Goal: Task Accomplishment & Management: Manage account settings

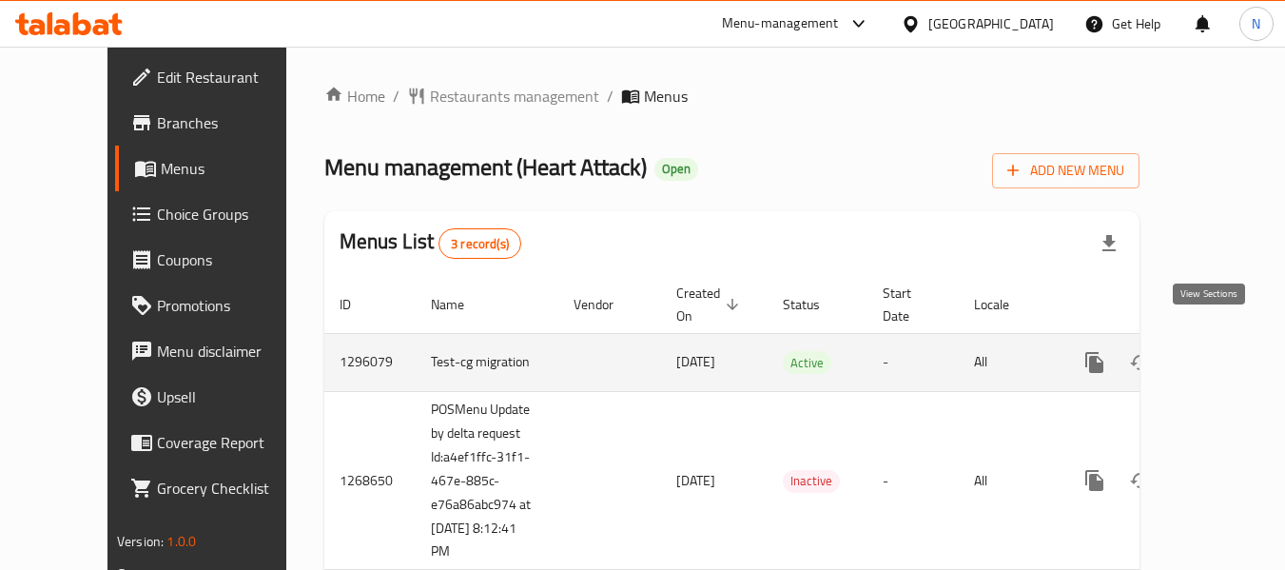
click at [1220, 352] on icon "enhanced table" at bounding box center [1231, 362] width 23 height 23
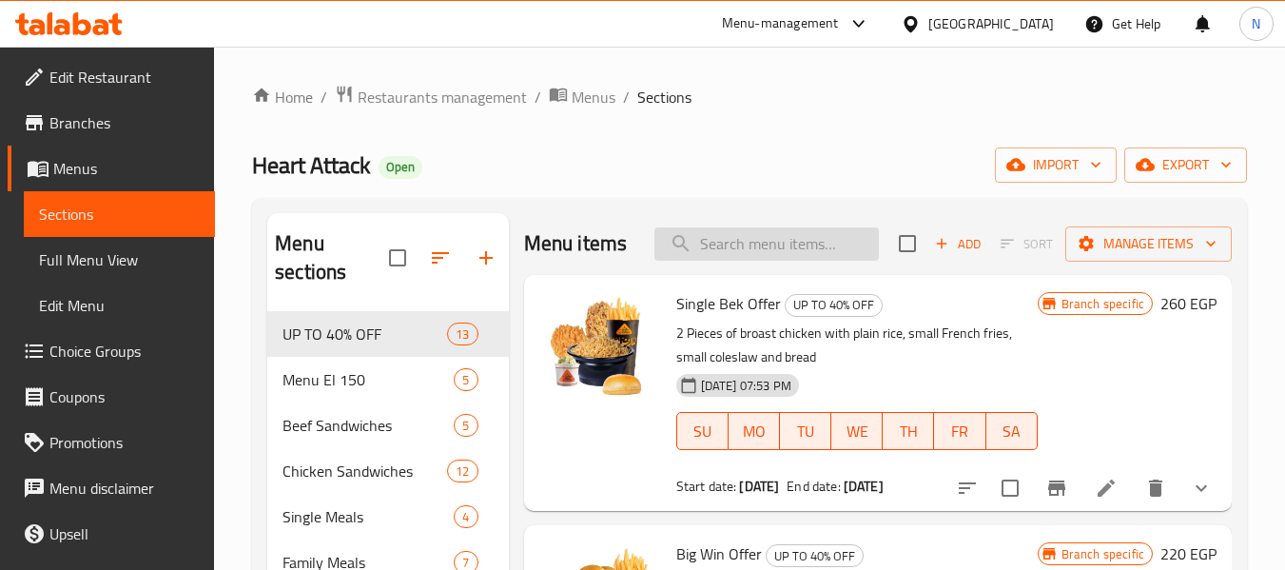
click at [763, 254] on input "search" at bounding box center [766, 243] width 224 height 33
paste input "Big Win Offer"
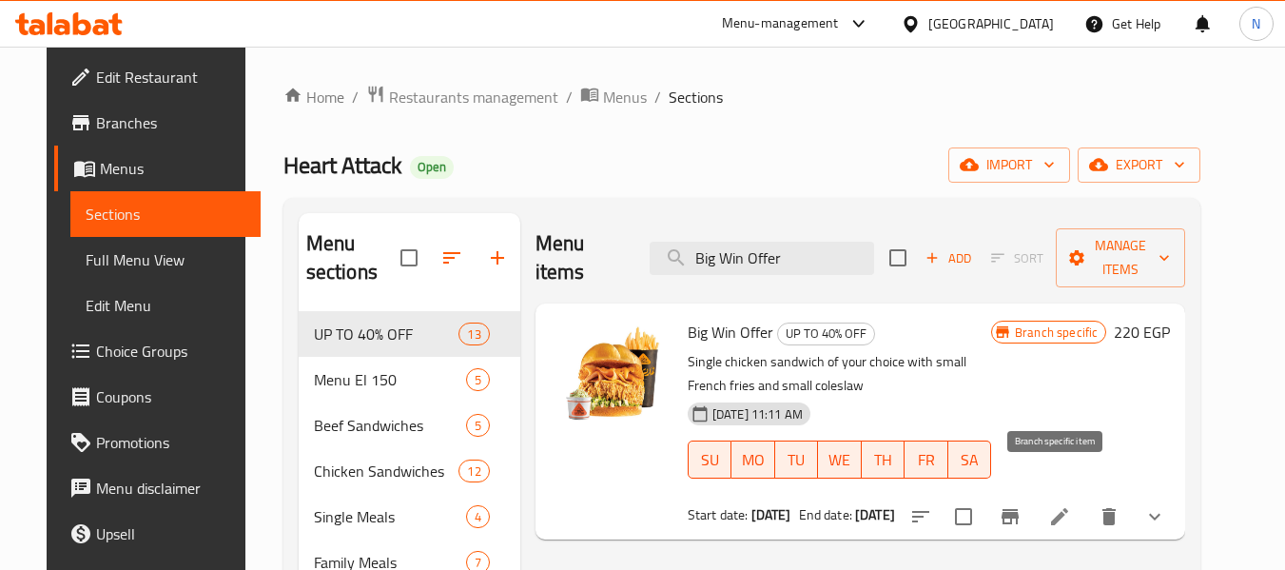
type input "Big Win Offer"
click at [1033, 494] on button "Branch-specific-item" at bounding box center [1010, 517] width 46 height 46
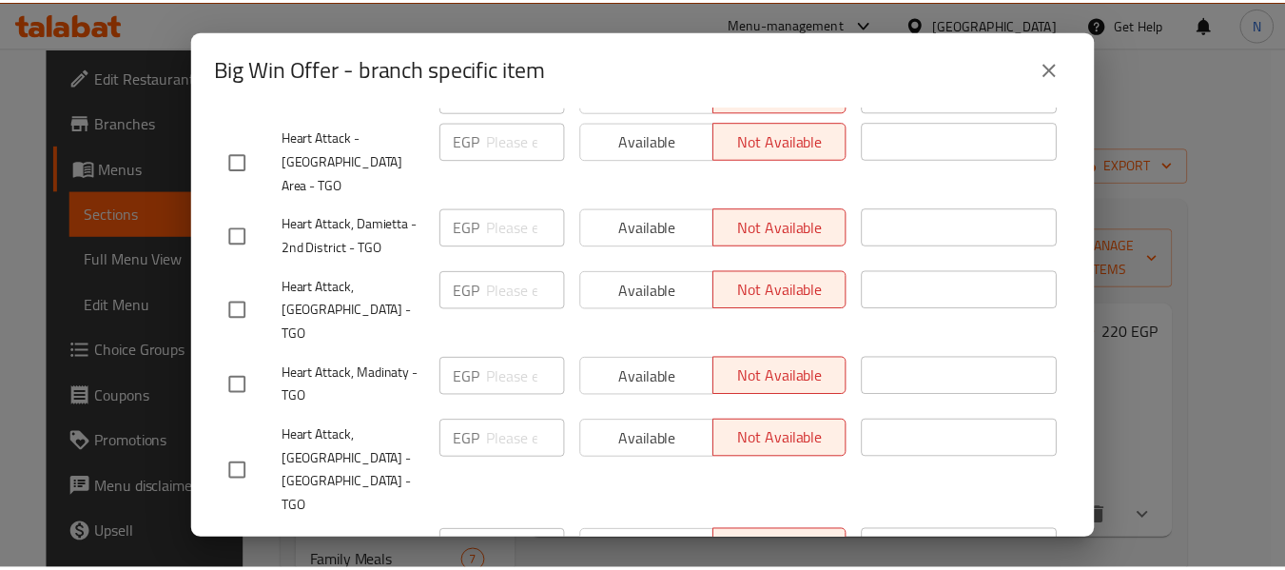
scroll to position [5014, 0]
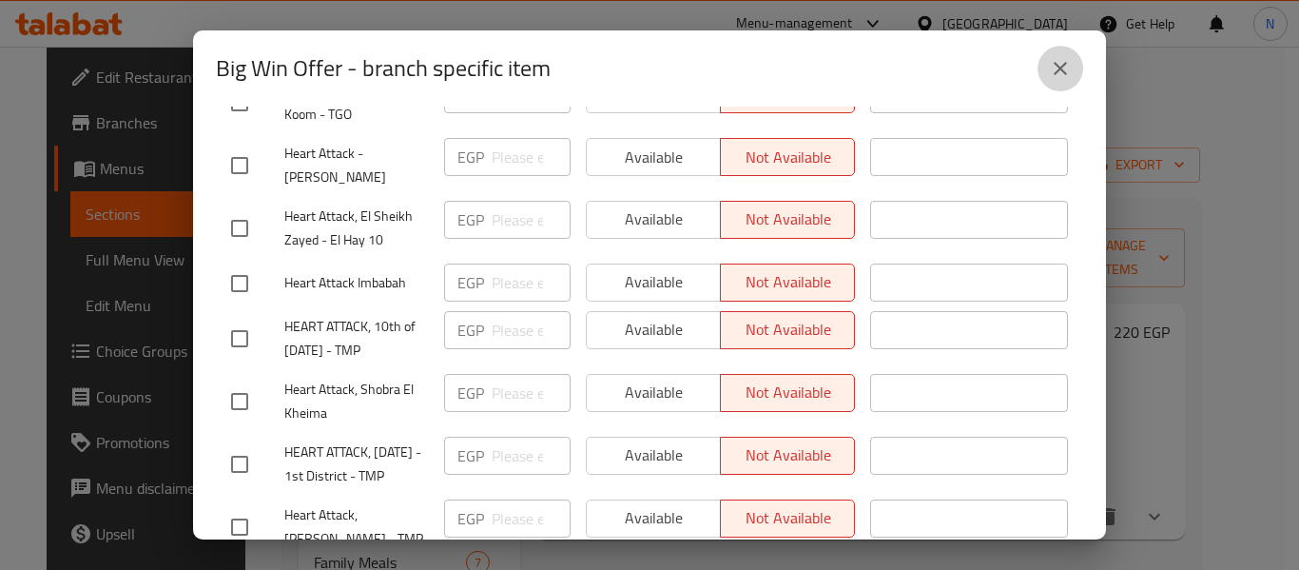
click at [1071, 63] on icon "close" at bounding box center [1060, 68] width 23 height 23
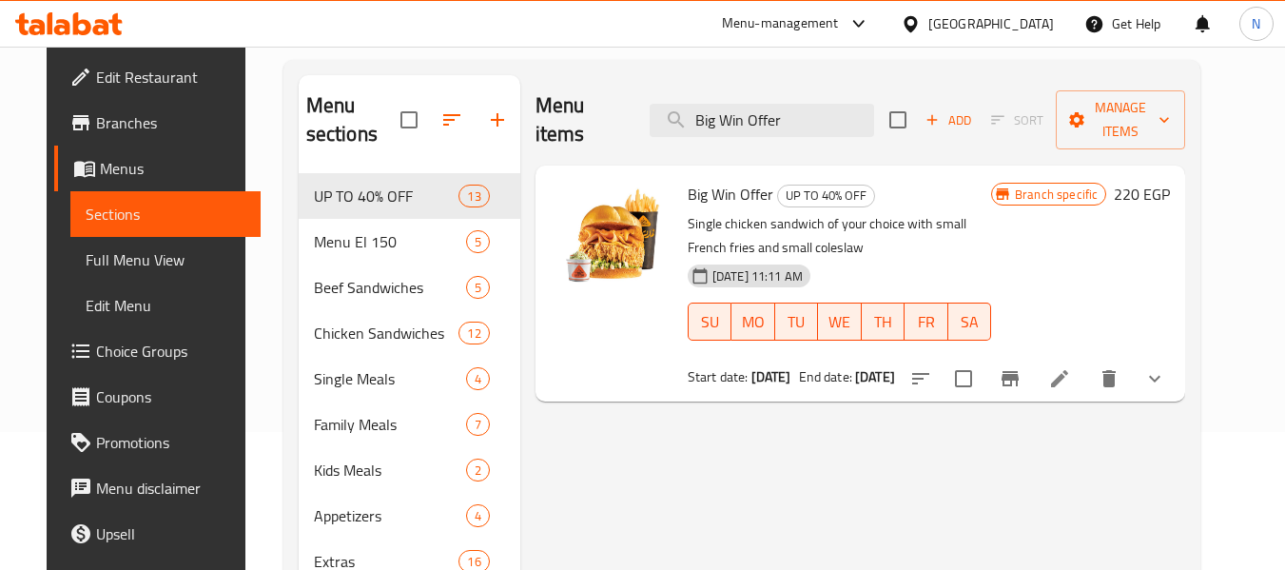
scroll to position [139, 0]
click at [1068, 369] on icon at bounding box center [1059, 377] width 17 height 17
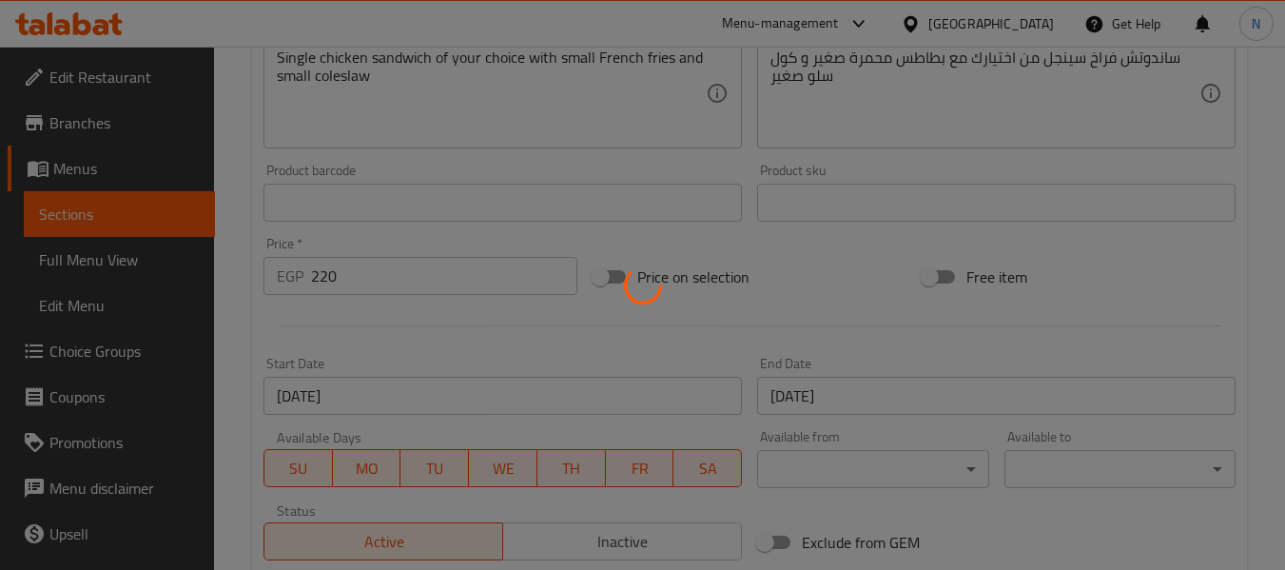
scroll to position [833, 0]
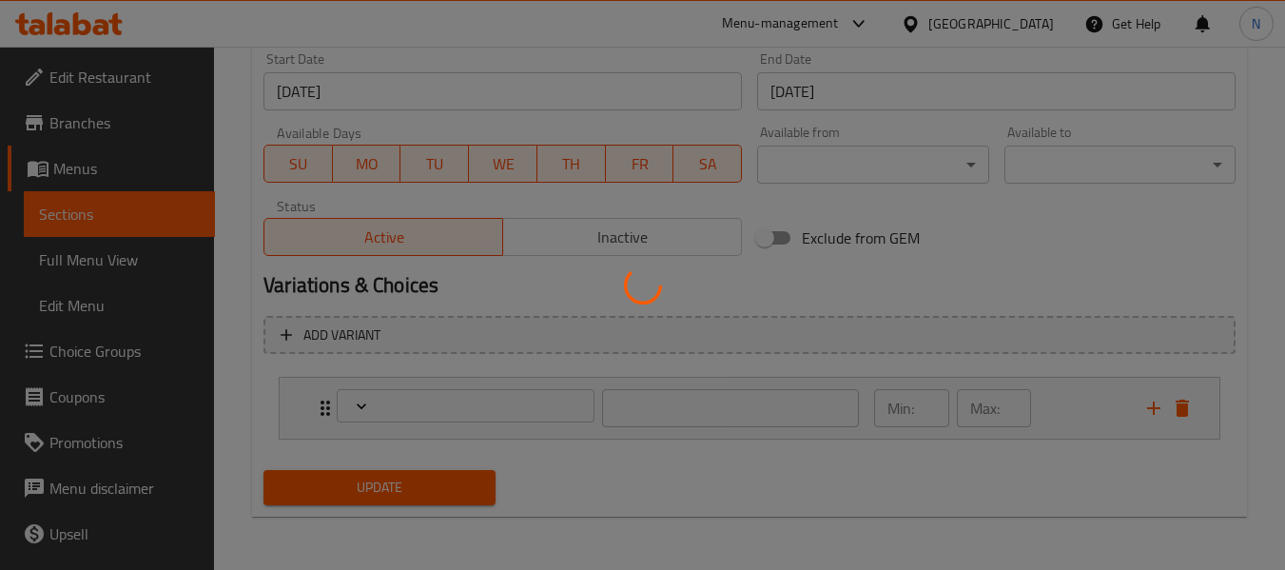
type input "إختيارك"
type input "1"
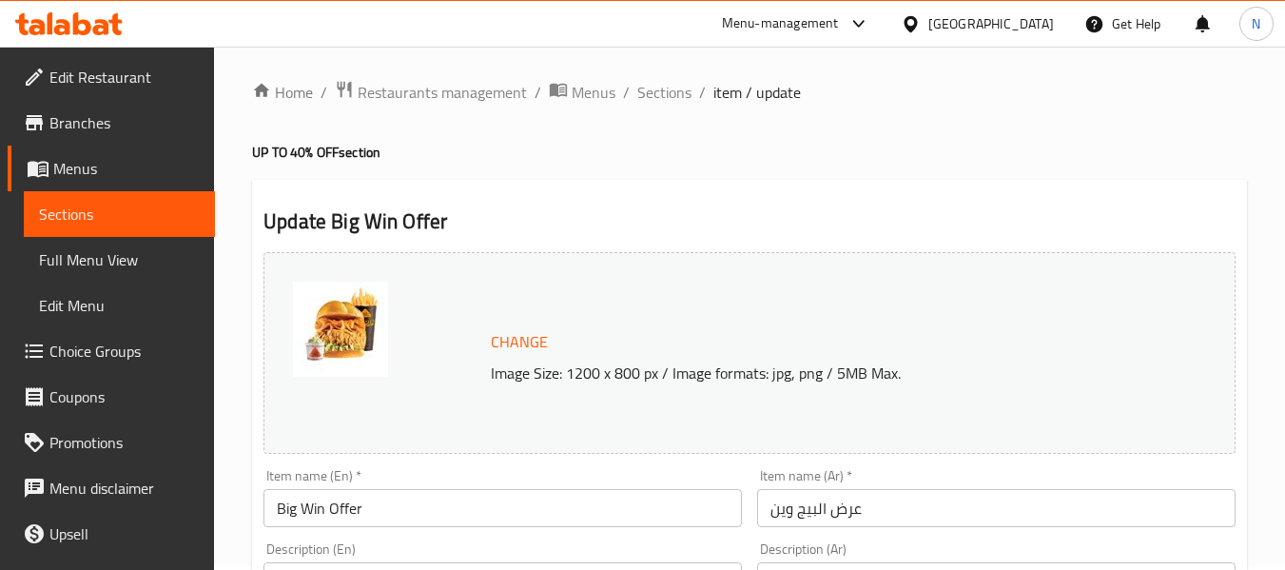
scroll to position [0, 0]
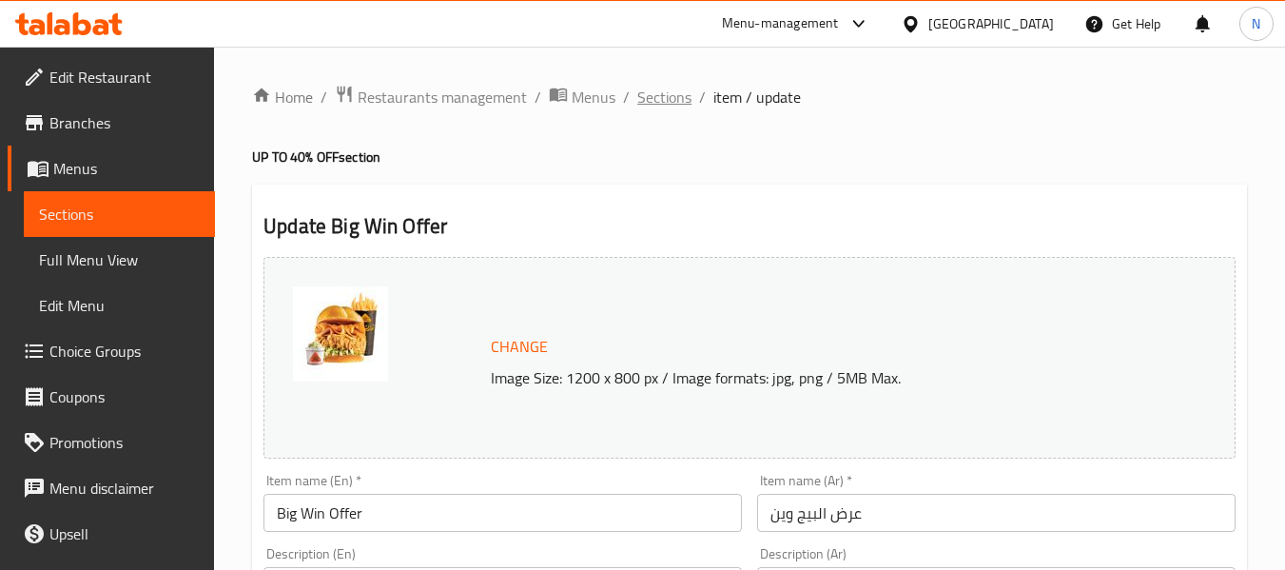
click at [656, 98] on span "Sections" at bounding box center [664, 97] width 54 height 23
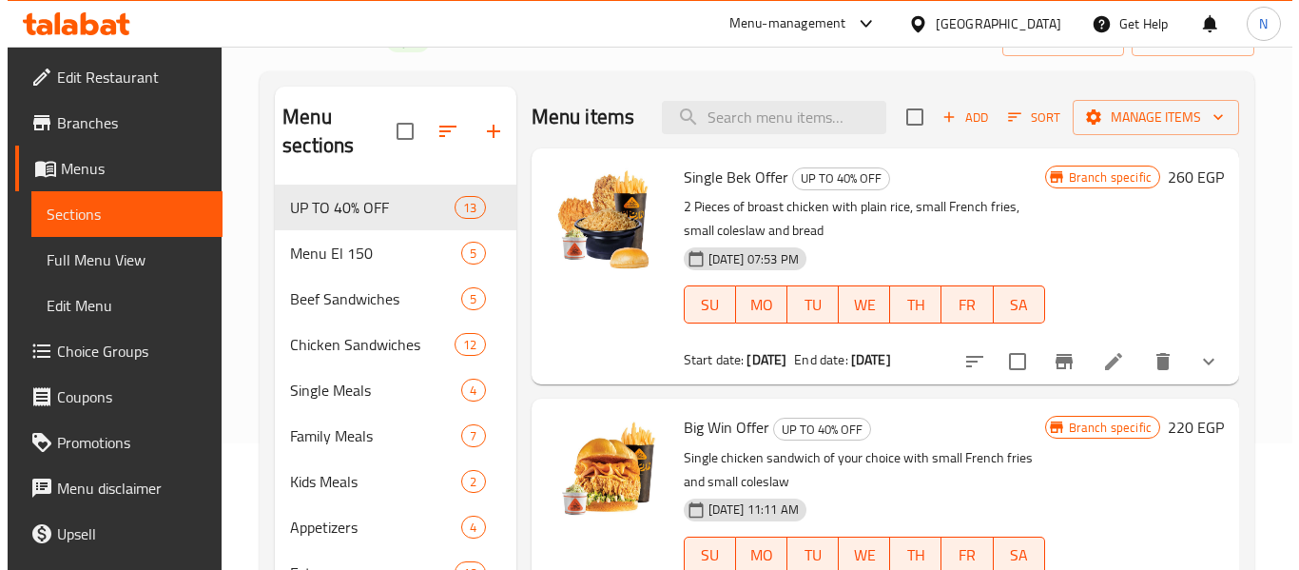
scroll to position [129, 0]
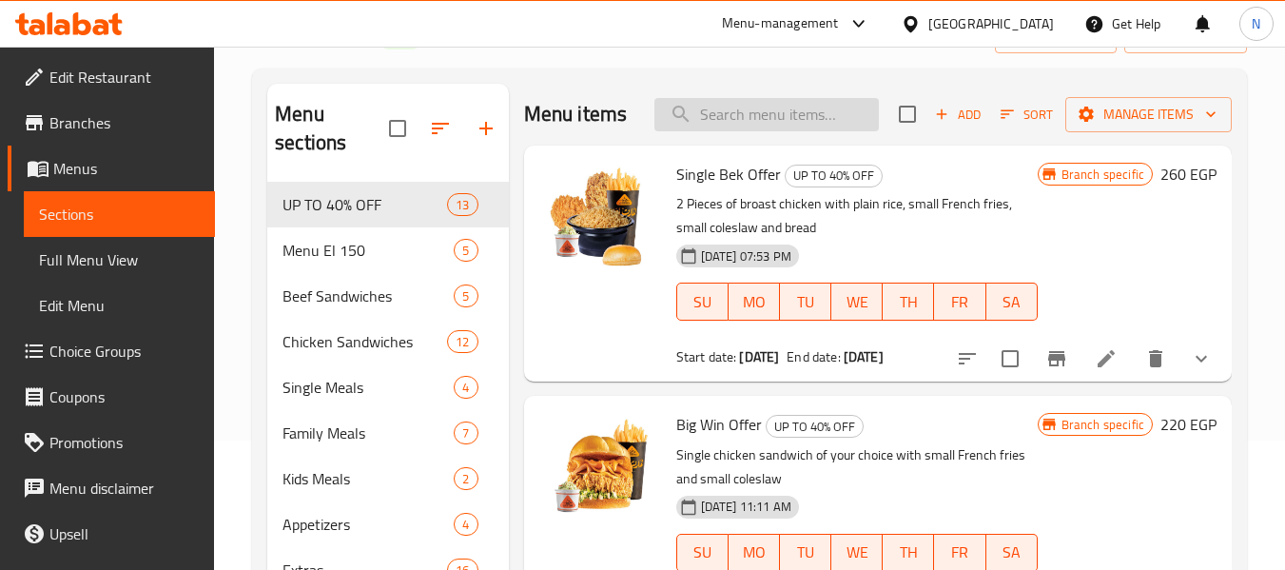
click at [760, 123] on input "search" at bounding box center [766, 114] width 224 height 33
paste input "Big Win Offer"
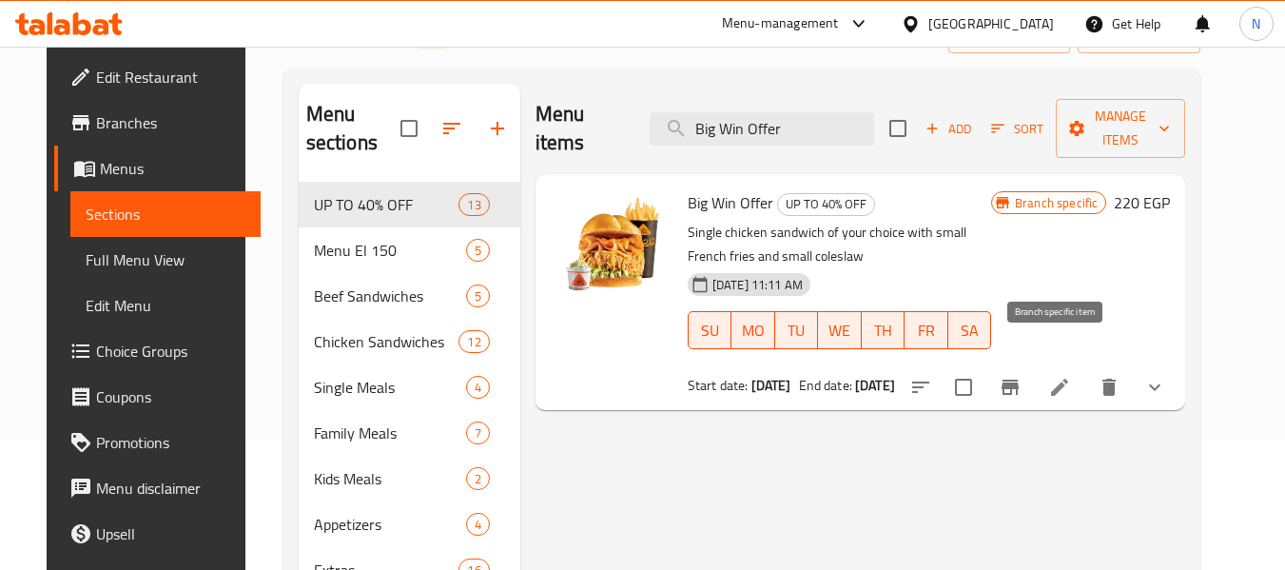
type input "Big Win Offer"
click at [1019, 379] on icon "Branch-specific-item" at bounding box center [1009, 386] width 17 height 15
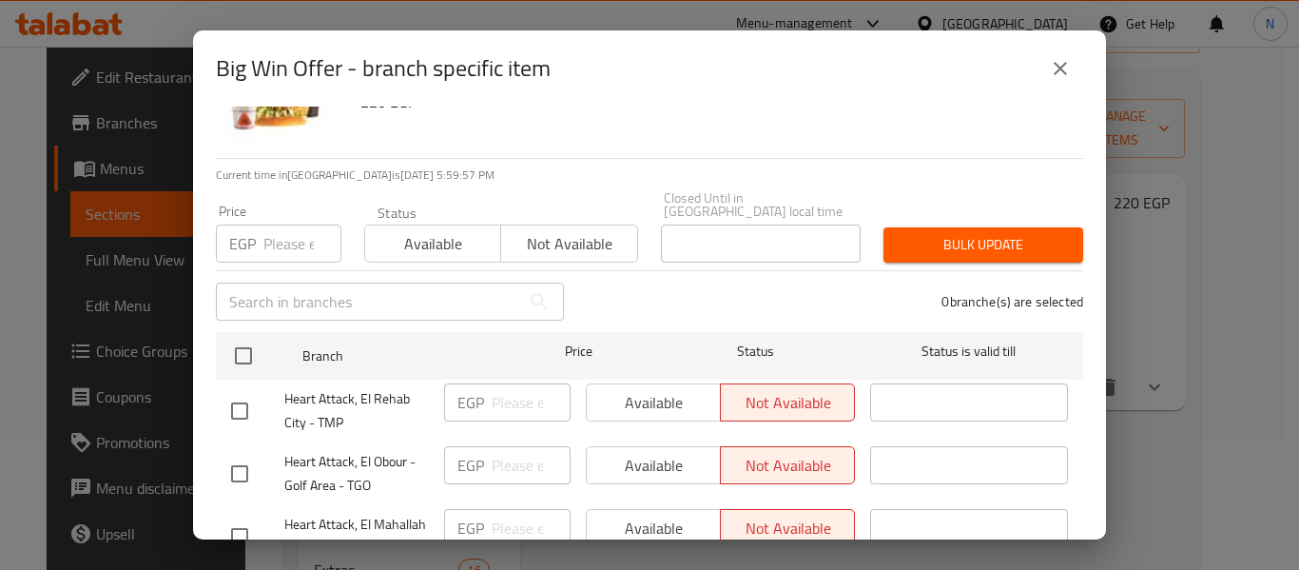
scroll to position [0, 0]
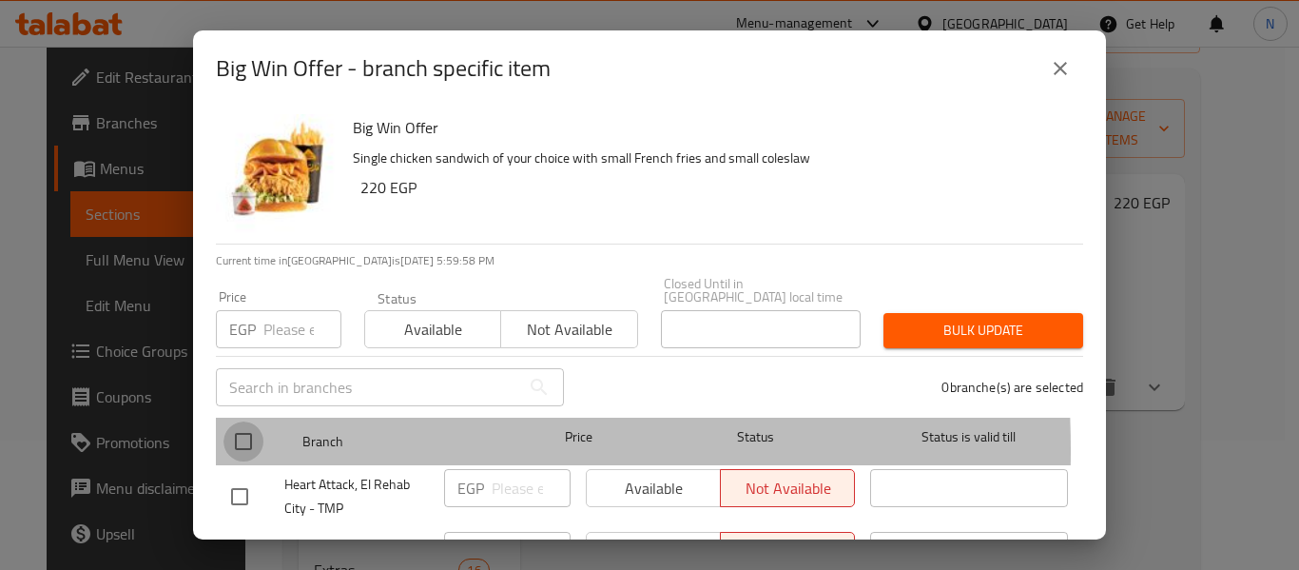
click at [233, 437] on input "checkbox" at bounding box center [243, 441] width 40 height 40
checkbox input "true"
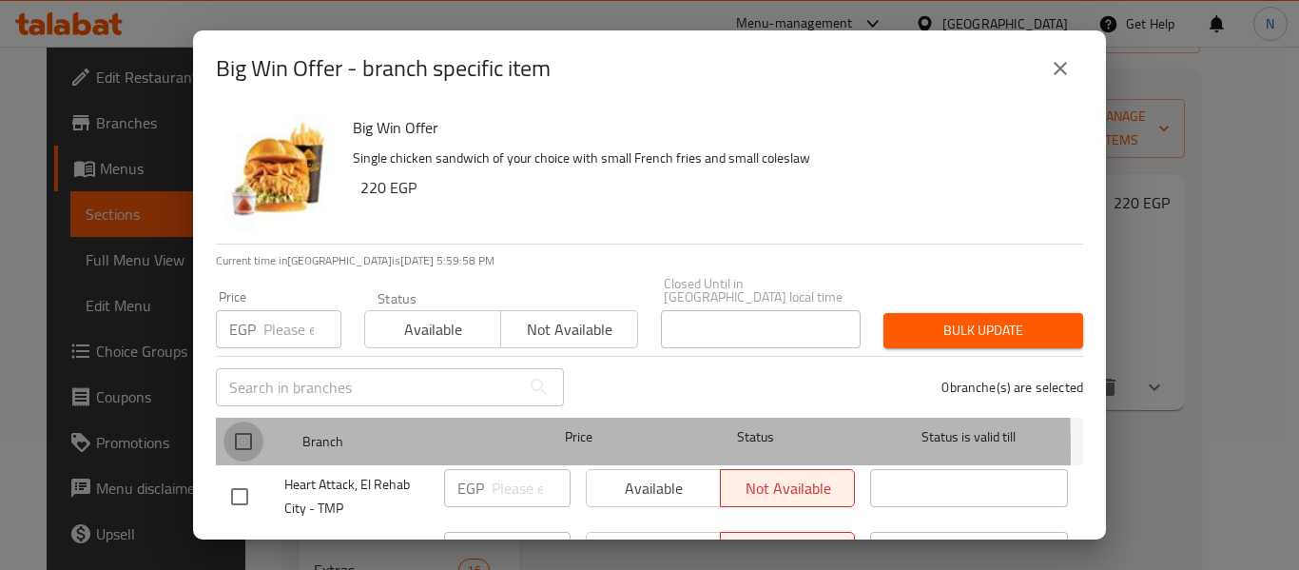
checkbox input "true"
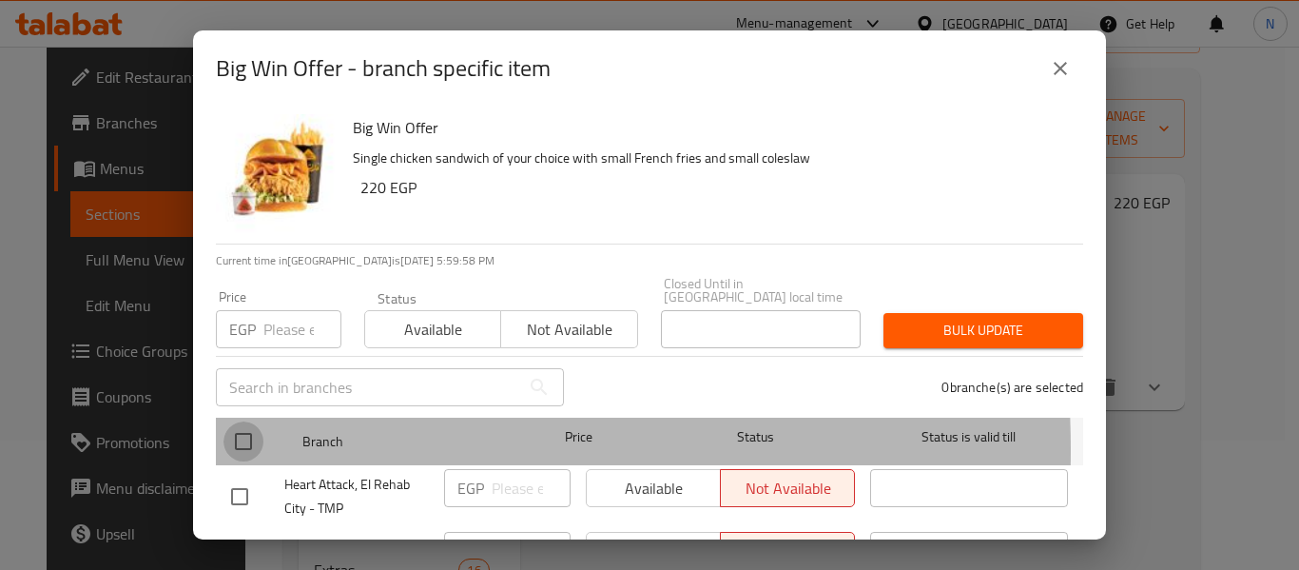
checkbox input "true"
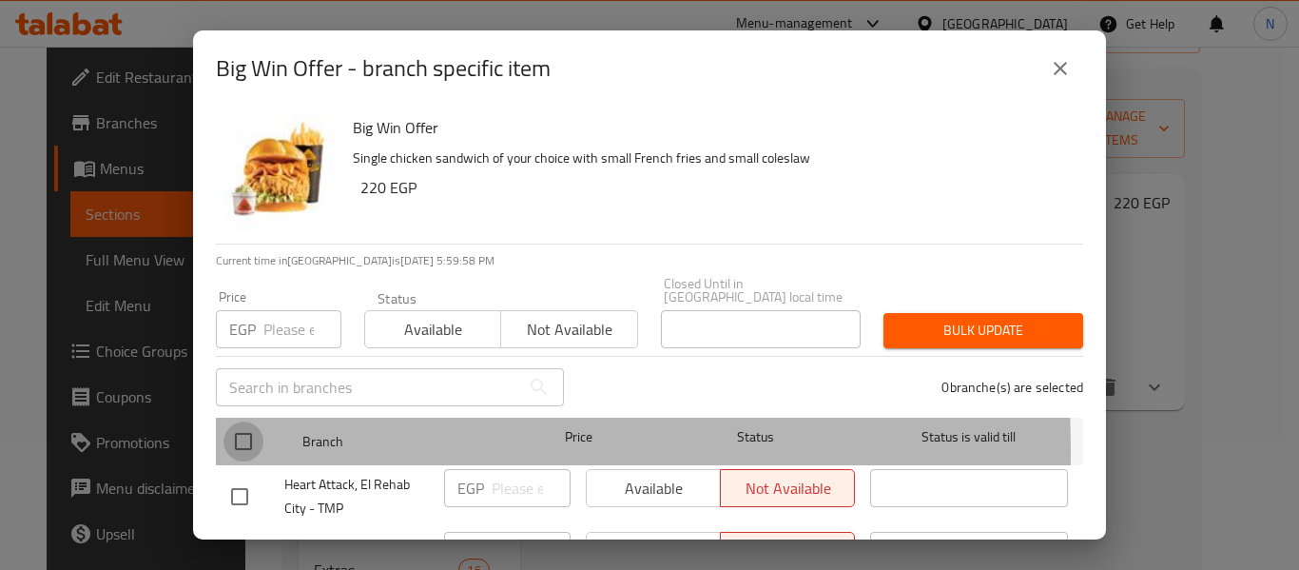
checkbox input "true"
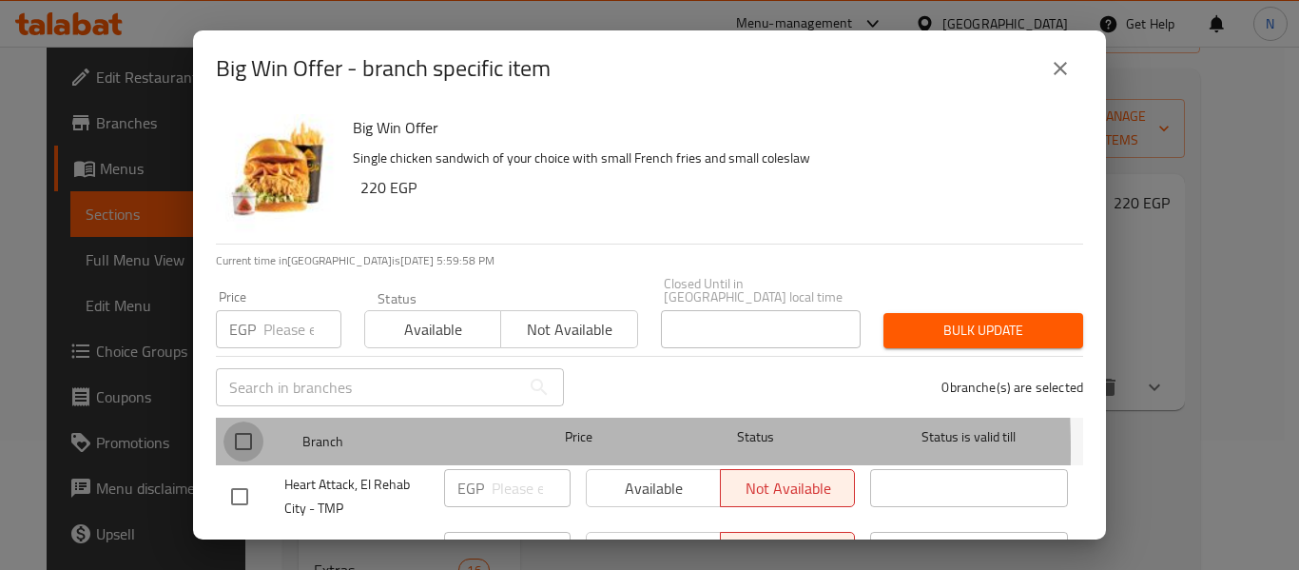
checkbox input "true"
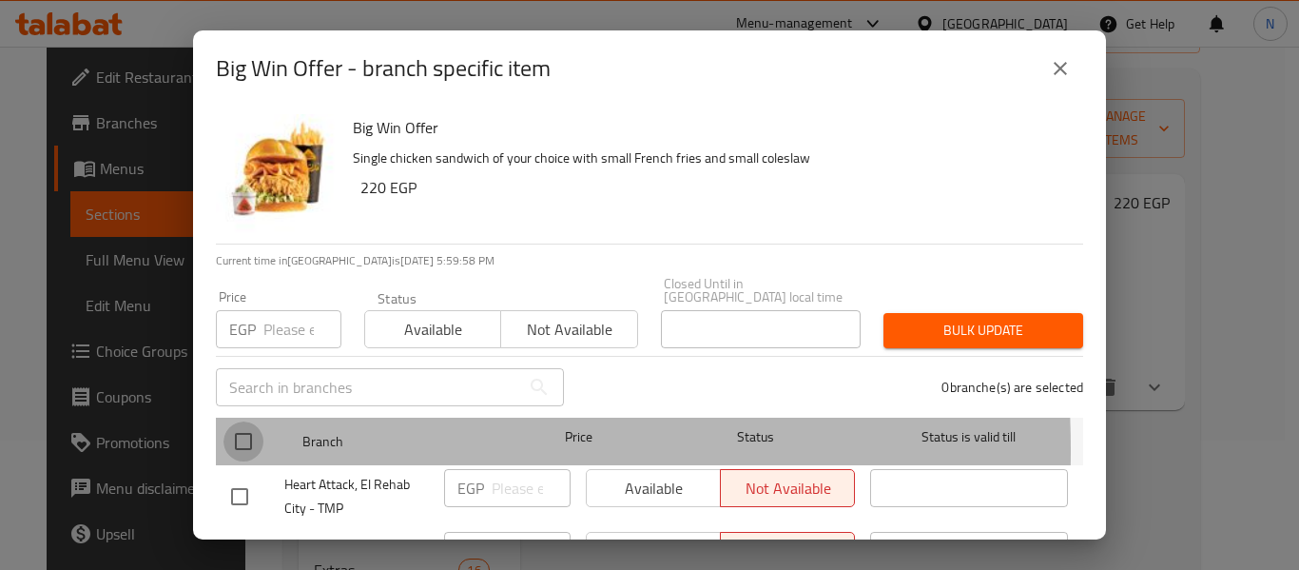
checkbox input "true"
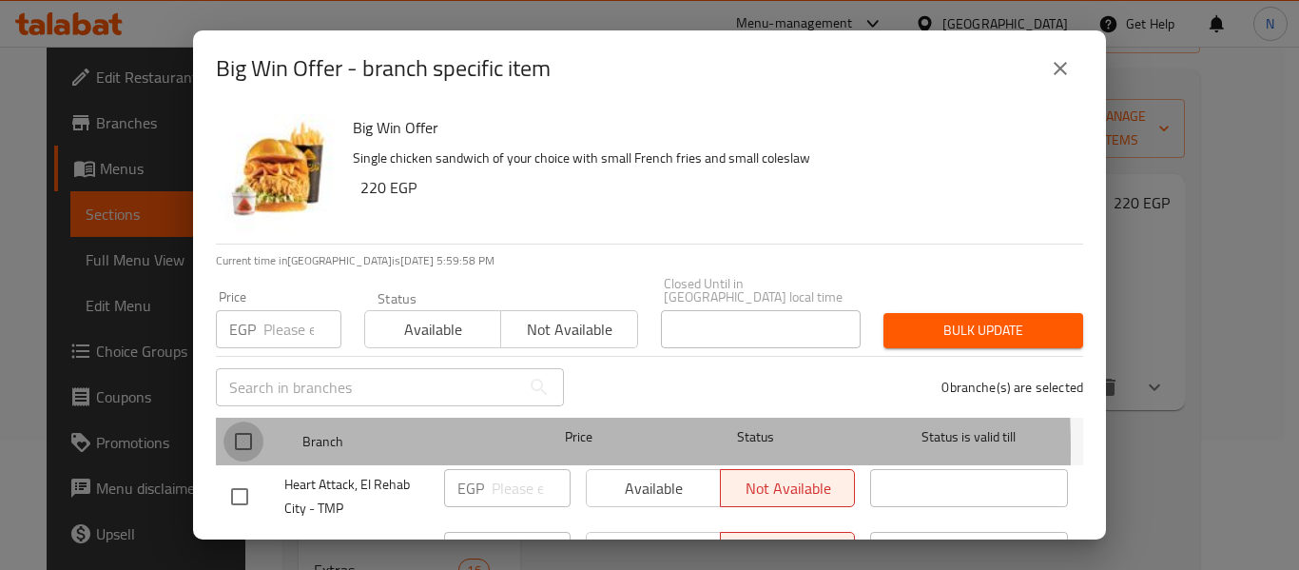
checkbox input "true"
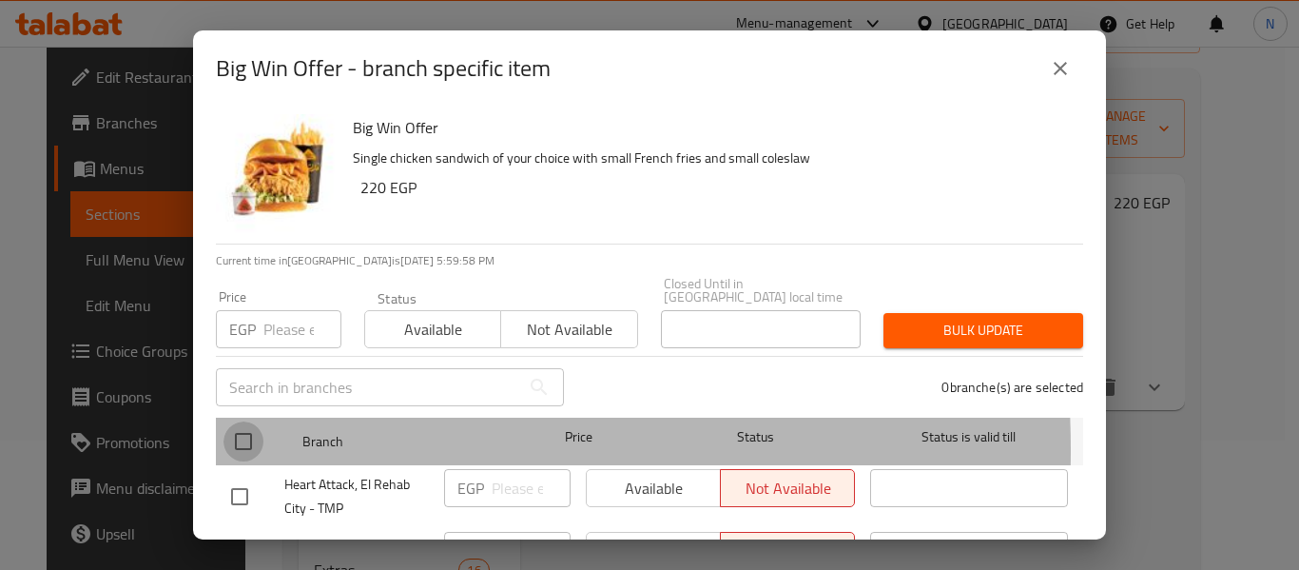
checkbox input "true"
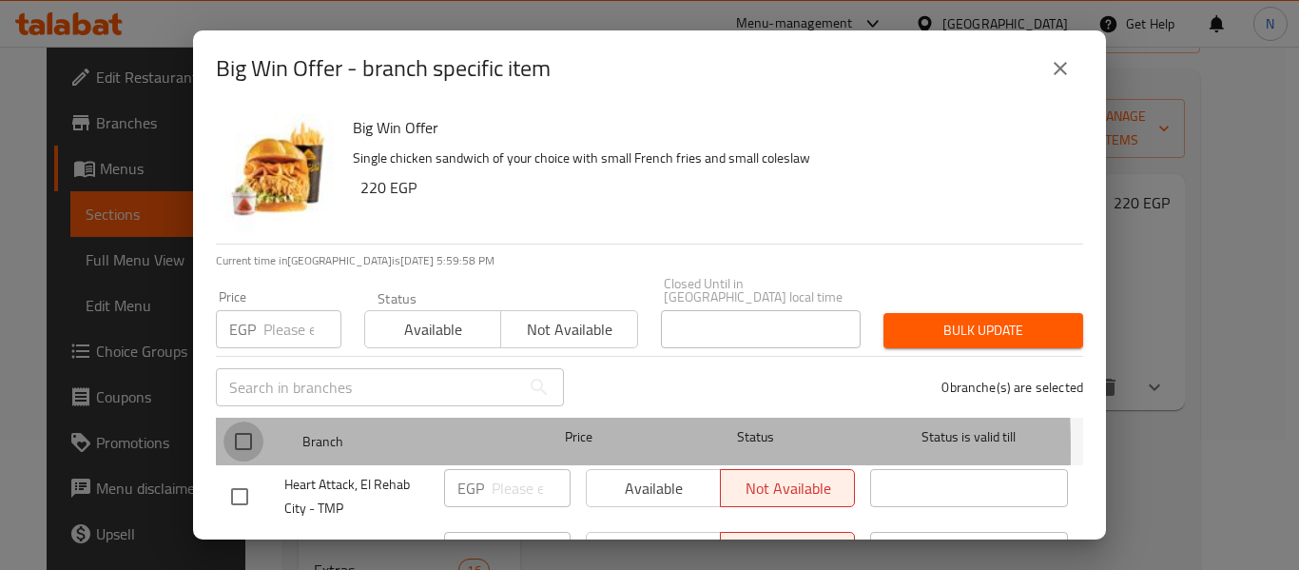
checkbox input "true"
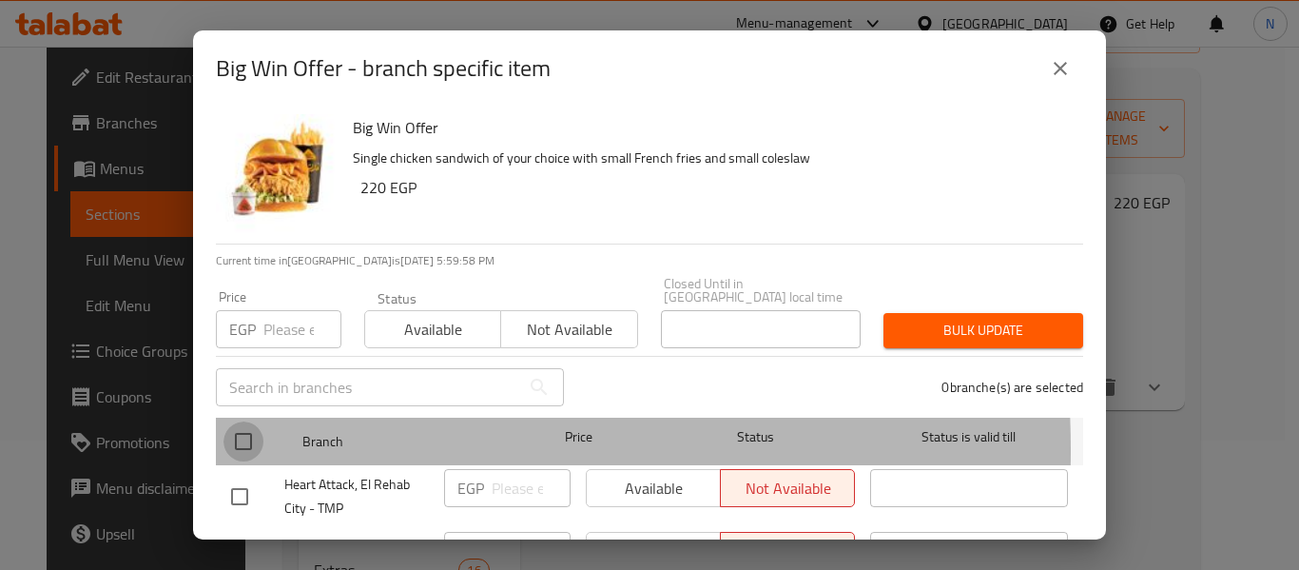
checkbox input "true"
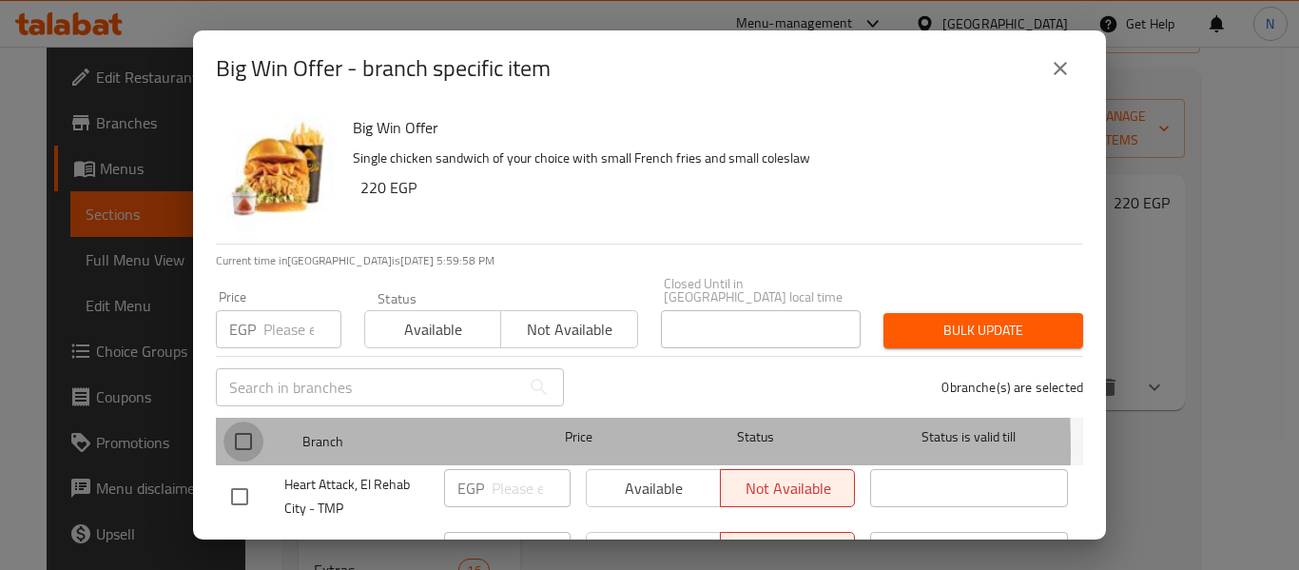
checkbox input "true"
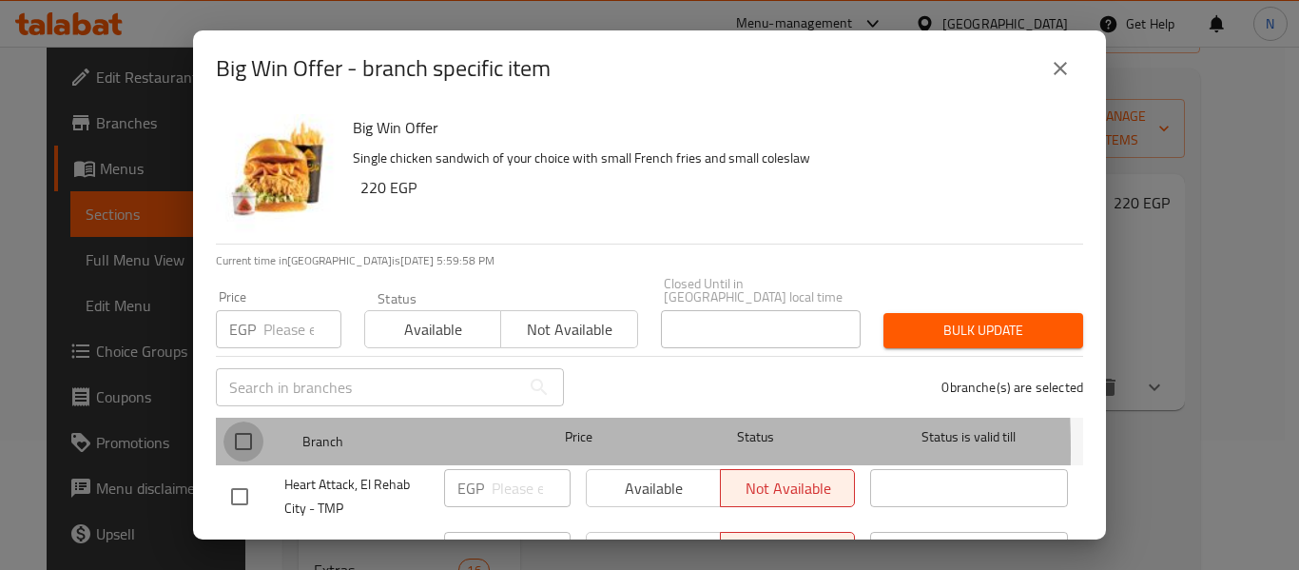
checkbox input "true"
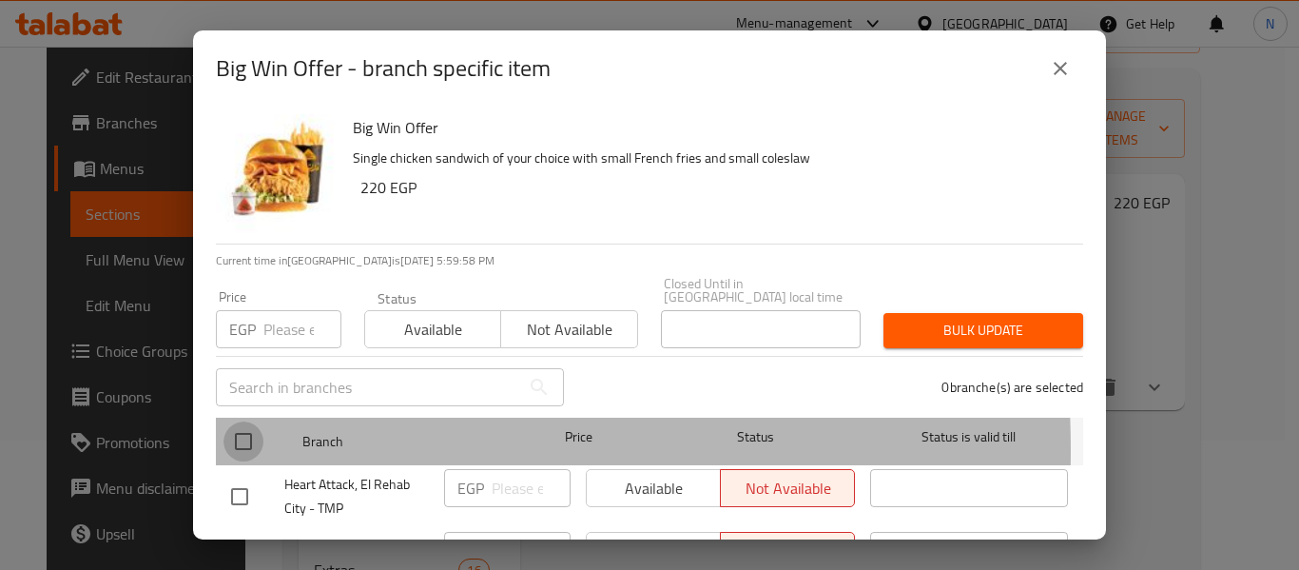
checkbox input "true"
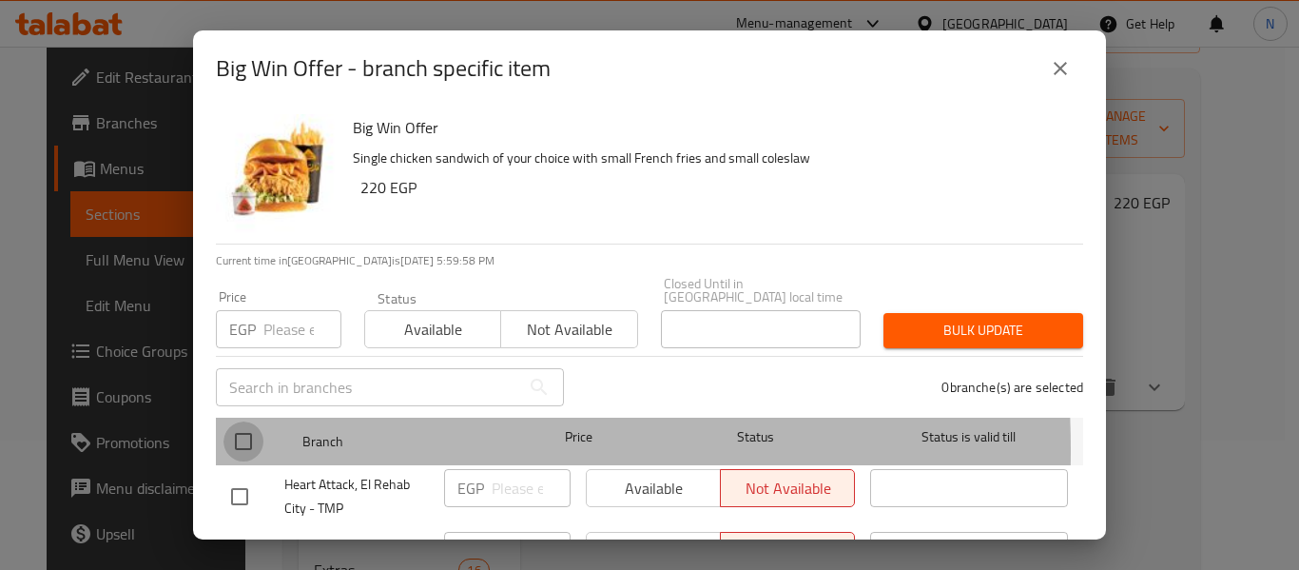
checkbox input "true"
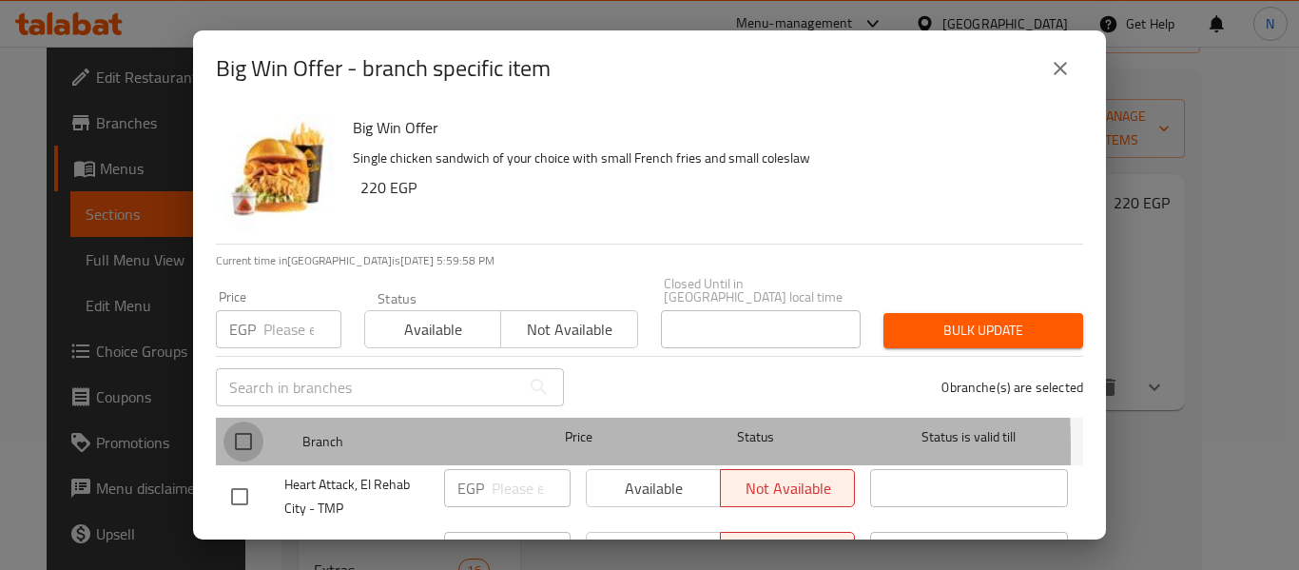
checkbox input "true"
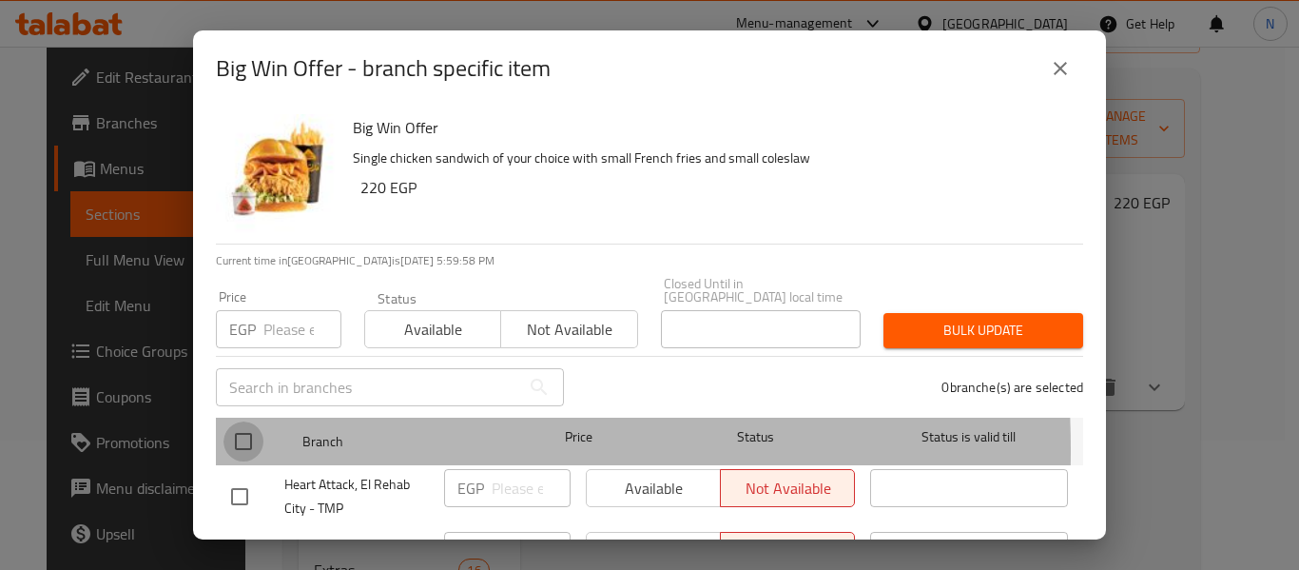
checkbox input "true"
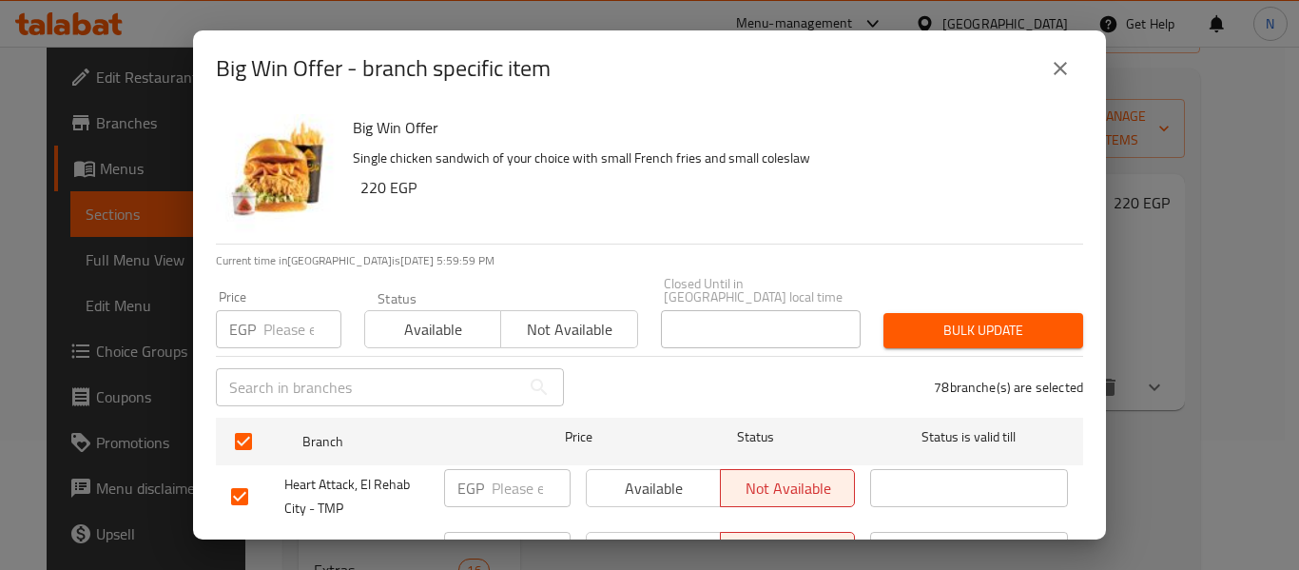
click at [401, 327] on span "Available" at bounding box center [433, 330] width 121 height 28
click at [1065, 77] on icon "close" at bounding box center [1060, 68] width 23 height 23
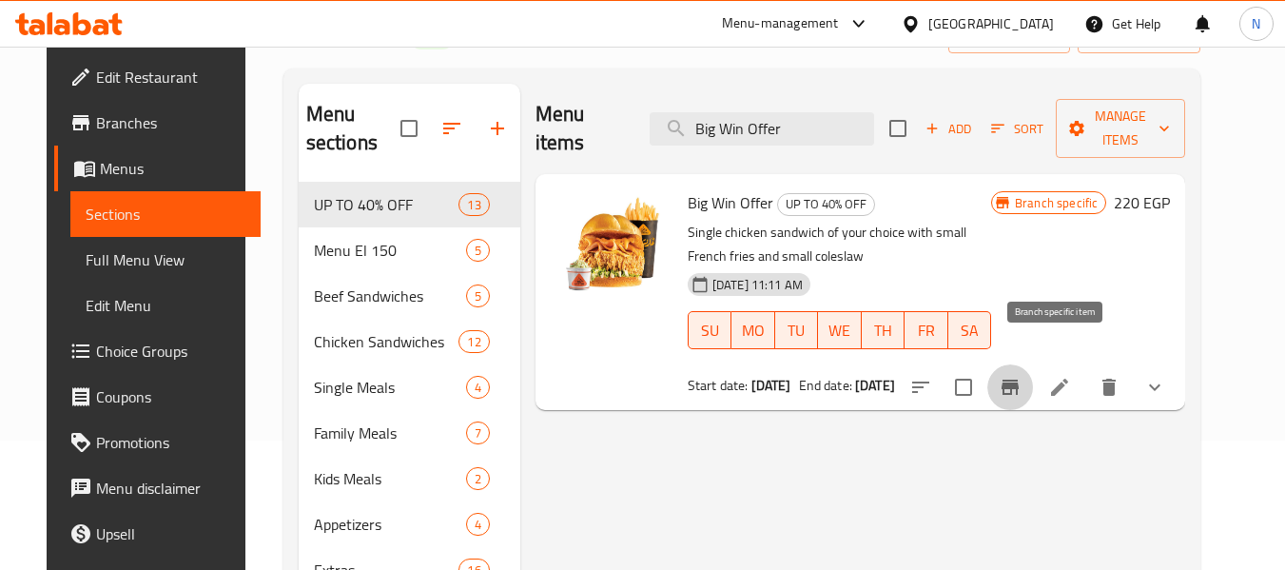
click at [1033, 368] on button "Branch-specific-item" at bounding box center [1010, 387] width 46 height 46
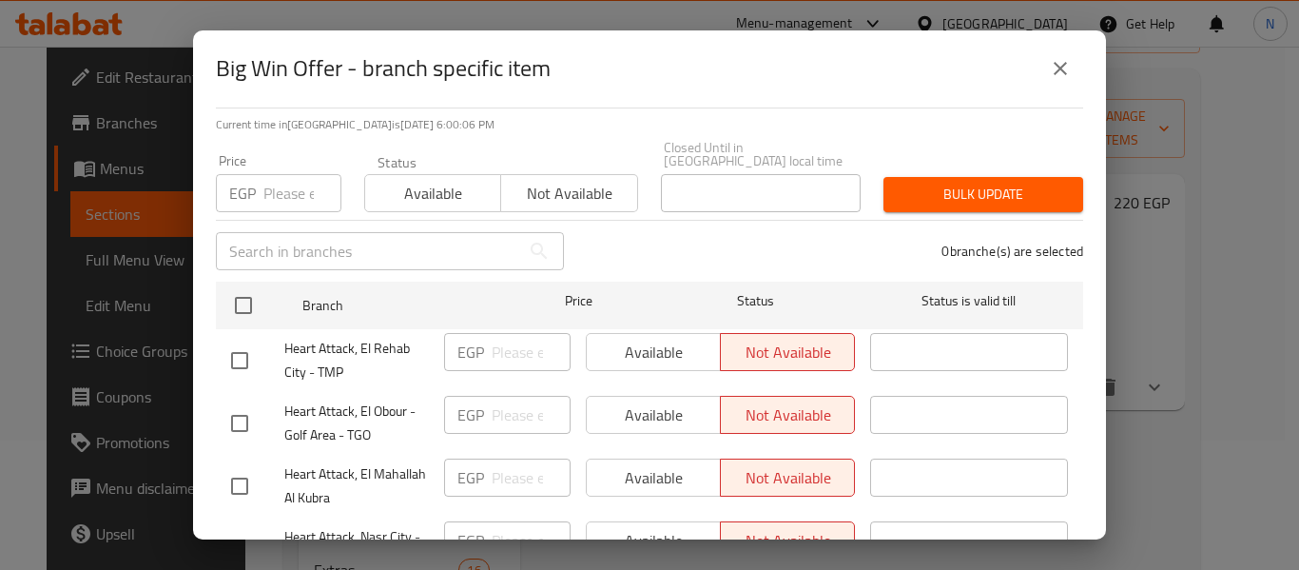
scroll to position [137, 0]
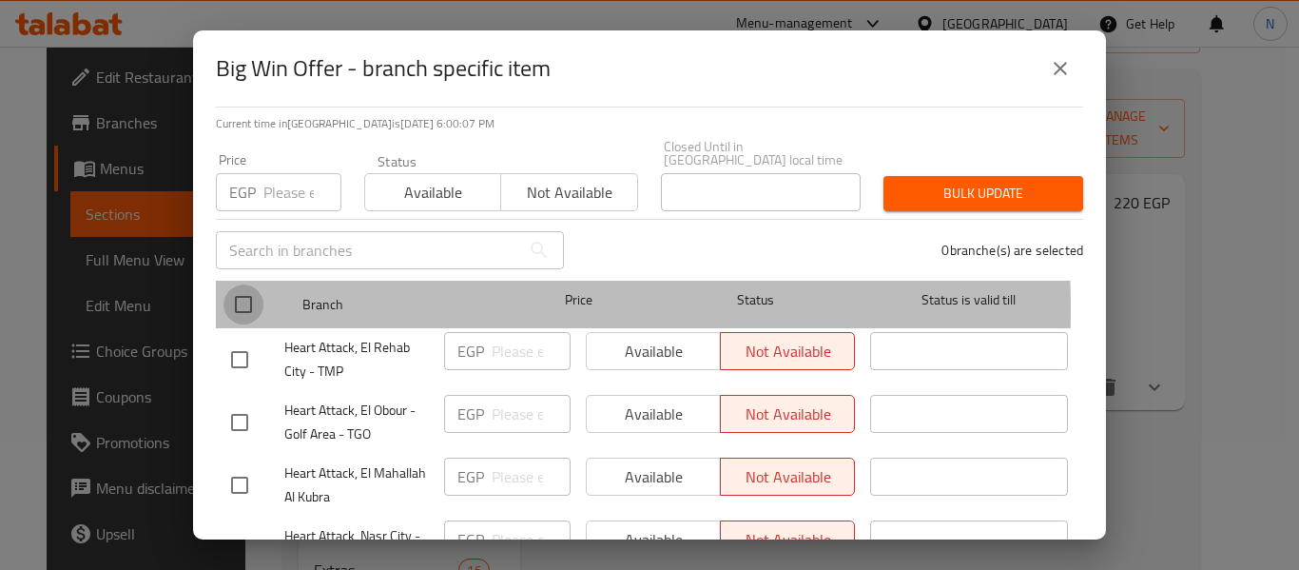
click at [232, 296] on input "checkbox" at bounding box center [243, 304] width 40 height 40
checkbox input "true"
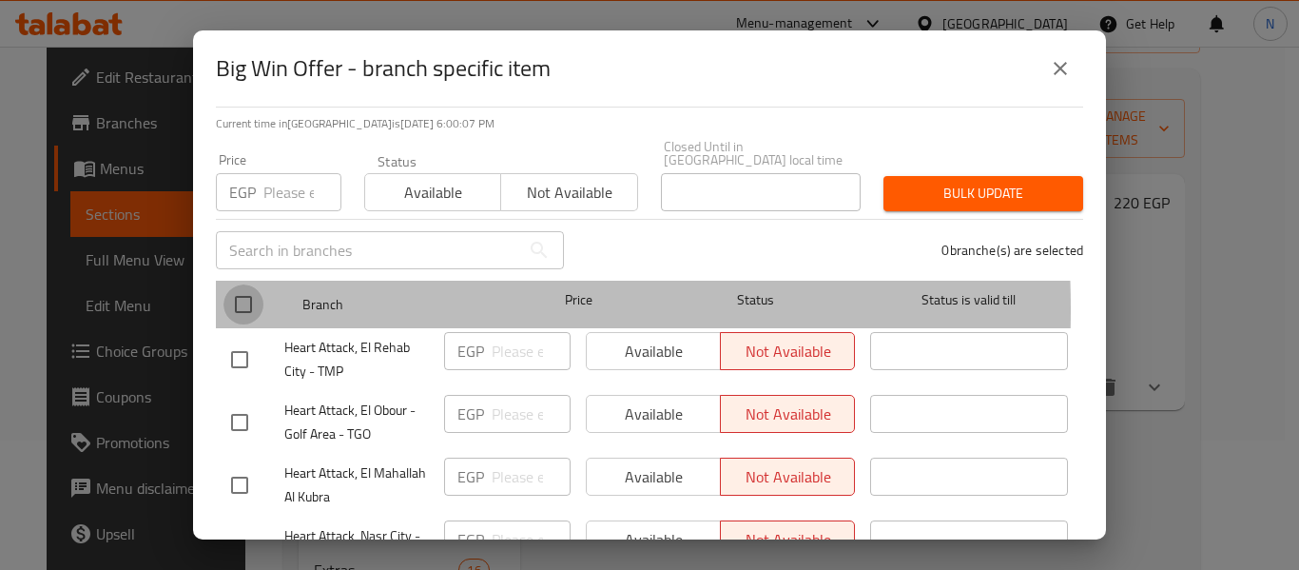
checkbox input "true"
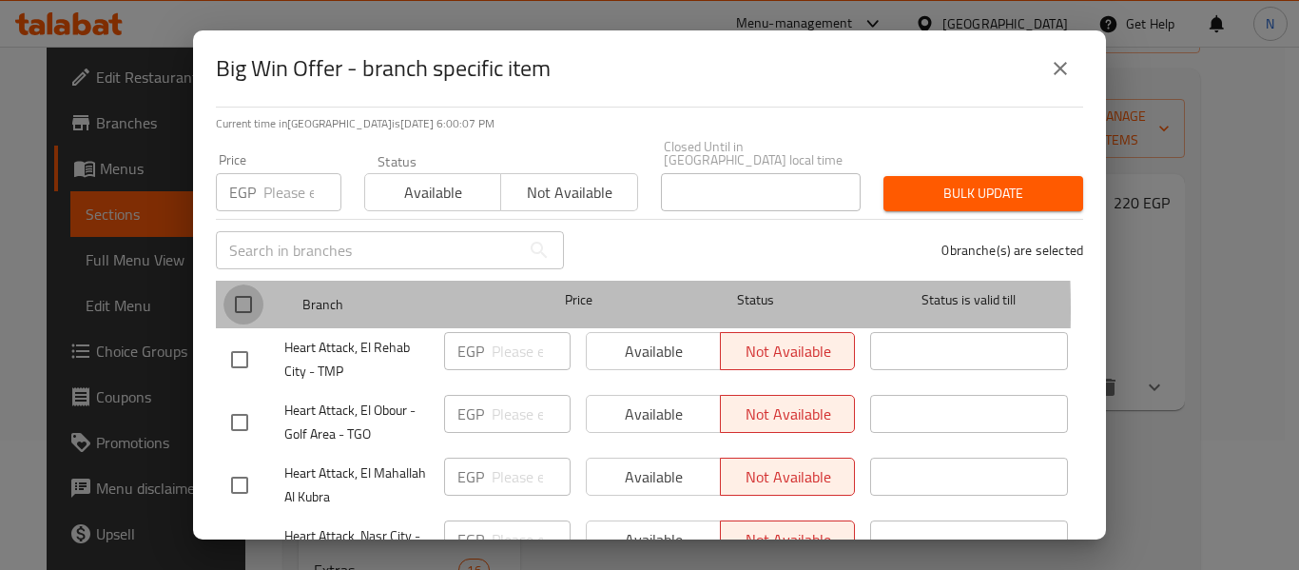
checkbox input "true"
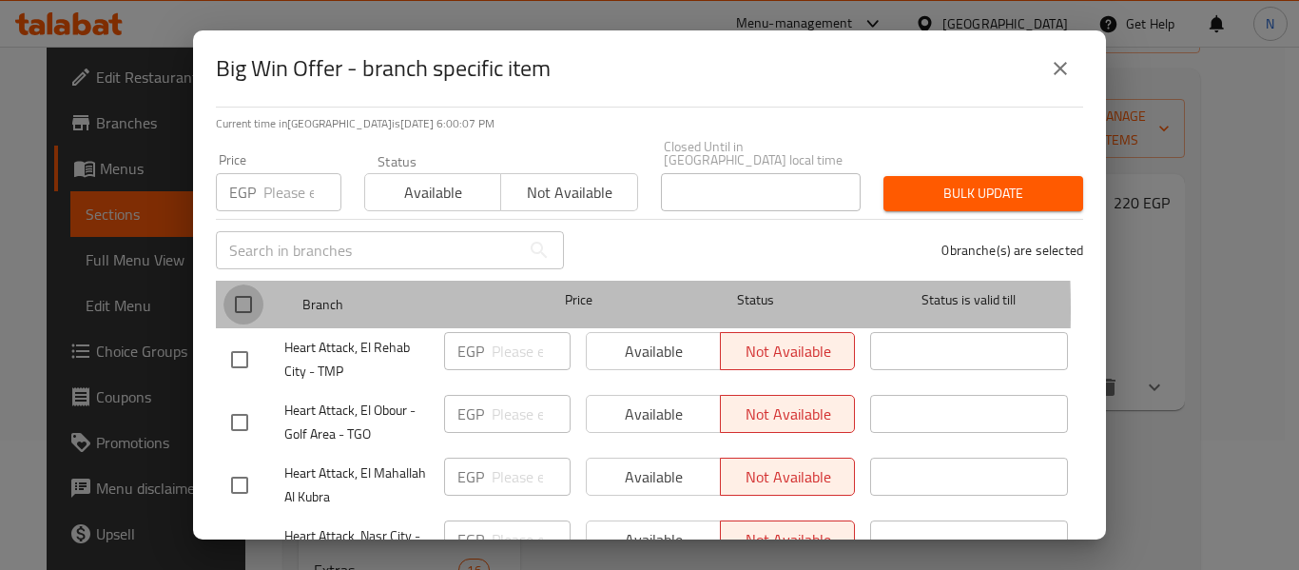
checkbox input "true"
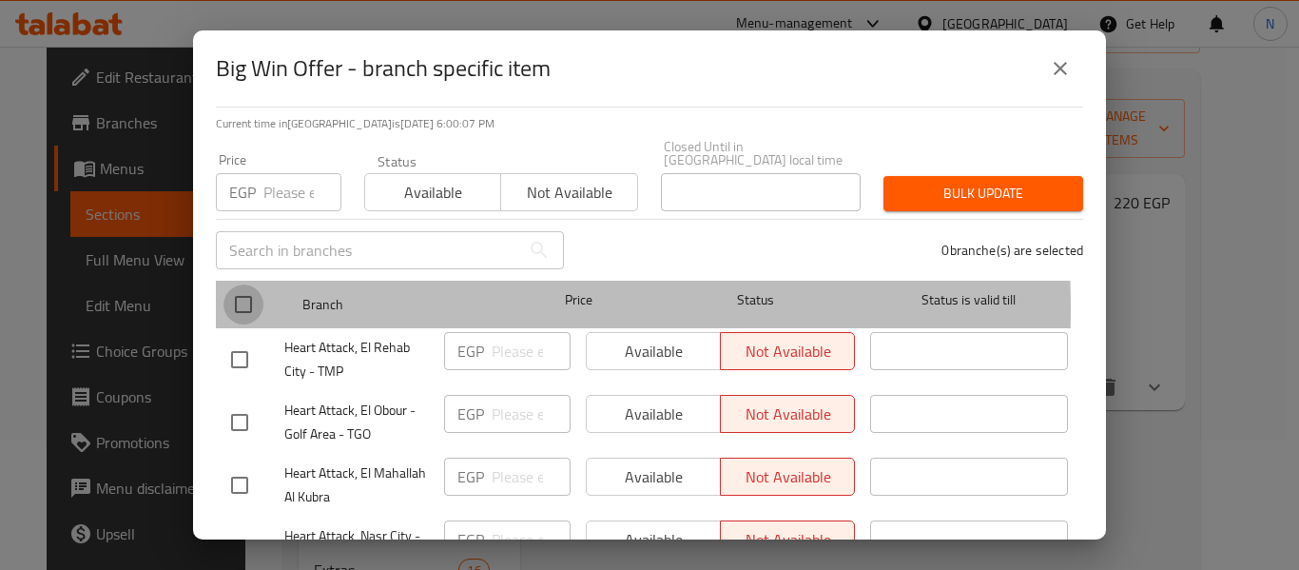
checkbox input "true"
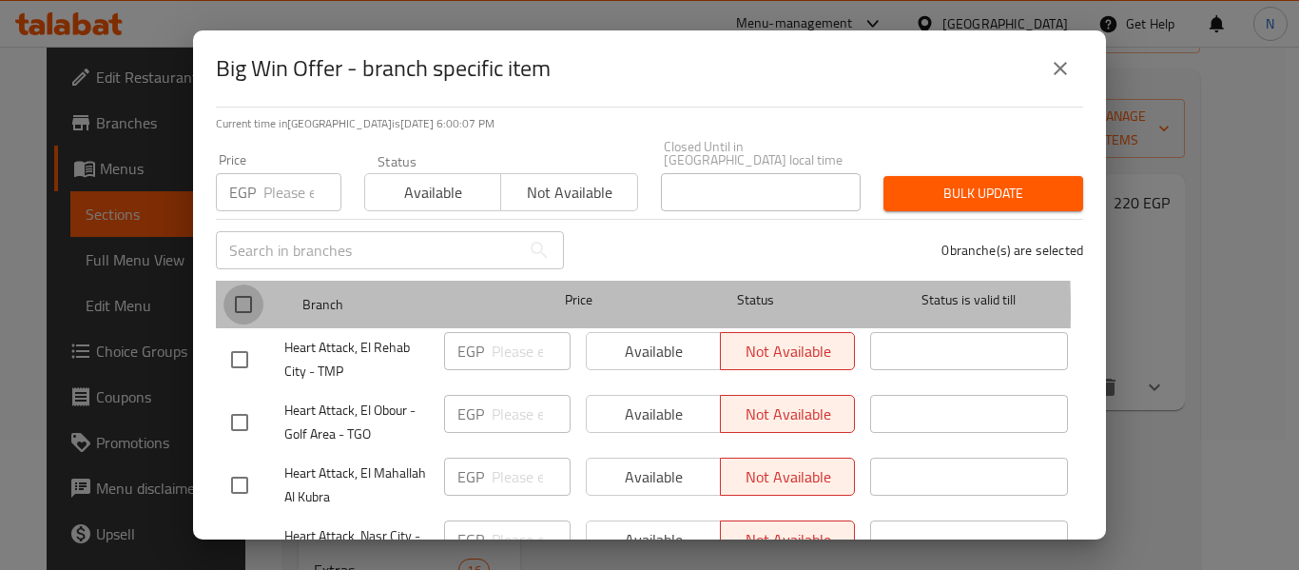
checkbox input "true"
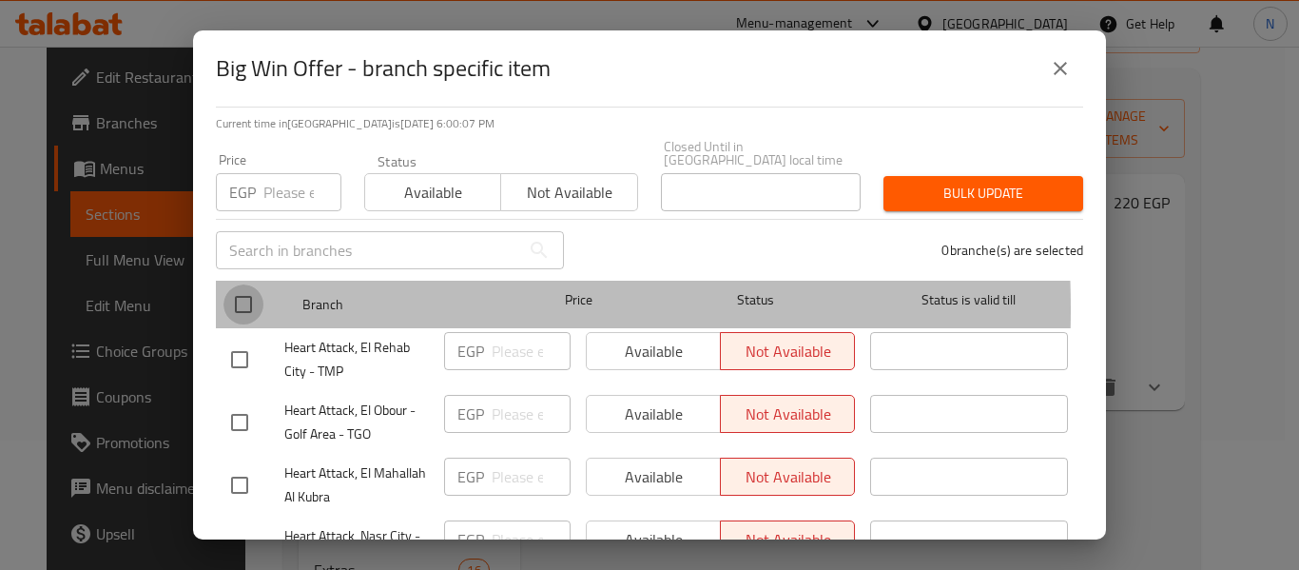
checkbox input "true"
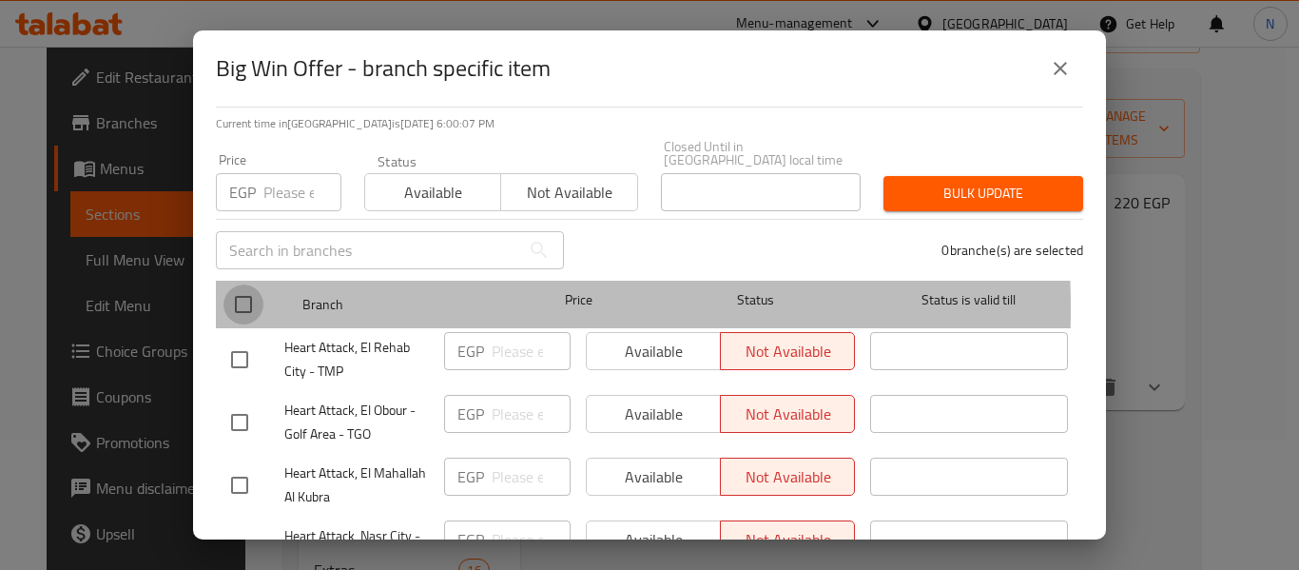
checkbox input "true"
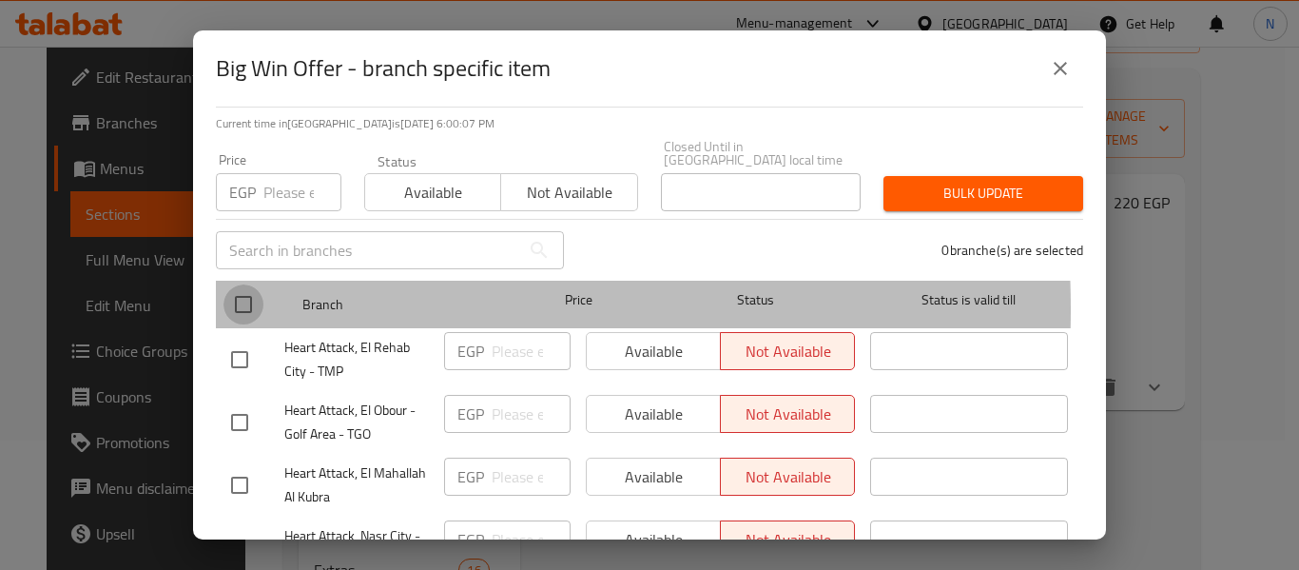
checkbox input "true"
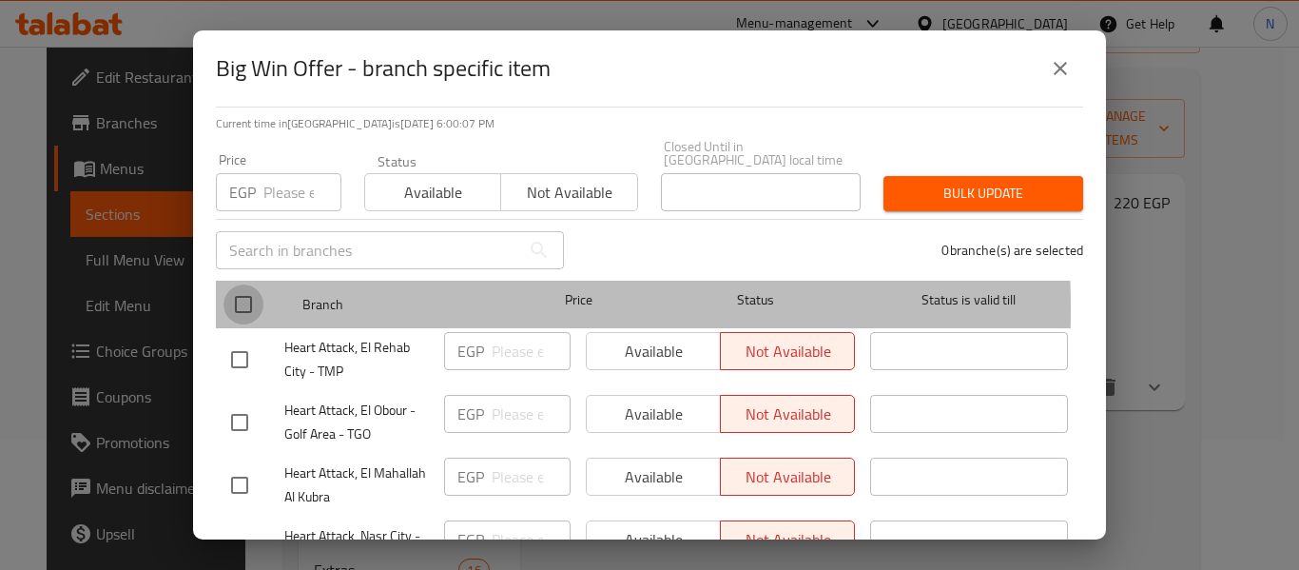
checkbox input "true"
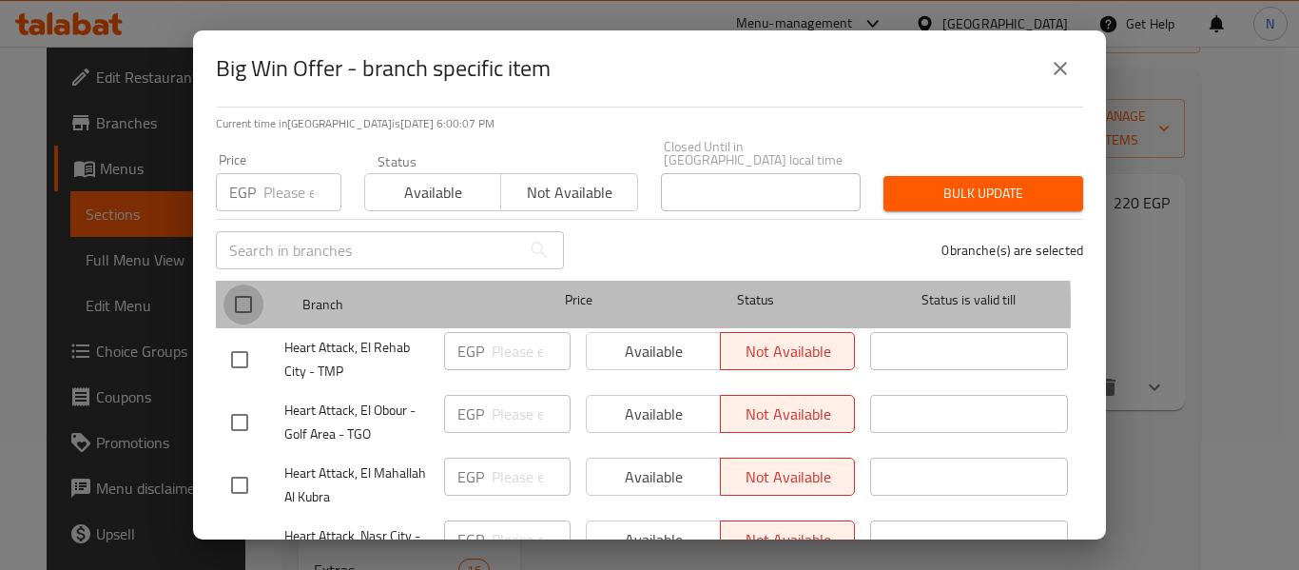
checkbox input "true"
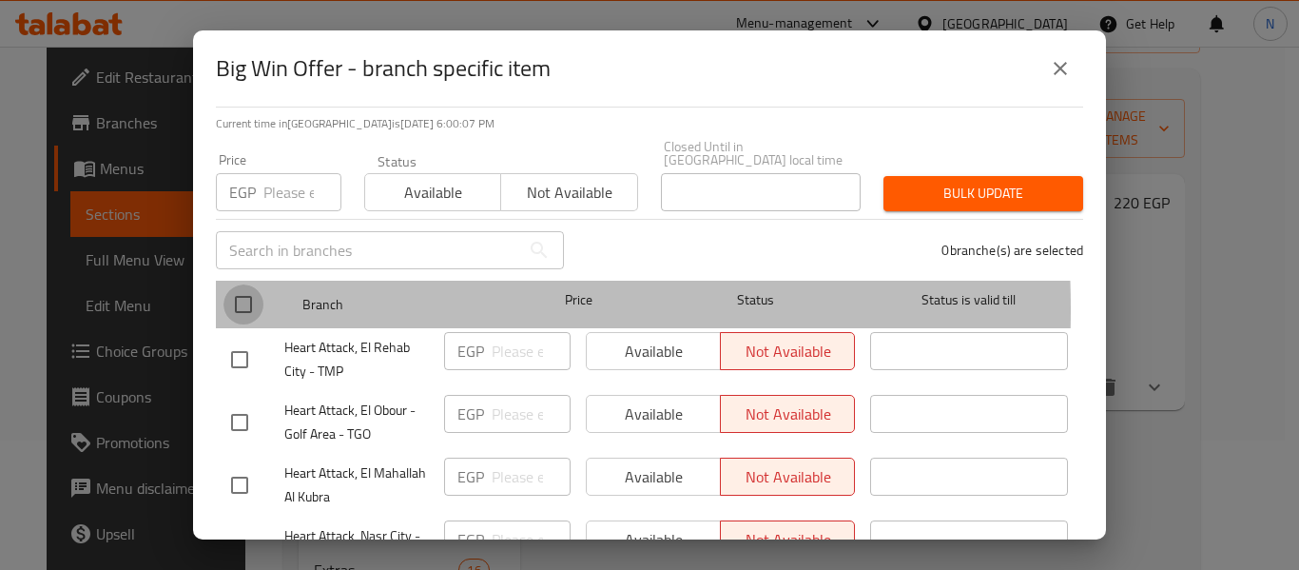
checkbox input "true"
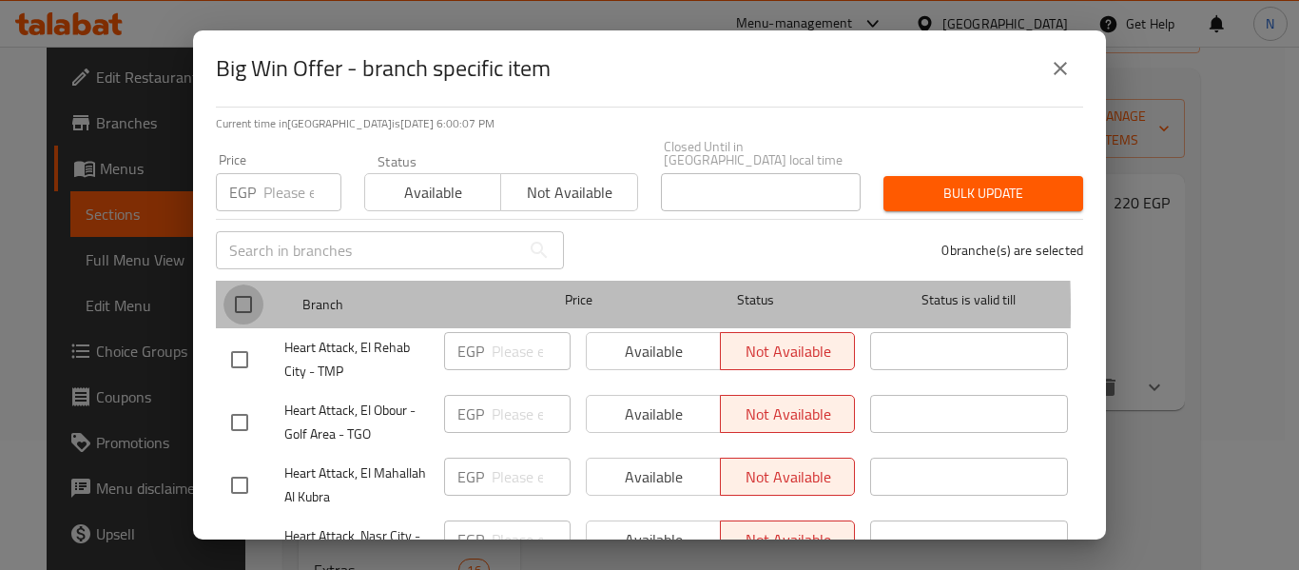
checkbox input "true"
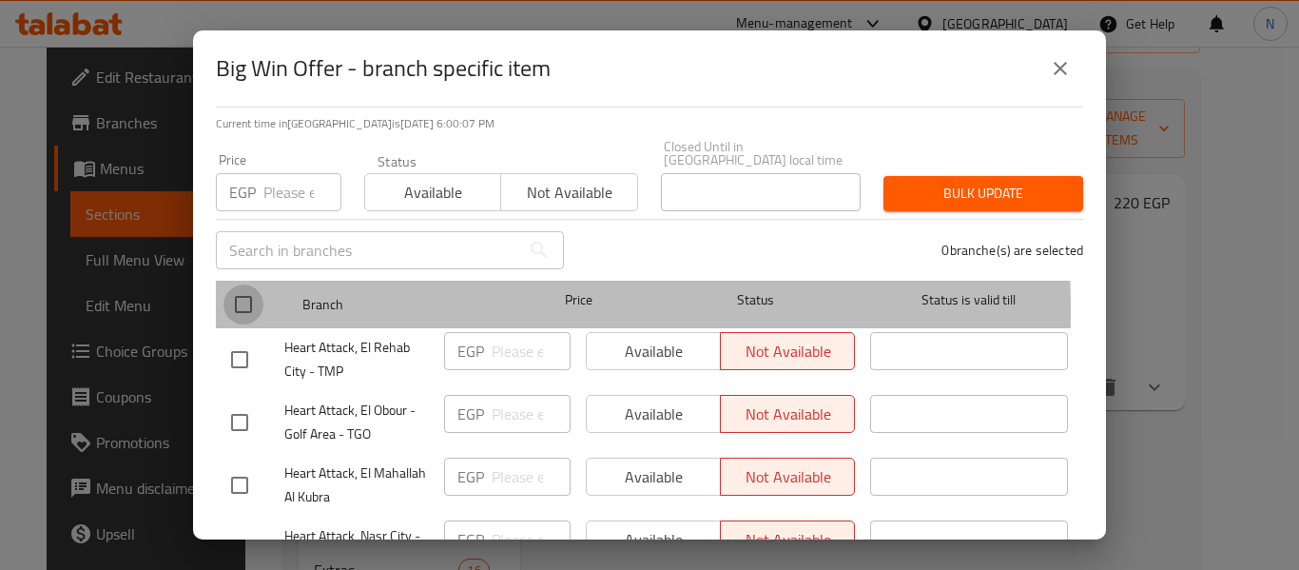
checkbox input "true"
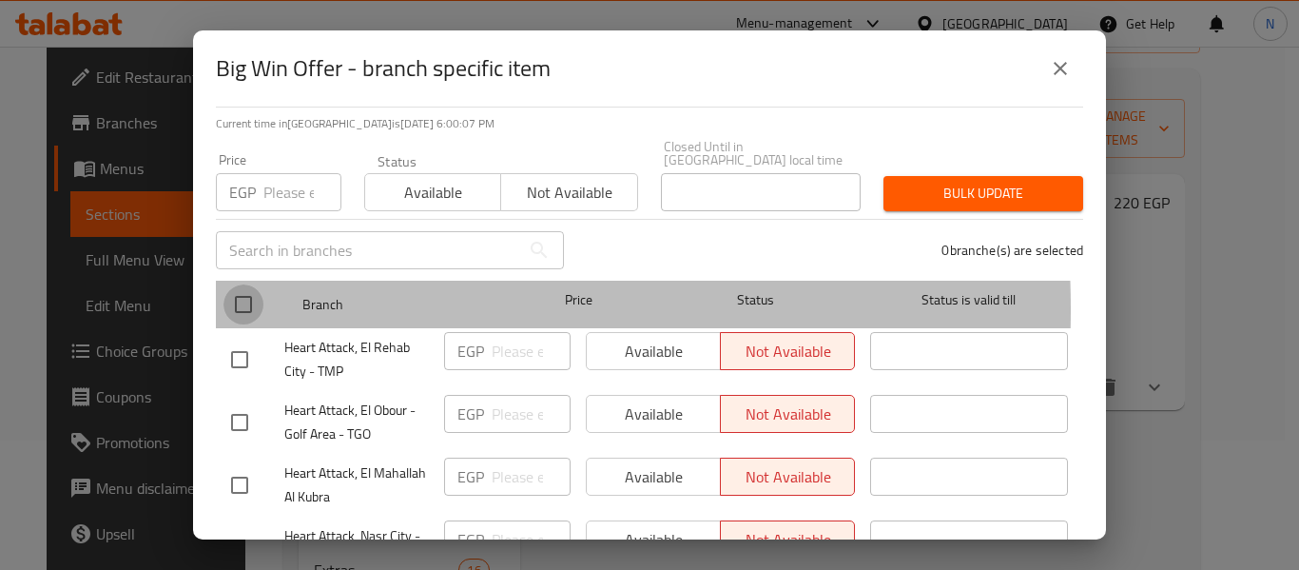
checkbox input "true"
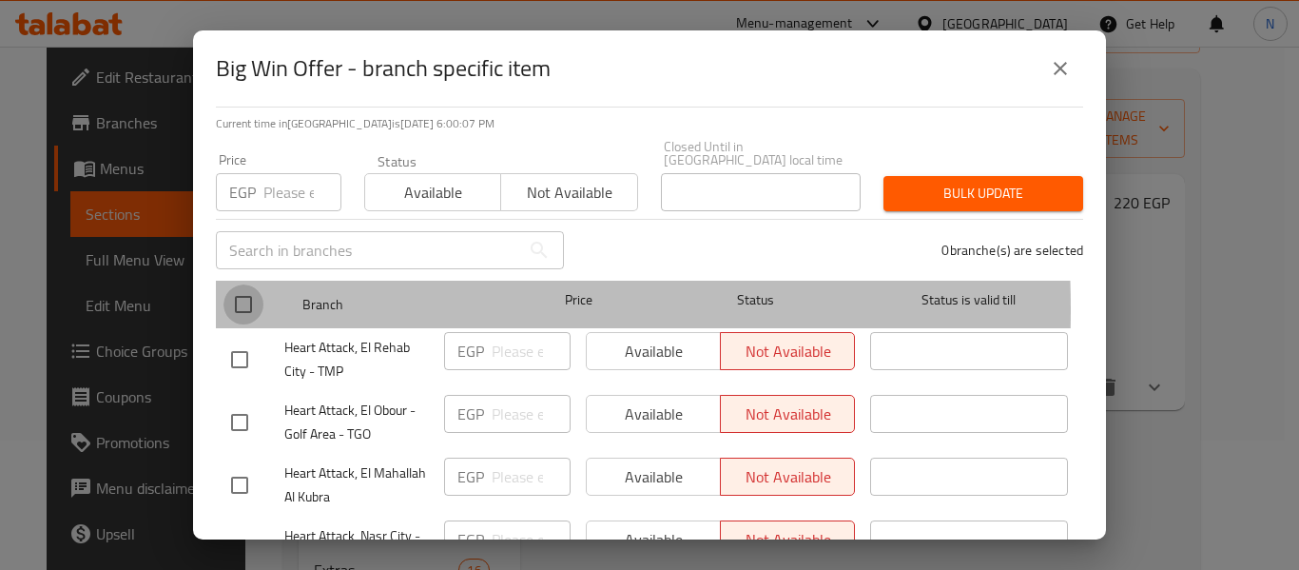
checkbox input "true"
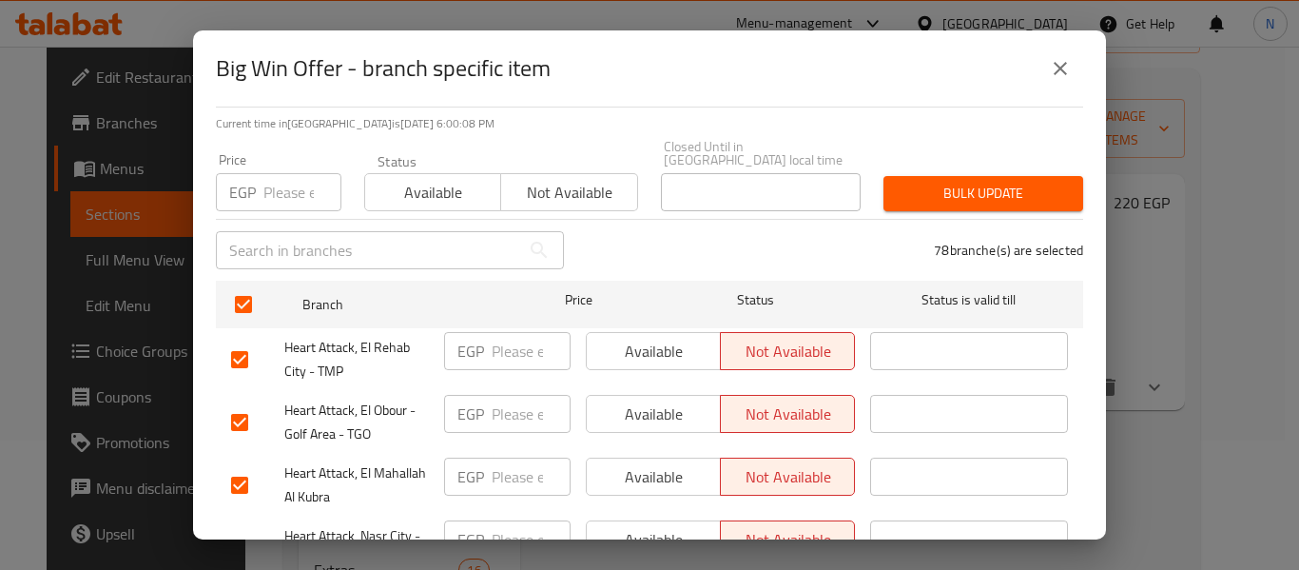
click at [610, 338] on span "Available" at bounding box center [653, 352] width 119 height 28
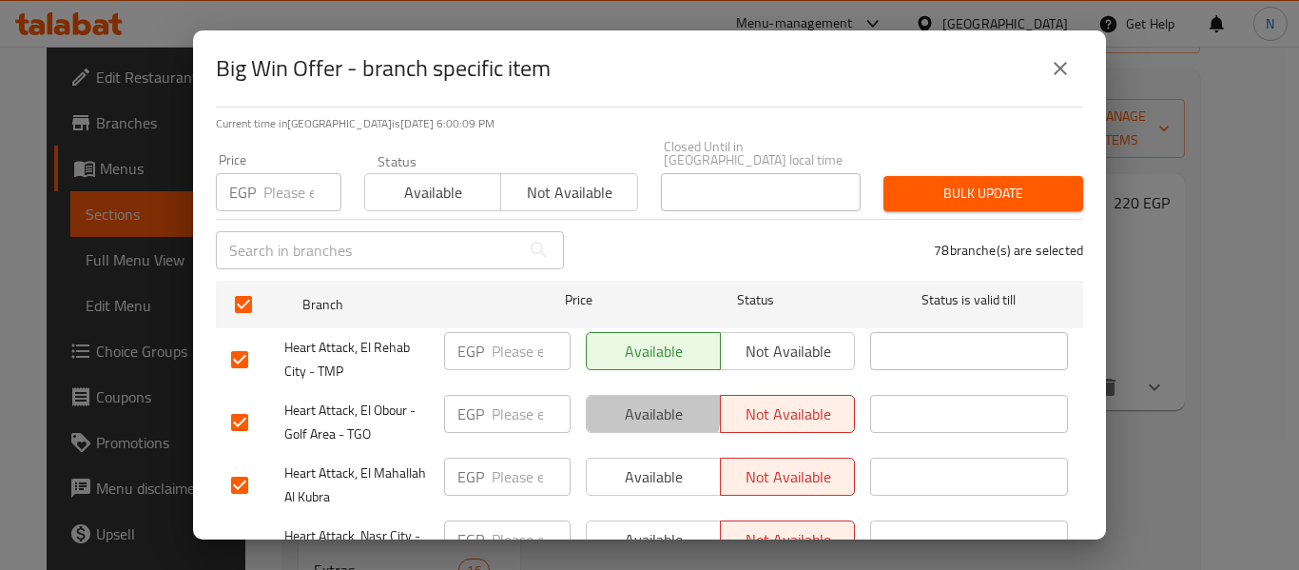
click at [622, 400] on span "Available" at bounding box center [653, 414] width 119 height 28
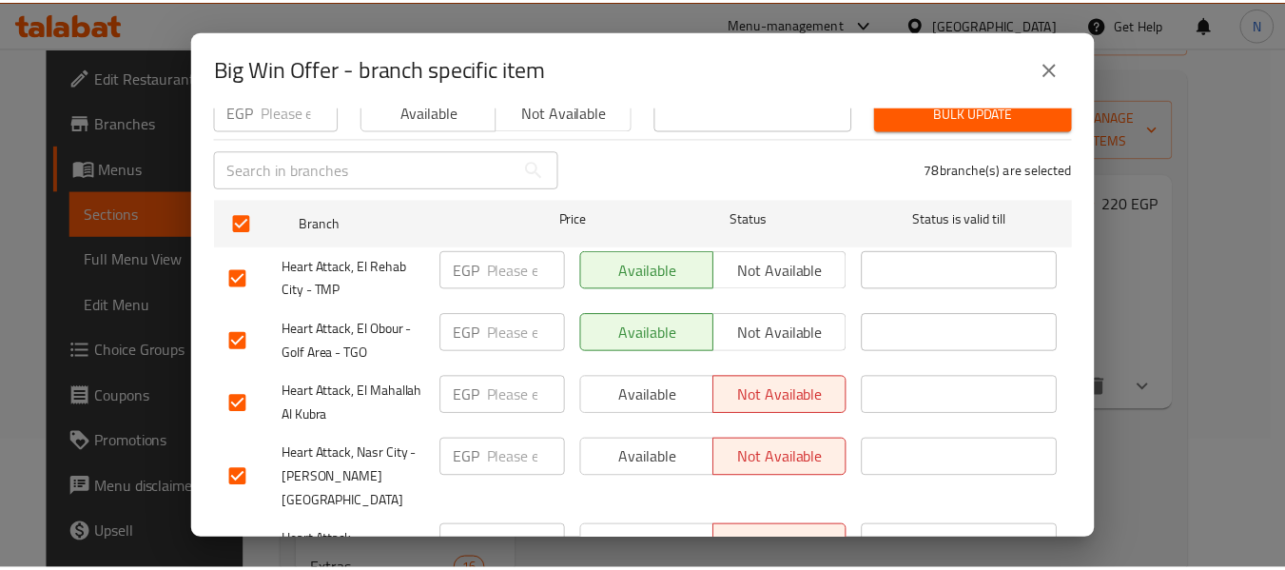
scroll to position [220, 0]
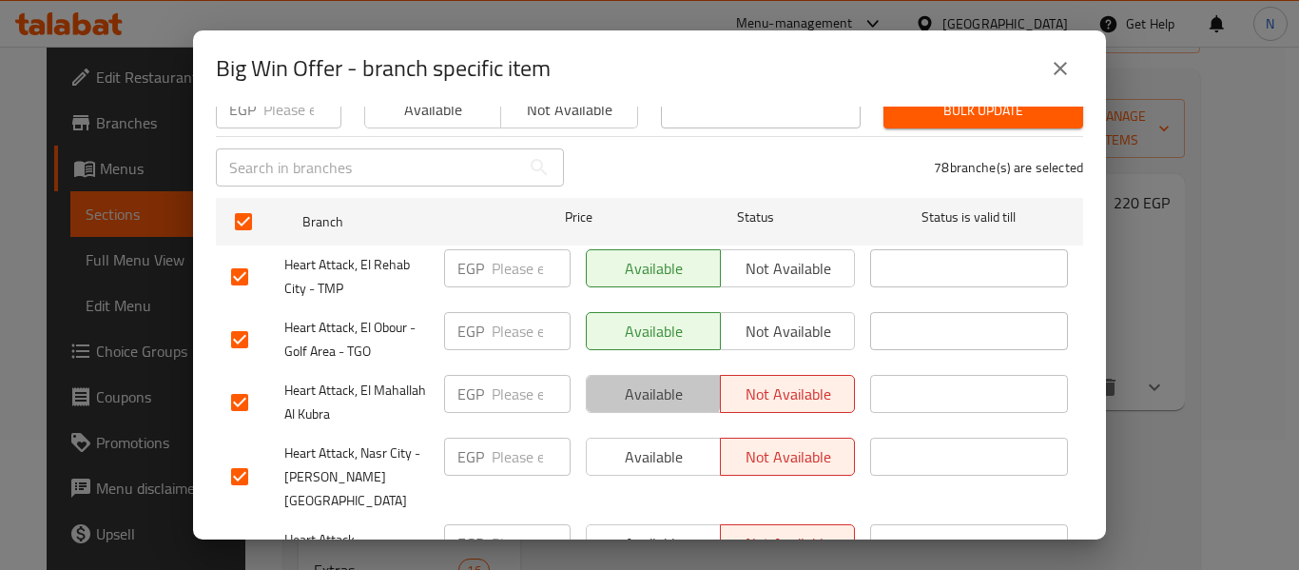
click at [620, 380] on span "Available" at bounding box center [653, 394] width 119 height 28
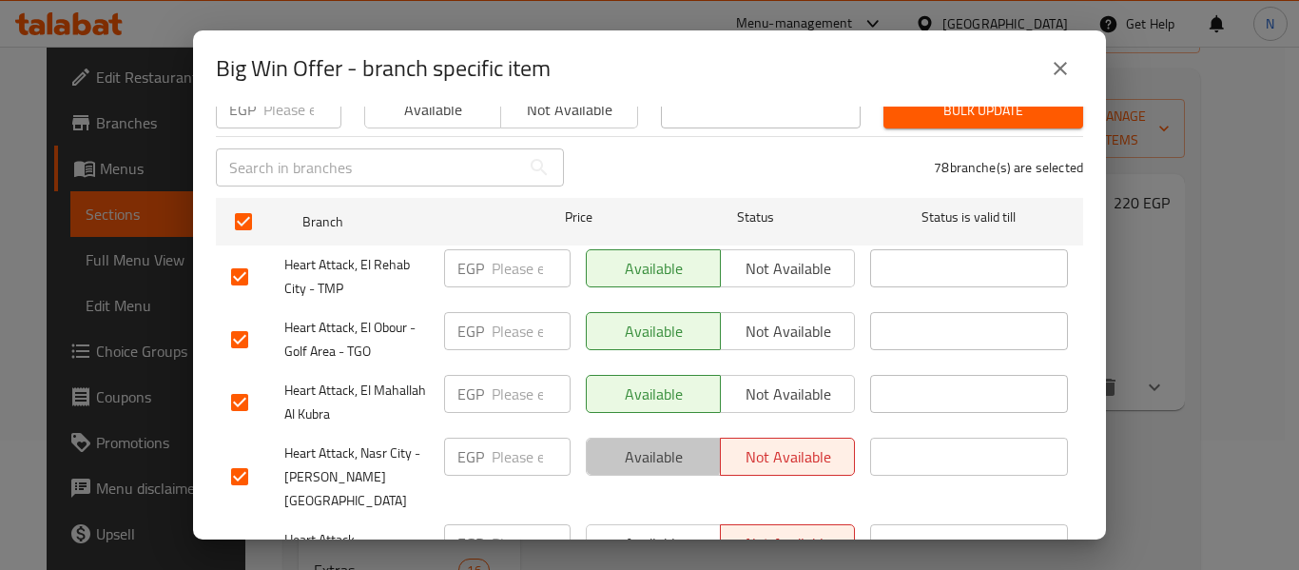
click at [629, 443] on span "Available" at bounding box center [653, 457] width 119 height 28
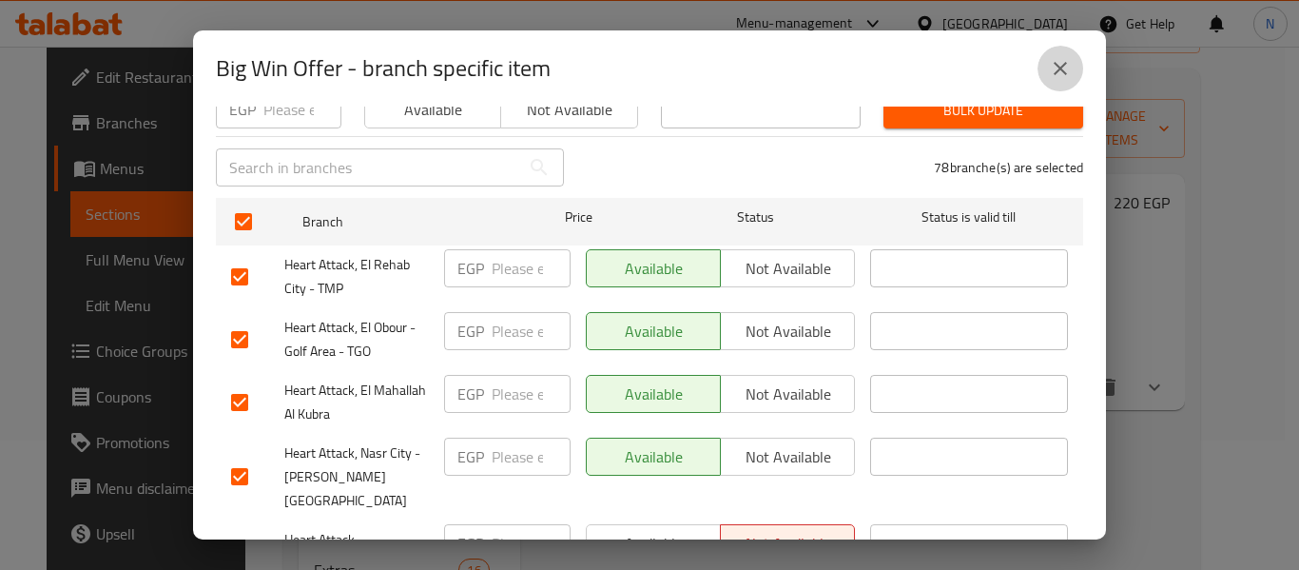
click at [1053, 81] on button "close" at bounding box center [1061, 69] width 46 height 46
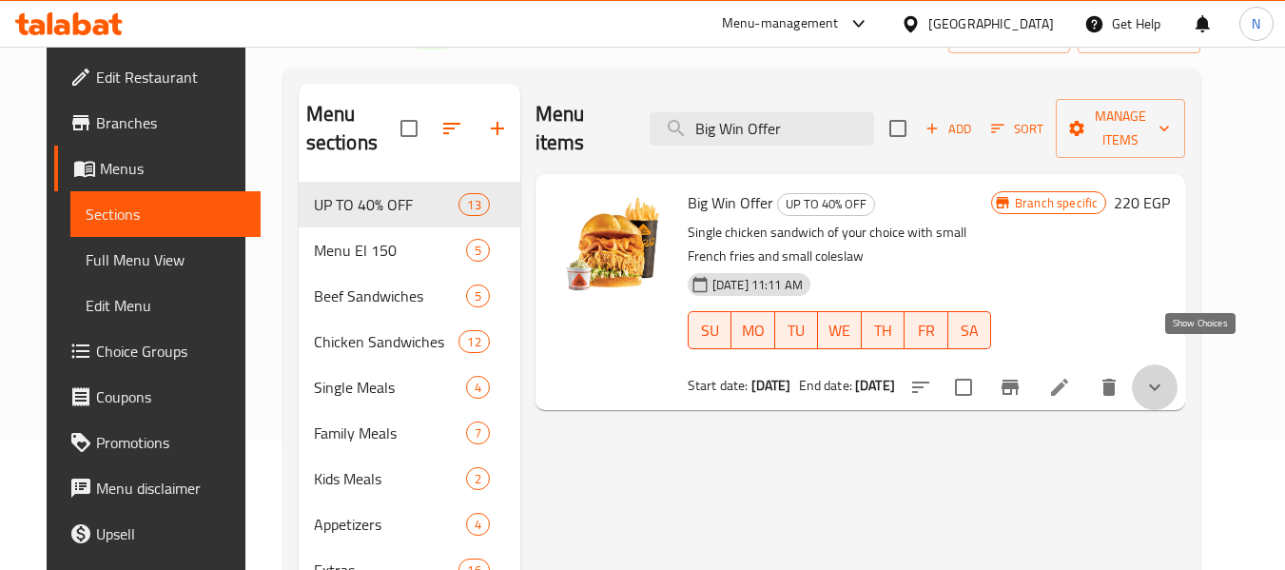
click at [1166, 376] on icon "show more" at bounding box center [1154, 387] width 23 height 23
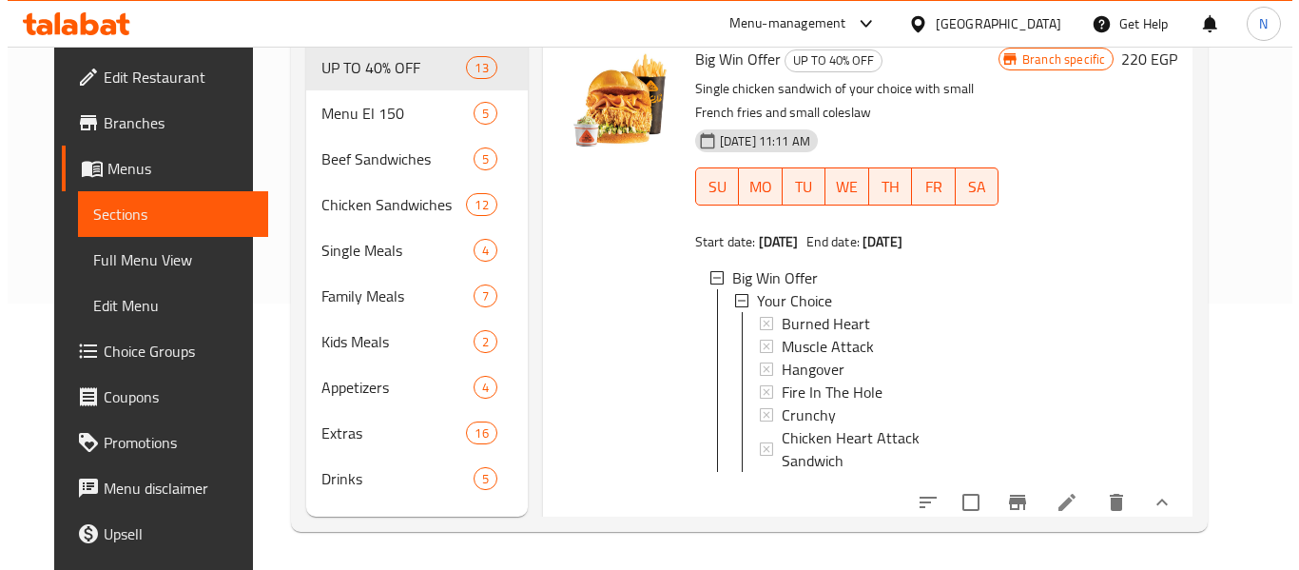
scroll to position [3, 0]
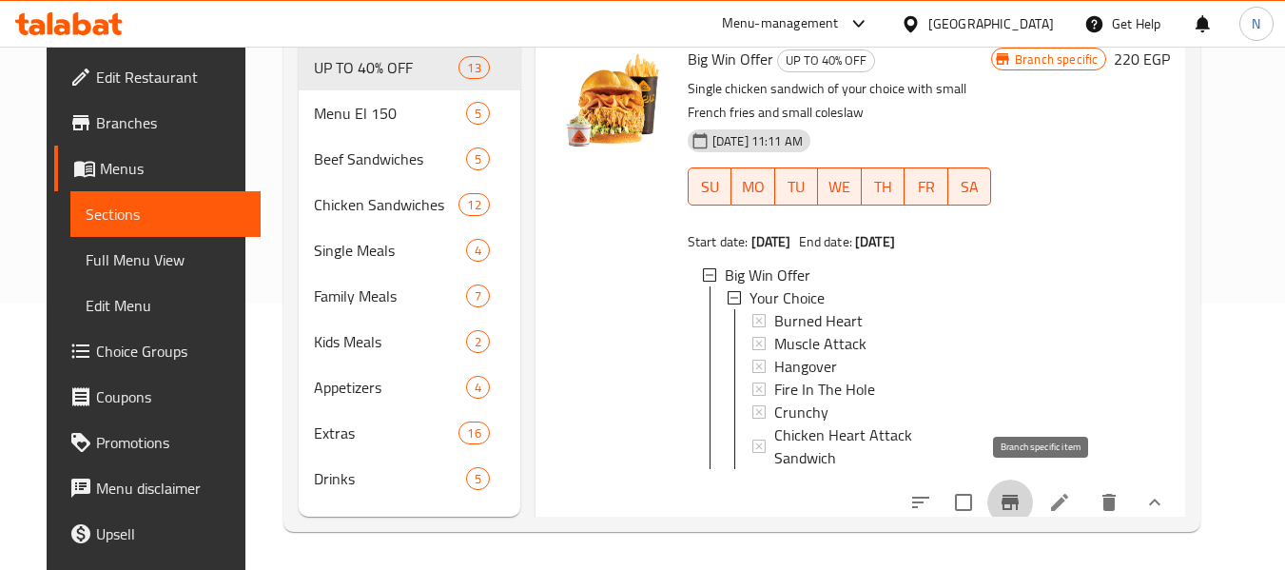
click at [1033, 479] on button "Branch-specific-item" at bounding box center [1010, 502] width 46 height 46
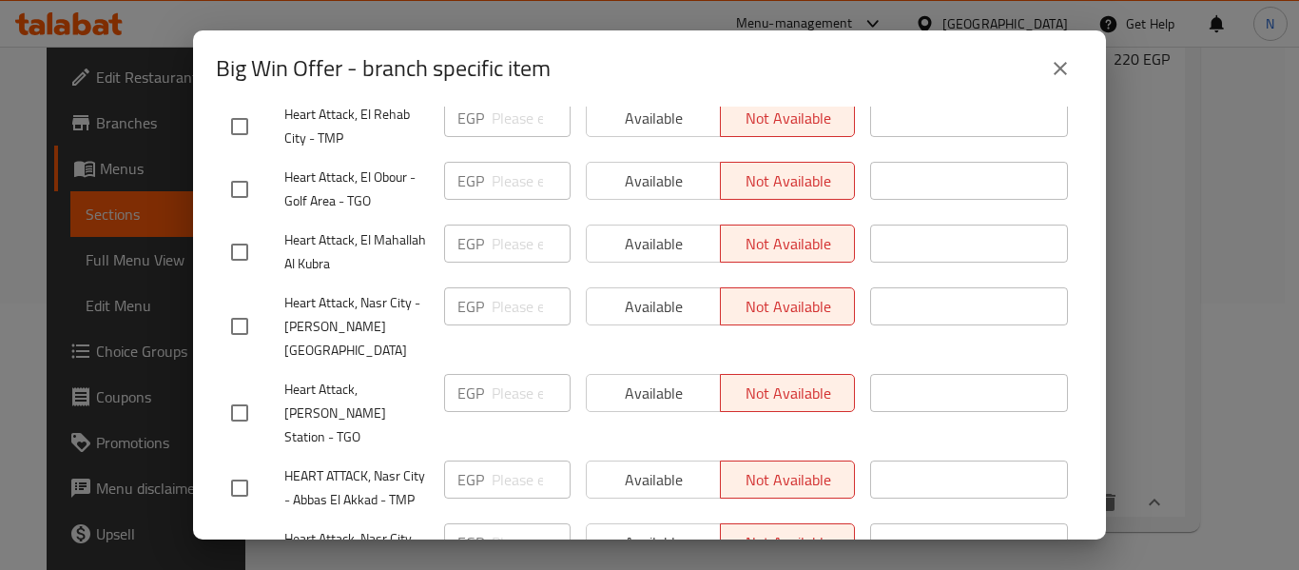
scroll to position [227, 0]
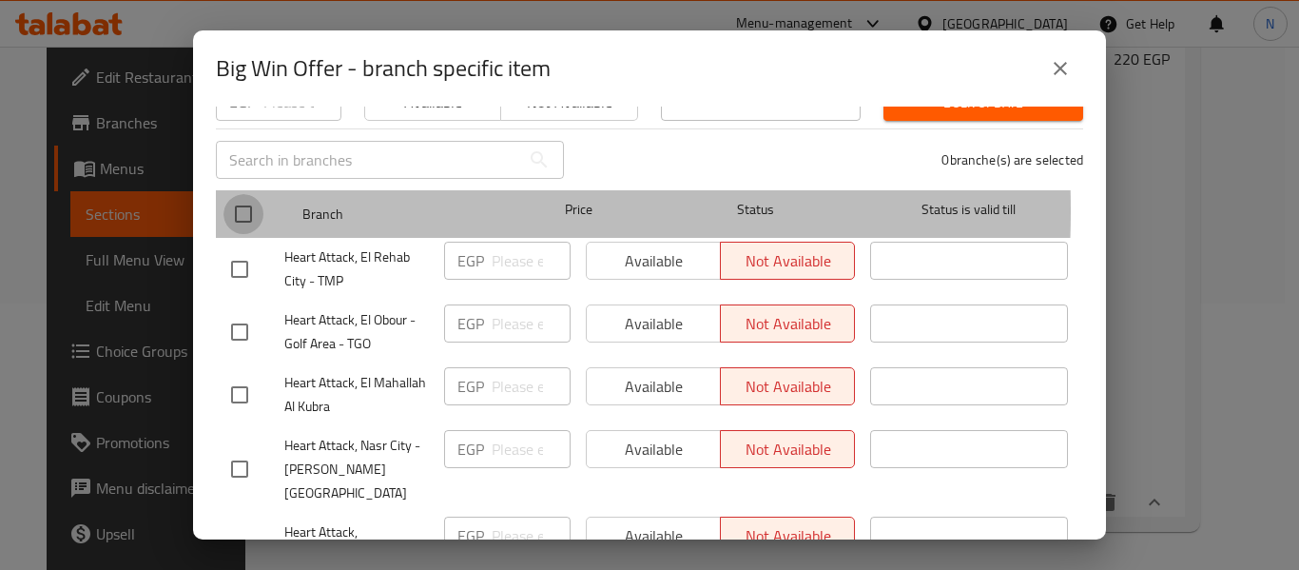
click at [240, 197] on input "checkbox" at bounding box center [243, 214] width 40 height 40
checkbox input "true"
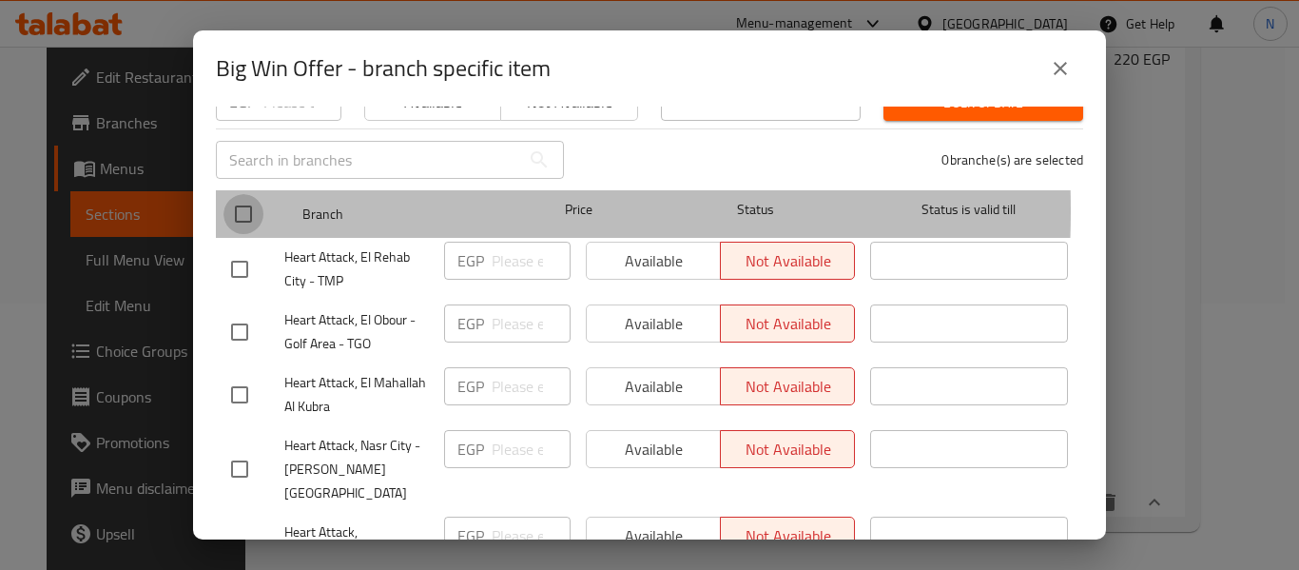
checkbox input "true"
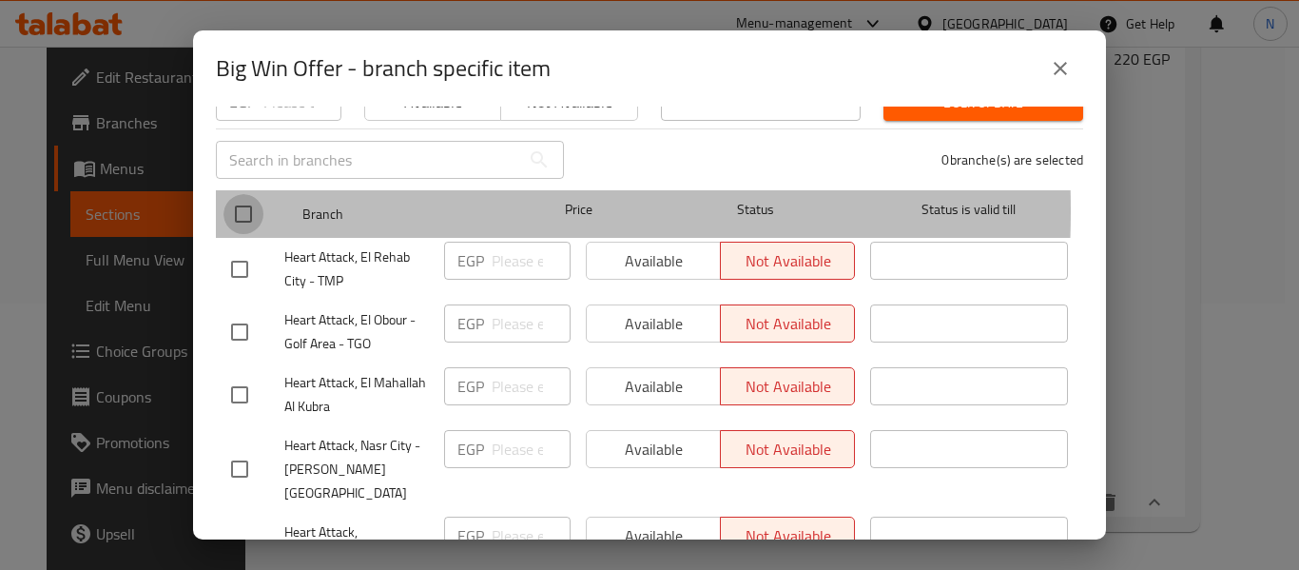
checkbox input "true"
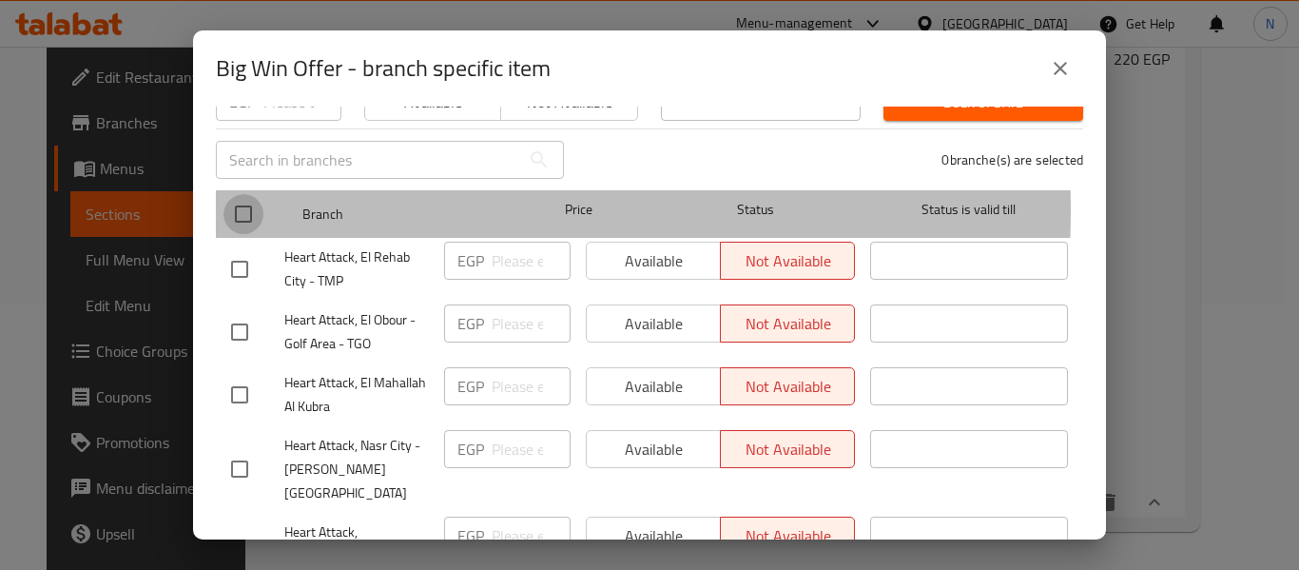
checkbox input "true"
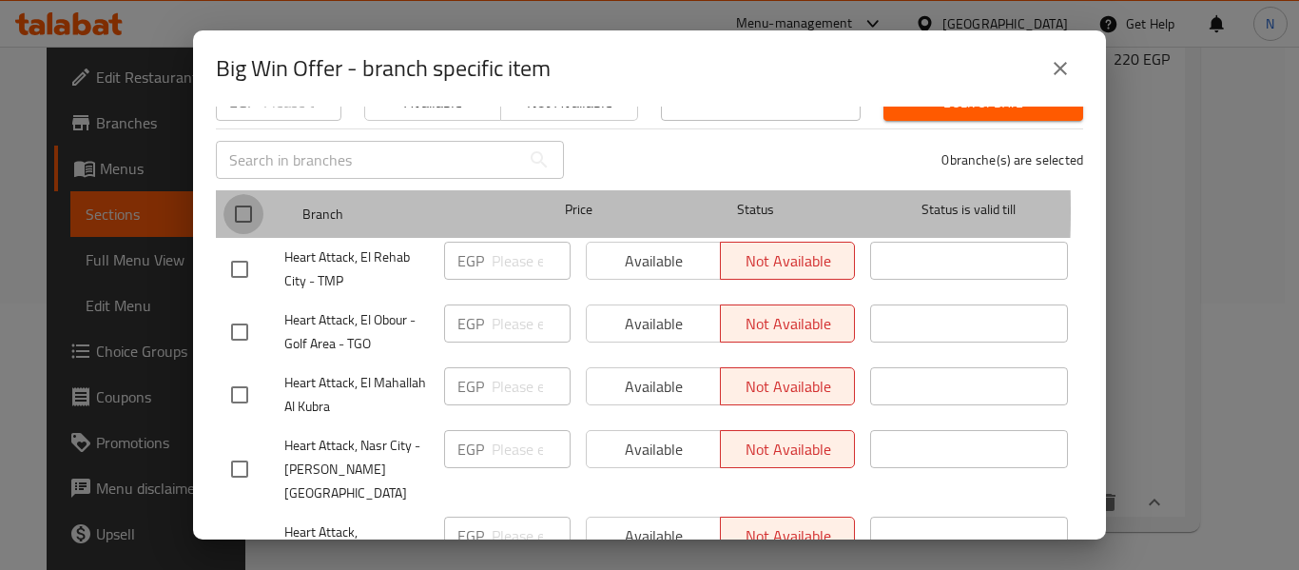
checkbox input "true"
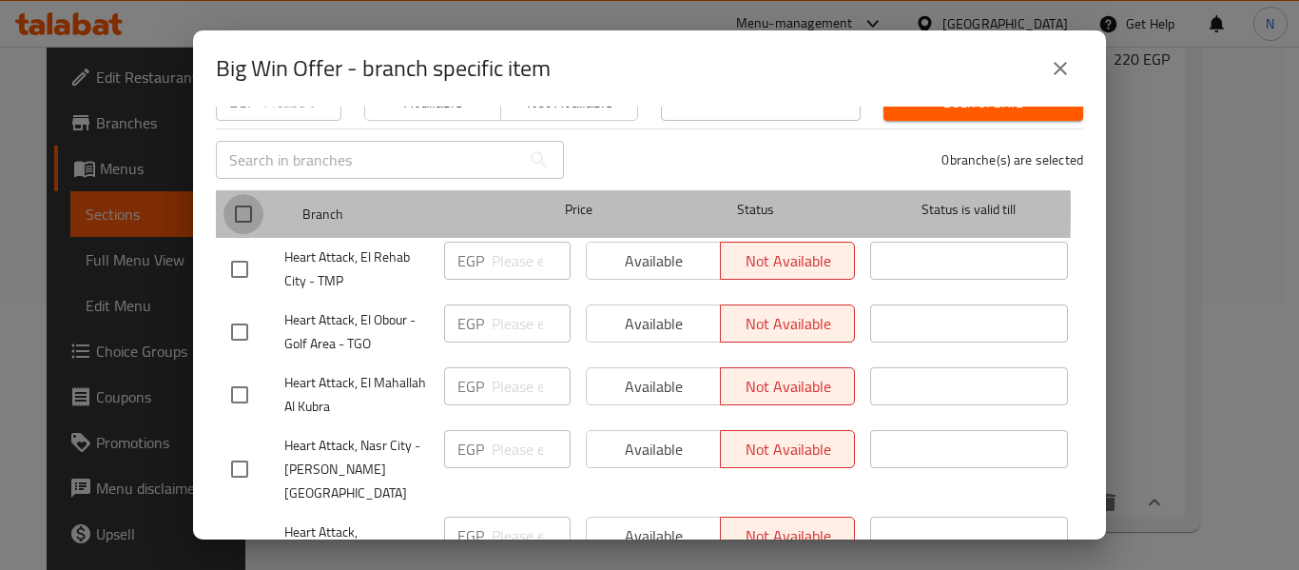
checkbox input "true"
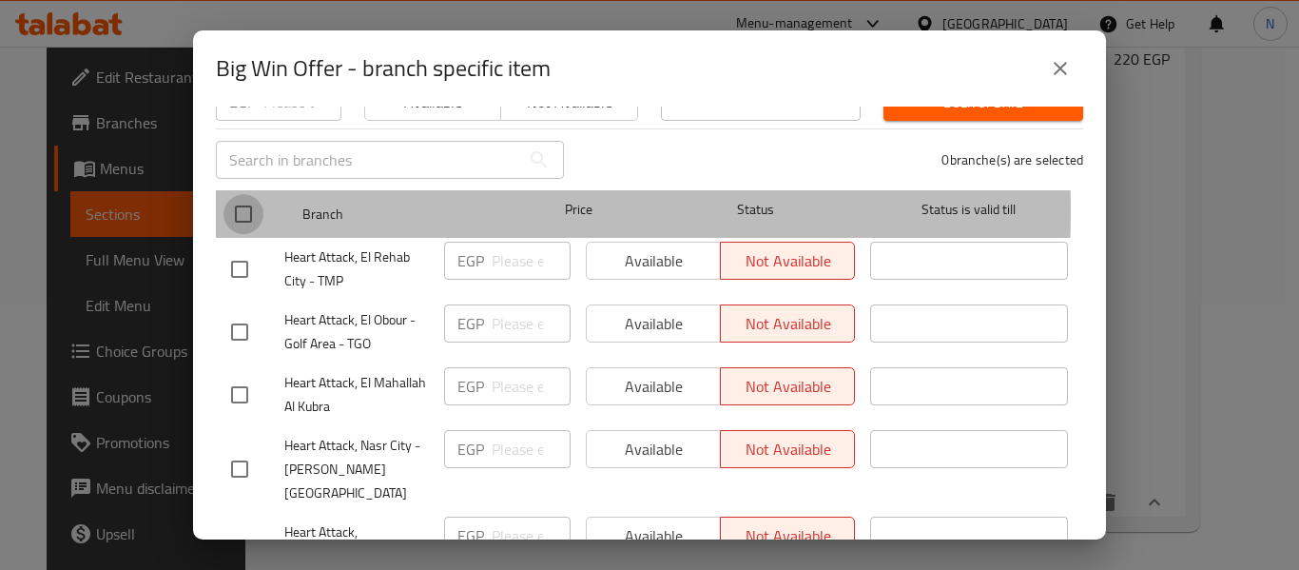
checkbox input "true"
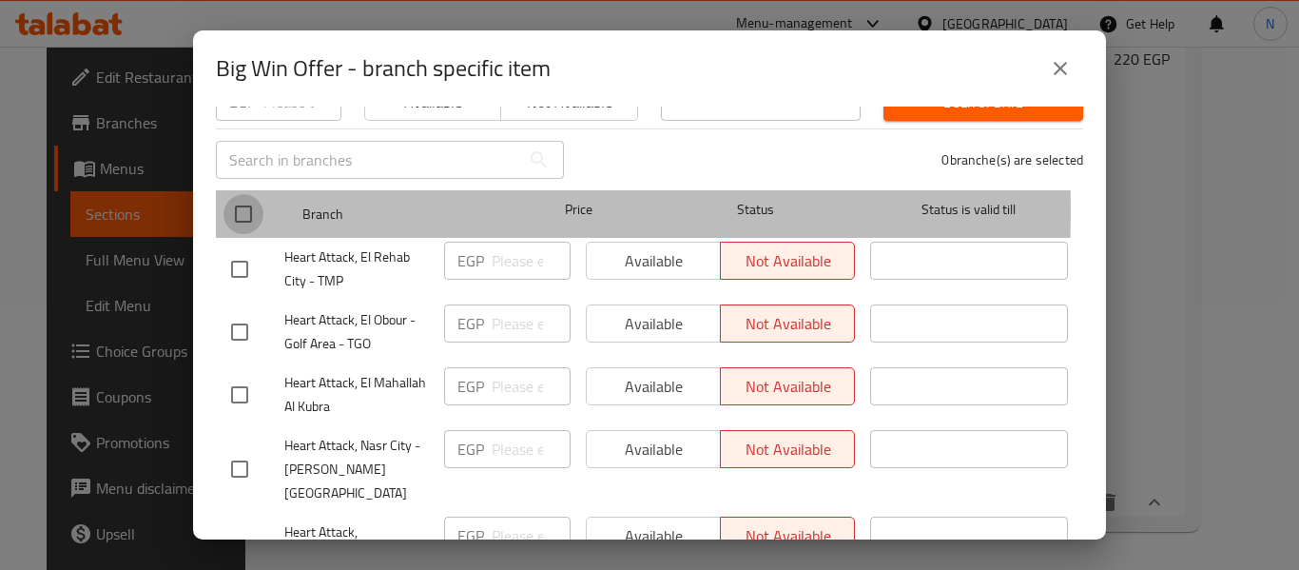
checkbox input "true"
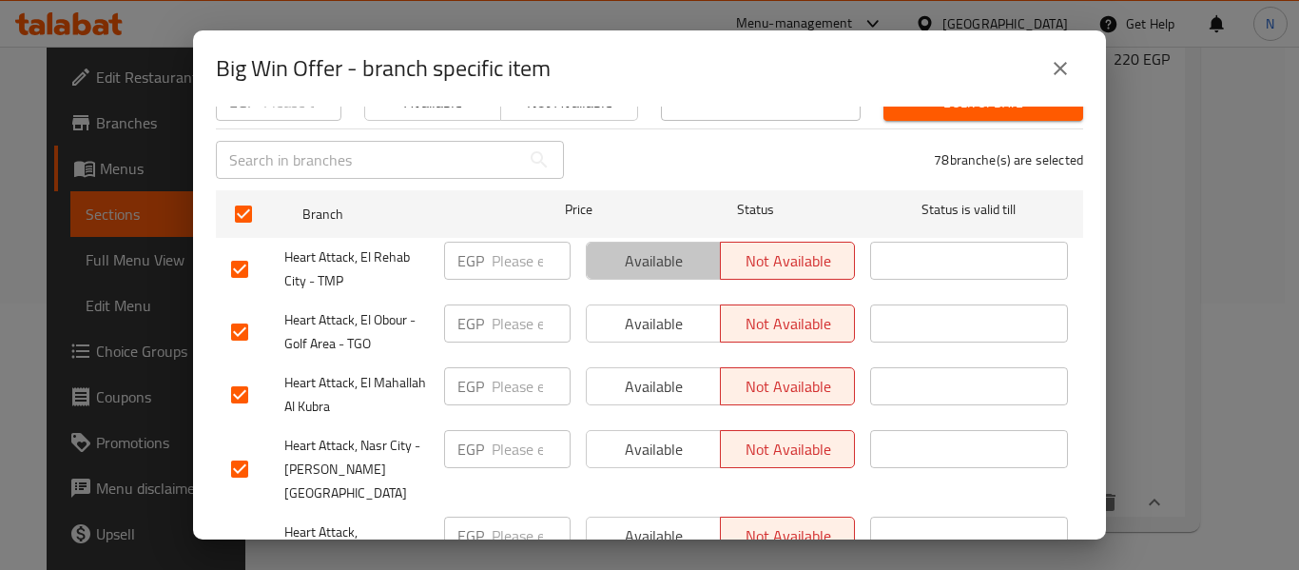
click at [650, 258] on span "Available" at bounding box center [653, 261] width 119 height 28
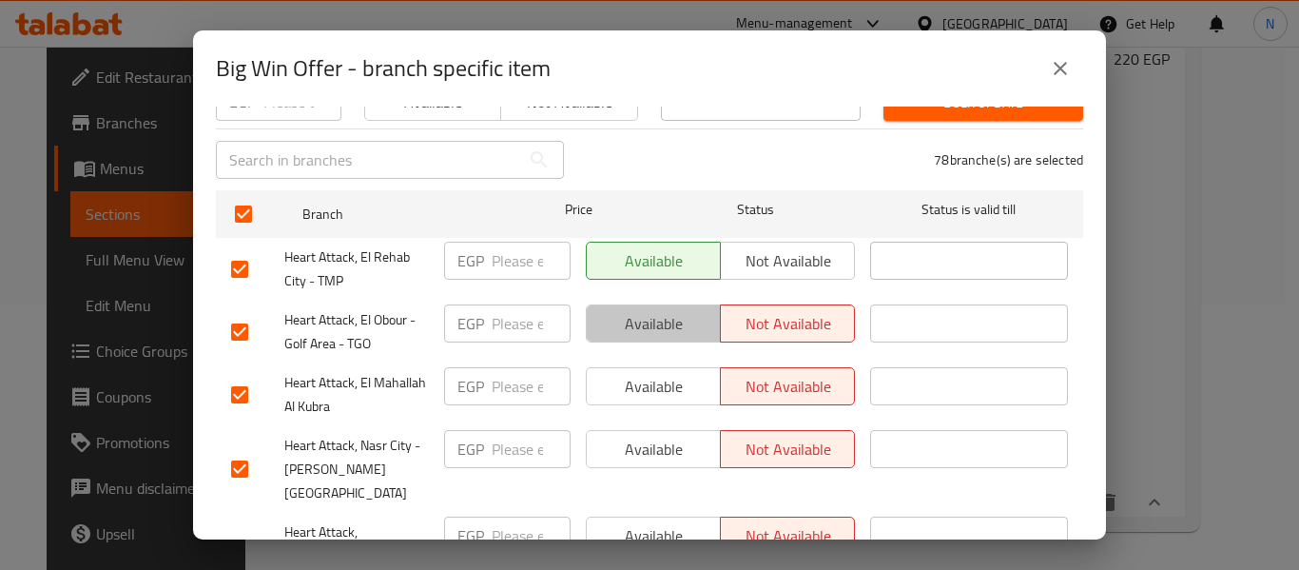
click at [650, 310] on span "Available" at bounding box center [653, 324] width 119 height 28
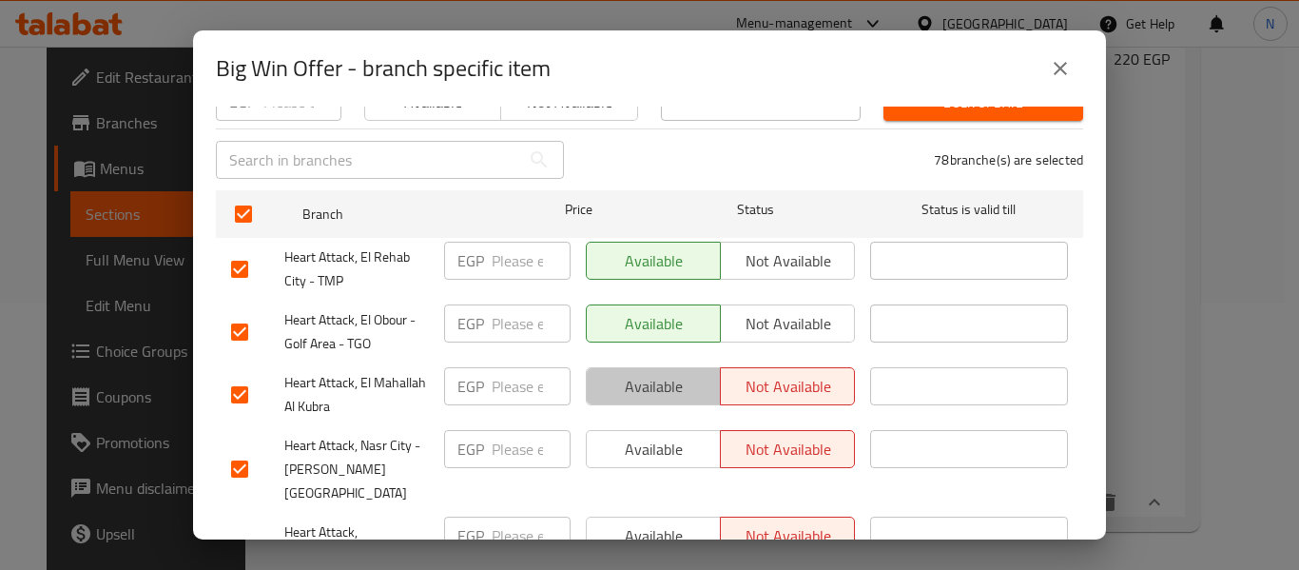
click at [650, 367] on button "Available" at bounding box center [653, 386] width 135 height 38
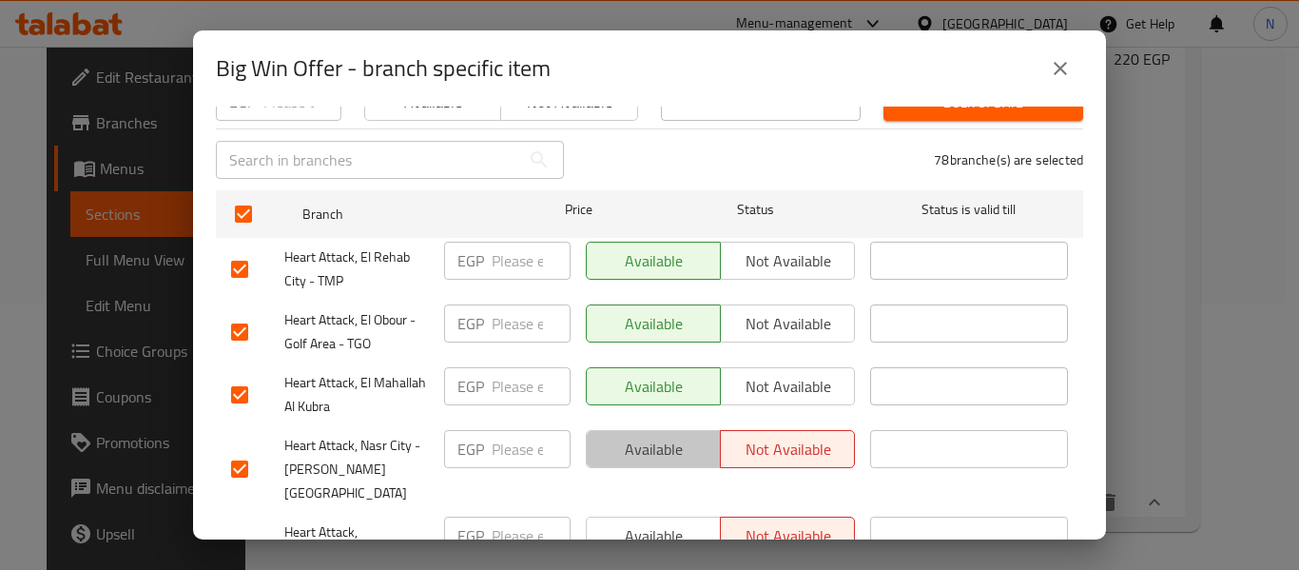
click at [648, 436] on span "Available" at bounding box center [653, 450] width 119 height 28
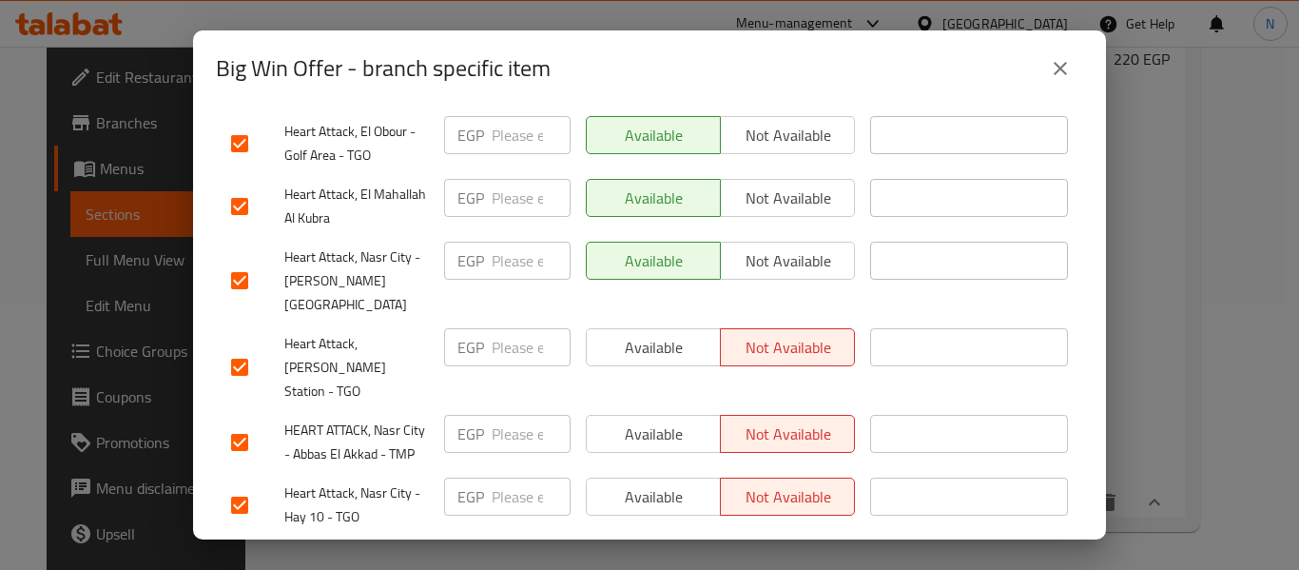
scroll to position [417, 0]
click at [613, 333] on span "Available" at bounding box center [653, 347] width 119 height 28
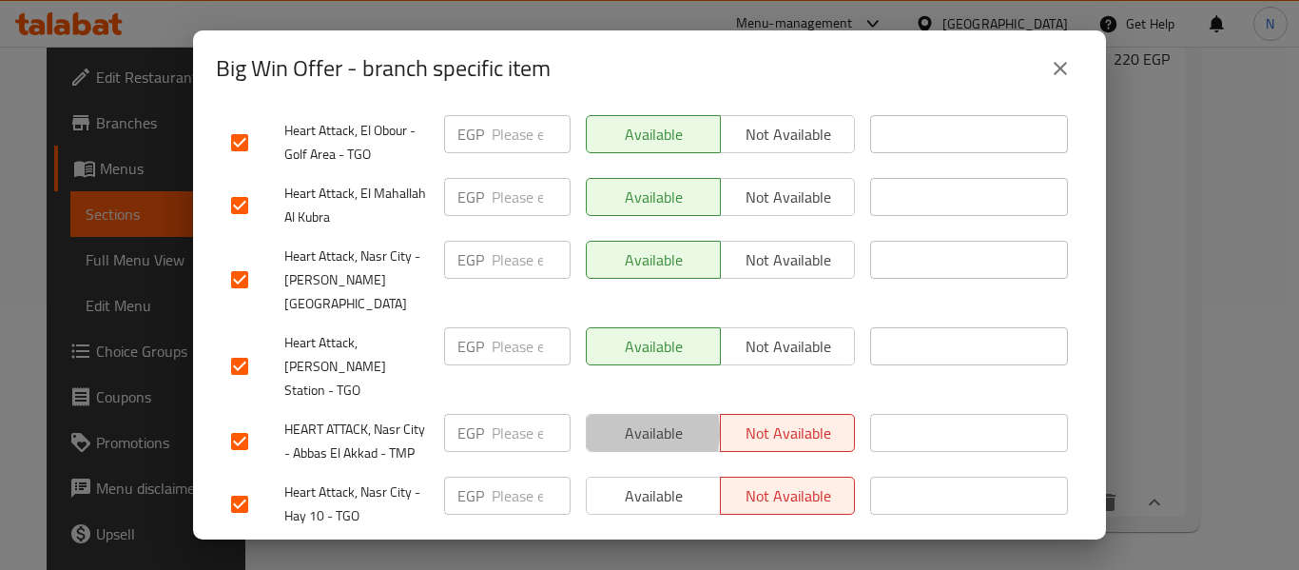
click at [613, 419] on span "Available" at bounding box center [653, 433] width 119 height 28
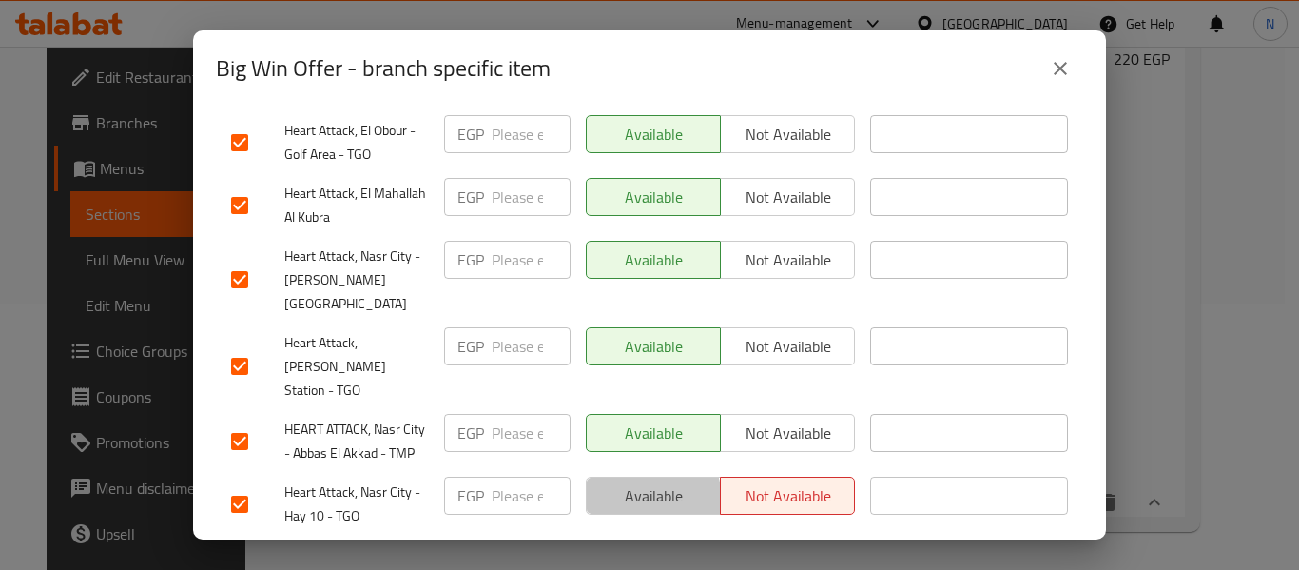
click at [622, 482] on span "Available" at bounding box center [653, 496] width 119 height 28
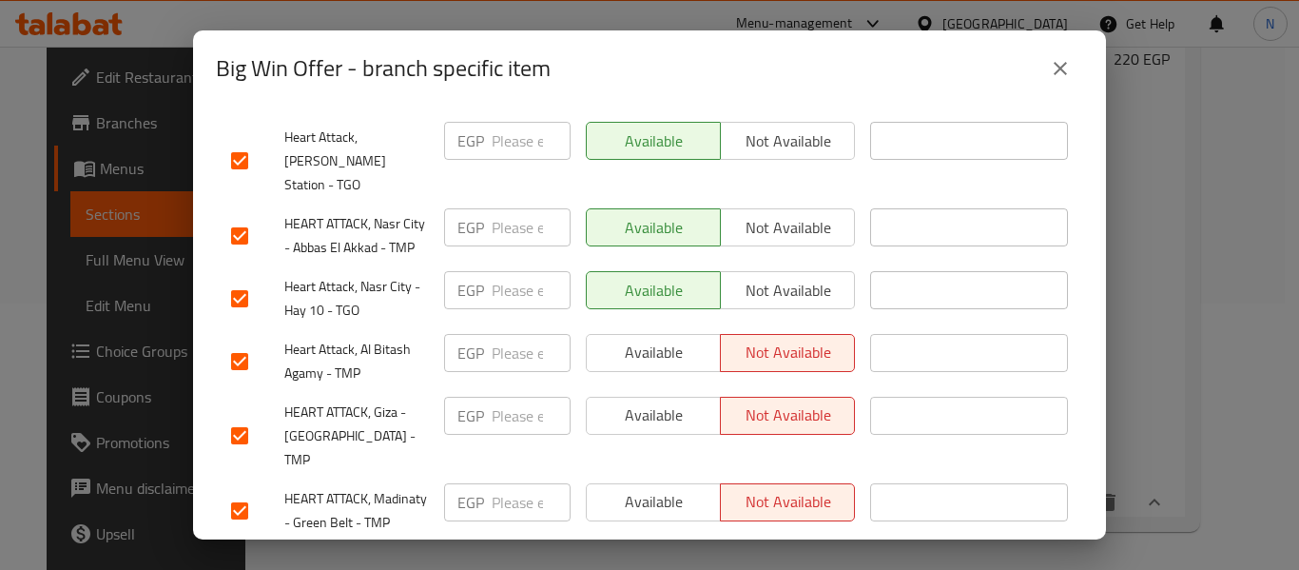
scroll to position [624, 0]
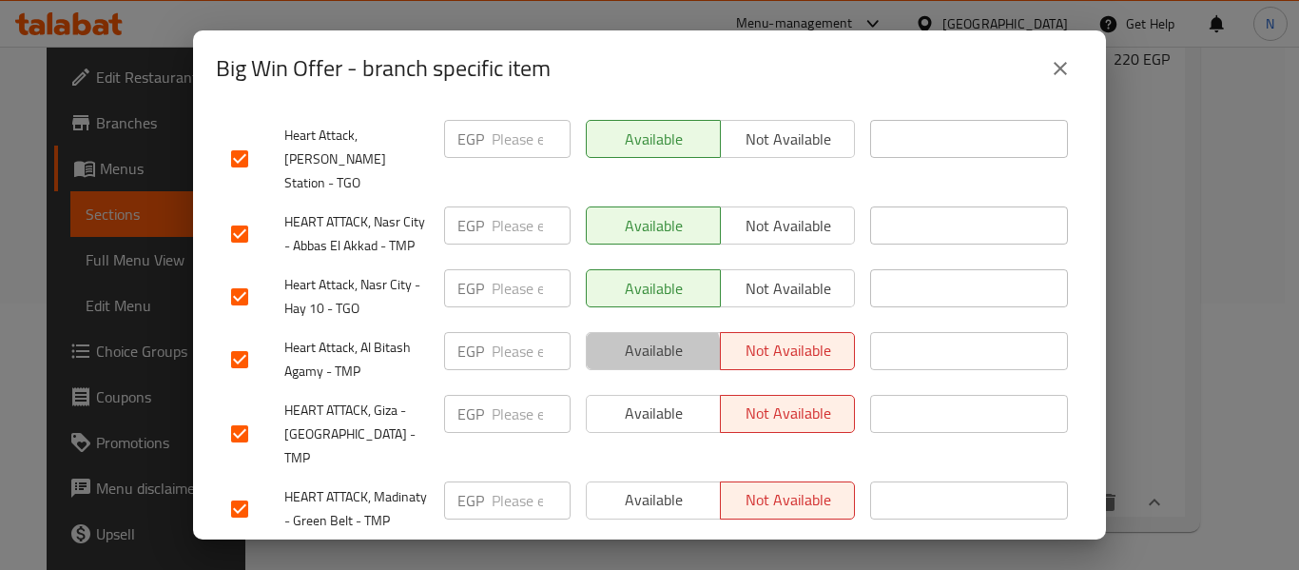
click at [619, 337] on span "Available" at bounding box center [653, 351] width 119 height 28
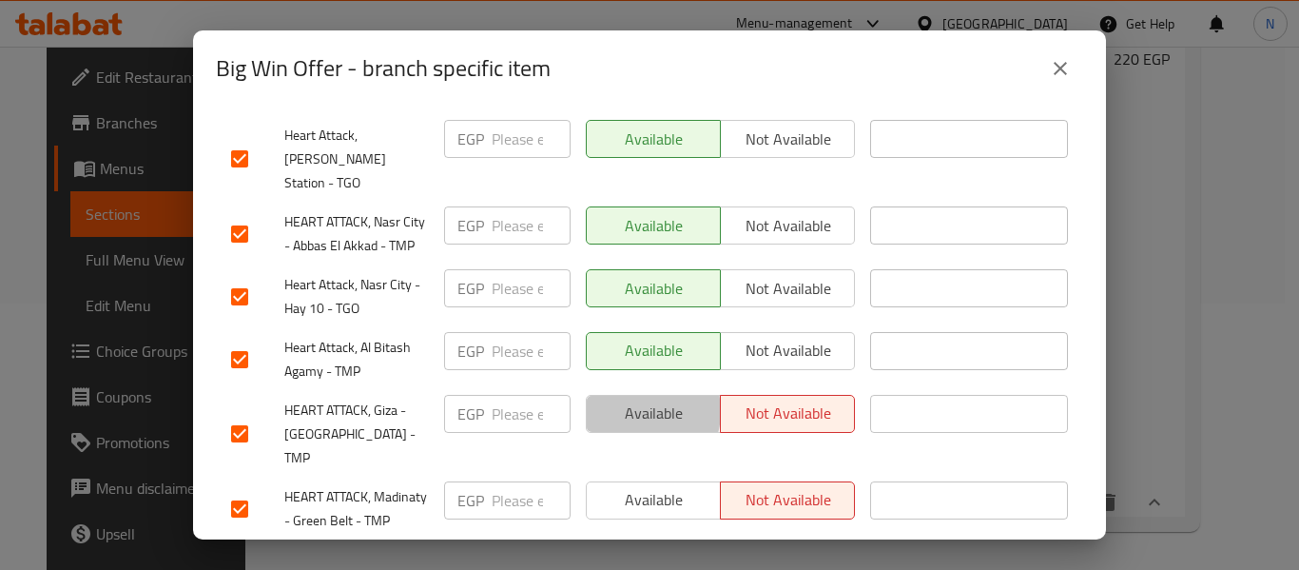
click at [627, 399] on span "Available" at bounding box center [653, 413] width 119 height 28
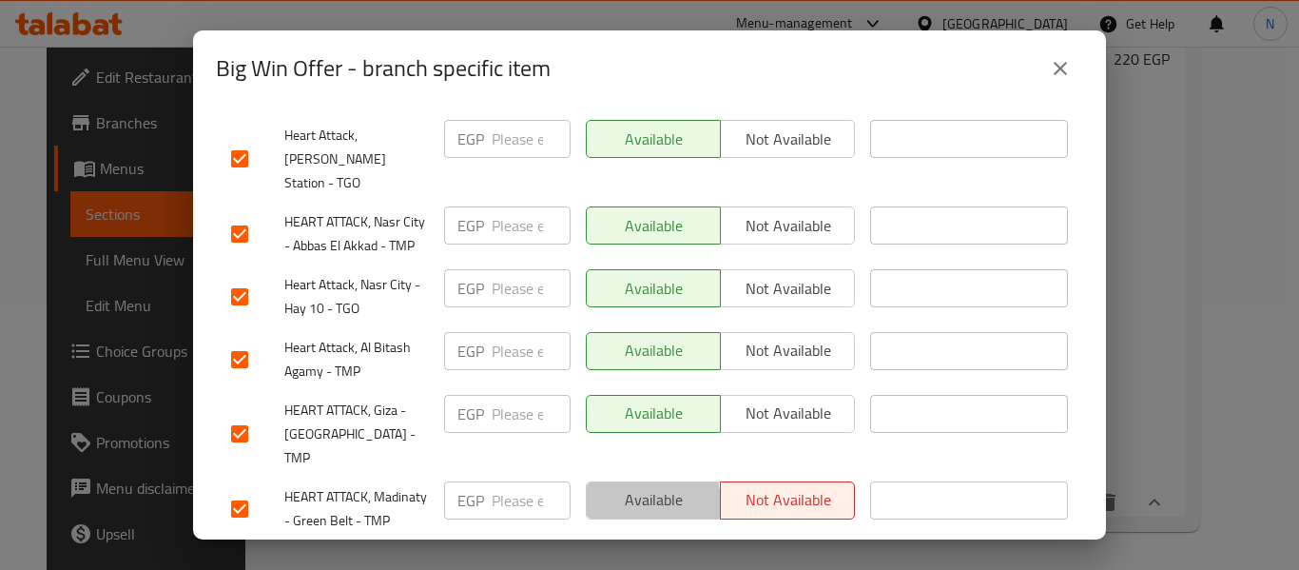
click at [631, 486] on span "Available" at bounding box center [653, 500] width 119 height 28
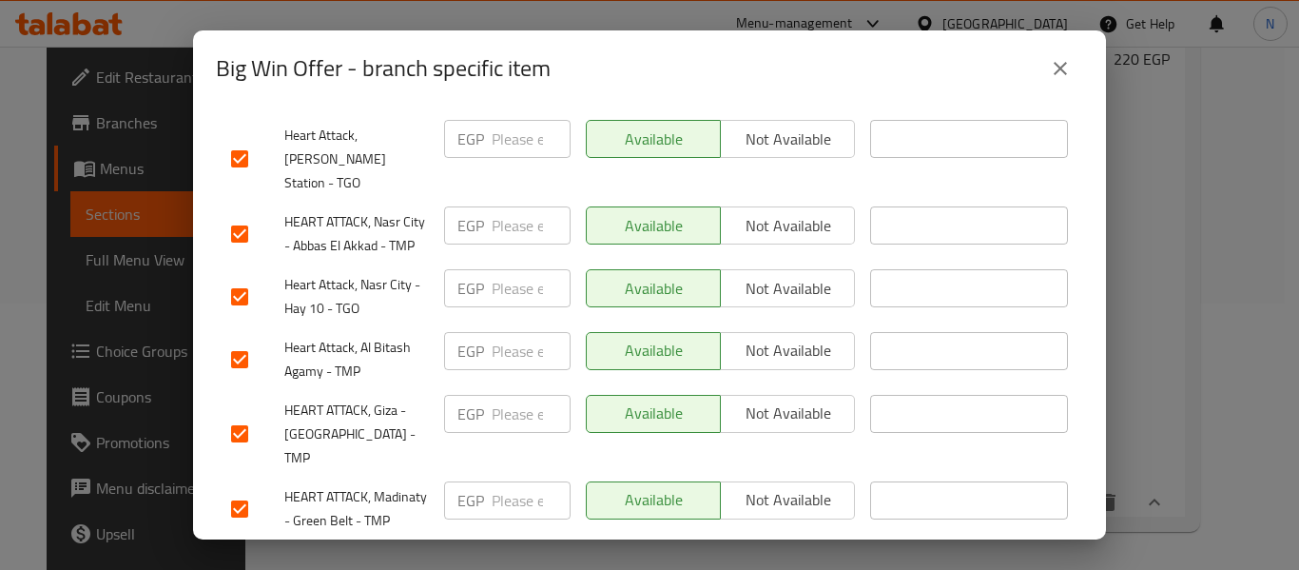
scroll to position [908, 0]
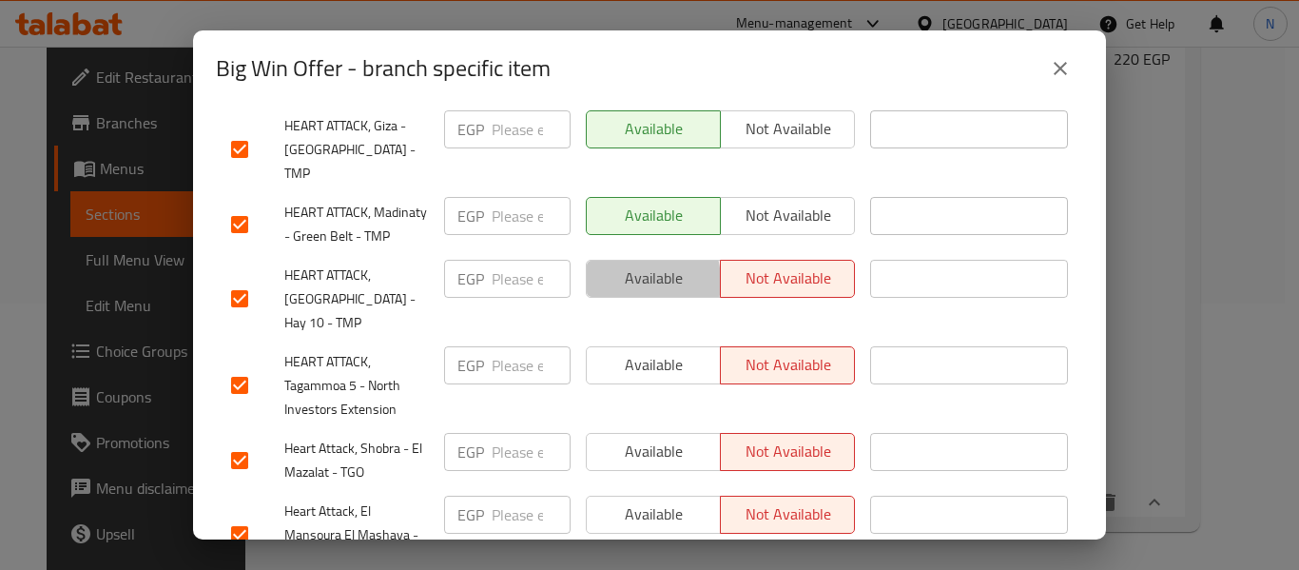
click at [620, 264] on span "Available" at bounding box center [653, 278] width 119 height 28
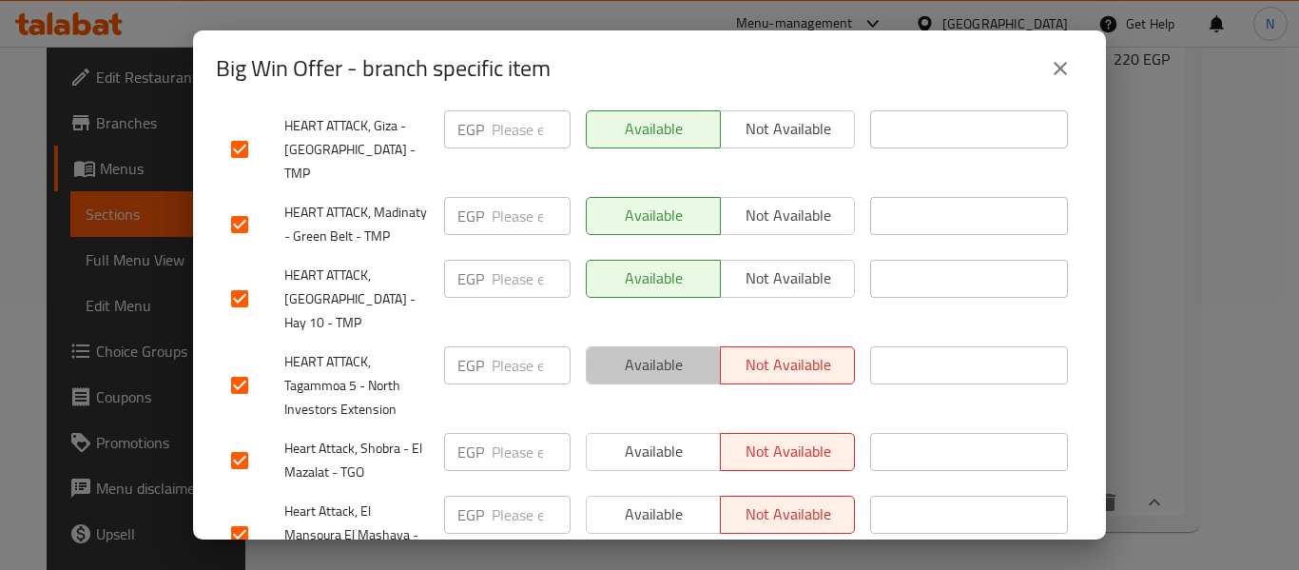
click at [625, 351] on span "Available" at bounding box center [653, 365] width 119 height 28
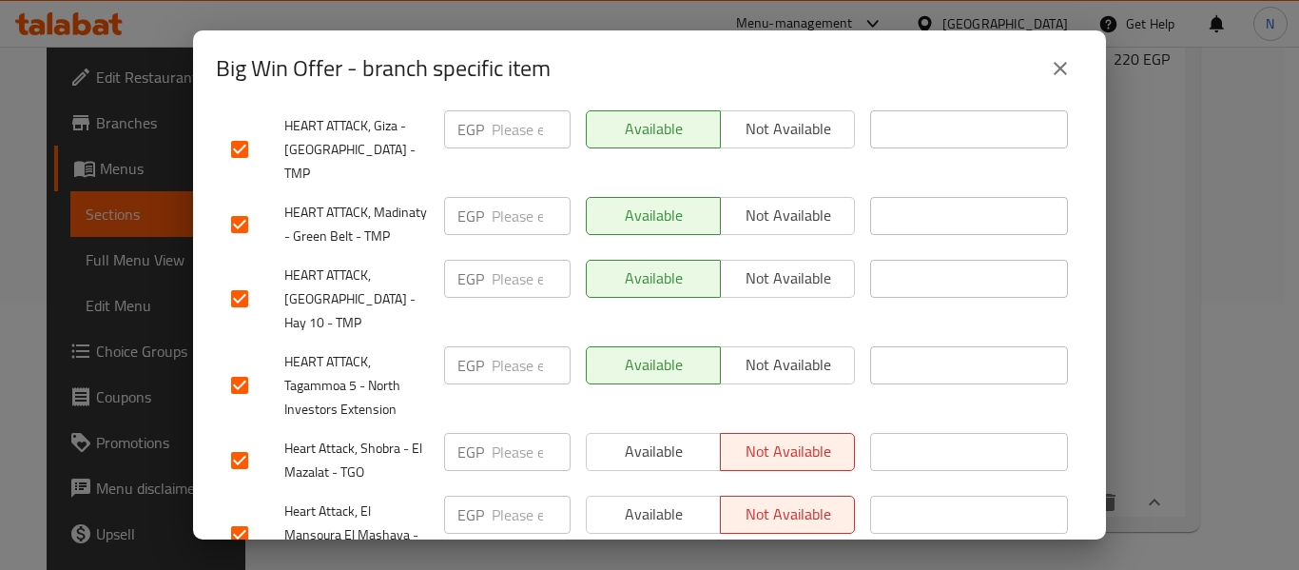
click at [635, 437] on span "Available" at bounding box center [653, 451] width 119 height 28
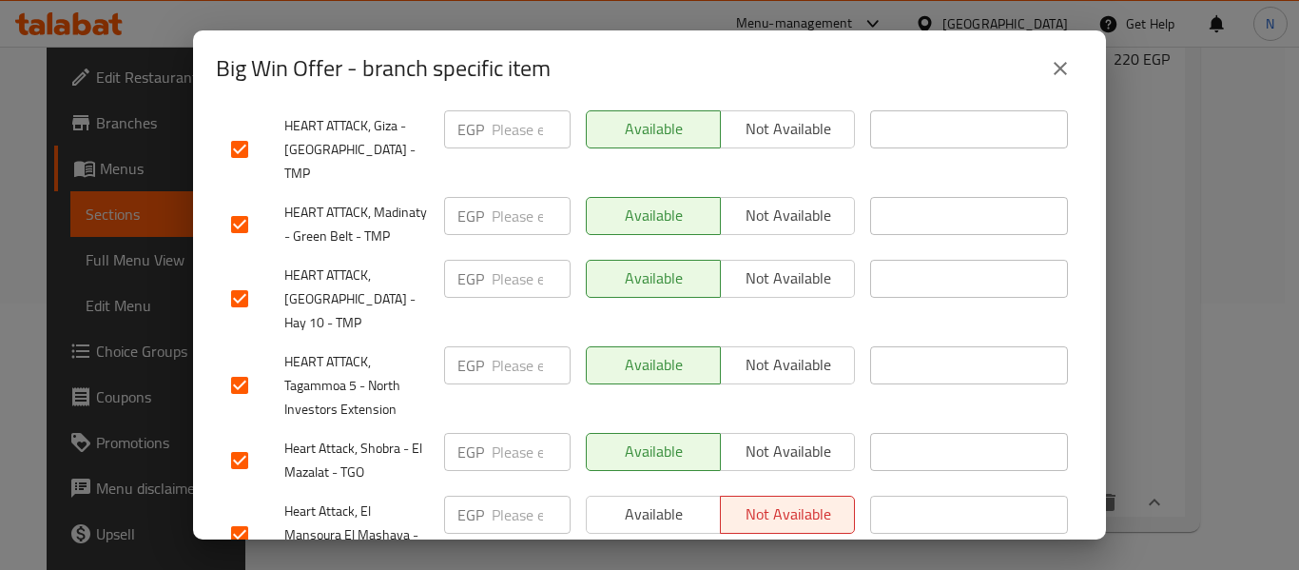
scroll to position [1106, 0]
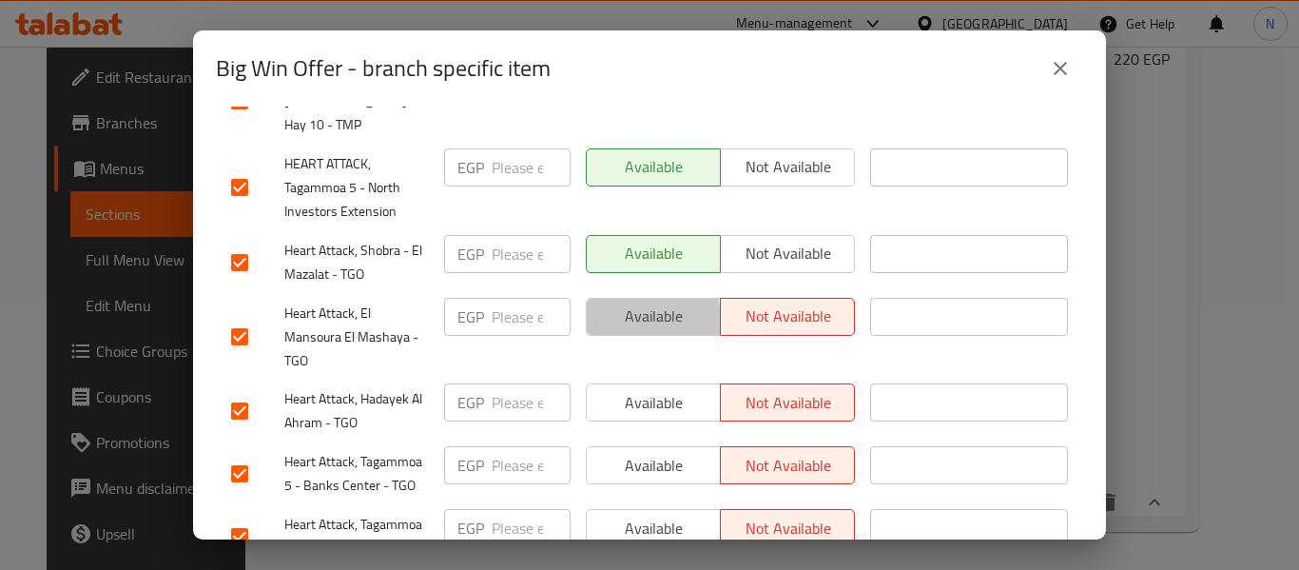
click at [616, 302] on span "Available" at bounding box center [653, 316] width 119 height 28
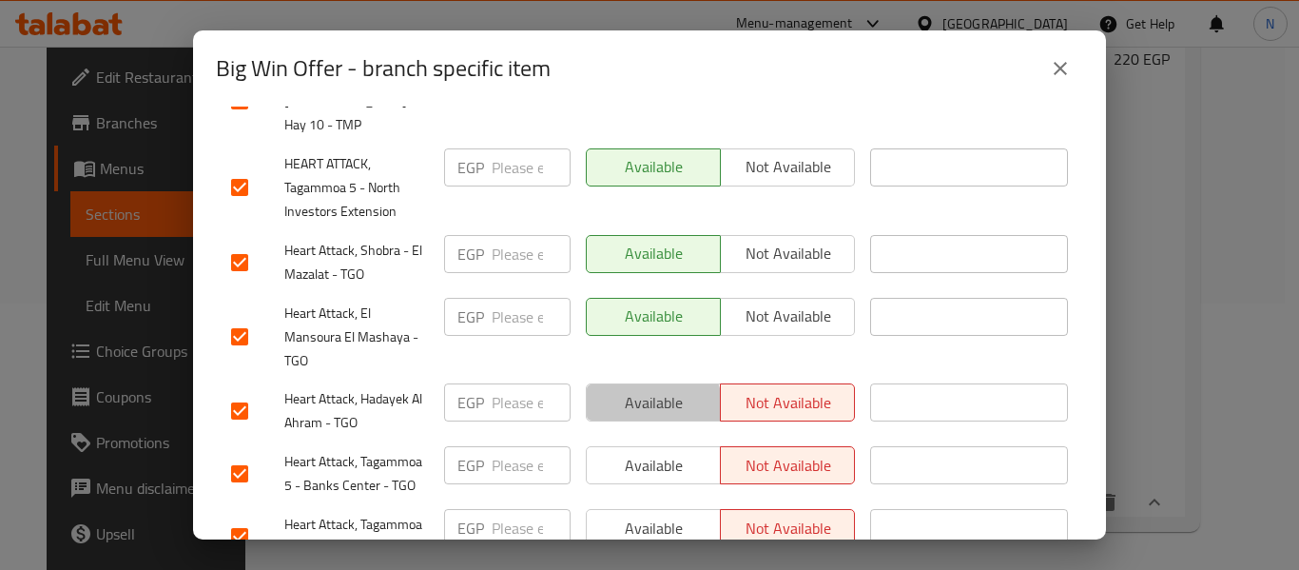
drag, startPoint x: 636, startPoint y: 349, endPoint x: 650, endPoint y: 409, distance: 61.6
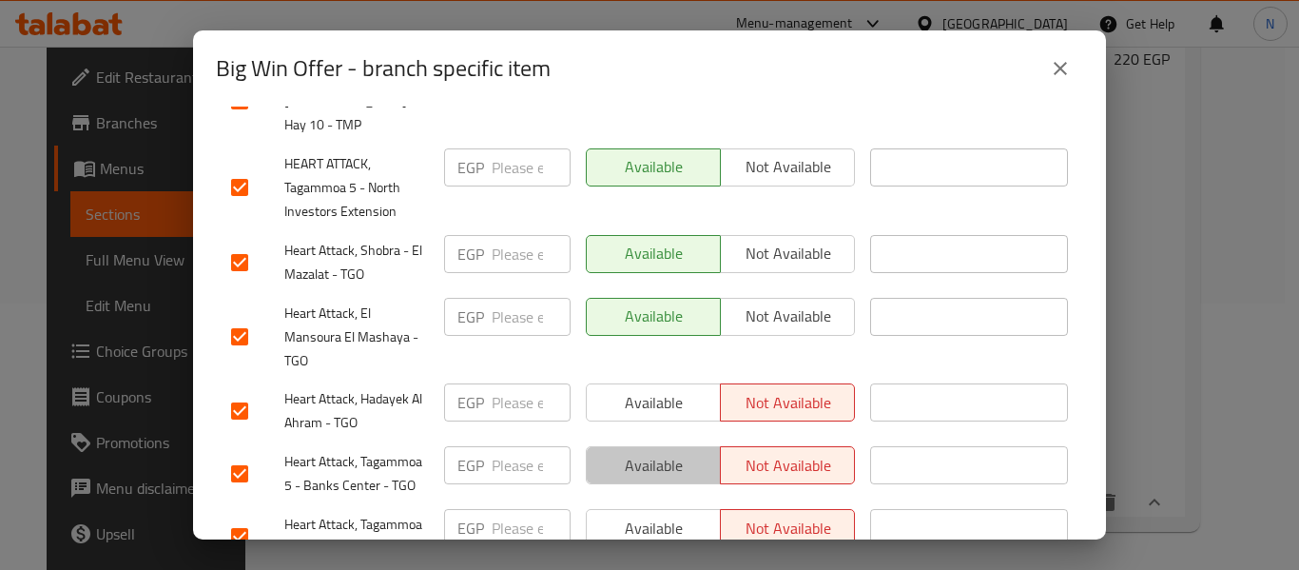
click at [650, 452] on span "Available" at bounding box center [653, 466] width 119 height 28
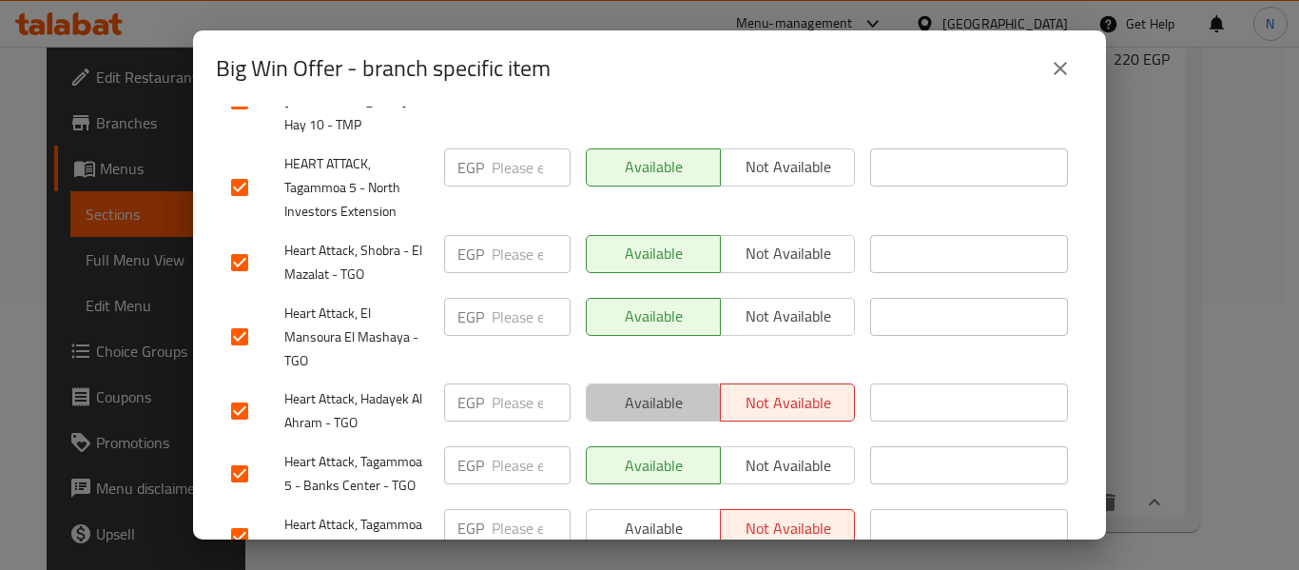
click at [632, 383] on button "Available" at bounding box center [653, 402] width 135 height 38
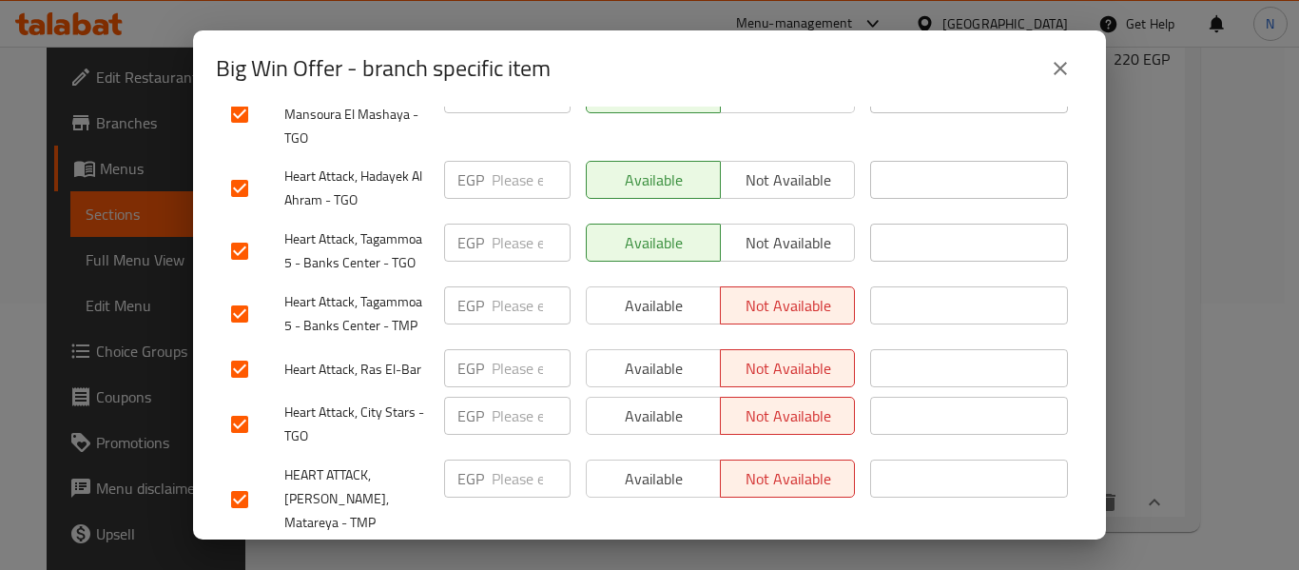
scroll to position [1330, 0]
click at [622, 291] on span "Available" at bounding box center [653, 305] width 119 height 28
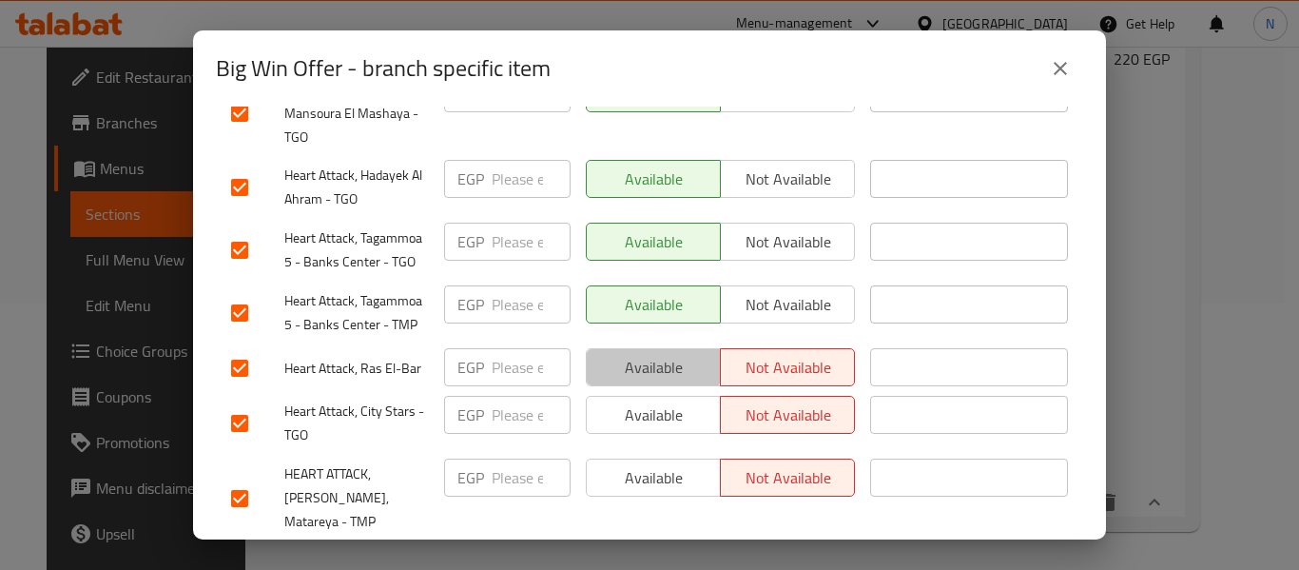
click at [627, 354] on span "Available" at bounding box center [653, 368] width 119 height 28
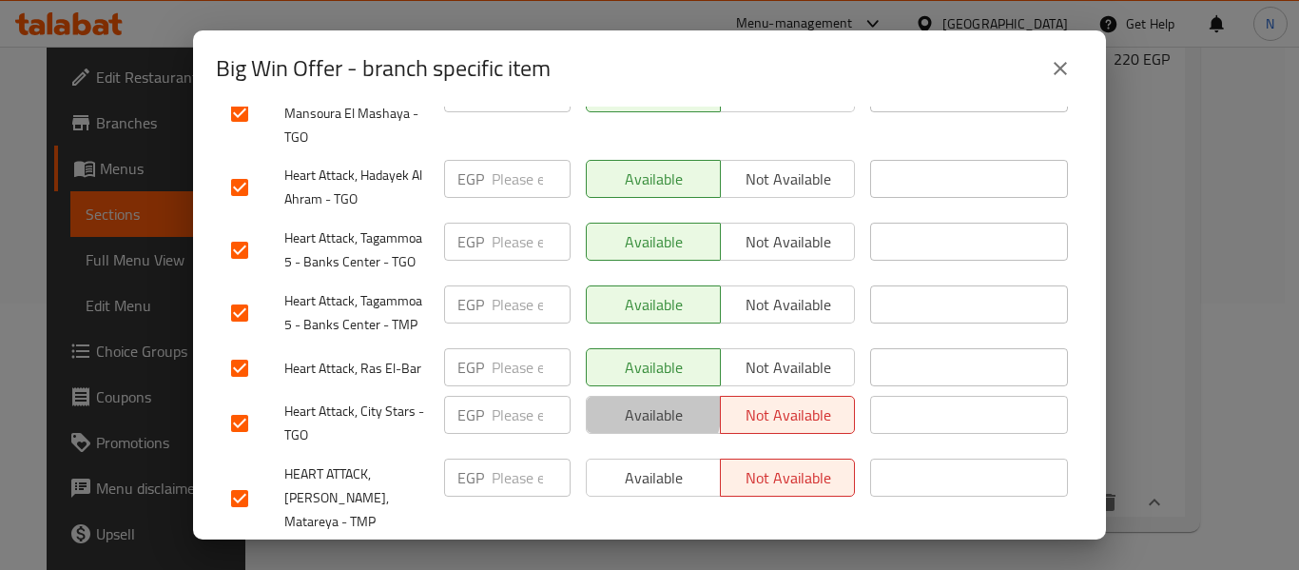
click at [621, 401] on span "Available" at bounding box center [653, 415] width 119 height 28
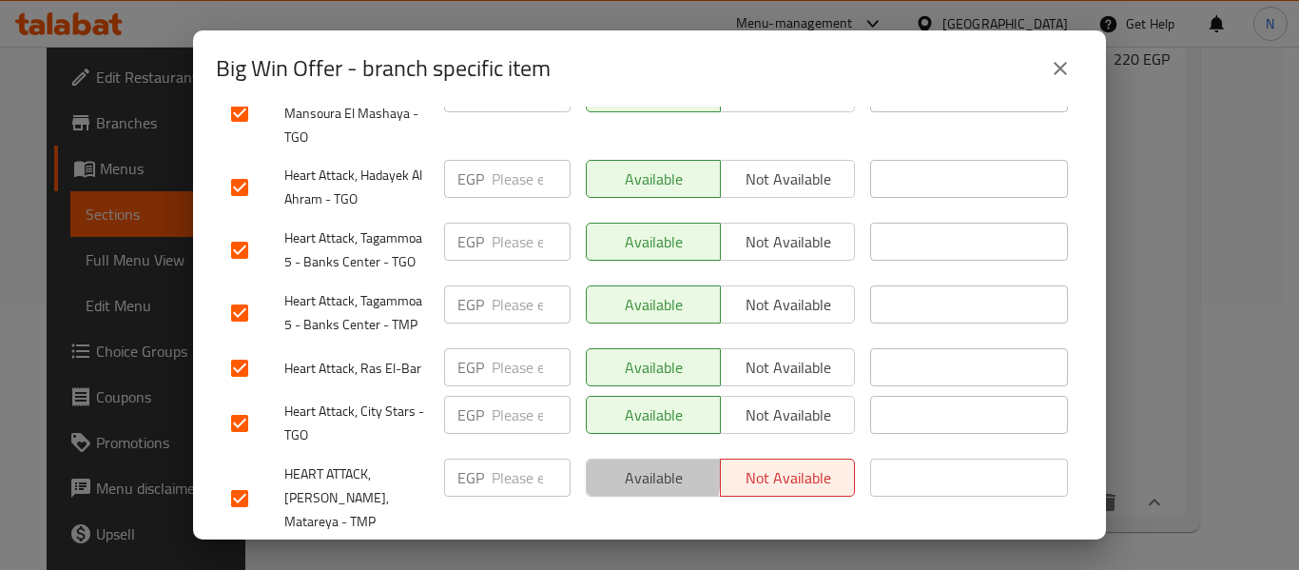
click at [627, 464] on span "Available" at bounding box center [653, 478] width 119 height 28
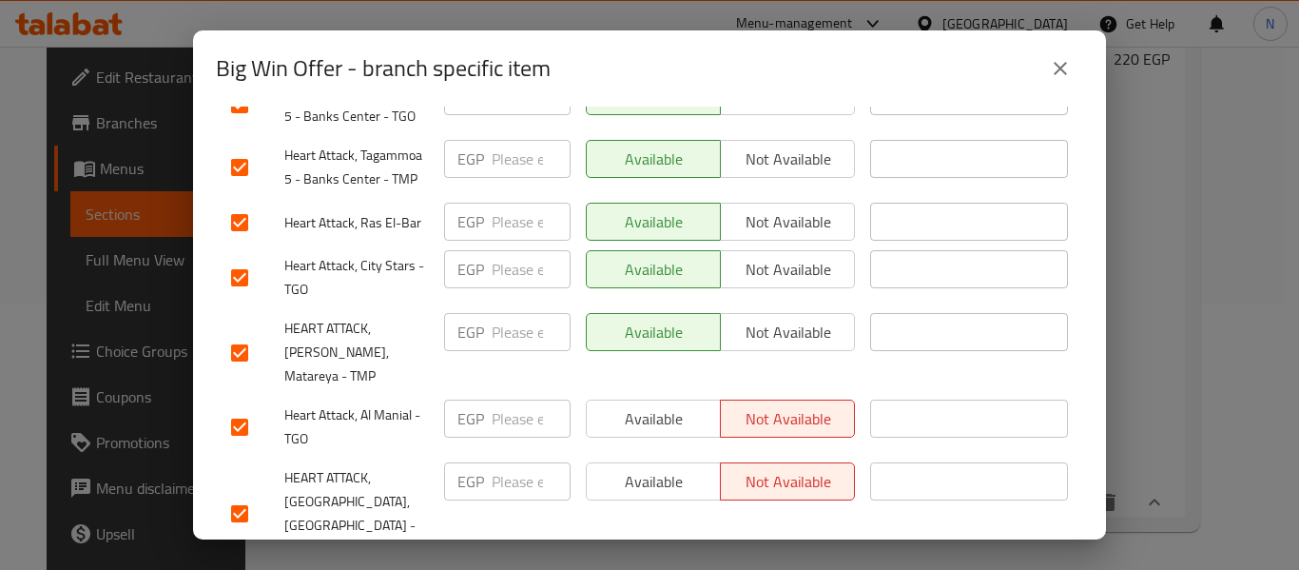
scroll to position [1525, 0]
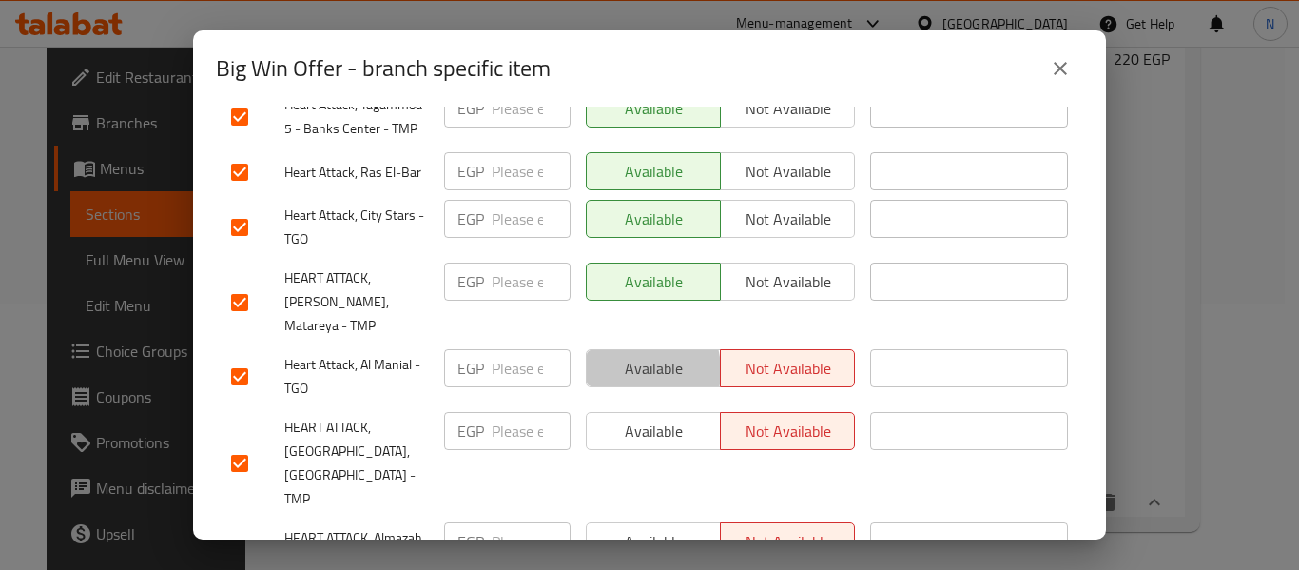
click at [622, 355] on span "Available" at bounding box center [653, 369] width 119 height 28
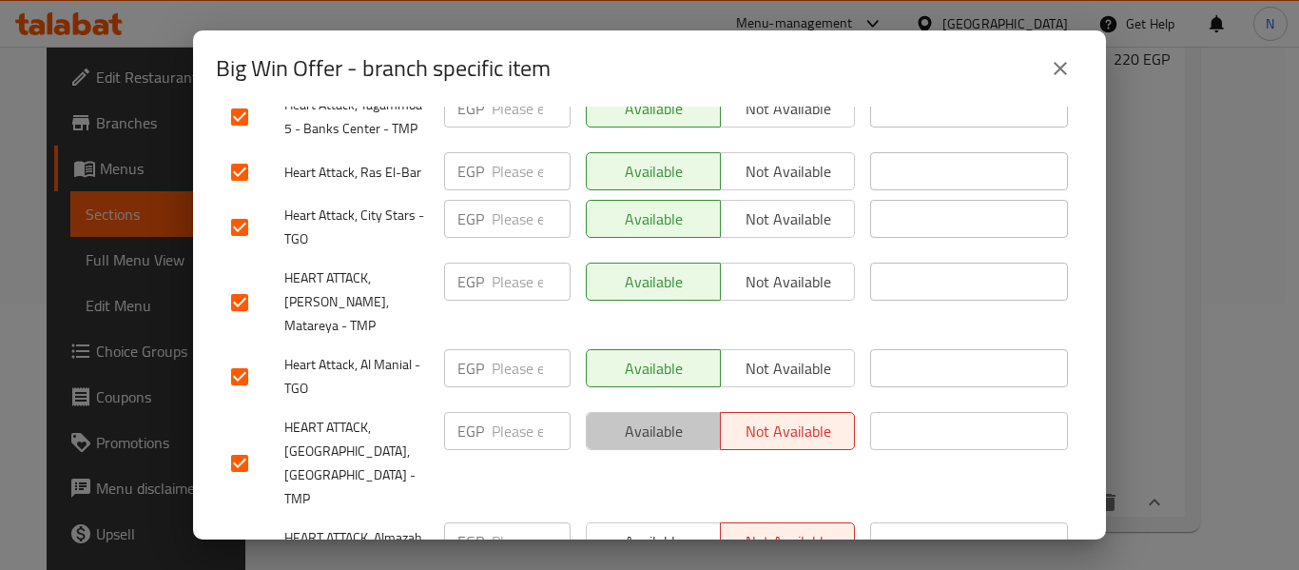
click at [617, 412] on button "Available" at bounding box center [653, 431] width 135 height 38
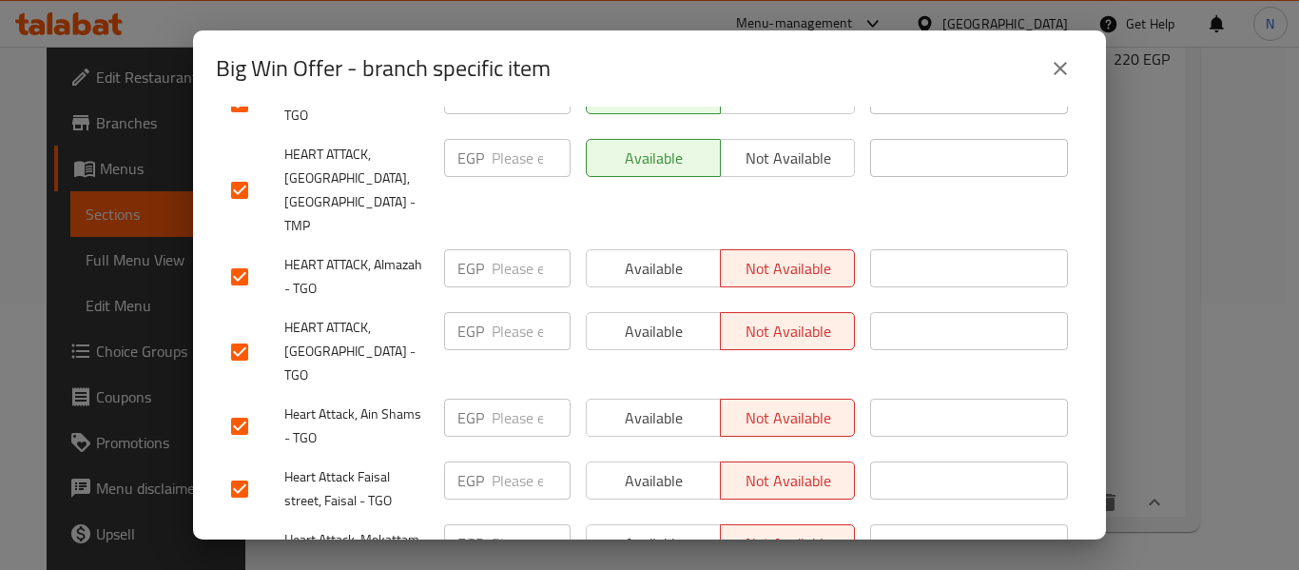
scroll to position [1797, 0]
click at [628, 250] on button "Available" at bounding box center [653, 269] width 135 height 38
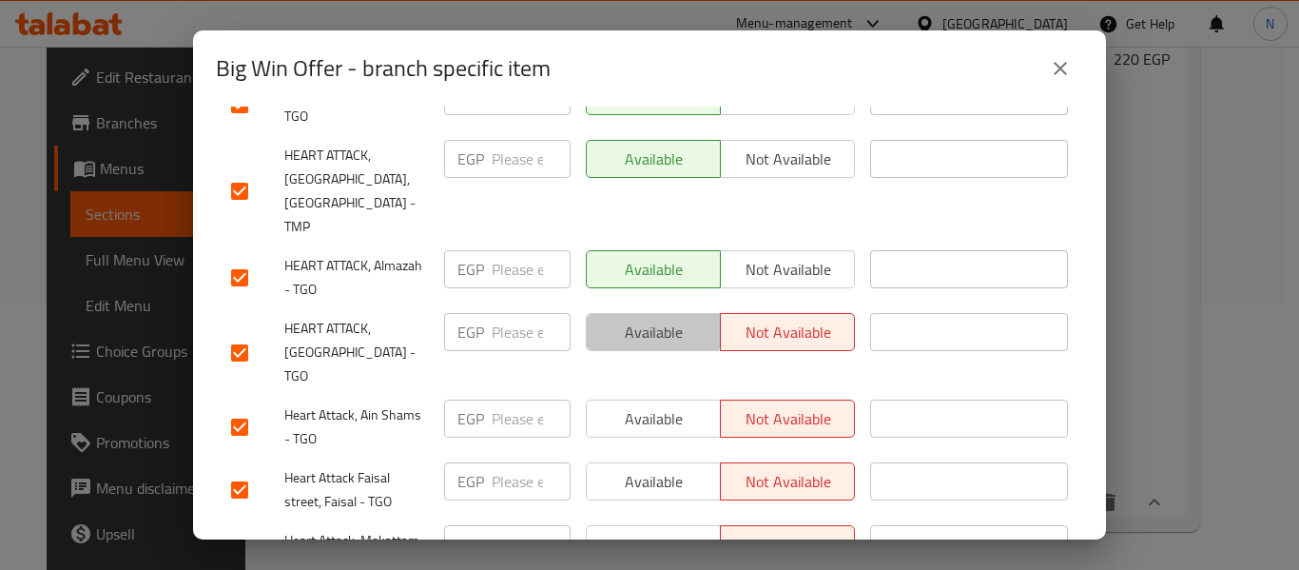
click at [622, 313] on button "Available" at bounding box center [653, 332] width 135 height 38
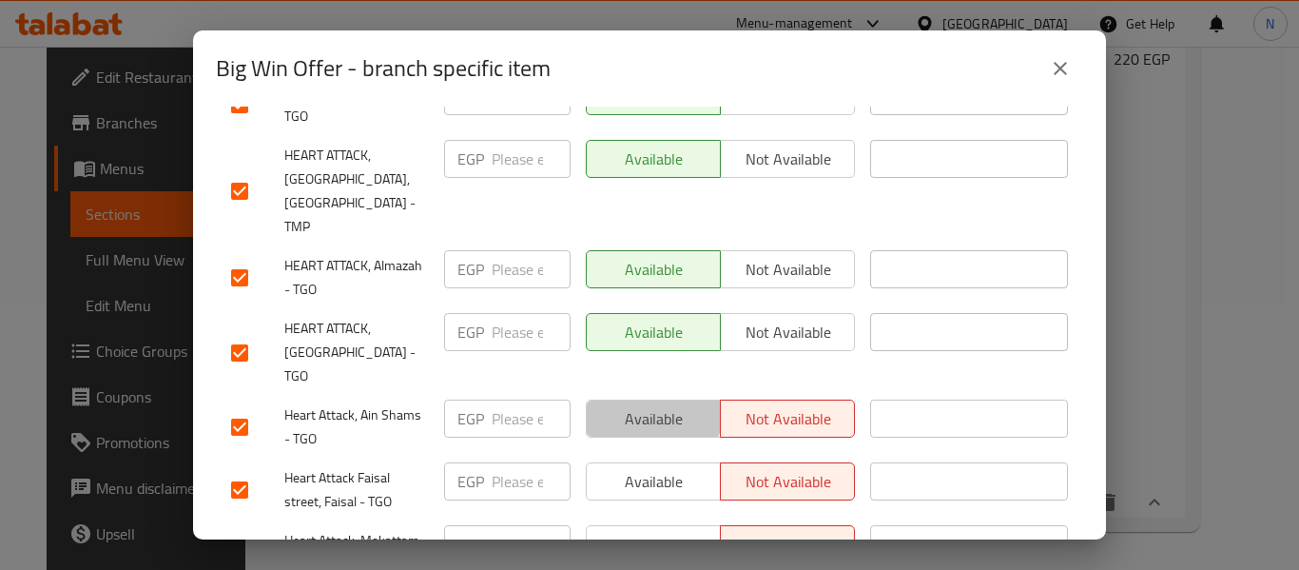
click at [626, 405] on span "Available" at bounding box center [653, 419] width 119 height 28
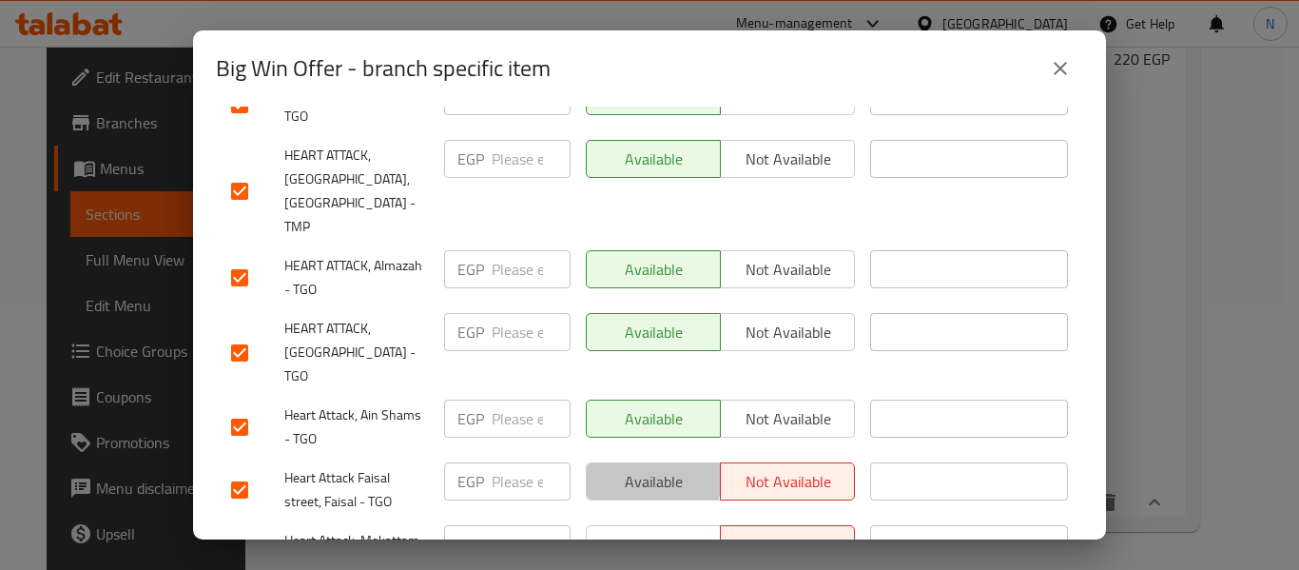
click at [627, 468] on span "Available" at bounding box center [653, 482] width 119 height 28
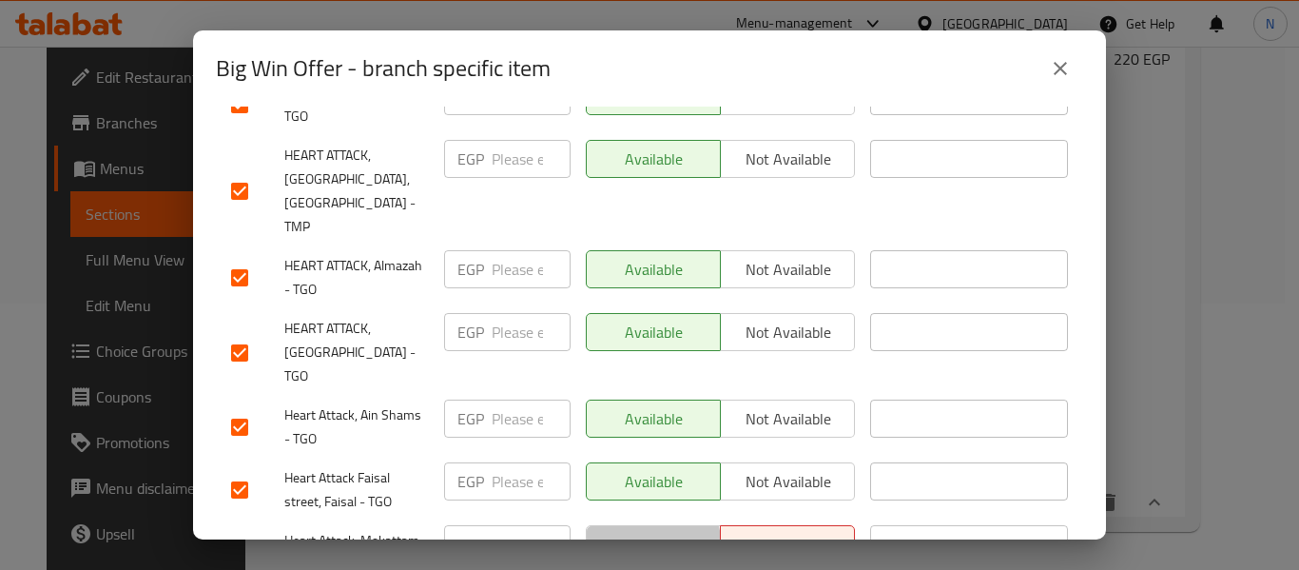
click at [632, 531] on span "Available" at bounding box center [653, 545] width 119 height 28
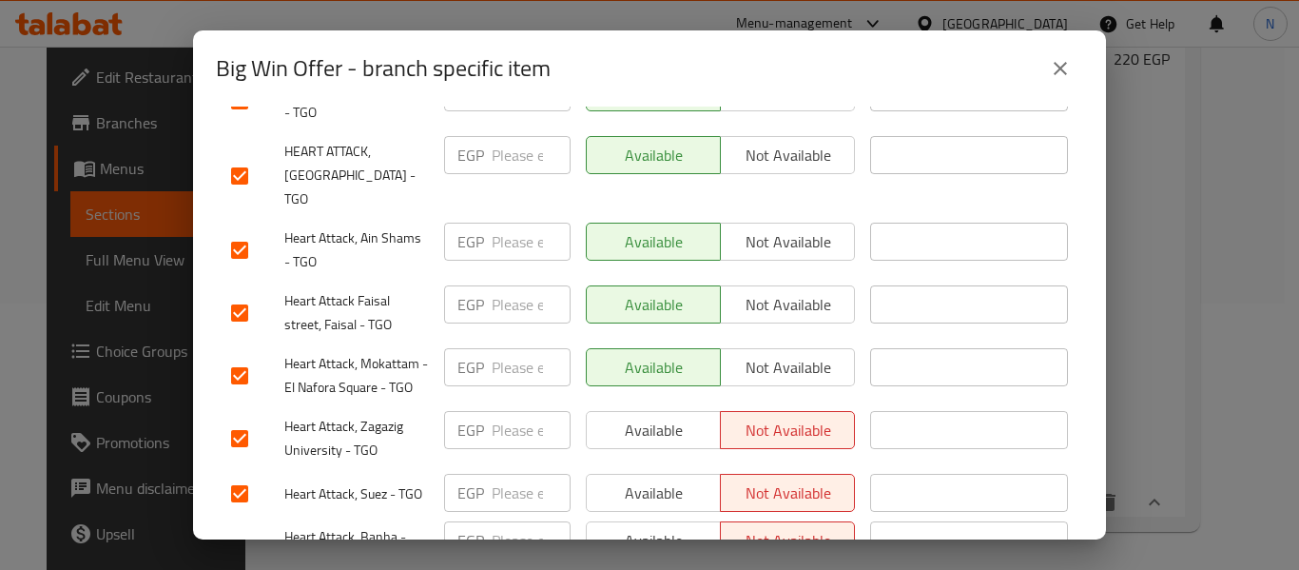
scroll to position [1975, 0]
click at [631, 416] on span "Available" at bounding box center [653, 430] width 119 height 28
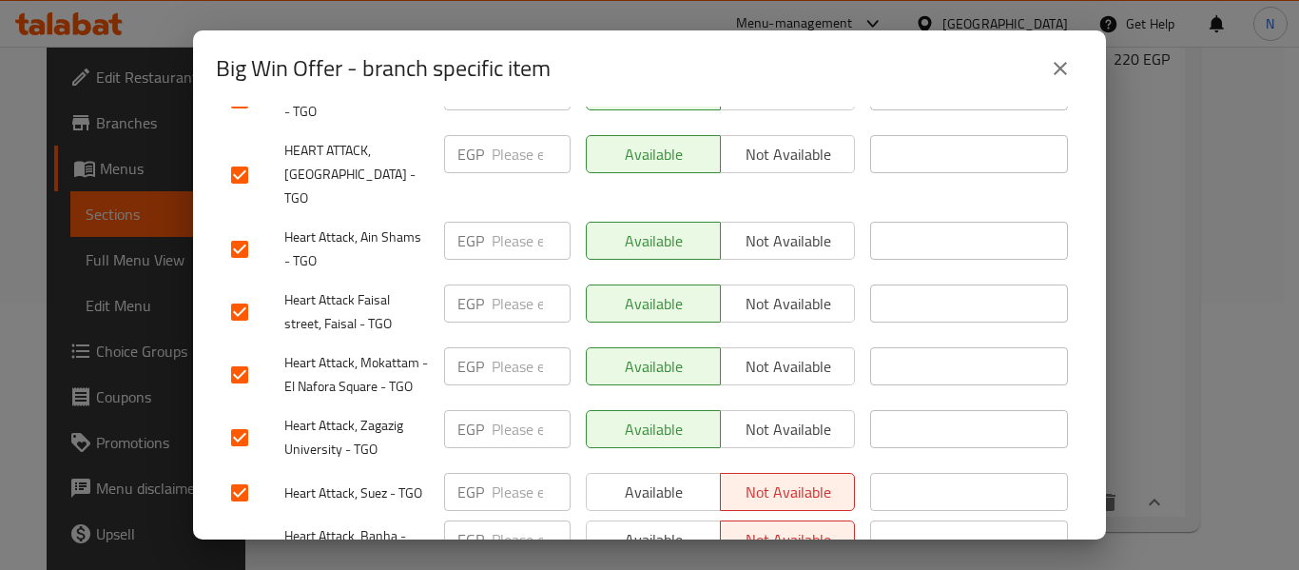
click at [636, 478] on span "Available" at bounding box center [653, 492] width 119 height 28
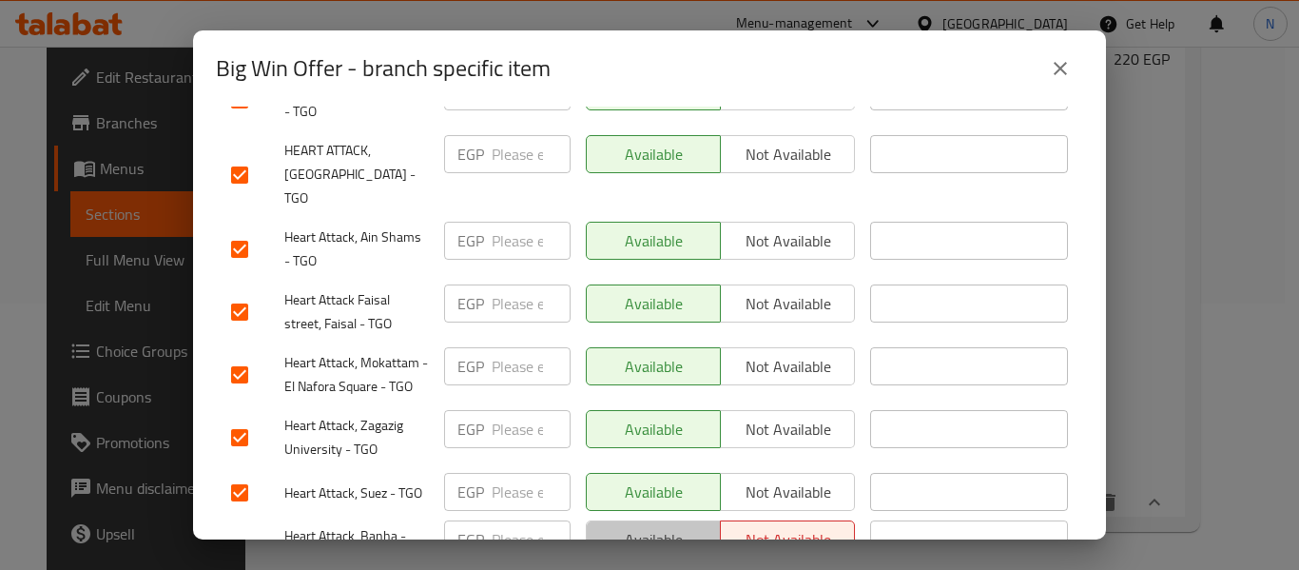
click at [635, 526] on span "Available" at bounding box center [653, 540] width 119 height 28
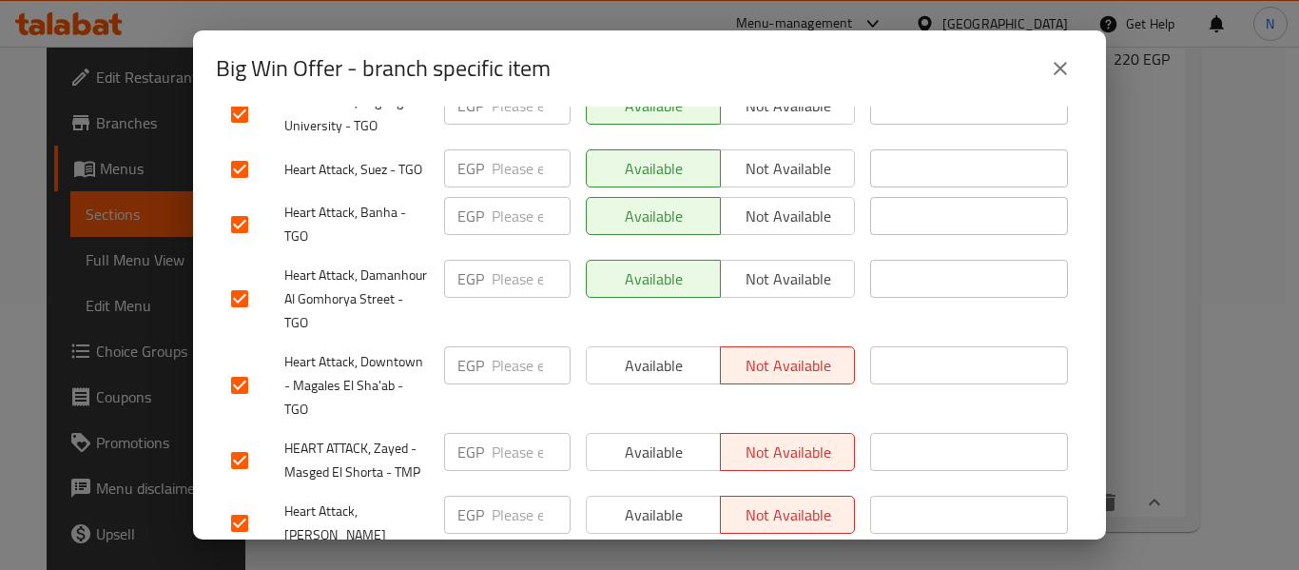
scroll to position [2301, 0]
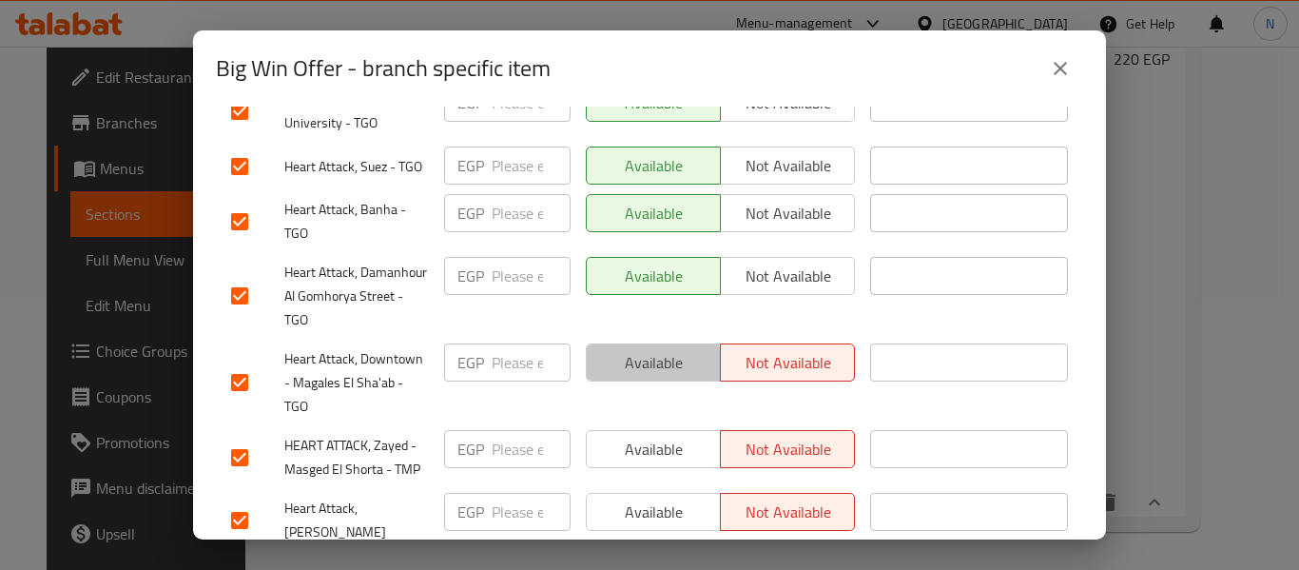
click at [631, 349] on span "Available" at bounding box center [653, 363] width 119 height 28
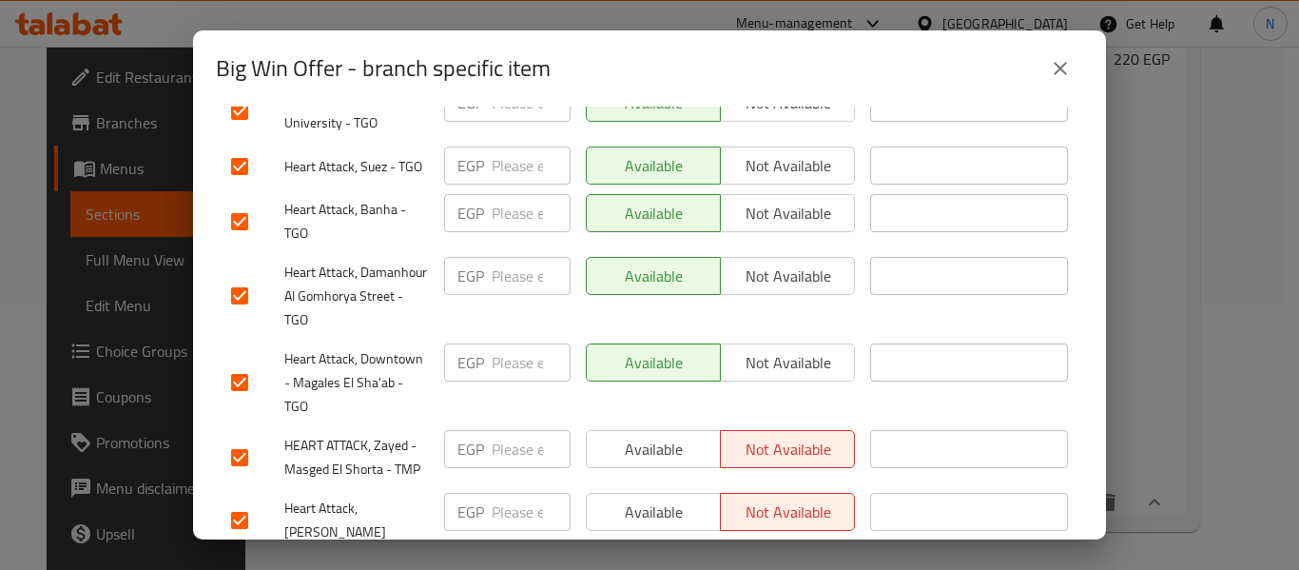
click at [630, 430] on button "Available" at bounding box center [653, 449] width 135 height 38
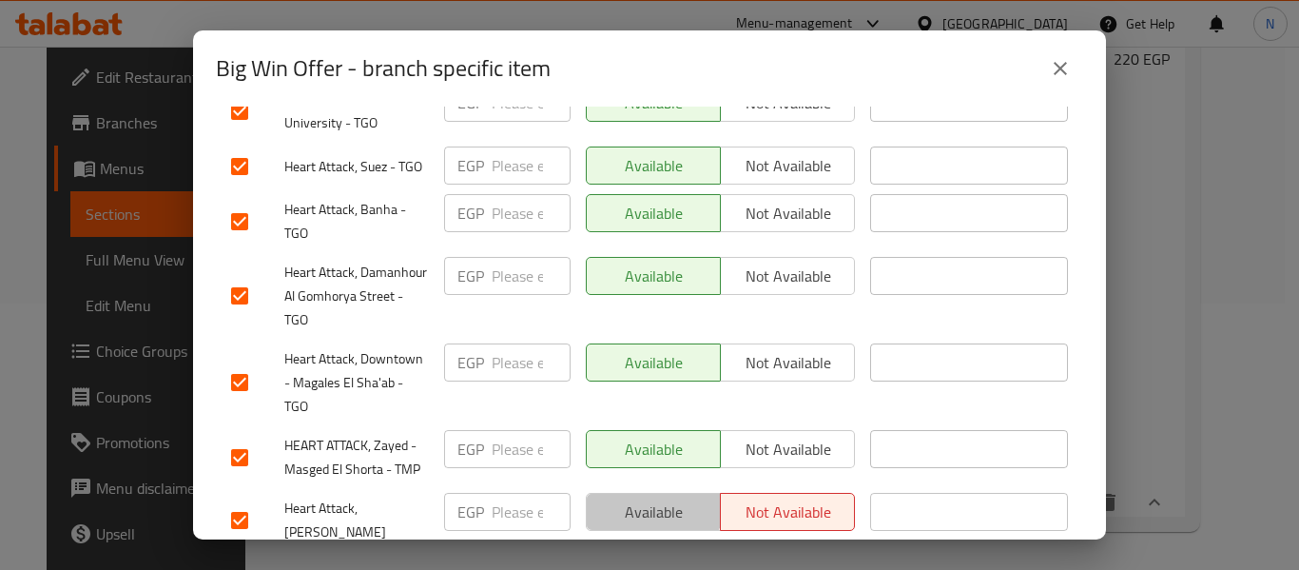
click at [631, 493] on button "Available" at bounding box center [653, 512] width 135 height 38
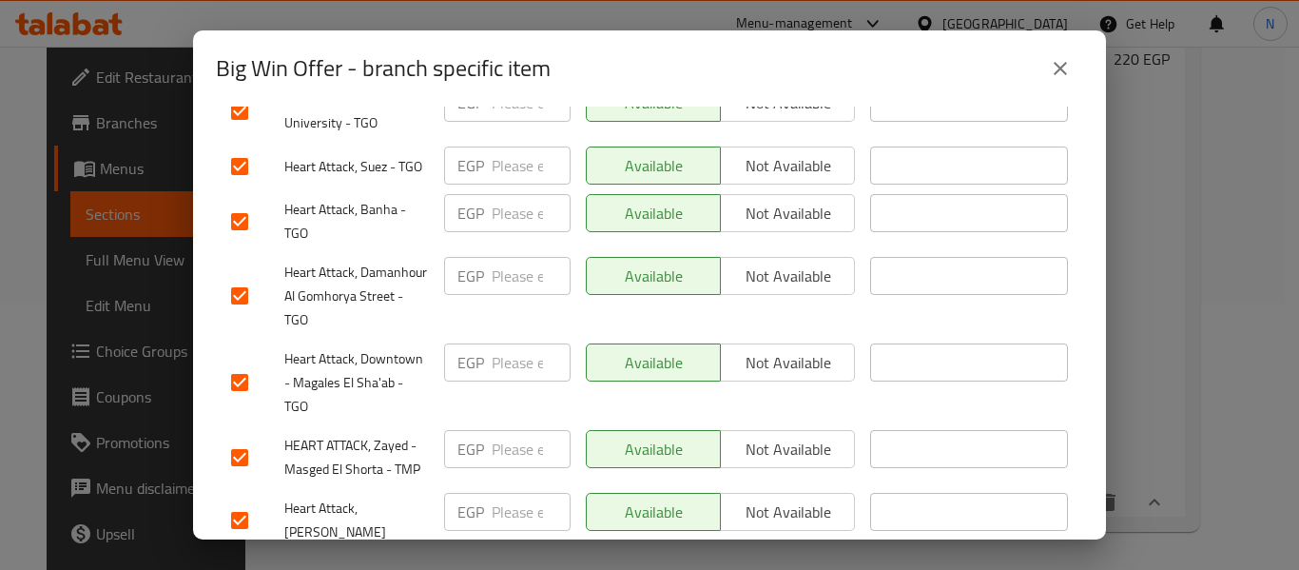
click at [633, 561] on span "Available" at bounding box center [653, 575] width 119 height 28
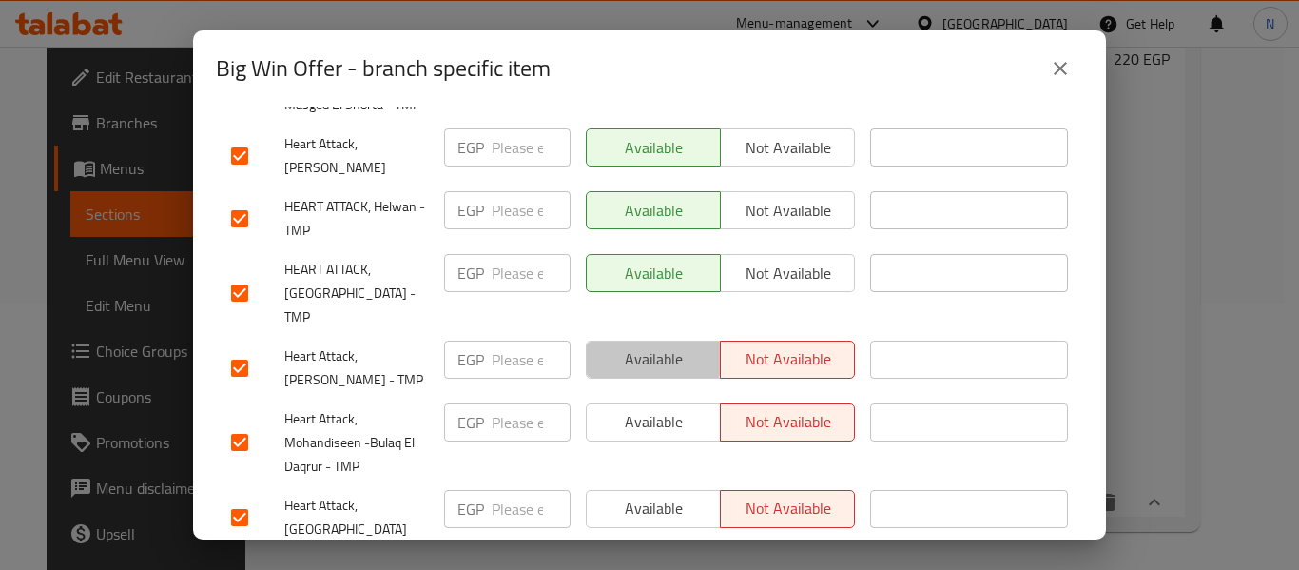
click at [609, 345] on span "Available" at bounding box center [653, 359] width 119 height 28
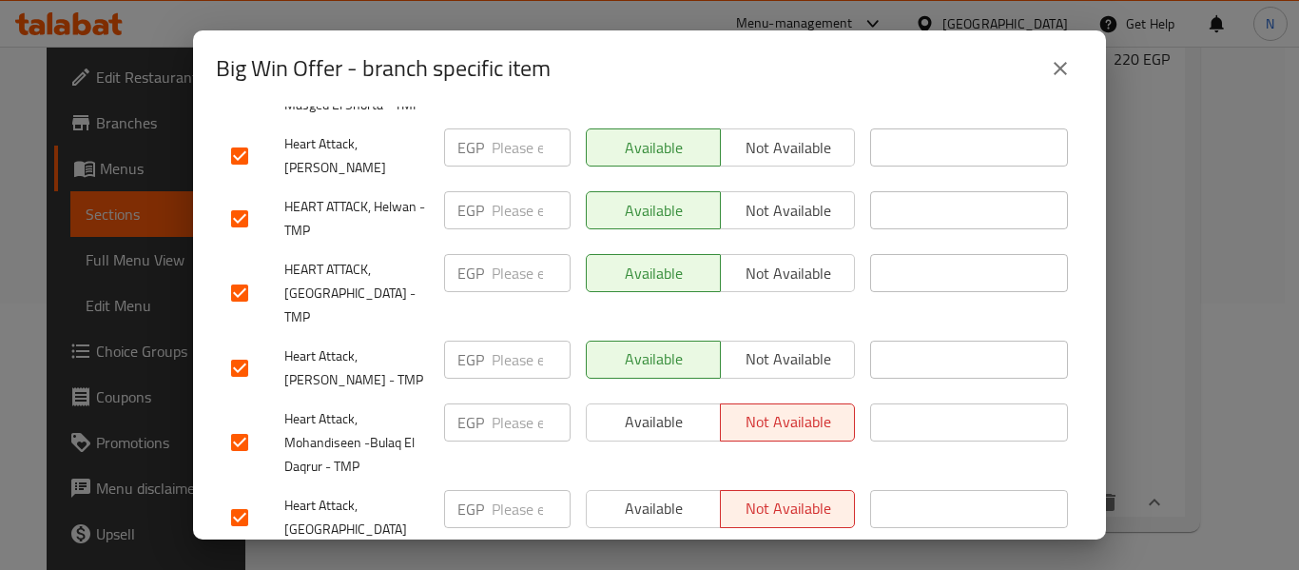
click at [618, 408] on span "Available" at bounding box center [653, 422] width 119 height 28
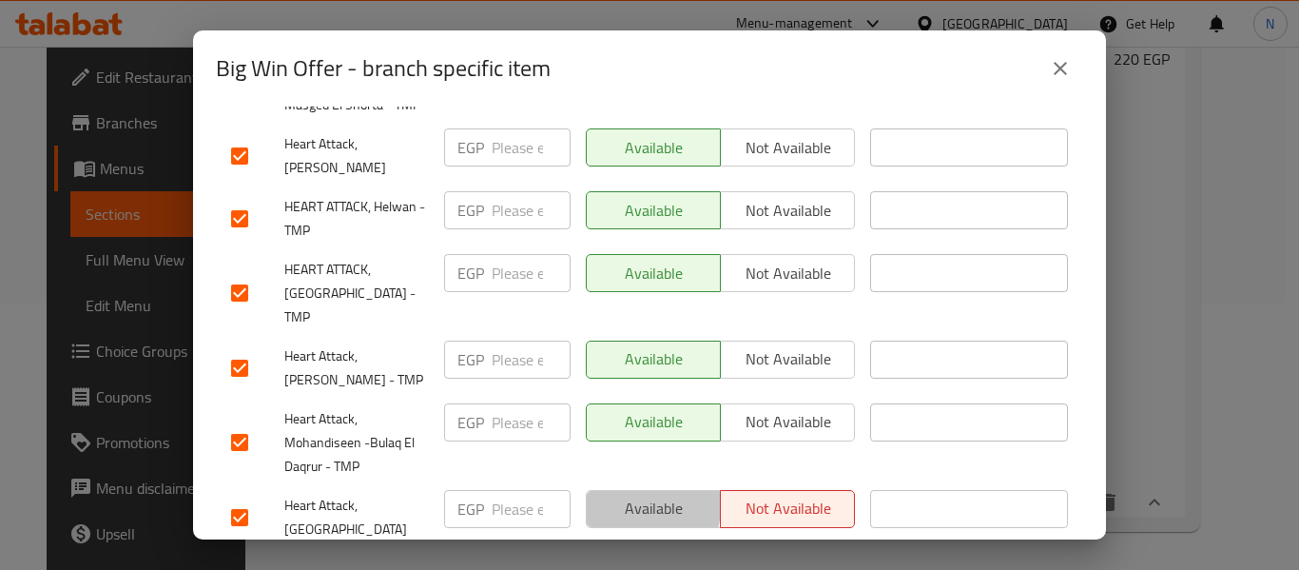
click at [618, 495] on span "Available" at bounding box center [653, 509] width 119 height 28
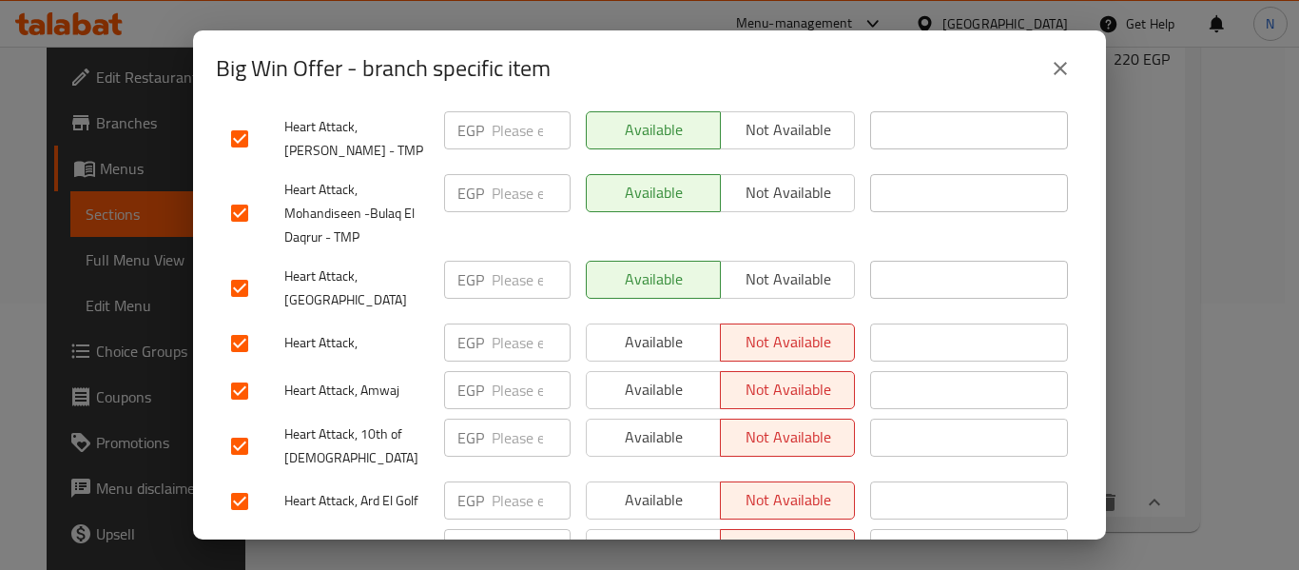
scroll to position [2898, 0]
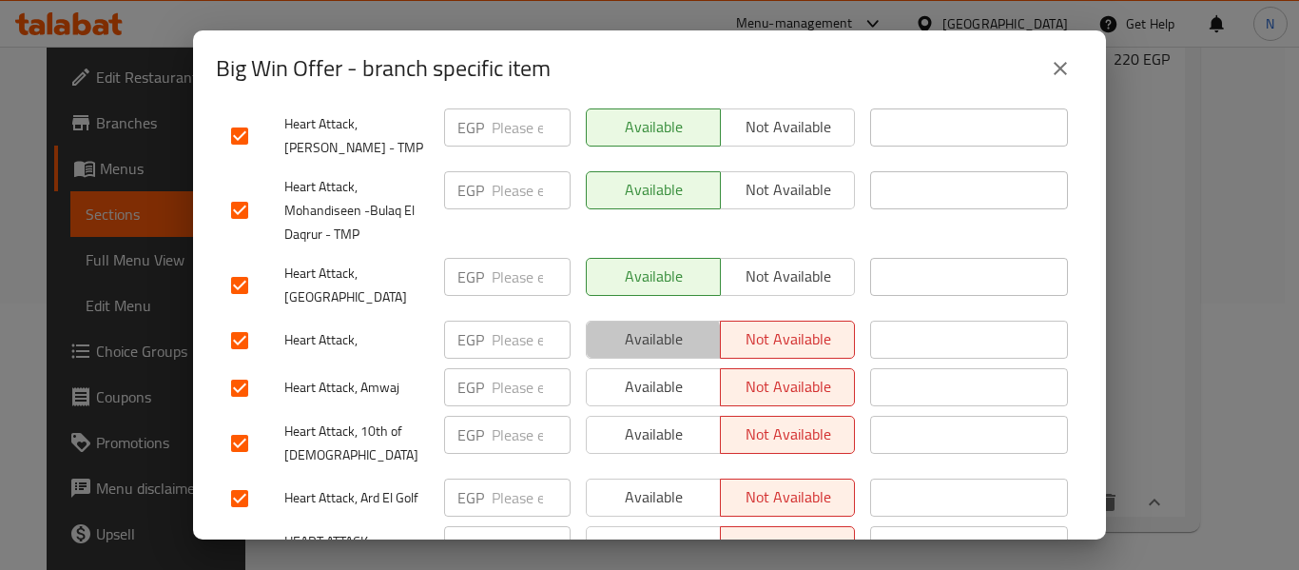
click at [626, 325] on span "Available" at bounding box center [653, 339] width 119 height 28
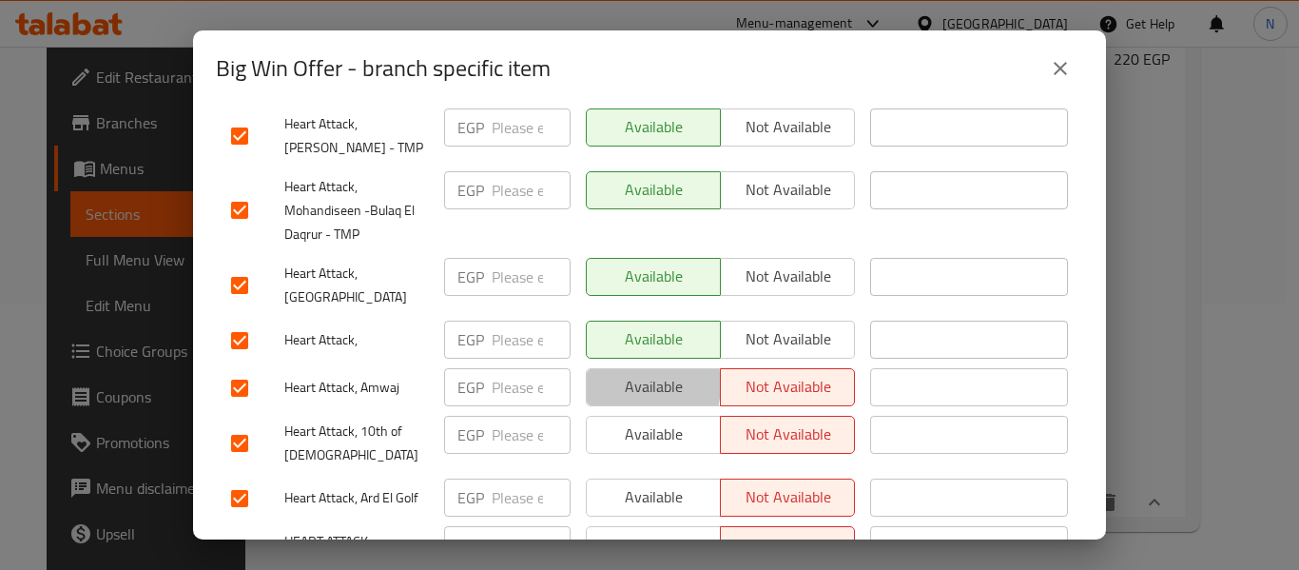
click at [625, 373] on span "Available" at bounding box center [653, 387] width 119 height 28
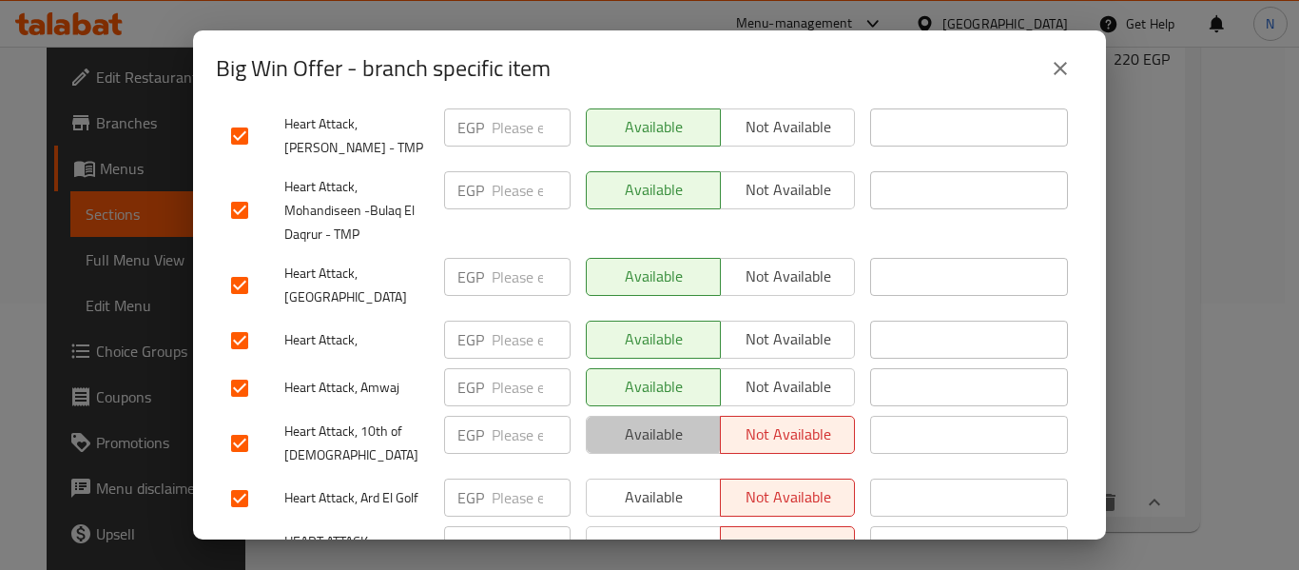
click at [623, 420] on span "Available" at bounding box center [653, 434] width 119 height 28
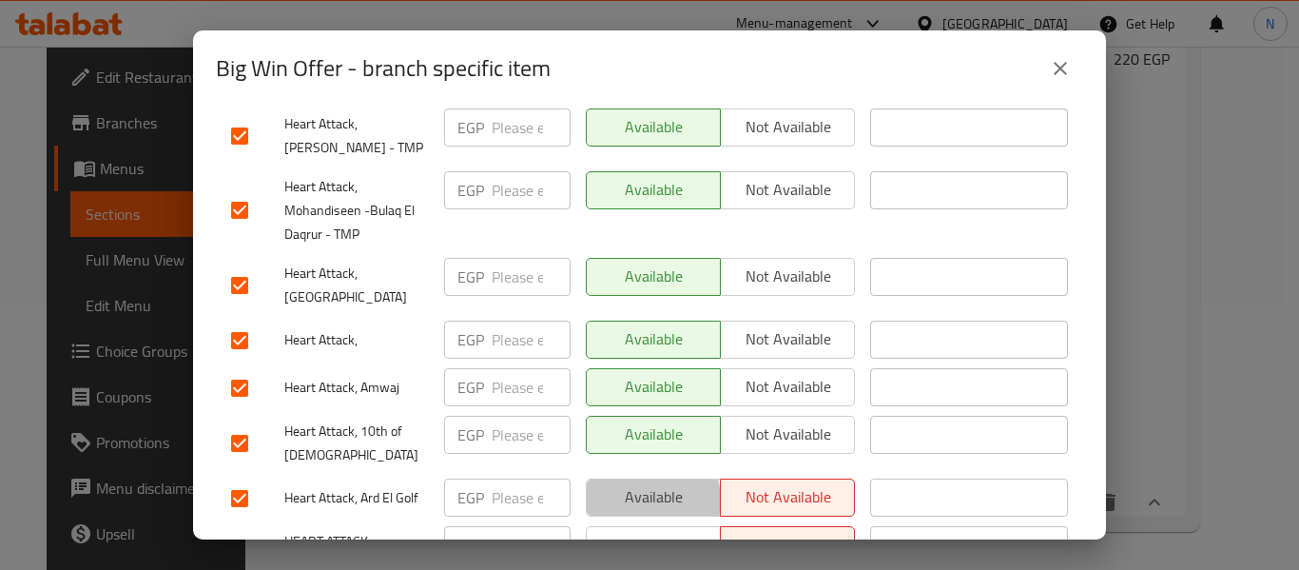
click at [631, 483] on span "Available" at bounding box center [653, 497] width 119 height 28
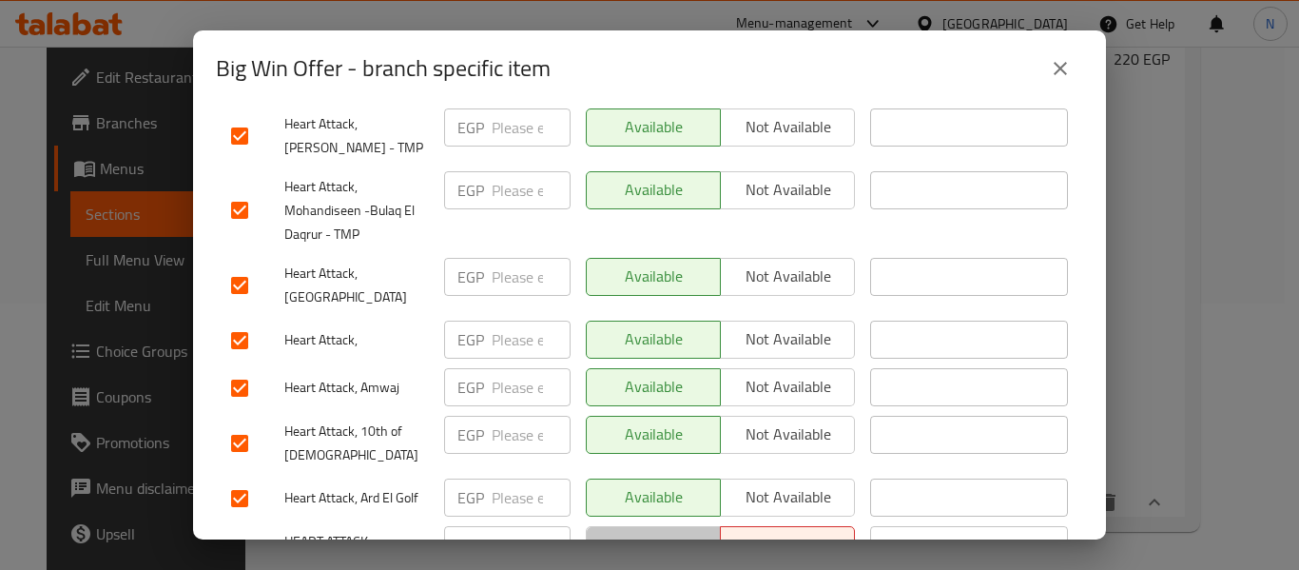
click at [631, 531] on span "Available" at bounding box center [653, 545] width 119 height 28
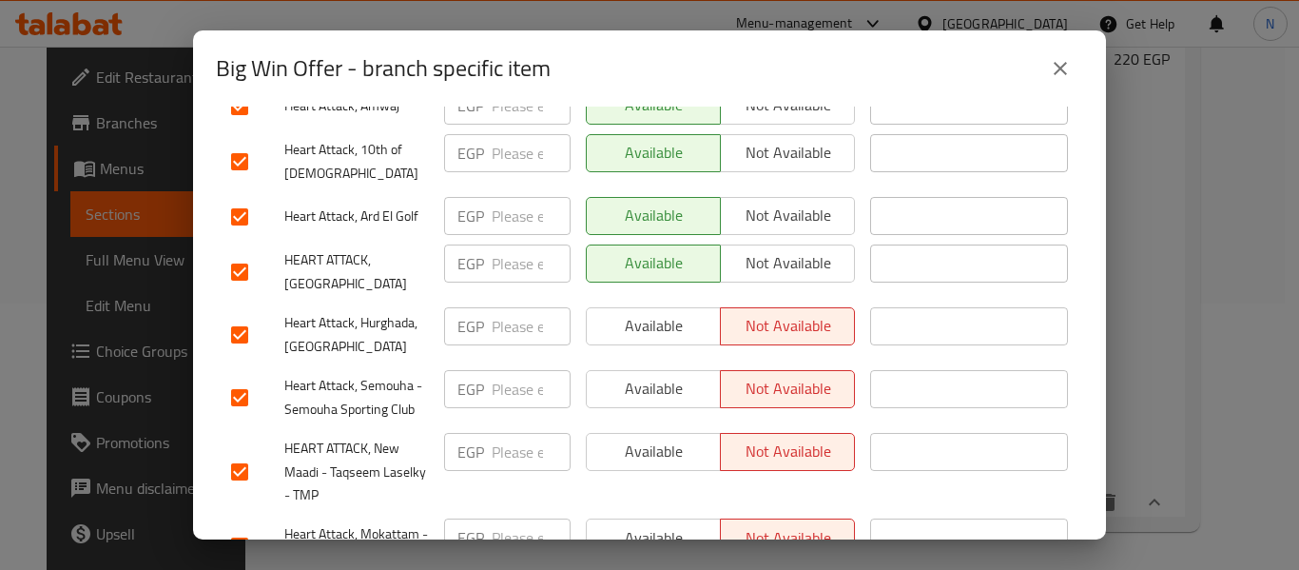
scroll to position [3180, 0]
click at [630, 311] on span "Available" at bounding box center [653, 325] width 119 height 28
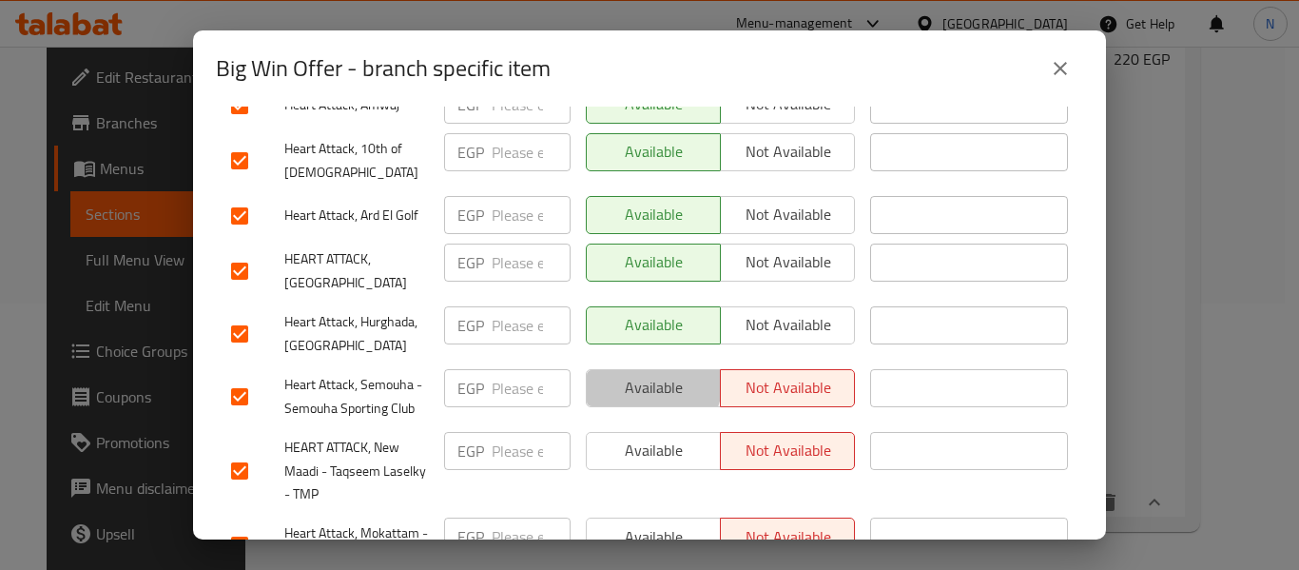
click at [629, 374] on span "Available" at bounding box center [653, 388] width 119 height 28
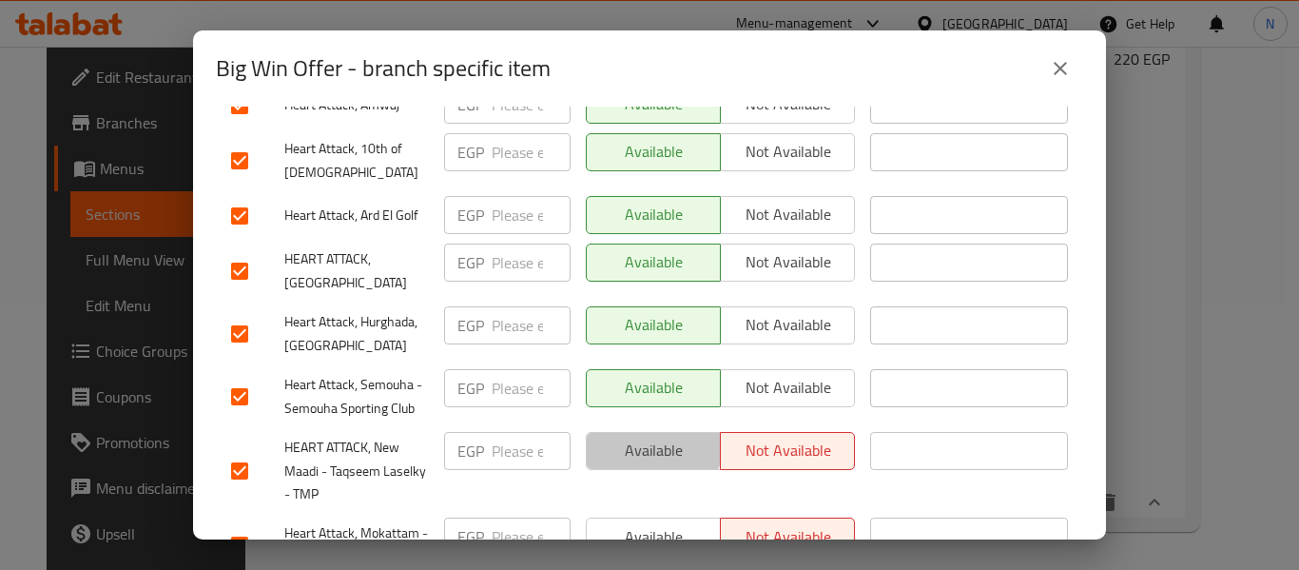
click at [624, 432] on button "Available" at bounding box center [653, 451] width 135 height 38
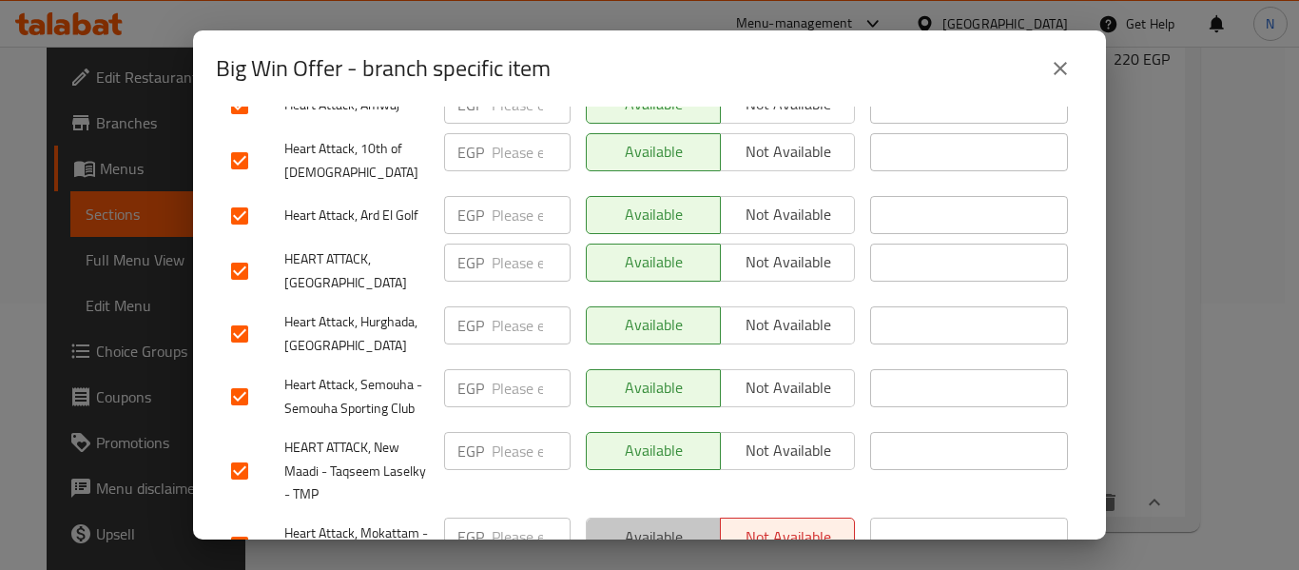
click at [636, 523] on span "Available" at bounding box center [653, 537] width 119 height 28
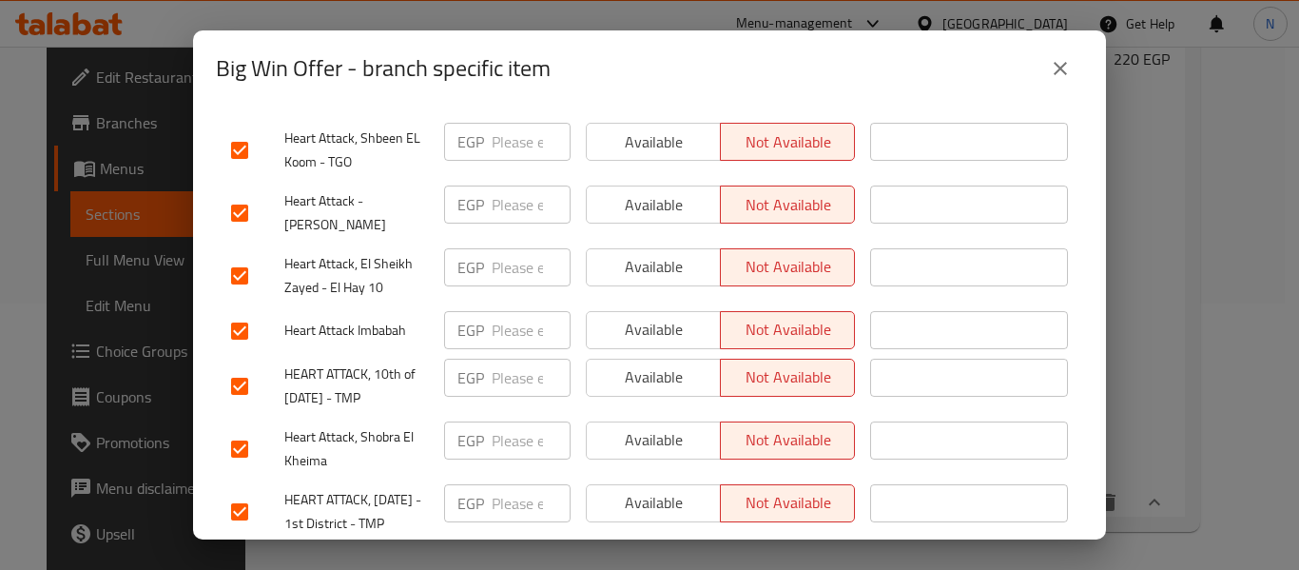
scroll to position [5014, 0]
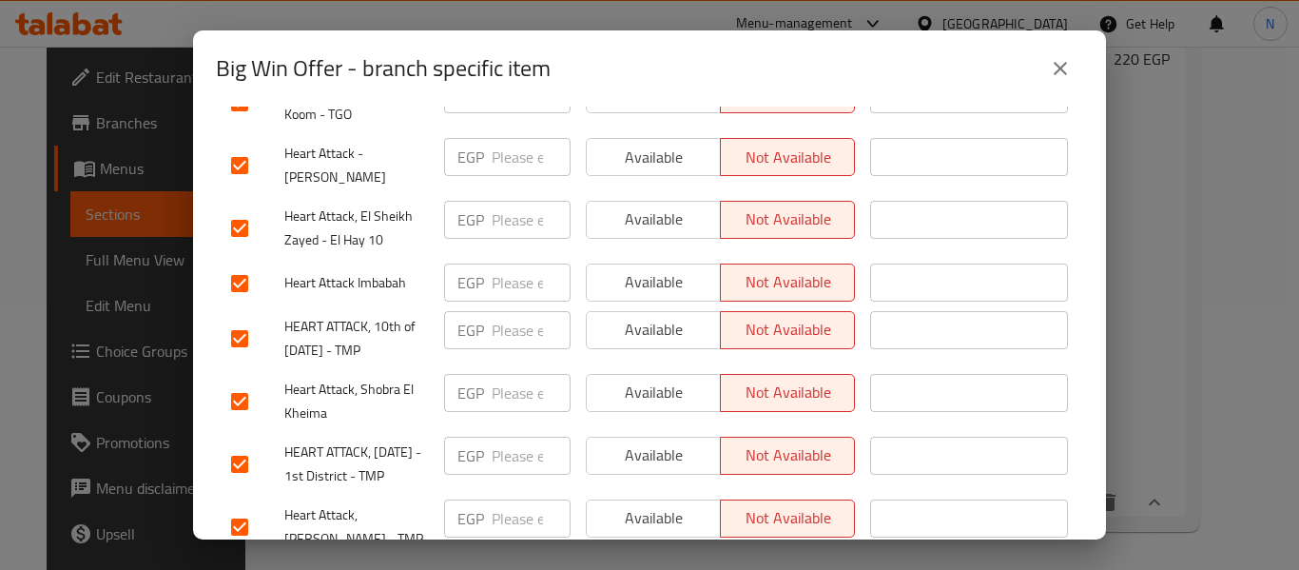
click at [632, 504] on span "Available" at bounding box center [653, 518] width 119 height 28
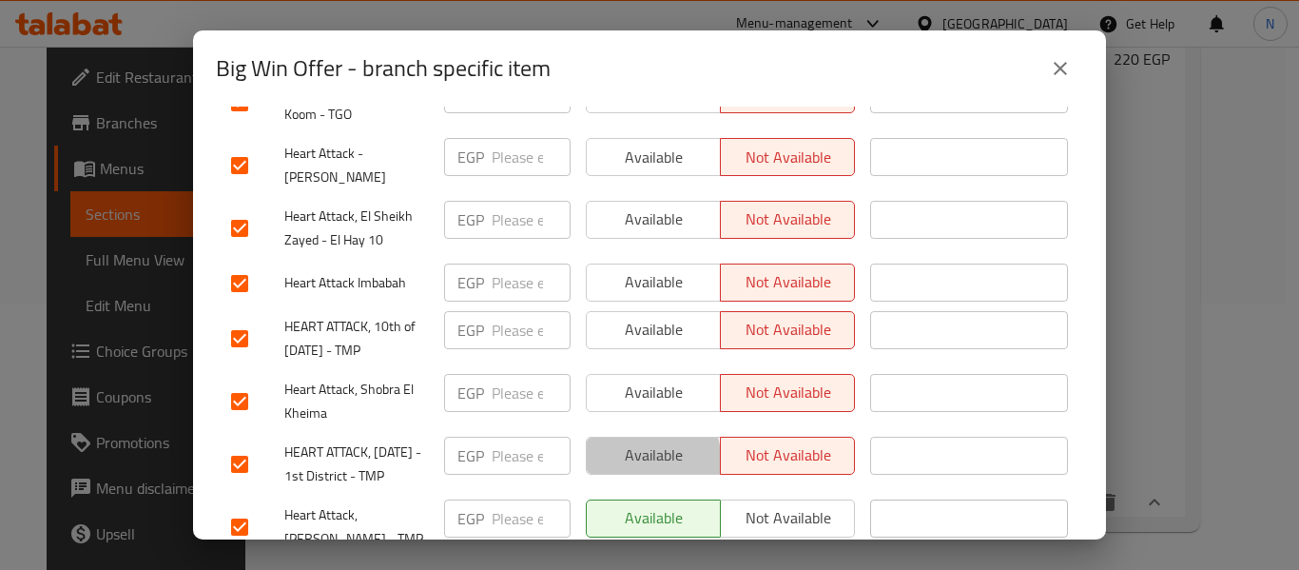
click at [623, 441] on span "Available" at bounding box center [653, 455] width 119 height 28
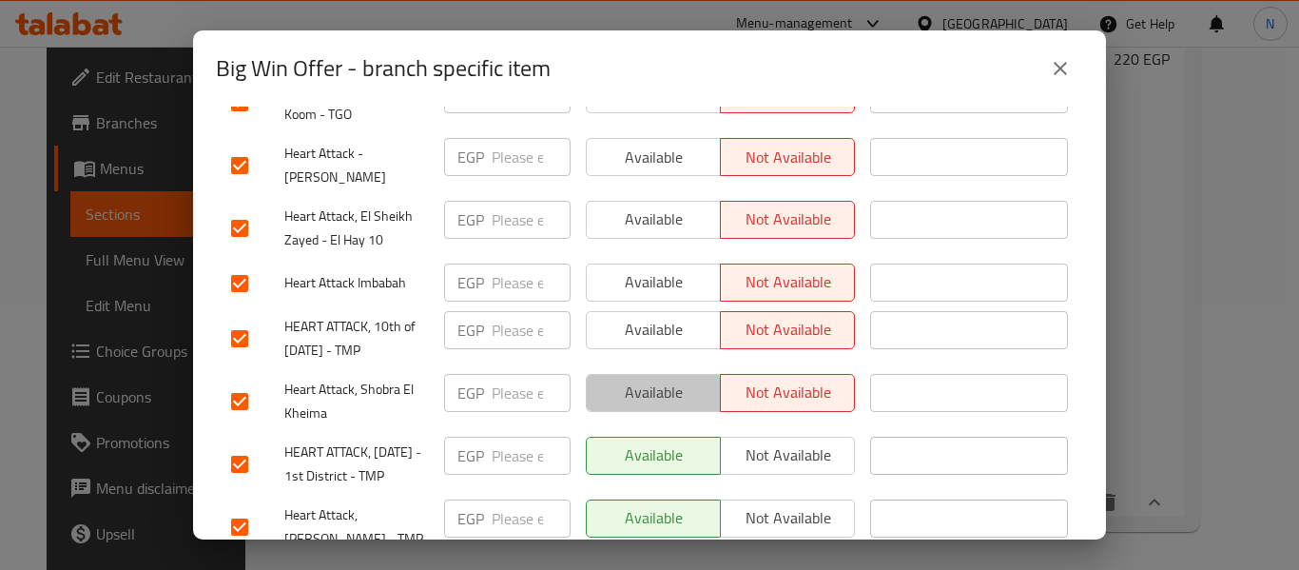
click at [627, 379] on span "Available" at bounding box center [653, 393] width 119 height 28
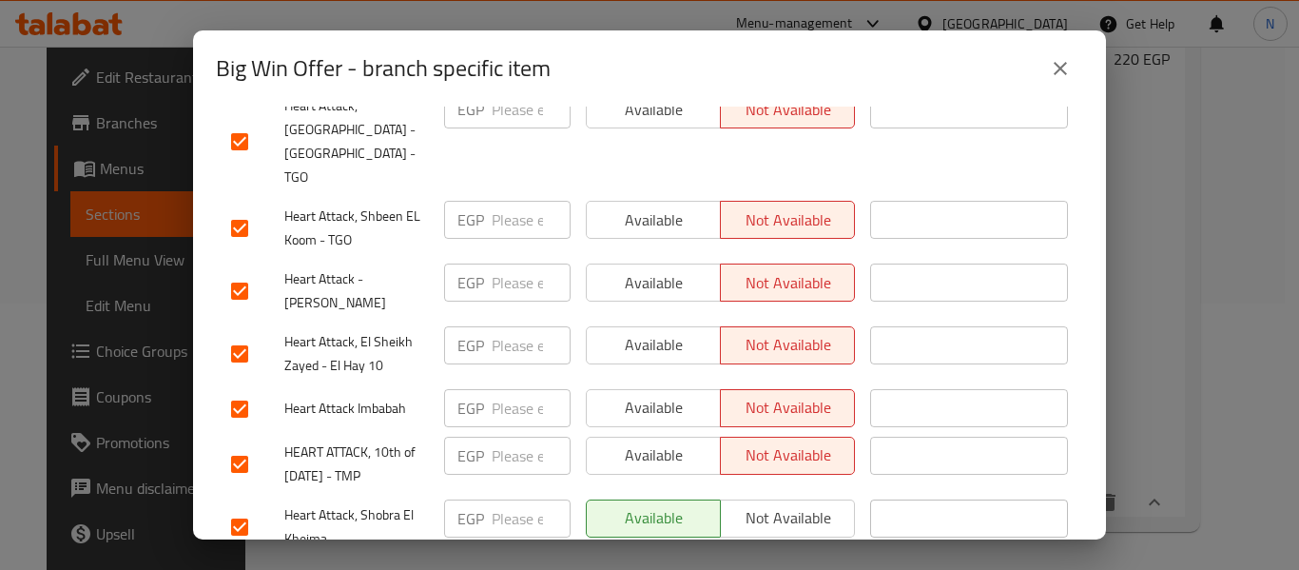
scroll to position [4874, 0]
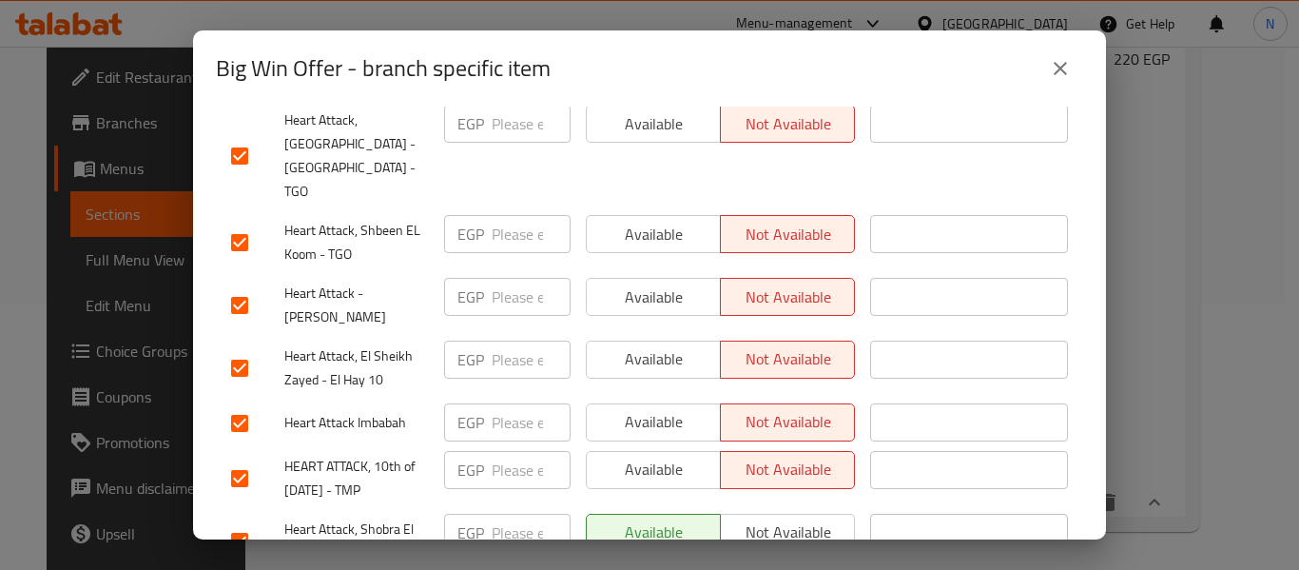
click at [627, 443] on div "Available Not available" at bounding box center [720, 478] width 284 height 70
click at [626, 456] on span "Available" at bounding box center [653, 470] width 119 height 28
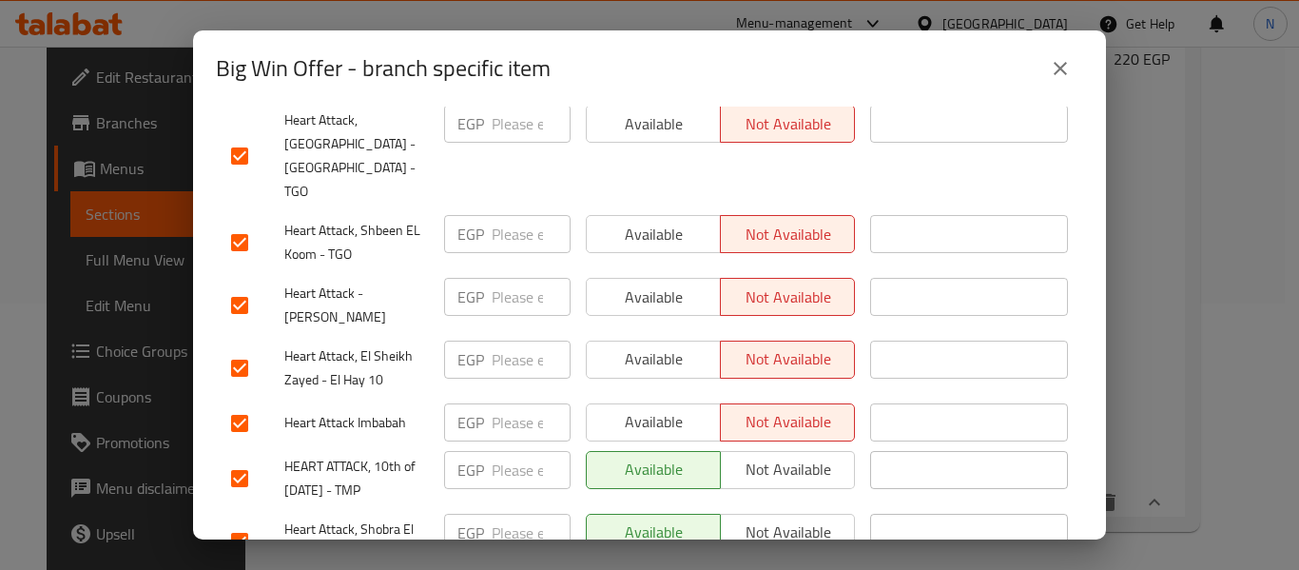
click at [626, 408] on span "Available" at bounding box center [653, 422] width 119 height 28
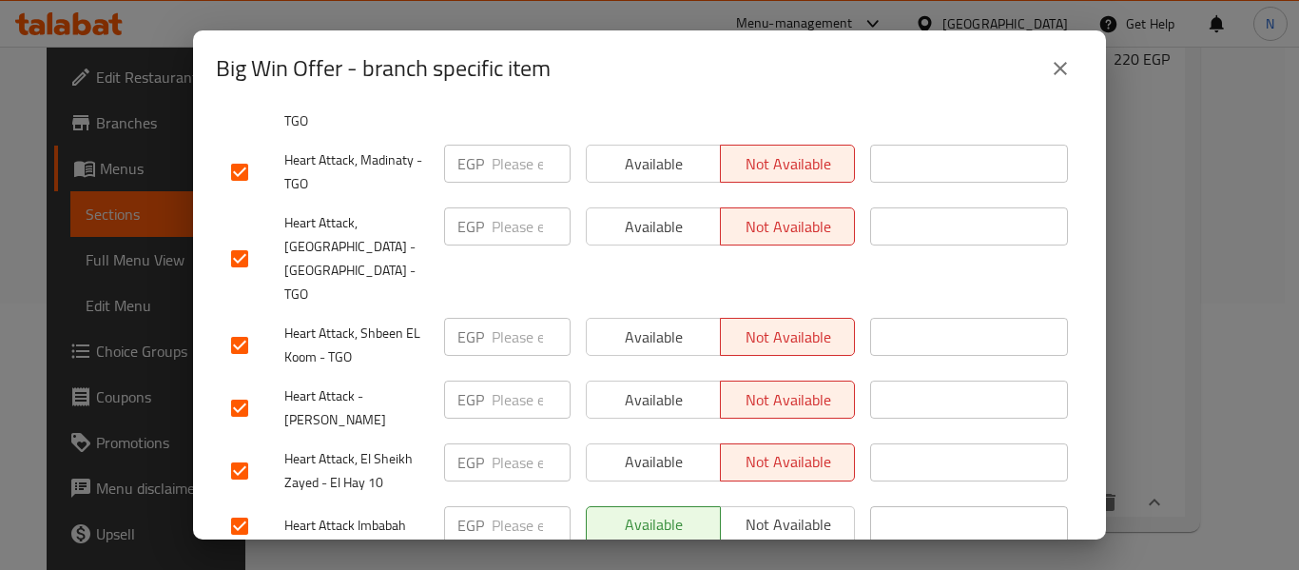
scroll to position [4767, 0]
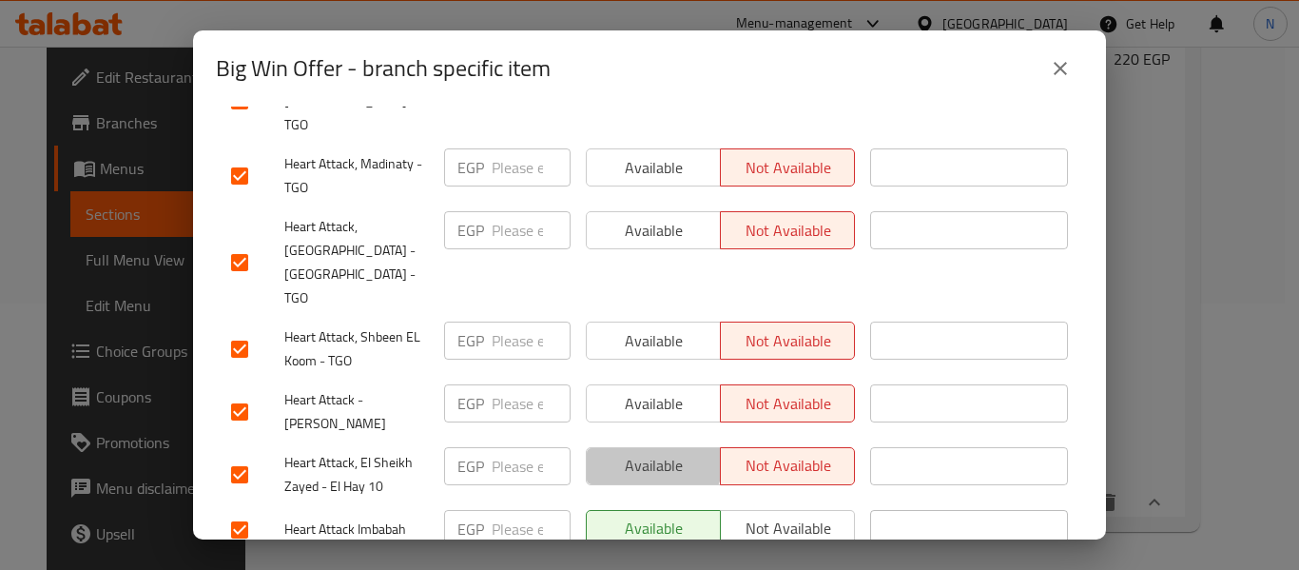
click at [629, 447] on button "Available" at bounding box center [653, 466] width 135 height 38
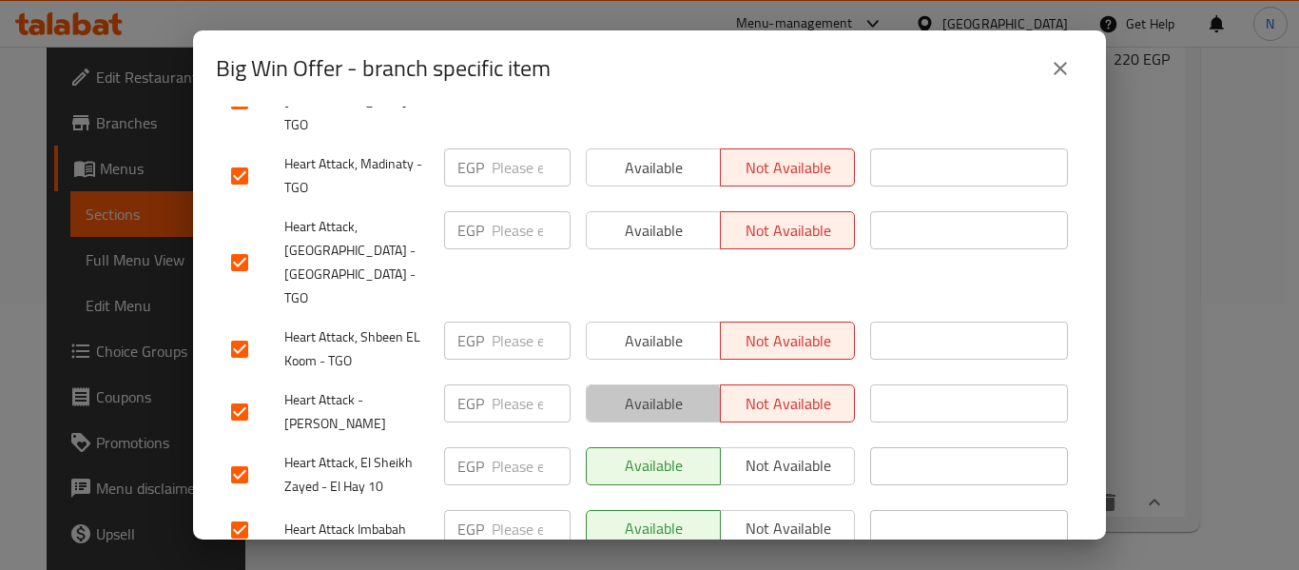
click at [623, 390] on span "Available" at bounding box center [653, 404] width 119 height 28
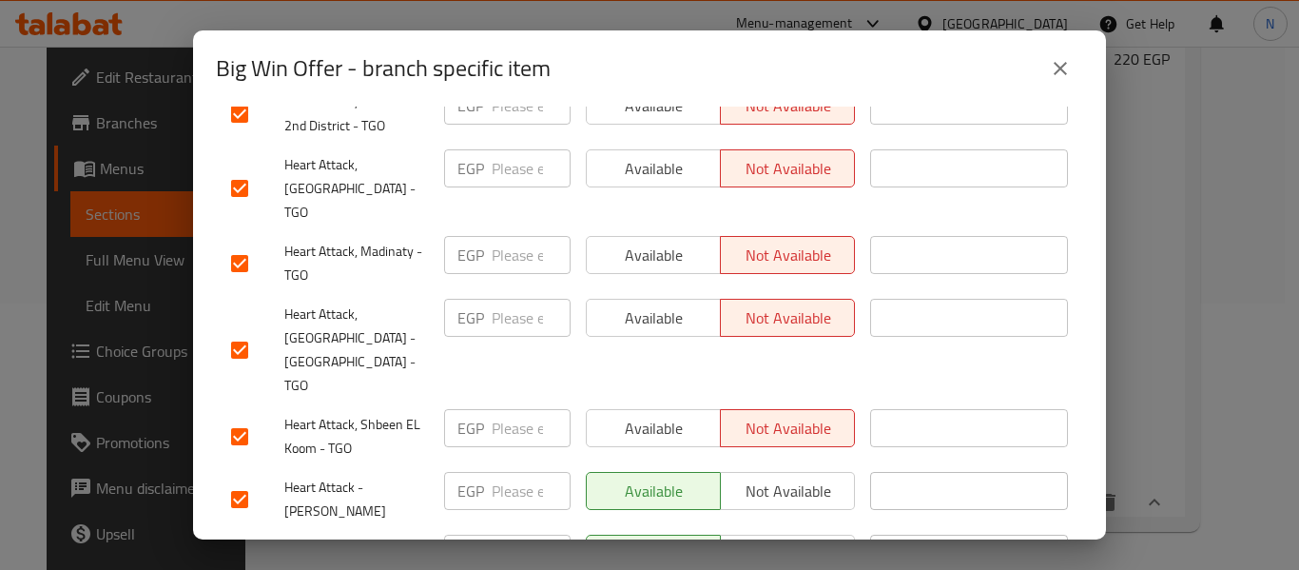
scroll to position [4679, 0]
click at [624, 416] on span "Available" at bounding box center [653, 430] width 119 height 28
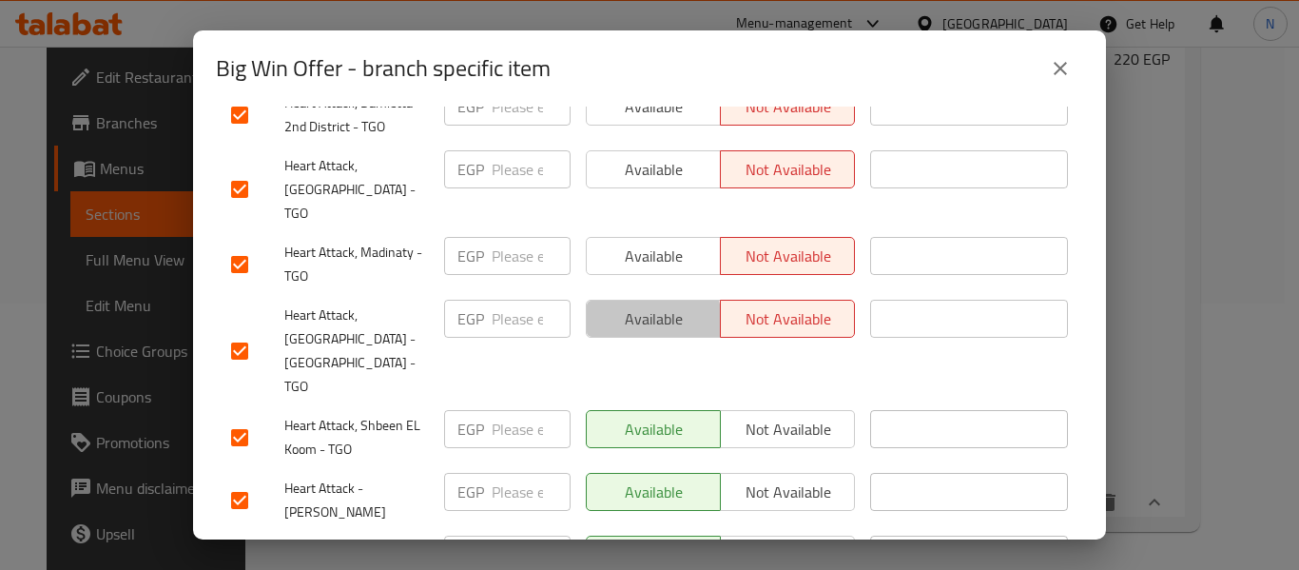
click at [626, 305] on span "Available" at bounding box center [653, 319] width 119 height 28
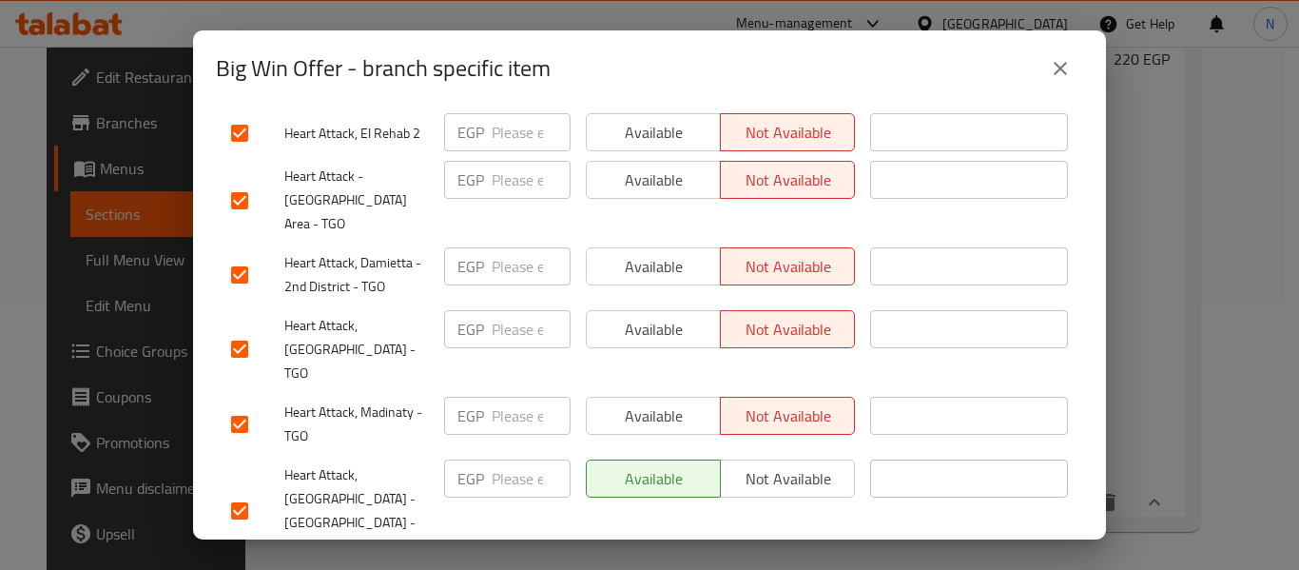
scroll to position [4513, 0]
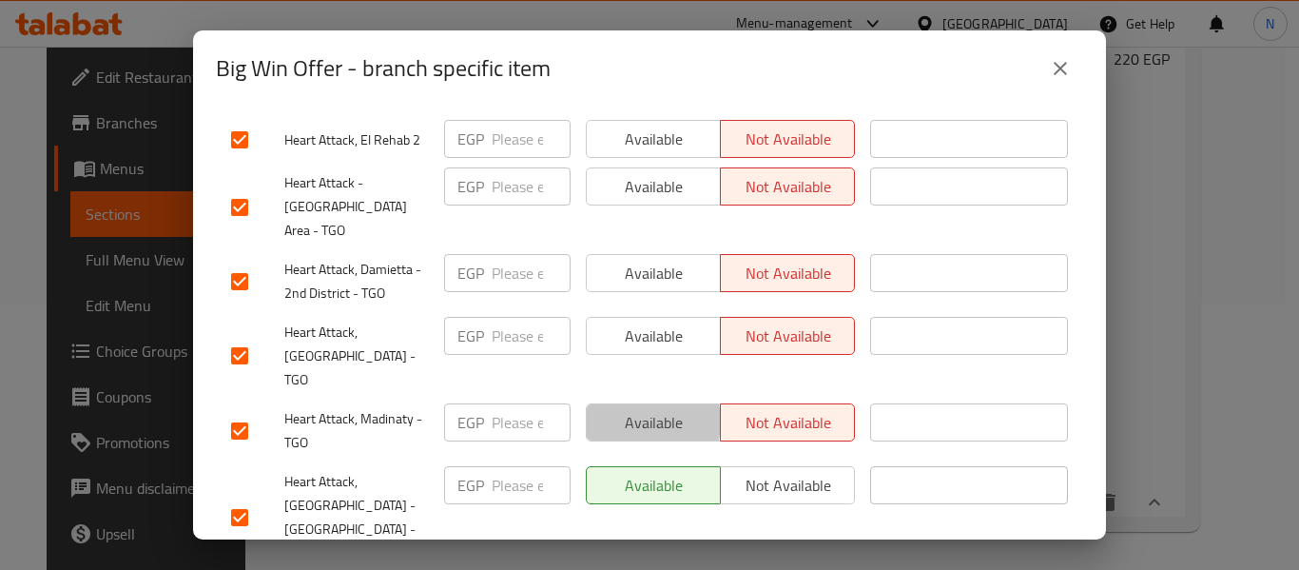
click at [627, 409] on span "Available" at bounding box center [653, 423] width 119 height 28
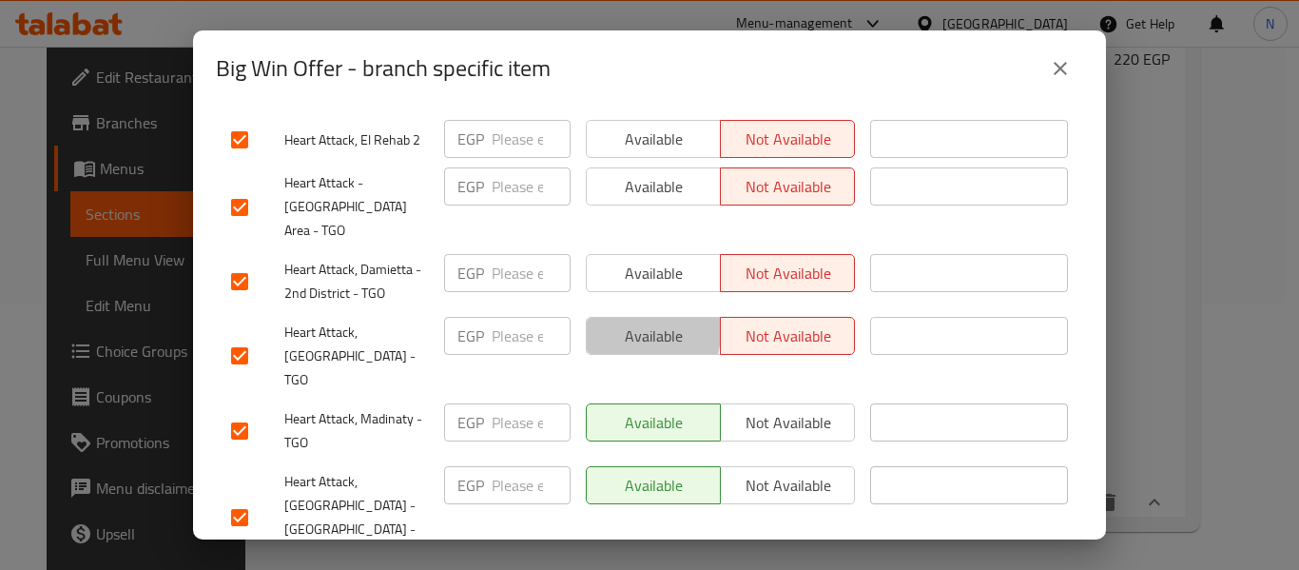
click at [624, 322] on span "Available" at bounding box center [653, 336] width 119 height 28
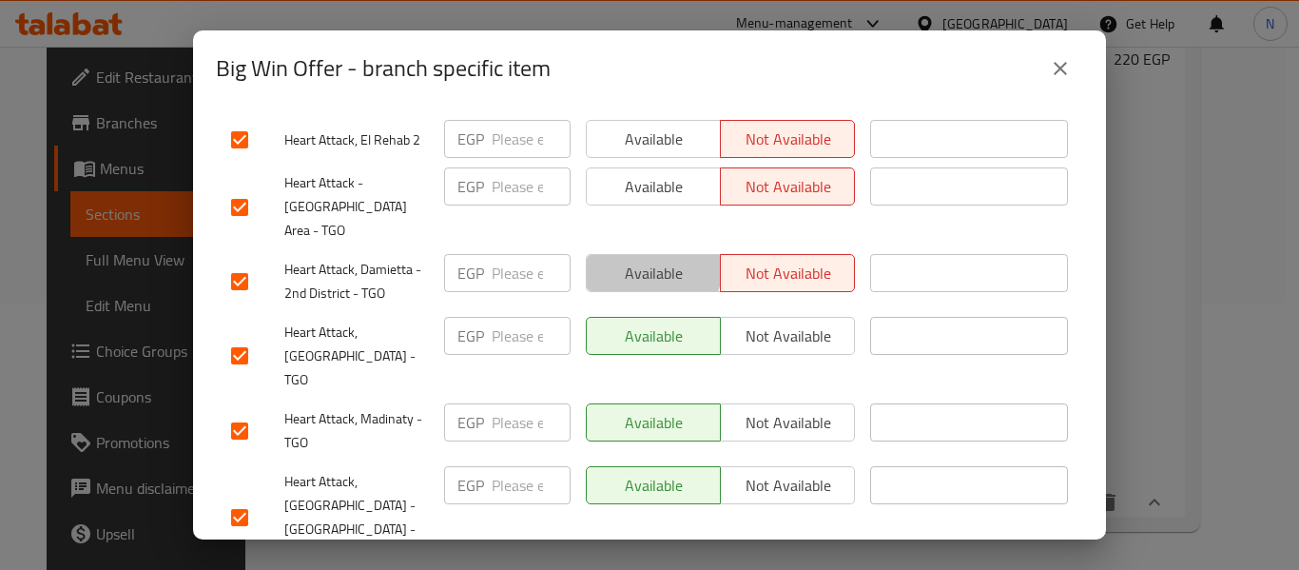
click at [642, 260] on span "Available" at bounding box center [653, 274] width 119 height 28
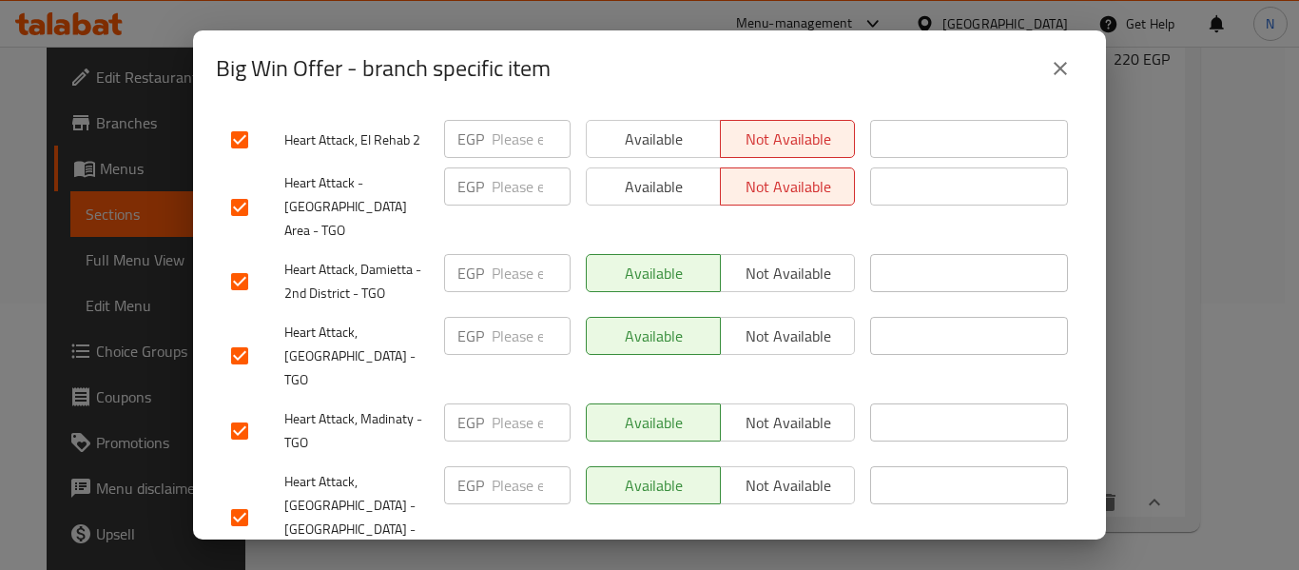
scroll to position [4279, 0]
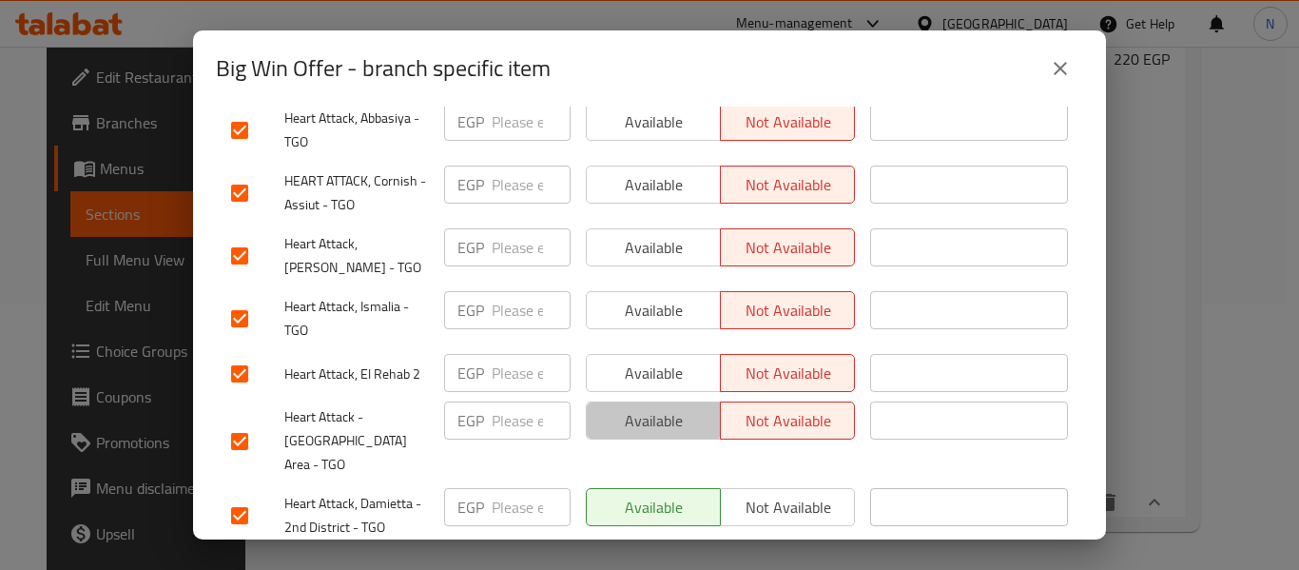
click at [629, 401] on button "Available" at bounding box center [653, 420] width 135 height 38
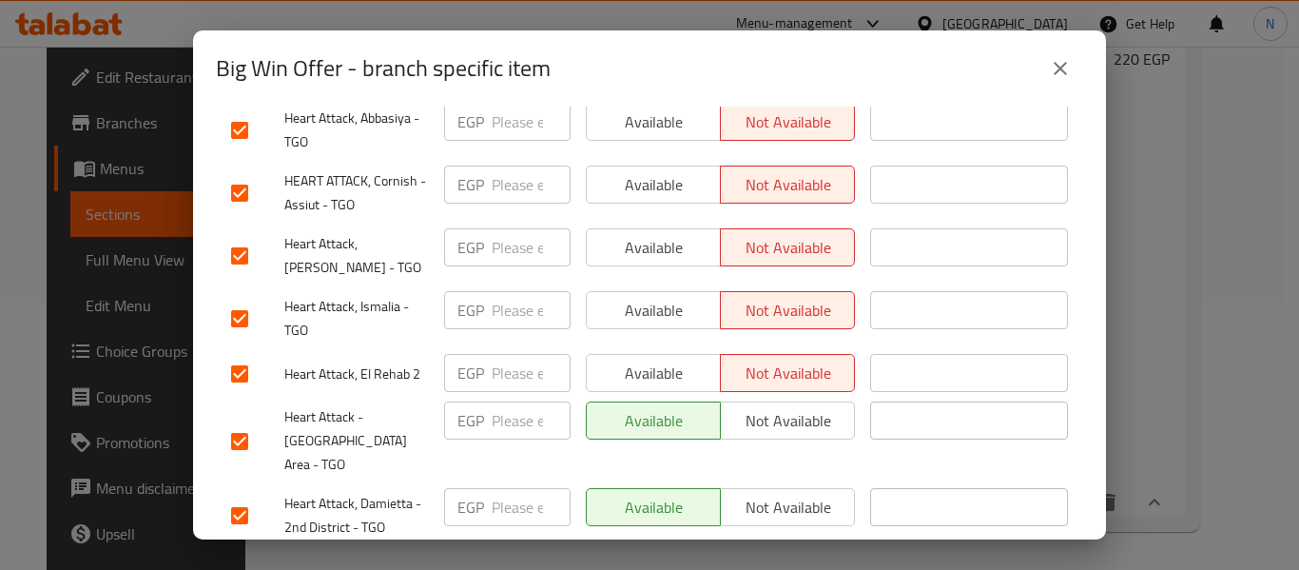
drag, startPoint x: 628, startPoint y: 254, endPoint x: 612, endPoint y: 171, distance: 84.1
click at [612, 297] on span "Available" at bounding box center [653, 311] width 119 height 28
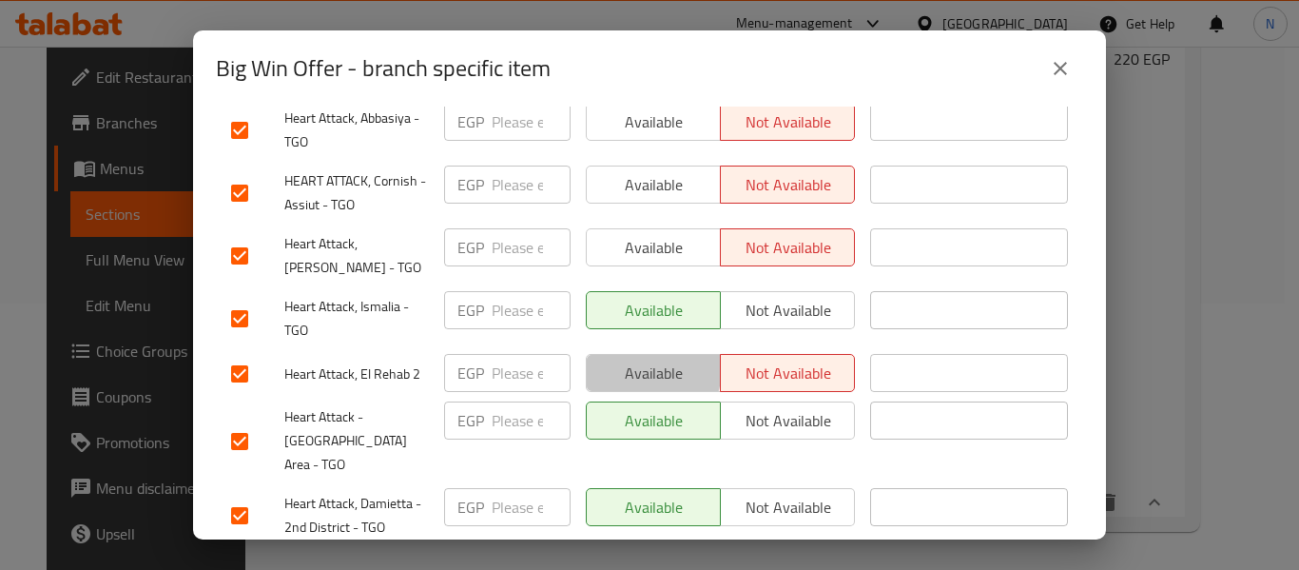
click at [627, 359] on span "Available" at bounding box center [653, 373] width 119 height 28
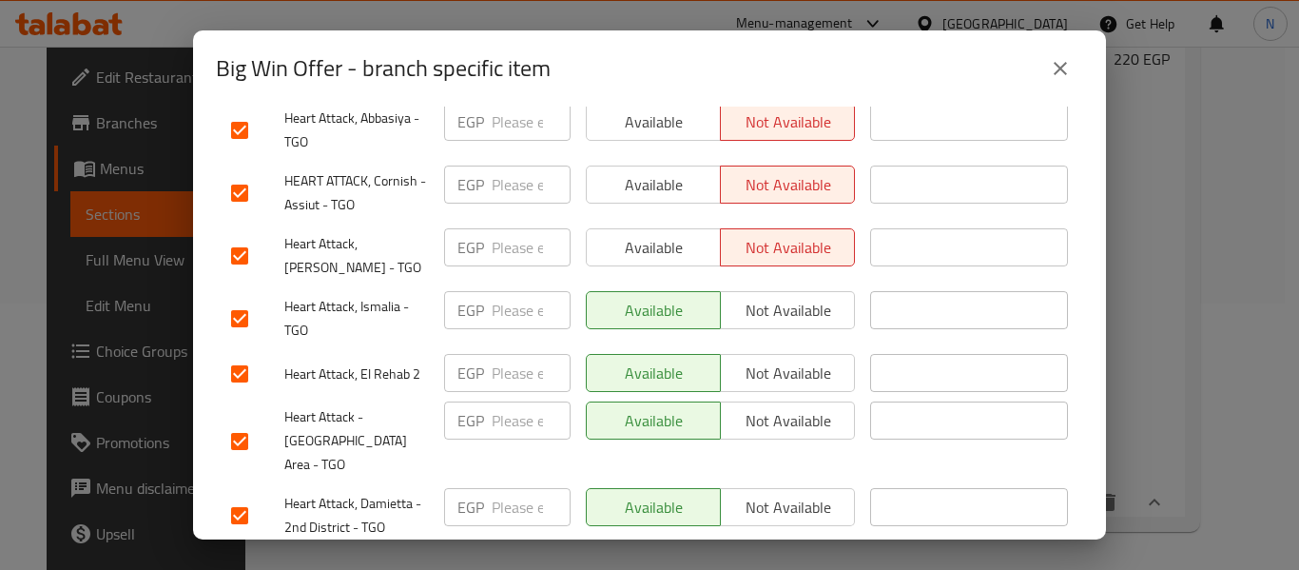
click at [623, 234] on span "Available" at bounding box center [653, 248] width 119 height 28
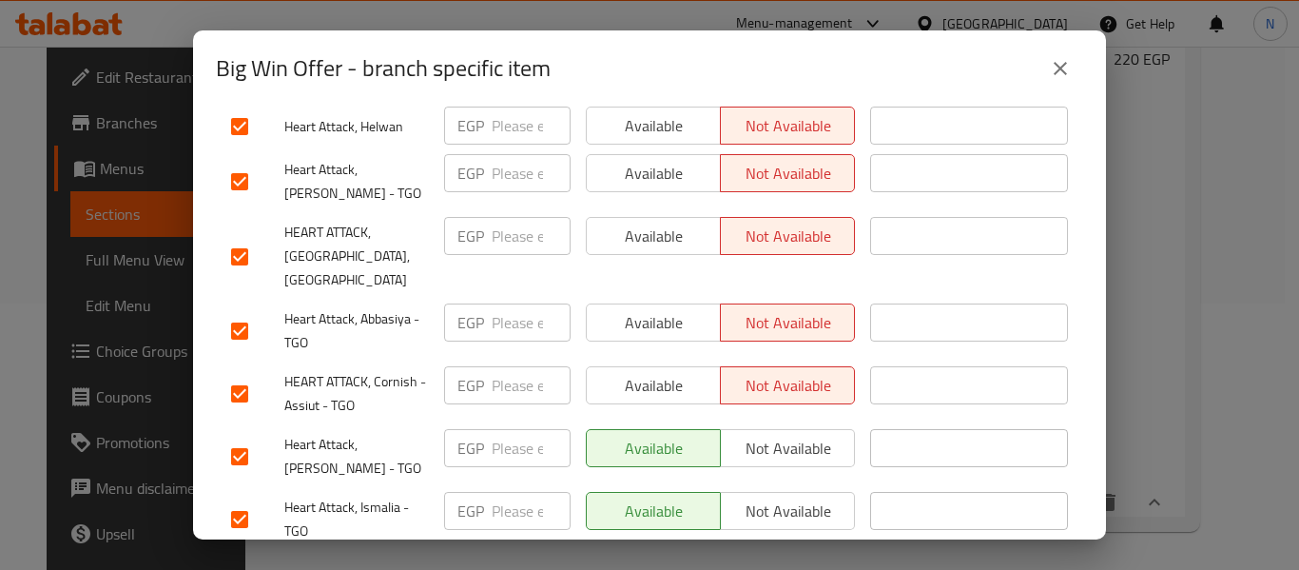
scroll to position [4077, 0]
click at [647, 373] on span "Available" at bounding box center [653, 387] width 119 height 28
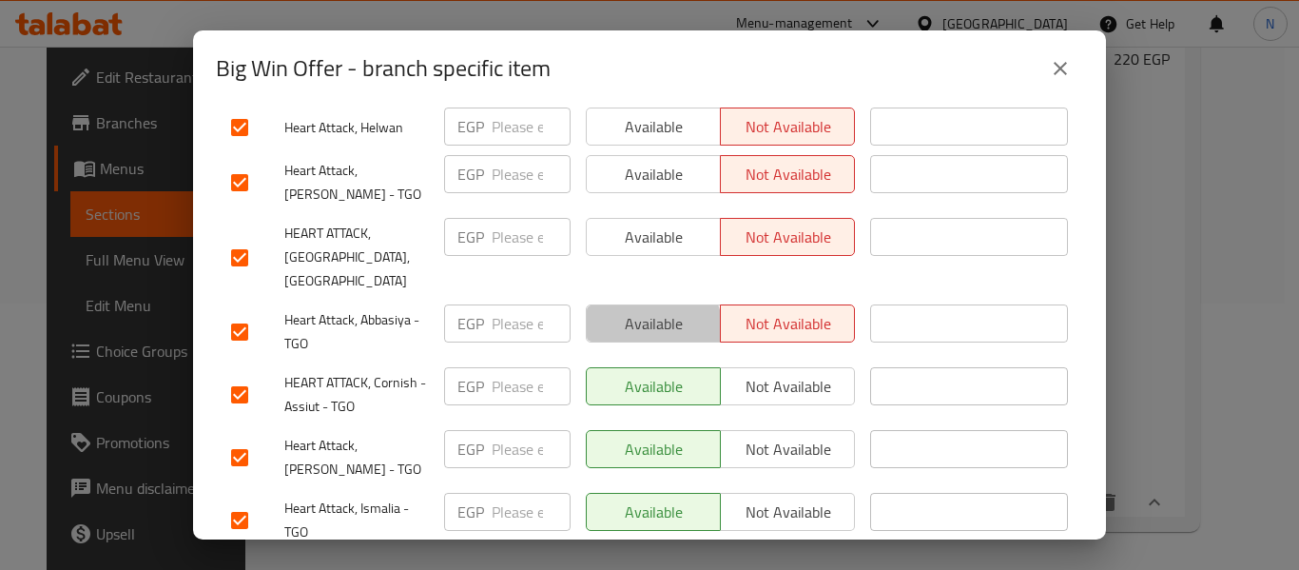
click at [644, 310] on span "Available" at bounding box center [653, 324] width 119 height 28
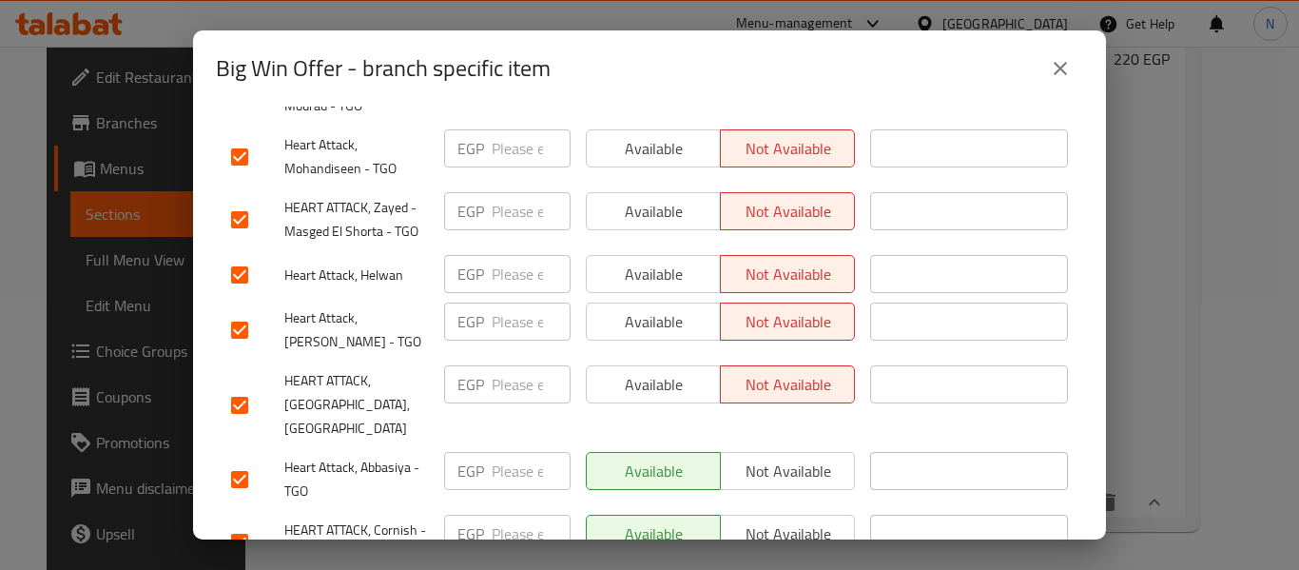
scroll to position [3929, 0]
click at [646, 372] on span "Available" at bounding box center [653, 386] width 119 height 28
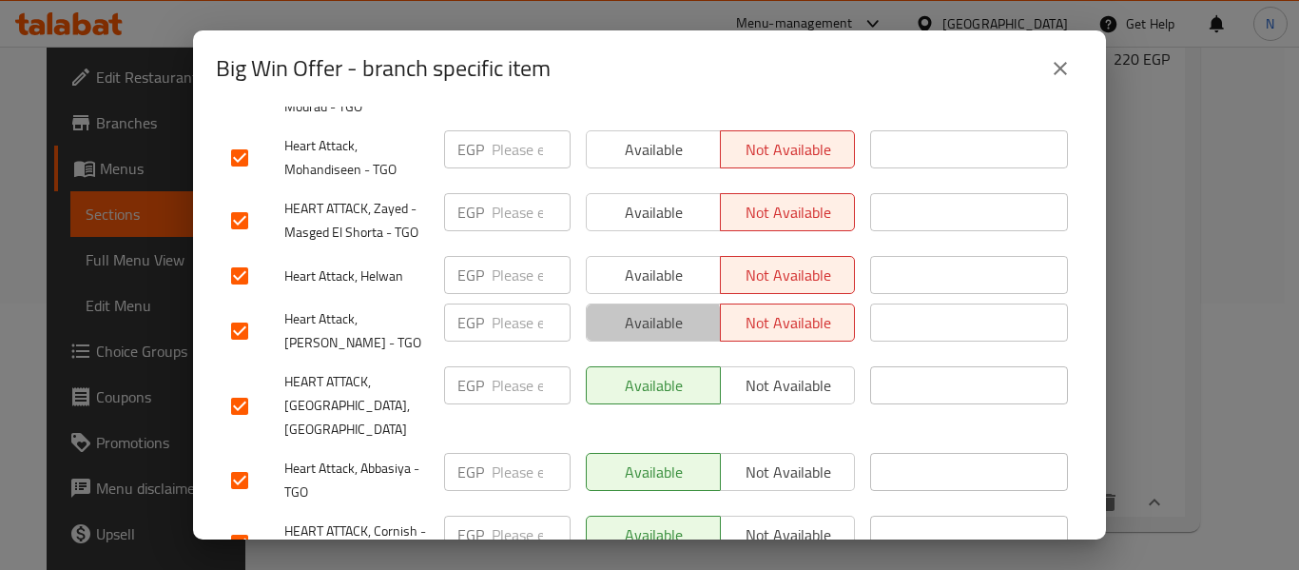
click at [639, 309] on span "Available" at bounding box center [653, 323] width 119 height 28
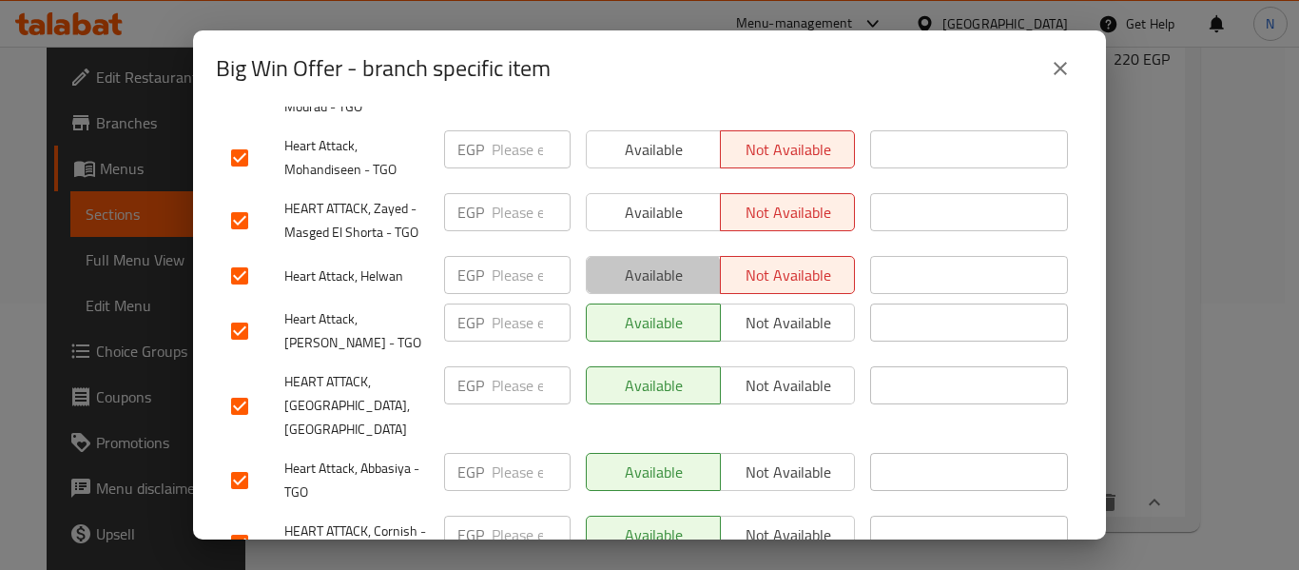
click at [642, 256] on button "Available" at bounding box center [653, 275] width 135 height 38
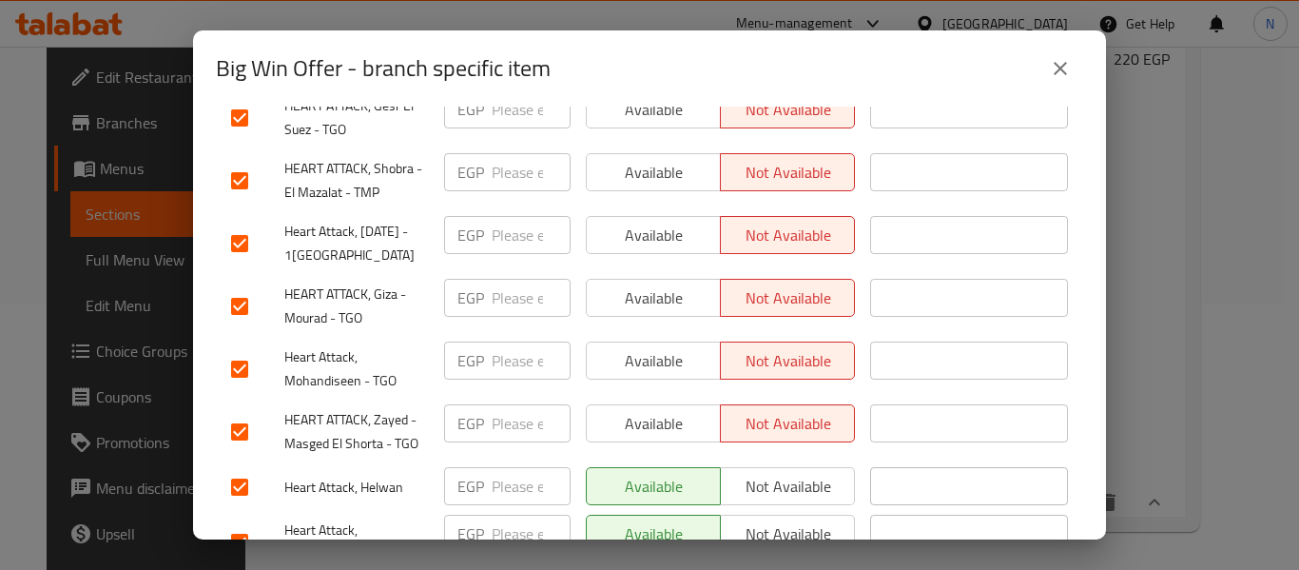
scroll to position [3714, 0]
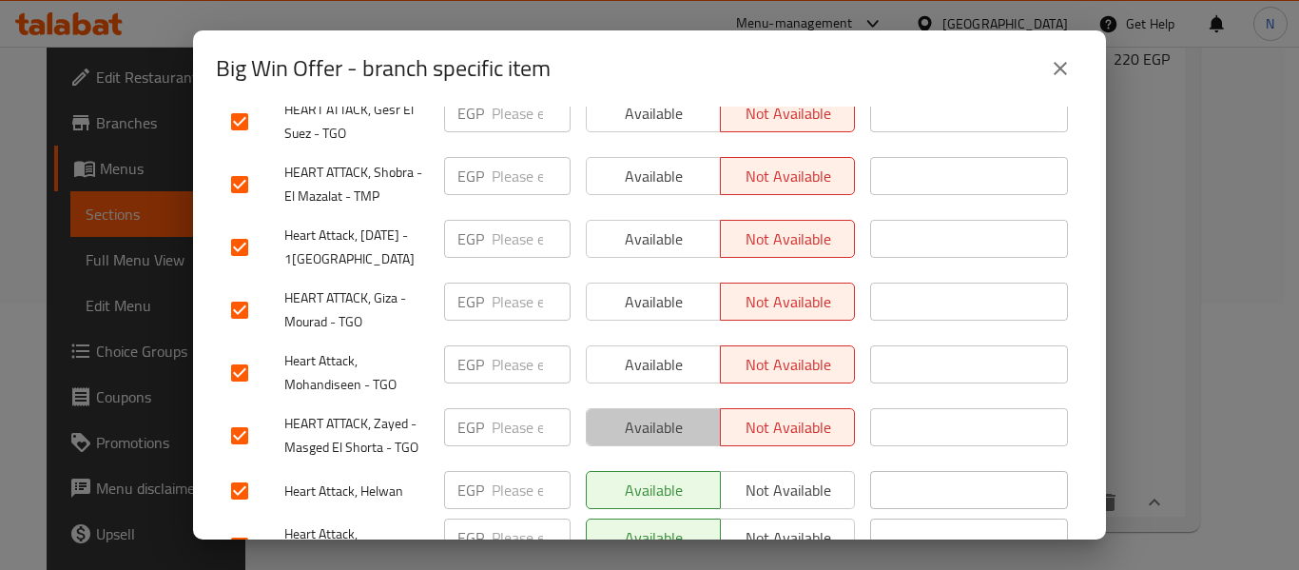
click at [655, 414] on span "Available" at bounding box center [653, 428] width 119 height 28
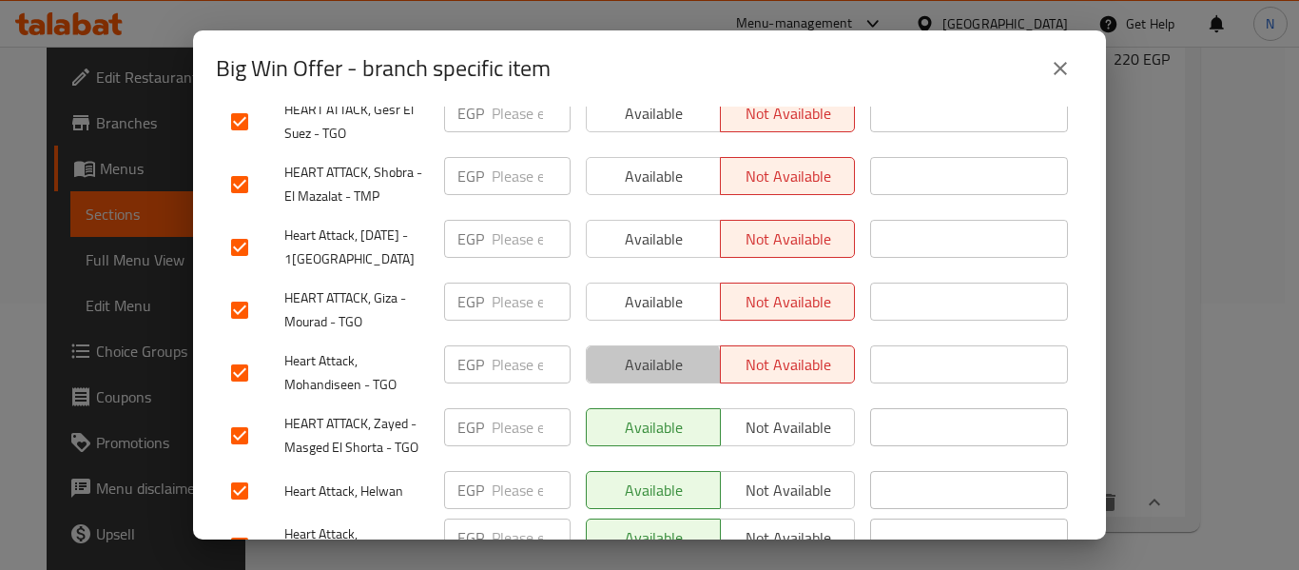
click at [628, 351] on span "Available" at bounding box center [653, 365] width 119 height 28
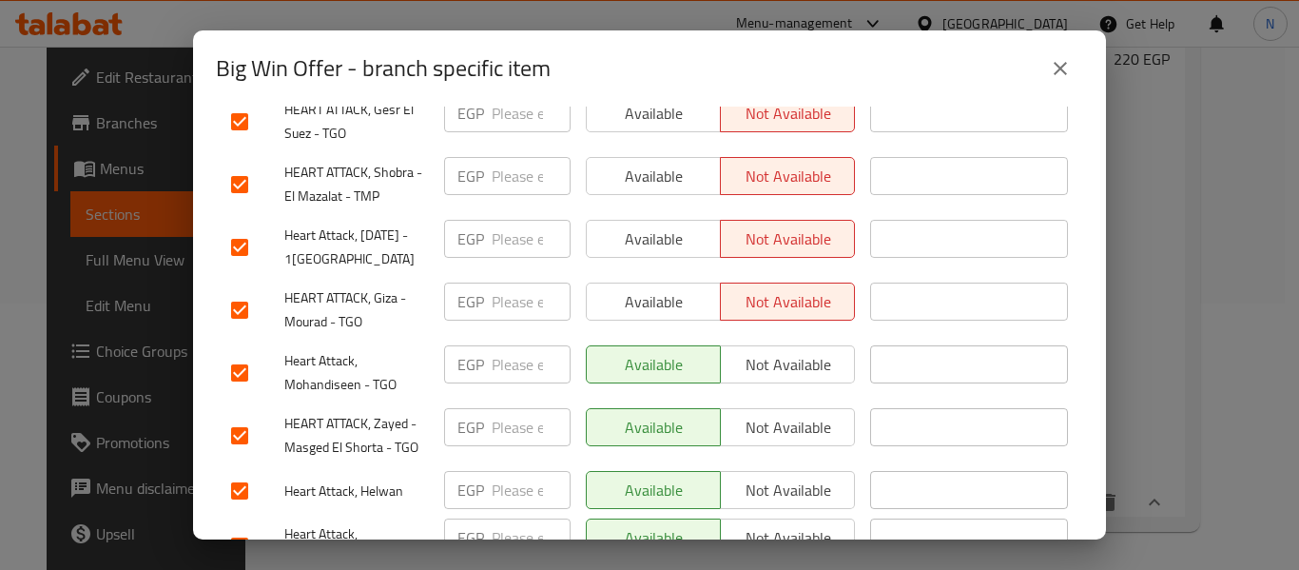
click at [641, 288] on span "Available" at bounding box center [653, 302] width 119 height 28
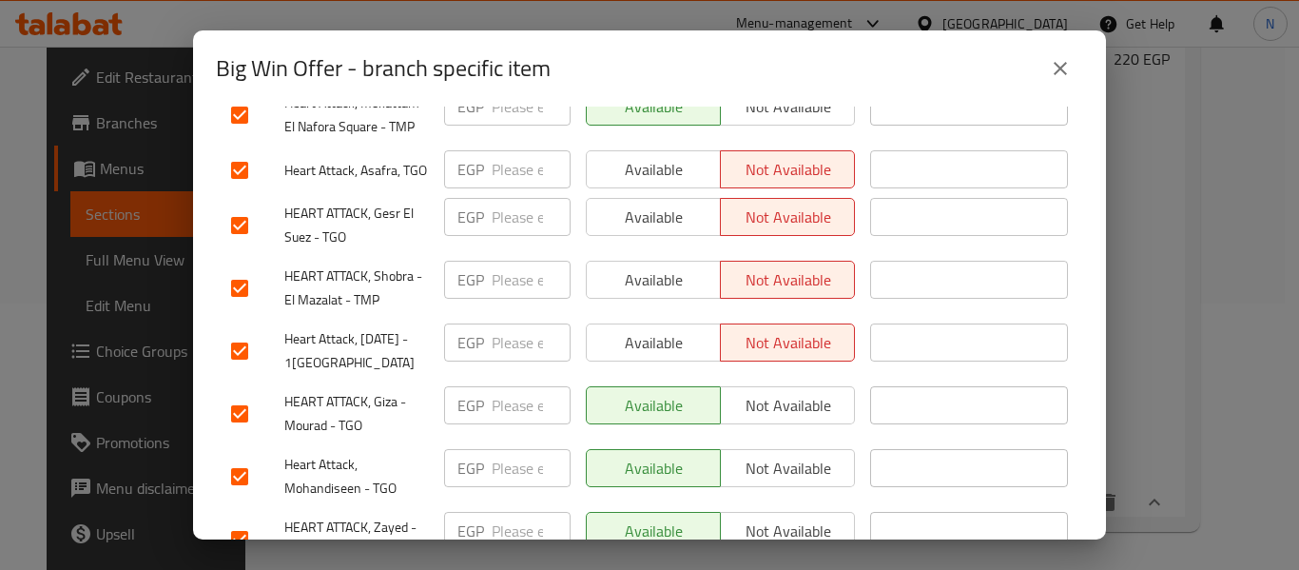
scroll to position [3608, 0]
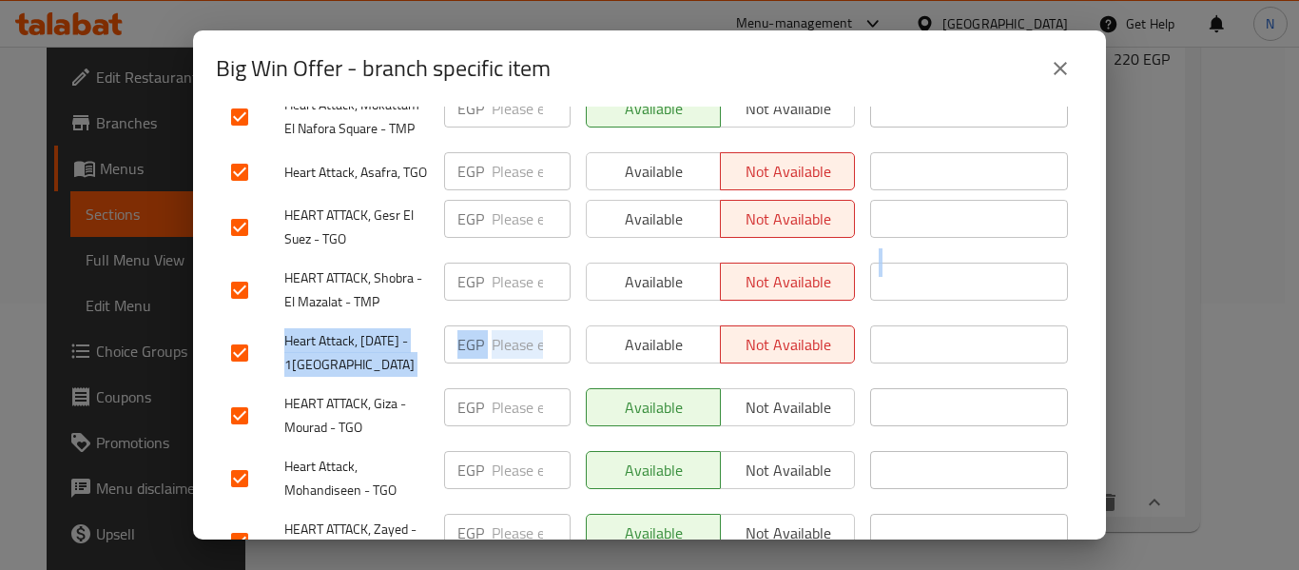
drag, startPoint x: 643, startPoint y: 184, endPoint x: 641, endPoint y: 203, distance: 19.1
click at [641, 331] on span "Available" at bounding box center [653, 345] width 119 height 28
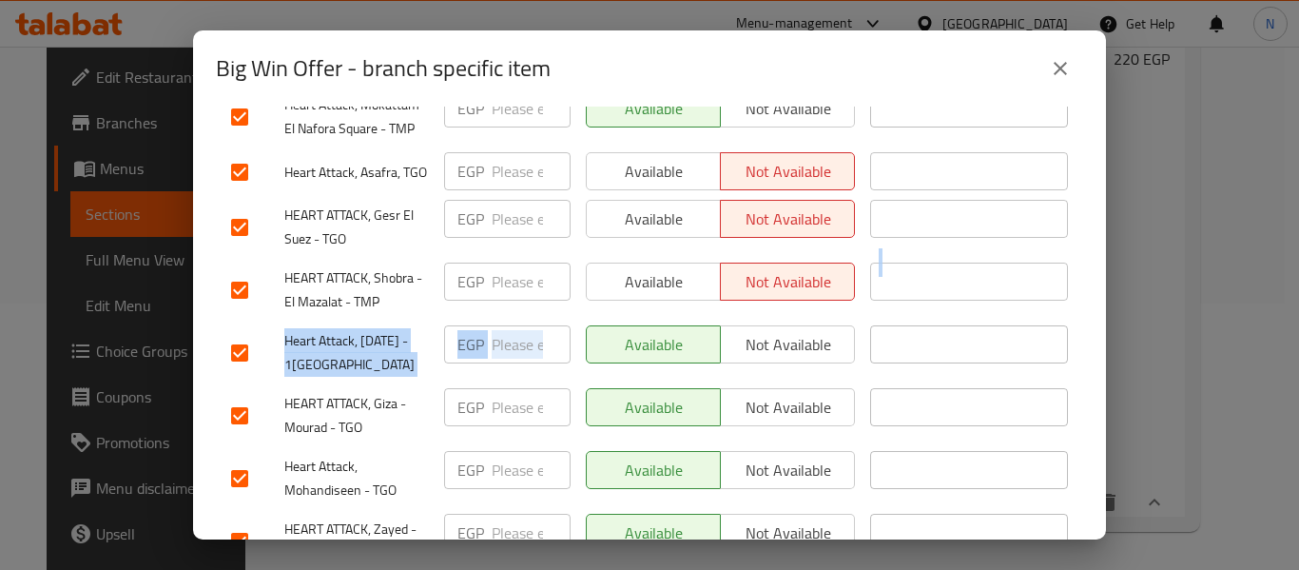
click at [630, 268] on span "Available" at bounding box center [653, 282] width 119 height 28
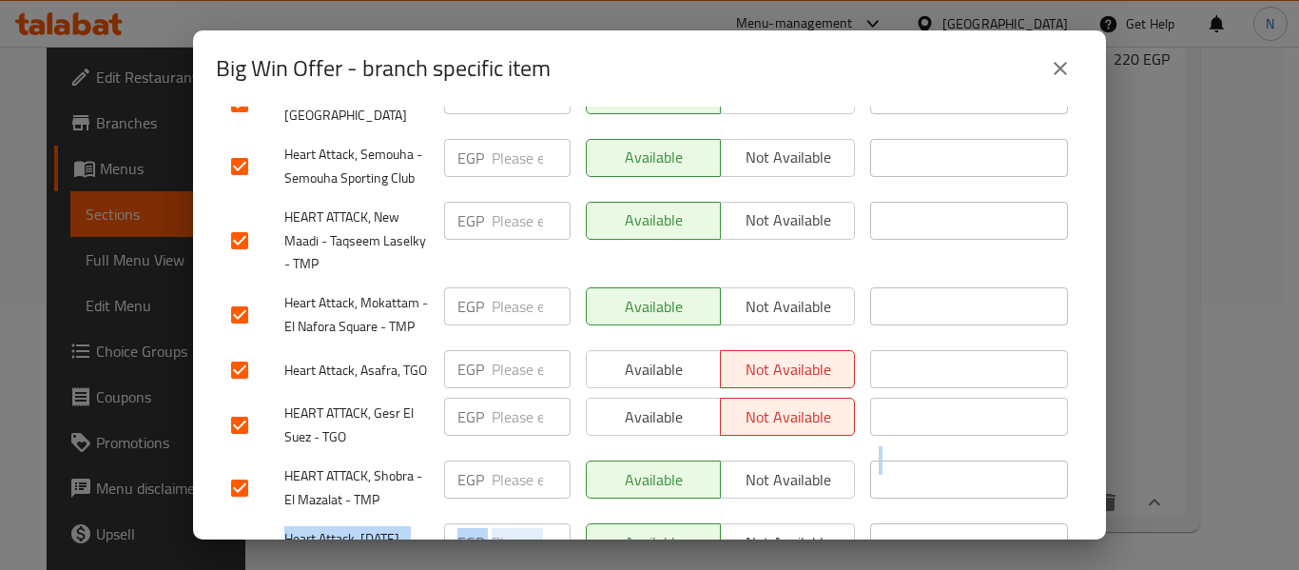
scroll to position [3409, 0]
click at [616, 404] on span "Available" at bounding box center [653, 418] width 119 height 28
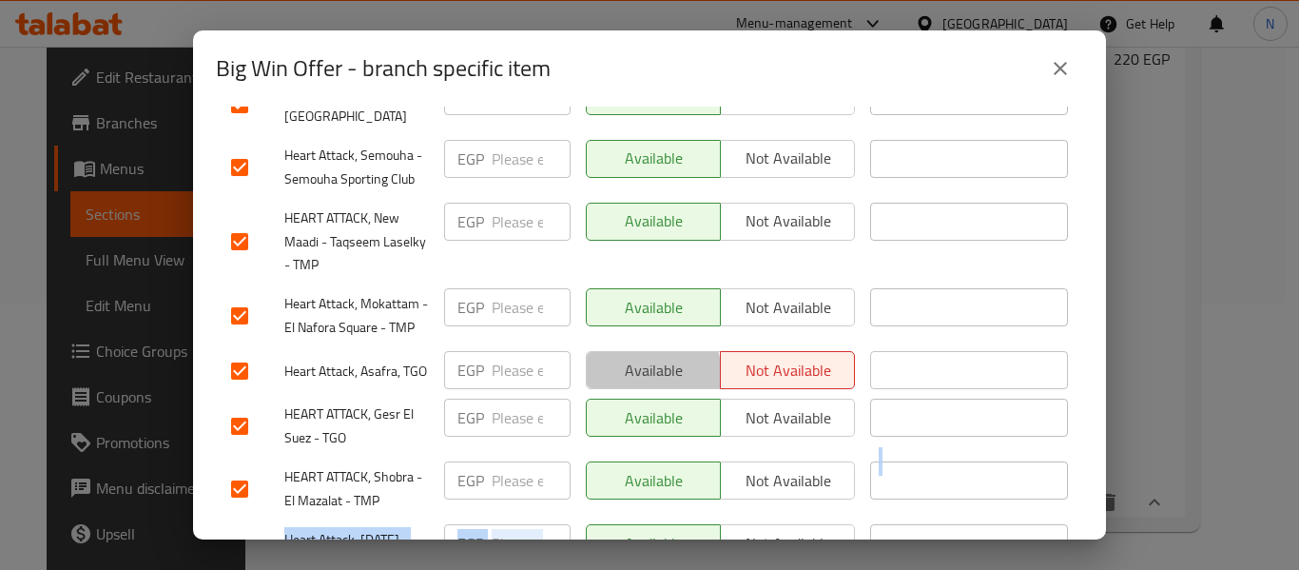
click at [616, 357] on span "Available" at bounding box center [653, 371] width 119 height 28
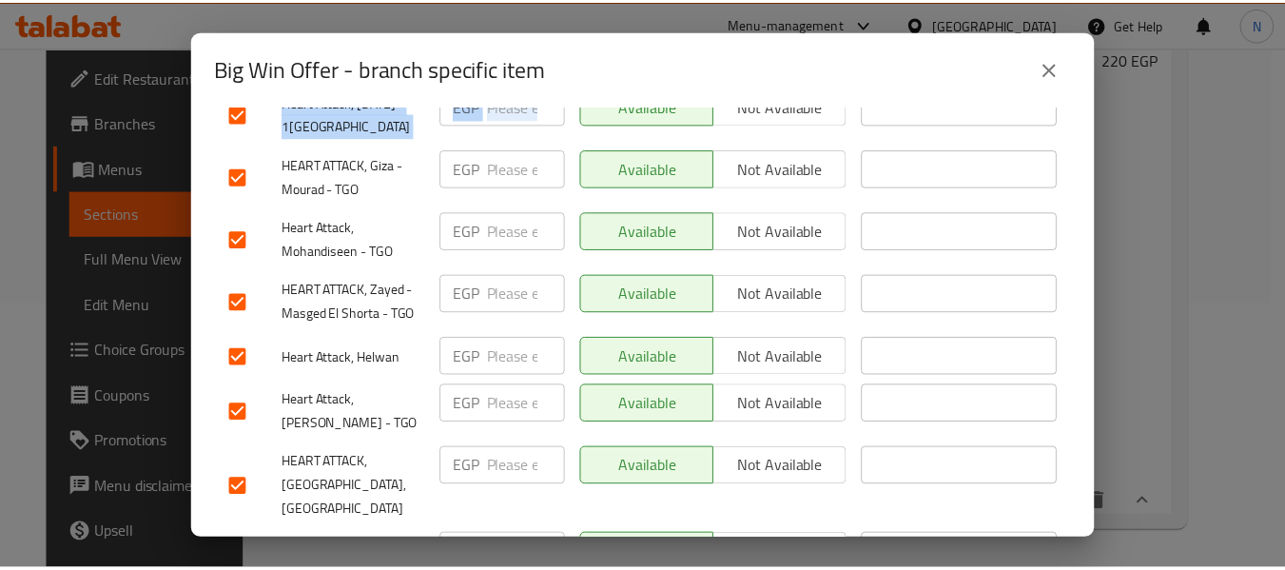
scroll to position [5014, 0]
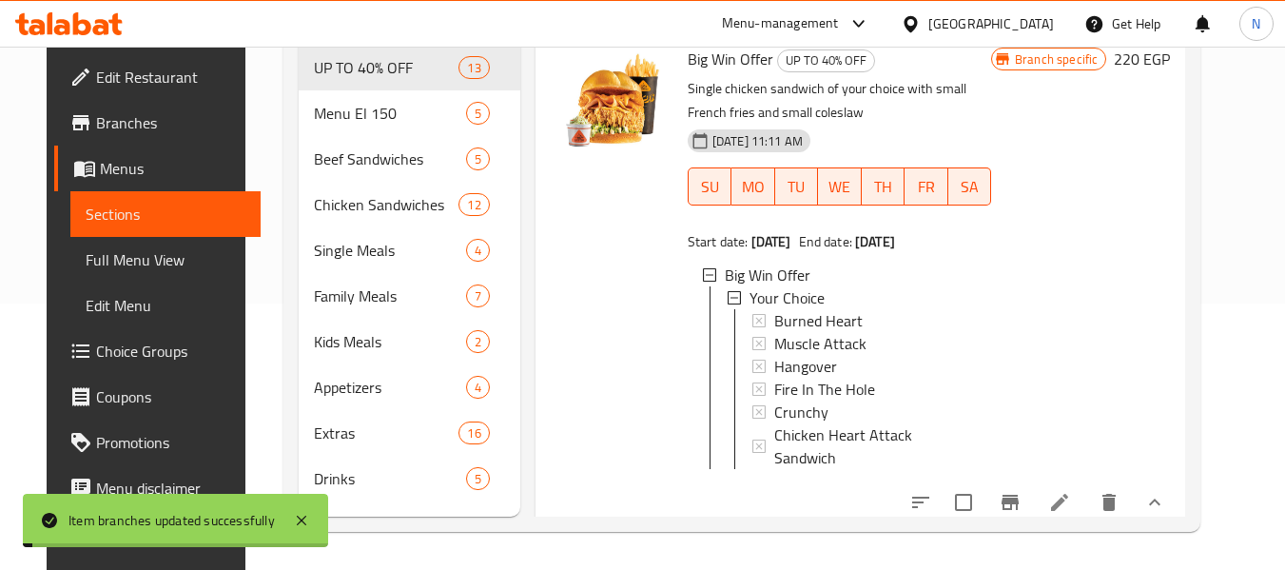
scroll to position [0, 0]
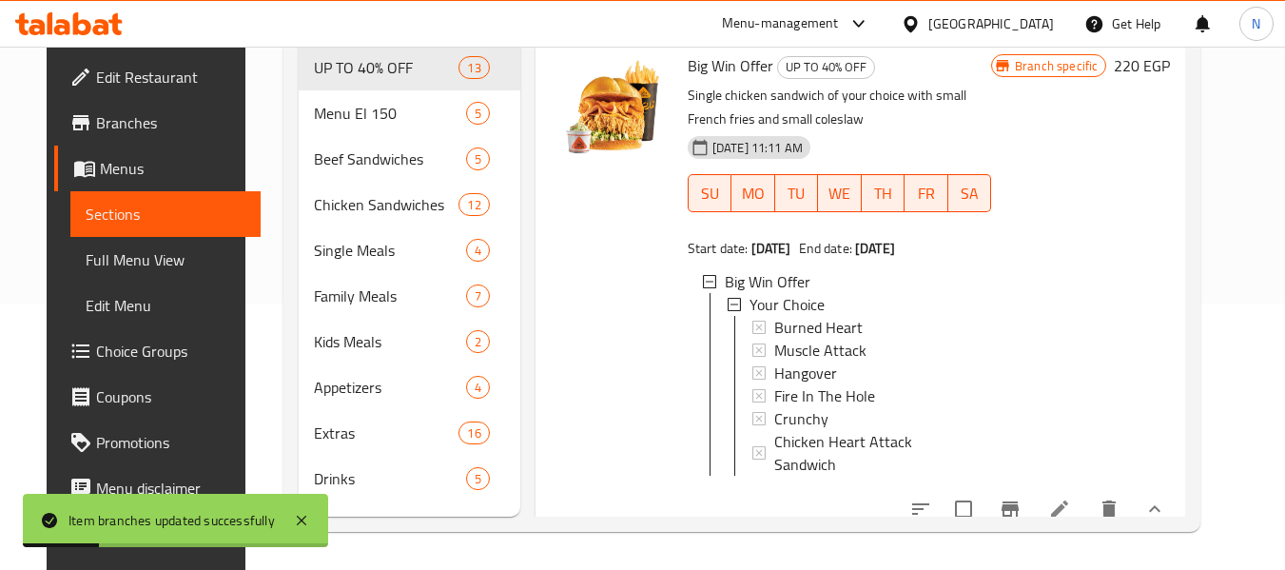
click at [572, 370] on div at bounding box center [611, 284] width 137 height 479
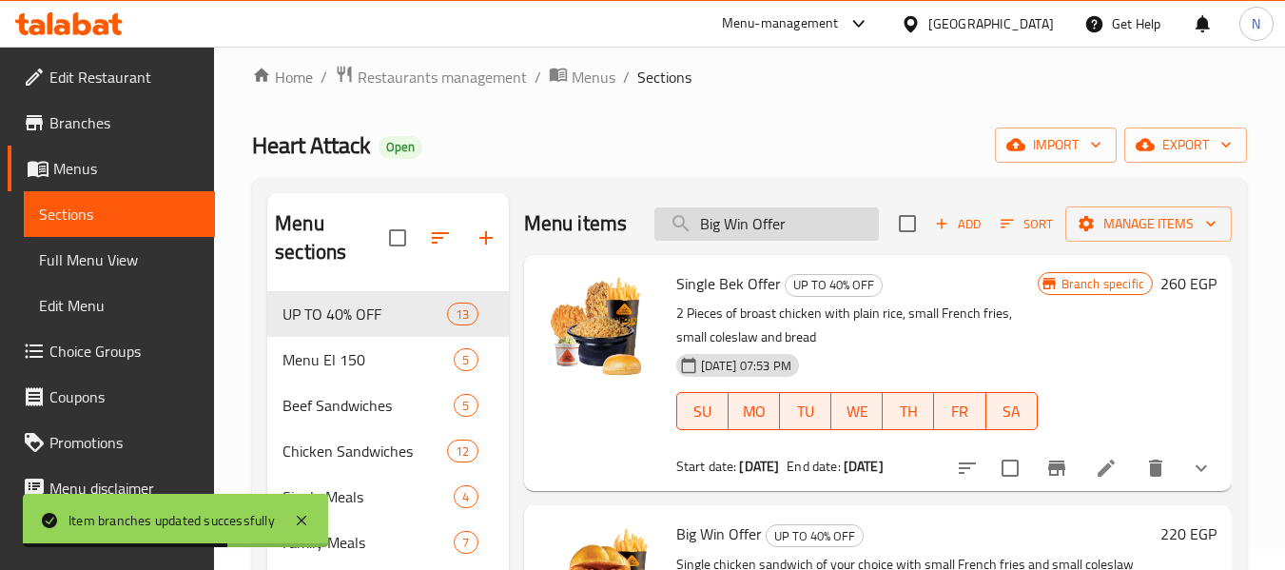
click at [820, 225] on input "Big Win Offer" at bounding box center [766, 223] width 224 height 33
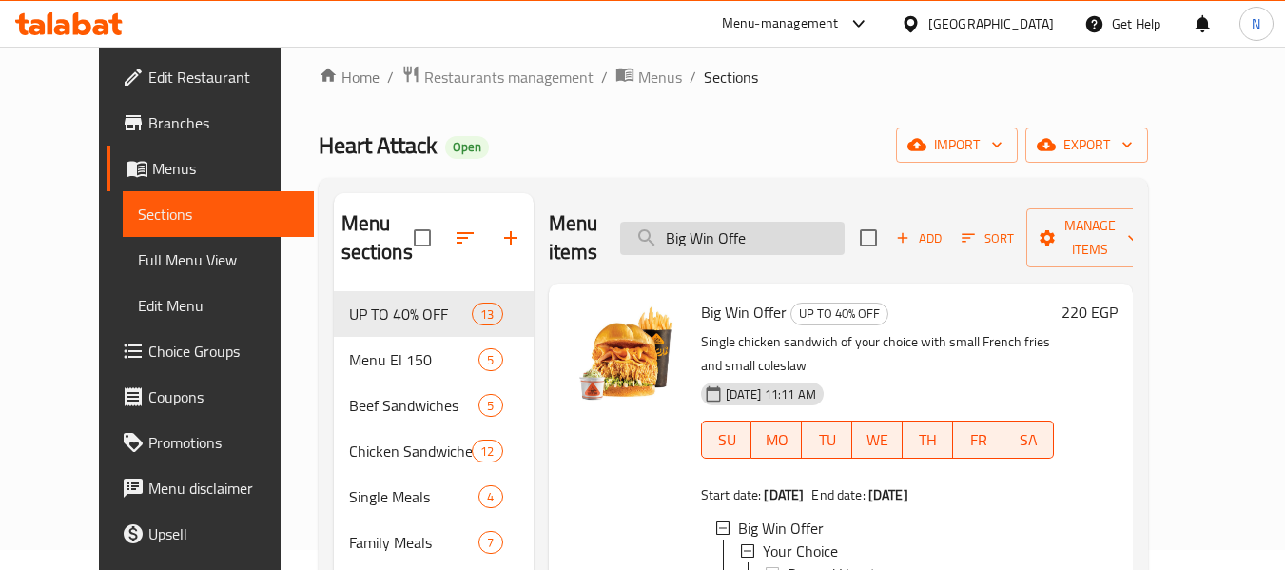
click at [730, 231] on input "Big Win Offe" at bounding box center [732, 238] width 224 height 33
paste input "Kingawy Offer"
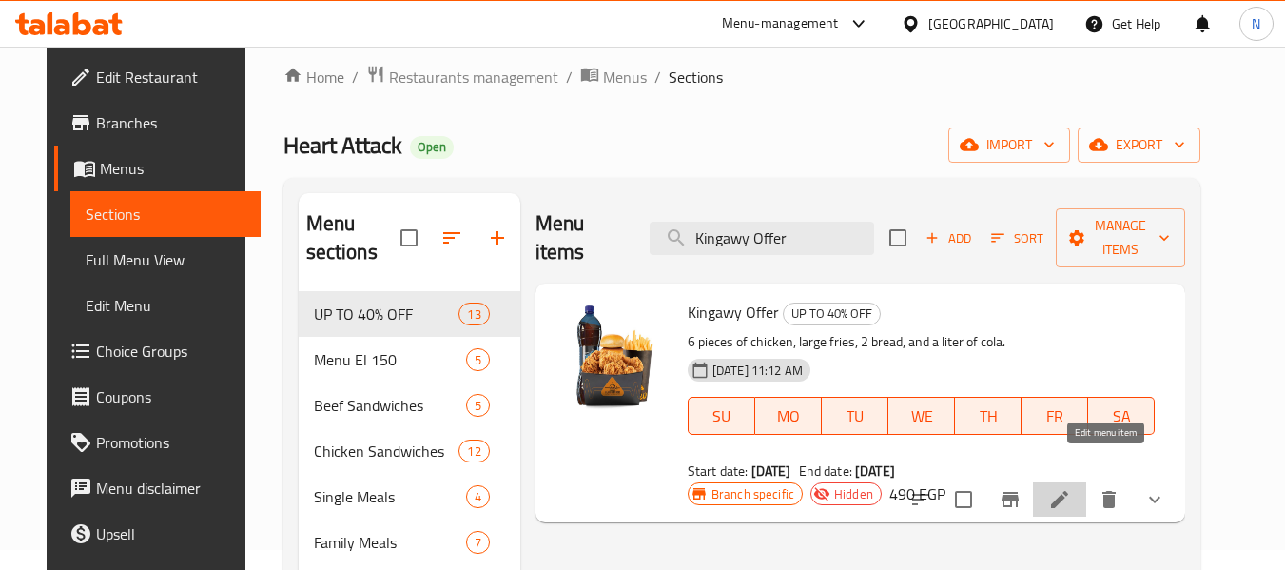
click at [1068, 491] on icon at bounding box center [1059, 499] width 17 height 17
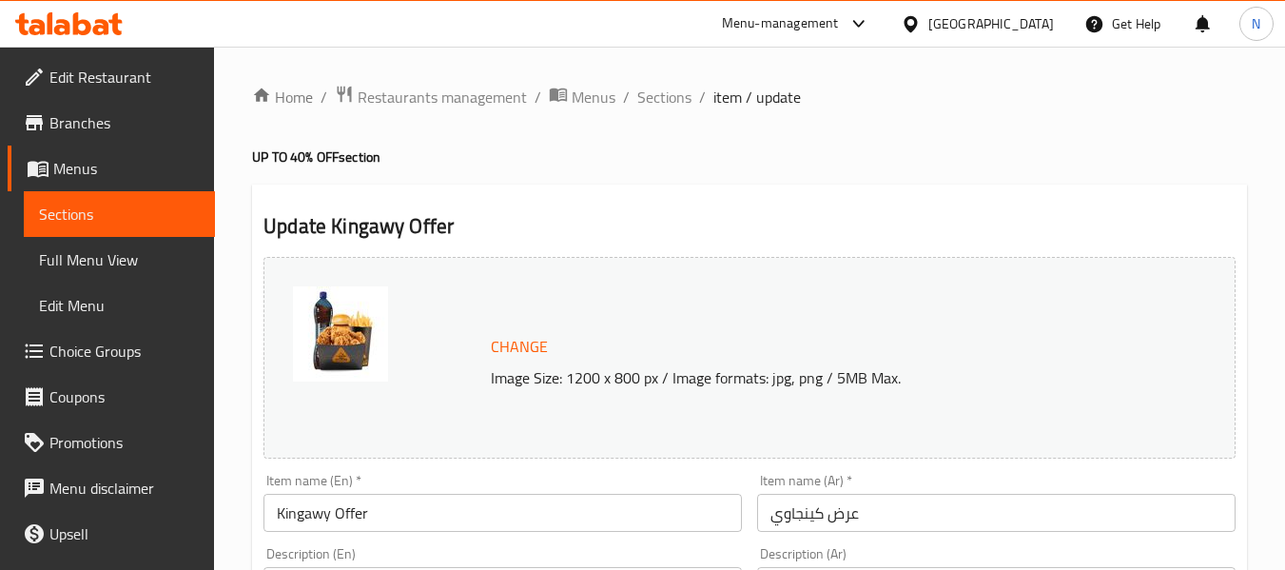
scroll to position [833, 0]
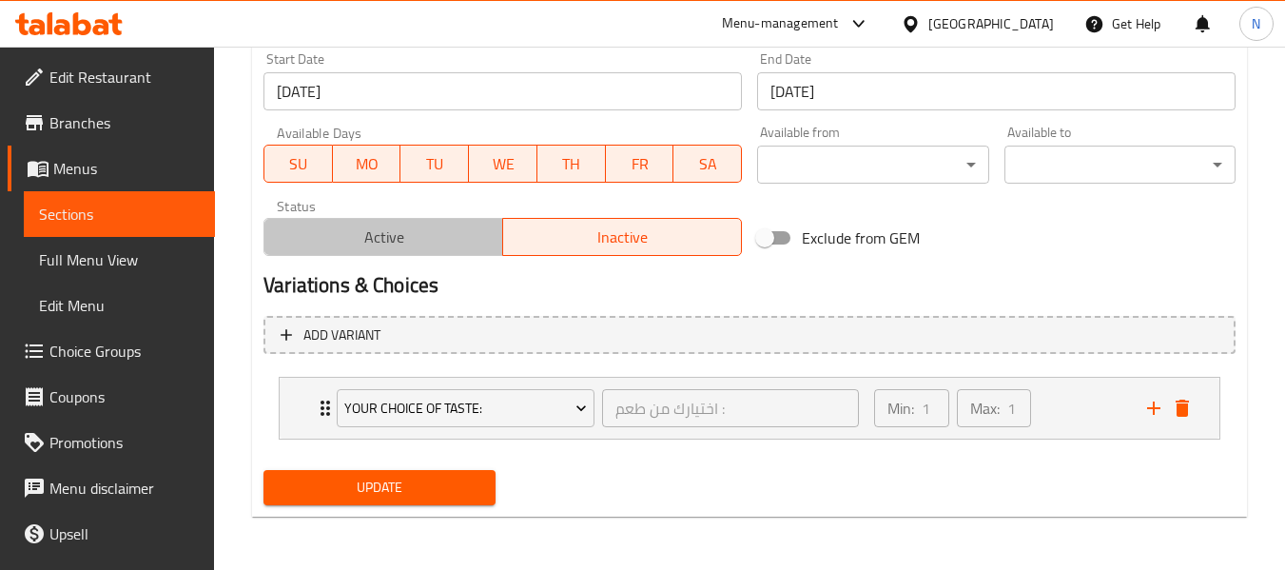
click at [408, 255] on button "Active" at bounding box center [383, 237] width 240 height 38
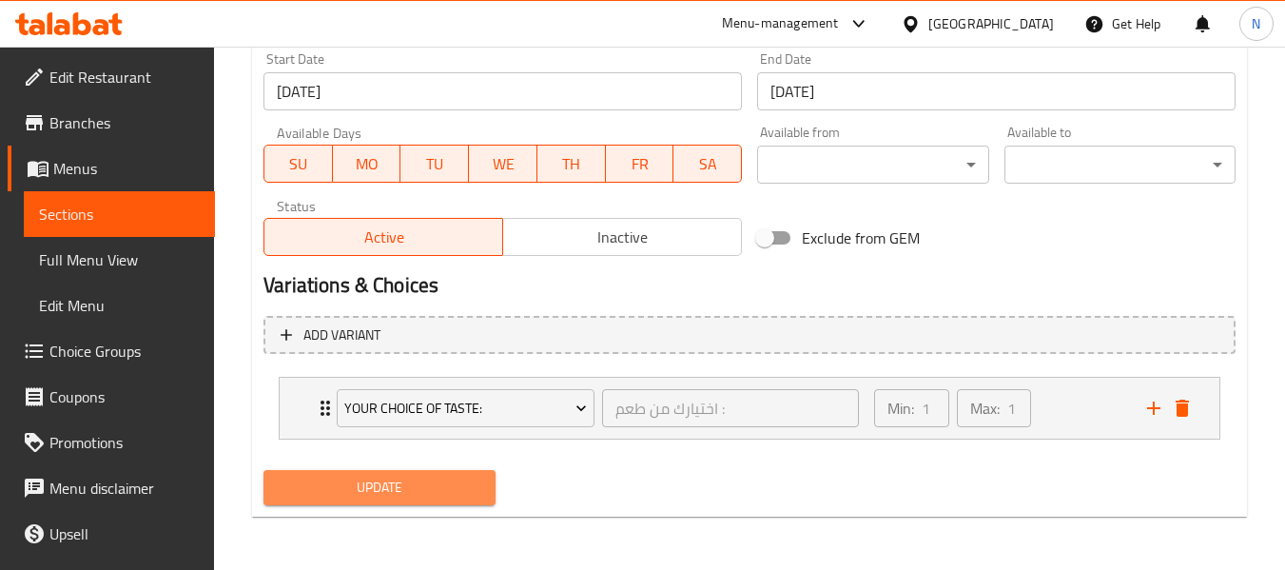
click at [463, 485] on span "Update" at bounding box center [379, 488] width 201 height 24
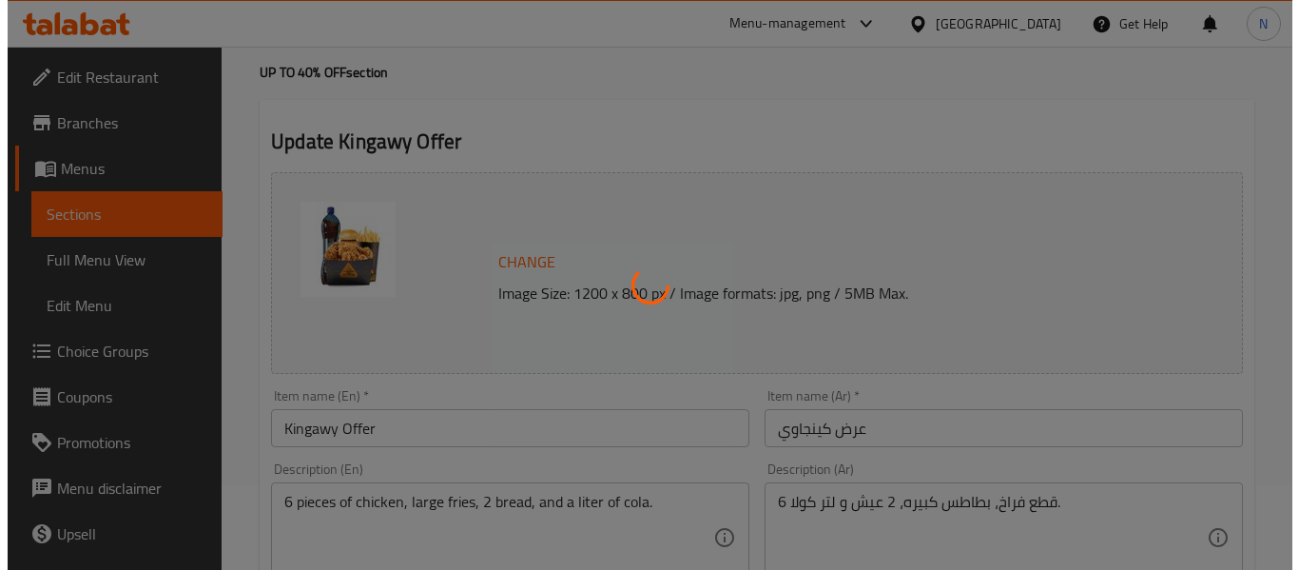
scroll to position [0, 0]
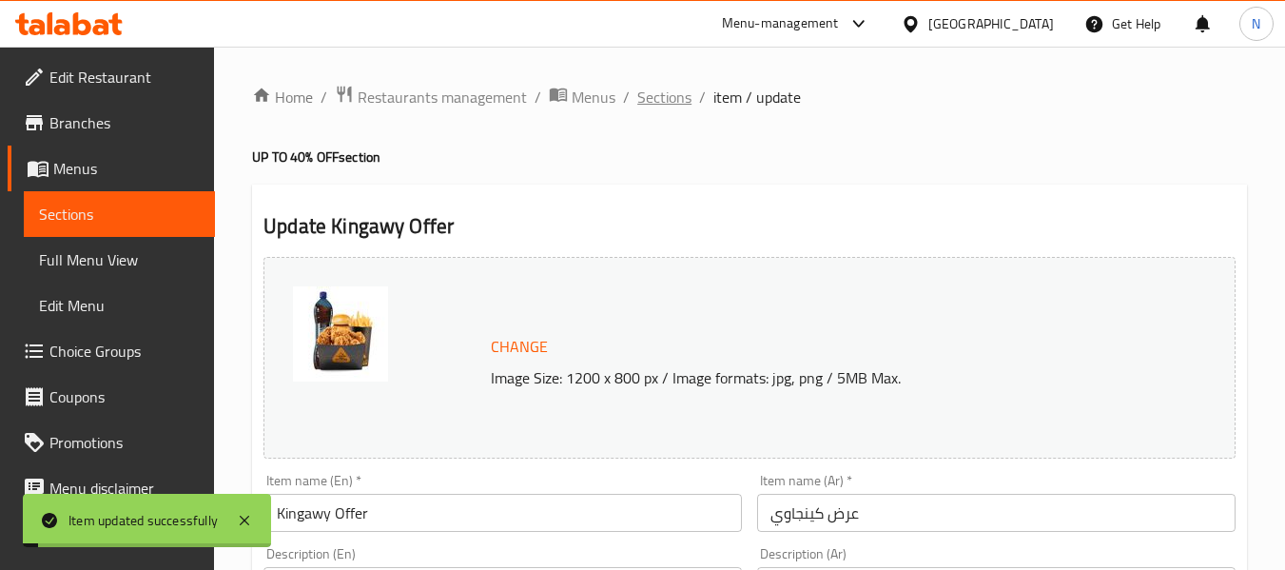
click at [658, 93] on span "Sections" at bounding box center [664, 97] width 54 height 23
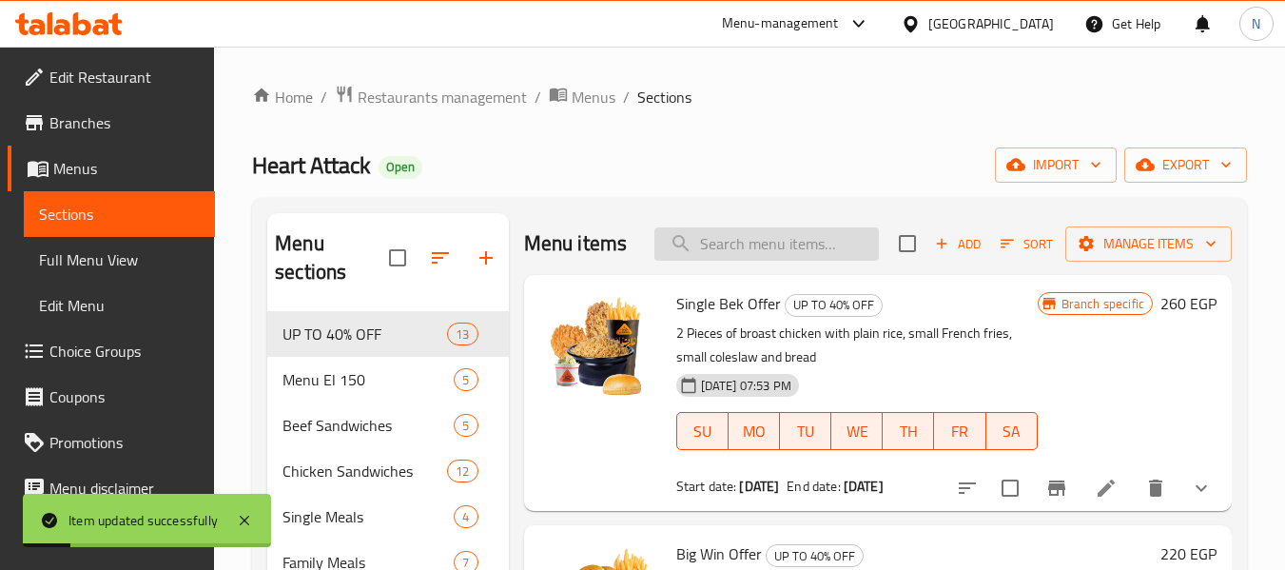
click at [798, 261] on input "search" at bounding box center [766, 243] width 224 height 33
paste input "Kingawy Offer"
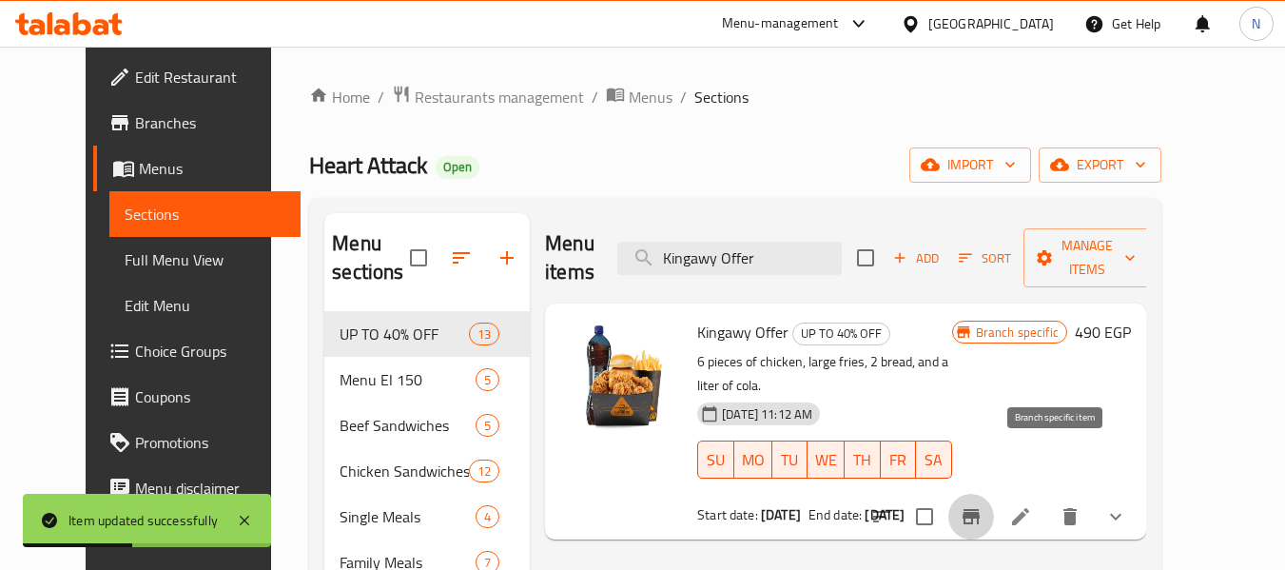
click at [982, 505] on icon "Branch-specific-item" at bounding box center [971, 516] width 23 height 23
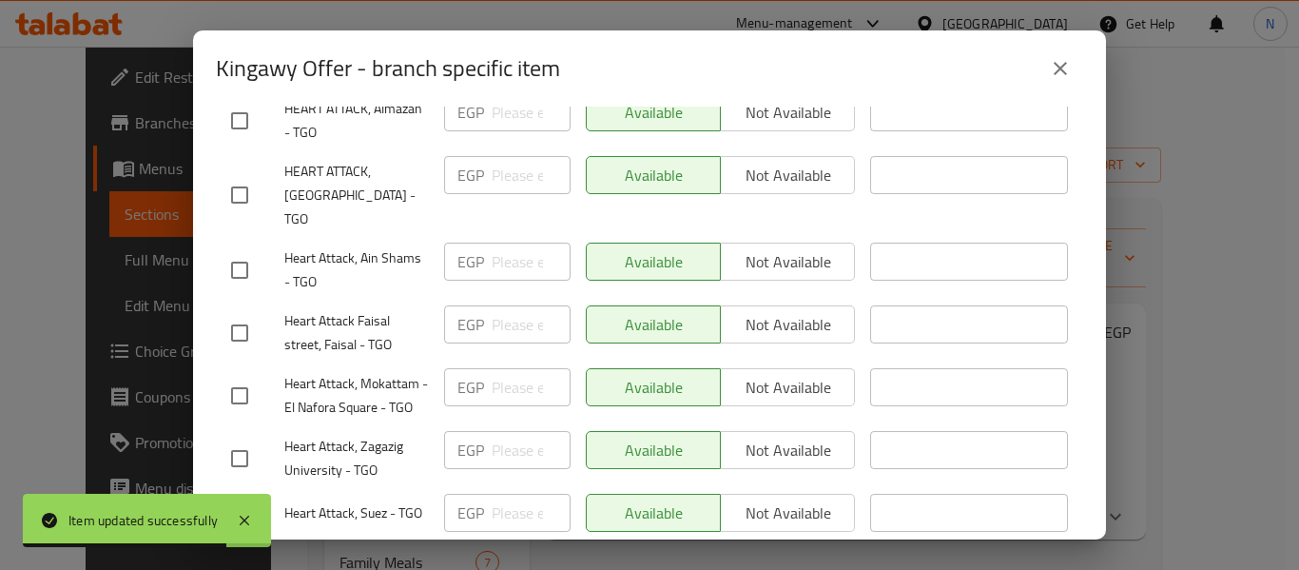
scroll to position [5014, 0]
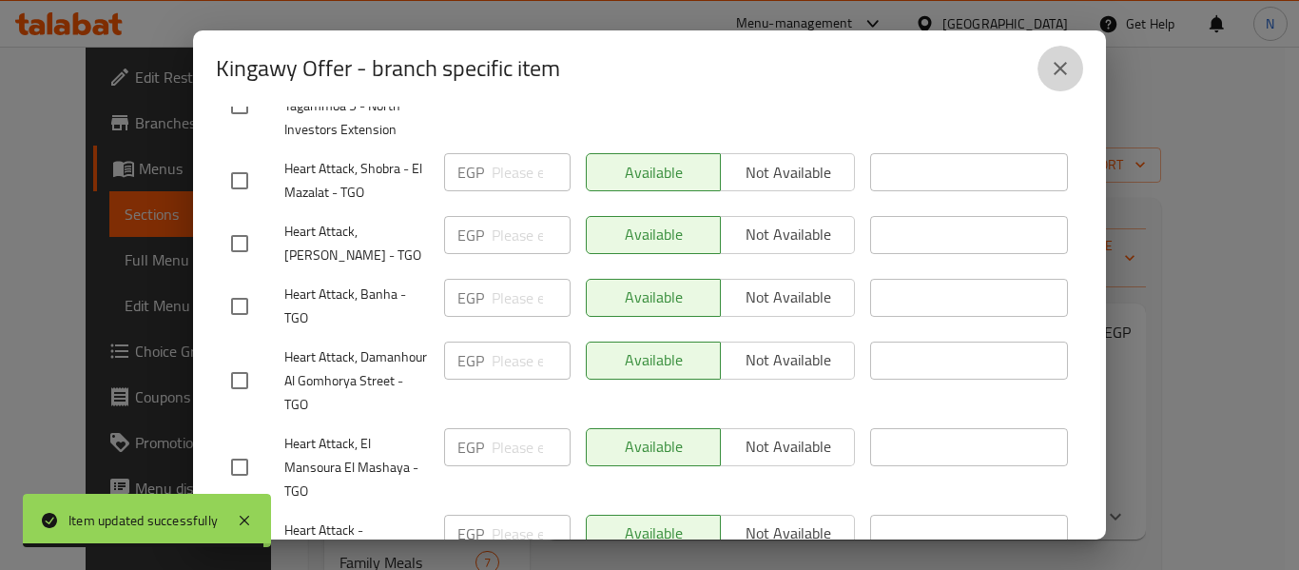
click at [1065, 59] on icon "close" at bounding box center [1060, 68] width 23 height 23
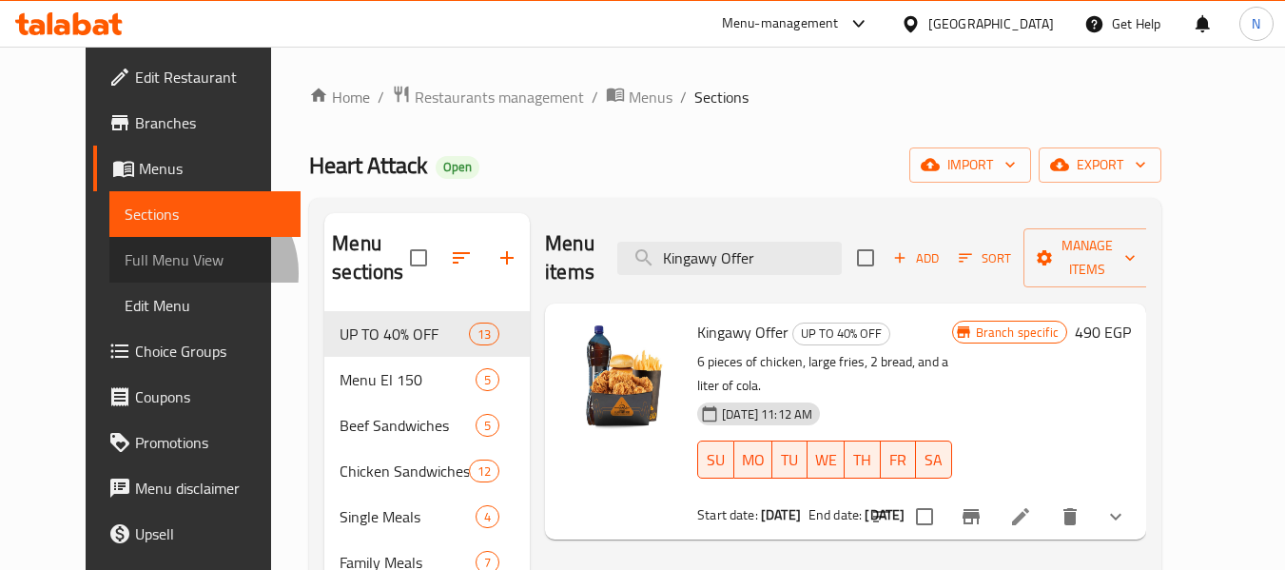
click at [125, 271] on span "Full Menu View" at bounding box center [205, 259] width 161 height 23
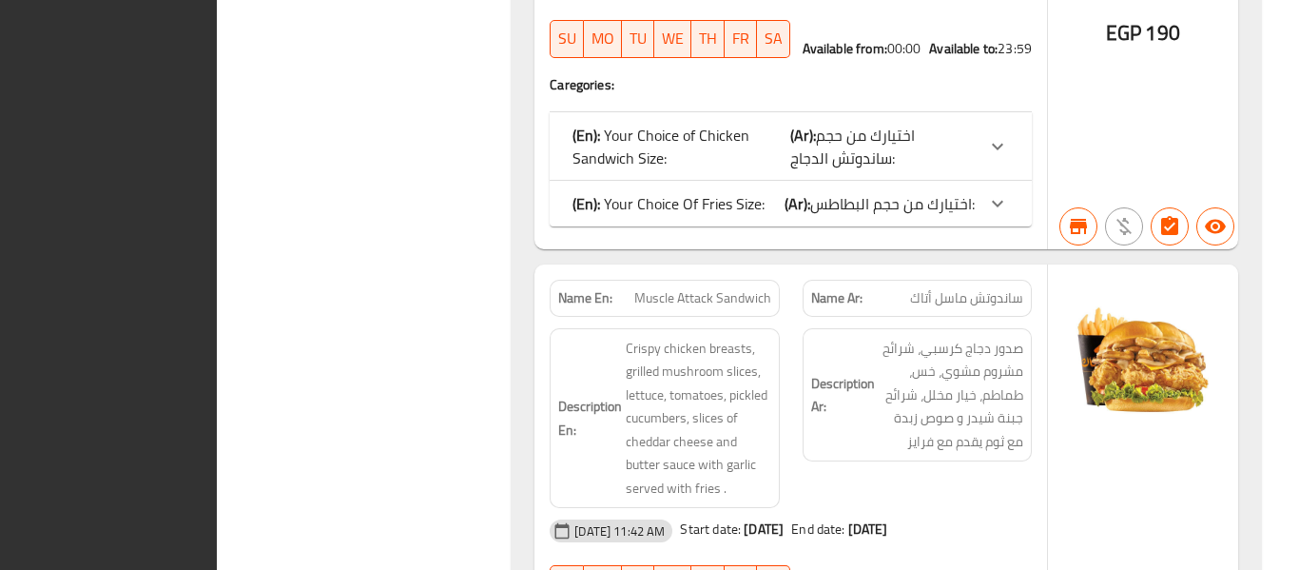
scroll to position [11943, 0]
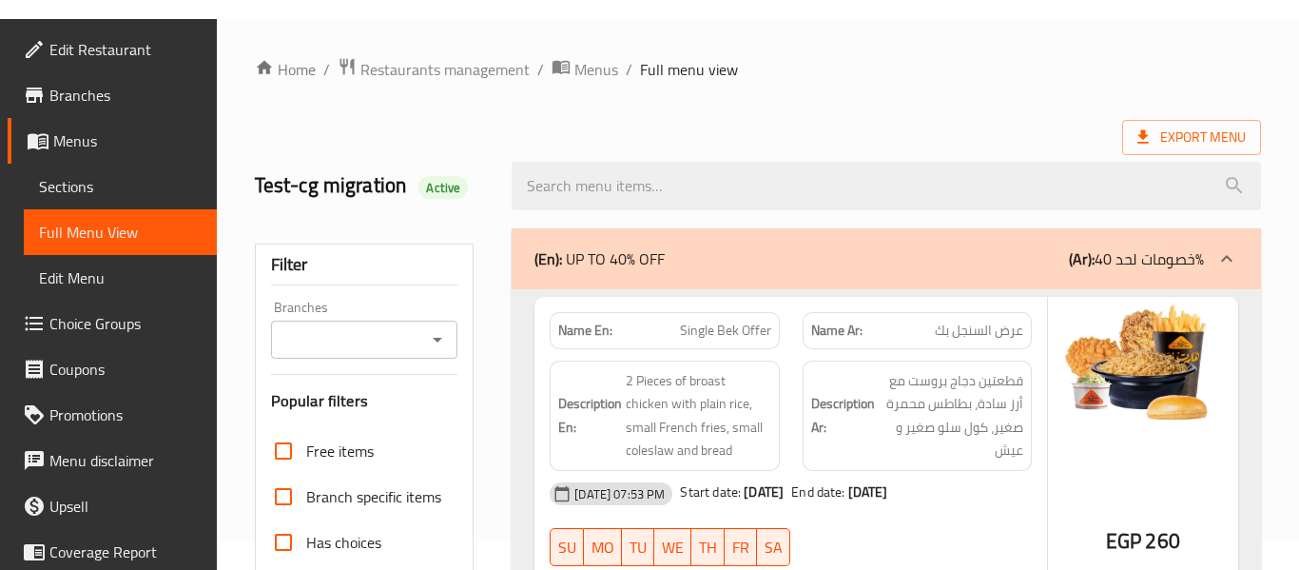
scroll to position [0, 0]
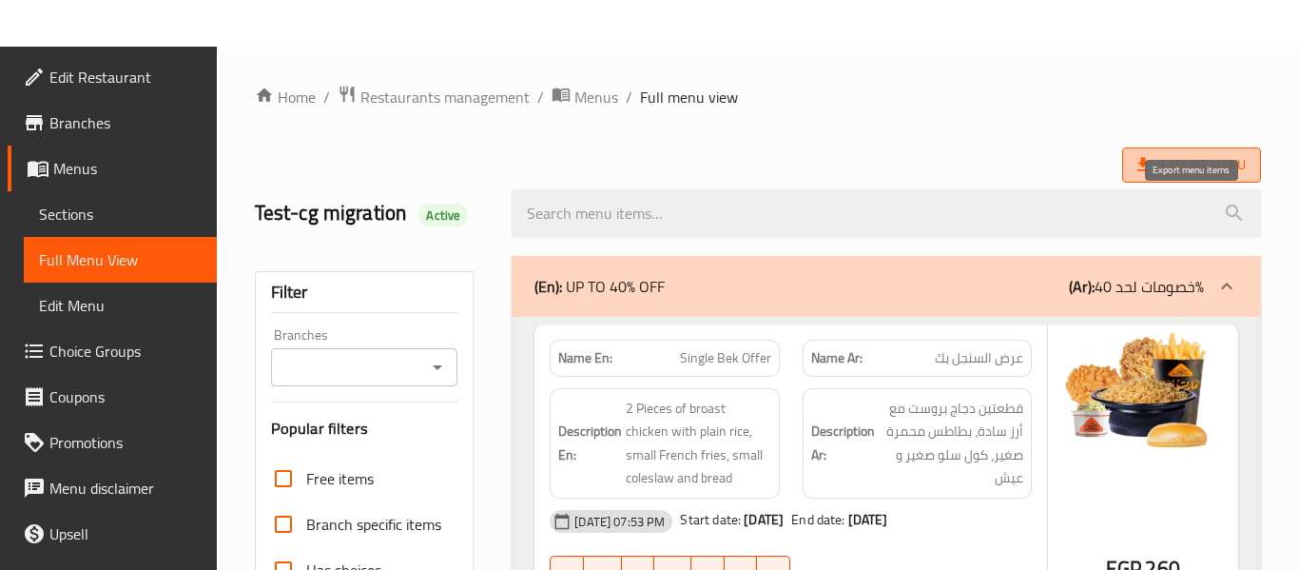
click at [1151, 163] on icon at bounding box center [1143, 164] width 19 height 19
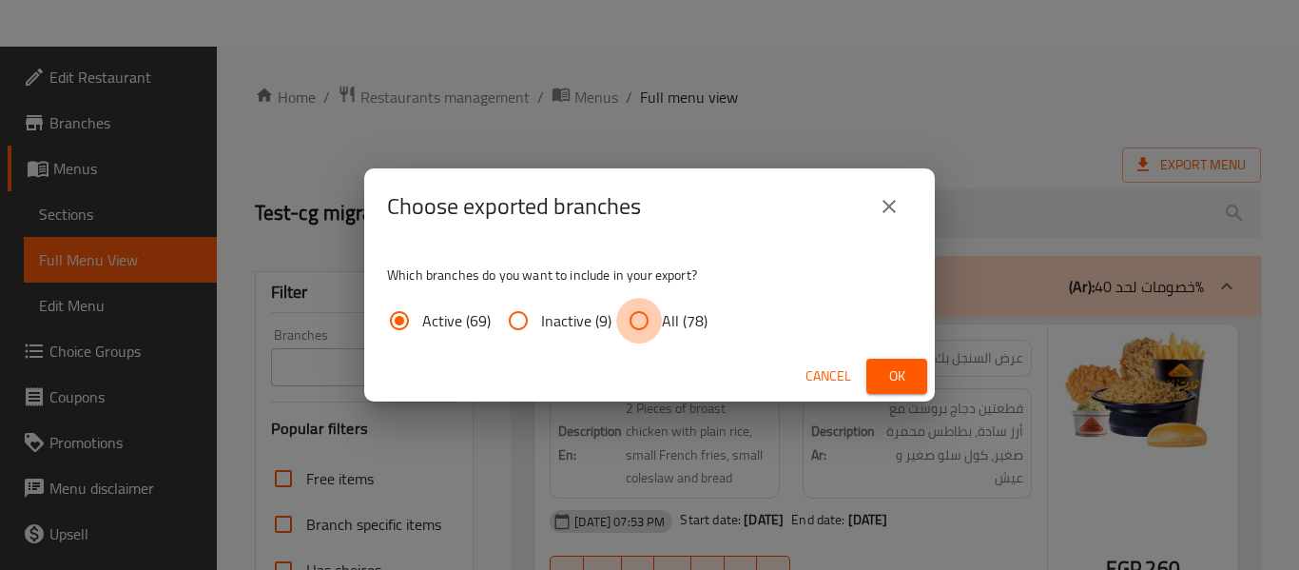
click at [659, 336] on input "All (78)" at bounding box center [639, 321] width 46 height 46
click at [871, 379] on button "Ok" at bounding box center [896, 376] width 61 height 35
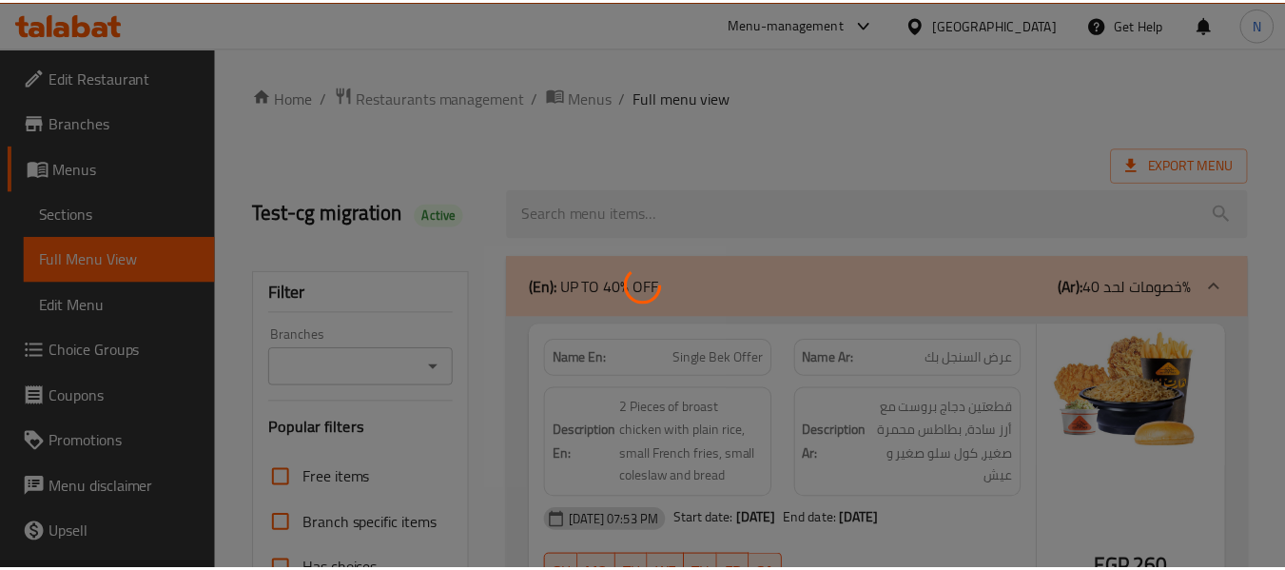
scroll to position [15140, 0]
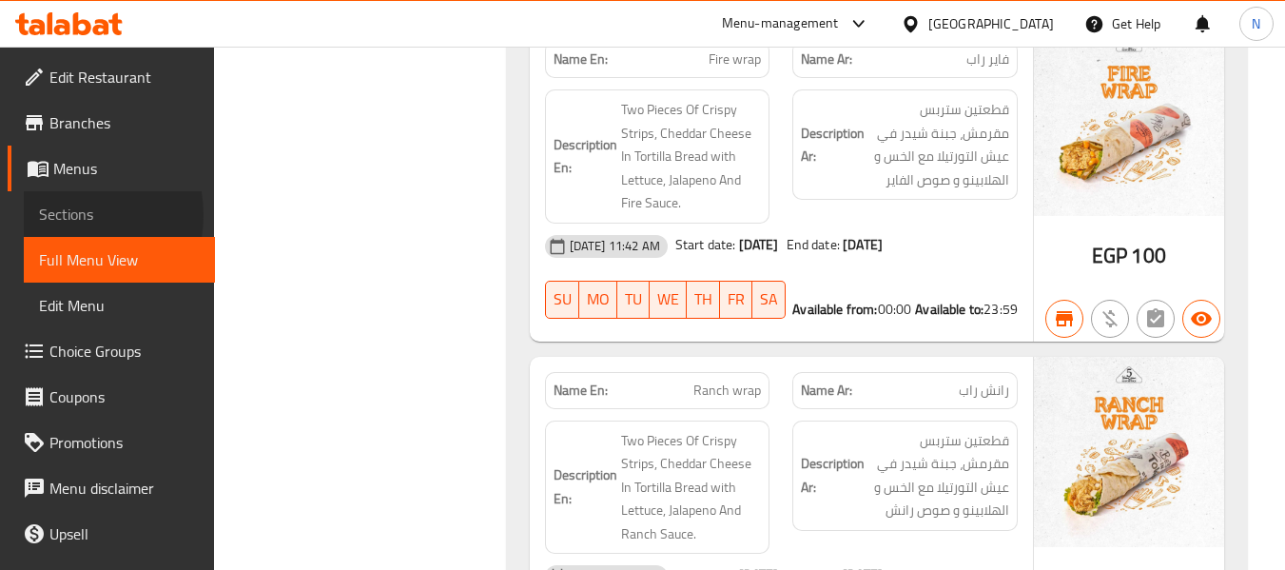
click at [65, 215] on span "Sections" at bounding box center [119, 214] width 161 height 23
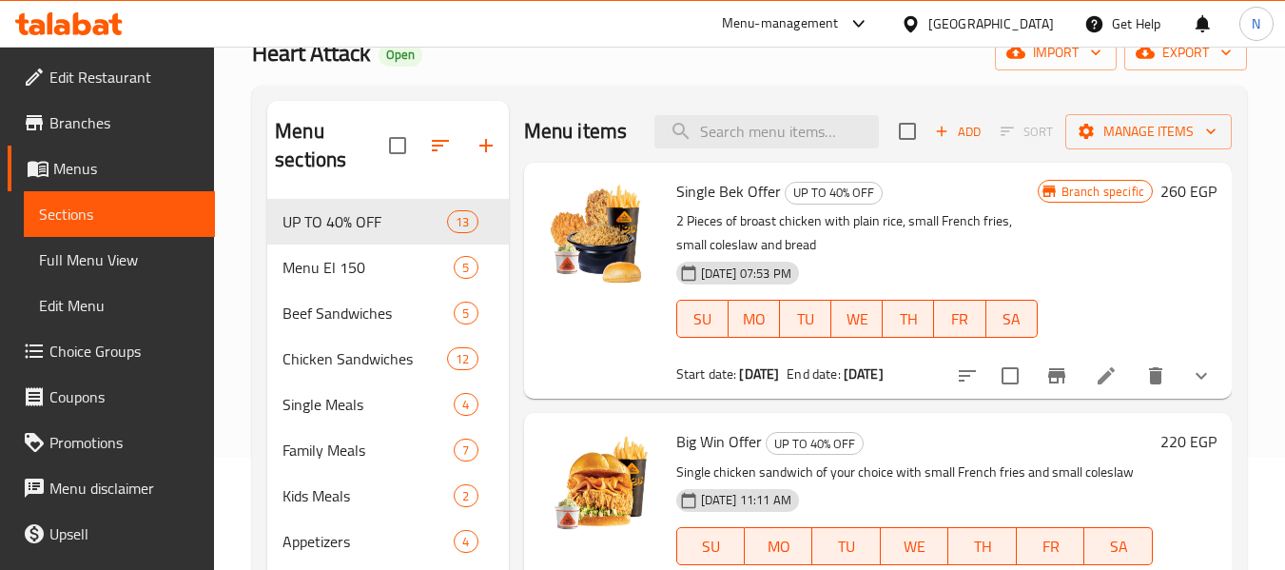
scroll to position [19, 0]
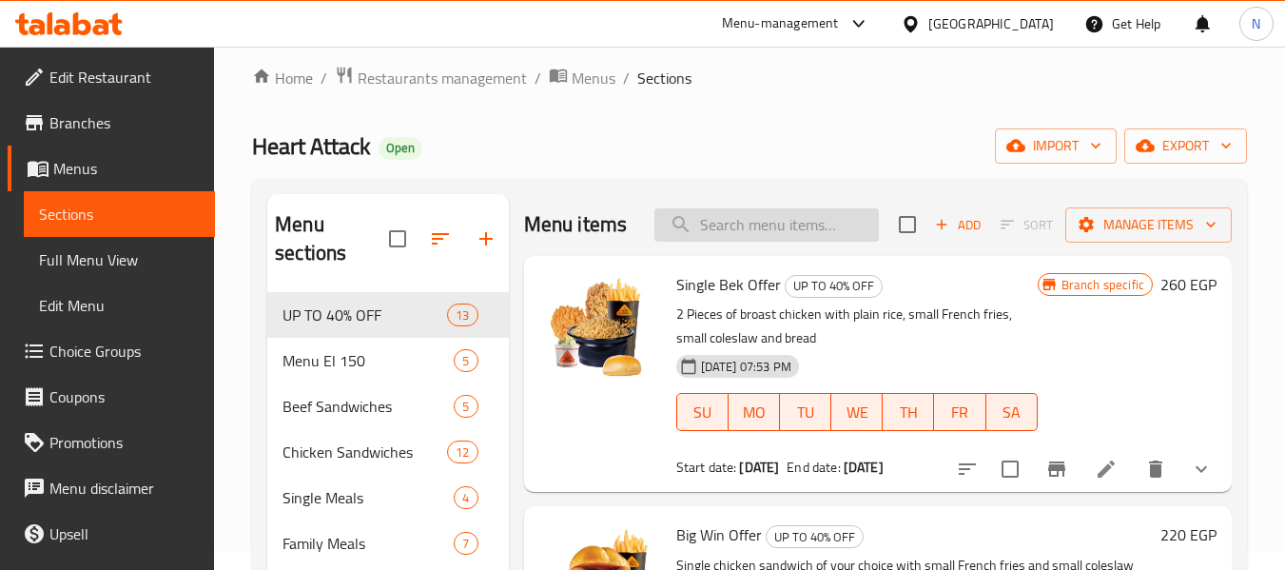
click at [738, 241] on input "search" at bounding box center [766, 224] width 224 height 33
paste input "Kingawy Offer"
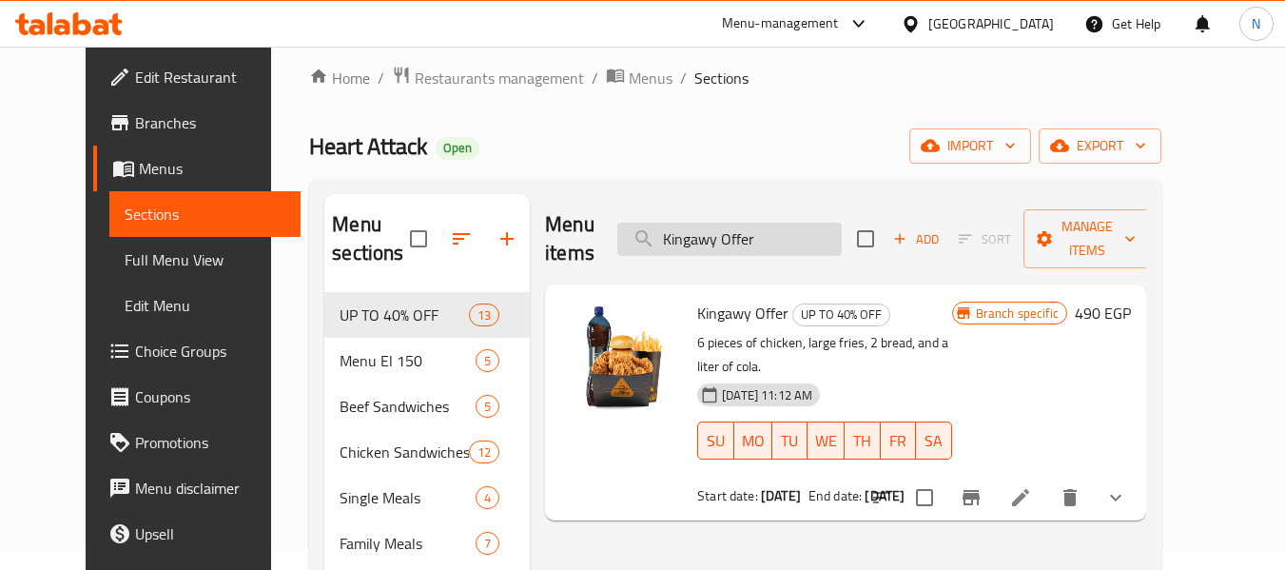
click at [707, 223] on input "Kingawy Offer" at bounding box center [729, 239] width 224 height 33
paste input "Rezzo"
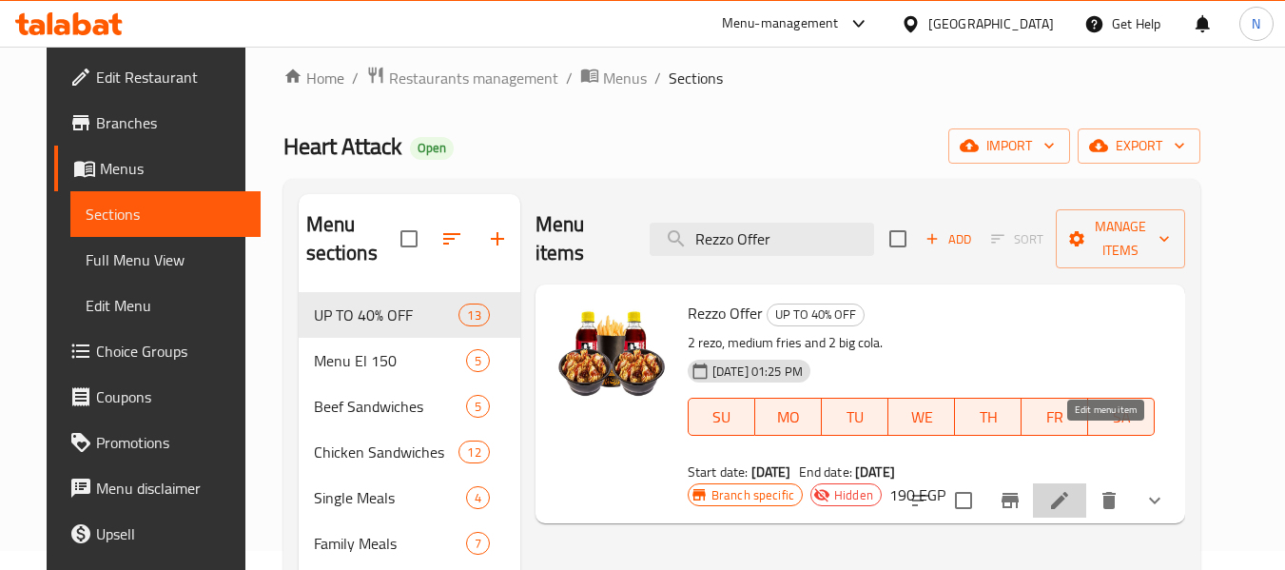
click at [1071, 489] on icon at bounding box center [1059, 500] width 23 height 23
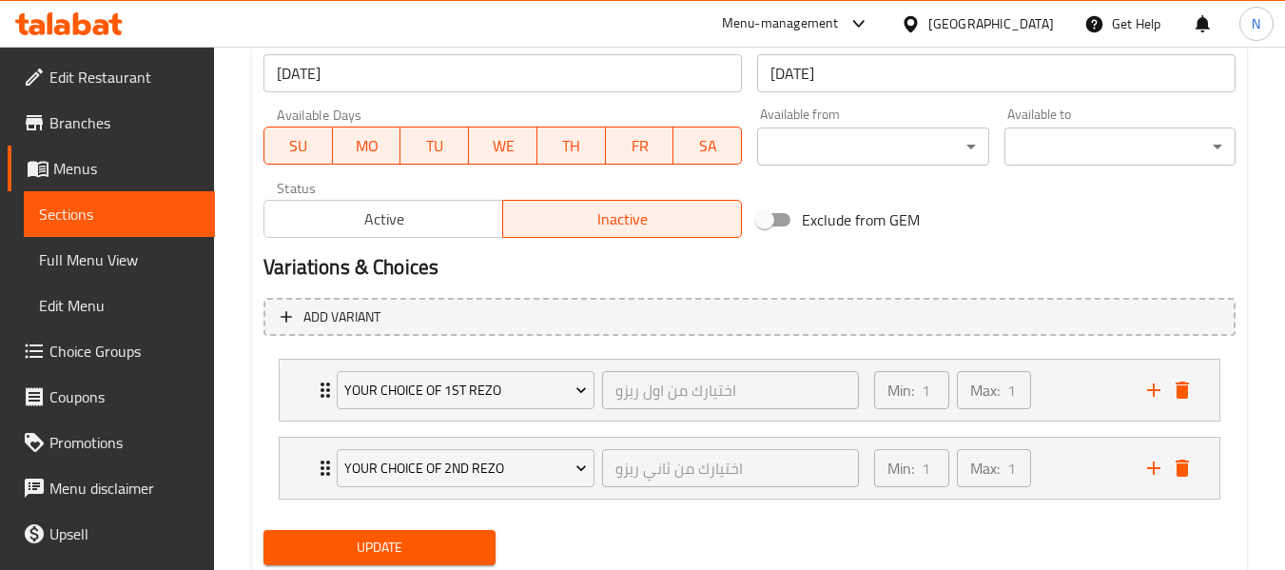
scroll to position [911, 0]
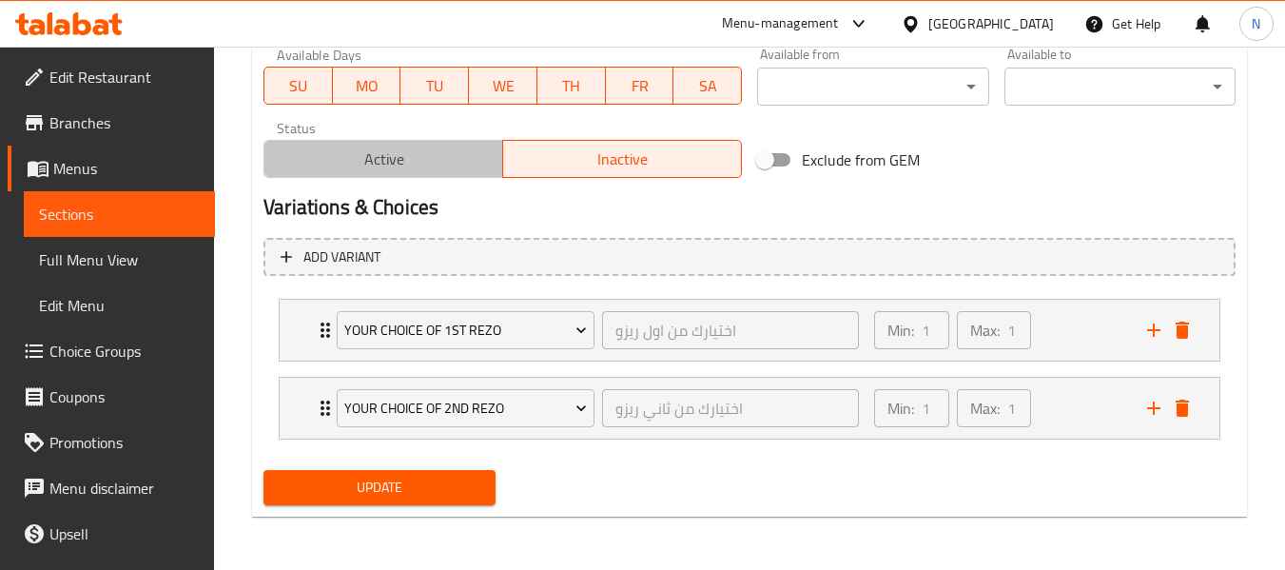
click at [407, 167] on span "Active" at bounding box center [383, 160] width 223 height 28
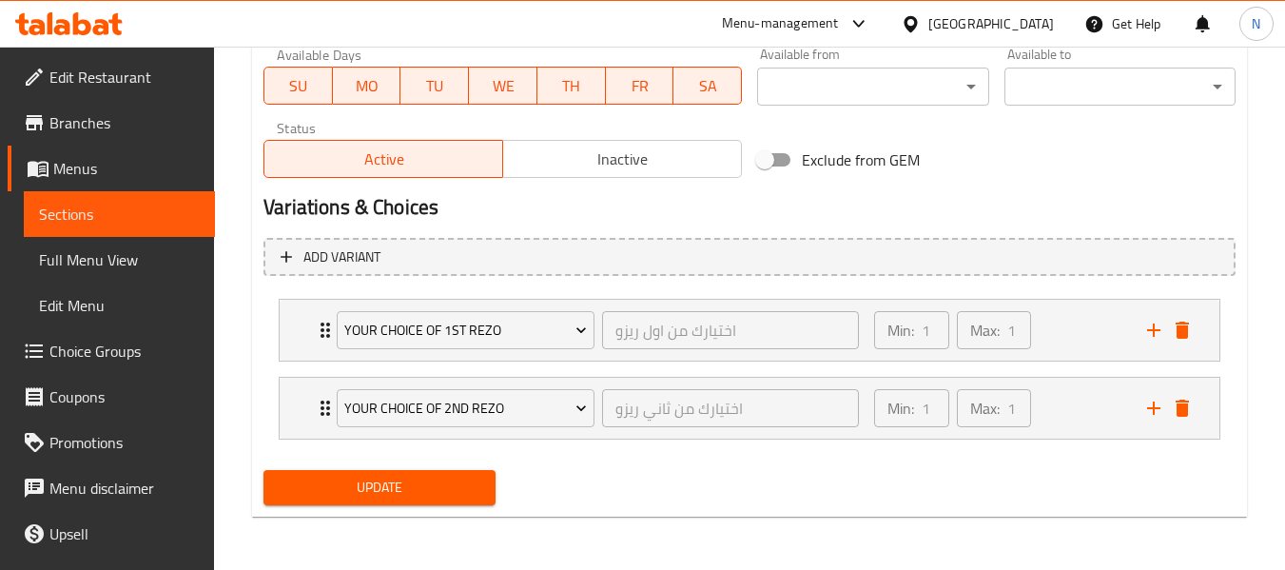
drag, startPoint x: 502, startPoint y: 495, endPoint x: 463, endPoint y: 485, distance: 40.1
click at [463, 485] on div "Update" at bounding box center [379, 487] width 246 height 50
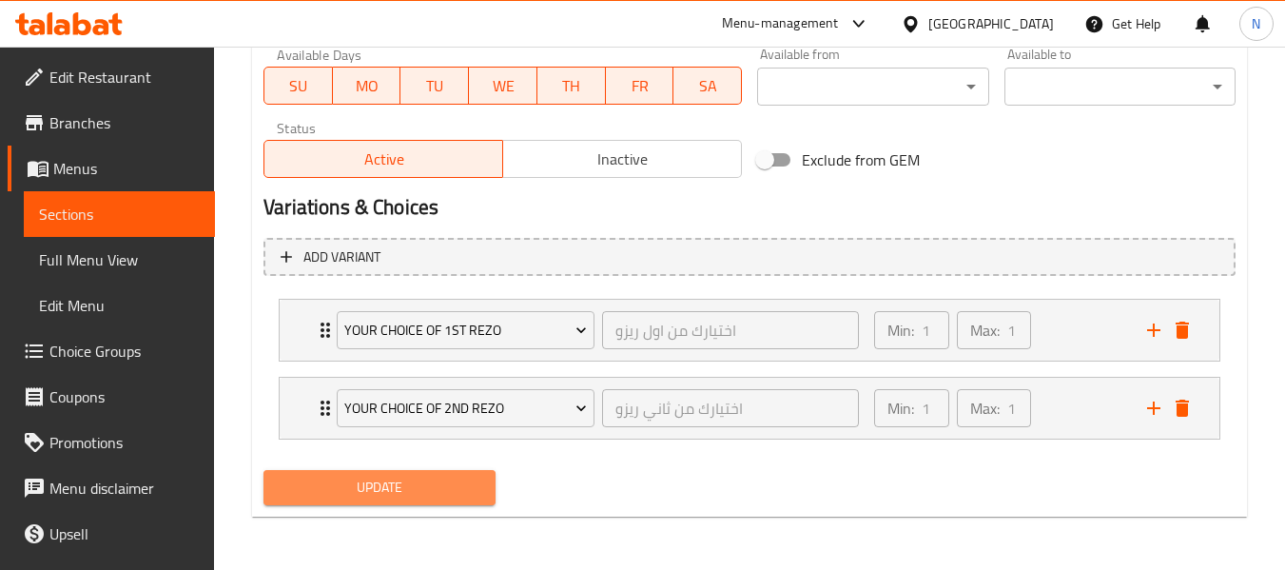
click at [463, 485] on span "Update" at bounding box center [379, 488] width 201 height 24
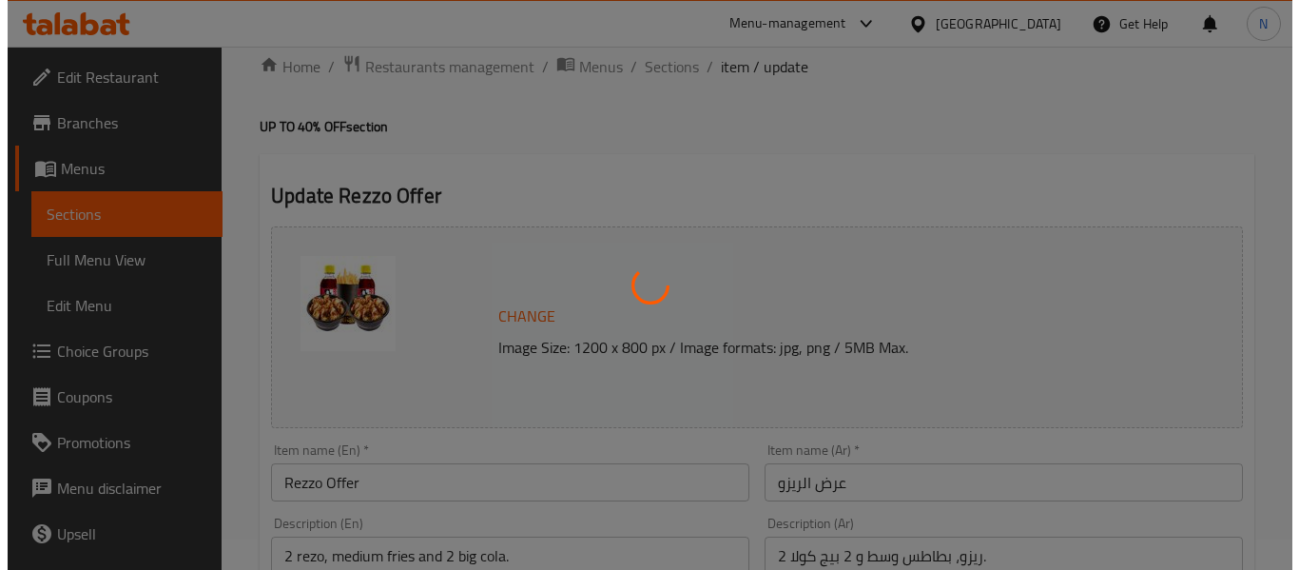
scroll to position [0, 0]
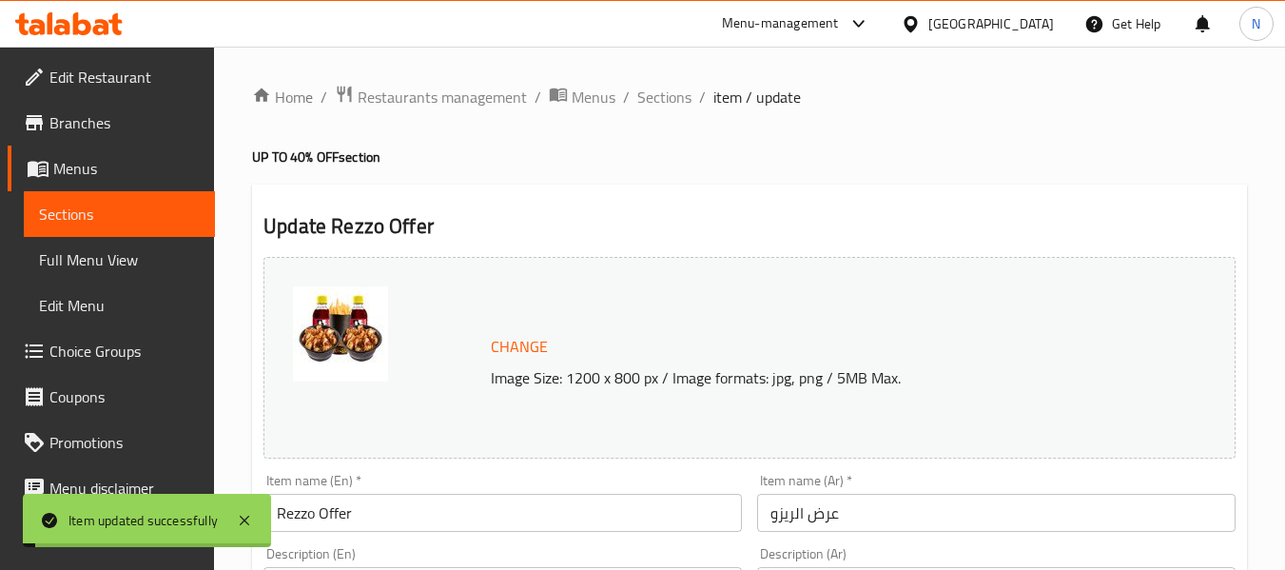
click at [644, 100] on span "Sections" at bounding box center [664, 97] width 54 height 23
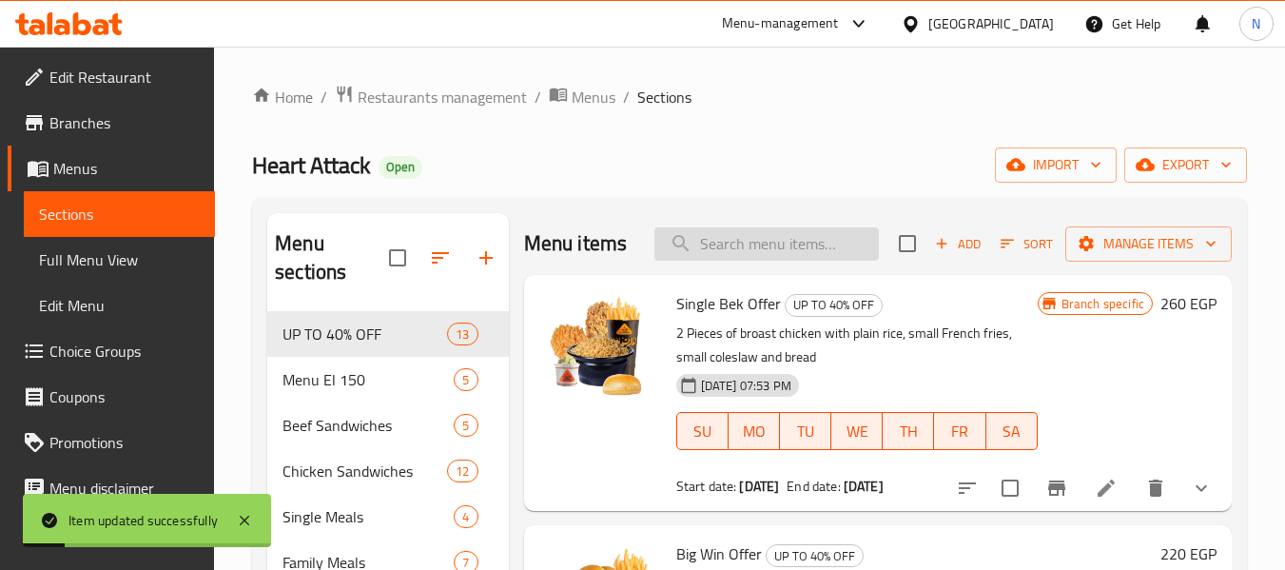
click at [787, 261] on input "search" at bounding box center [766, 243] width 224 height 33
paste input "Rezzo Offer"
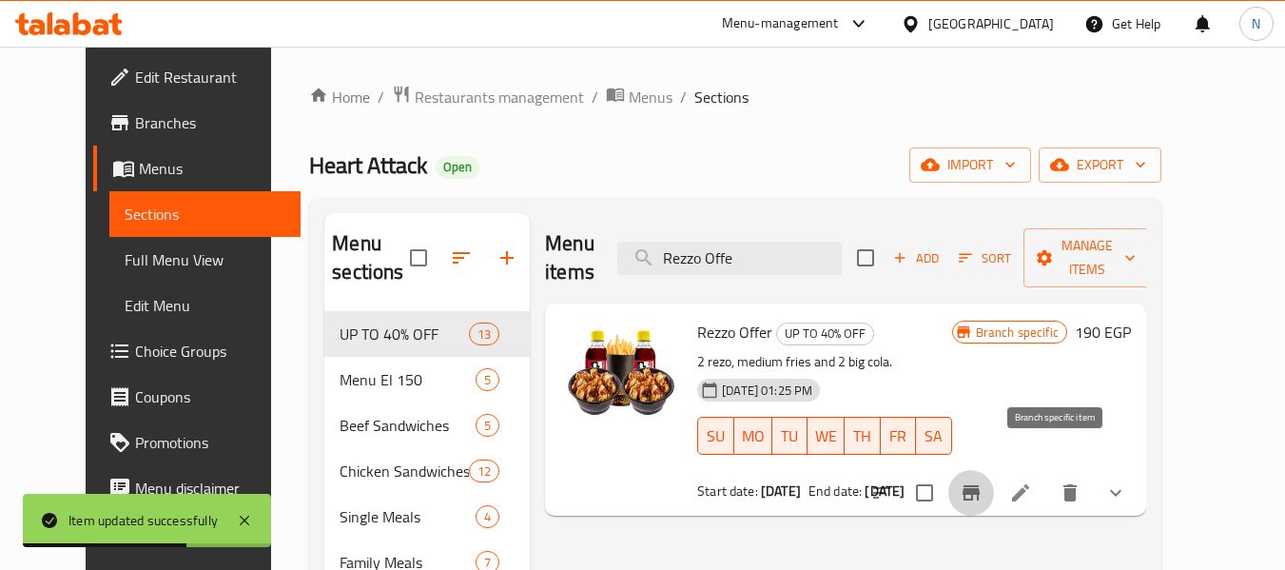
click at [994, 476] on button "Branch-specific-item" at bounding box center [971, 493] width 46 height 46
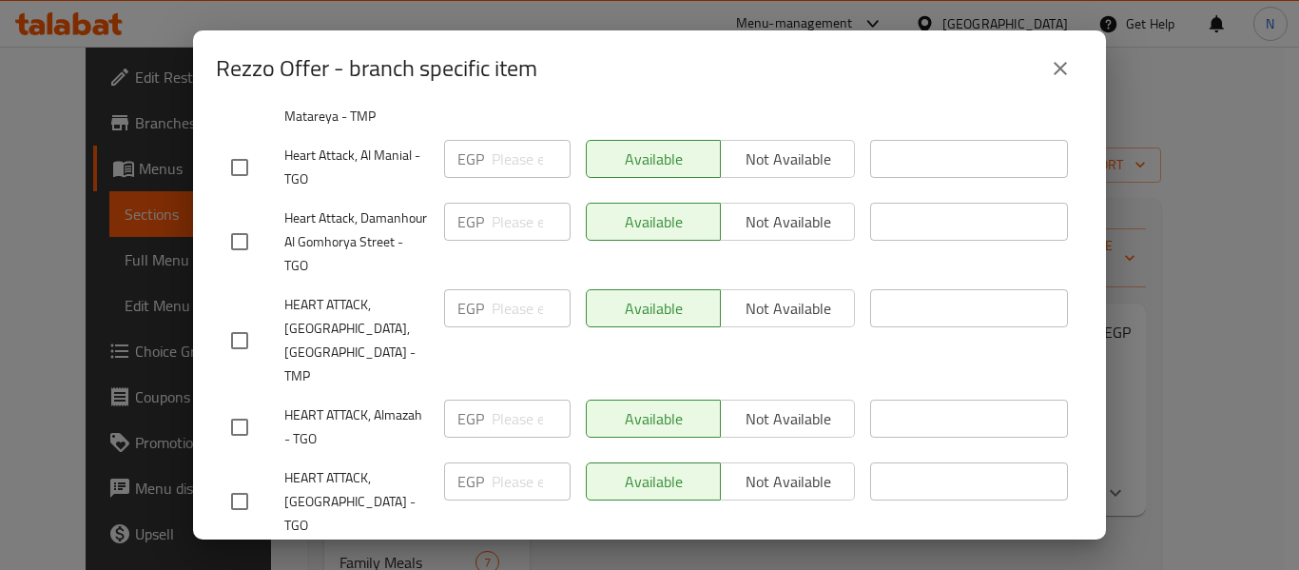
scroll to position [5014, 0]
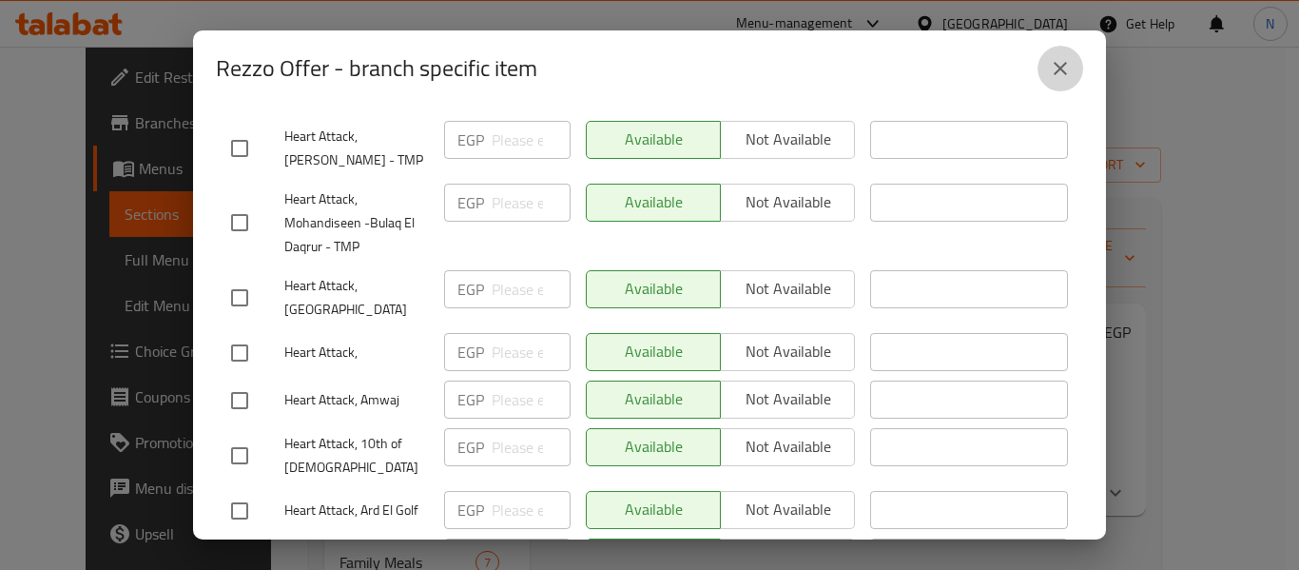
click at [1069, 72] on icon "close" at bounding box center [1060, 68] width 23 height 23
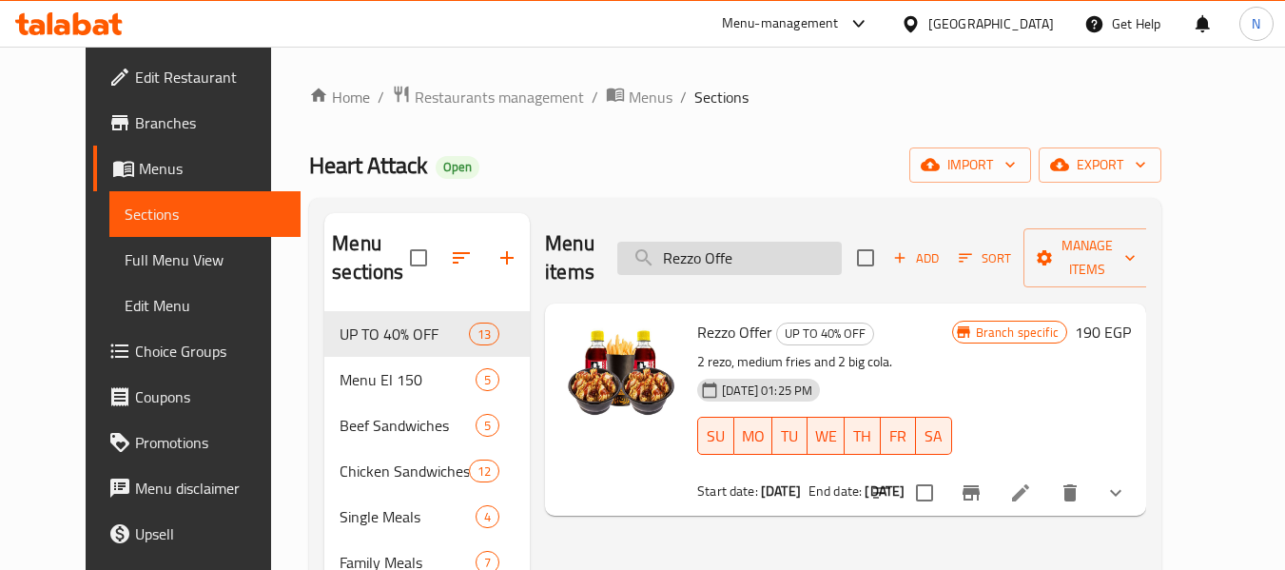
click at [731, 242] on input "Rezzo Offe" at bounding box center [729, 258] width 224 height 33
paste input "Junior Offer"
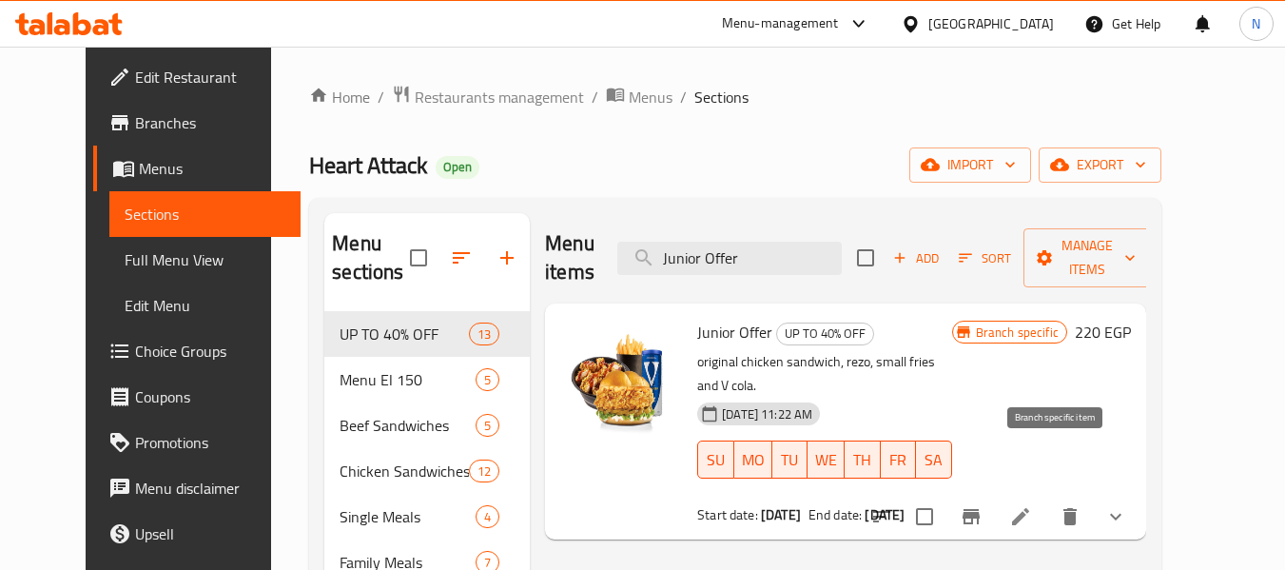
click at [994, 494] on button "Branch-specific-item" at bounding box center [971, 517] width 46 height 46
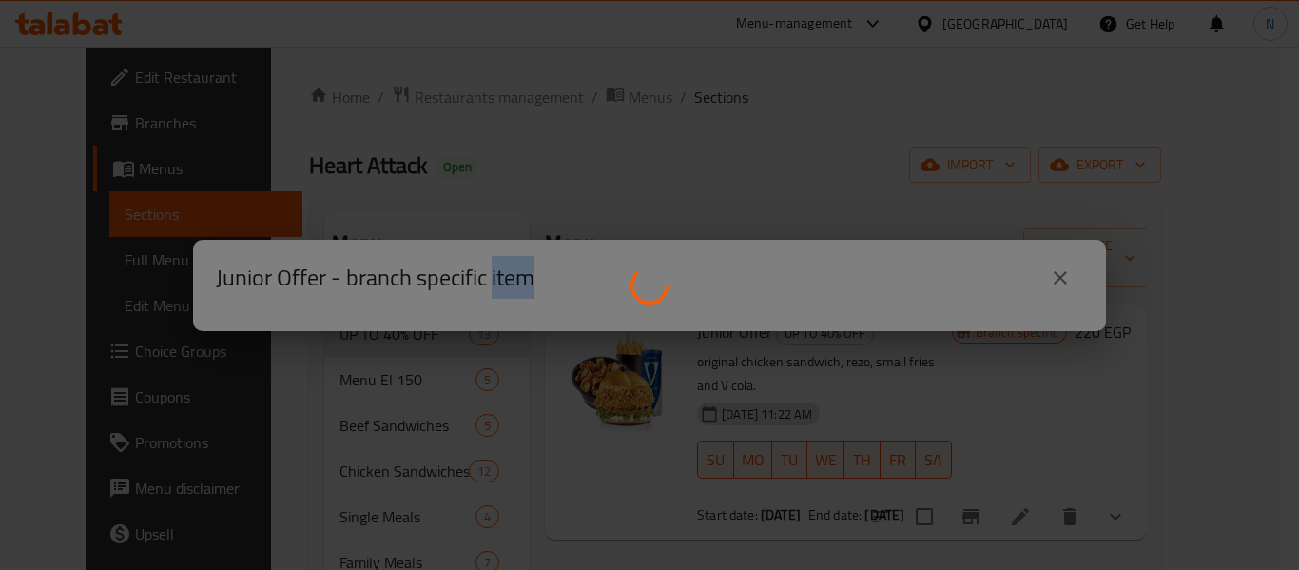
click at [1073, 469] on div at bounding box center [649, 285] width 1299 height 570
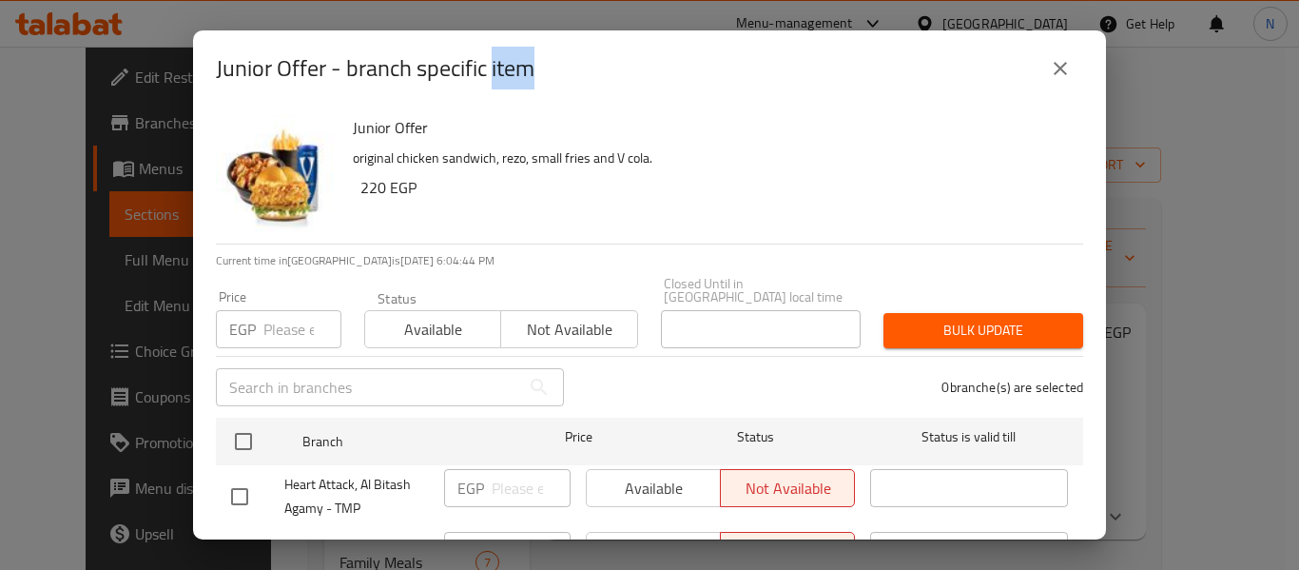
scroll to position [125, 0]
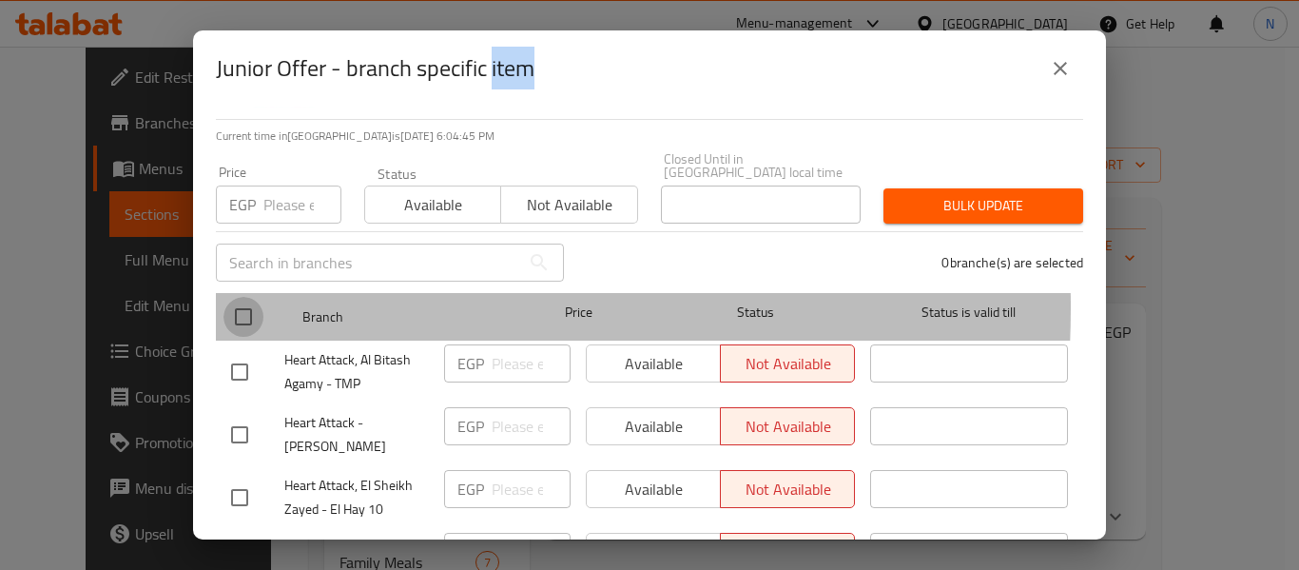
click at [250, 297] on input "checkbox" at bounding box center [243, 317] width 40 height 40
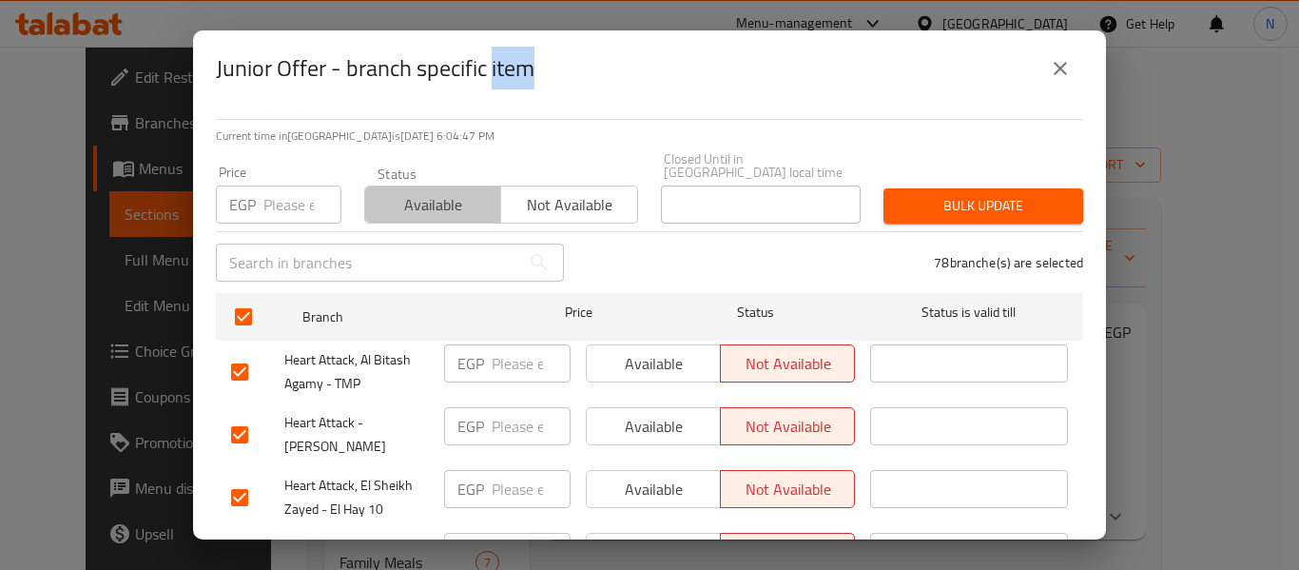
click at [452, 196] on span "Available" at bounding box center [433, 205] width 121 height 28
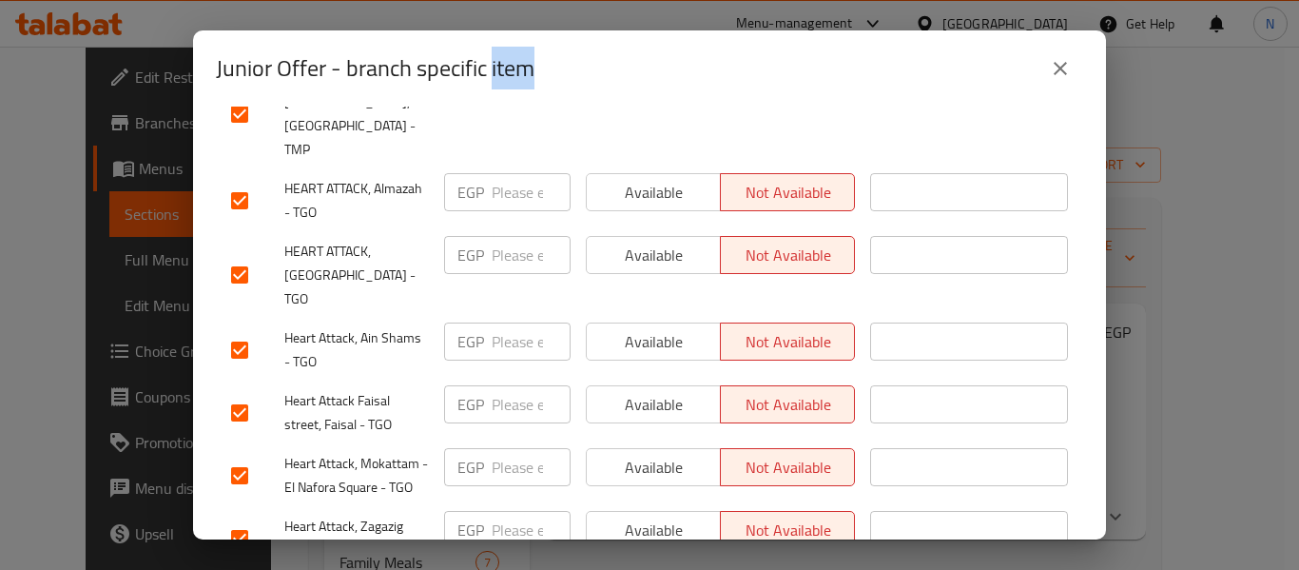
scroll to position [5014, 0]
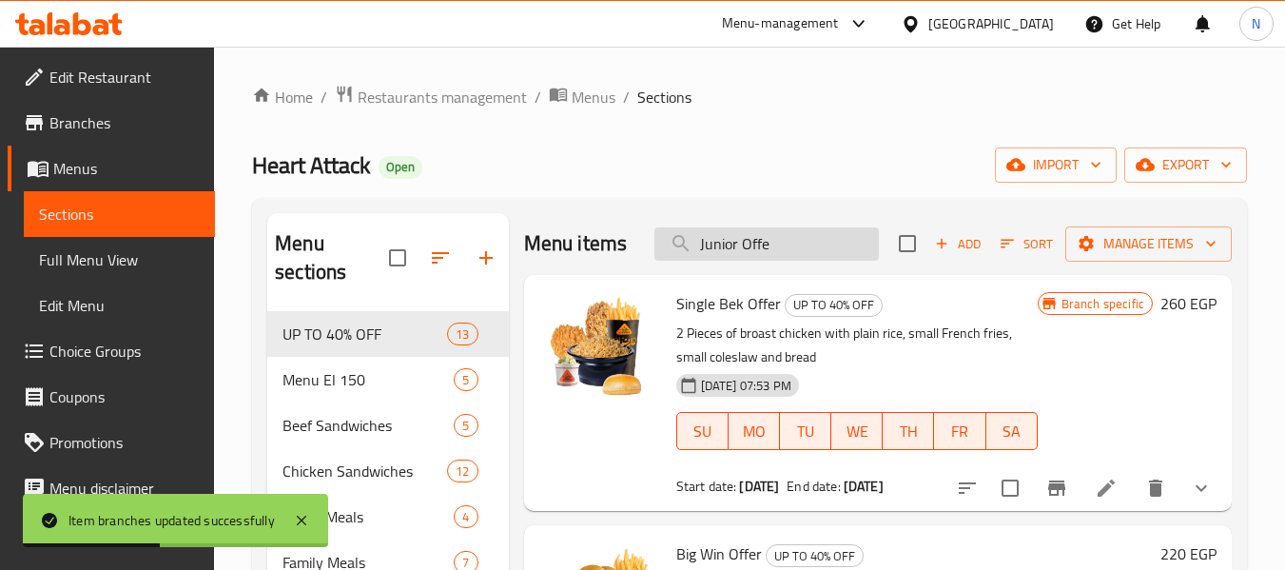
click at [771, 249] on input "Junior Offe" at bounding box center [766, 243] width 224 height 33
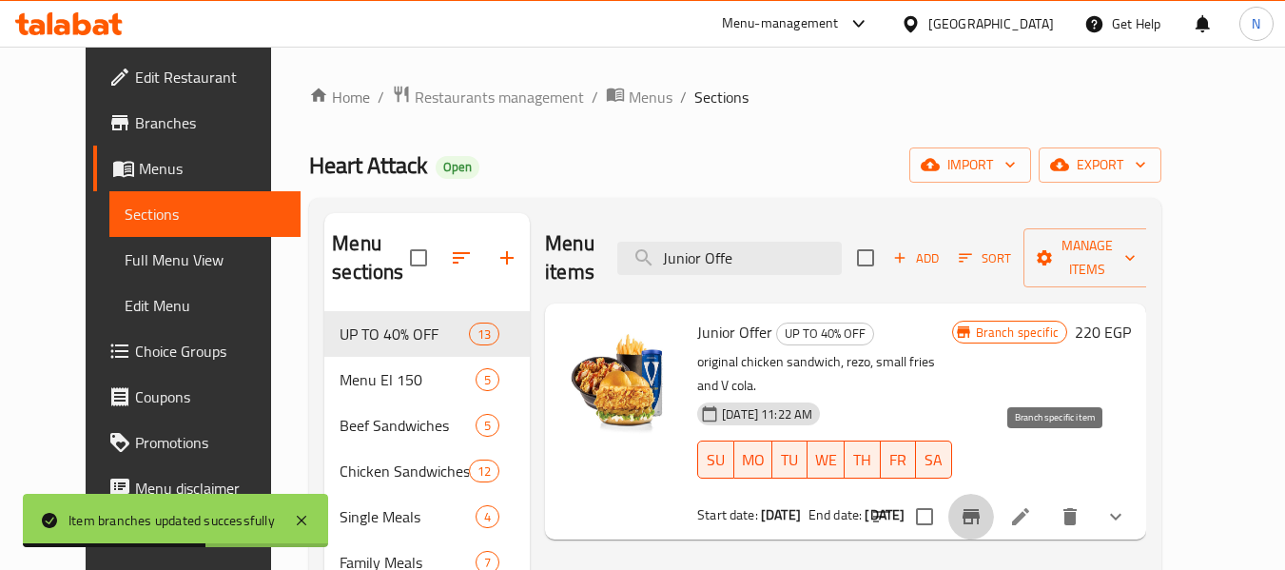
click at [994, 494] on button "Branch-specific-item" at bounding box center [971, 517] width 46 height 46
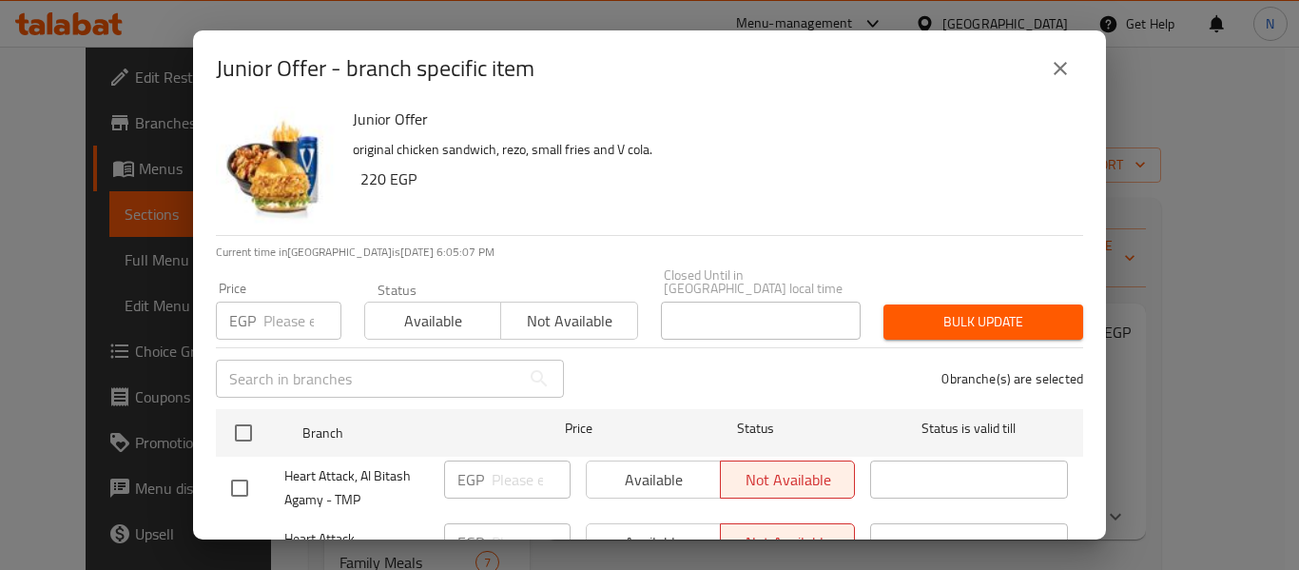
scroll to position [4, 0]
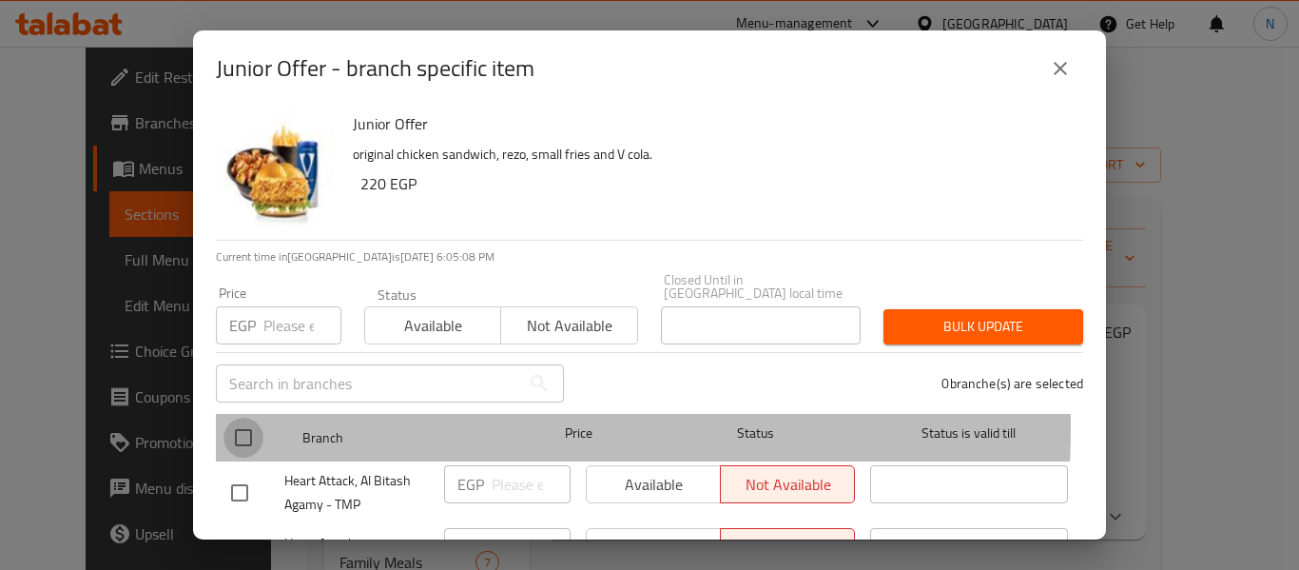
click at [238, 417] on input "checkbox" at bounding box center [243, 437] width 40 height 40
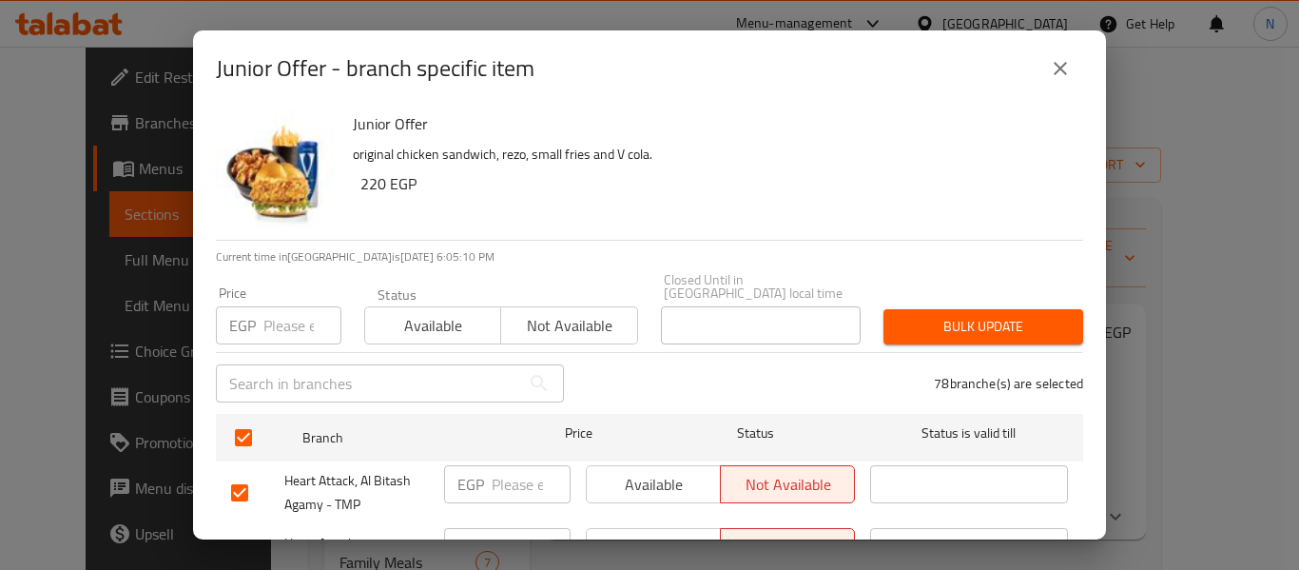
scroll to position [66, 0]
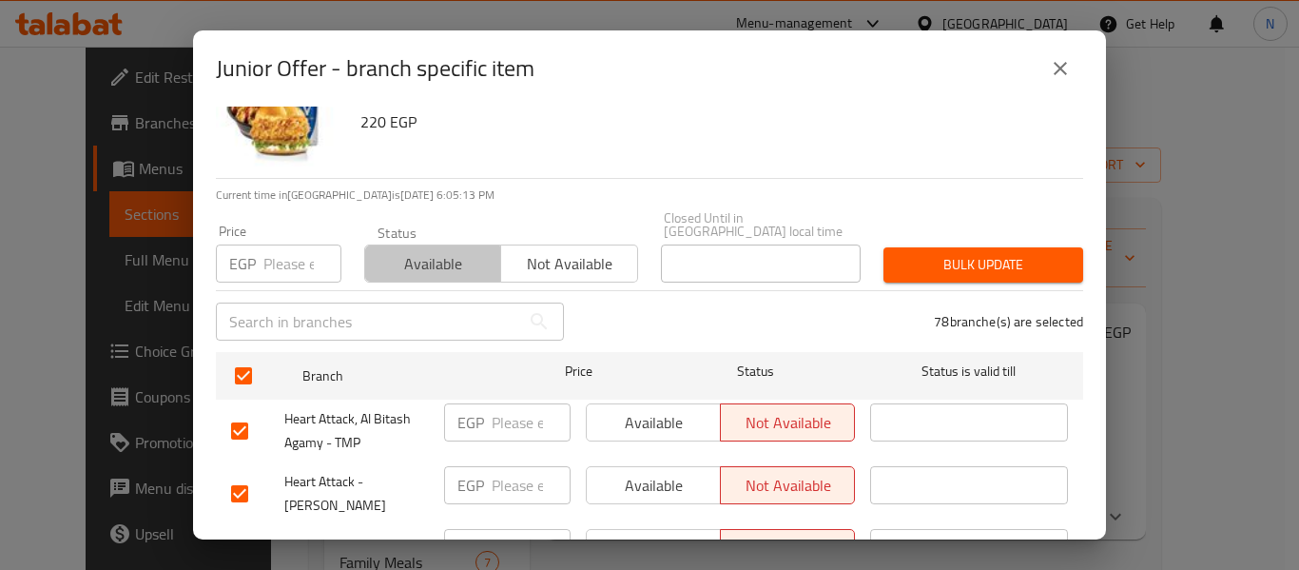
click at [421, 261] on span "Available" at bounding box center [433, 264] width 121 height 28
click at [688, 323] on div "78 branche(s) are selected" at bounding box center [834, 321] width 519 height 68
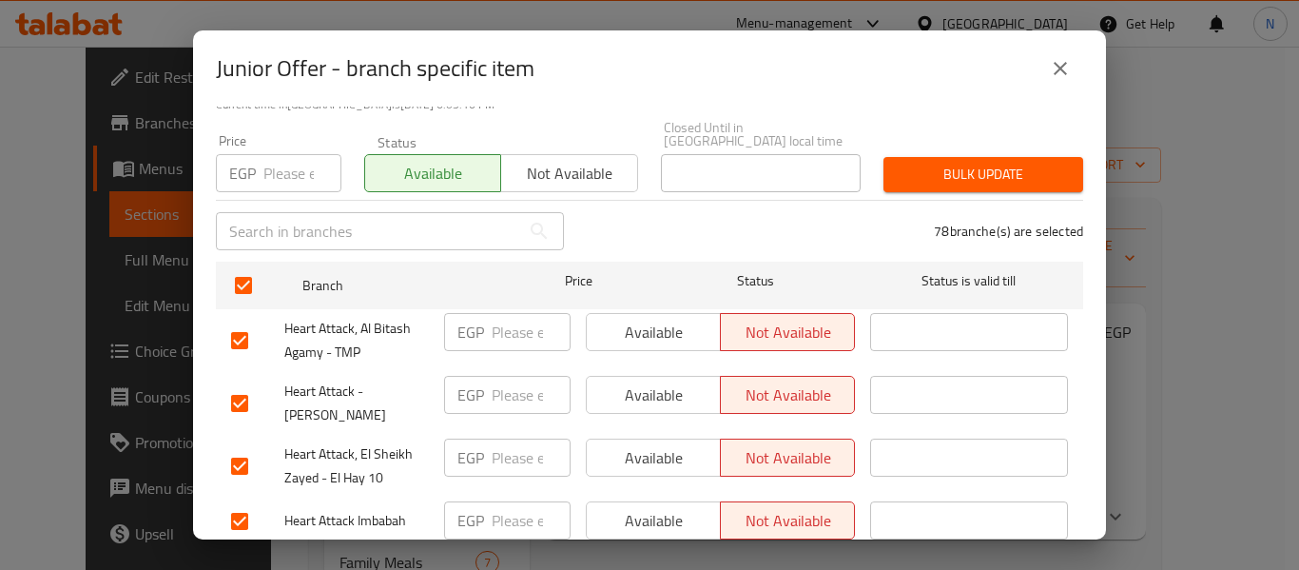
scroll to position [157, 0]
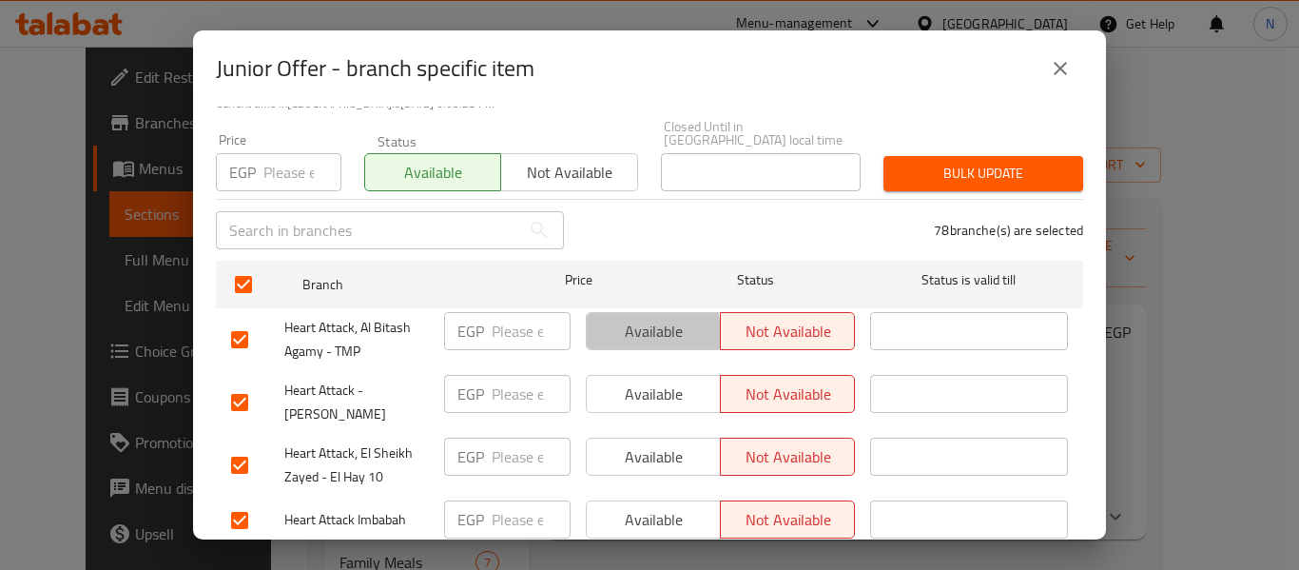
click at [619, 320] on span "Available" at bounding box center [653, 332] width 119 height 28
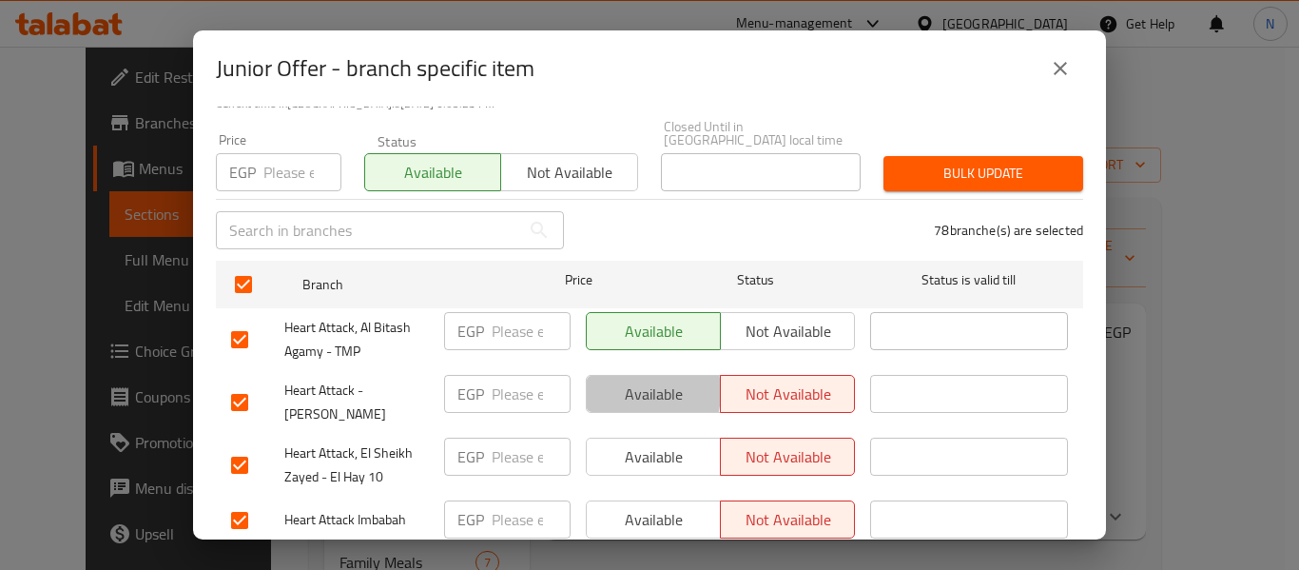
click at [626, 380] on span "Available" at bounding box center [653, 394] width 119 height 28
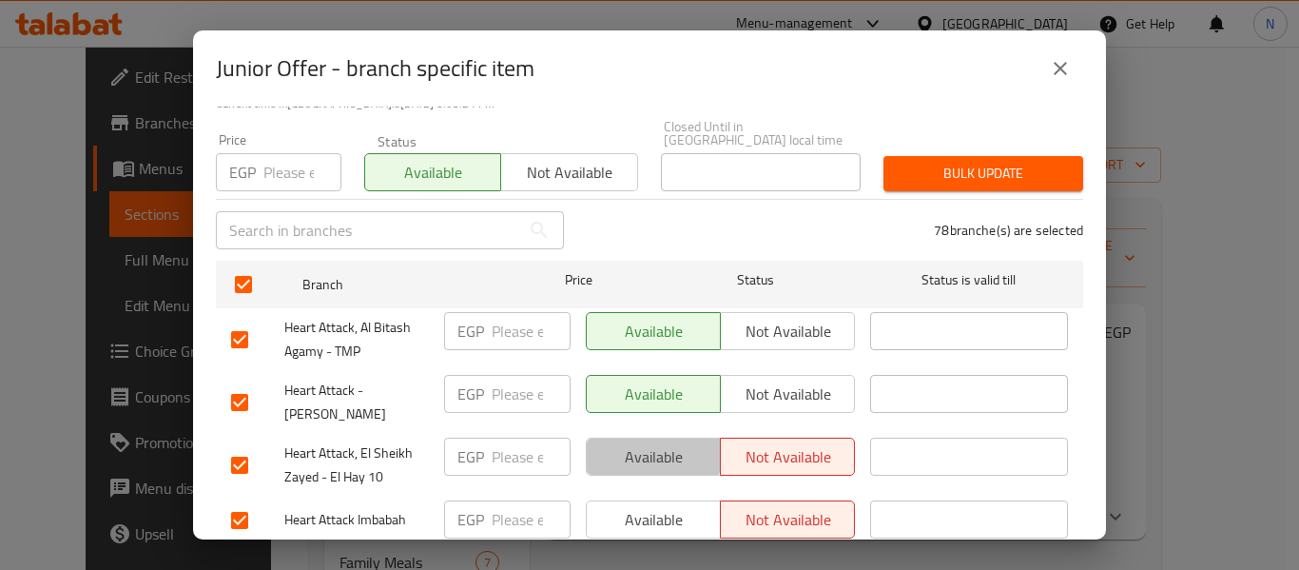
click at [628, 437] on button "Available" at bounding box center [653, 456] width 135 height 38
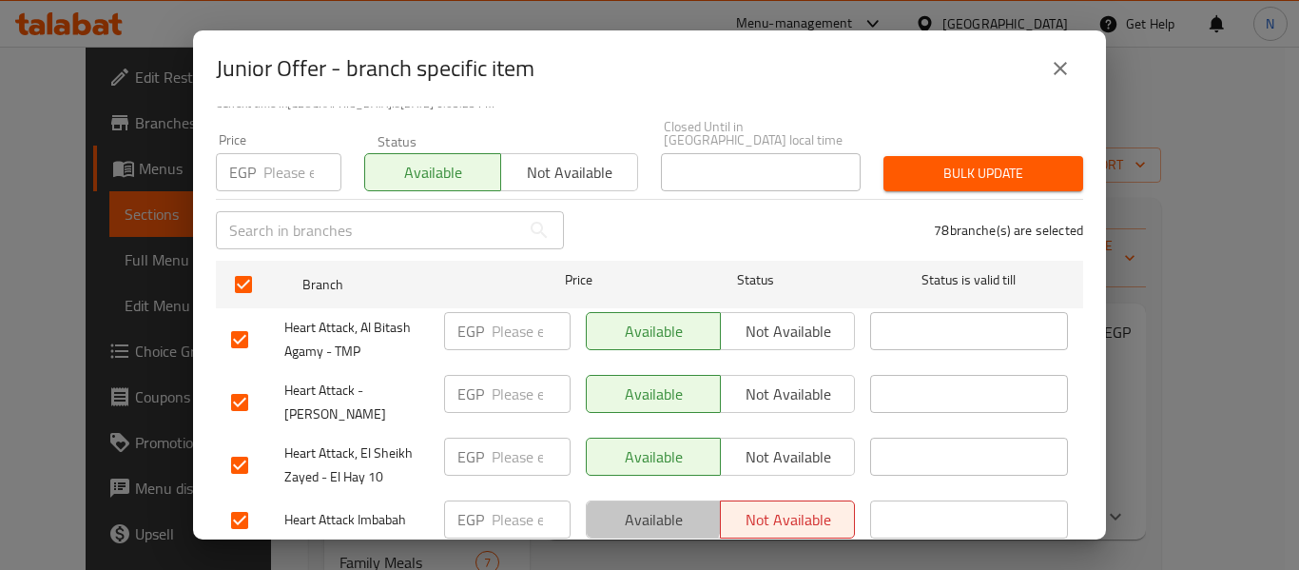
click at [622, 506] on span "Available" at bounding box center [653, 520] width 119 height 28
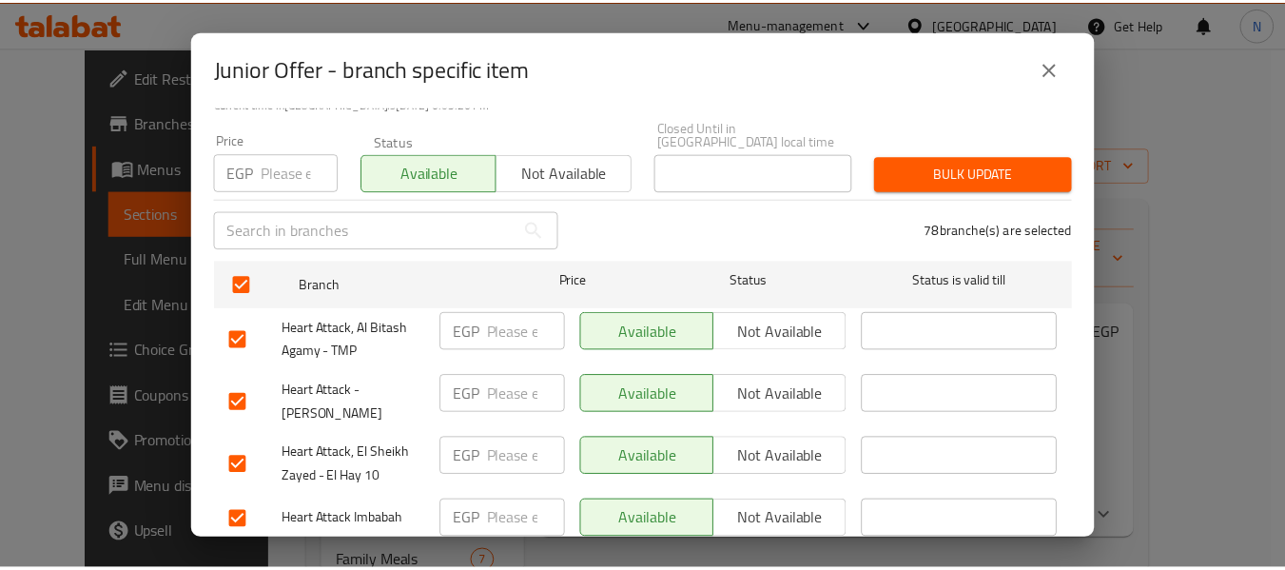
scroll to position [336, 0]
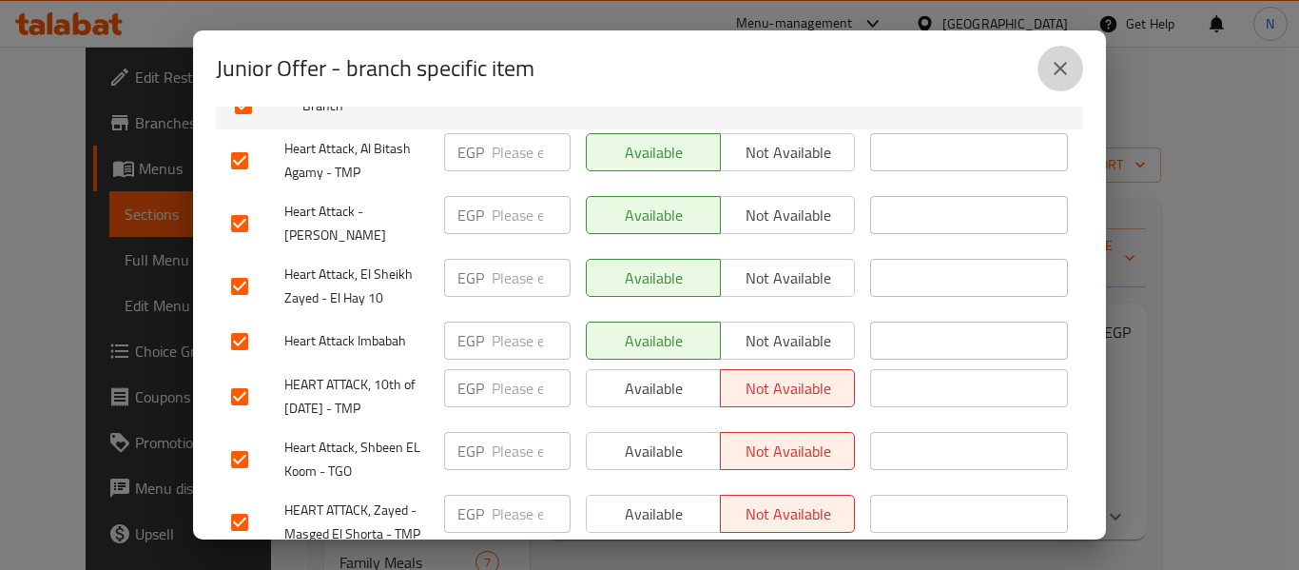
click at [1079, 81] on button "close" at bounding box center [1061, 69] width 46 height 46
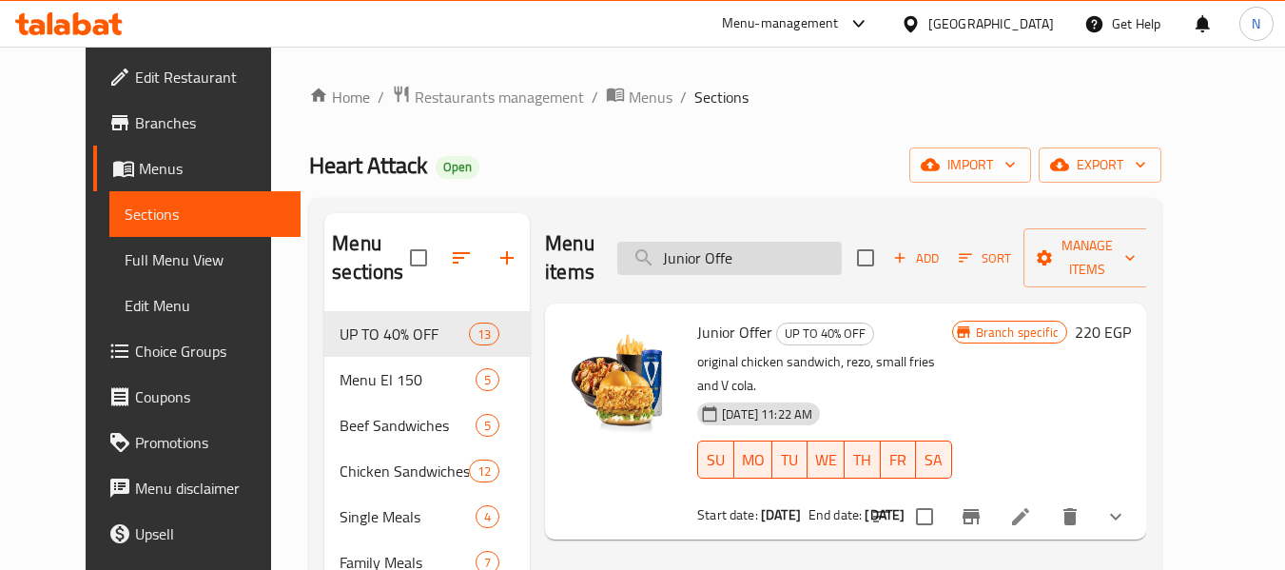
click at [758, 249] on input "Junior Offe" at bounding box center [729, 258] width 224 height 33
paste input "Mix Strips Offer"
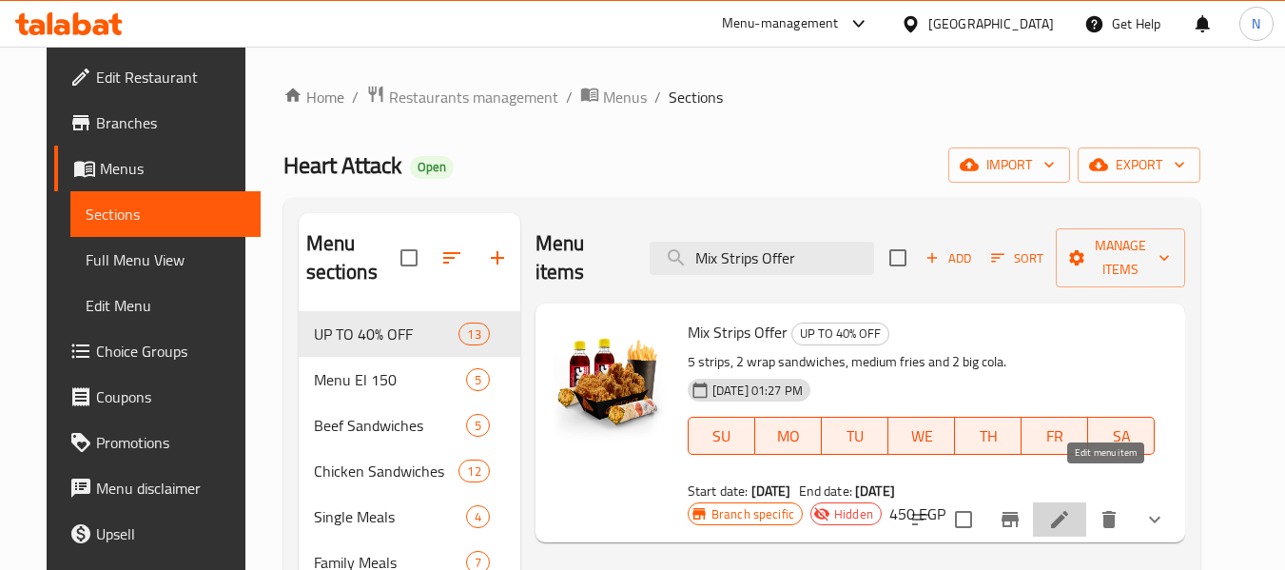
click at [1068, 511] on icon at bounding box center [1059, 519] width 17 height 17
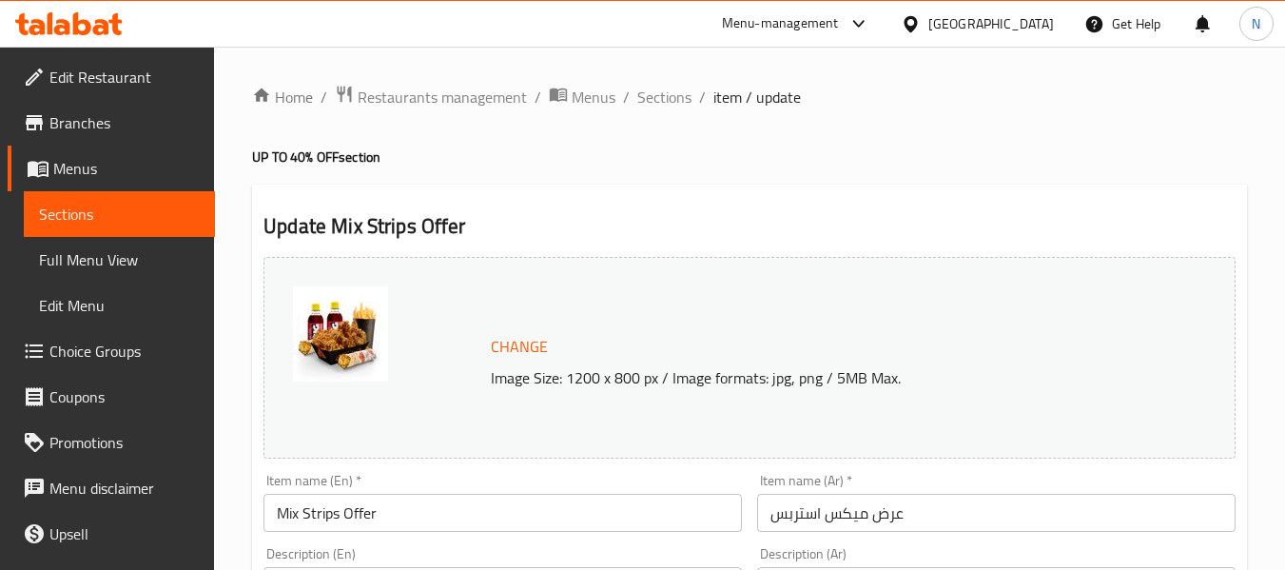
scroll to position [989, 0]
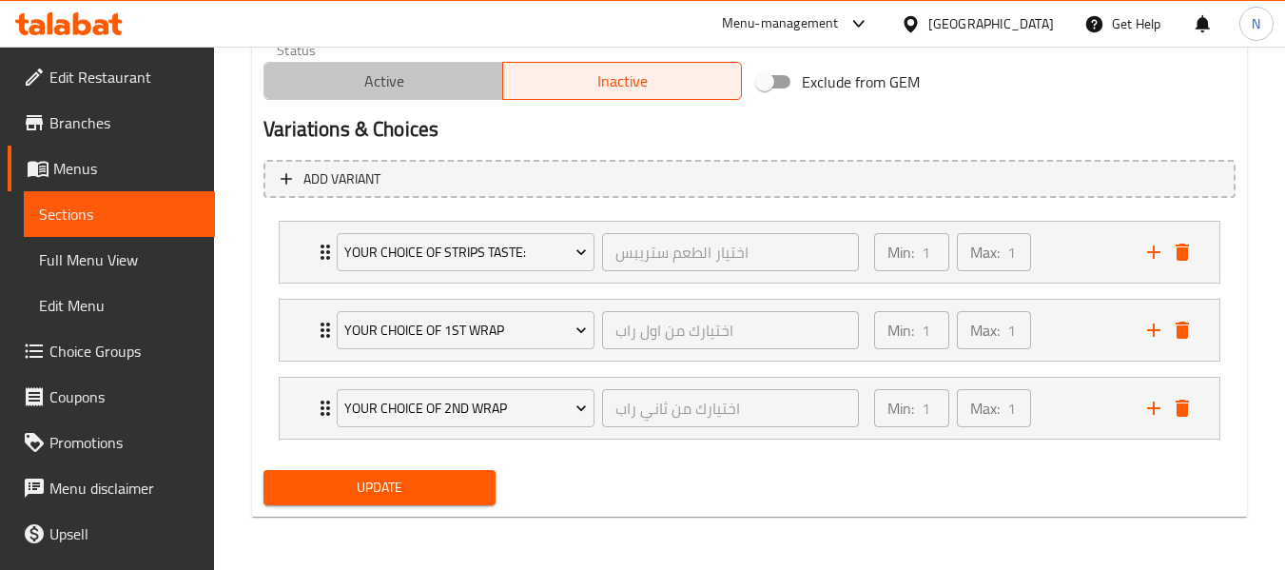
click at [367, 86] on span "Active" at bounding box center [383, 82] width 223 height 28
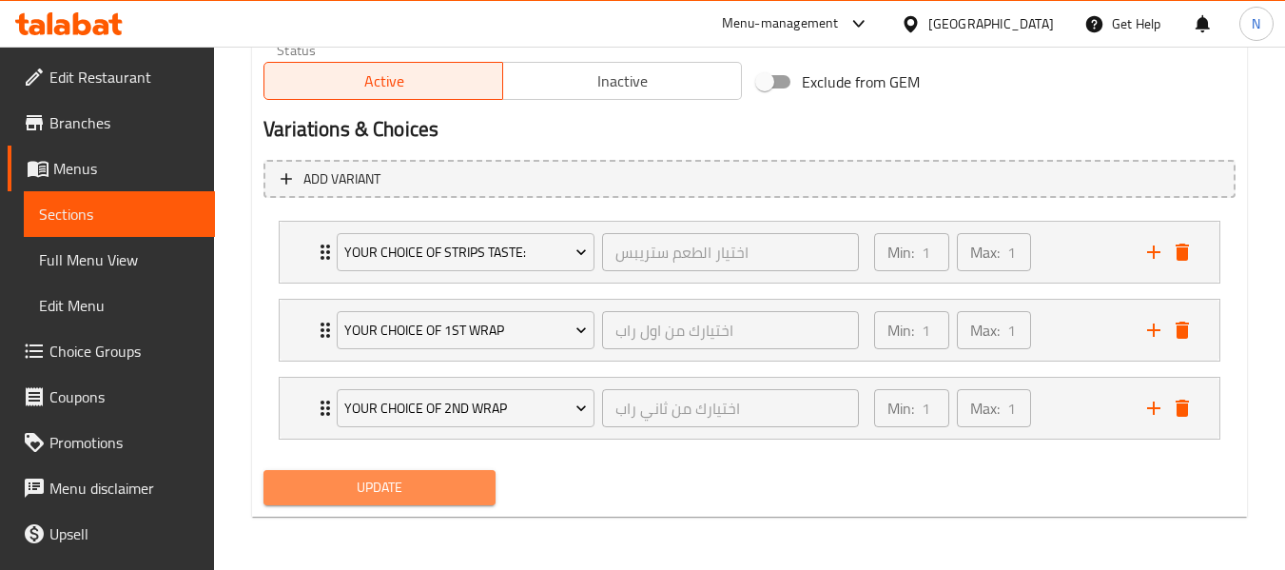
click at [486, 492] on button "Update" at bounding box center [378, 487] width 231 height 35
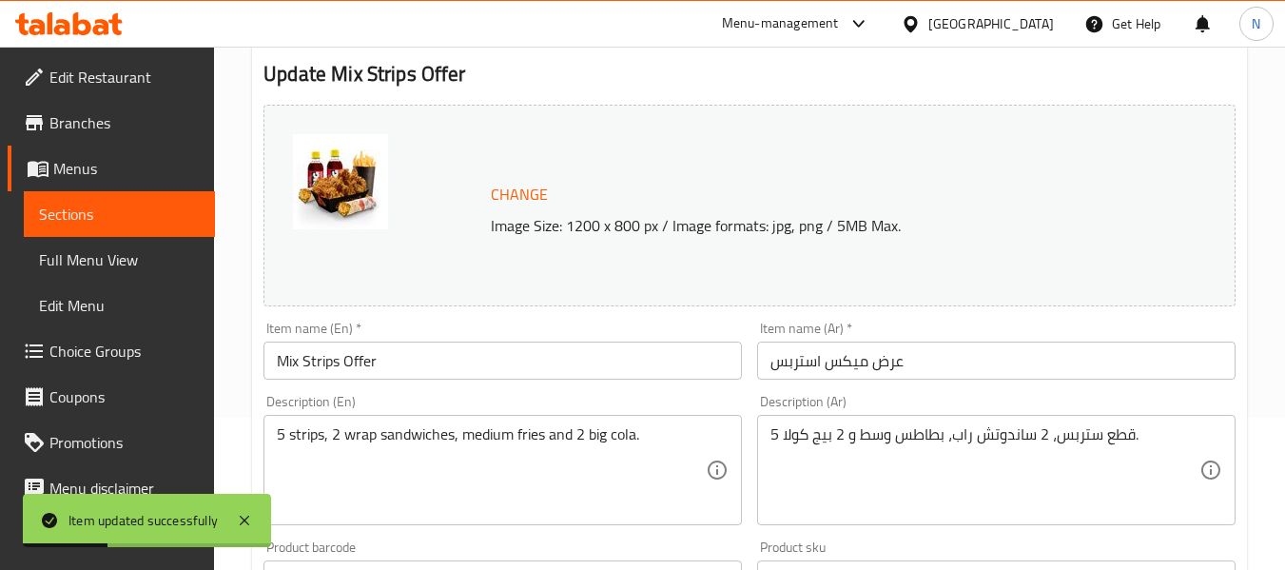
scroll to position [0, 0]
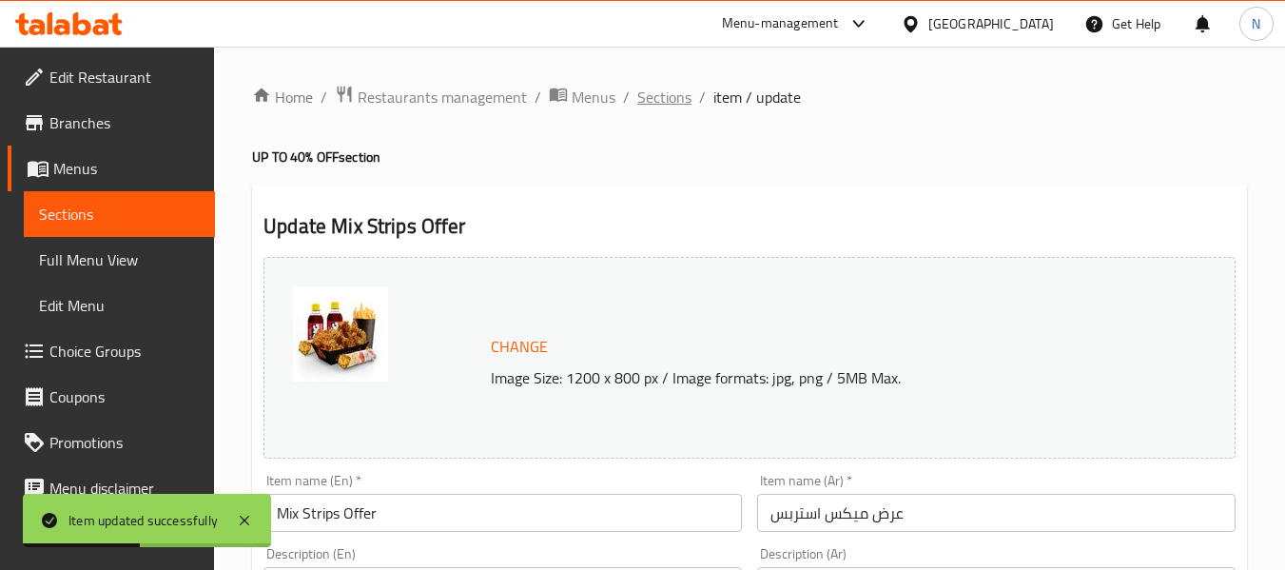
click at [650, 92] on span "Sections" at bounding box center [664, 97] width 54 height 23
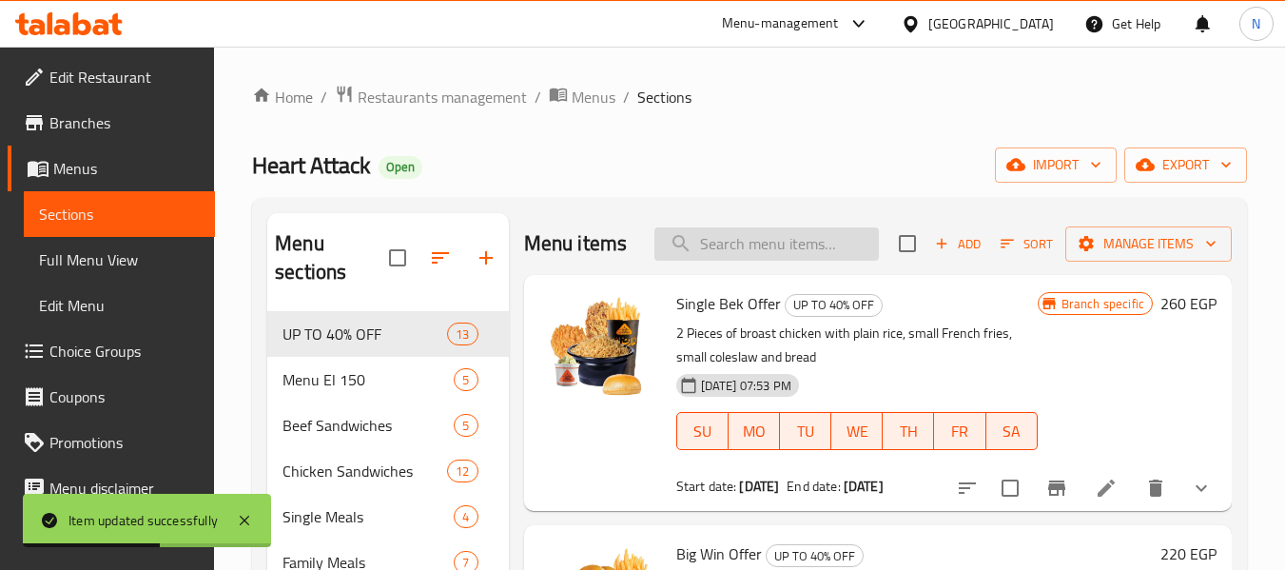
click at [842, 261] on input "search" at bounding box center [766, 243] width 224 height 33
paste input "Wrapper Offer"
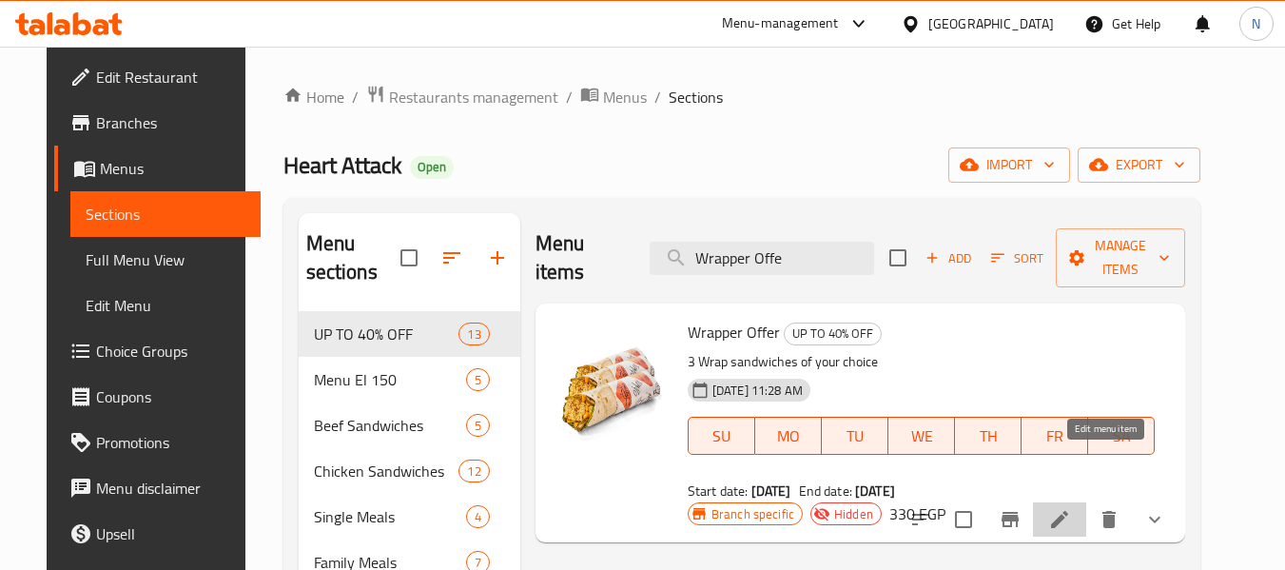
click at [1068, 511] on icon at bounding box center [1059, 519] width 17 height 17
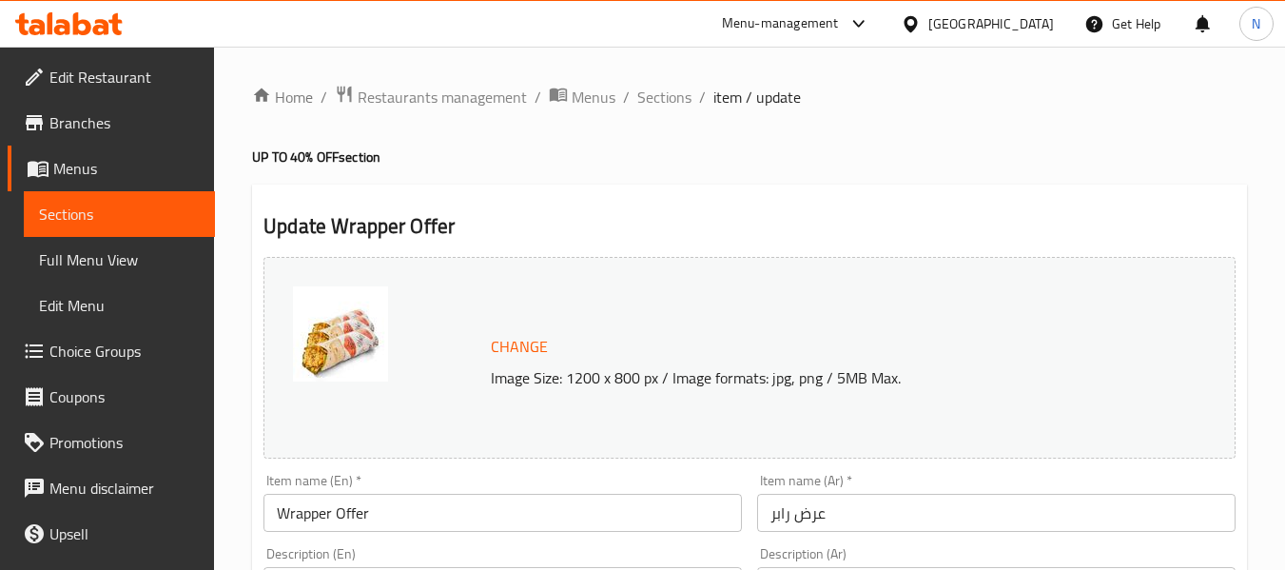
scroll to position [989, 0]
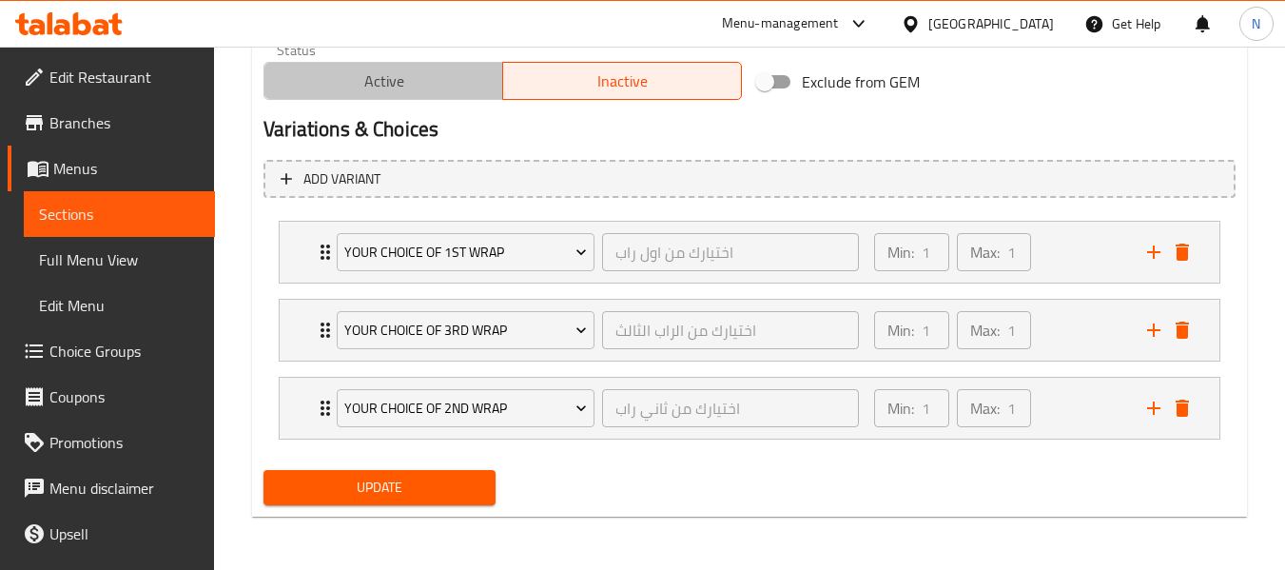
click at [417, 97] on button "Active" at bounding box center [383, 81] width 240 height 38
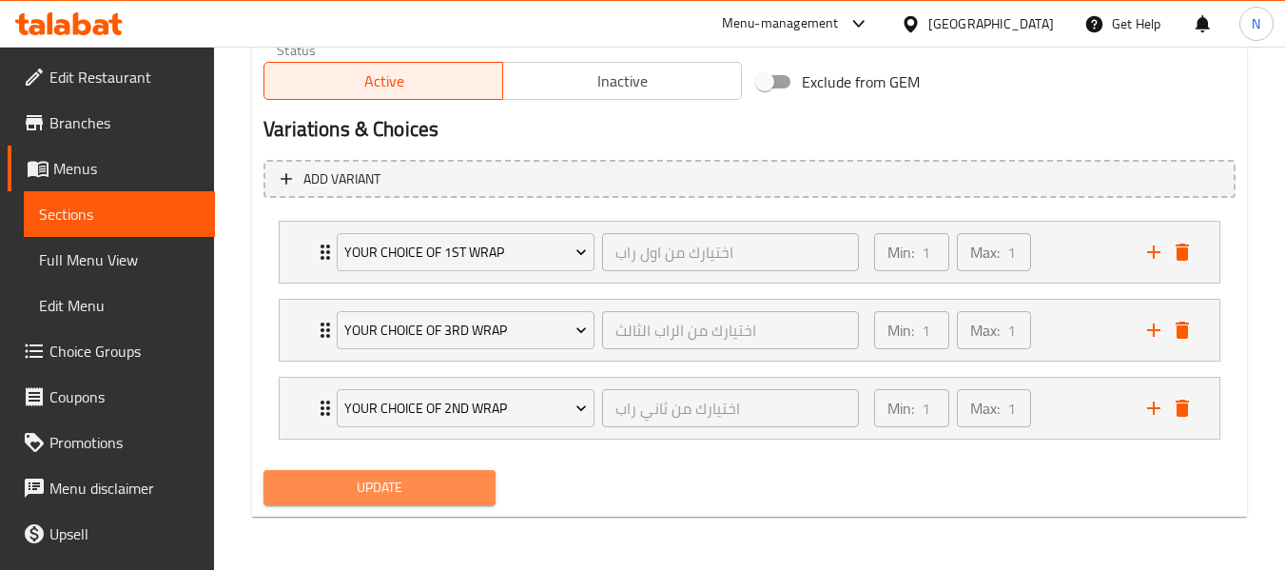
click at [484, 486] on button "Update" at bounding box center [378, 487] width 231 height 35
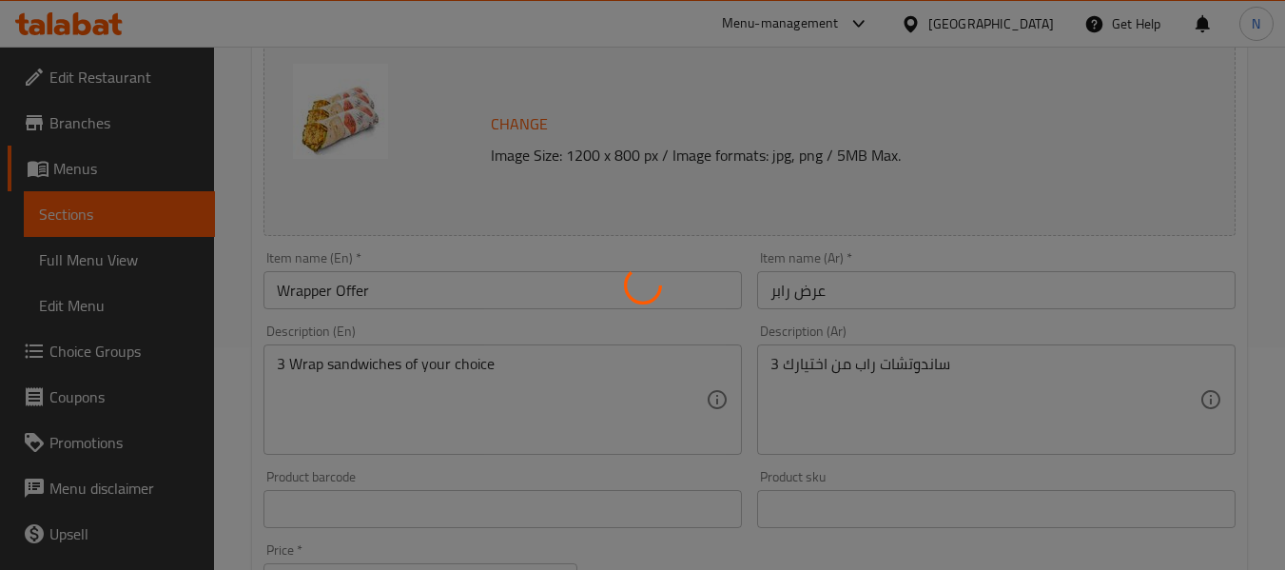
scroll to position [0, 0]
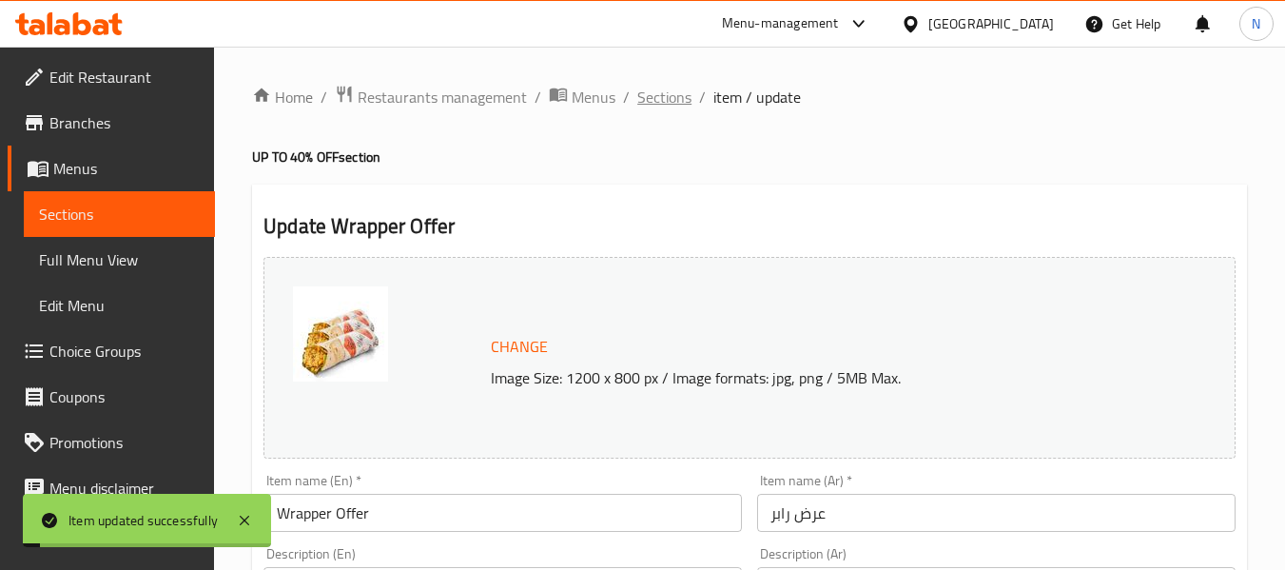
click at [647, 103] on span "Sections" at bounding box center [664, 97] width 54 height 23
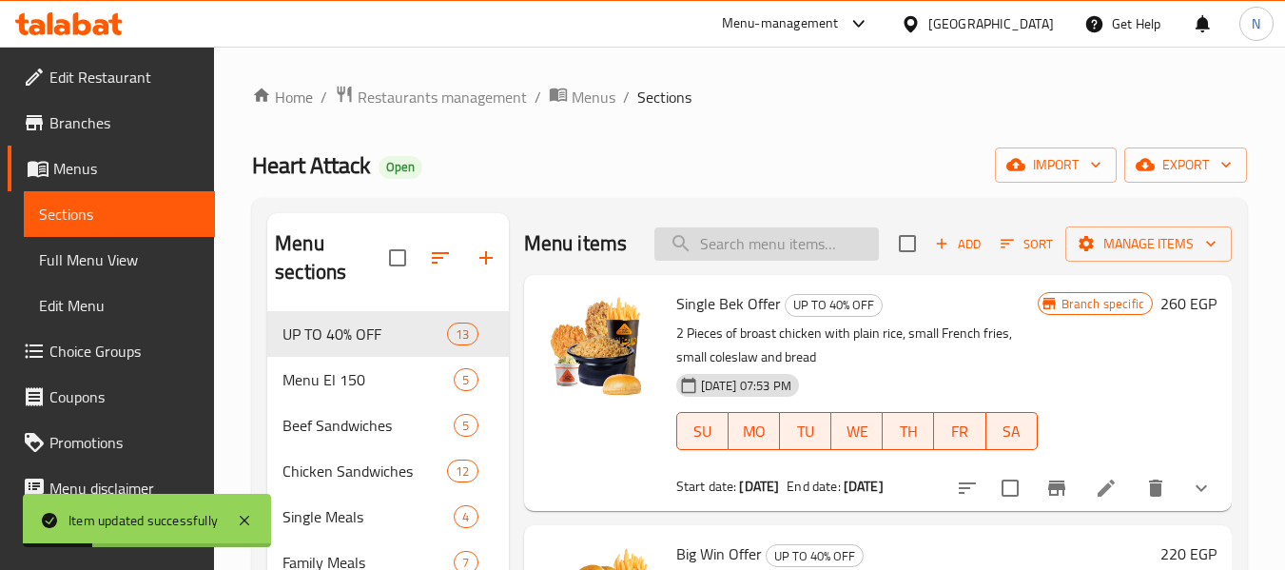
click at [719, 254] on input "search" at bounding box center [766, 243] width 224 height 33
paste input "Crunchy Offer"
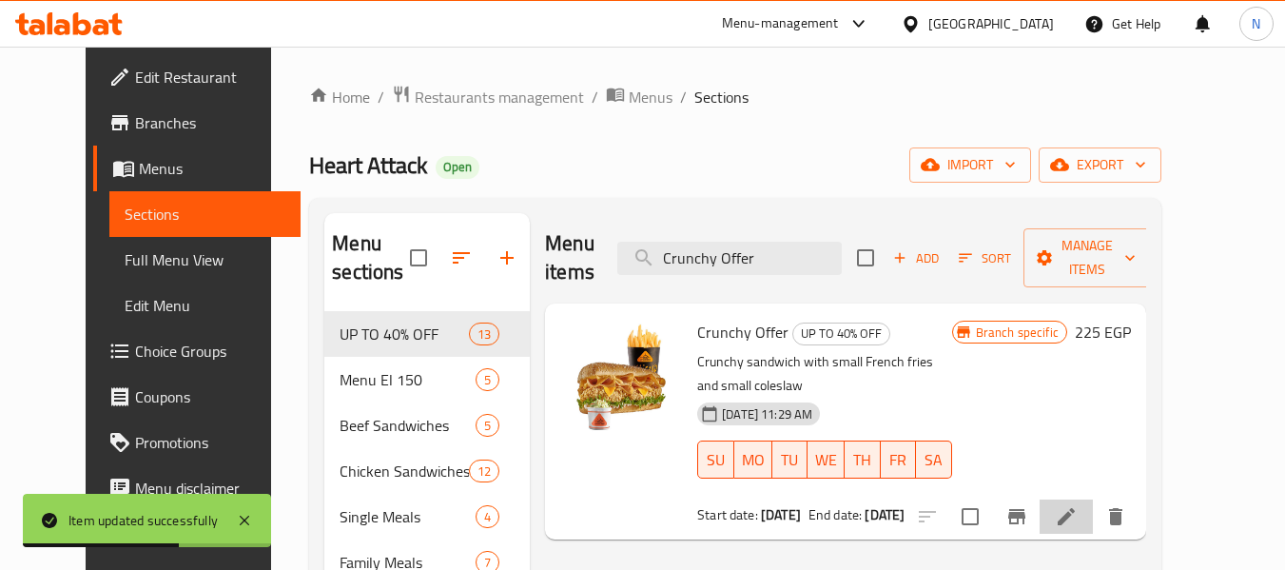
click at [1093, 499] on li at bounding box center [1065, 516] width 53 height 34
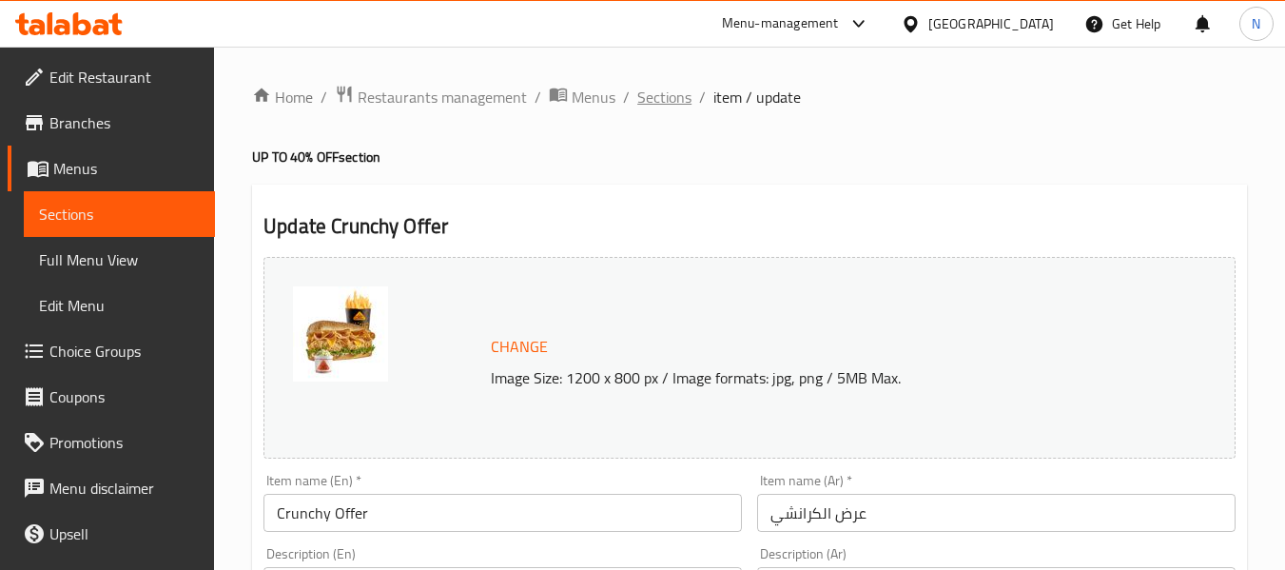
click at [655, 104] on span "Sections" at bounding box center [664, 97] width 54 height 23
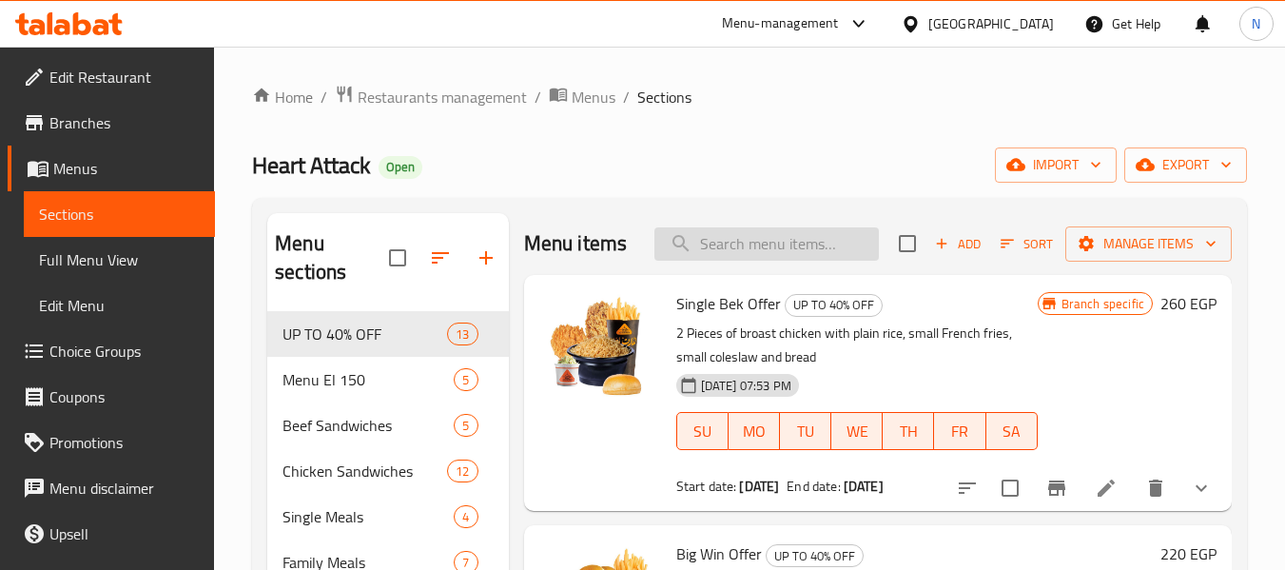
click at [772, 246] on input "search" at bounding box center [766, 243] width 224 height 33
paste input "Crunchy Offer"
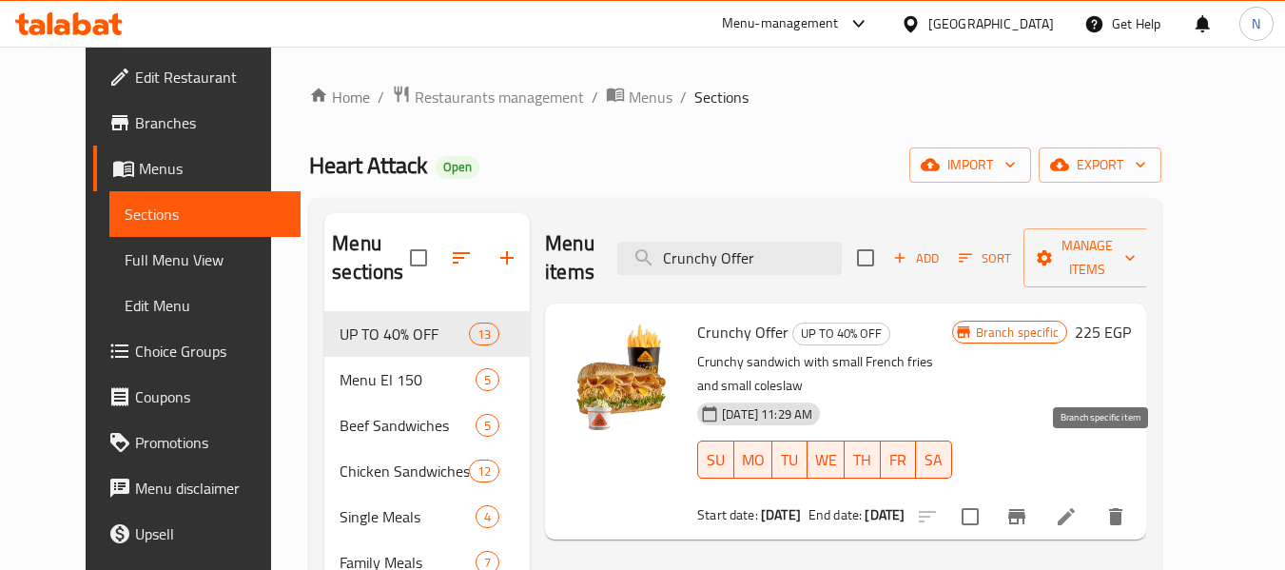
click at [1039, 494] on button "Branch-specific-item" at bounding box center [1017, 517] width 46 height 46
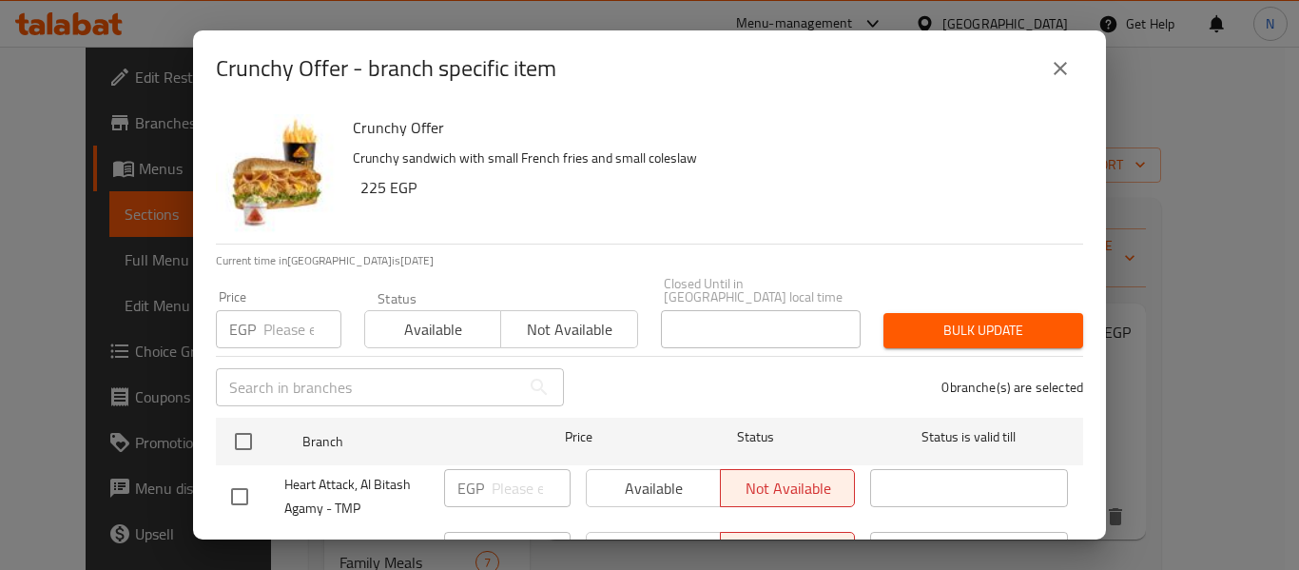
scroll to position [89, 0]
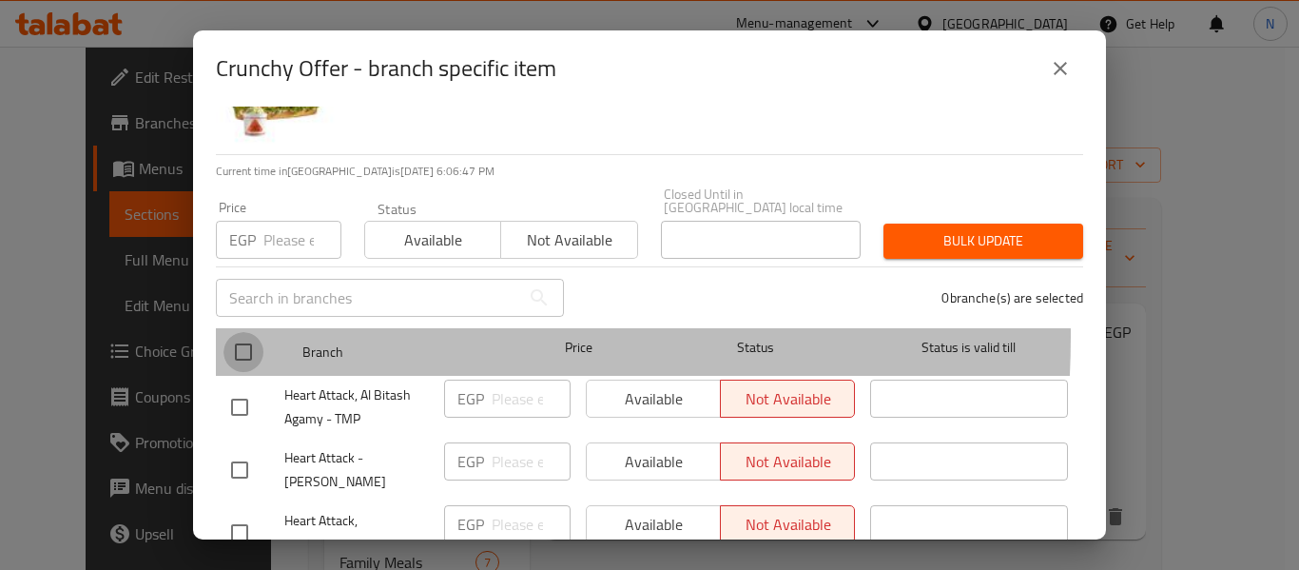
click at [255, 332] on input "checkbox" at bounding box center [243, 352] width 40 height 40
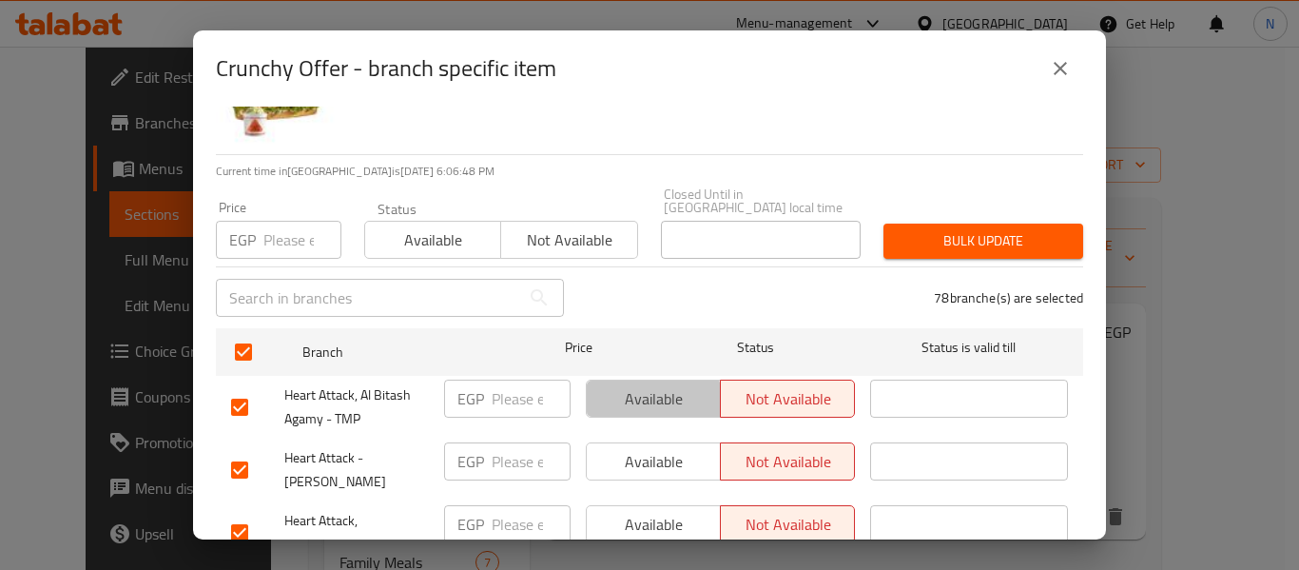
click at [647, 395] on span "Available" at bounding box center [653, 399] width 119 height 28
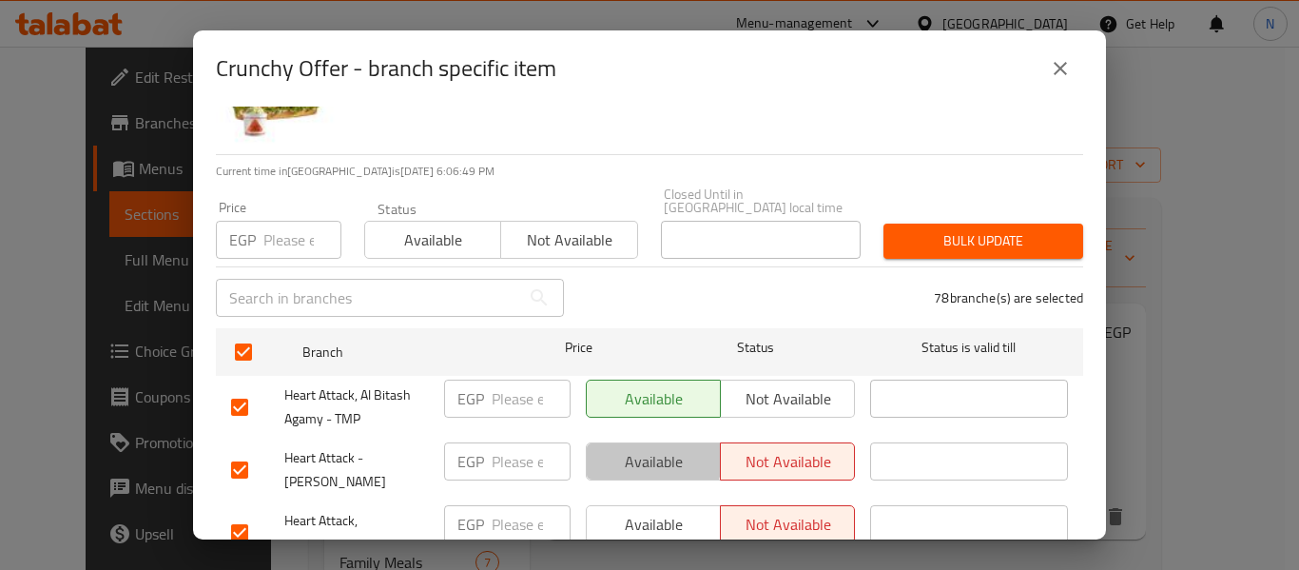
click at [644, 448] on span "Available" at bounding box center [653, 462] width 119 height 28
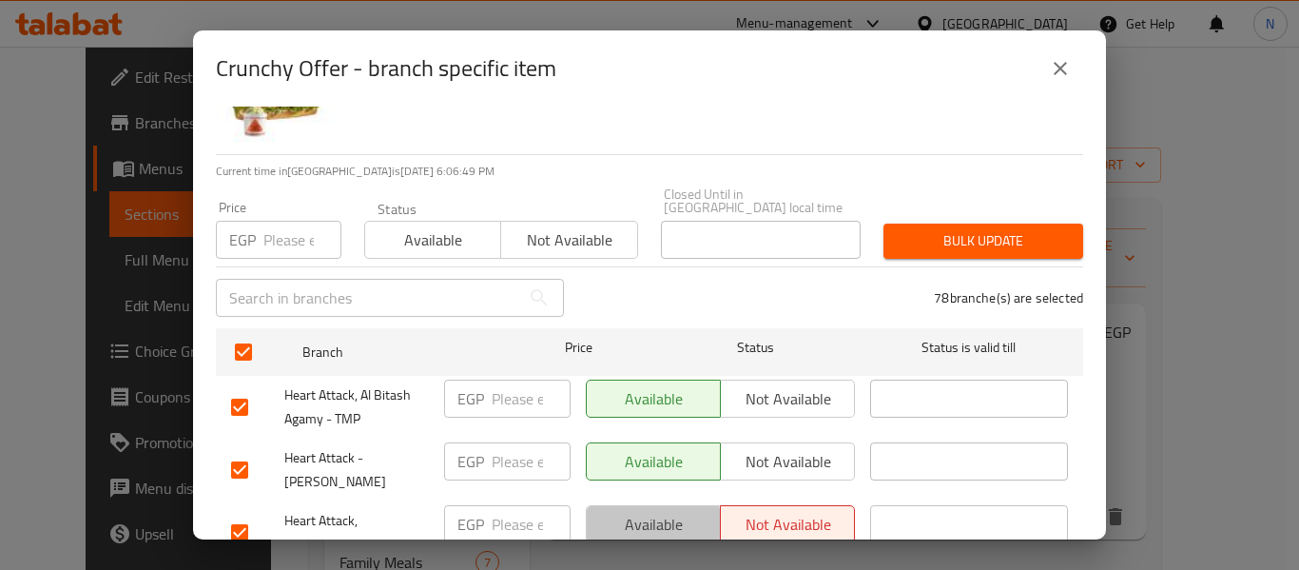
click at [642, 511] on span "Available" at bounding box center [653, 525] width 119 height 28
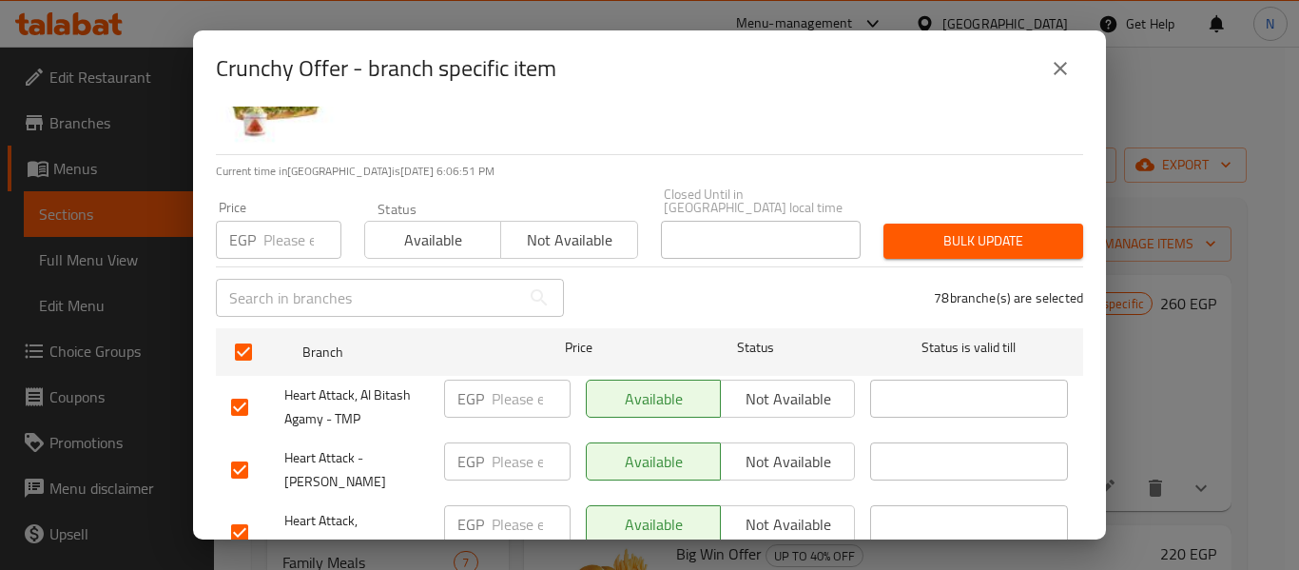
scroll to position [391, 0]
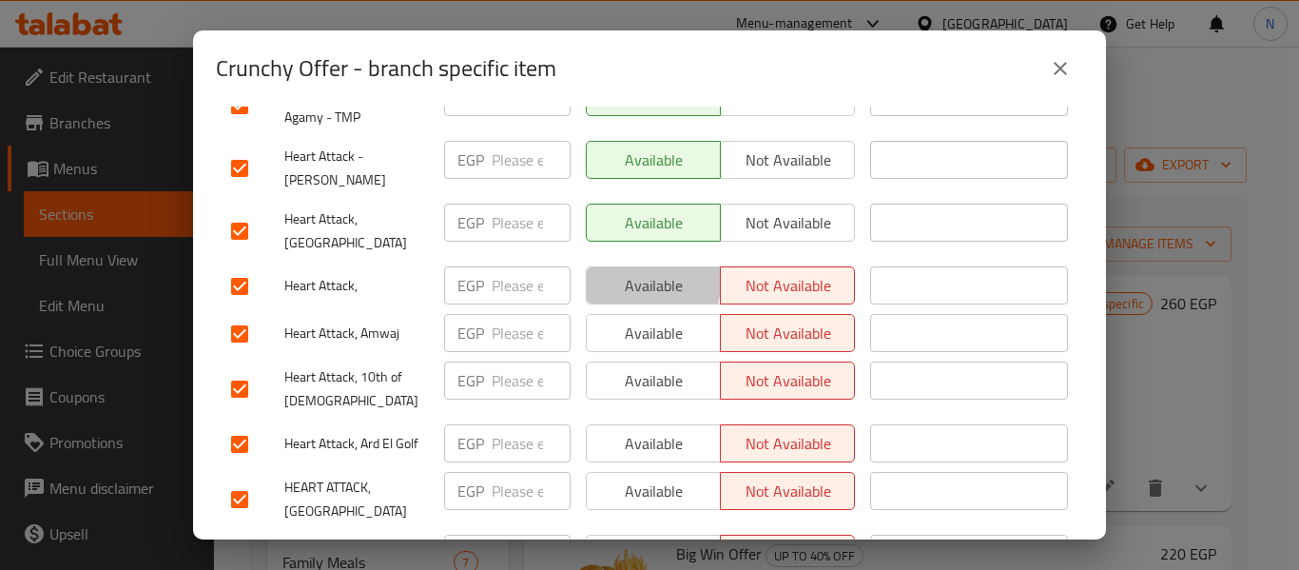
click at [621, 272] on span "Available" at bounding box center [653, 286] width 119 height 28
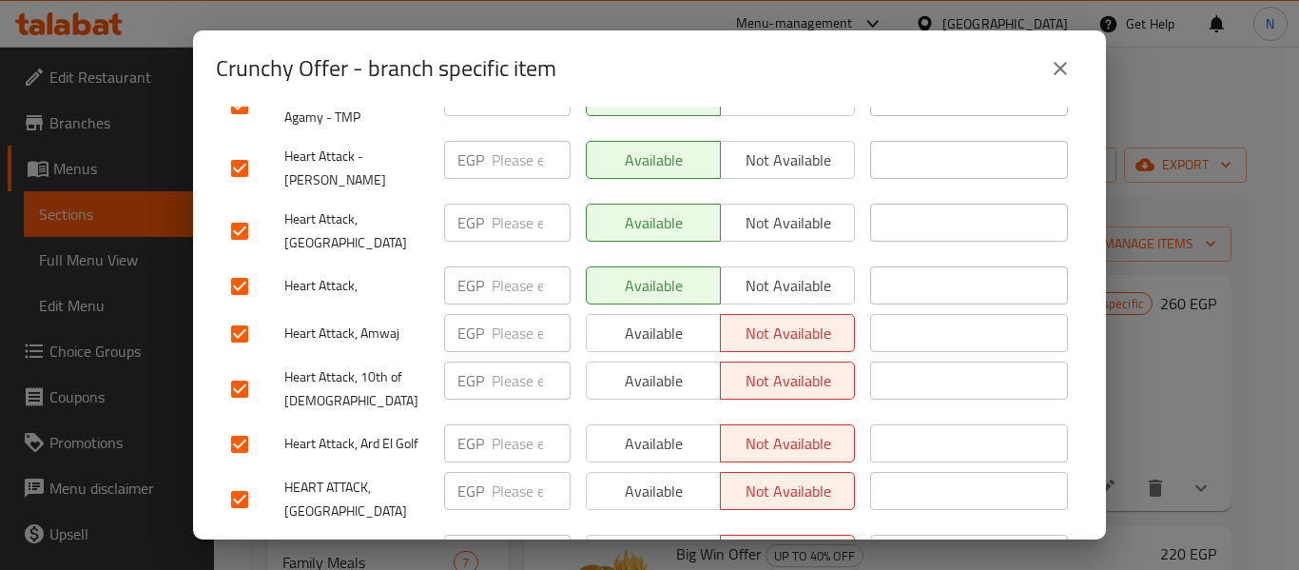
click at [613, 320] on button "Available" at bounding box center [653, 333] width 135 height 38
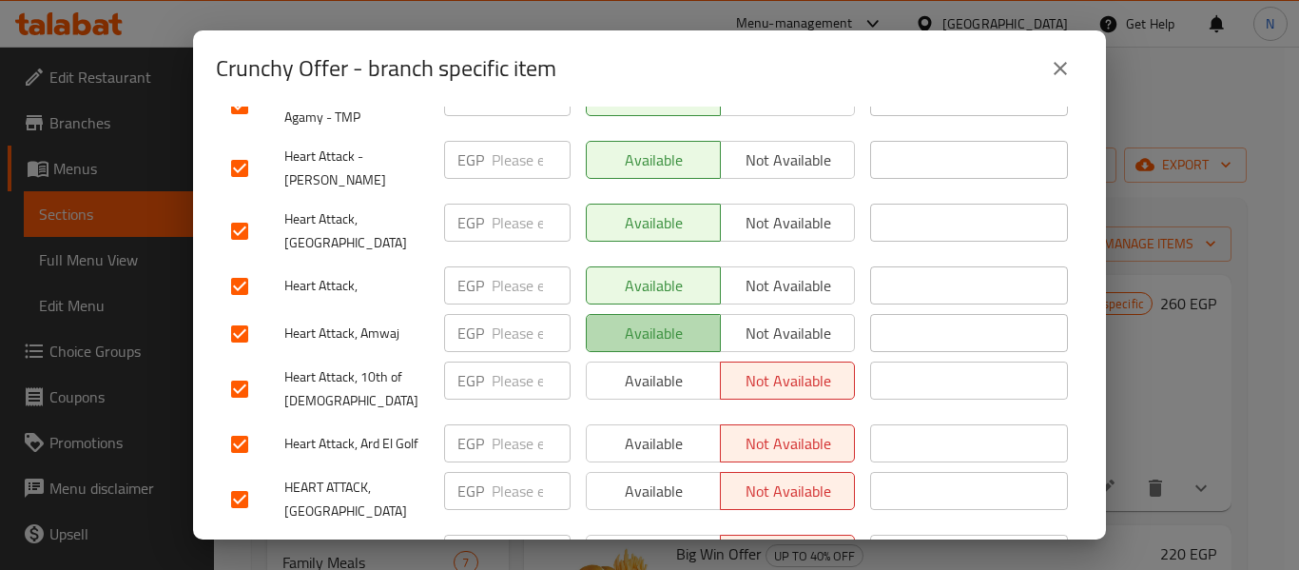
click at [613, 320] on button "Available" at bounding box center [653, 333] width 135 height 38
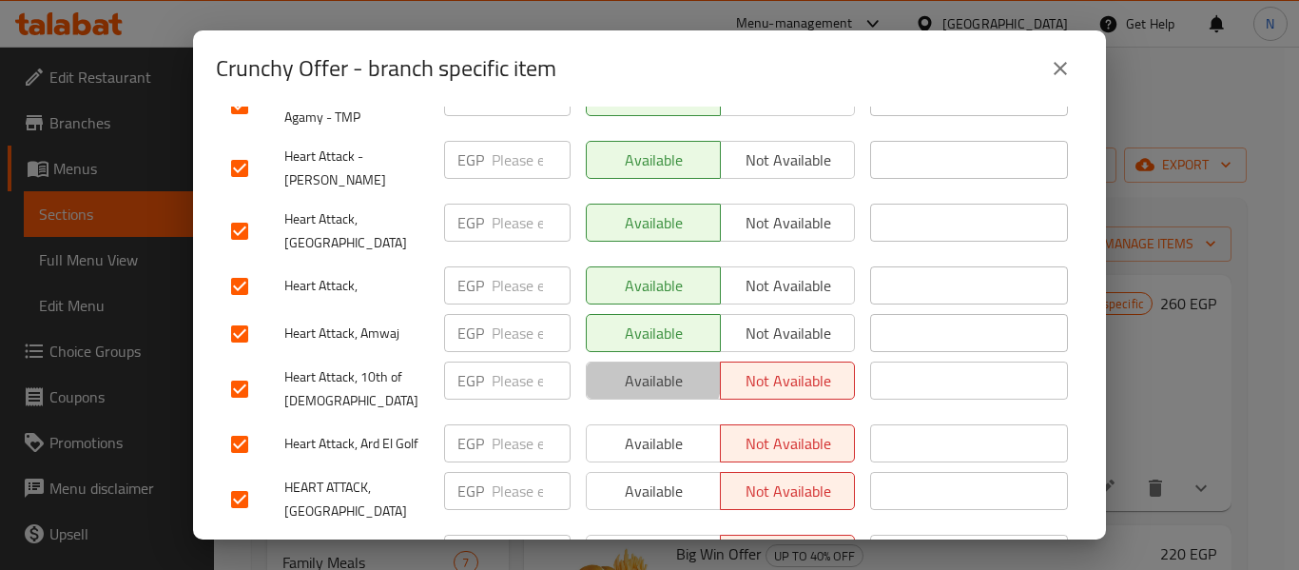
click at [621, 367] on span "Available" at bounding box center [653, 381] width 119 height 28
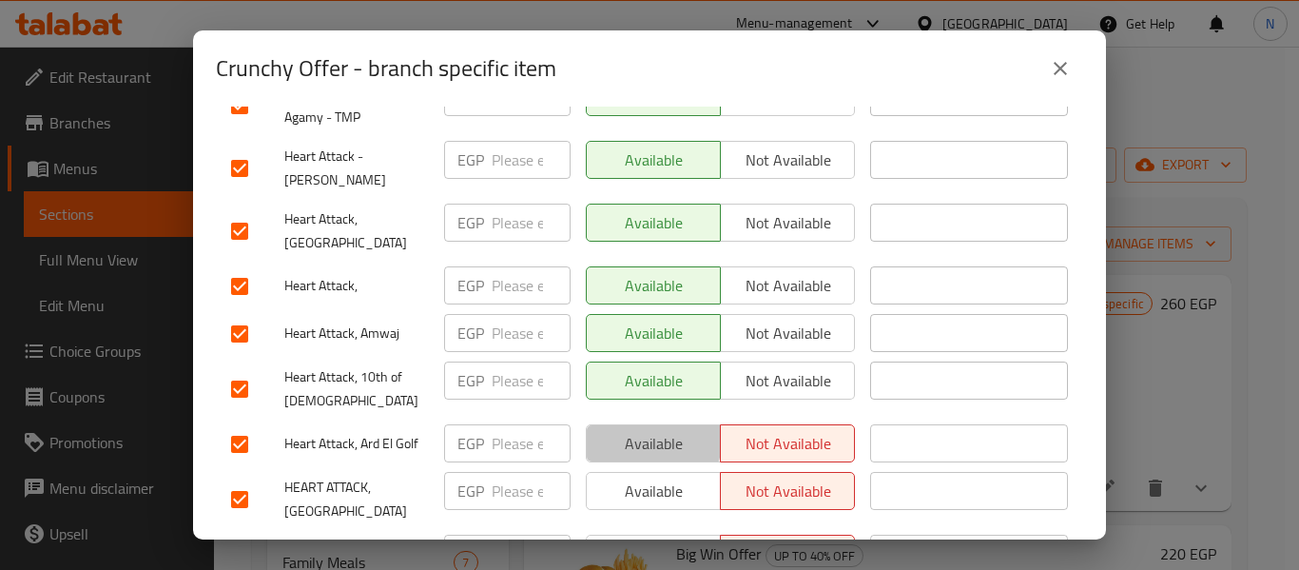
click at [631, 430] on span "Available" at bounding box center [653, 444] width 119 height 28
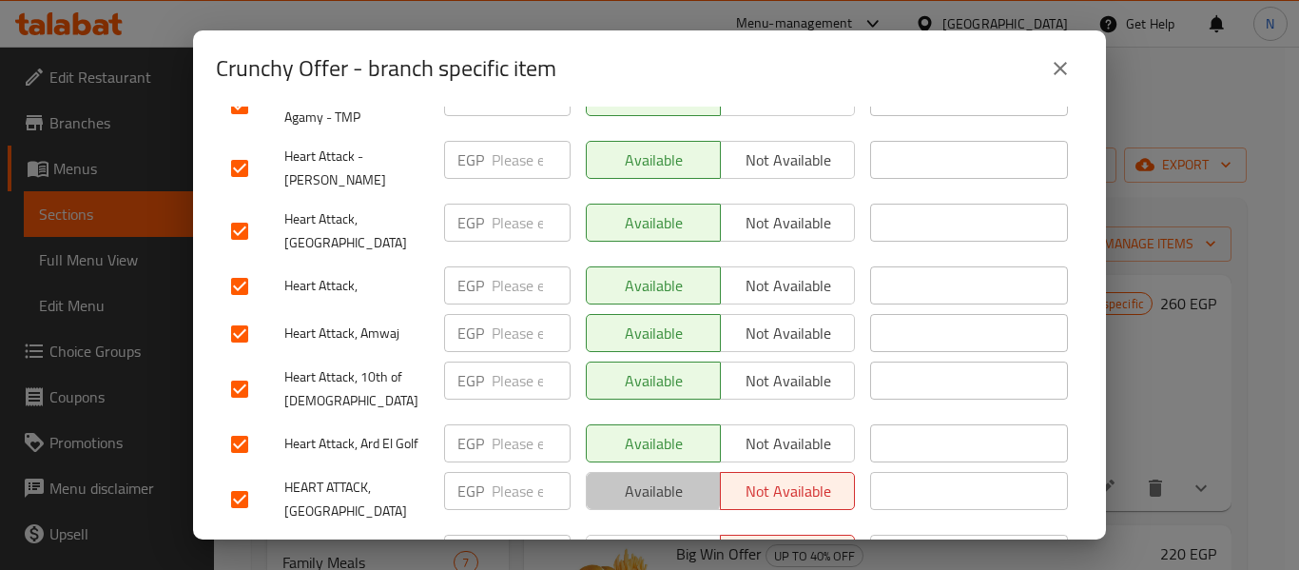
click at [636, 477] on span "Available" at bounding box center [653, 491] width 119 height 28
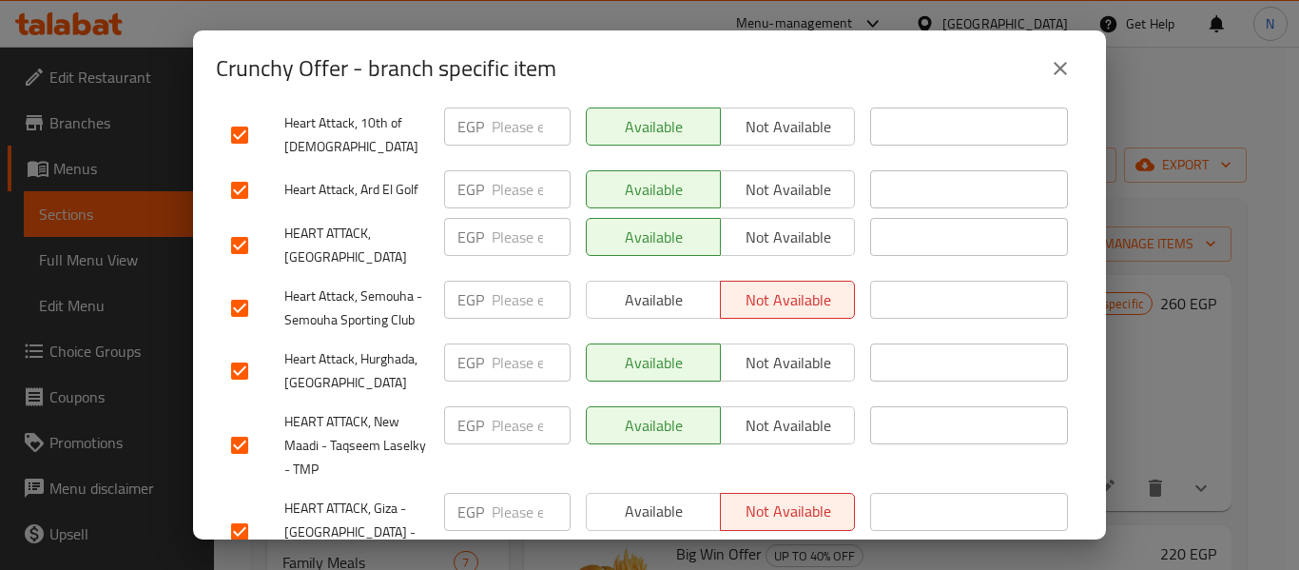
scroll to position [669, 0]
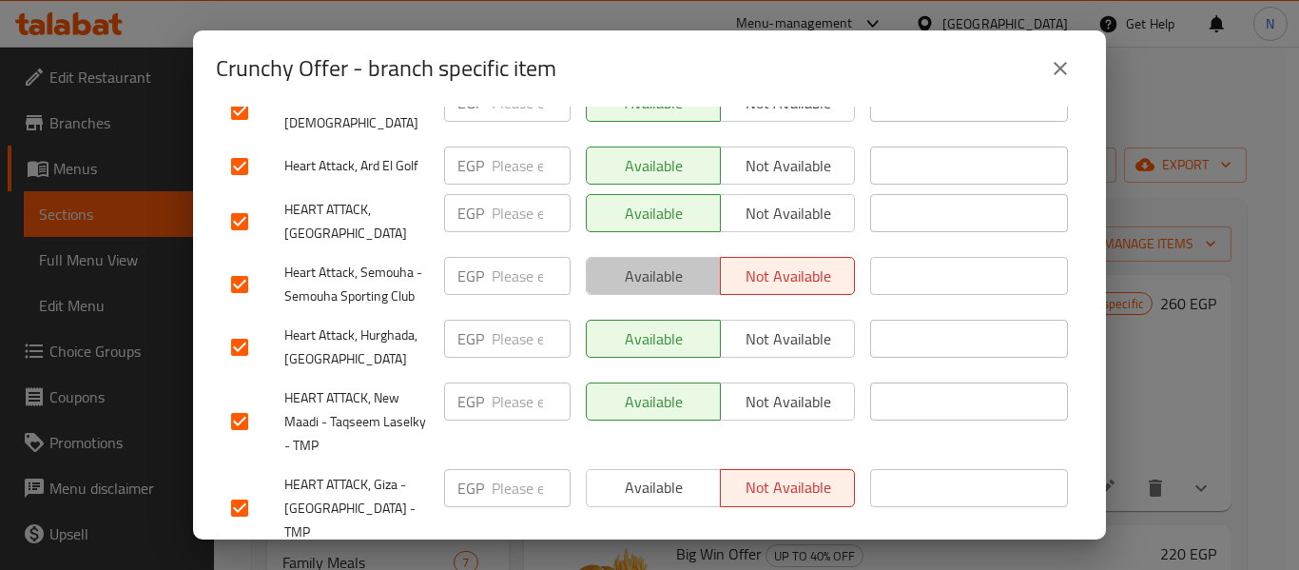
click at [659, 262] on span "Available" at bounding box center [653, 276] width 119 height 28
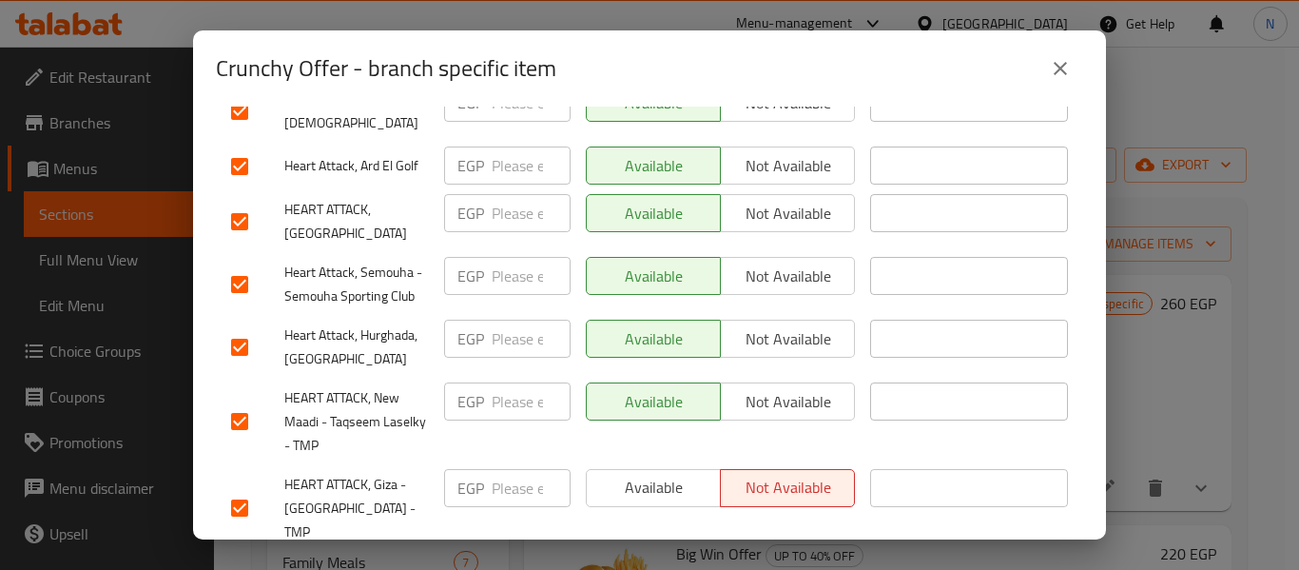
scroll to position [888, 0]
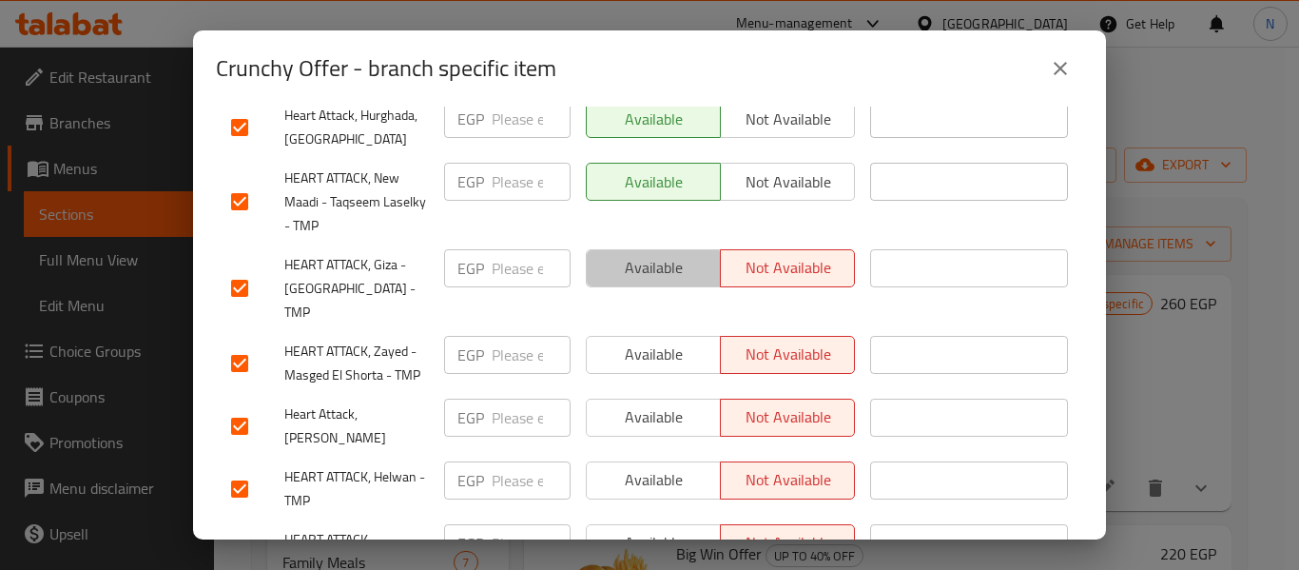
click at [646, 254] on span "Available" at bounding box center [653, 268] width 119 height 28
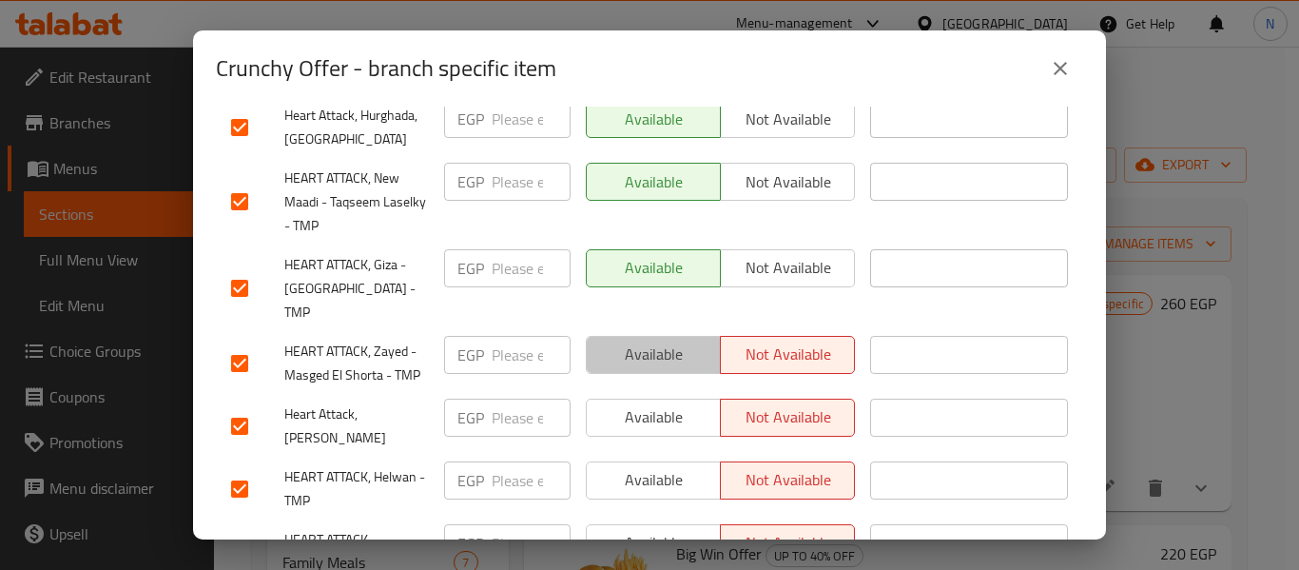
click at [637, 336] on button "Available" at bounding box center [653, 355] width 135 height 38
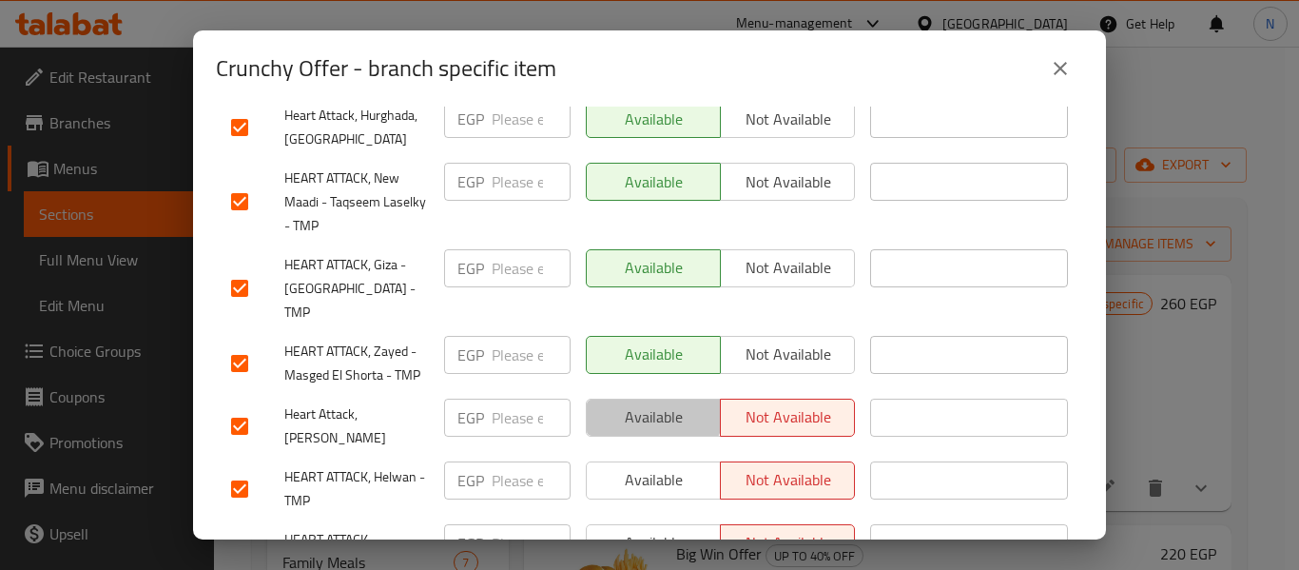
click at [639, 398] on button "Available" at bounding box center [653, 417] width 135 height 38
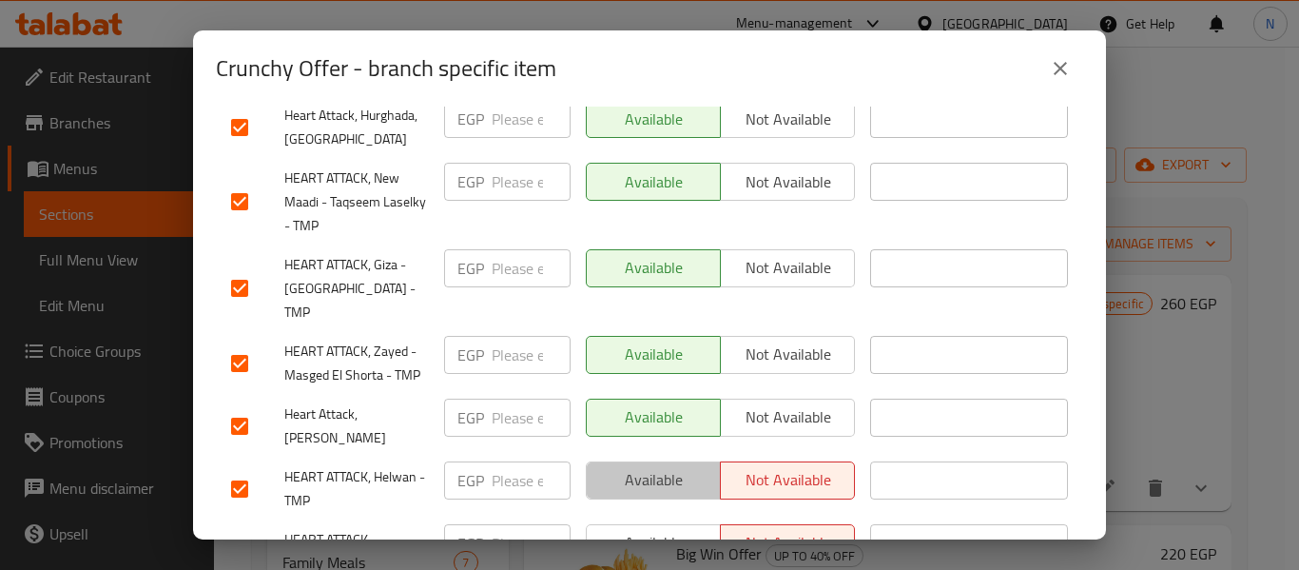
click at [650, 466] on span "Available" at bounding box center [653, 480] width 119 height 28
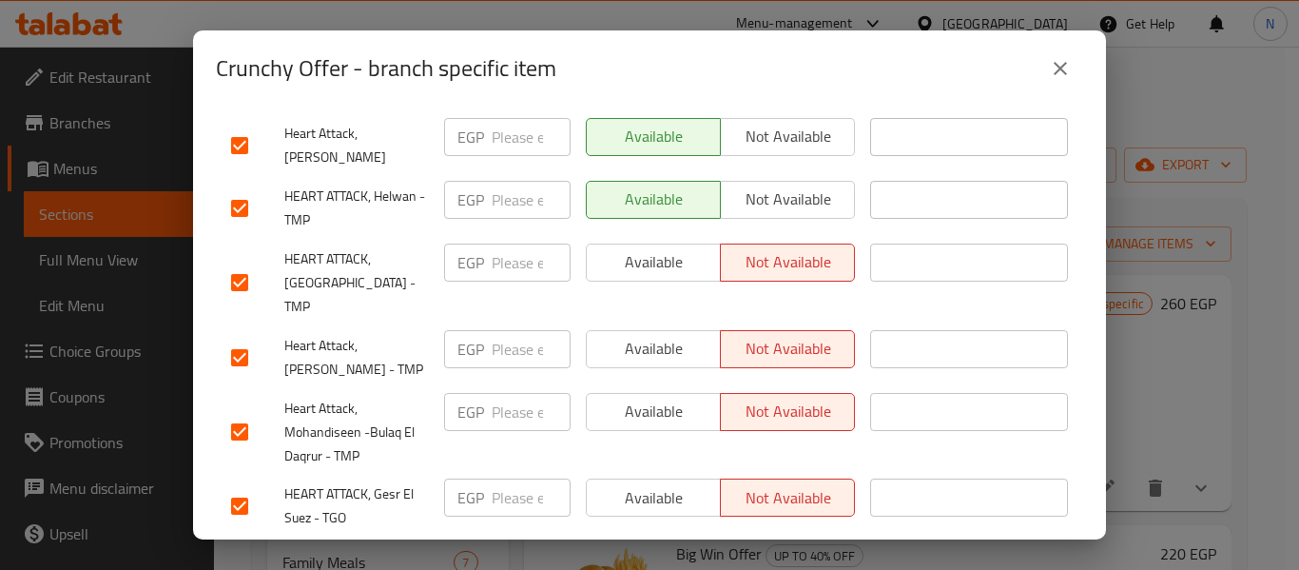
scroll to position [1170, 0]
click at [664, 243] on button "Available" at bounding box center [653, 262] width 135 height 38
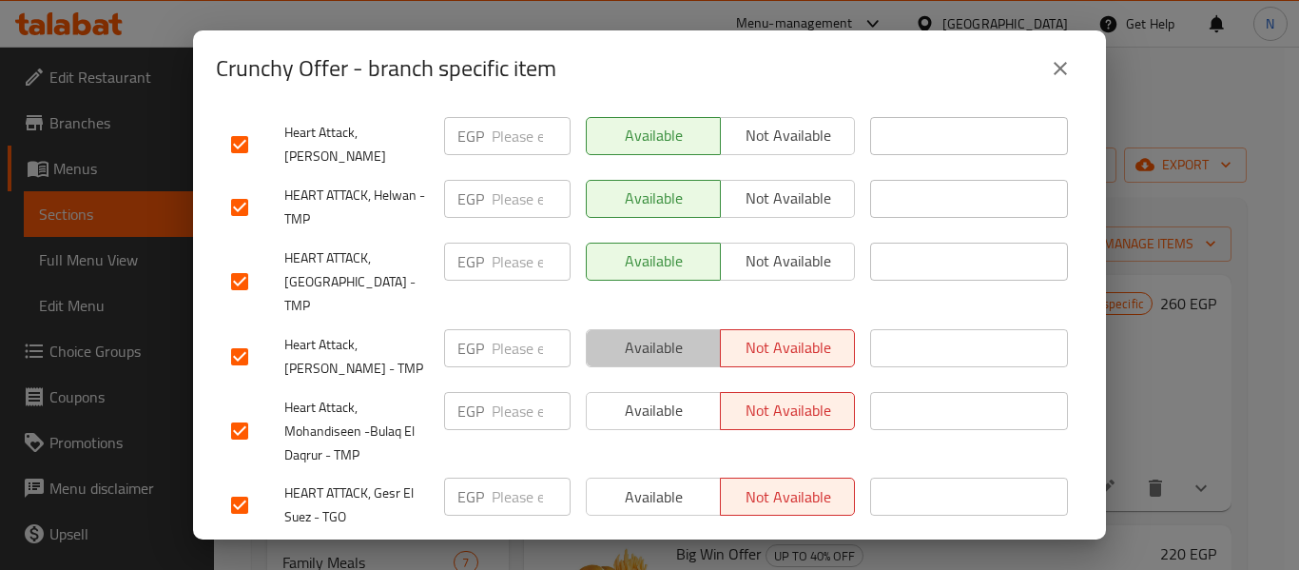
click at [668, 334] on span "Available" at bounding box center [653, 348] width 119 height 28
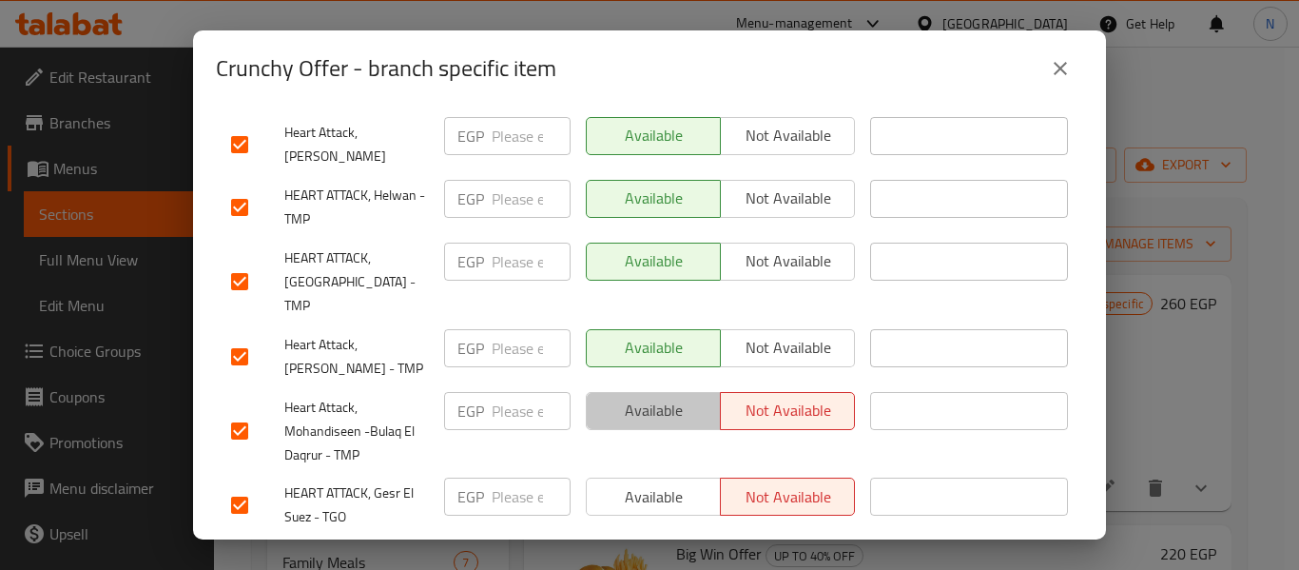
click at [682, 397] on span "Available" at bounding box center [653, 411] width 119 height 28
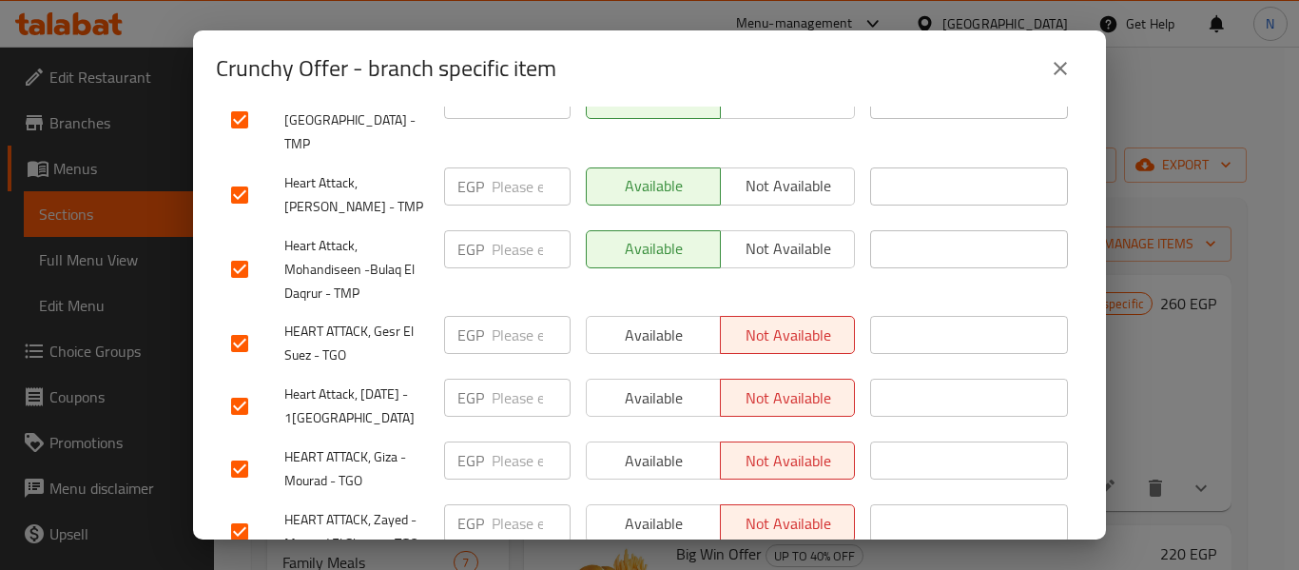
scroll to position [1332, 0]
click at [675, 320] on span "Available" at bounding box center [653, 334] width 119 height 28
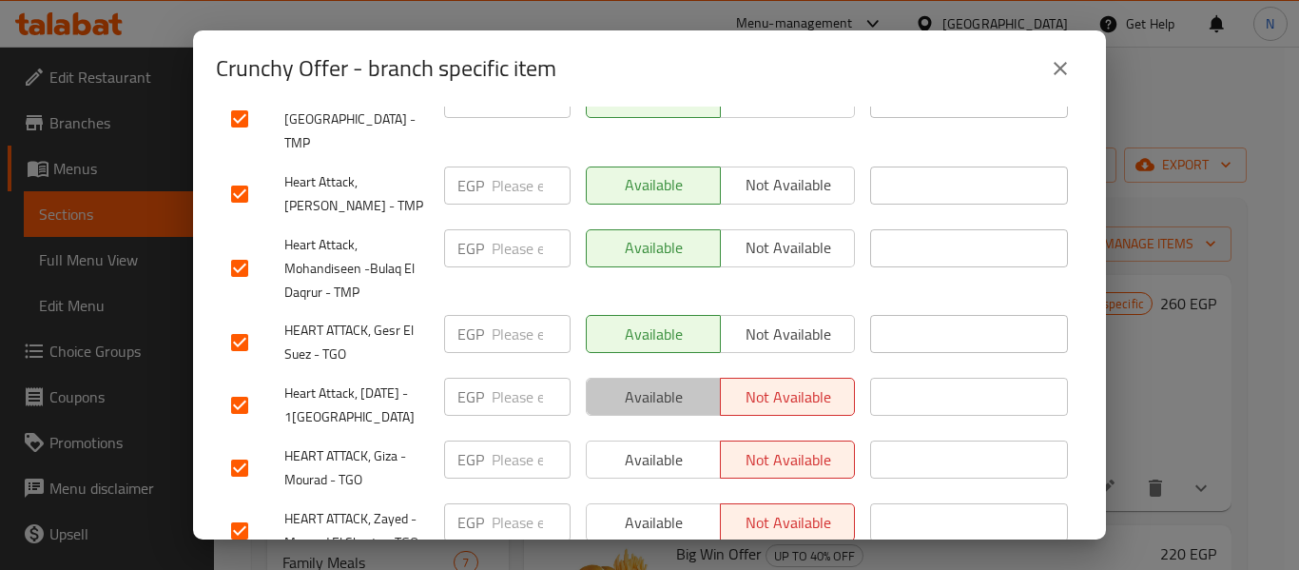
click at [665, 383] on span "Available" at bounding box center [653, 397] width 119 height 28
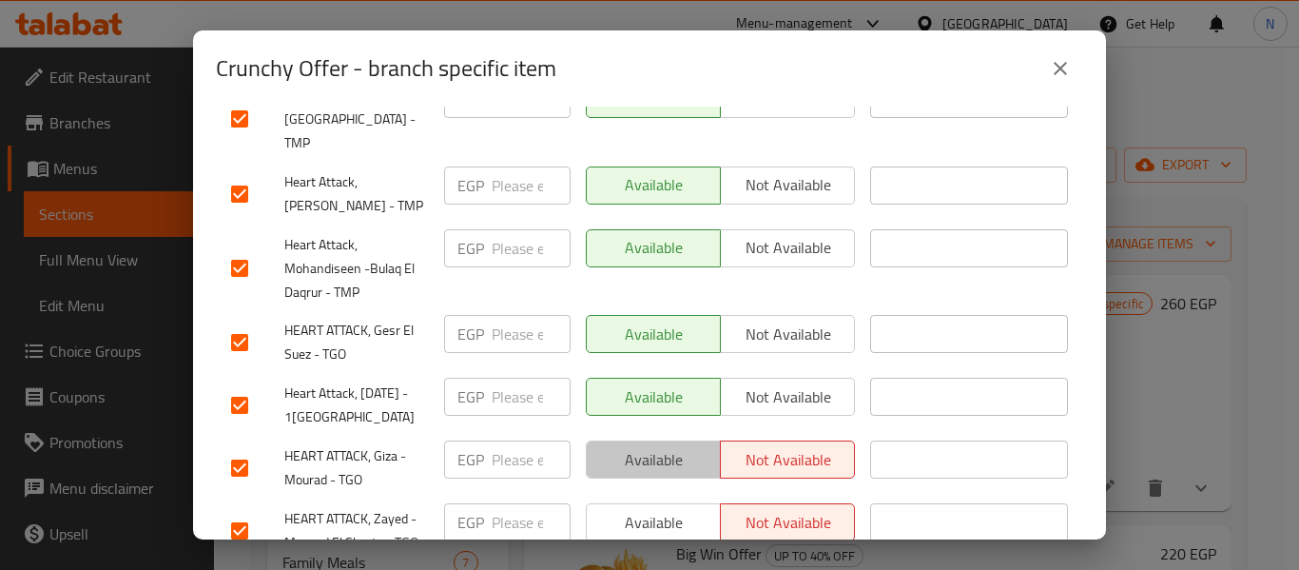
click at [662, 440] on button "Available" at bounding box center [653, 459] width 135 height 38
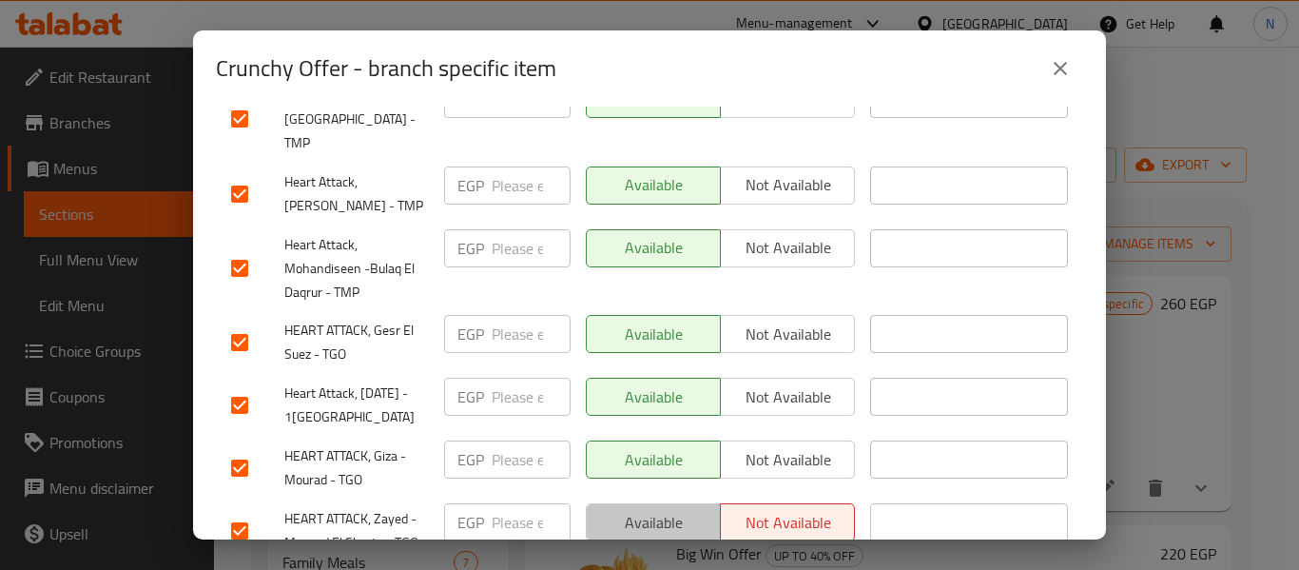
click at [667, 509] on span "Available" at bounding box center [653, 523] width 119 height 28
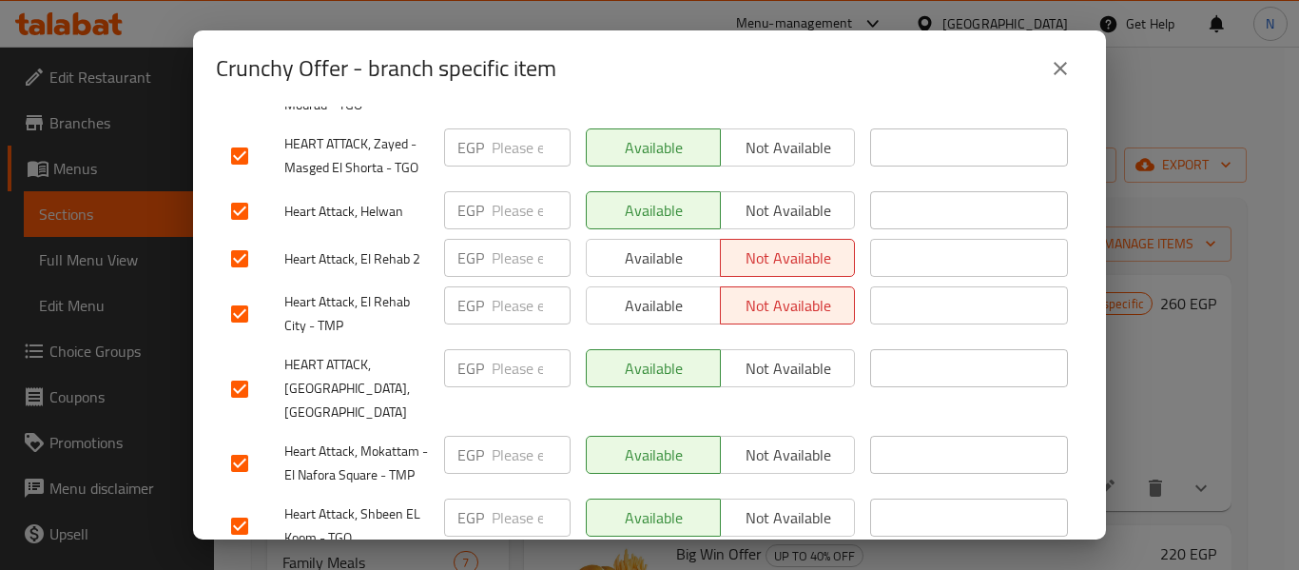
scroll to position [1708, 0]
click at [661, 243] on span "Available" at bounding box center [653, 257] width 119 height 28
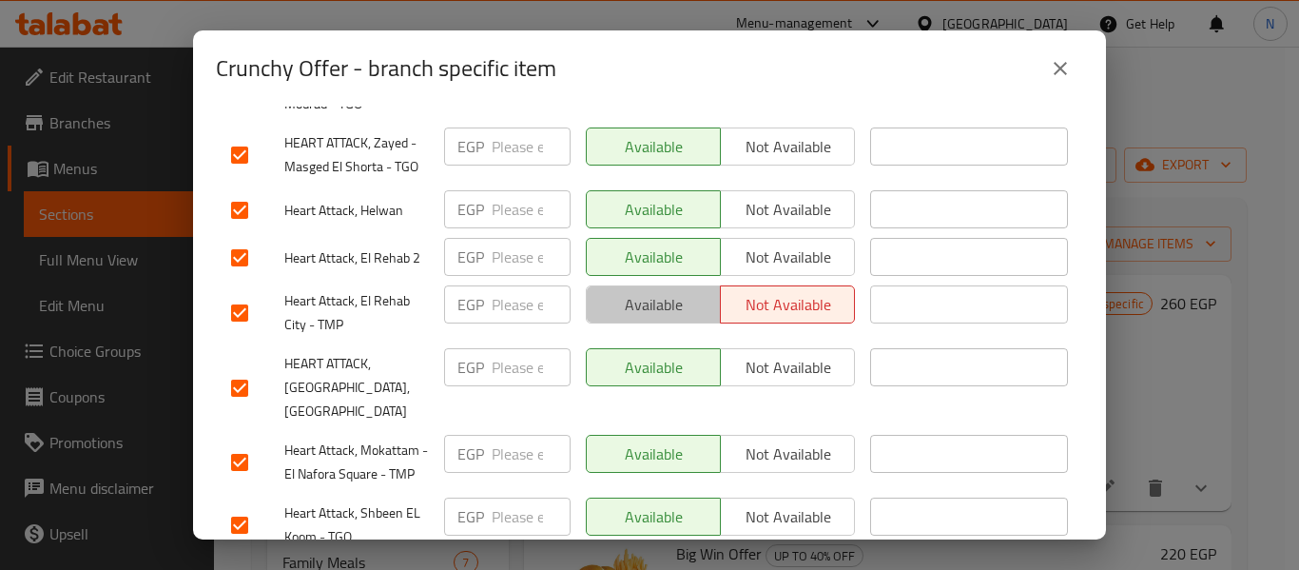
click at [665, 291] on span "Available" at bounding box center [653, 305] width 119 height 28
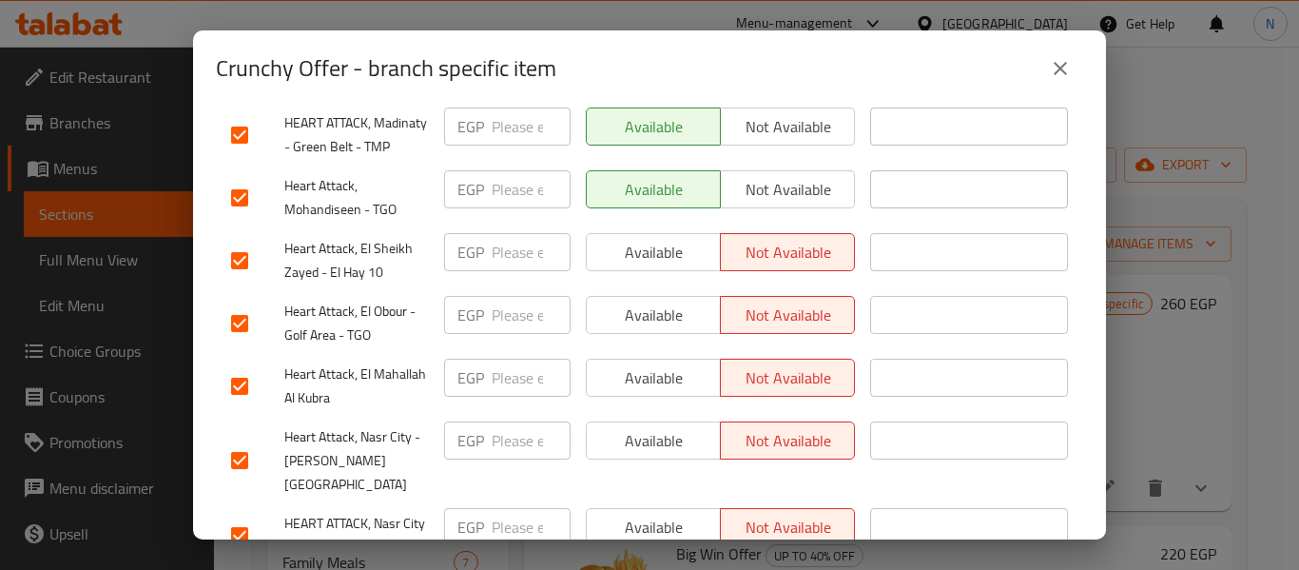
scroll to position [2421, 0]
click at [625, 238] on span "Available" at bounding box center [653, 252] width 119 height 28
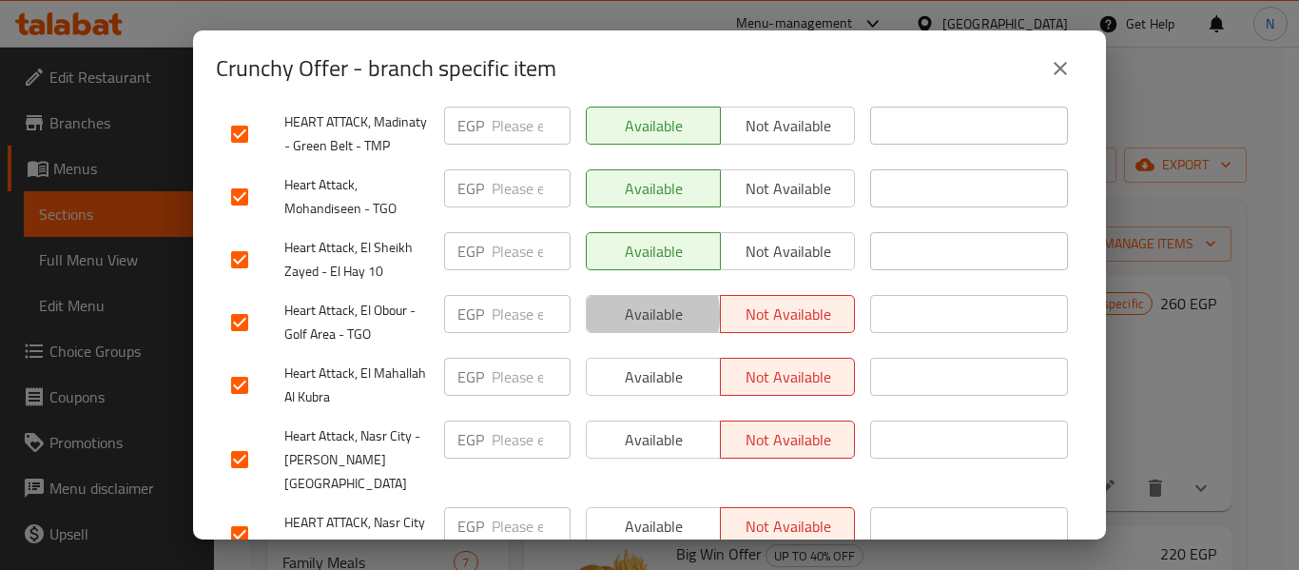
click at [611, 301] on span "Available" at bounding box center [653, 315] width 119 height 28
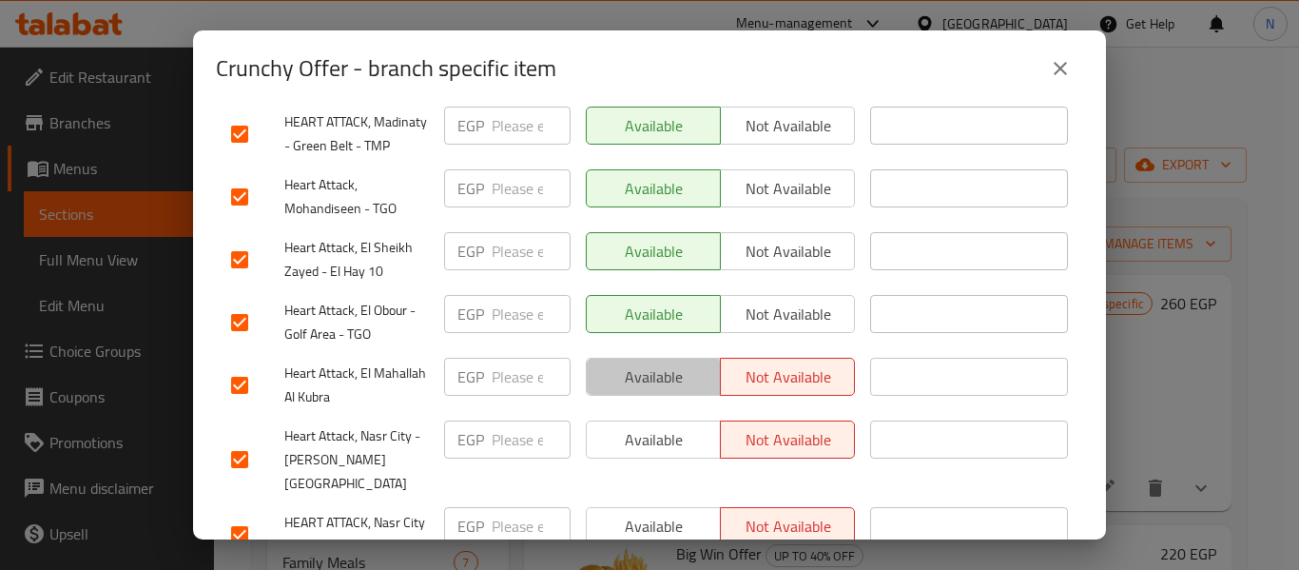
click at [615, 358] on button "Available" at bounding box center [653, 377] width 135 height 38
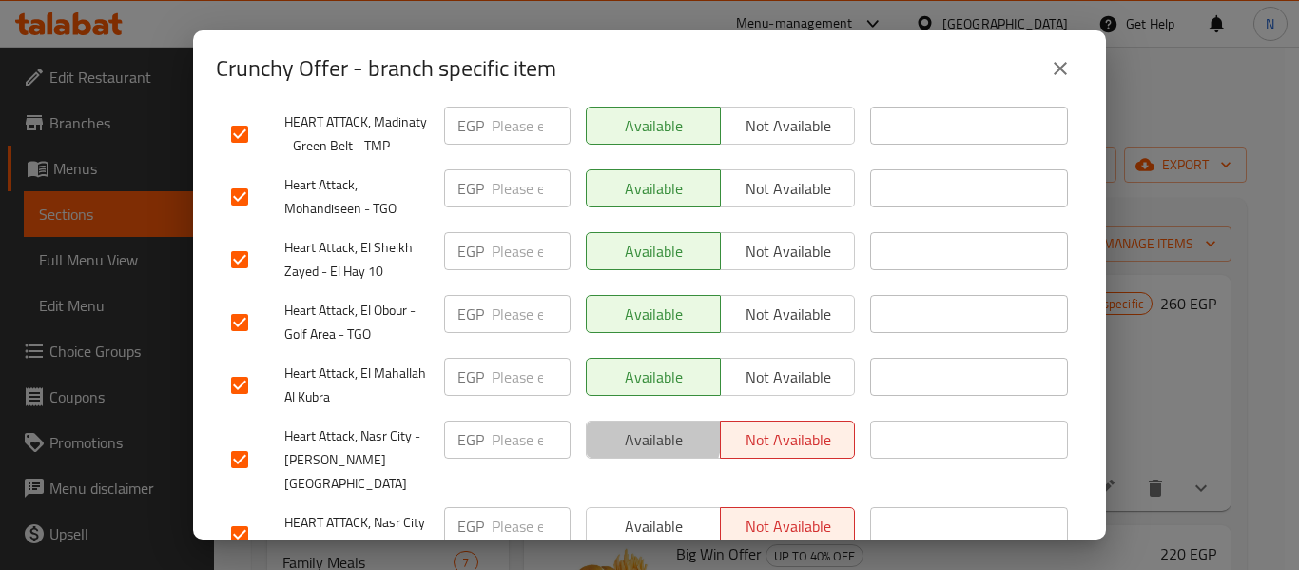
click at [615, 426] on span "Available" at bounding box center [653, 440] width 119 height 28
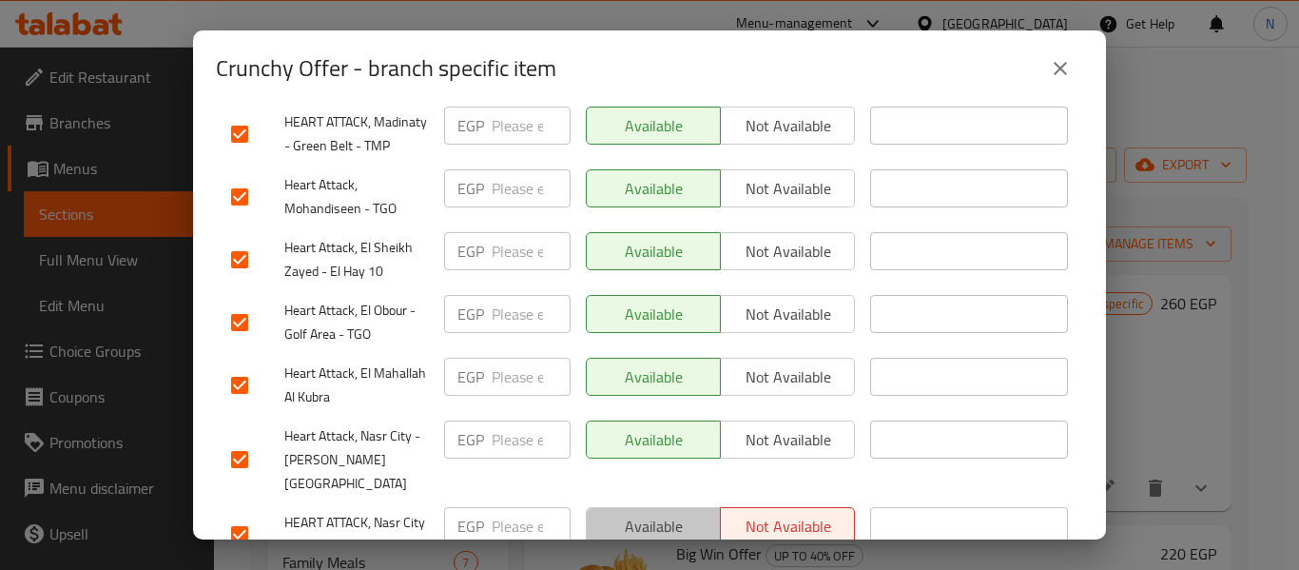
click at [620, 513] on span "Available" at bounding box center [653, 527] width 119 height 28
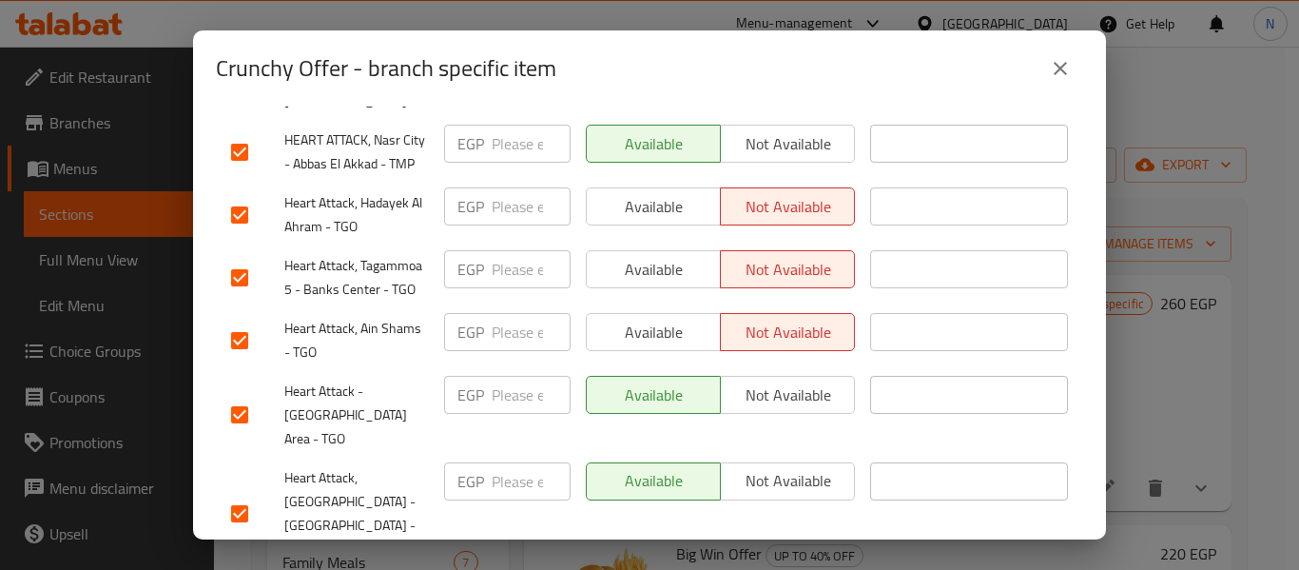
scroll to position [2813, 0]
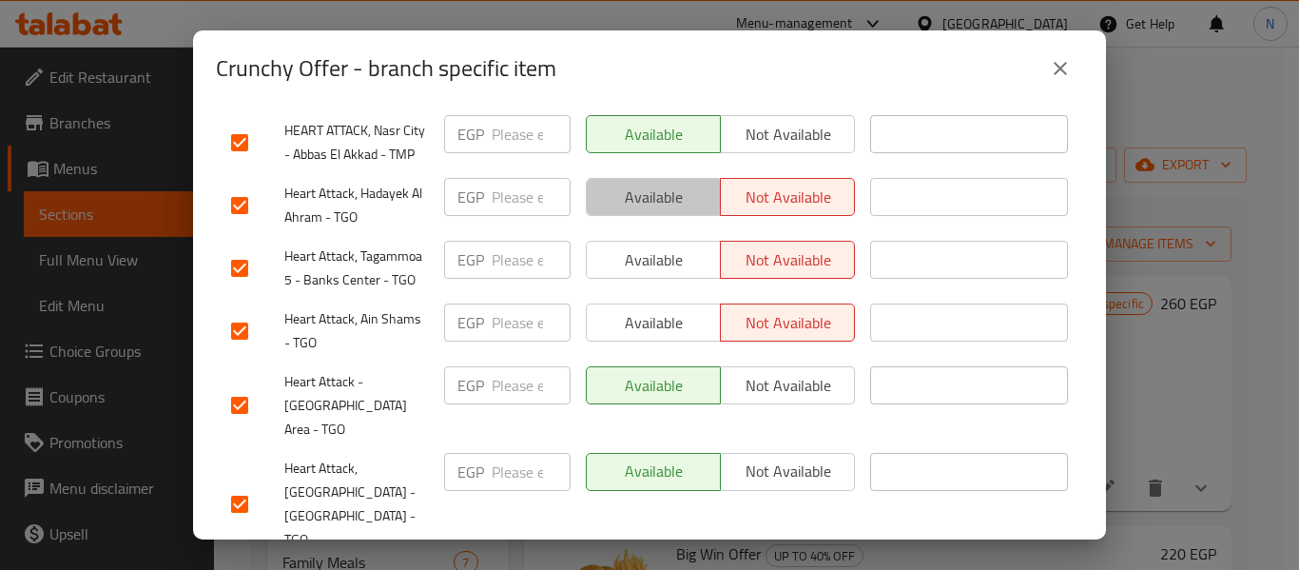
click at [634, 184] on span "Available" at bounding box center [653, 198] width 119 height 28
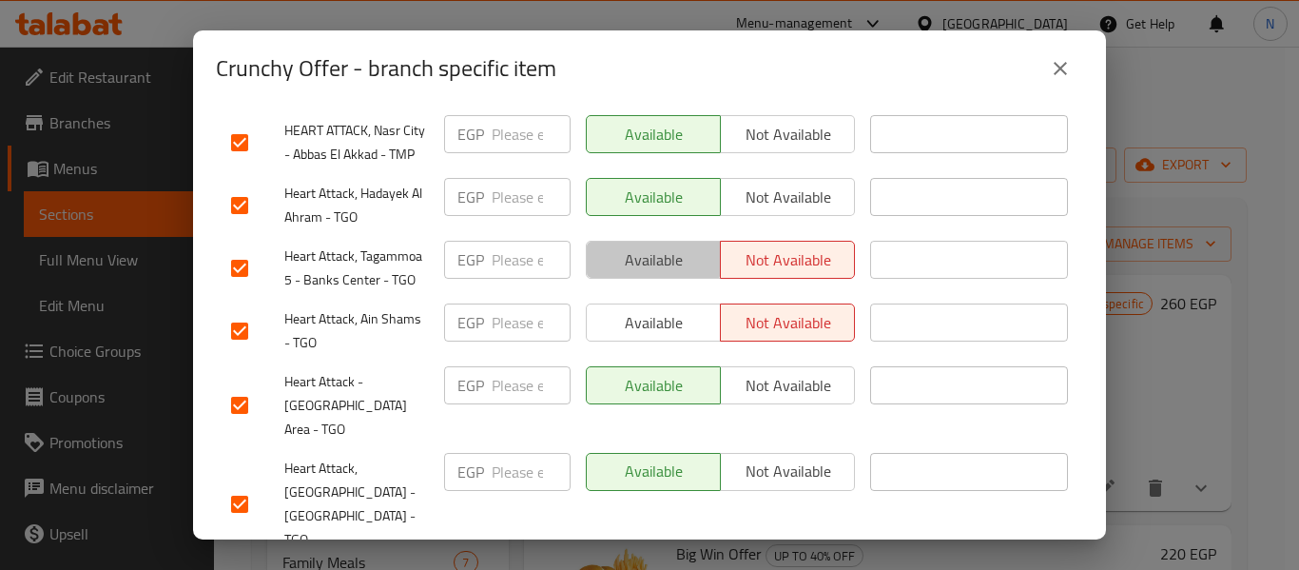
click at [628, 241] on button "Available" at bounding box center [653, 260] width 135 height 38
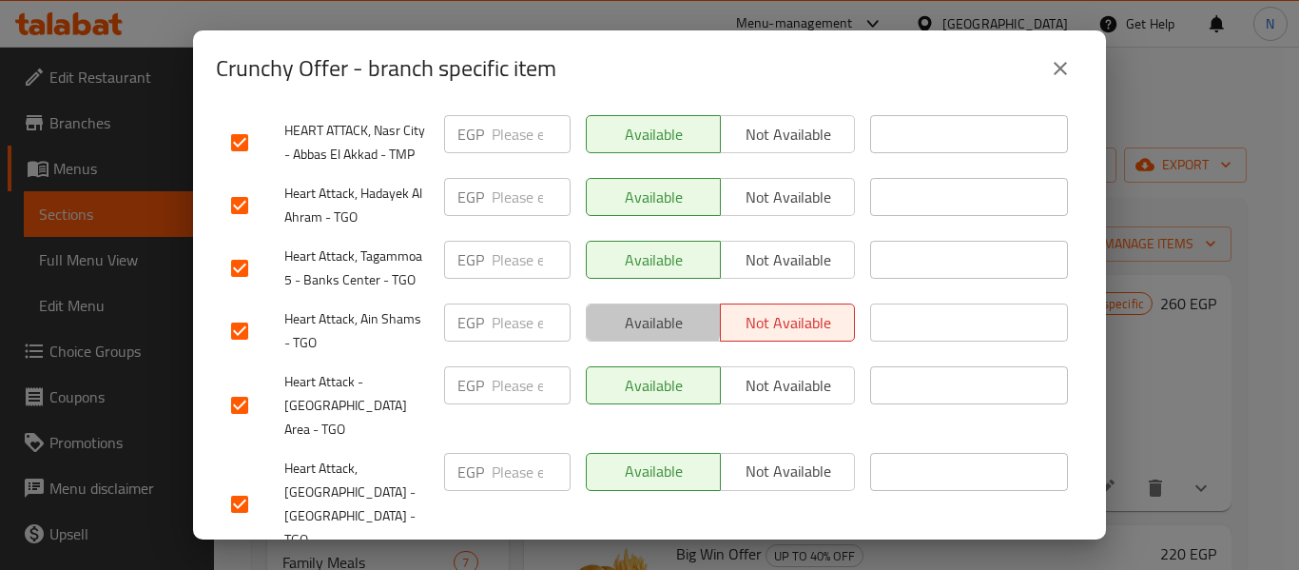
click at [628, 309] on span "Available" at bounding box center [653, 323] width 119 height 28
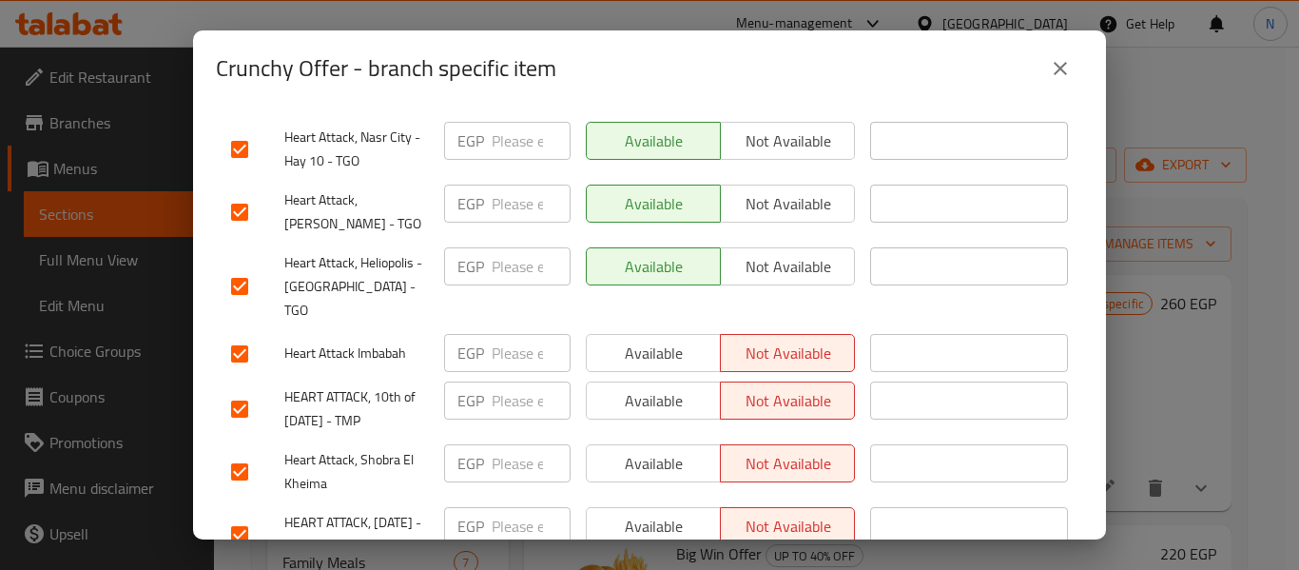
scroll to position [4731, 0]
click at [615, 450] on span "Available" at bounding box center [653, 464] width 119 height 28
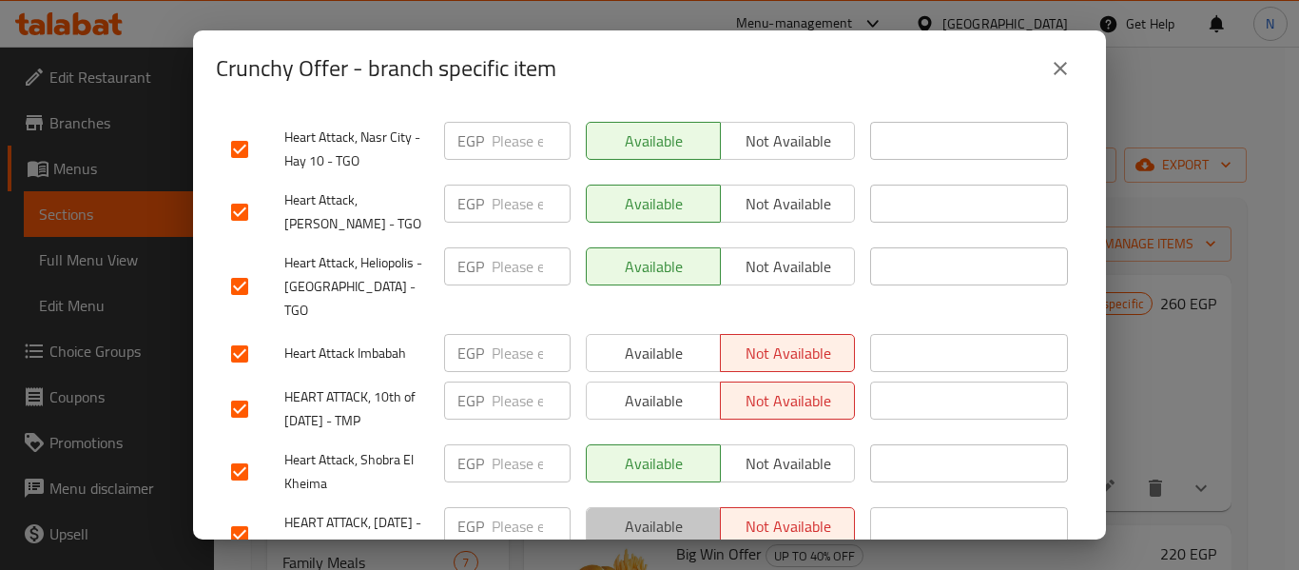
click at [637, 507] on button "Available" at bounding box center [653, 526] width 135 height 38
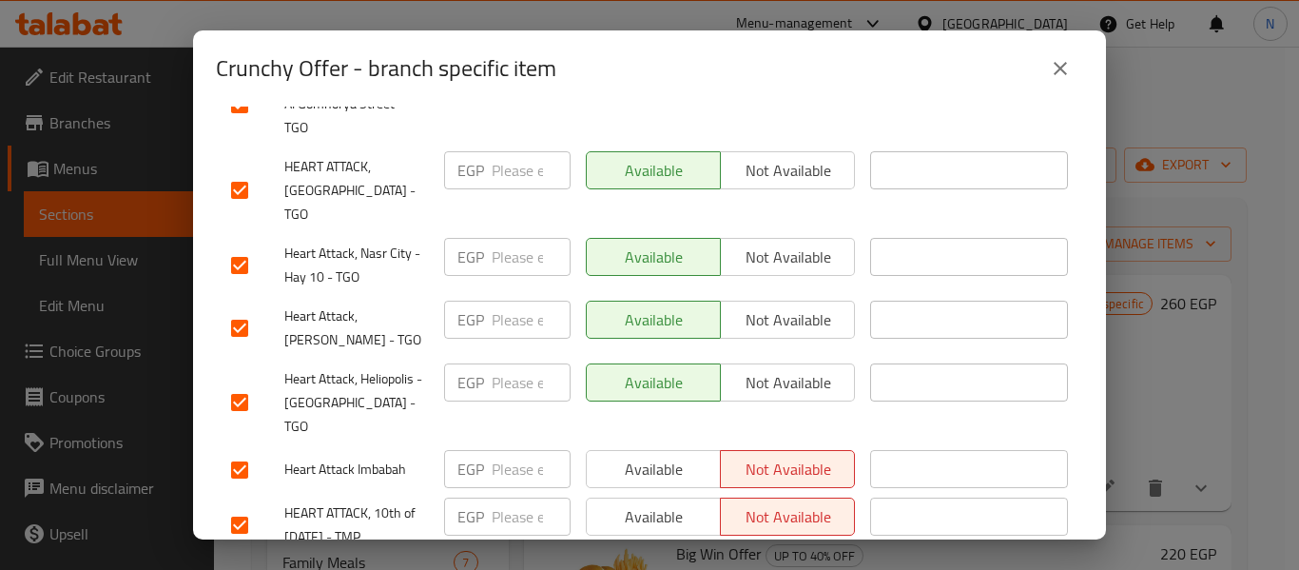
scroll to position [4612, 0]
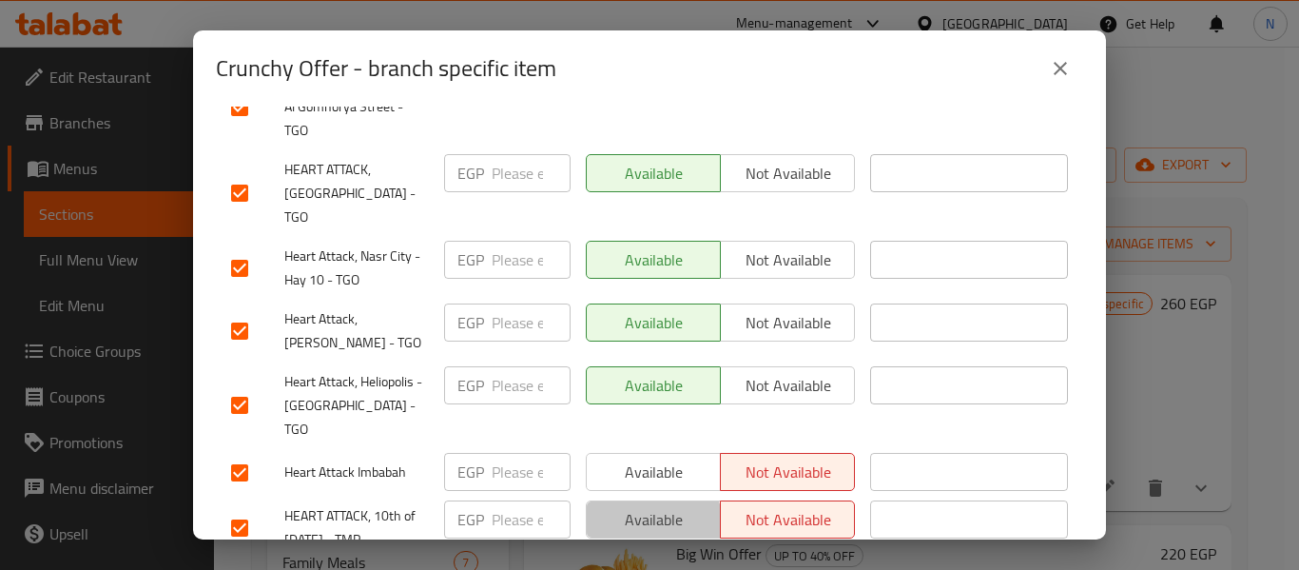
click at [634, 506] on span "Available" at bounding box center [653, 520] width 119 height 28
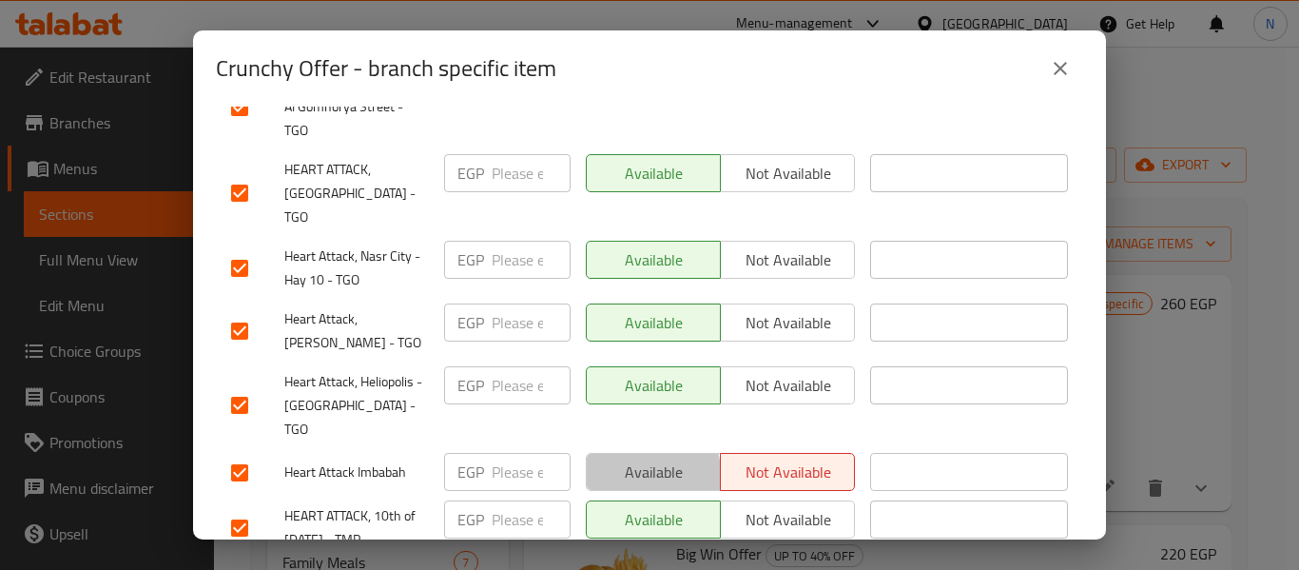
click at [622, 458] on span "Available" at bounding box center [653, 472] width 119 height 28
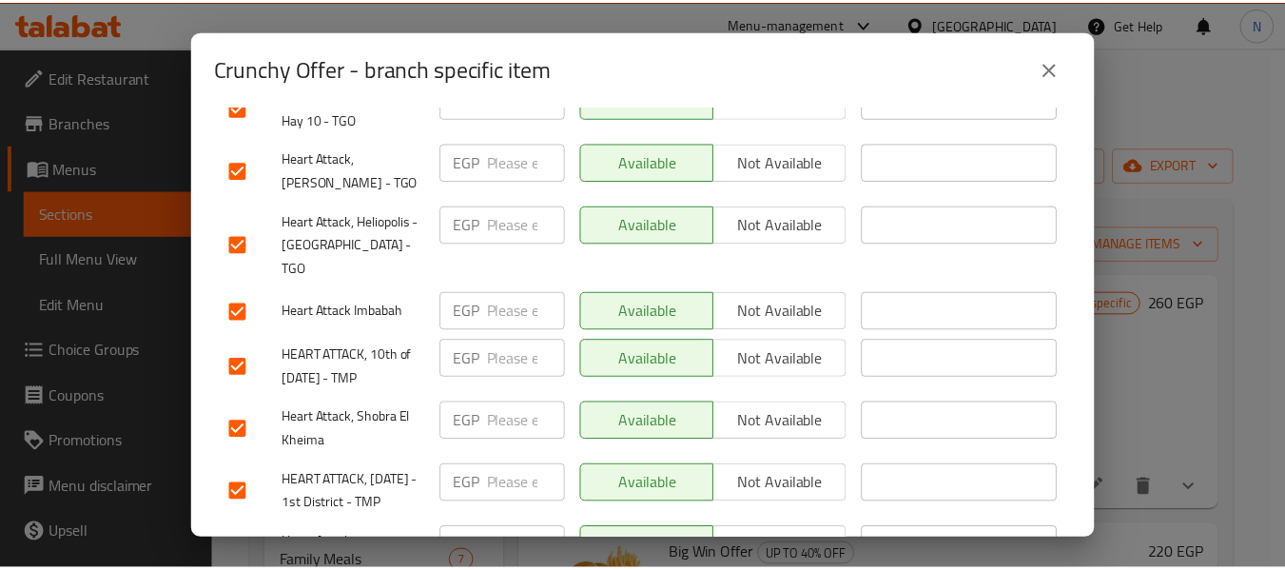
scroll to position [5014, 0]
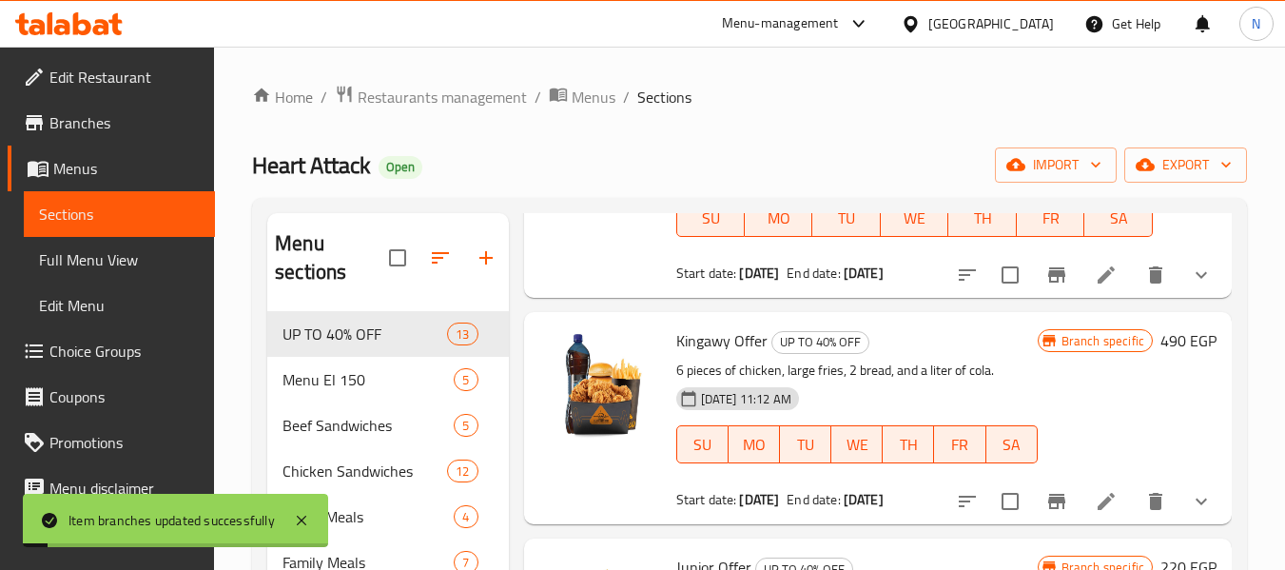
scroll to position [0, 0]
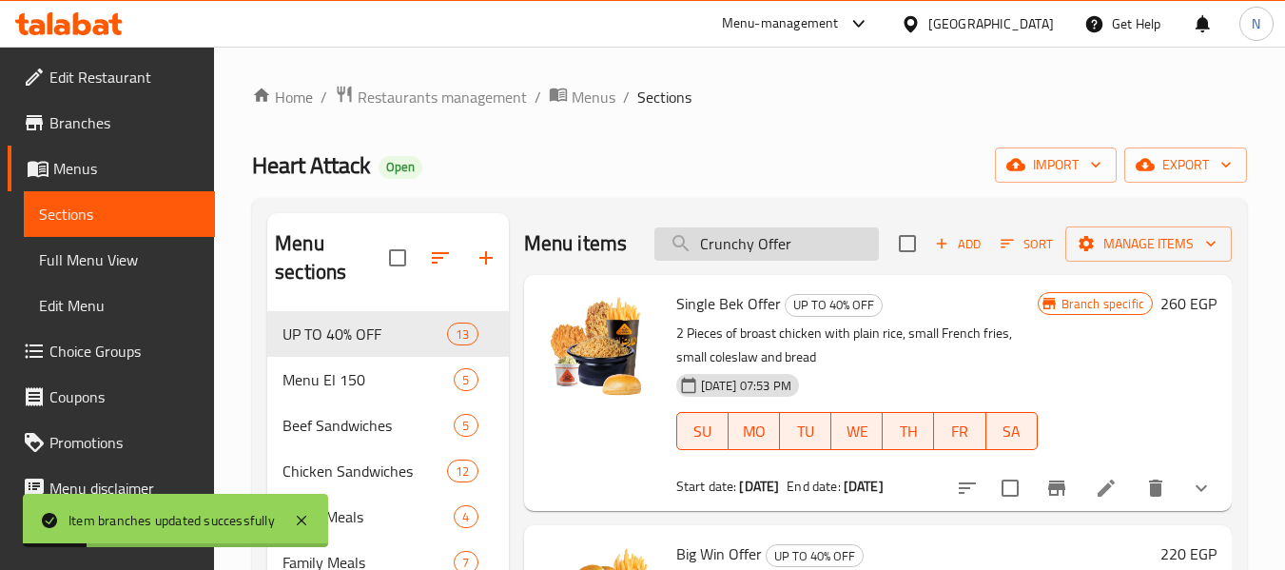
click at [770, 261] on input "Crunchy Offer" at bounding box center [766, 243] width 224 height 33
paste input "lassico"
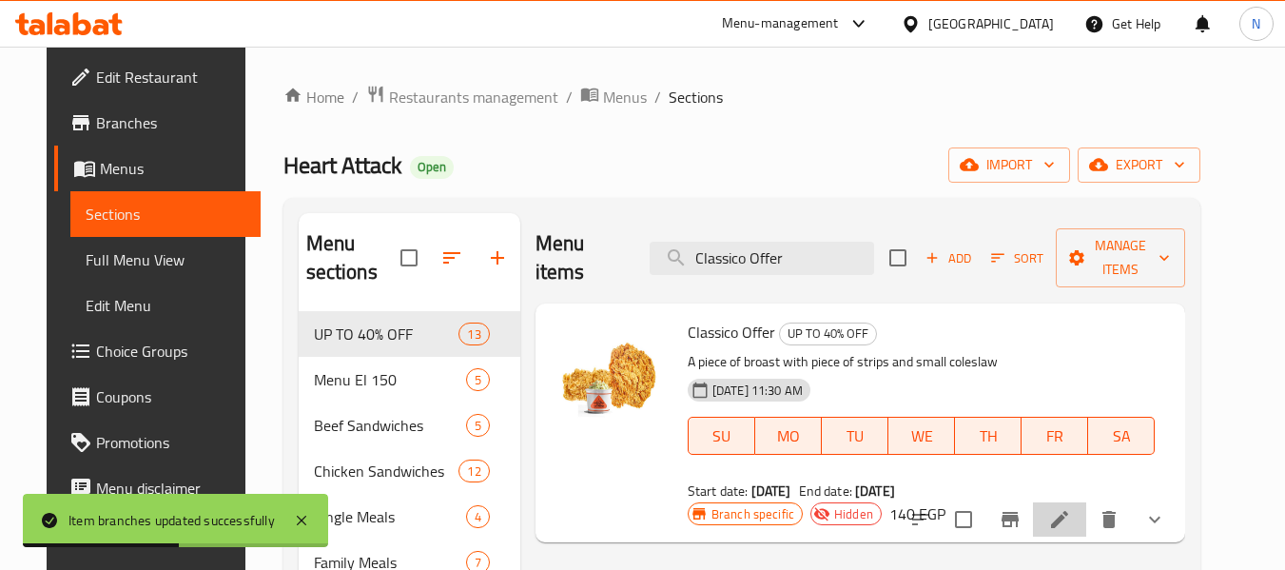
click at [1082, 502] on li at bounding box center [1059, 519] width 53 height 34
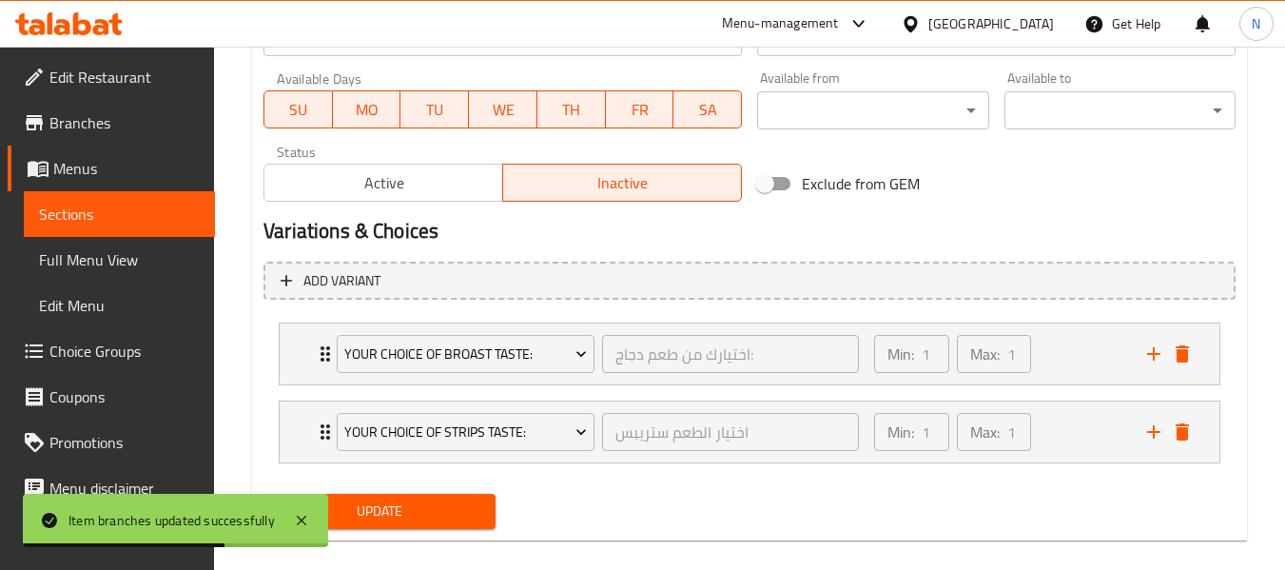
scroll to position [911, 0]
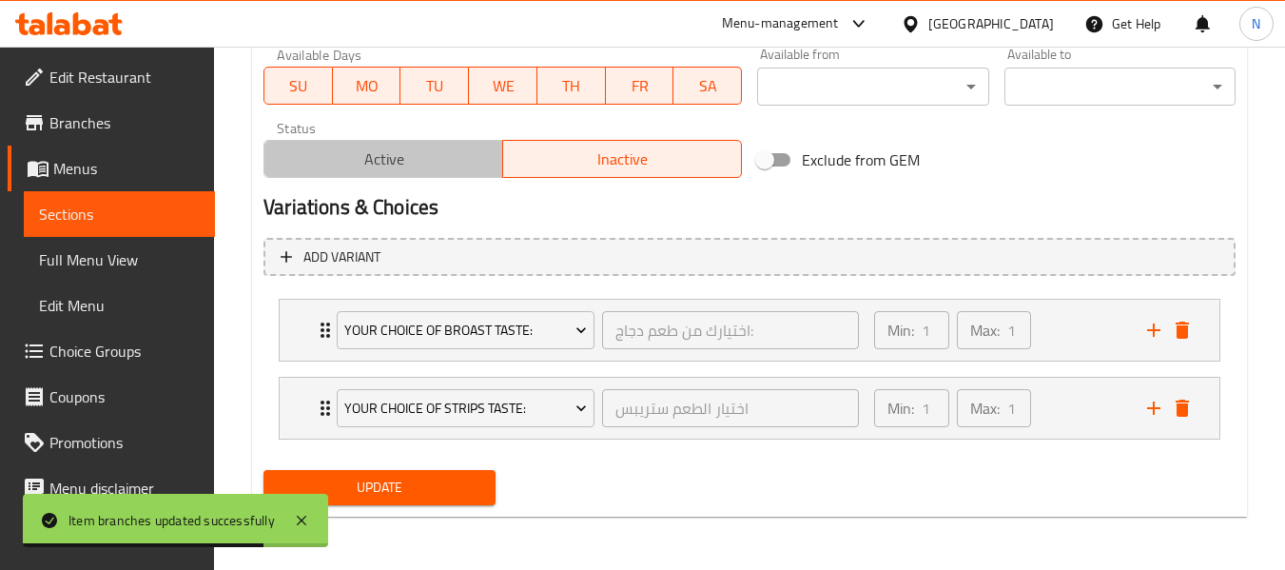
click at [436, 154] on span "Active" at bounding box center [383, 160] width 223 height 28
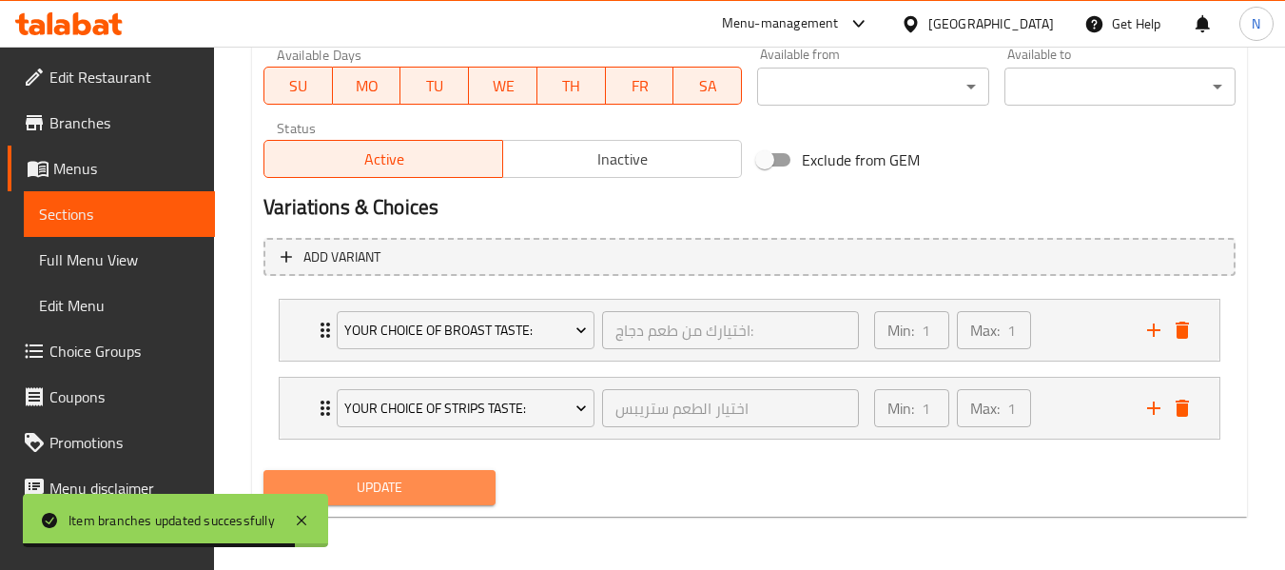
click at [458, 475] on button "Update" at bounding box center [378, 487] width 231 height 35
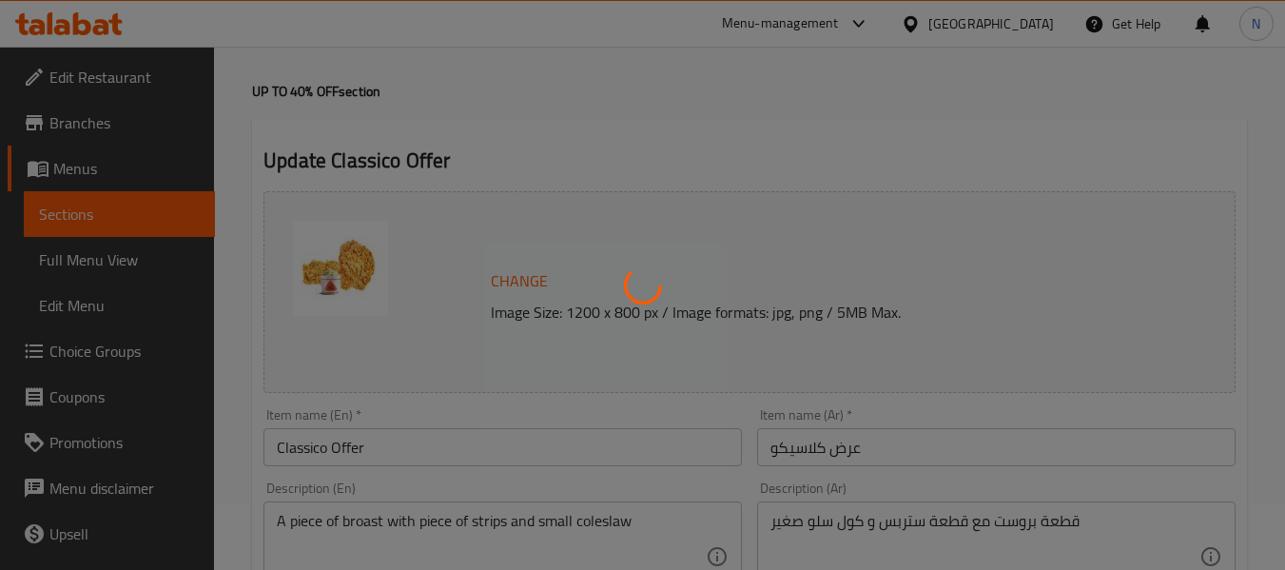
scroll to position [0, 0]
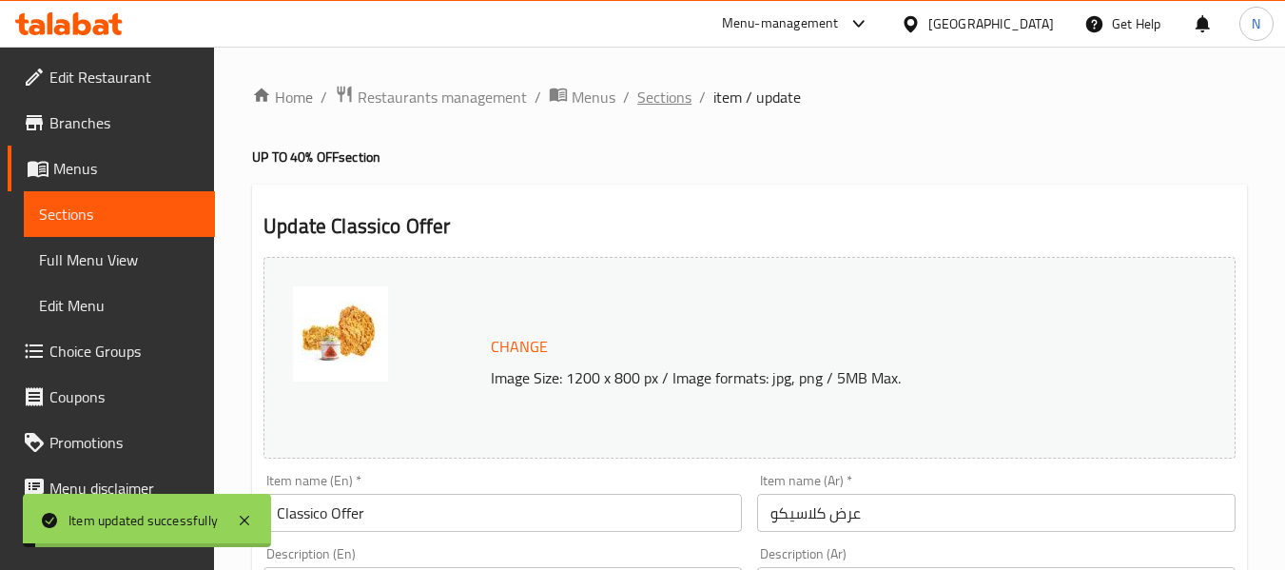
click at [644, 96] on span "Sections" at bounding box center [664, 97] width 54 height 23
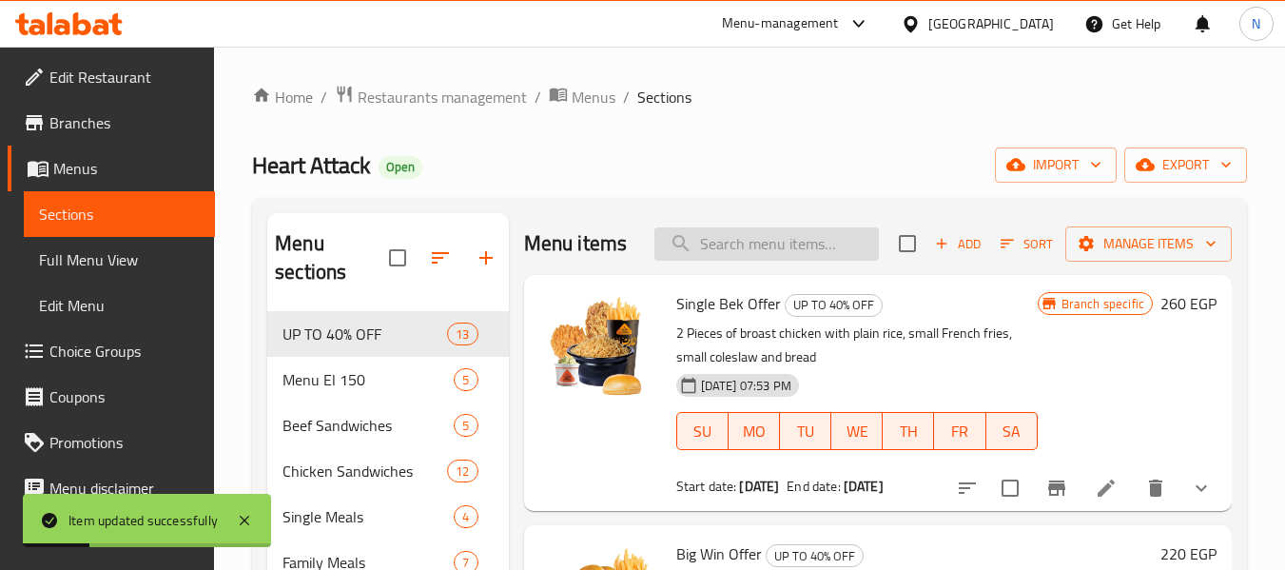
click at [742, 261] on input "search" at bounding box center [766, 243] width 224 height 33
paste input "El Qarmasha Offer"
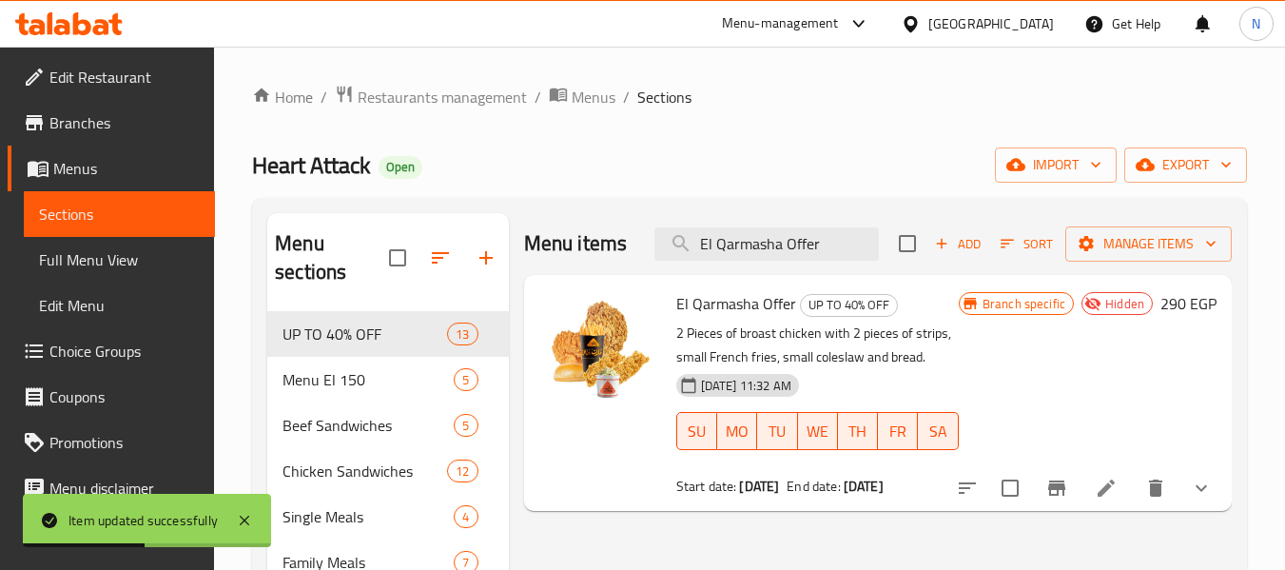
click at [1099, 498] on div at bounding box center [1084, 488] width 280 height 46
click at [1099, 498] on icon at bounding box center [1106, 487] width 23 height 23
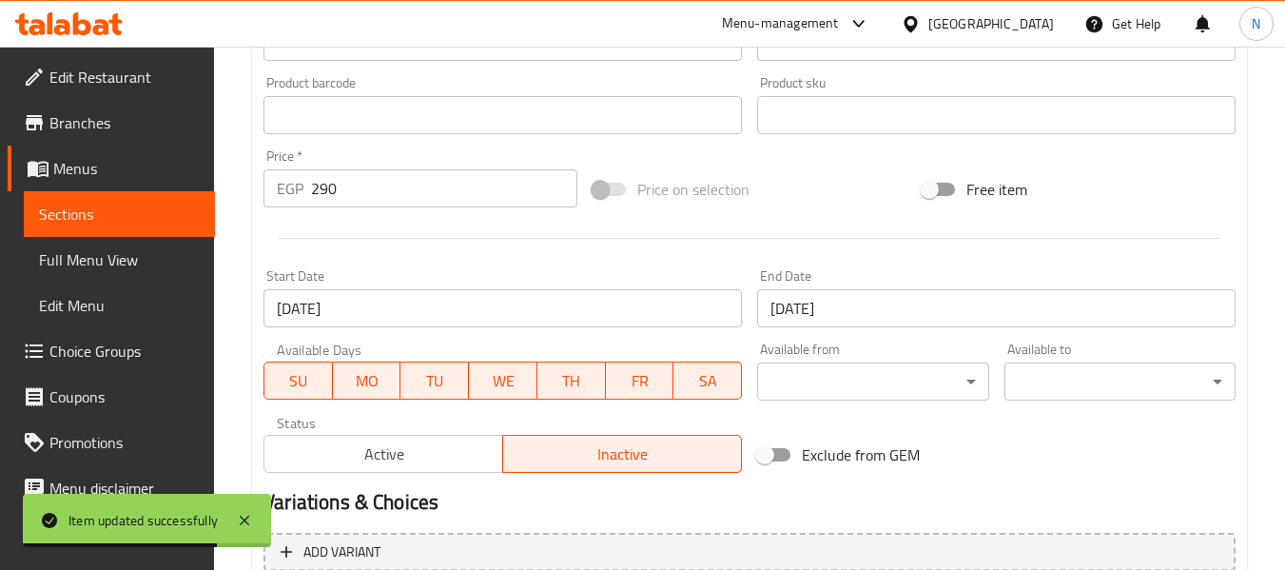
scroll to position [911, 0]
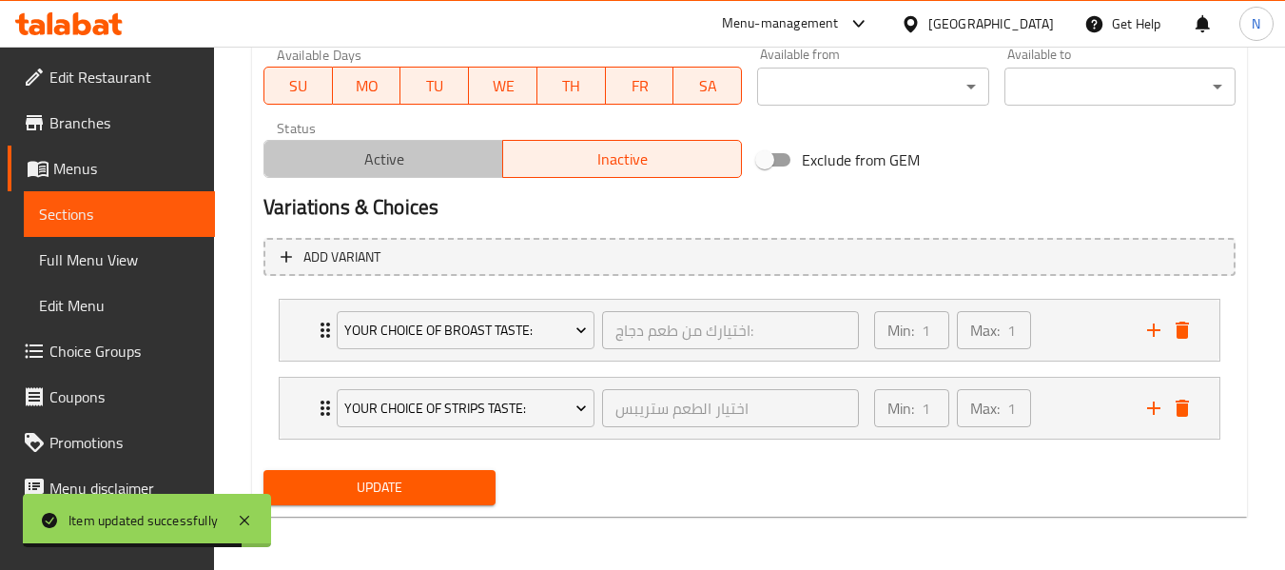
click at [447, 166] on span "Active" at bounding box center [383, 160] width 223 height 28
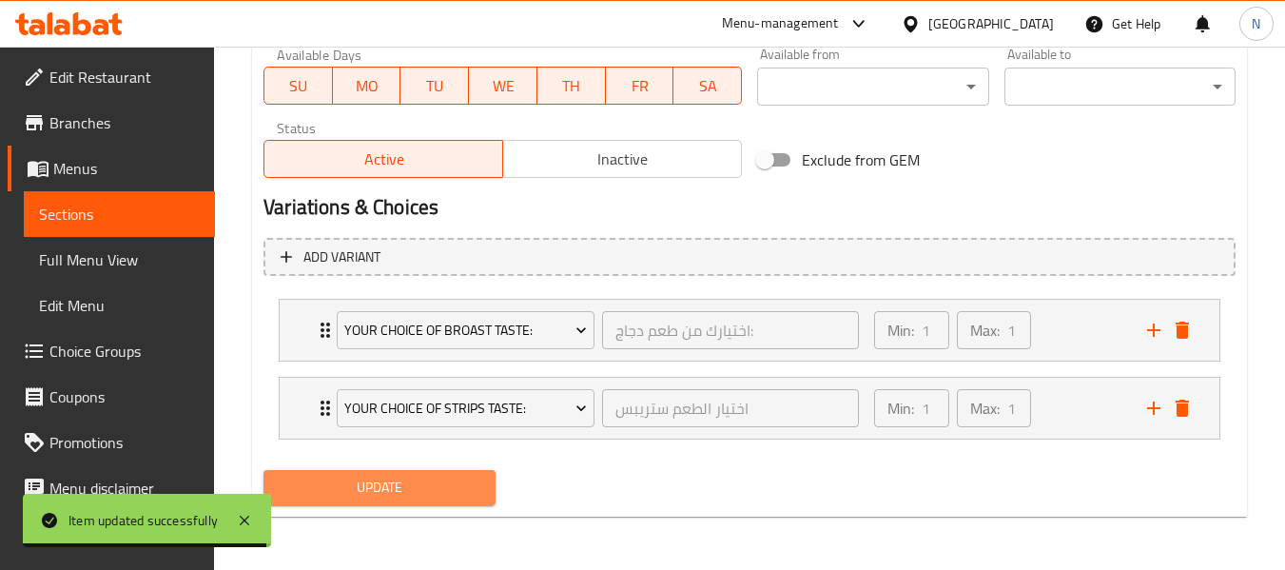
click at [490, 486] on button "Update" at bounding box center [378, 487] width 231 height 35
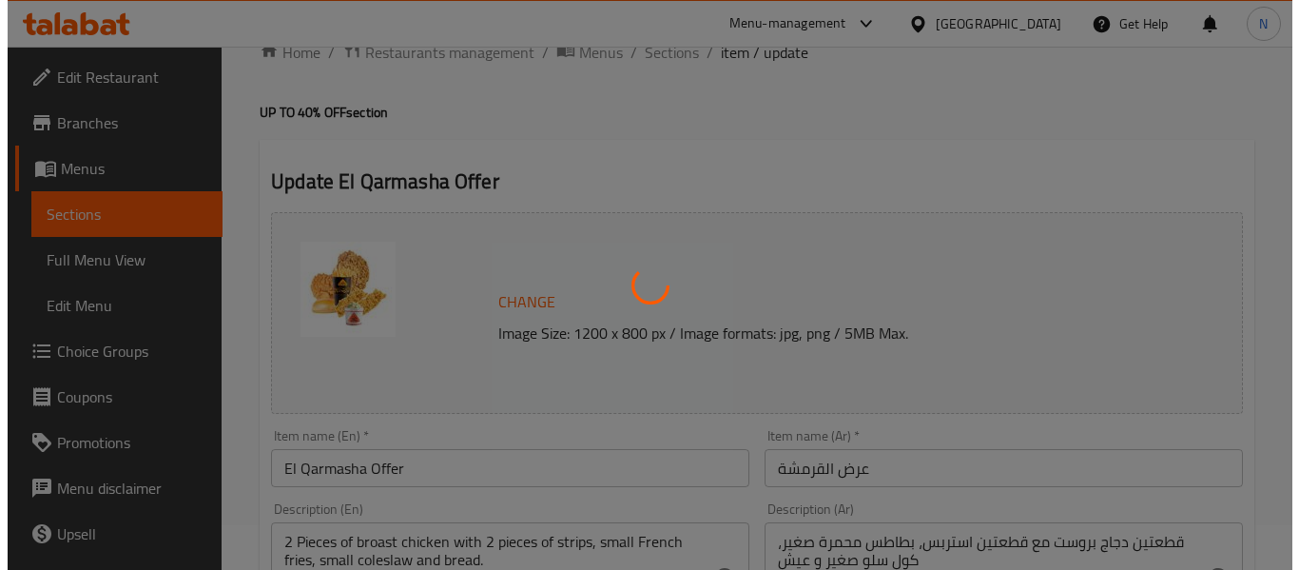
scroll to position [0, 0]
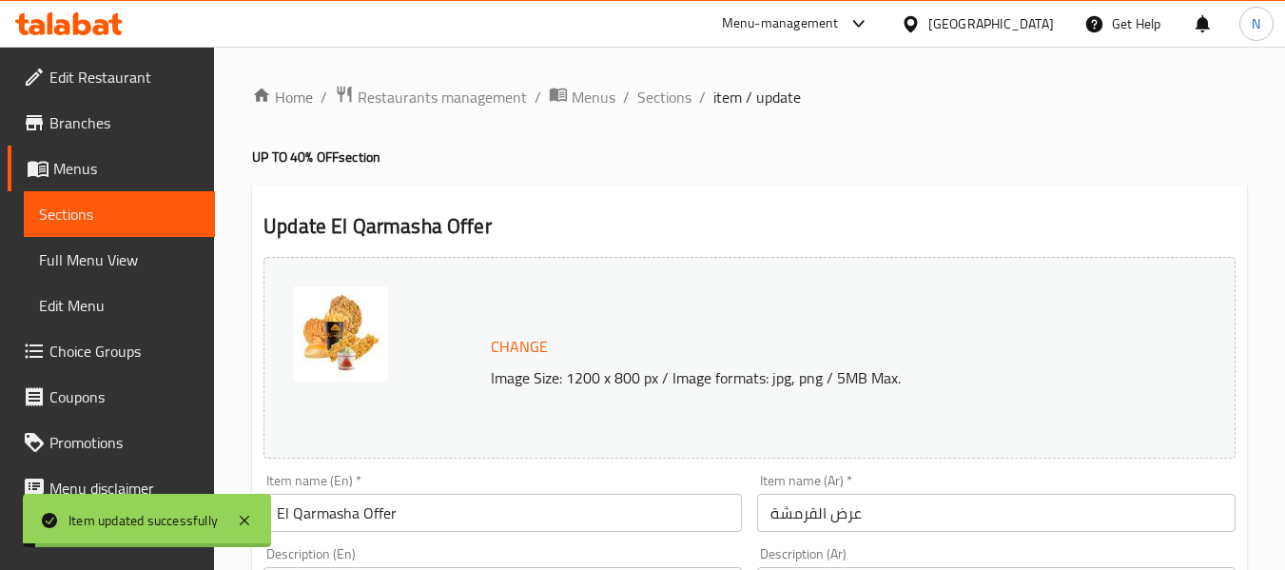
click at [659, 107] on span "Sections" at bounding box center [664, 97] width 54 height 23
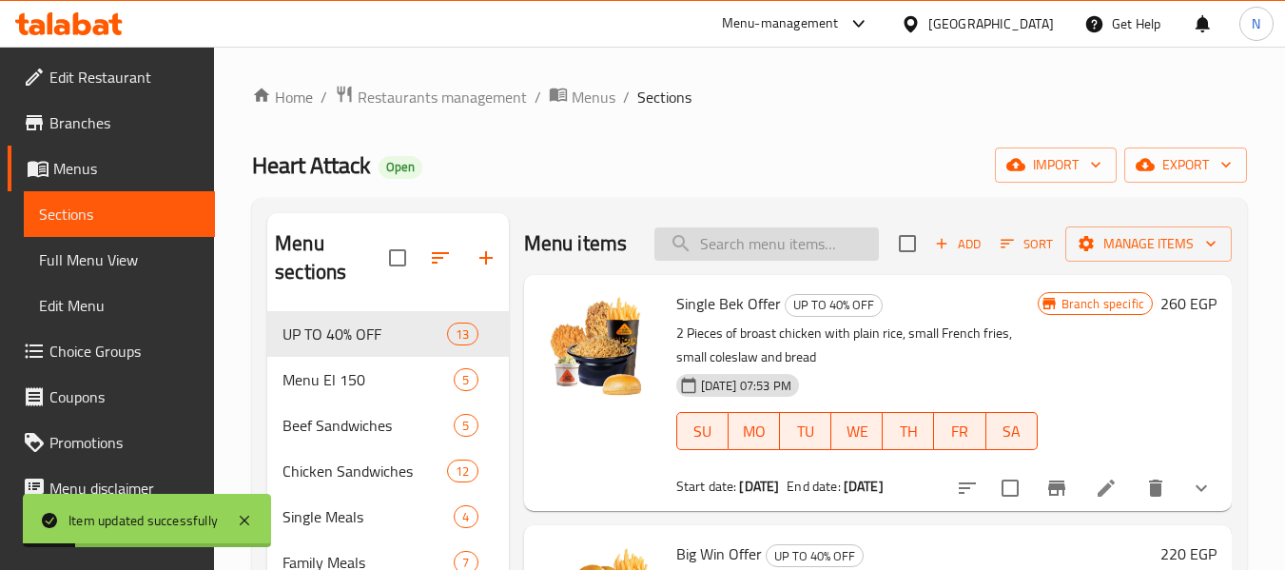
click at [762, 255] on input "search" at bounding box center [766, 243] width 224 height 33
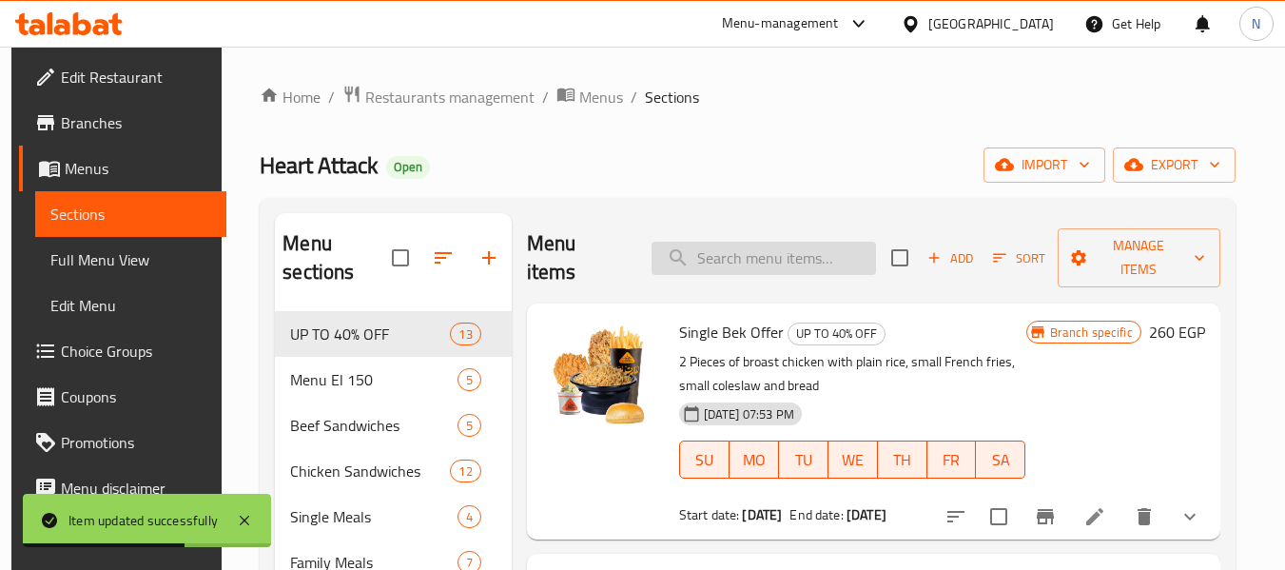
paste input "El Qarmasha Offer"
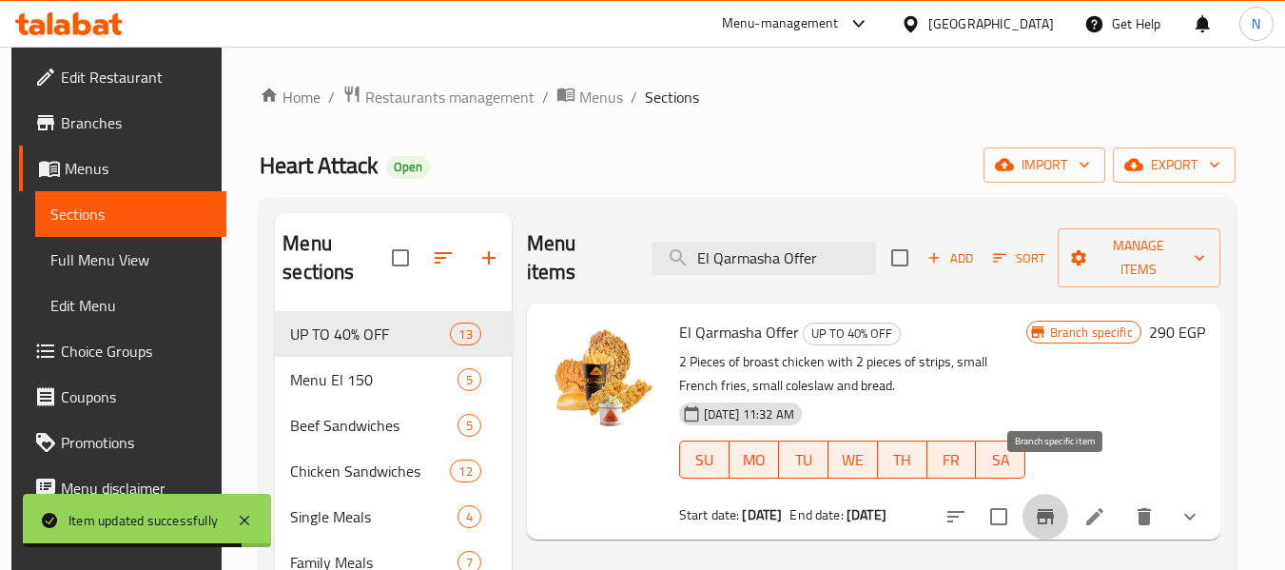
click at [1039, 494] on button "Branch-specific-item" at bounding box center [1045, 517] width 46 height 46
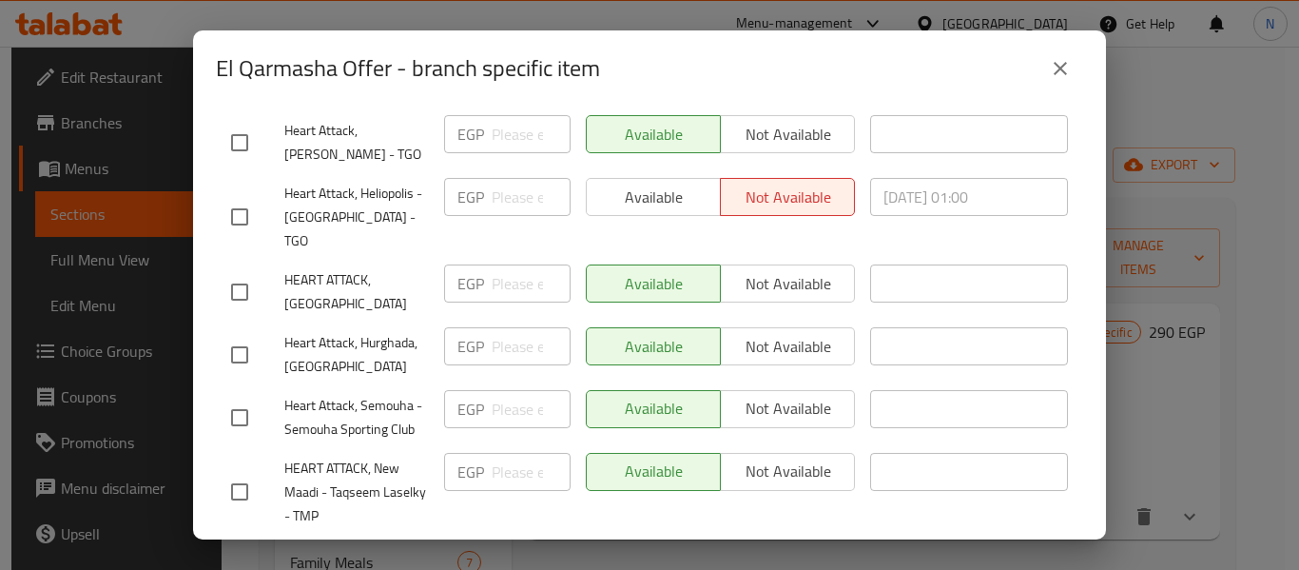
scroll to position [4880, 0]
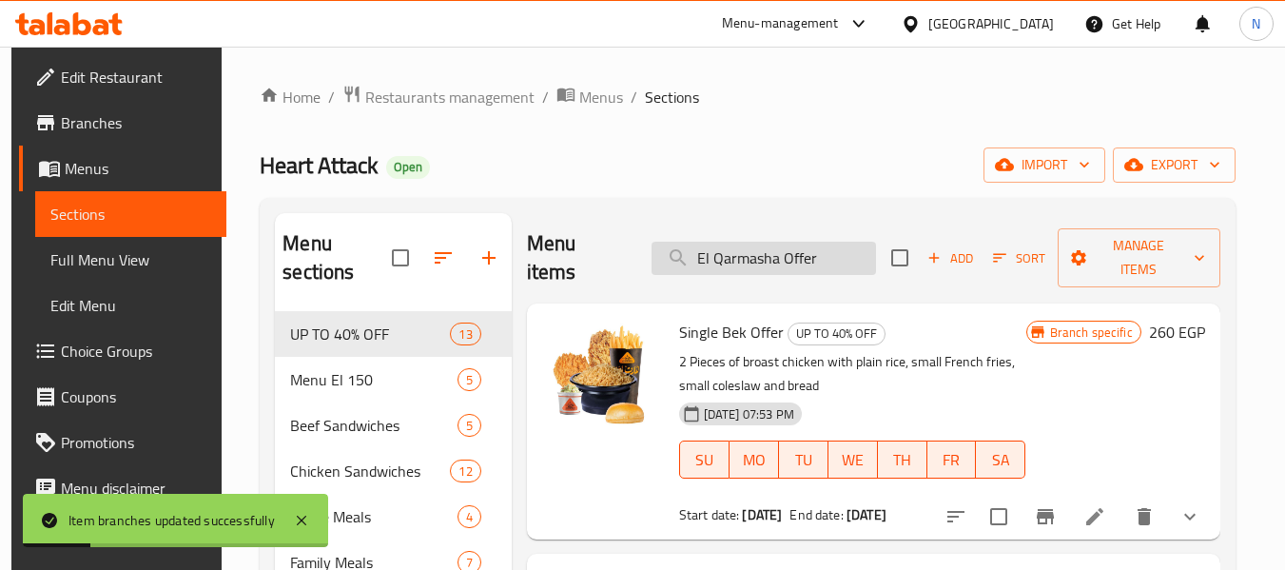
click at [823, 246] on input "El Qarmasha Offer" at bounding box center [763, 258] width 224 height 33
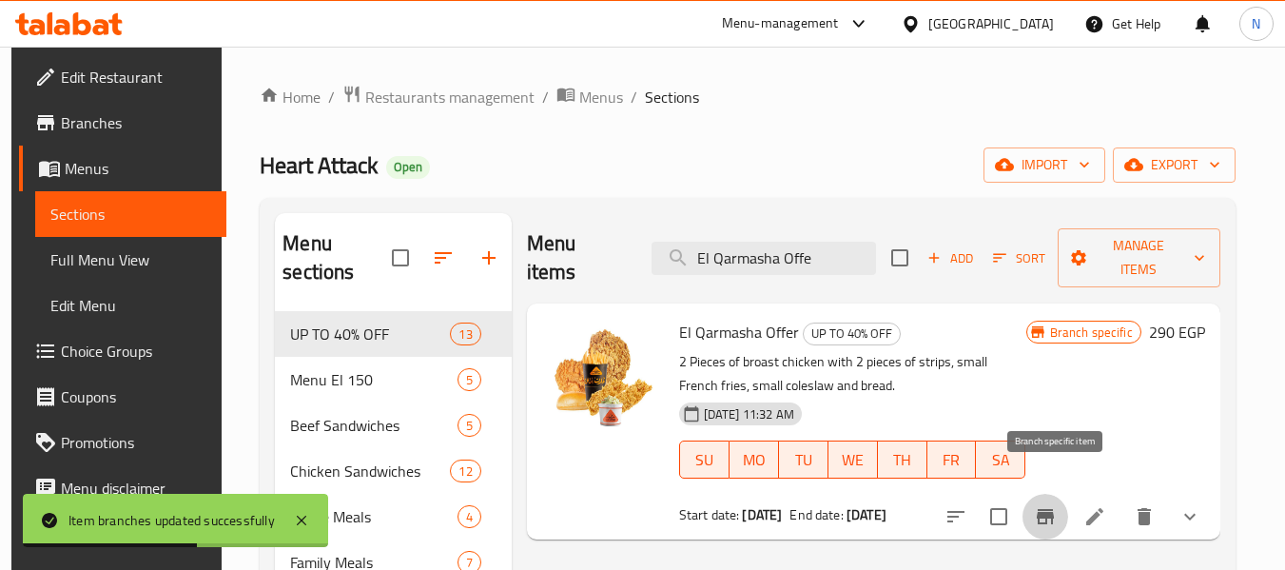
click at [1039, 494] on button "Branch-specific-item" at bounding box center [1045, 517] width 46 height 46
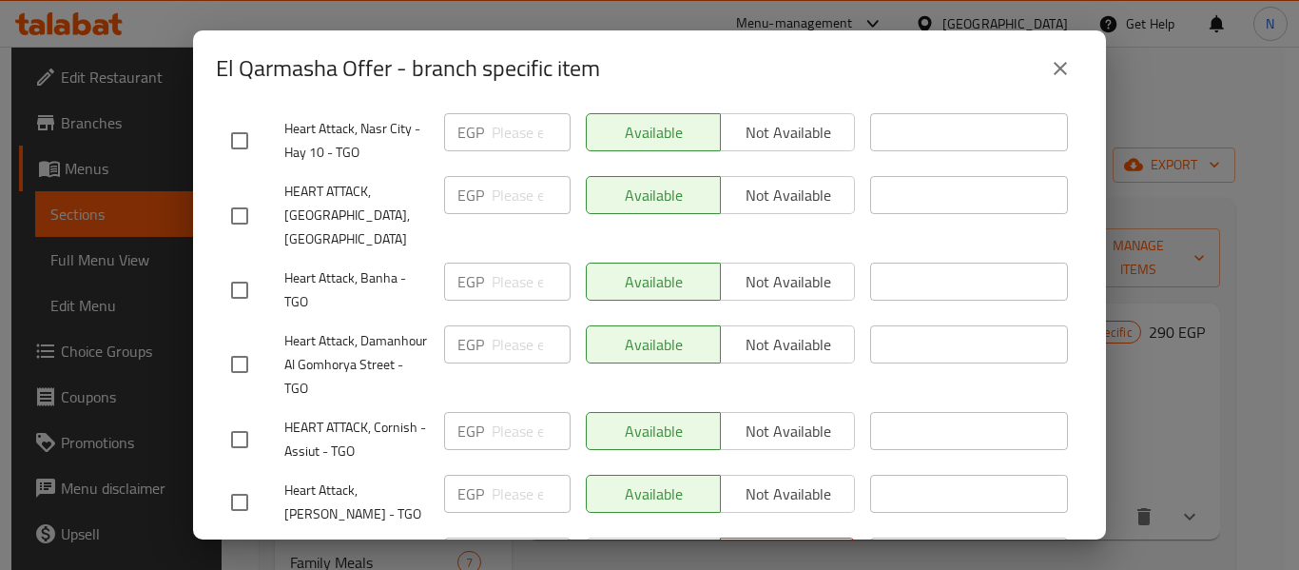
scroll to position [4608, 0]
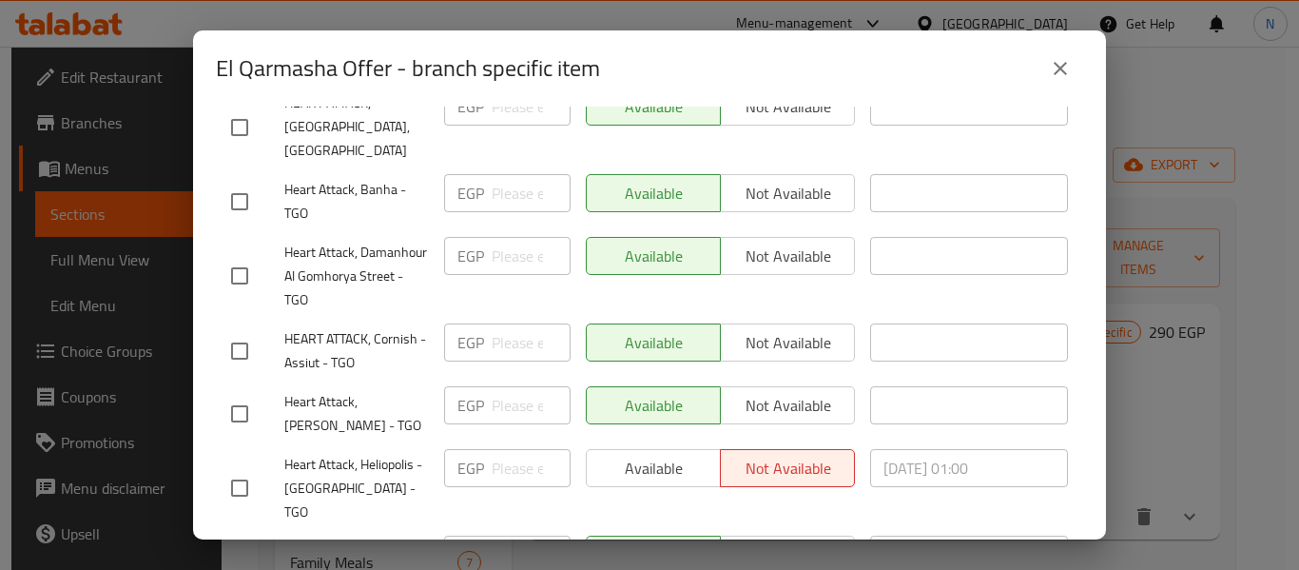
click at [237, 468] on input "checkbox" at bounding box center [240, 488] width 40 height 40
click at [608, 449] on button "Available" at bounding box center [653, 468] width 135 height 38
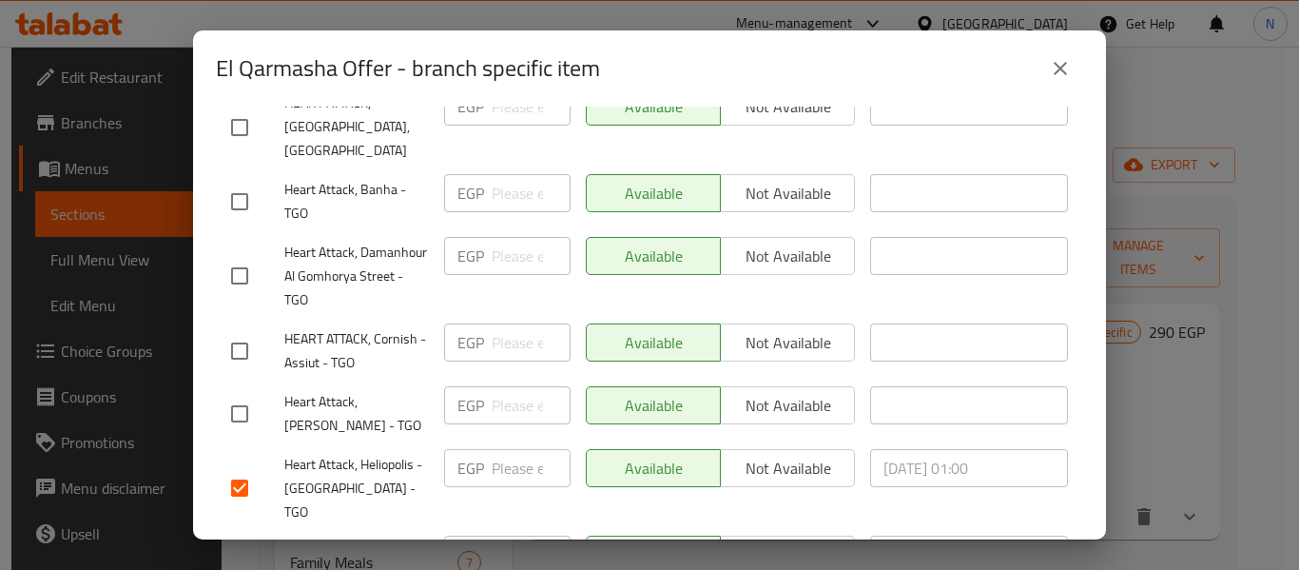
scroll to position [5014, 0]
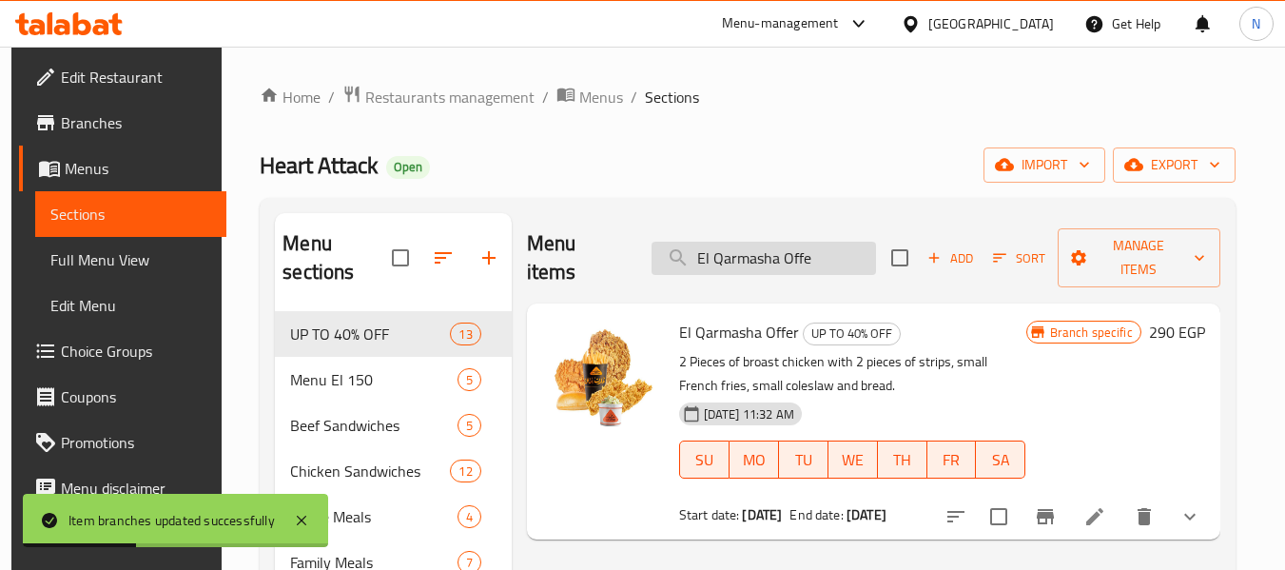
click at [817, 243] on input "El Qarmasha Offe" at bounding box center [763, 258] width 224 height 33
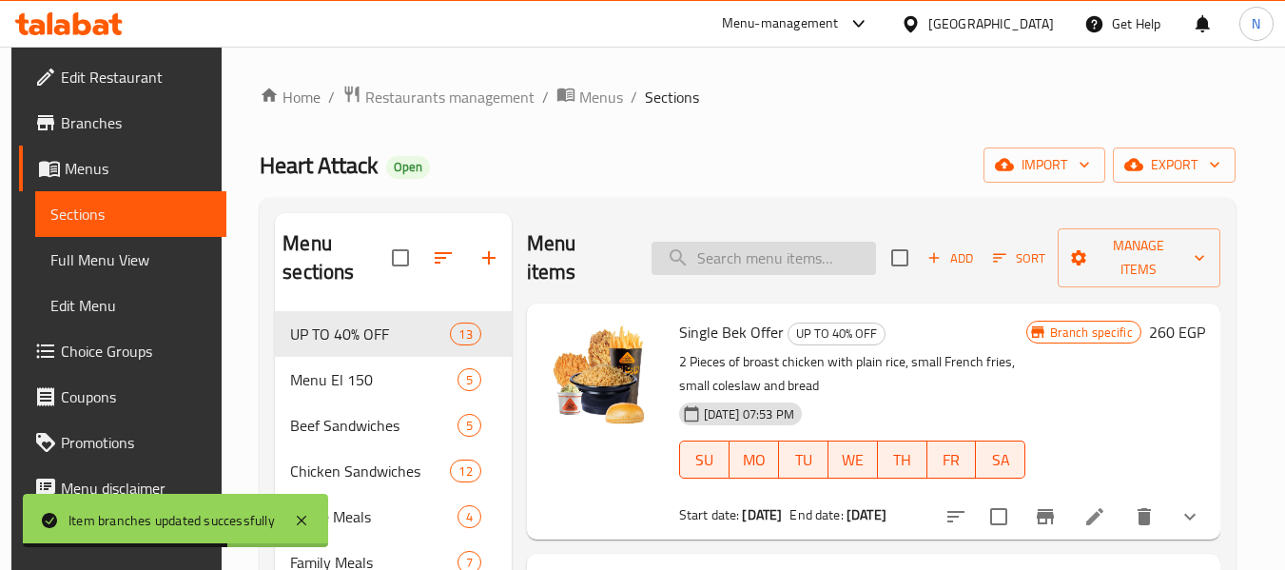
paste input "Junior Offer"
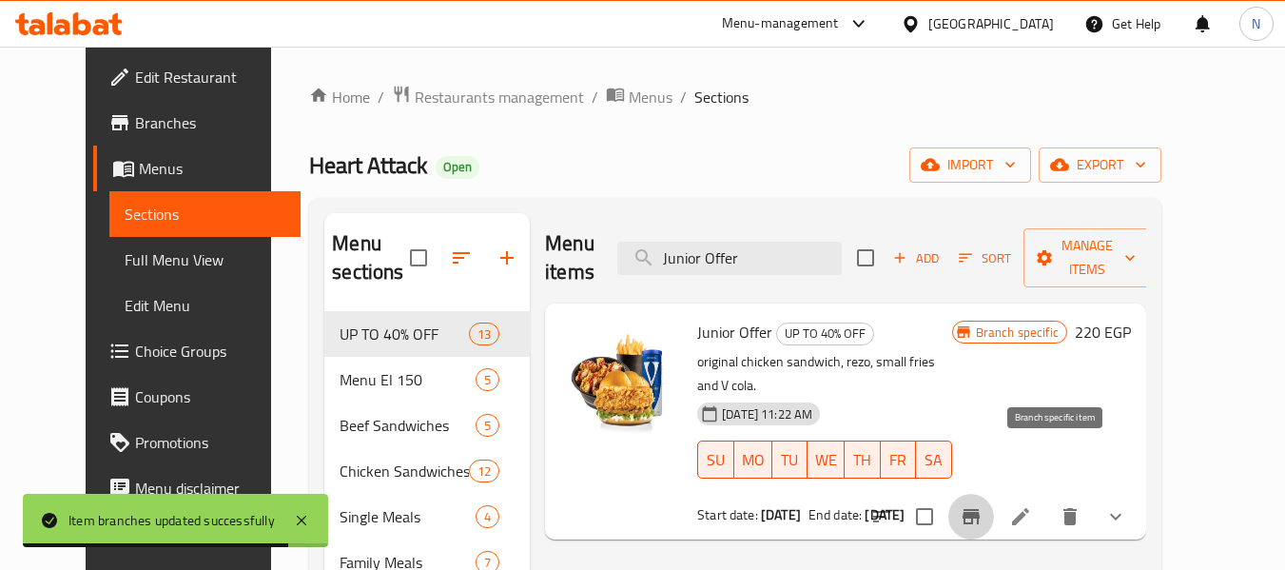
click at [982, 505] on icon "Branch-specific-item" at bounding box center [971, 516] width 23 height 23
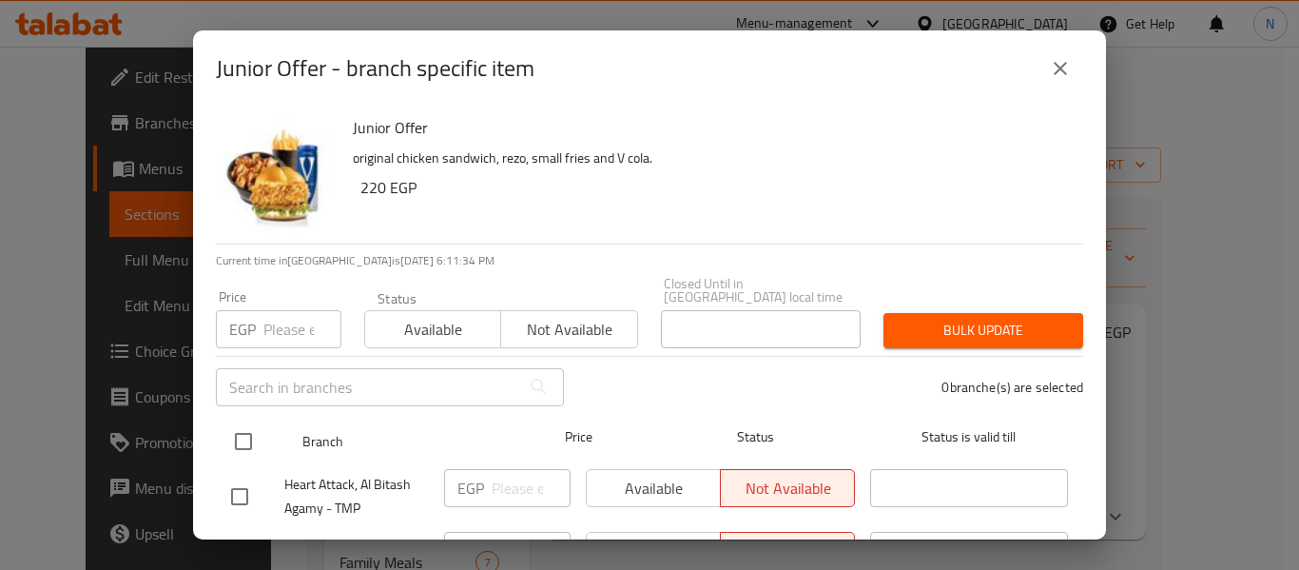
scroll to position [170, 0]
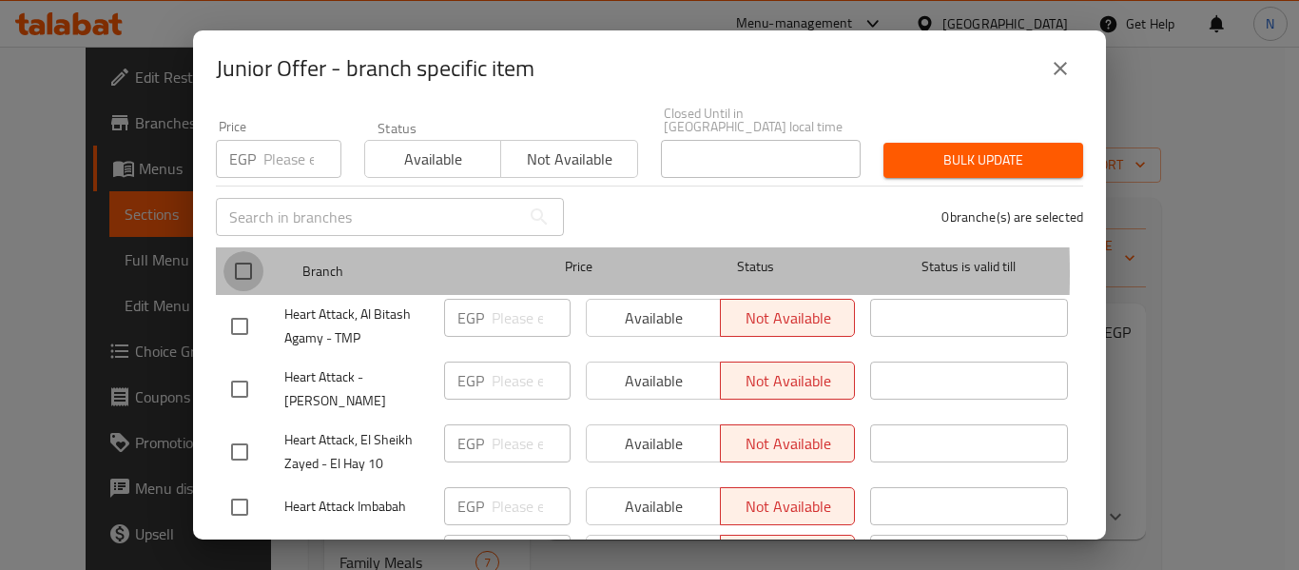
click at [245, 260] on input "checkbox" at bounding box center [243, 271] width 40 height 40
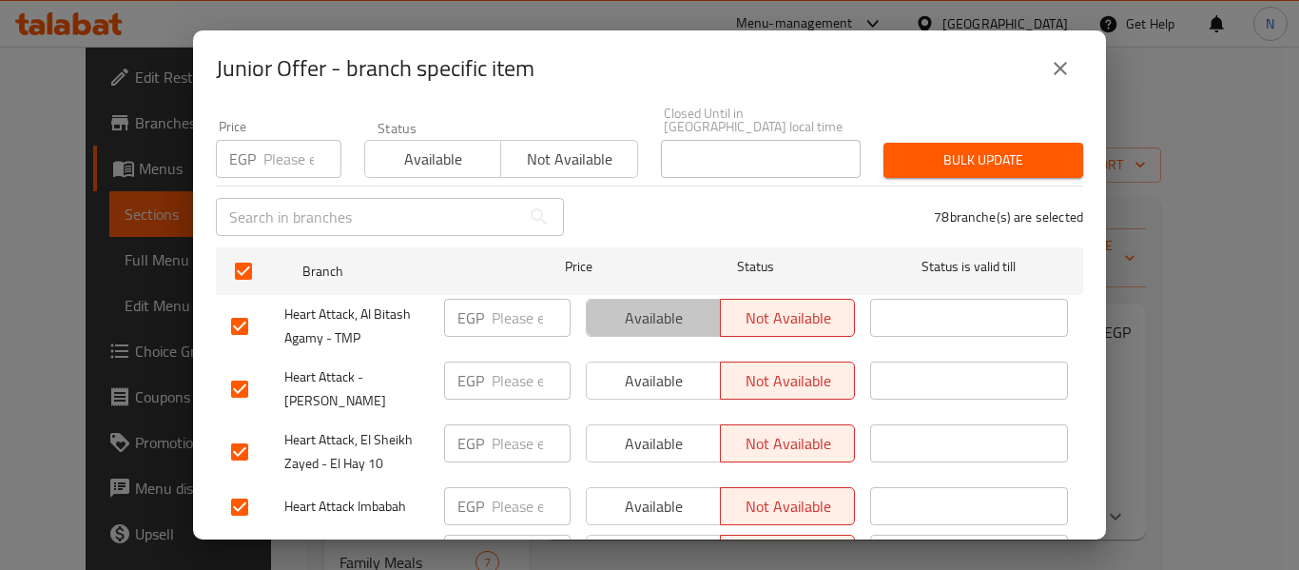
click at [654, 307] on span "Available" at bounding box center [653, 318] width 119 height 28
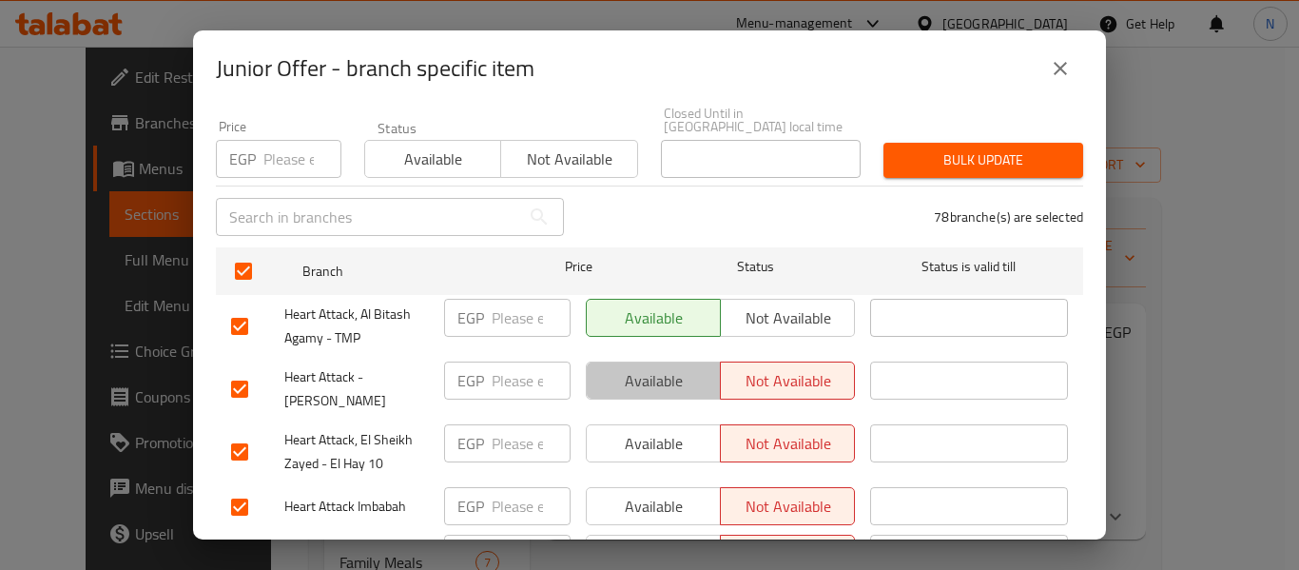
click at [652, 367] on span "Available" at bounding box center [653, 381] width 119 height 28
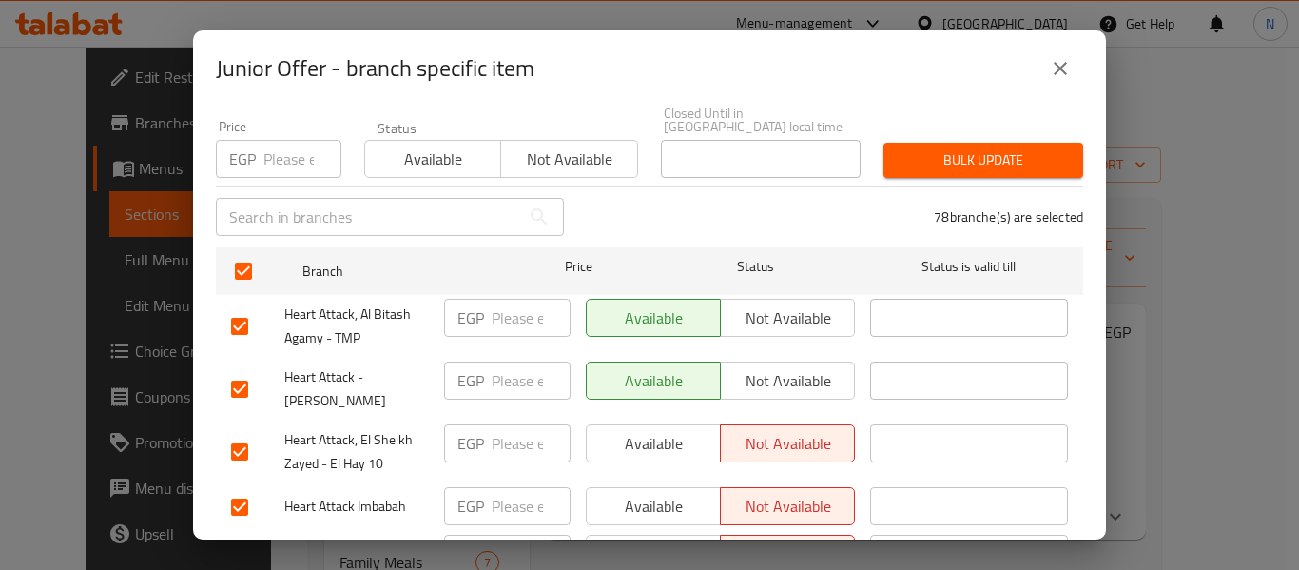
click at [643, 424] on button "Available" at bounding box center [653, 443] width 135 height 38
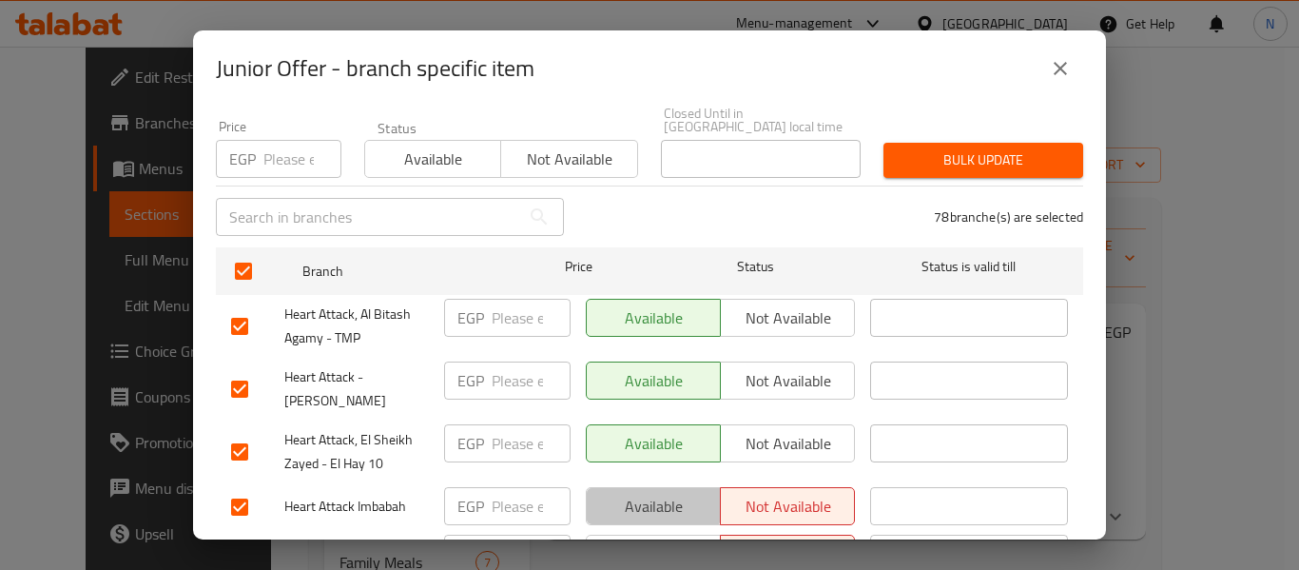
click at [644, 487] on button "Available" at bounding box center [653, 506] width 135 height 38
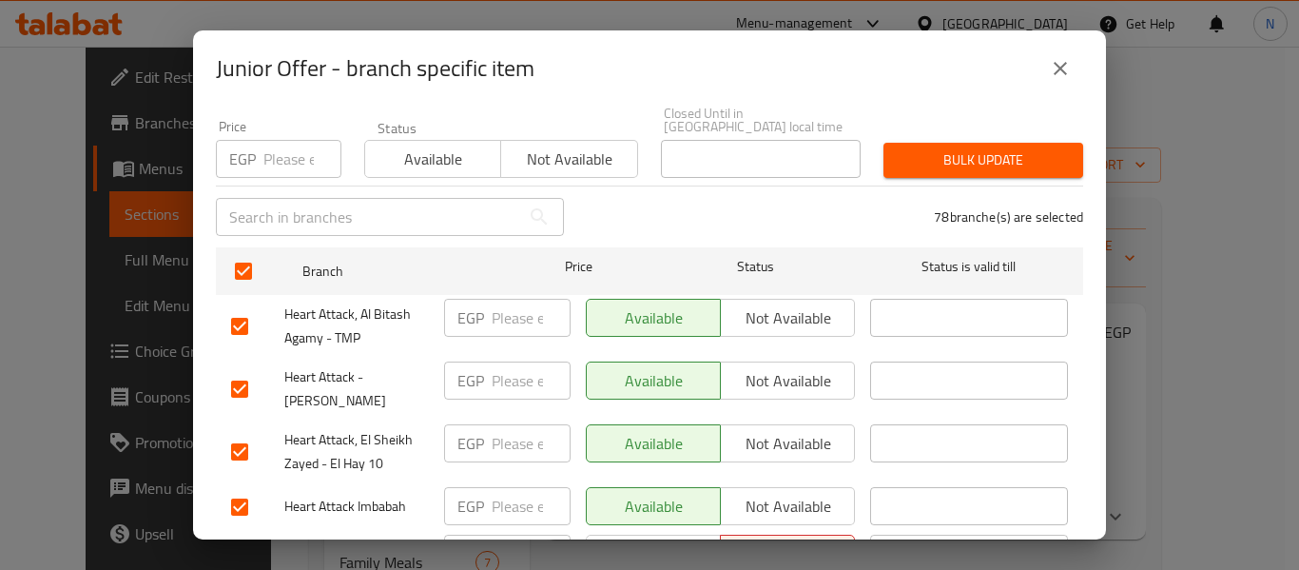
scroll to position [435, 0]
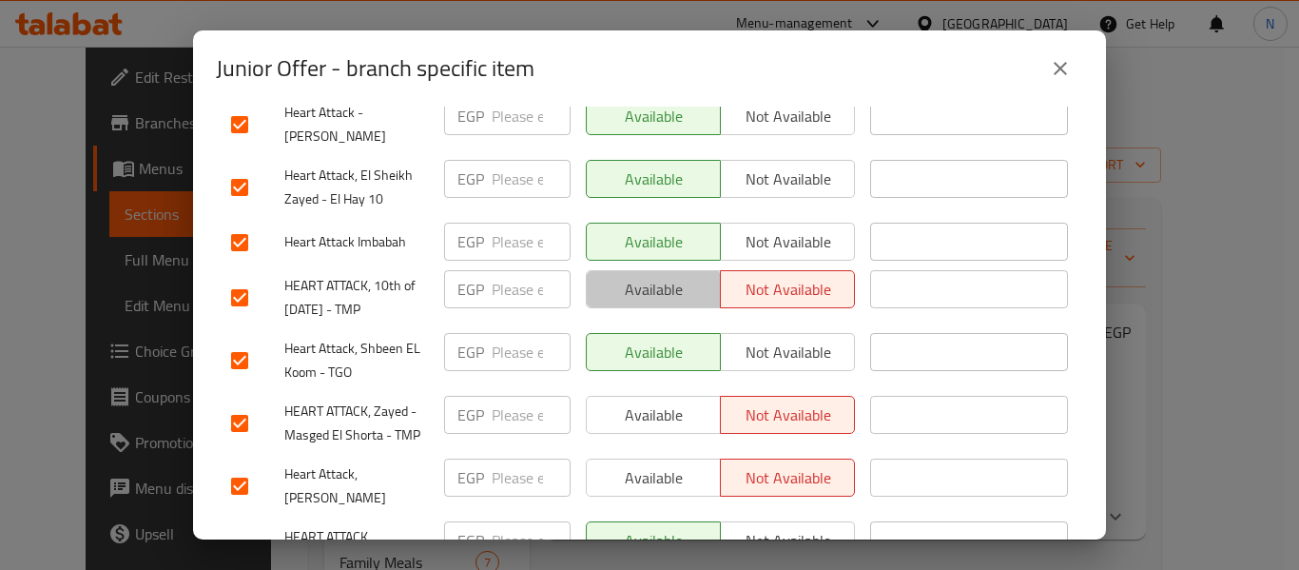
click at [628, 276] on span "Available" at bounding box center [653, 290] width 119 height 28
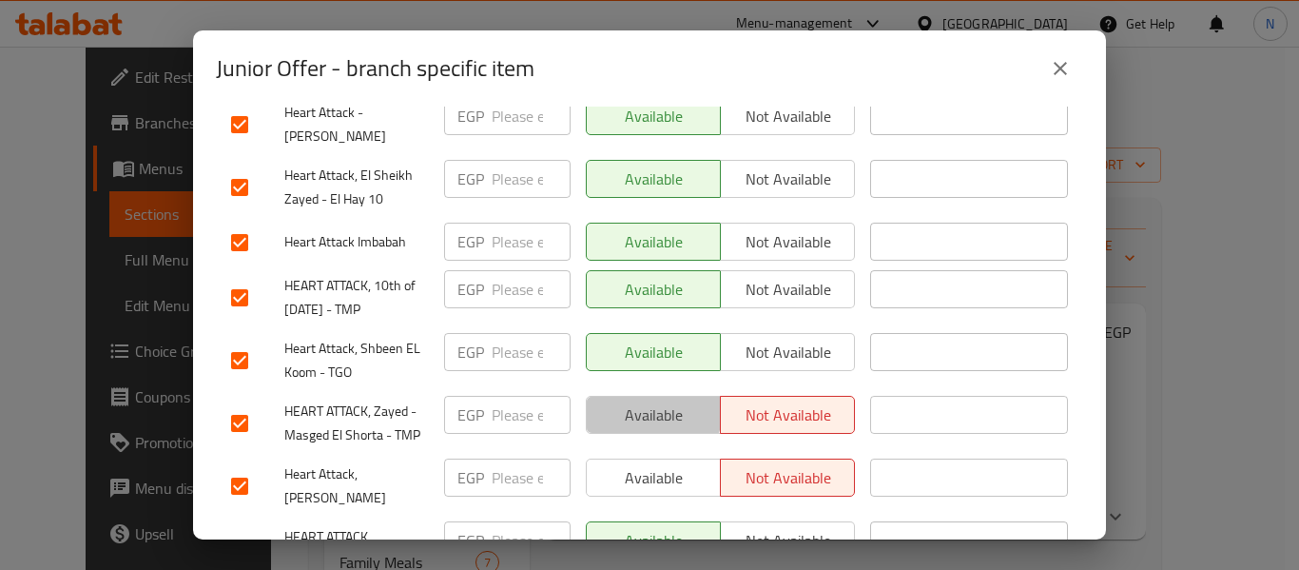
click at [632, 396] on button "Available" at bounding box center [653, 415] width 135 height 38
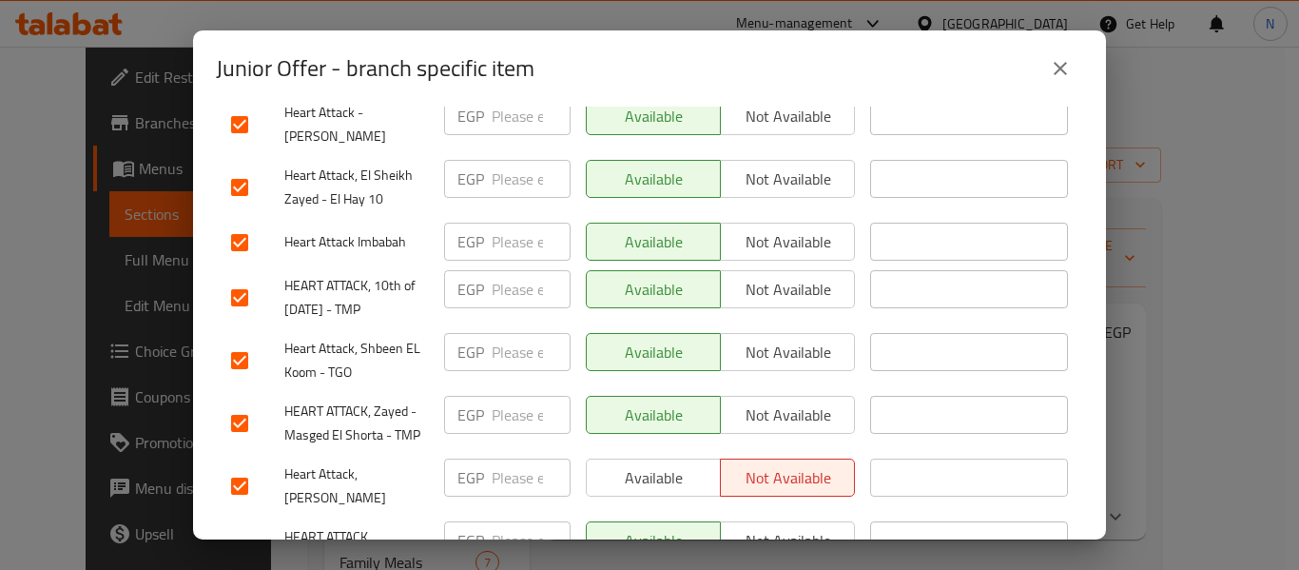
click at [635, 464] on span "Available" at bounding box center [653, 478] width 119 height 28
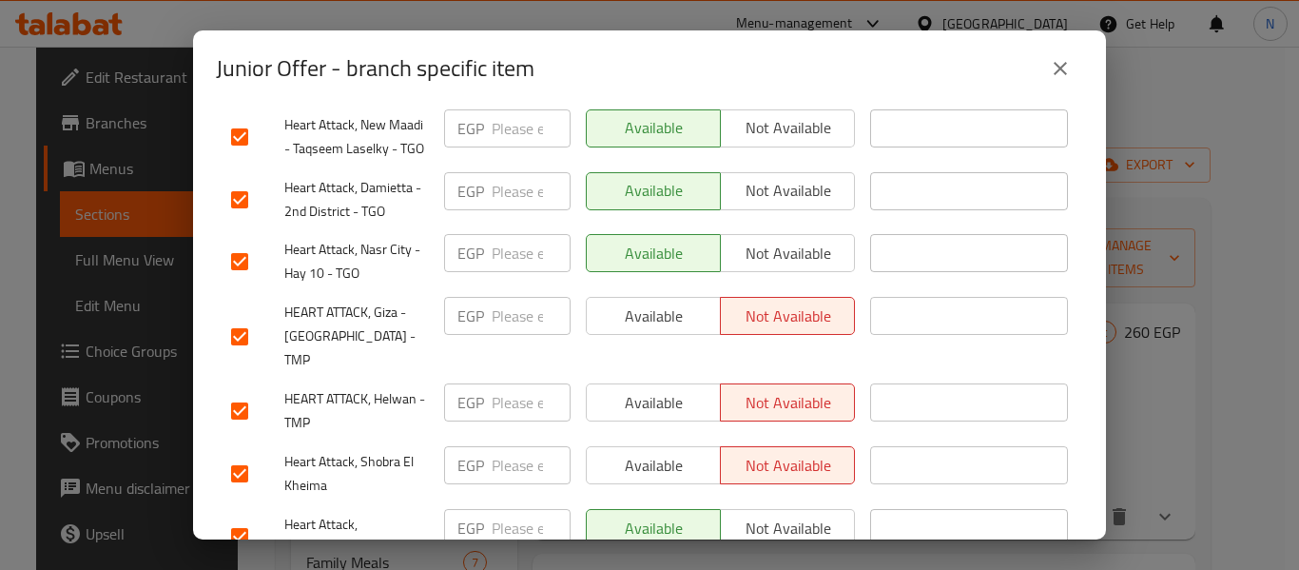
scroll to position [1331, 0]
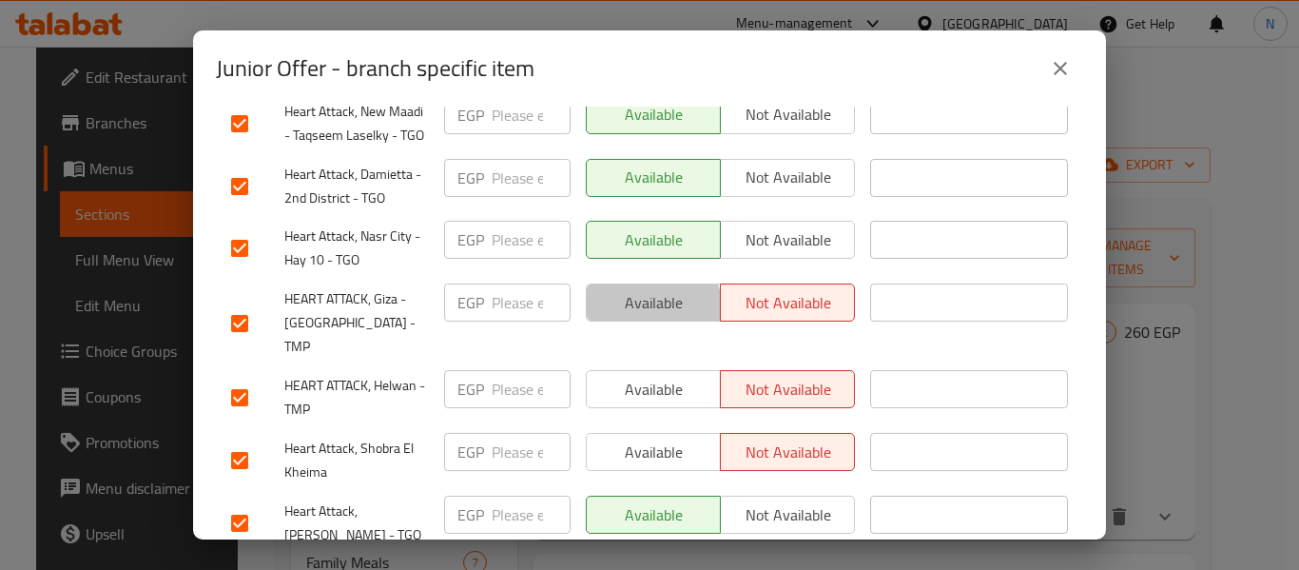
click at [642, 289] on span "Available" at bounding box center [653, 303] width 119 height 28
click at [646, 376] on span "Available" at bounding box center [653, 390] width 119 height 28
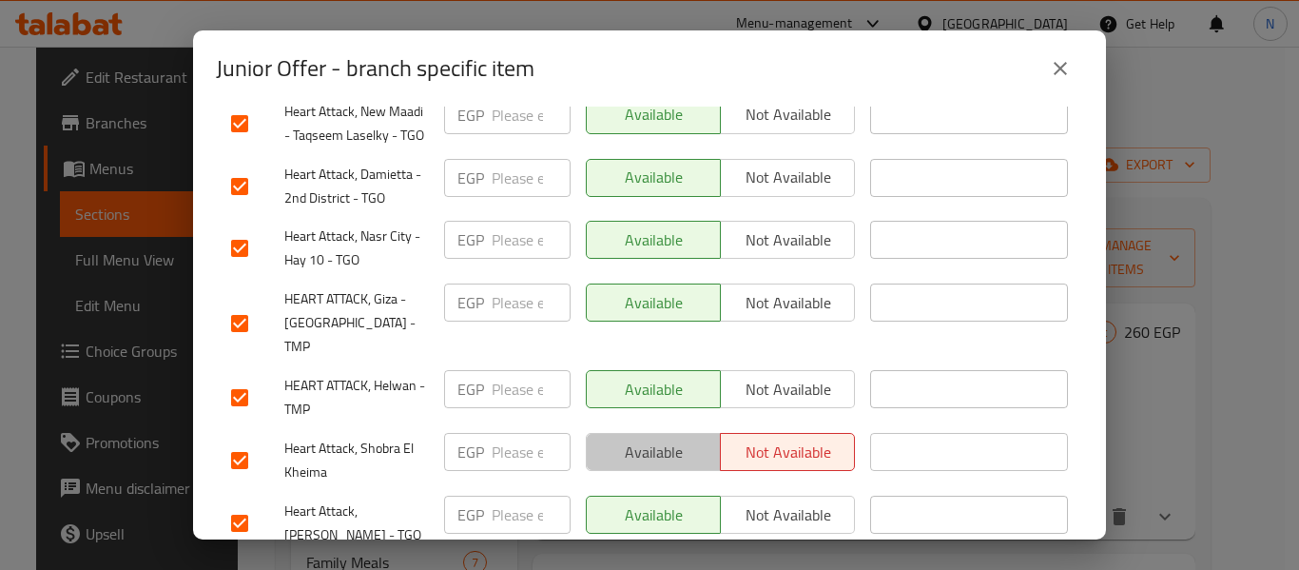
click at [653, 433] on button "Available" at bounding box center [653, 452] width 135 height 38
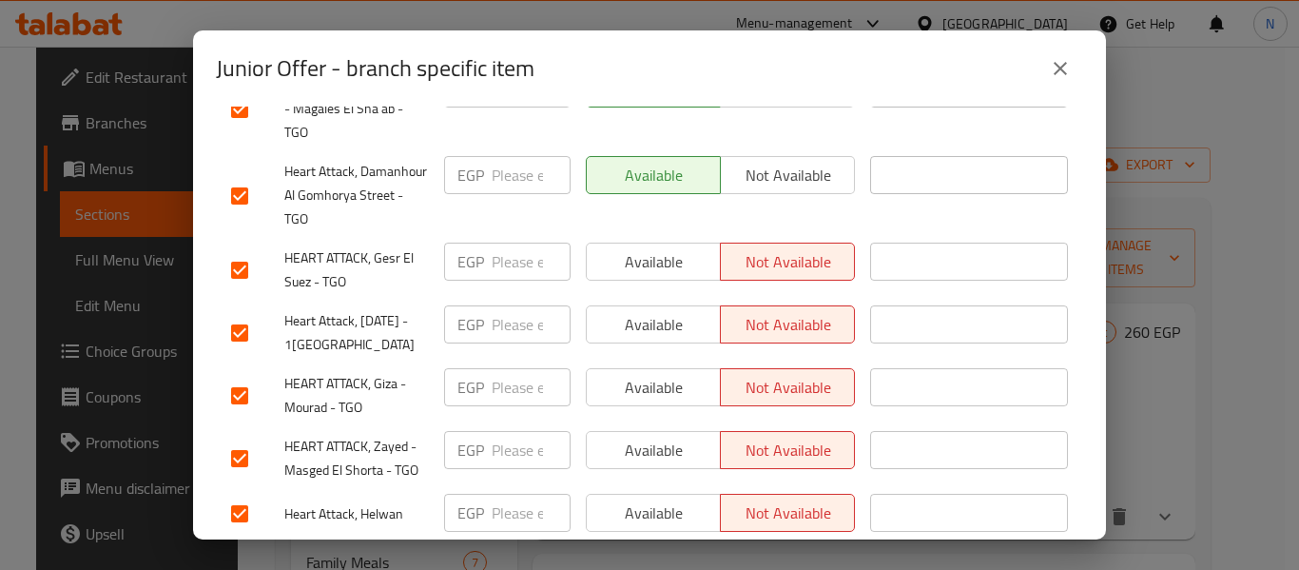
scroll to position [1821, 0]
click at [646, 247] on span "Available" at bounding box center [653, 261] width 119 height 28
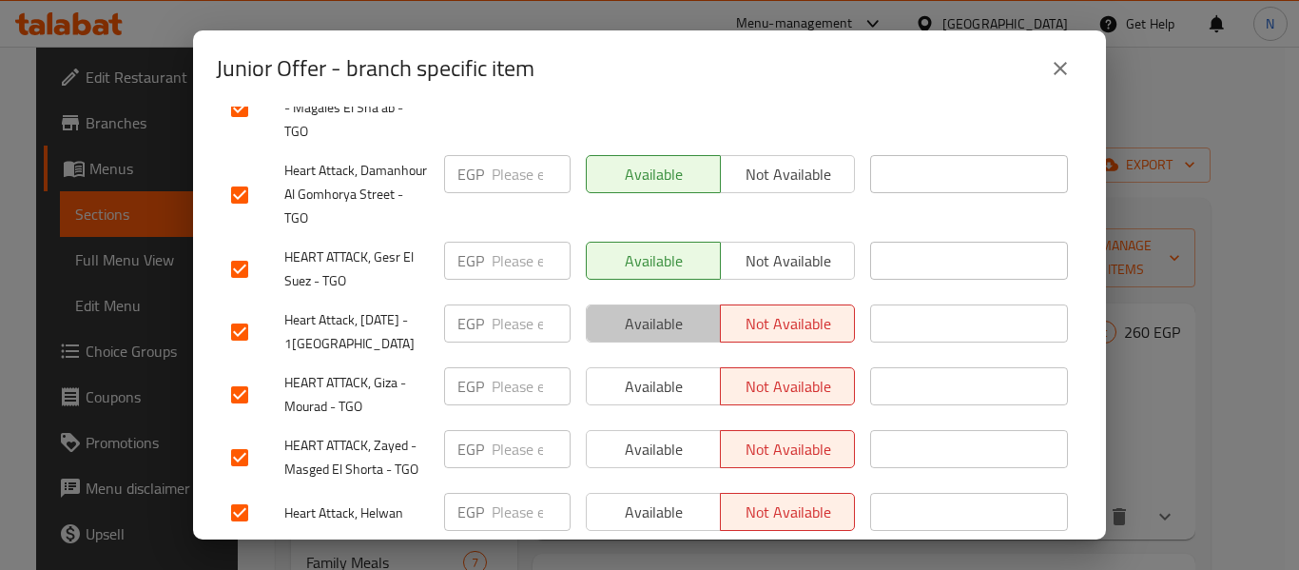
click at [649, 310] on span "Available" at bounding box center [653, 324] width 119 height 28
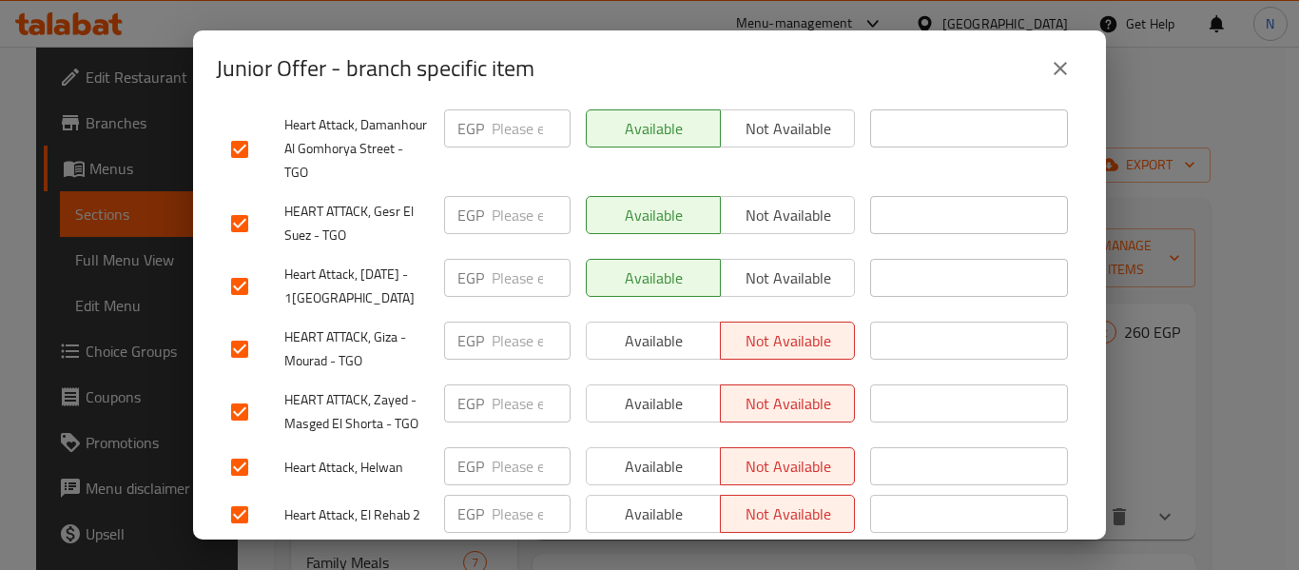
scroll to position [1876, 0]
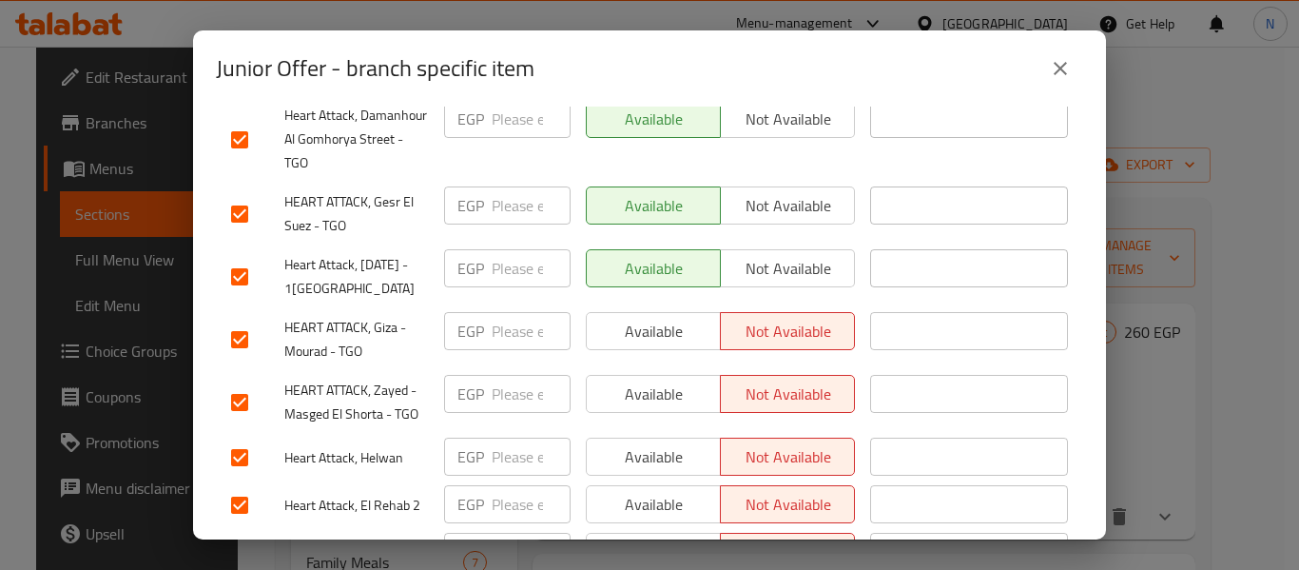
click at [648, 318] on span "Available" at bounding box center [653, 332] width 119 height 28
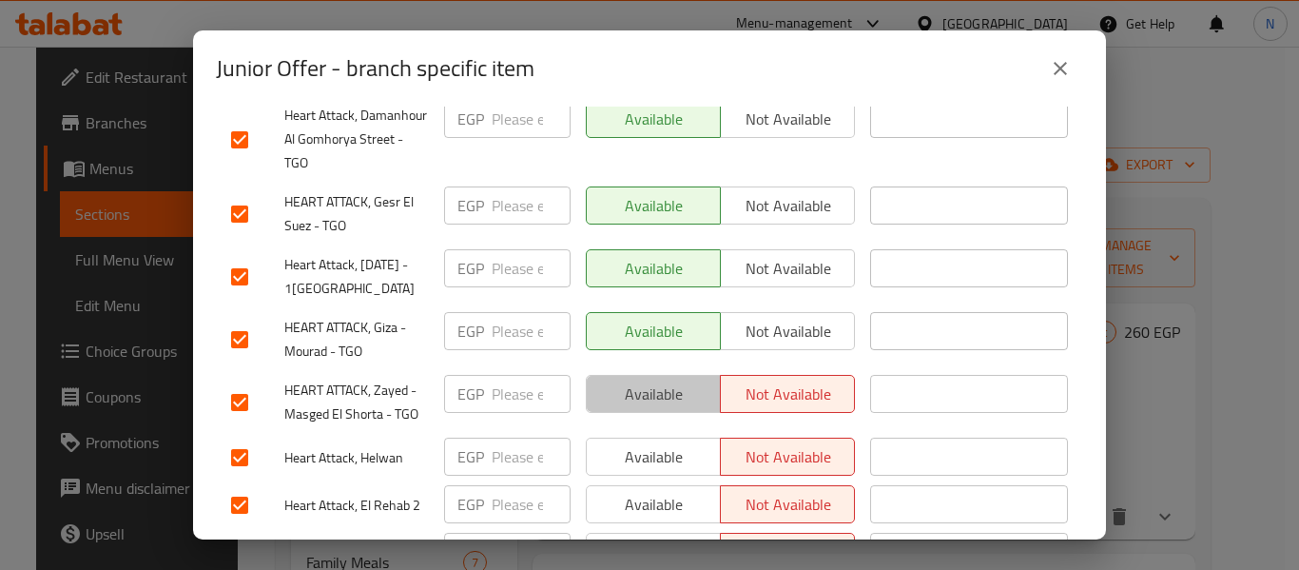
click at [650, 380] on span "Available" at bounding box center [653, 394] width 119 height 28
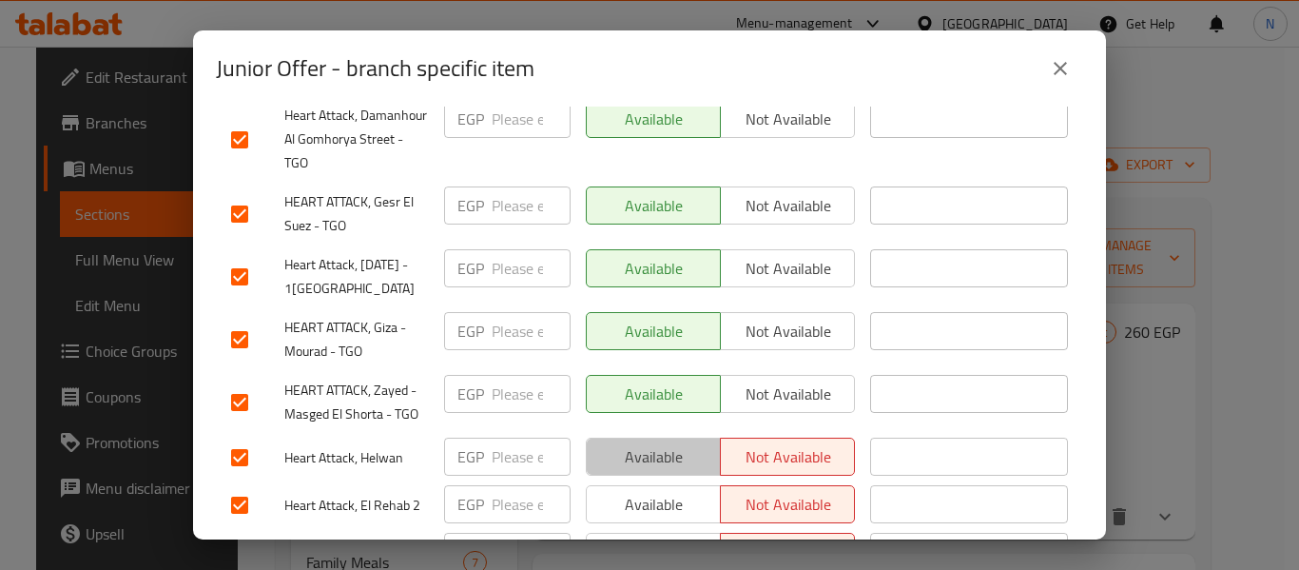
click at [658, 443] on span "Available" at bounding box center [653, 457] width 119 height 28
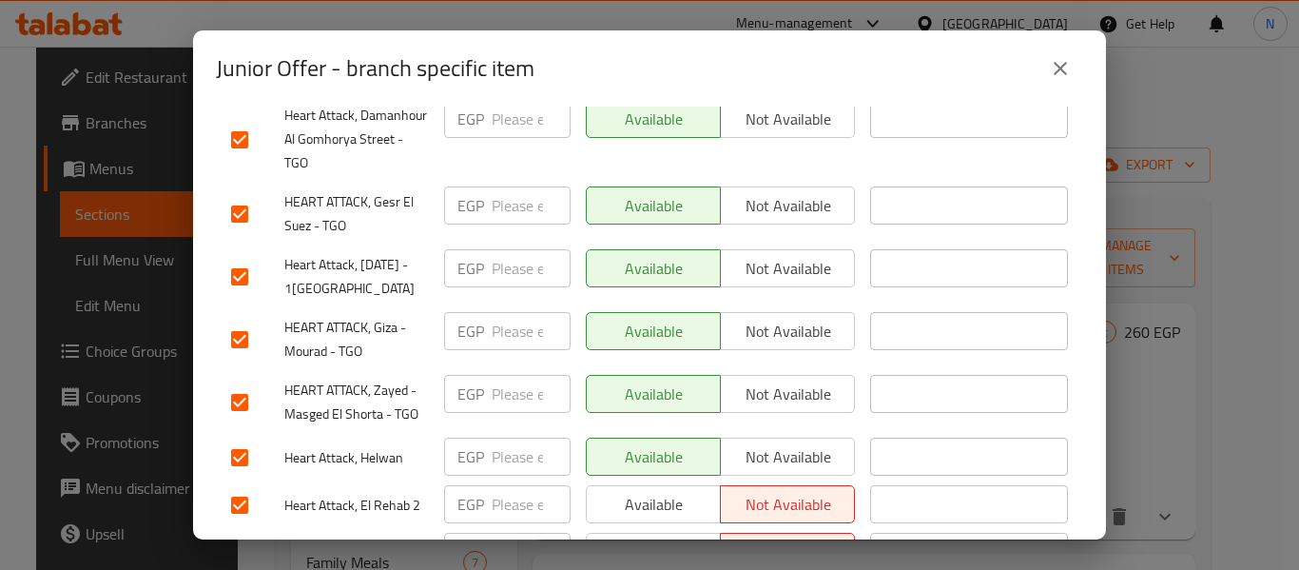
click at [664, 491] on span "Available" at bounding box center [653, 505] width 119 height 28
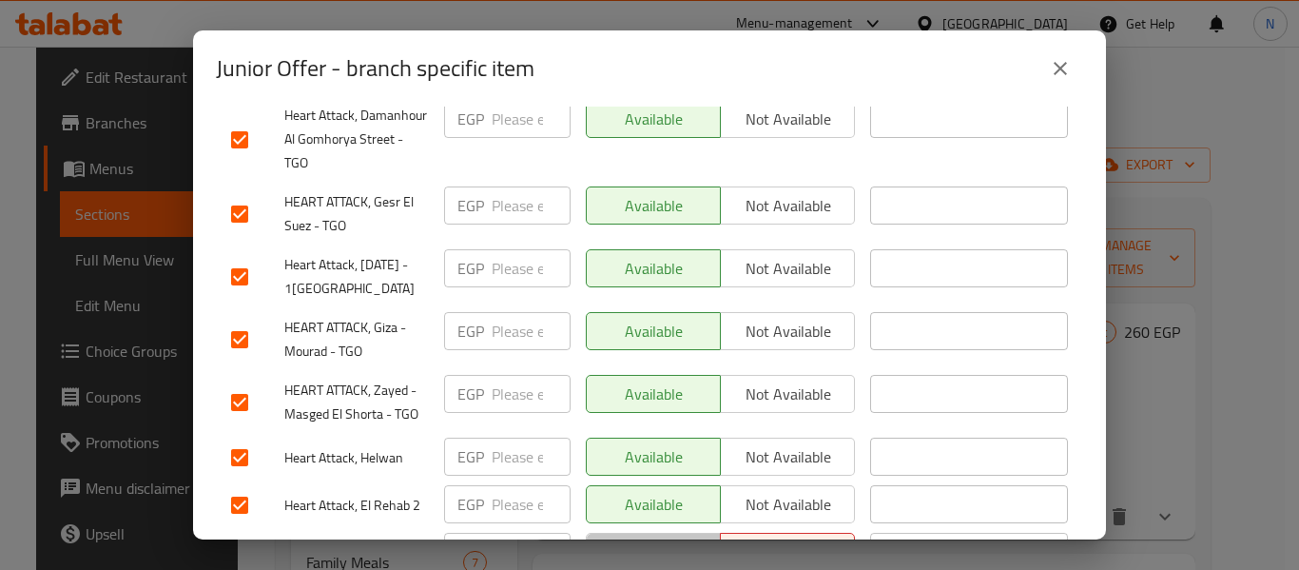
click at [665, 538] on span "Available" at bounding box center [653, 552] width 119 height 28
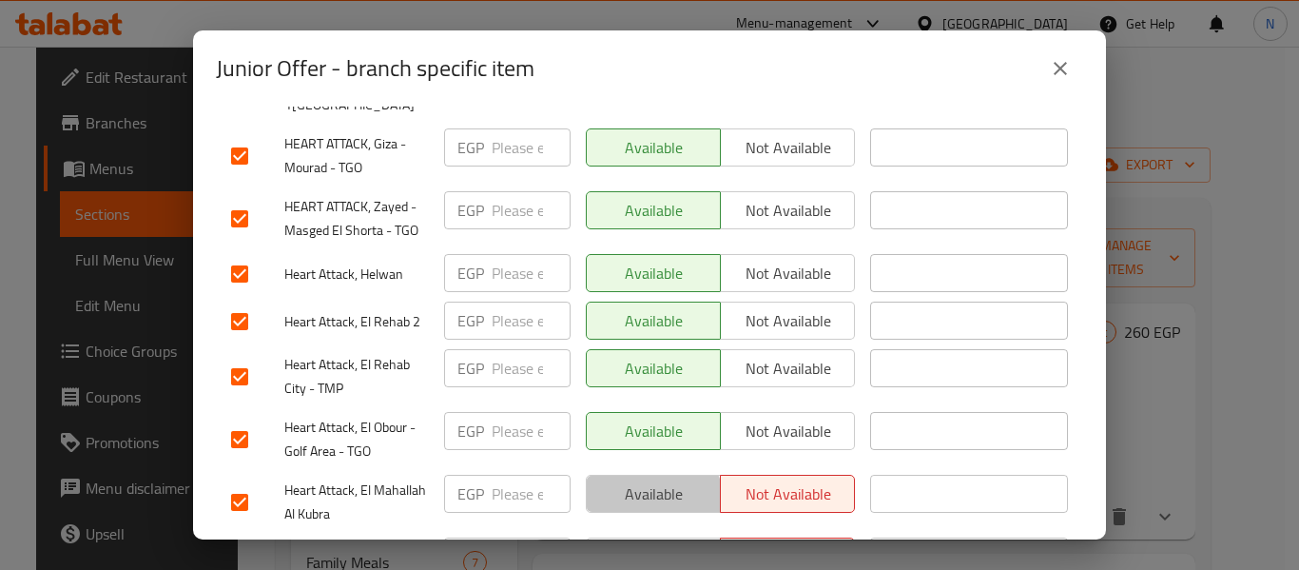
click at [642, 475] on button "Available" at bounding box center [653, 494] width 135 height 38
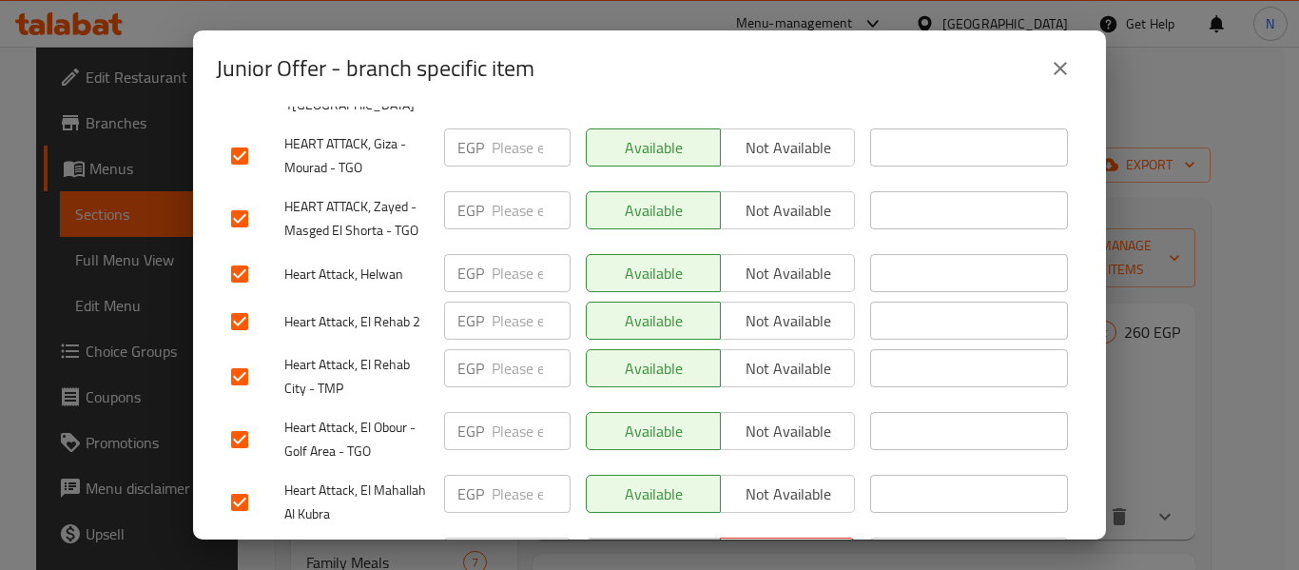
click at [640, 543] on span "Available" at bounding box center [653, 557] width 119 height 28
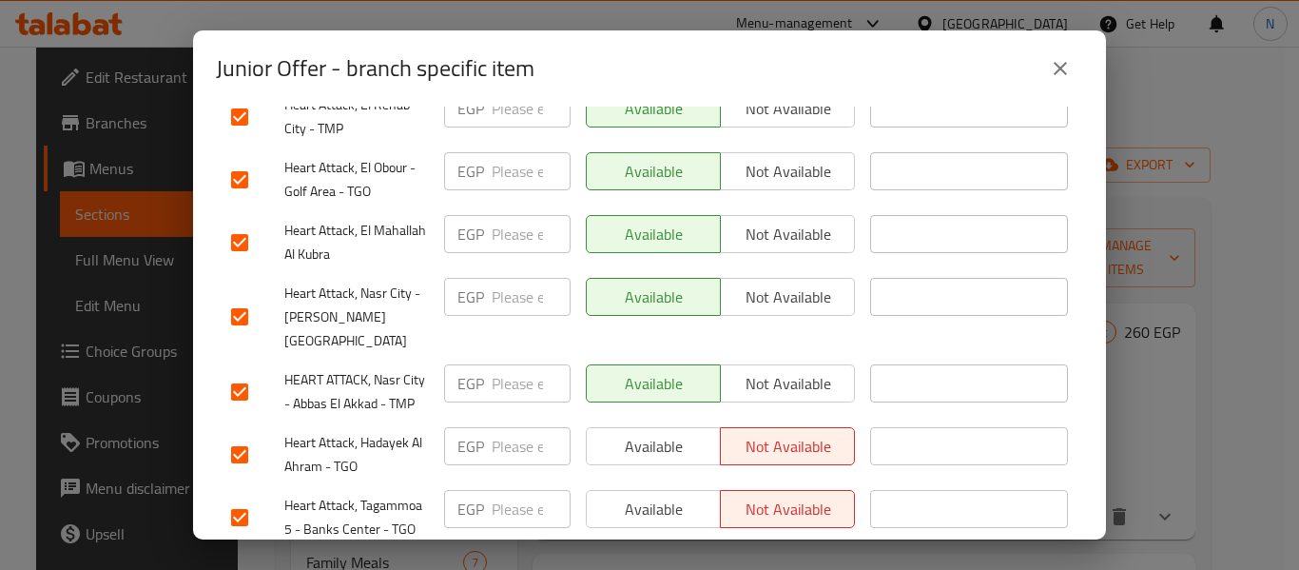
scroll to position [2320, 0]
click at [629, 432] on span "Available" at bounding box center [653, 446] width 119 height 28
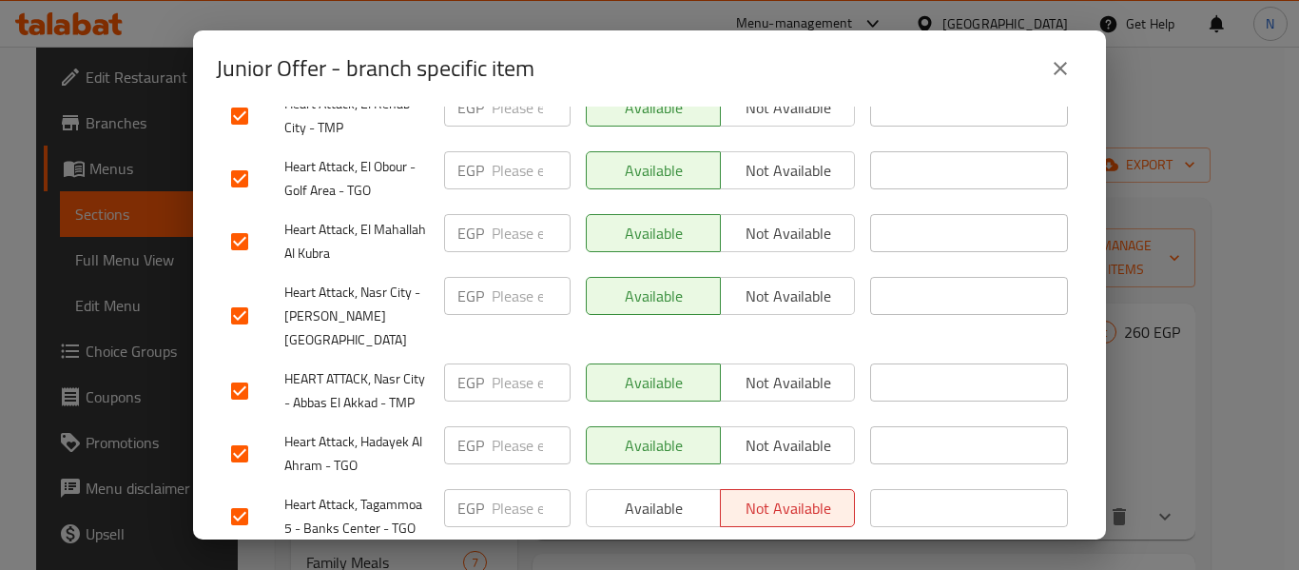
click at [624, 489] on button "Available" at bounding box center [653, 508] width 135 height 38
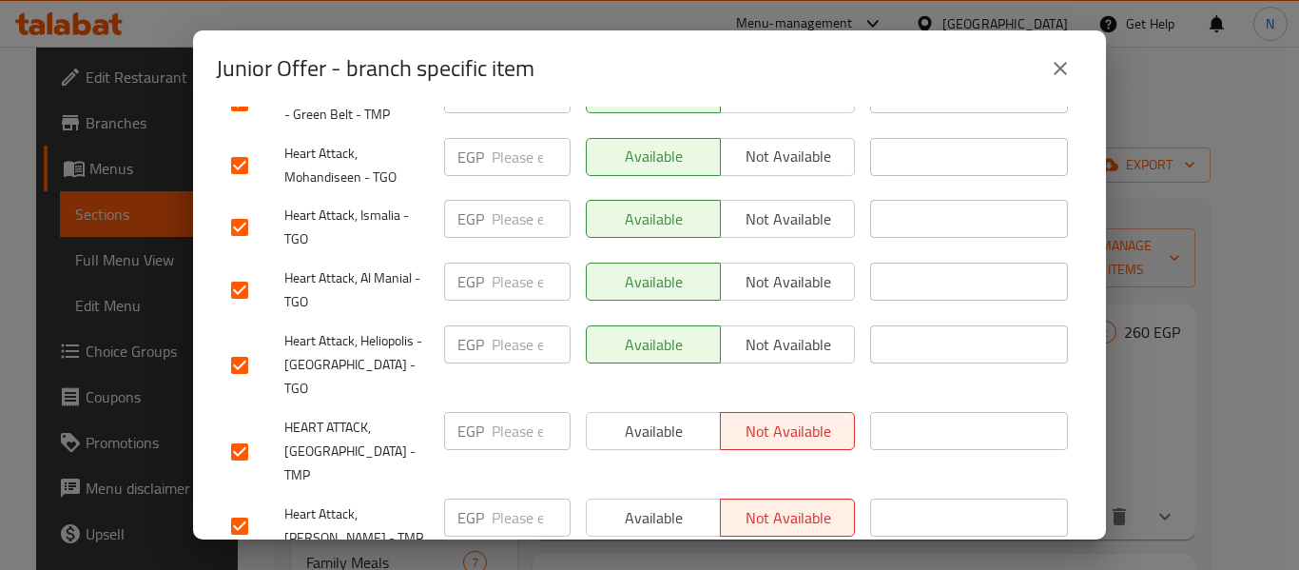
scroll to position [3551, 0]
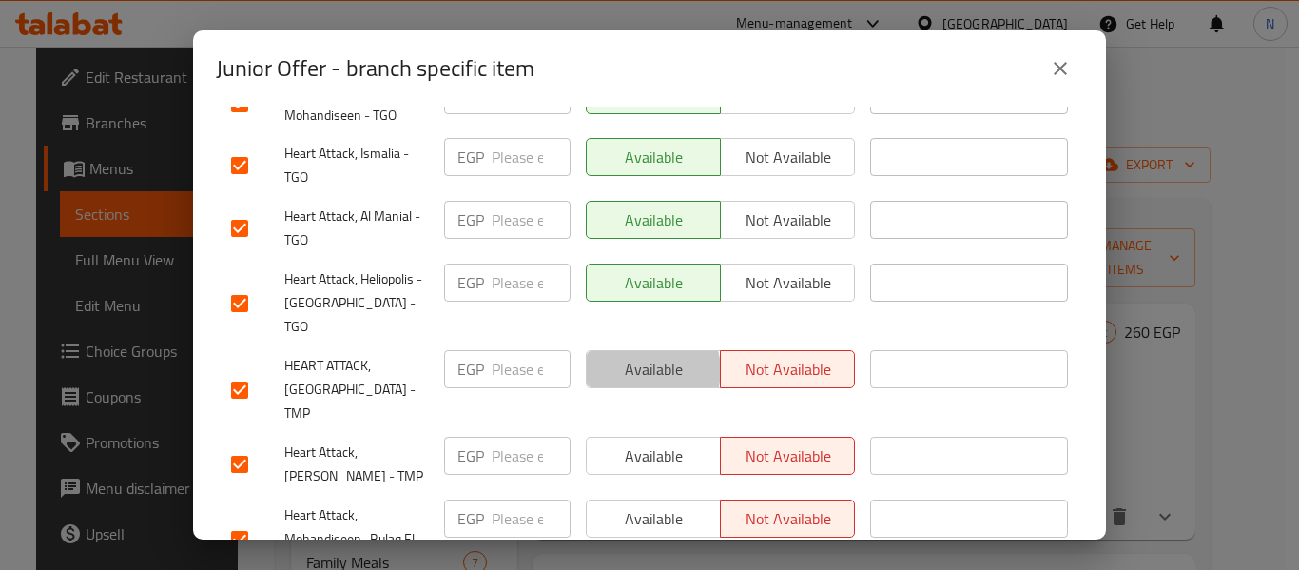
click at [641, 356] on span "Available" at bounding box center [653, 370] width 119 height 28
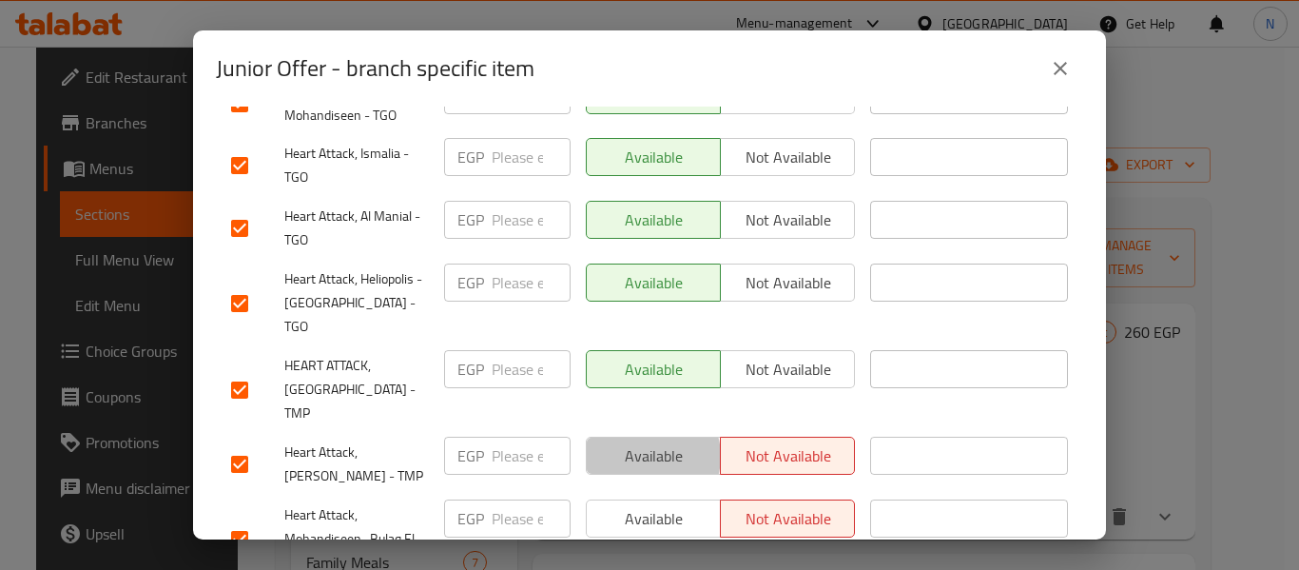
click at [639, 442] on span "Available" at bounding box center [653, 456] width 119 height 28
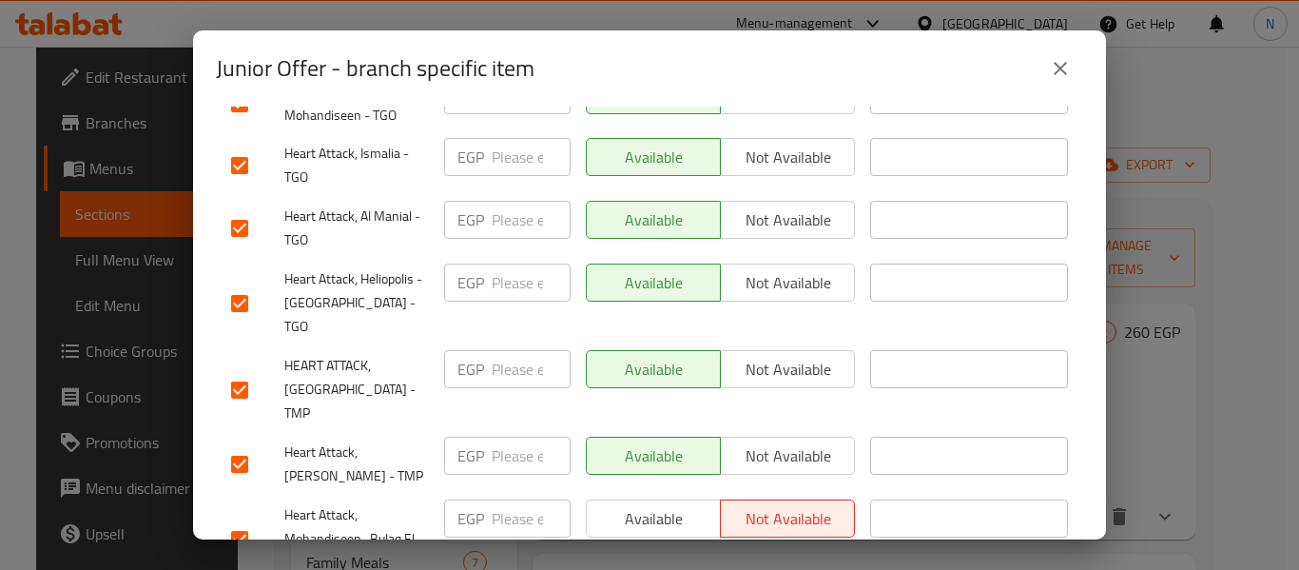
drag, startPoint x: 647, startPoint y: 349, endPoint x: 630, endPoint y: 308, distance: 44.3
click at [630, 492] on div "Available Not available" at bounding box center [720, 539] width 284 height 94
click at [630, 499] on button "Available" at bounding box center [653, 518] width 135 height 38
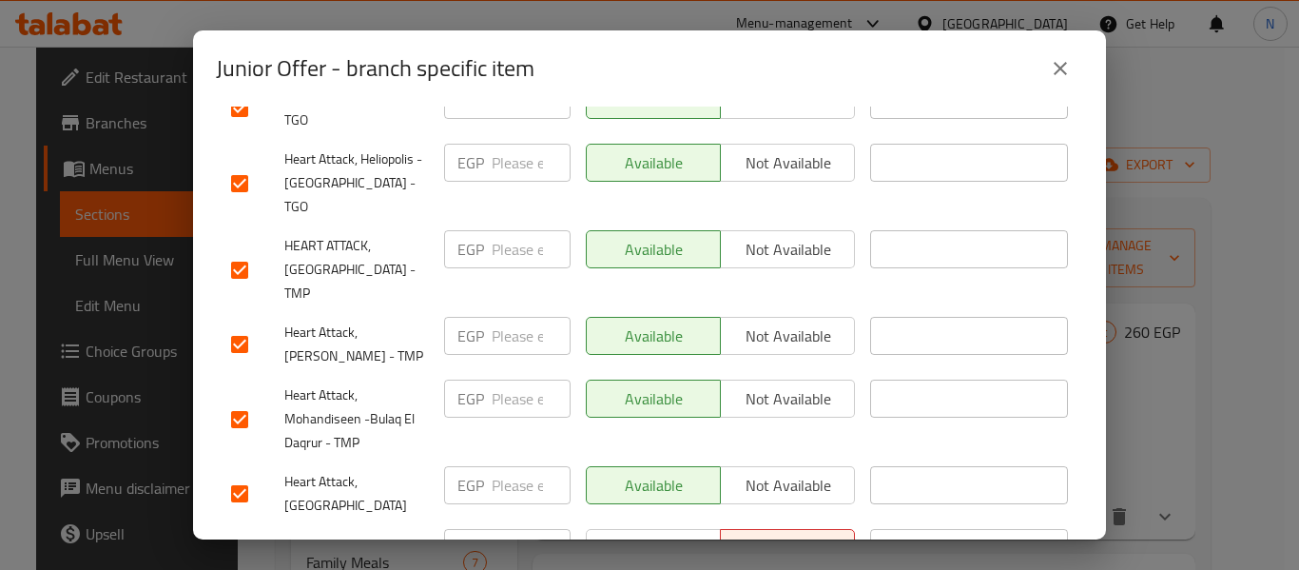
scroll to position [3674, 0]
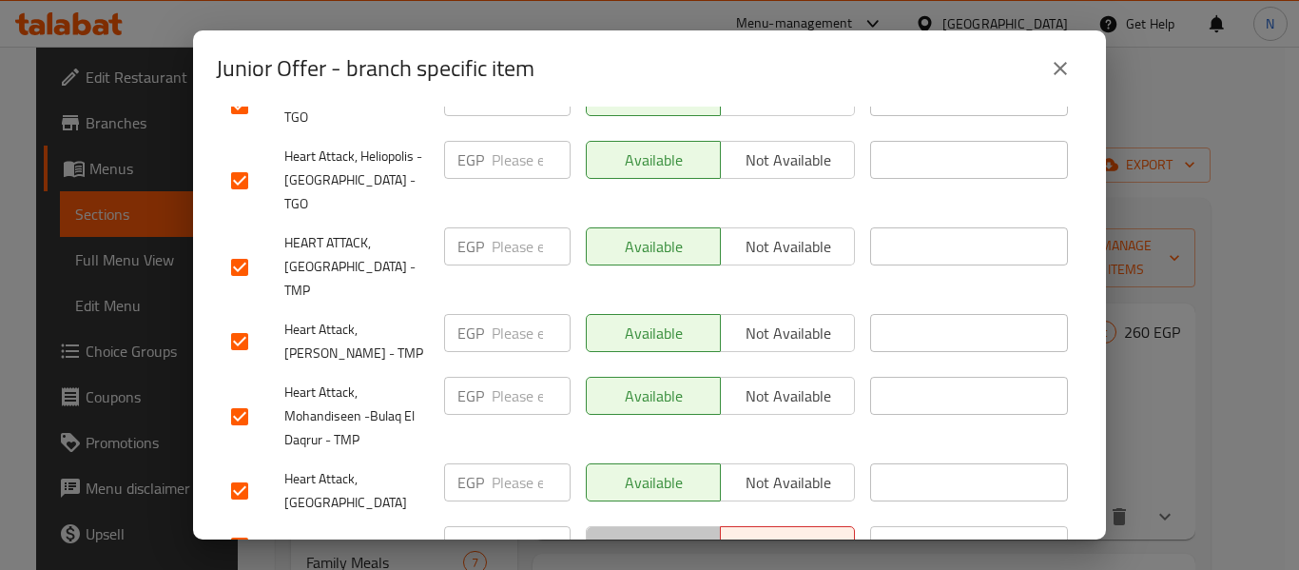
click at [631, 526] on button "Available" at bounding box center [653, 545] width 135 height 38
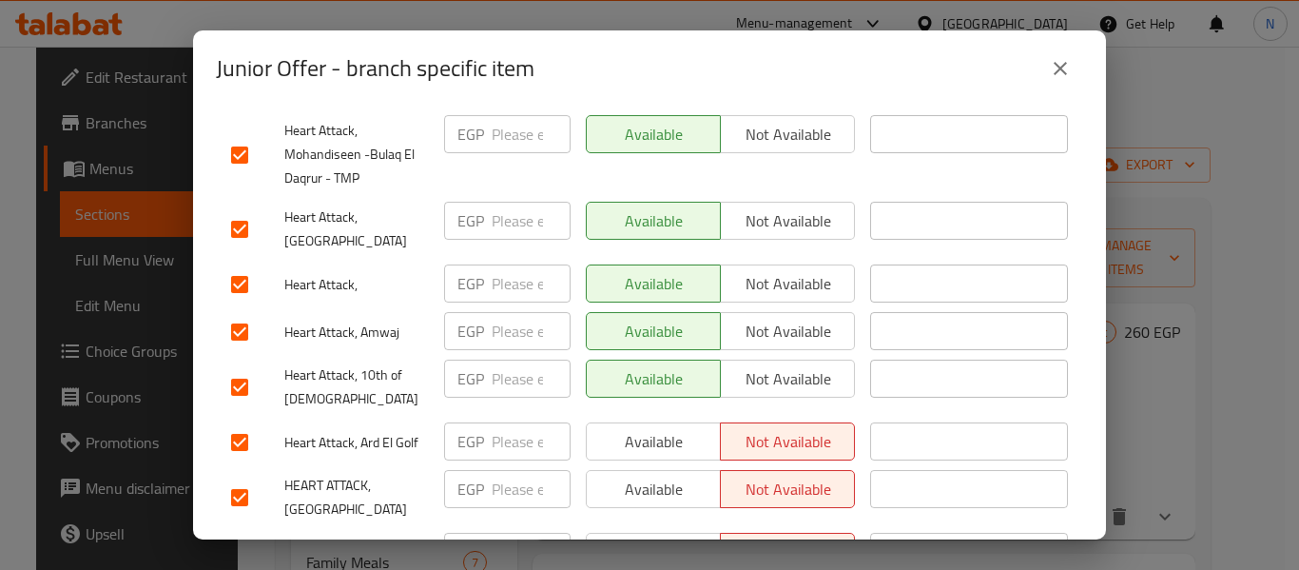
scroll to position [3938, 0]
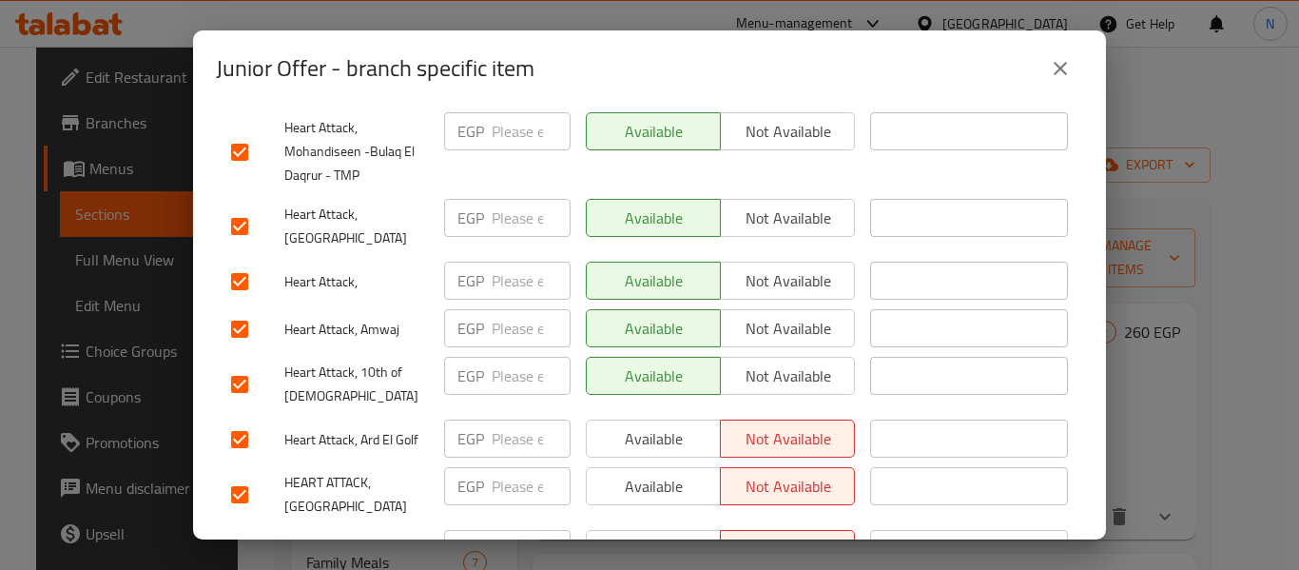
click at [619, 425] on span "Available" at bounding box center [653, 439] width 119 height 28
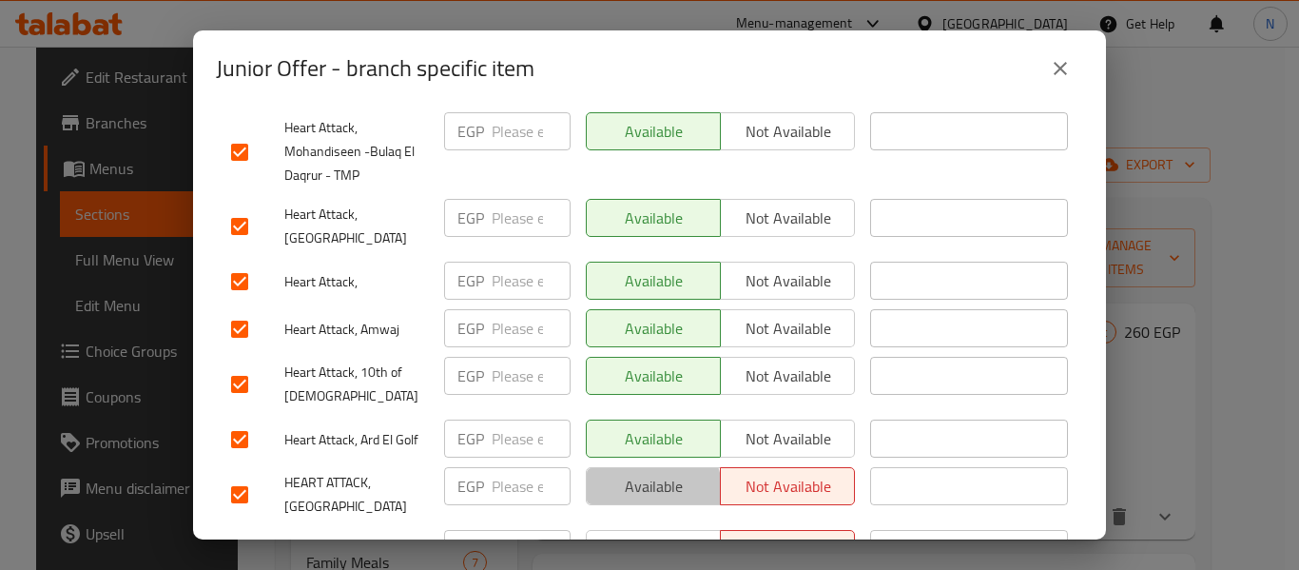
click at [619, 473] on span "Available" at bounding box center [653, 487] width 119 height 28
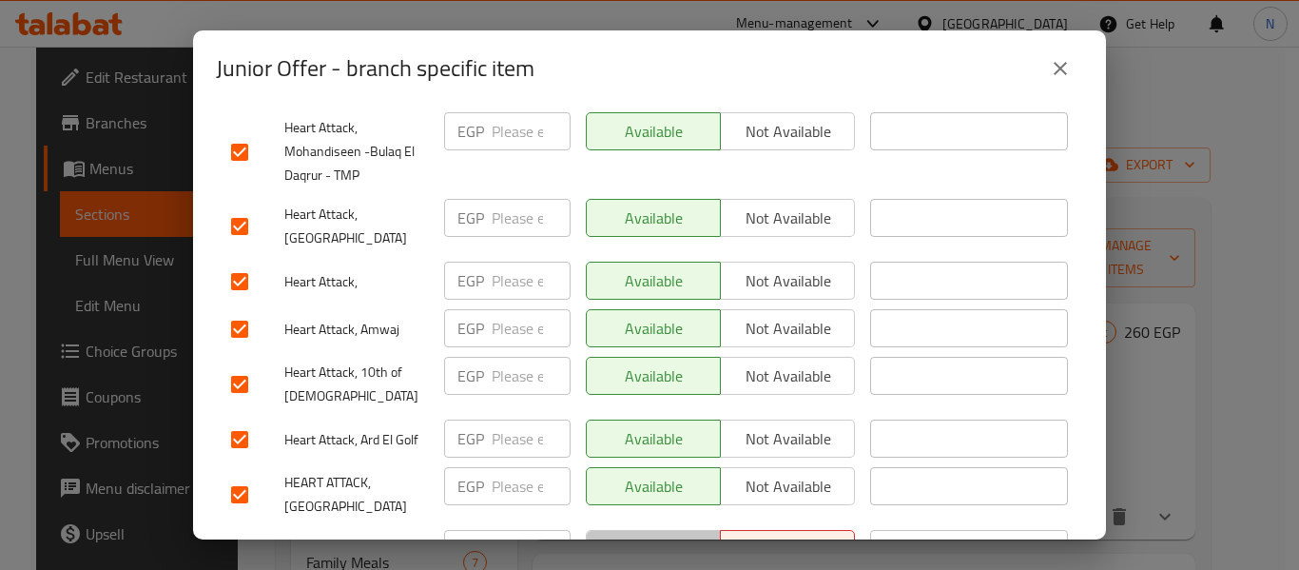
click at [624, 535] on span "Available" at bounding box center [653, 549] width 119 height 28
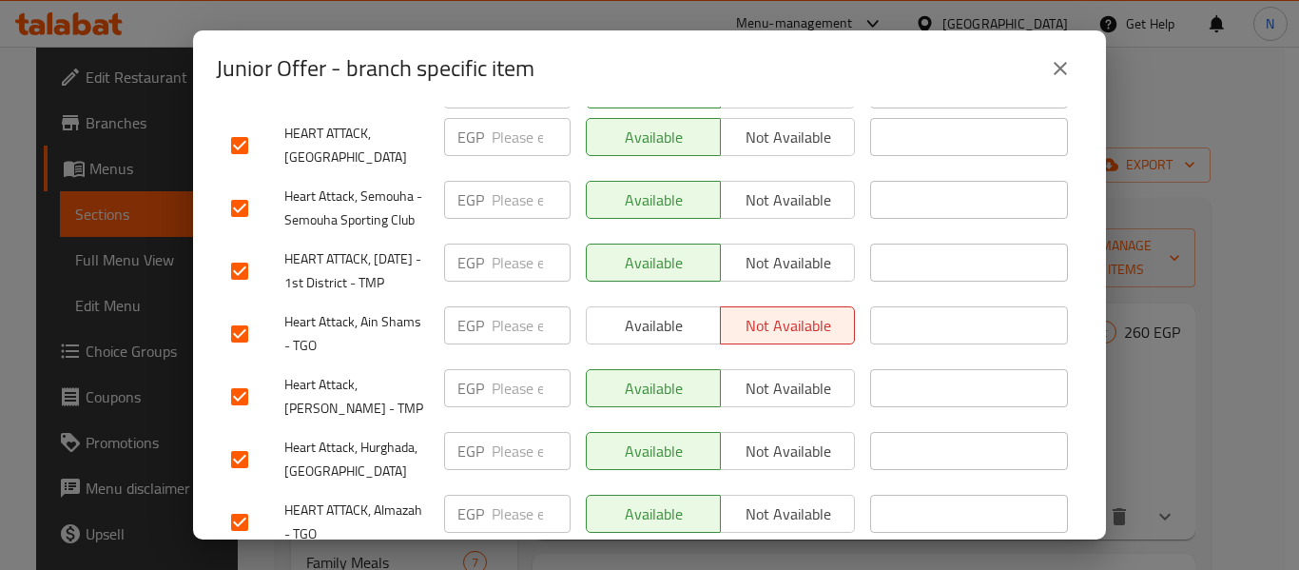
click at [606, 312] on span "Available" at bounding box center [653, 326] width 119 height 28
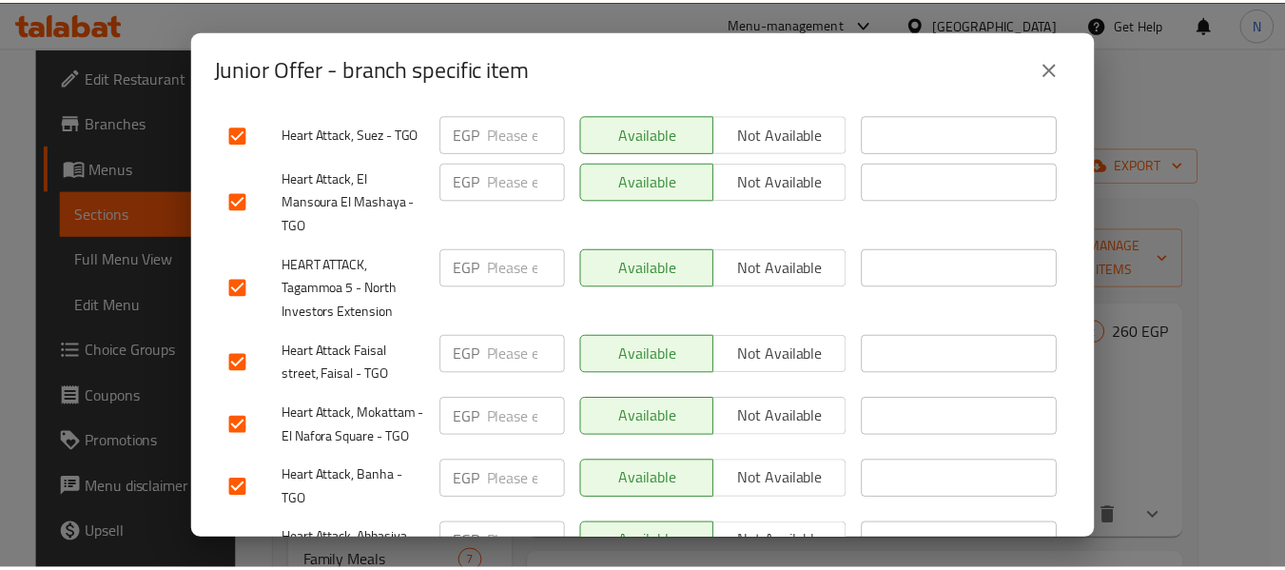
scroll to position [5014, 0]
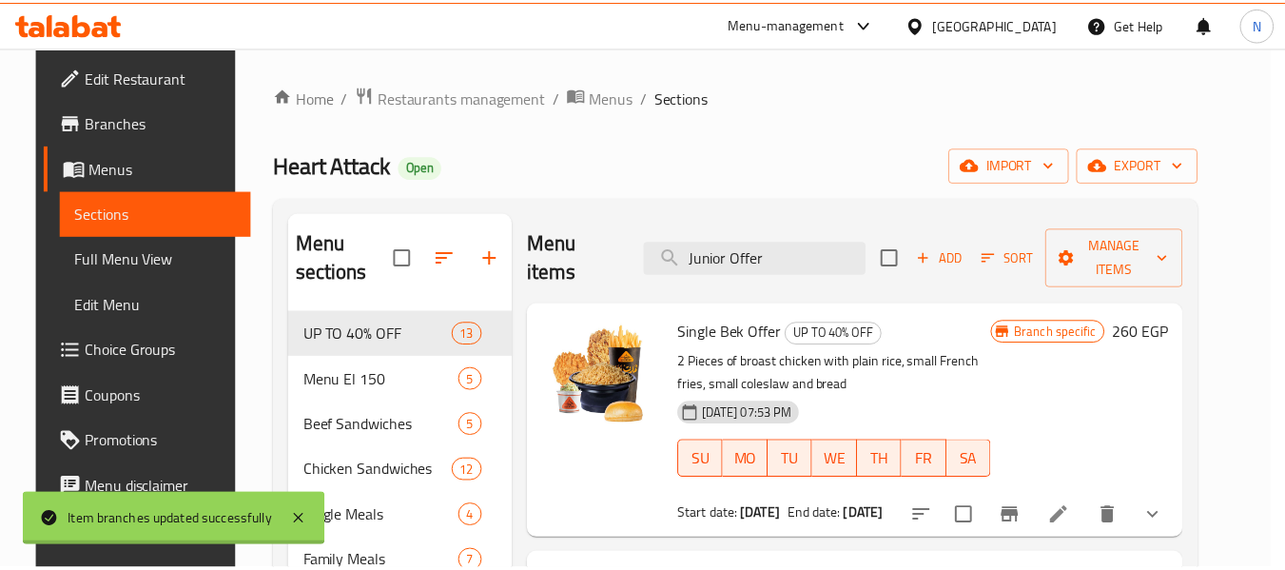
scroll to position [699, 0]
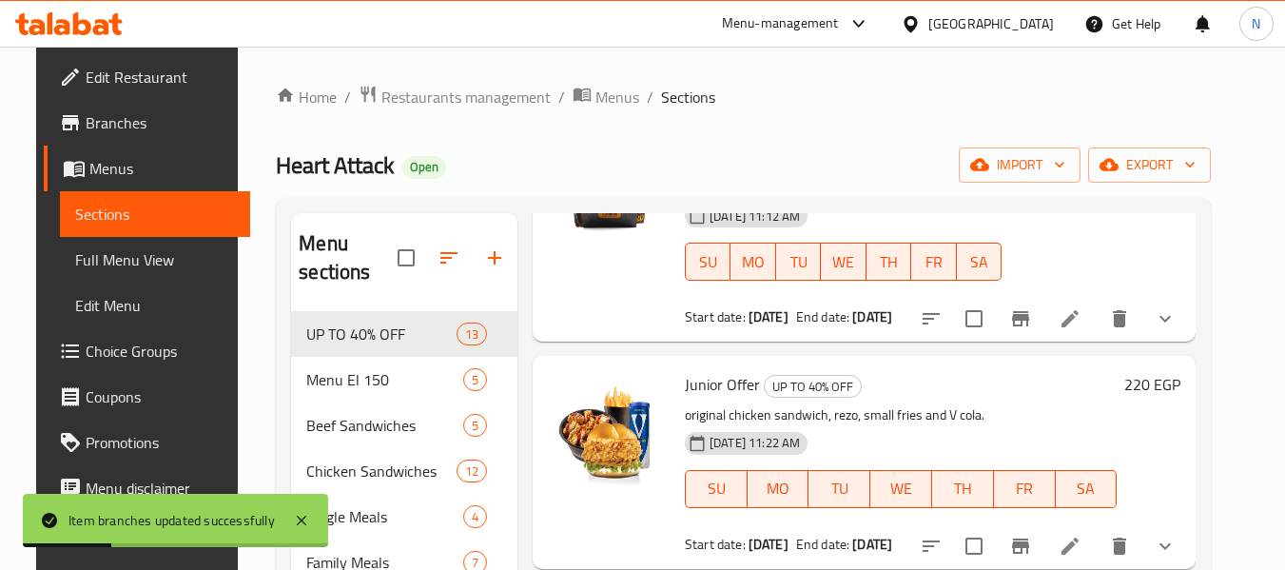
click at [748, 132] on div "Home / Restaurants management / Menus / Sections Heart Attack Open import expor…" at bounding box center [743, 441] width 935 height 713
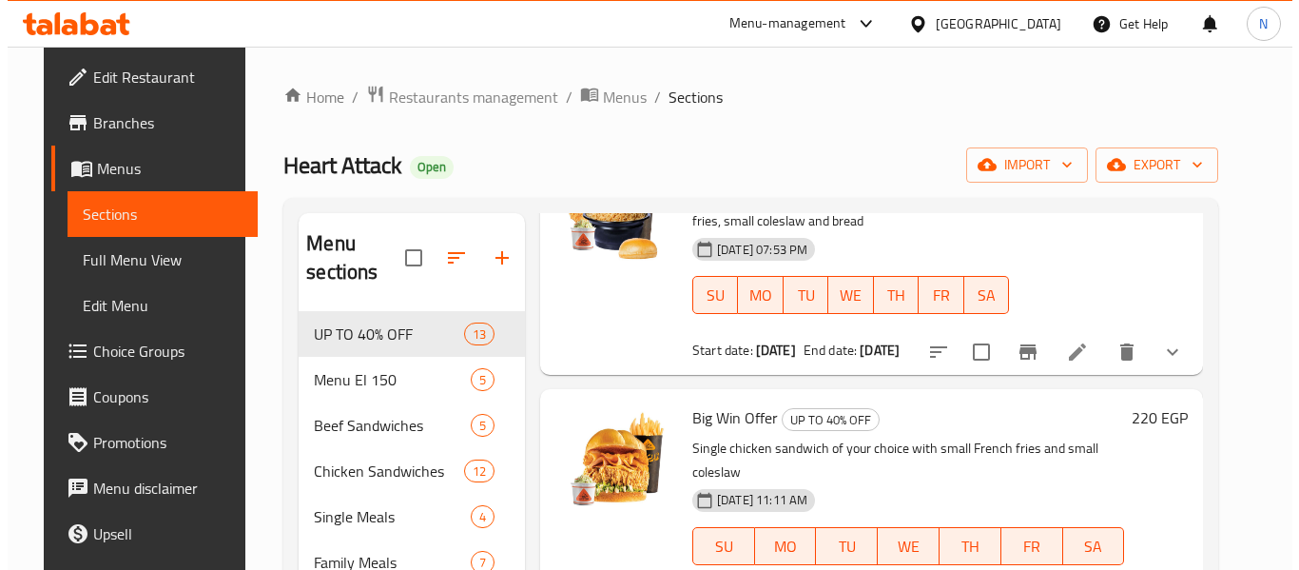
scroll to position [0, 0]
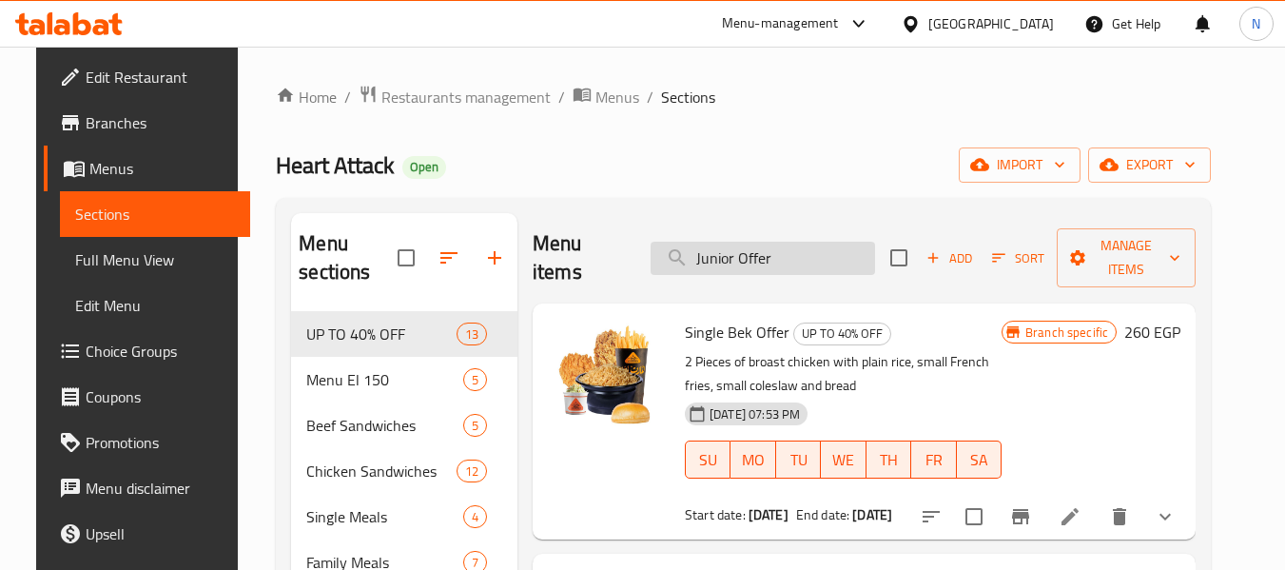
click at [763, 247] on input "Junior Offer" at bounding box center [762, 258] width 224 height 33
paste input "Kingawy"
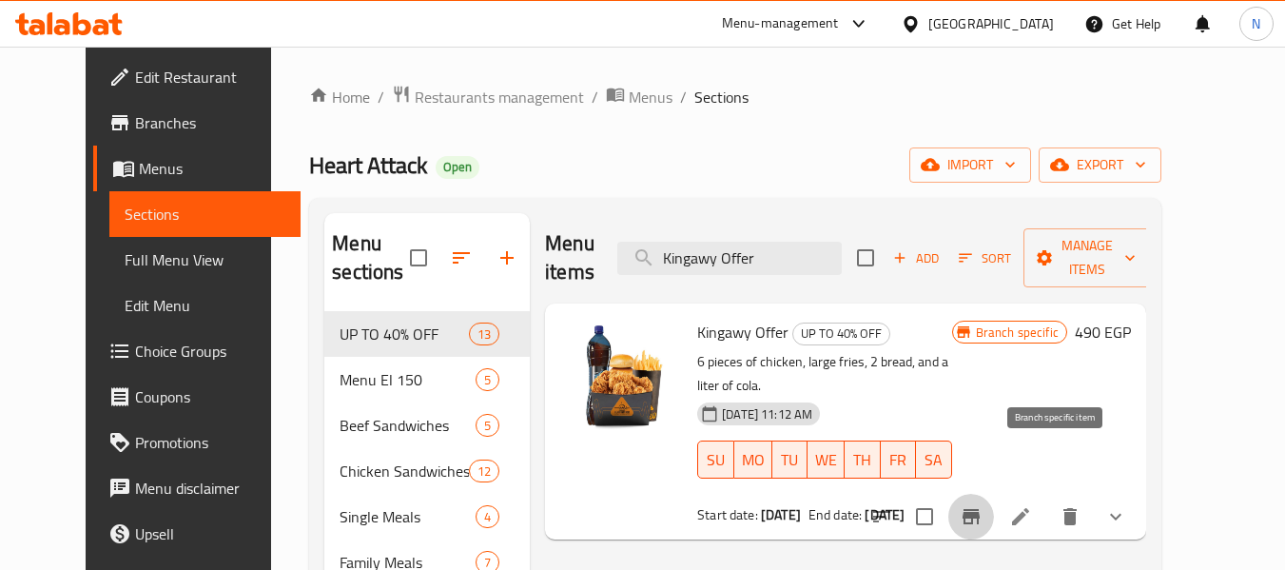
click at [982, 505] on icon "Branch-specific-item" at bounding box center [971, 516] width 23 height 23
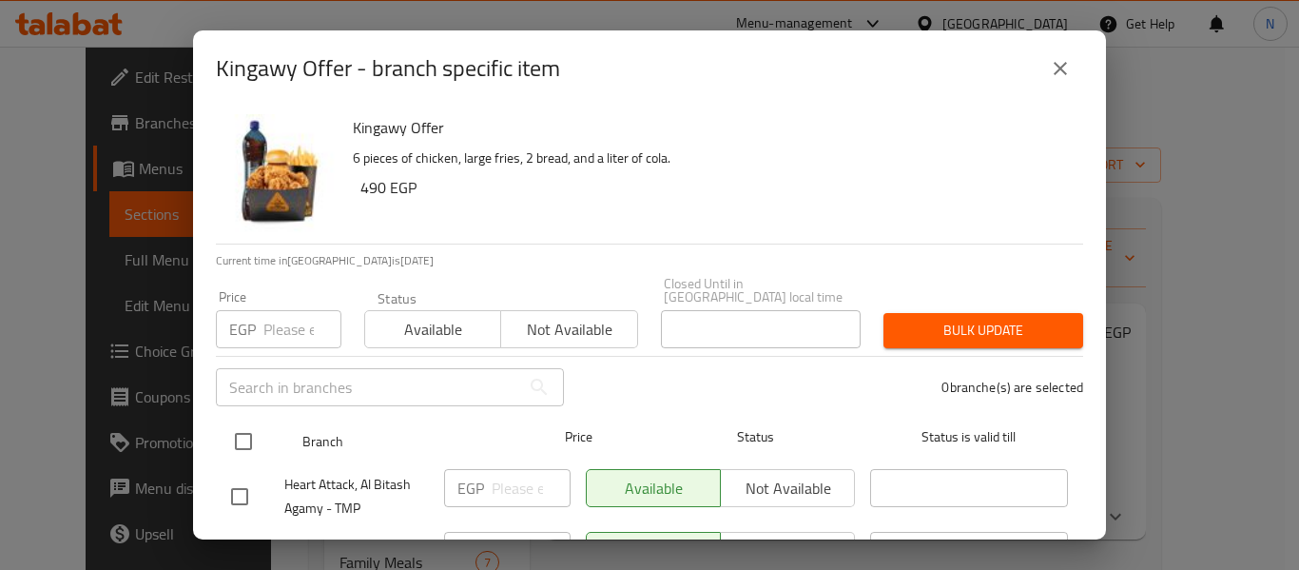
scroll to position [135, 0]
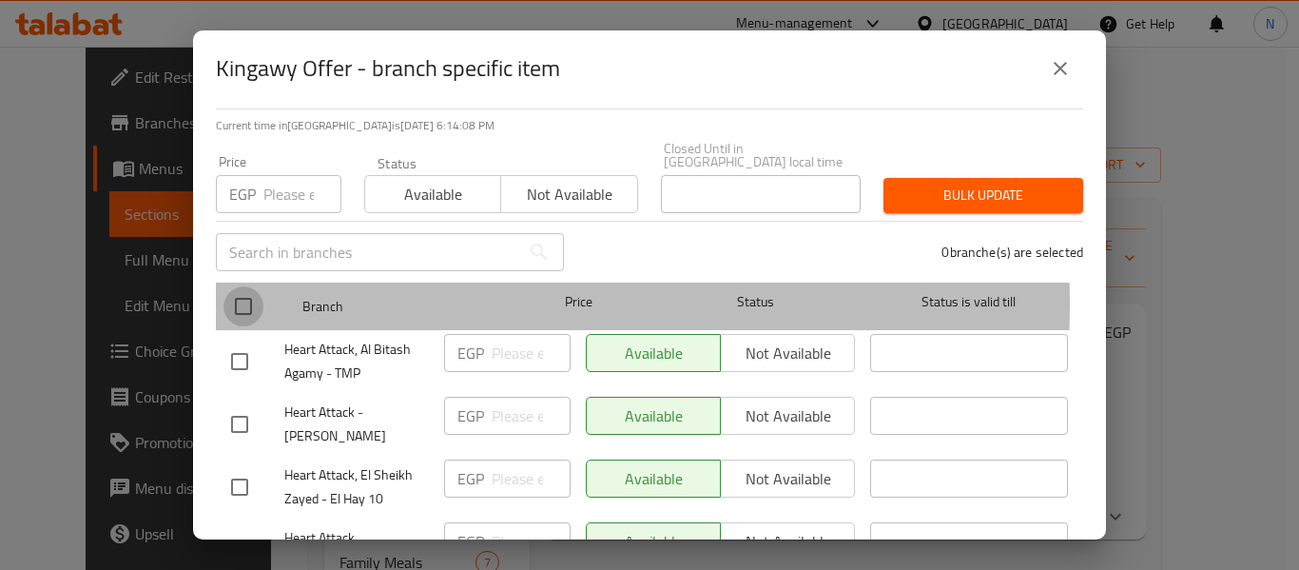
click at [239, 291] on input "checkbox" at bounding box center [243, 306] width 40 height 40
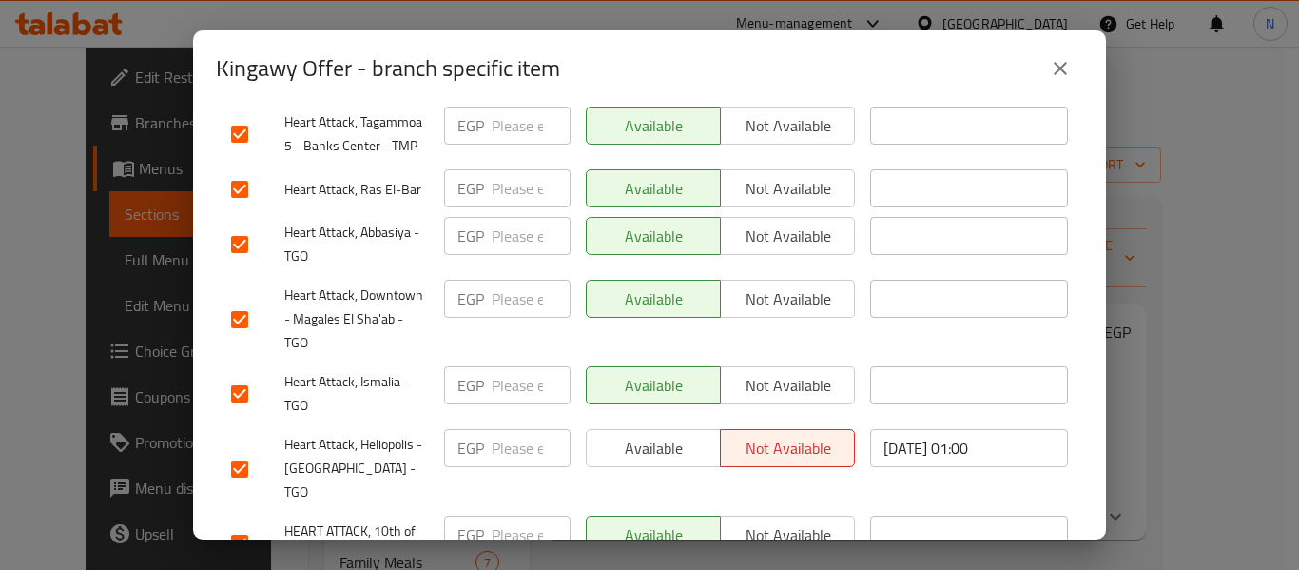
scroll to position [3770, 0]
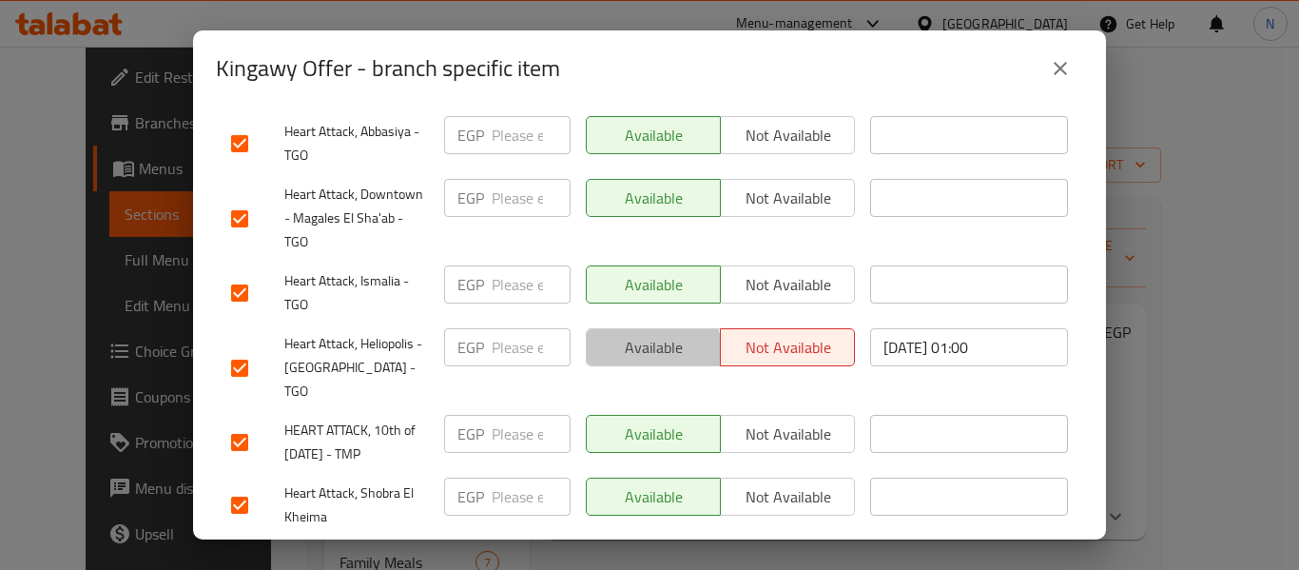
click at [594, 334] on span "Available" at bounding box center [653, 348] width 119 height 28
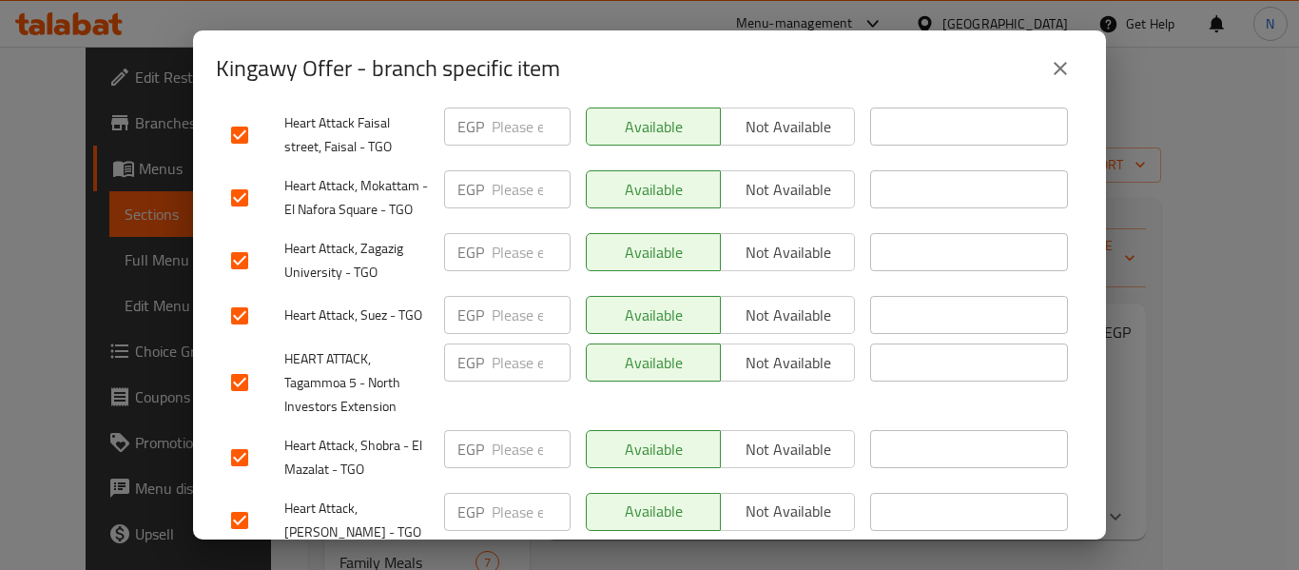
scroll to position [5014, 0]
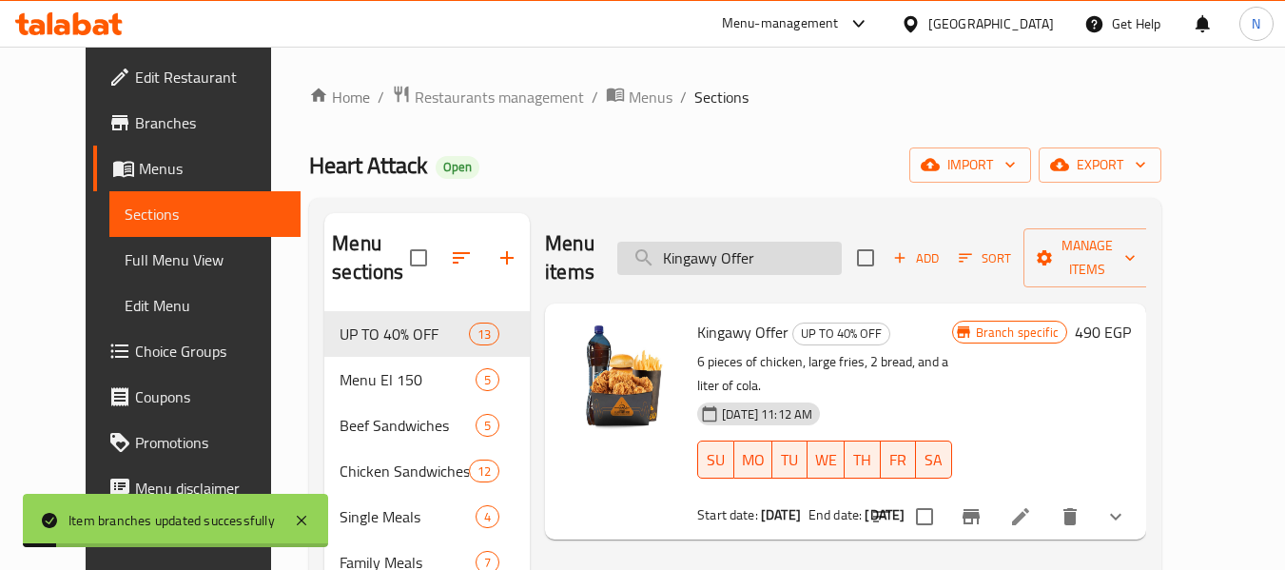
click at [779, 242] on input "Kingawy Offer" at bounding box center [729, 258] width 224 height 33
paste input "Rezzo"
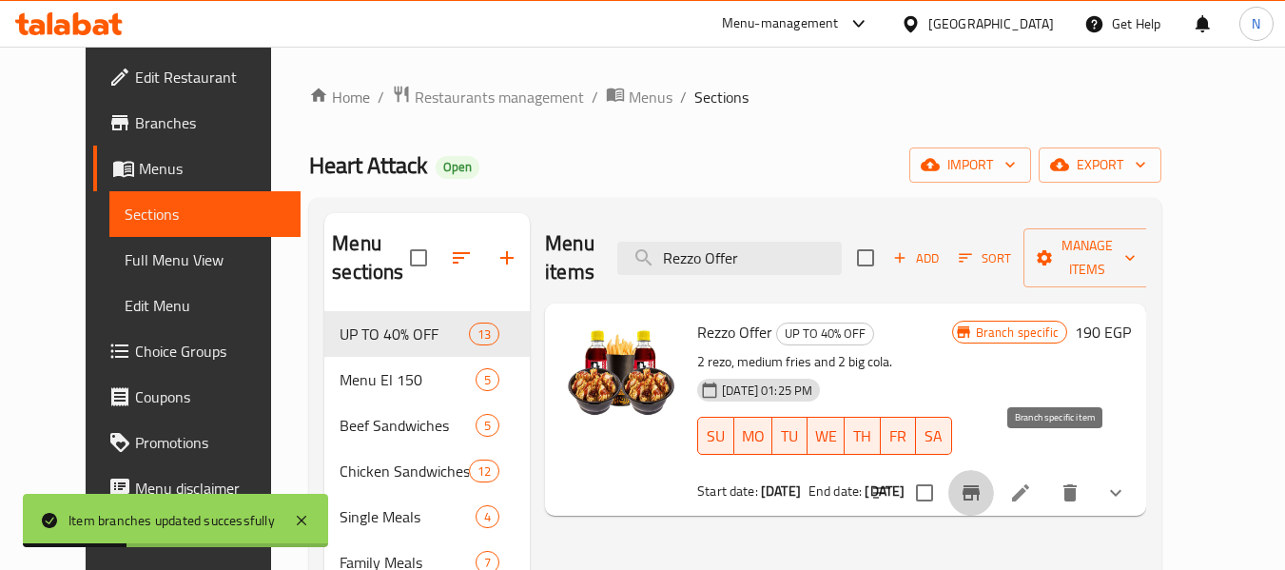
click at [982, 481] on icon "Branch-specific-item" at bounding box center [971, 492] width 23 height 23
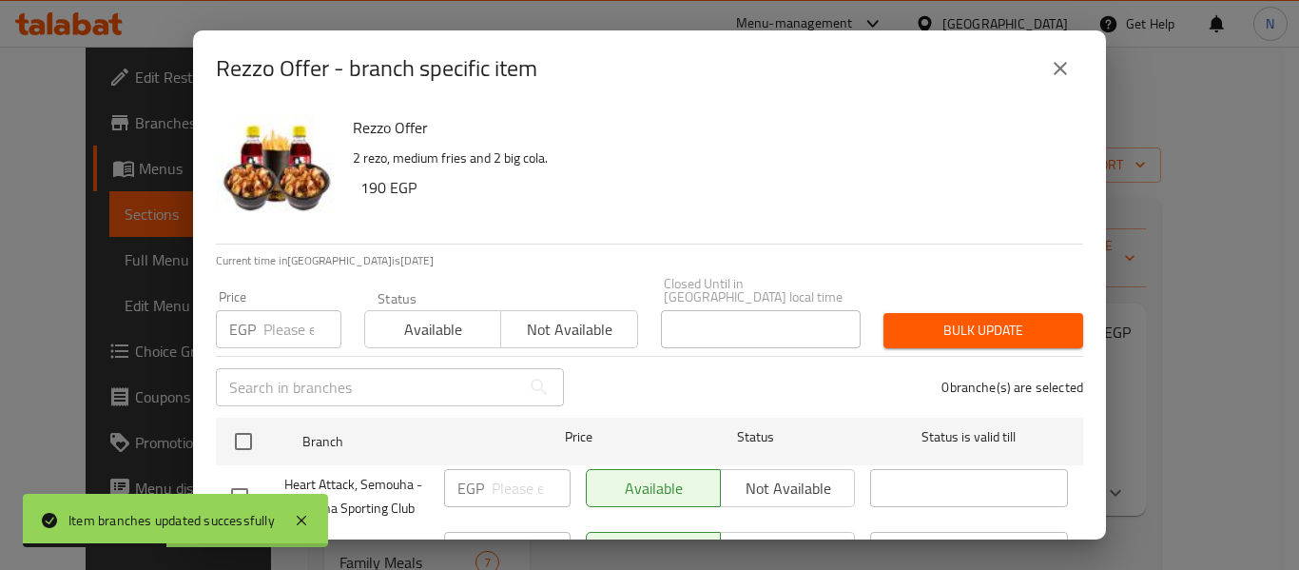
scroll to position [261, 0]
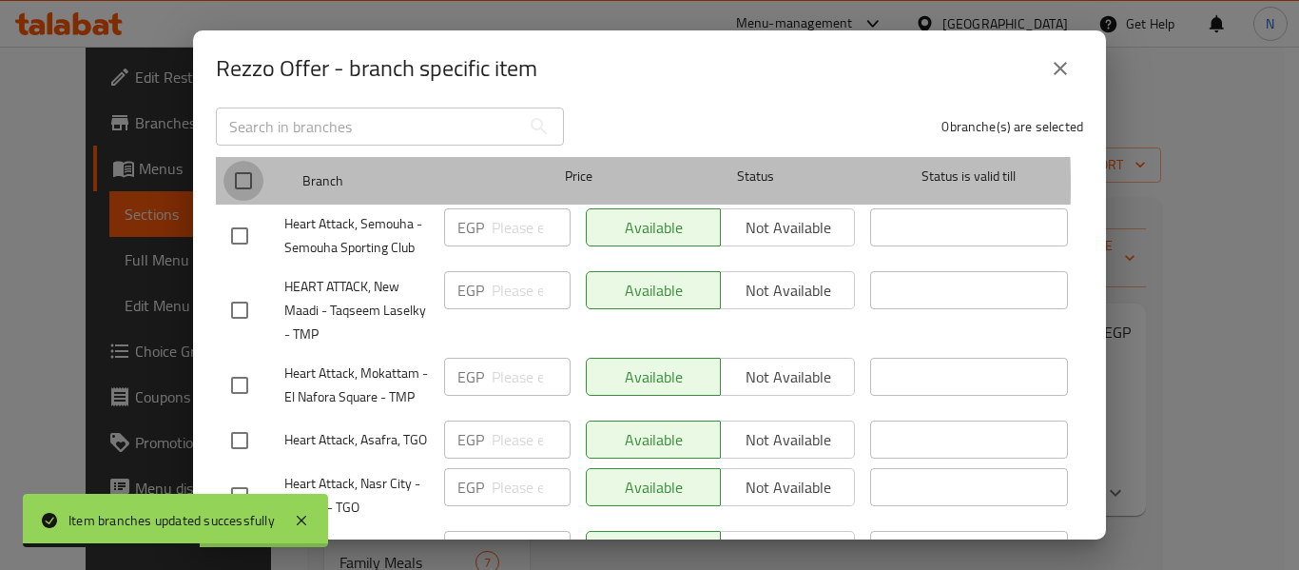
click at [241, 172] on input "checkbox" at bounding box center [243, 181] width 40 height 40
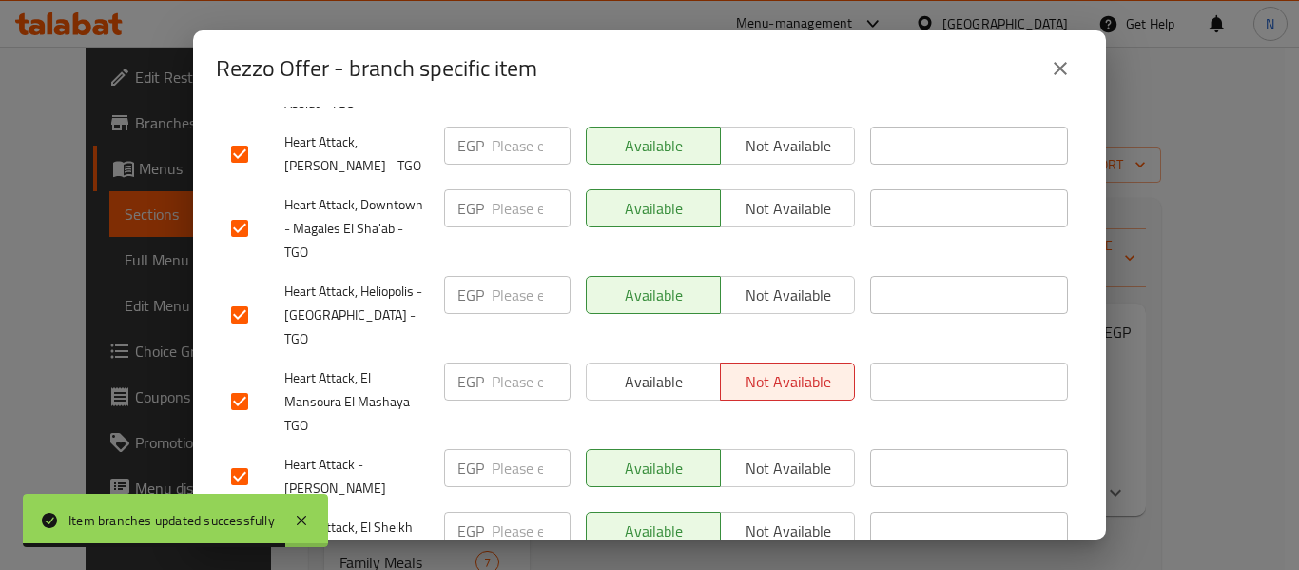
scroll to position [2430, 0]
click at [622, 370] on span "Available" at bounding box center [653, 384] width 119 height 28
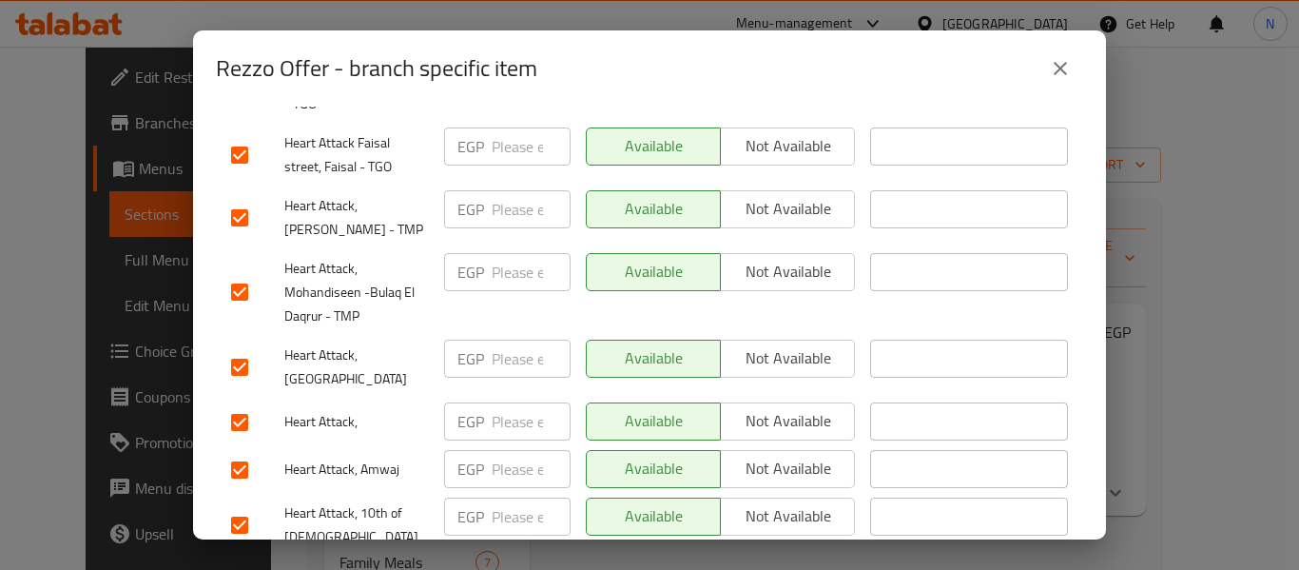
scroll to position [5014, 0]
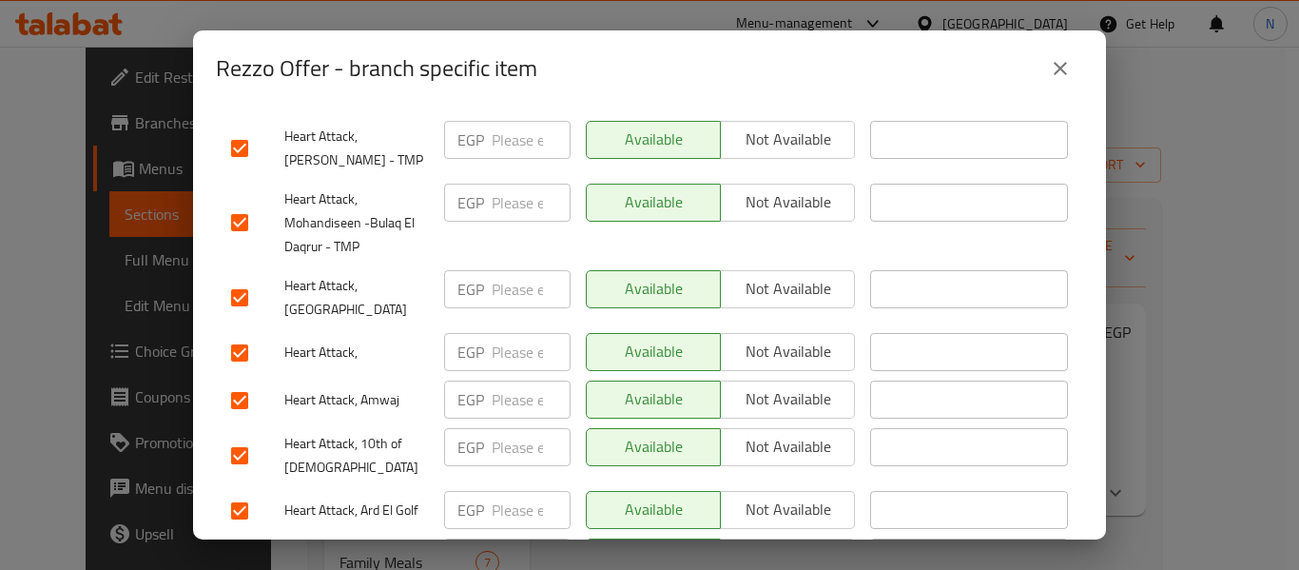
click at [663, 534] on div "Rezzo Offer 2 rezo, medium fries and 2 big cola. 190 EGP Current time in [GEOGR…" at bounding box center [649, 323] width 913 height 433
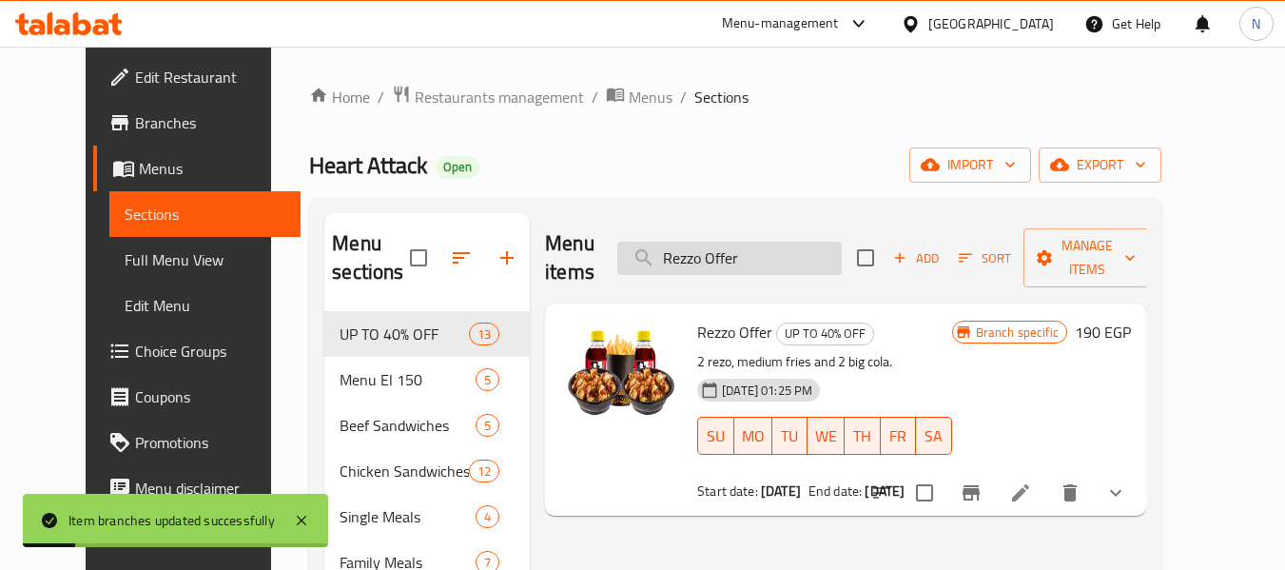
click at [749, 242] on input "Rezzo Offer" at bounding box center [729, 258] width 224 height 33
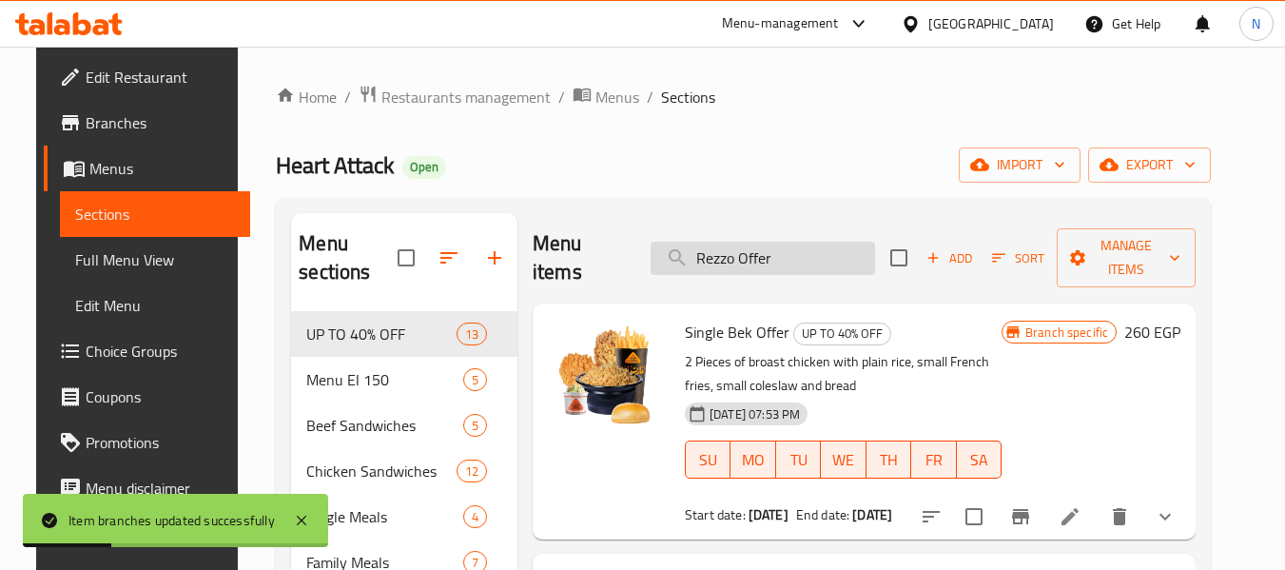
paste input "Mix Strips"
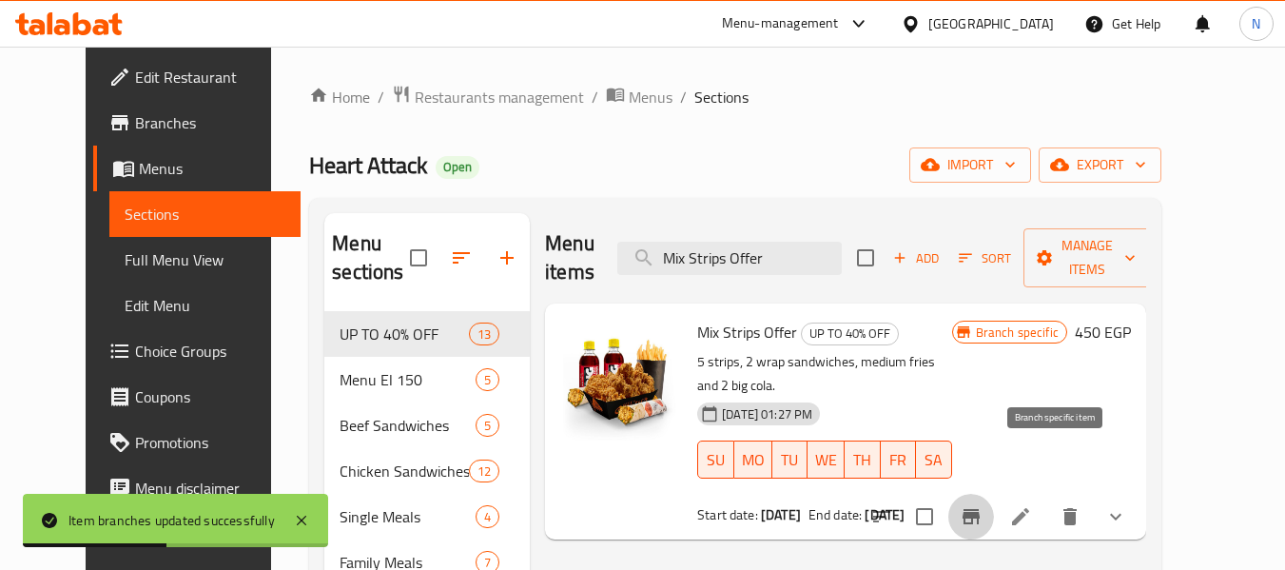
click at [994, 494] on button "Branch-specific-item" at bounding box center [971, 517] width 46 height 46
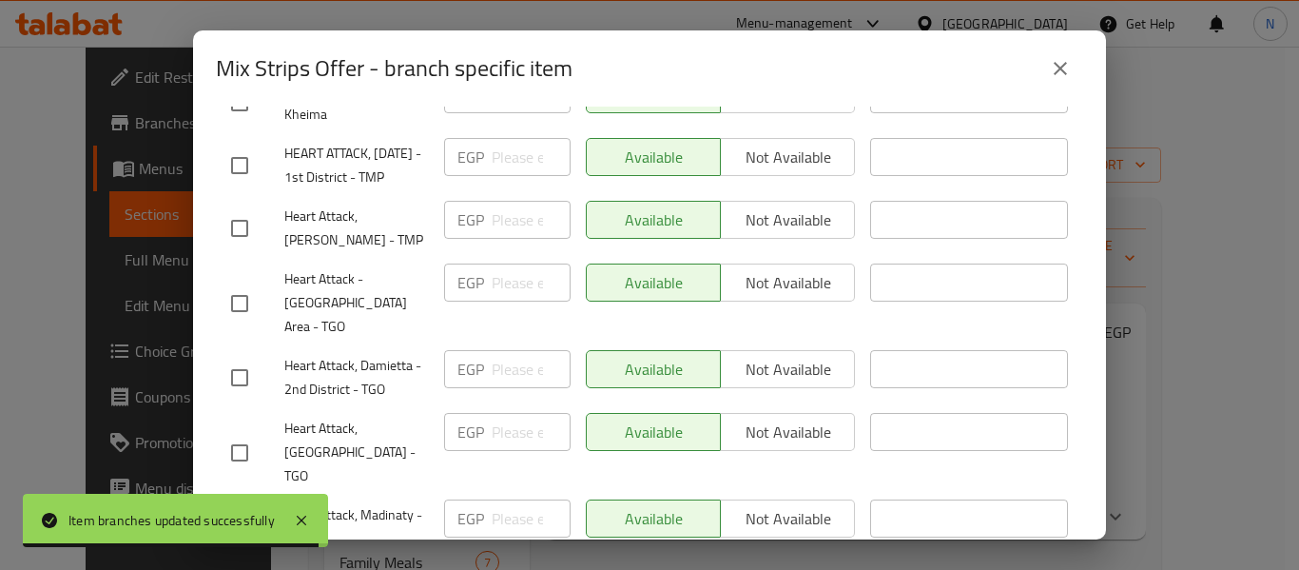
scroll to position [2456, 0]
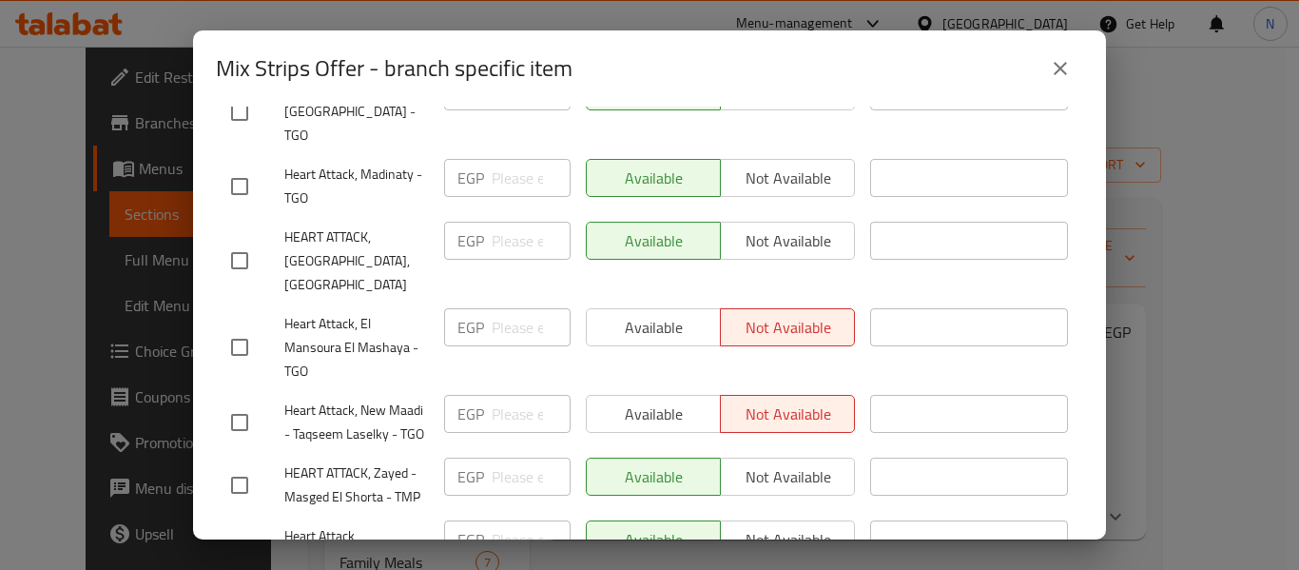
click at [239, 327] on input "checkbox" at bounding box center [240, 347] width 40 height 40
click at [236, 402] on input "checkbox" at bounding box center [240, 422] width 40 height 40
click at [595, 314] on span "Available" at bounding box center [653, 328] width 119 height 28
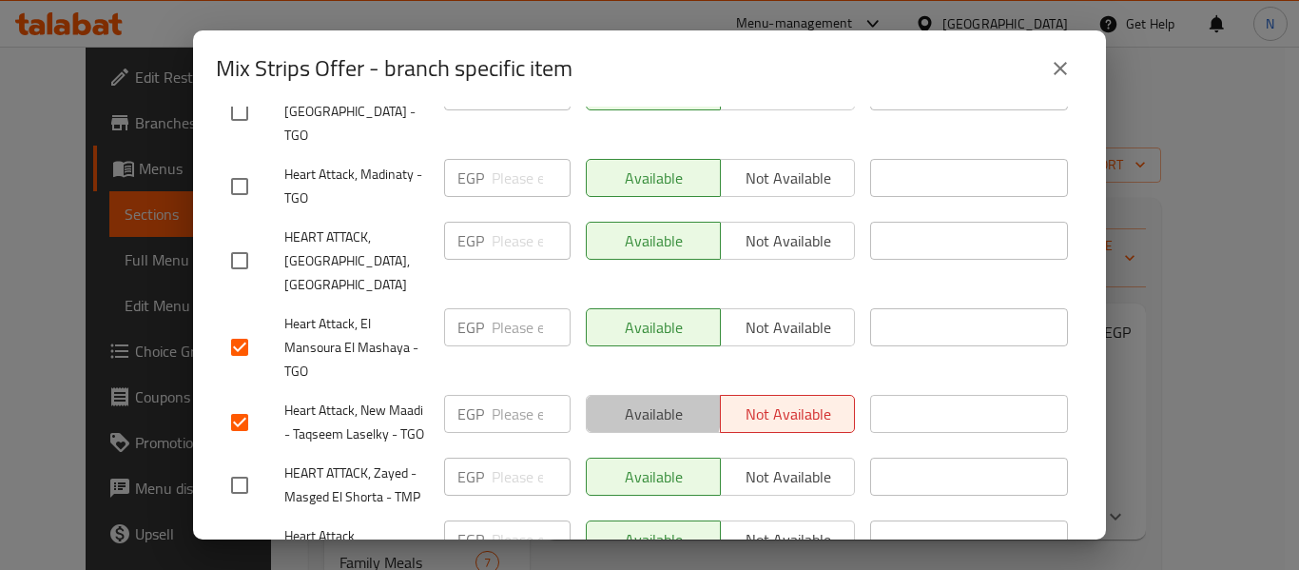
click at [605, 400] on span "Available" at bounding box center [653, 414] width 119 height 28
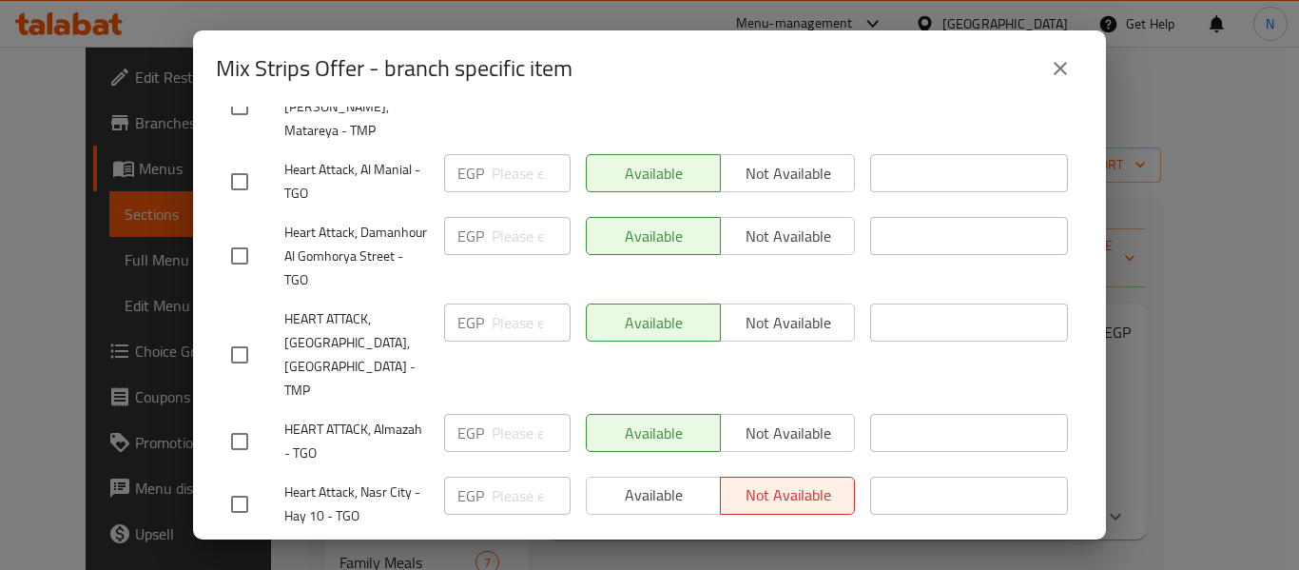
scroll to position [4783, 0]
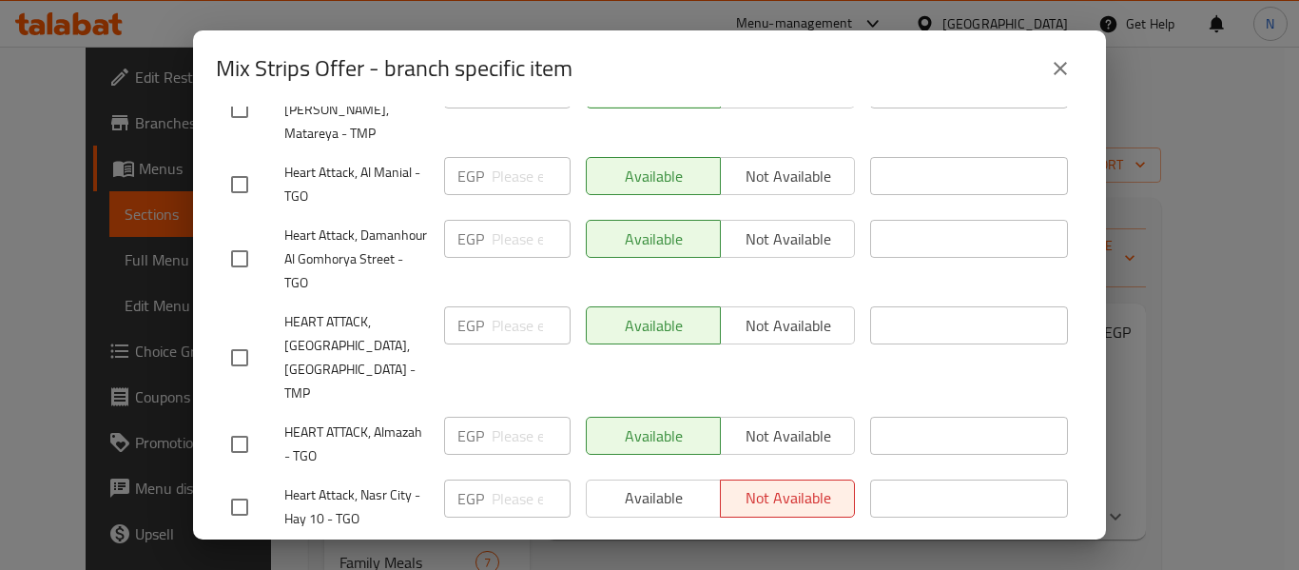
click at [607, 479] on div "Available Not available" at bounding box center [720, 498] width 269 height 38
click at [234, 487] on input "checkbox" at bounding box center [240, 507] width 40 height 40
click at [594, 484] on span "Available" at bounding box center [653, 498] width 119 height 28
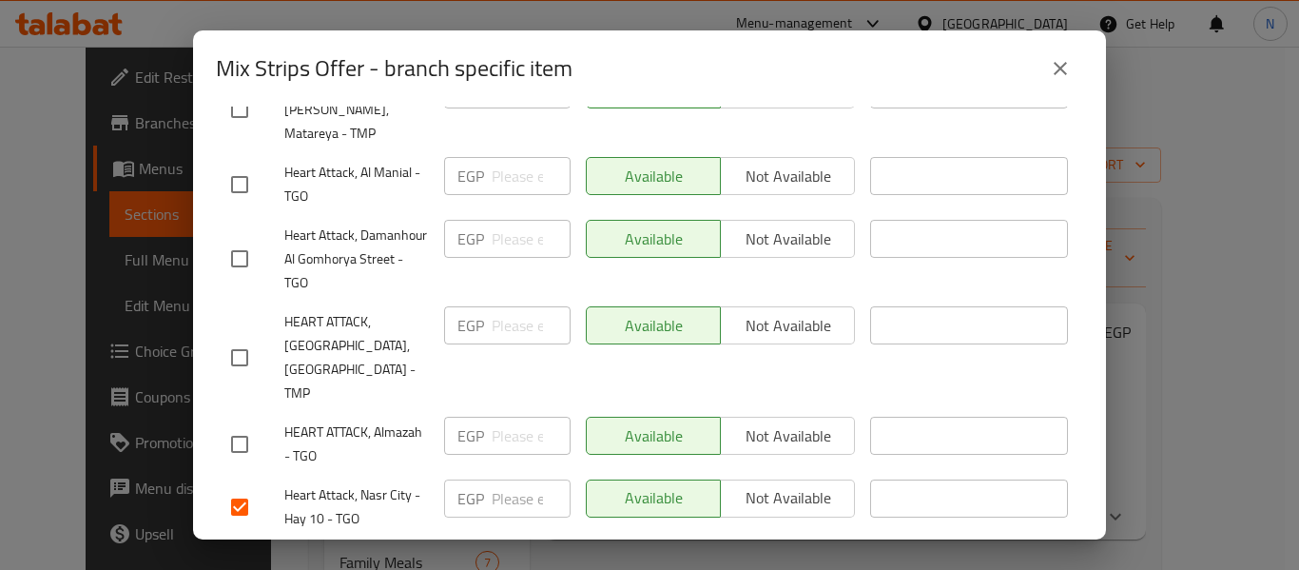
scroll to position [5014, 0]
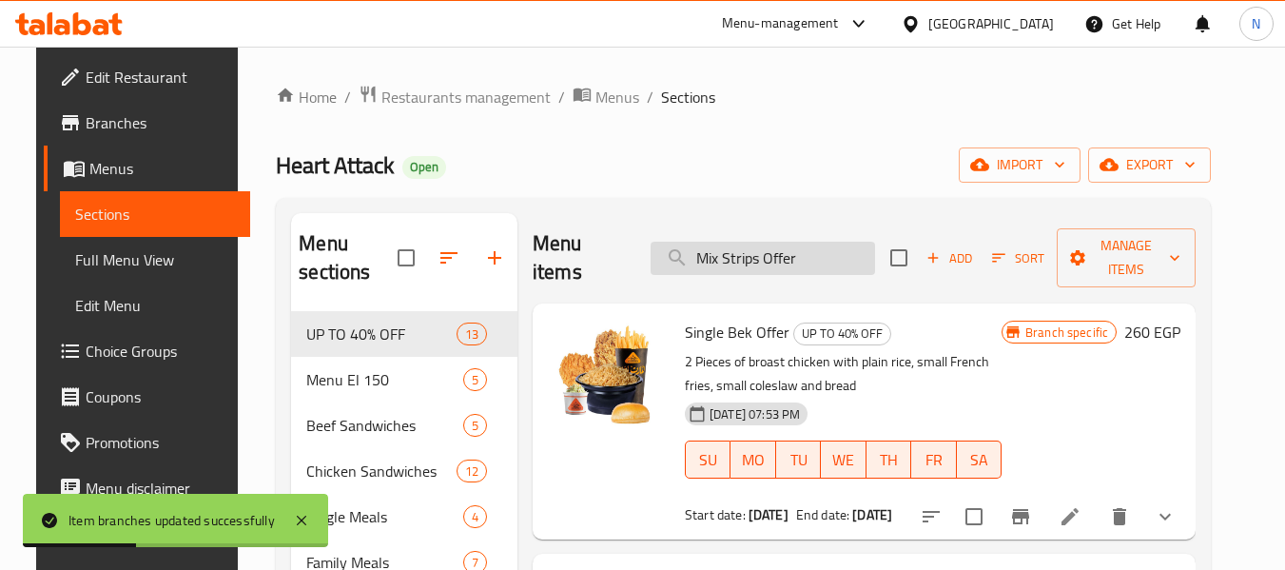
click at [726, 254] on input "Mix Strips Offer" at bounding box center [762, 258] width 224 height 33
paste input "Wrapper"
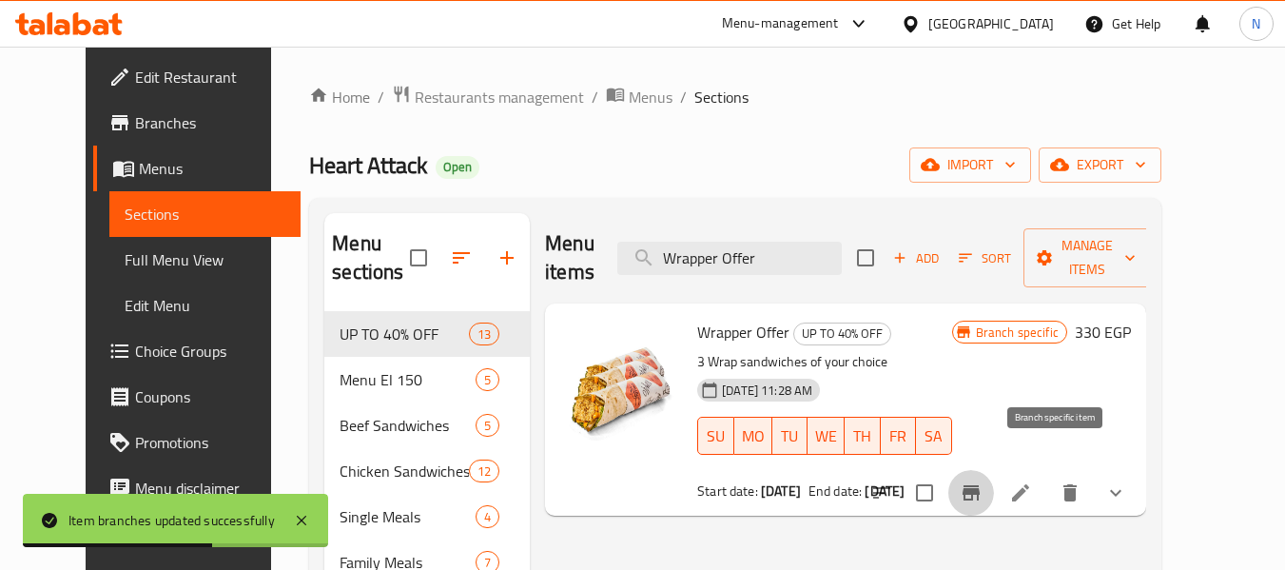
click at [982, 481] on icon "Branch-specific-item" at bounding box center [971, 492] width 23 height 23
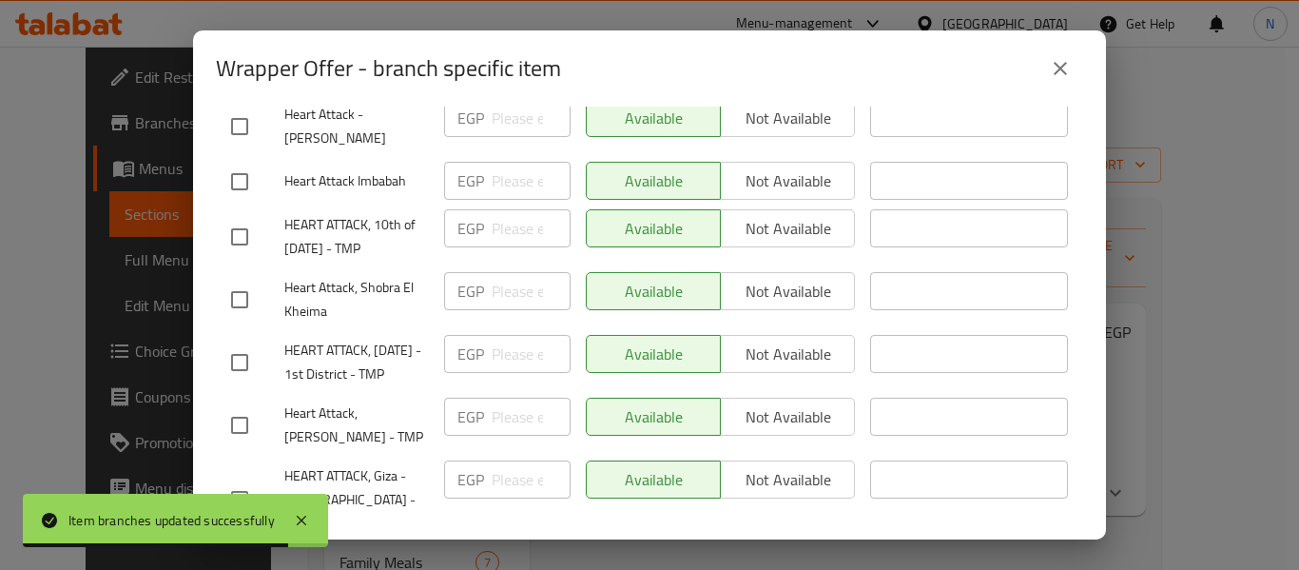
scroll to position [286, 0]
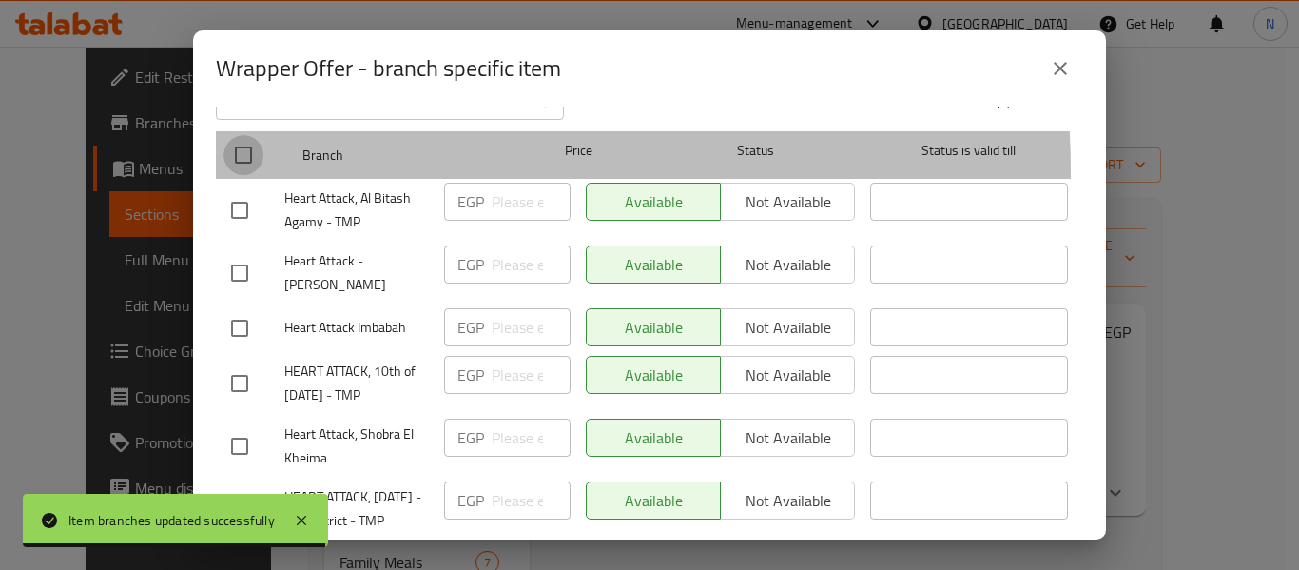
click at [246, 160] on input "checkbox" at bounding box center [243, 155] width 40 height 40
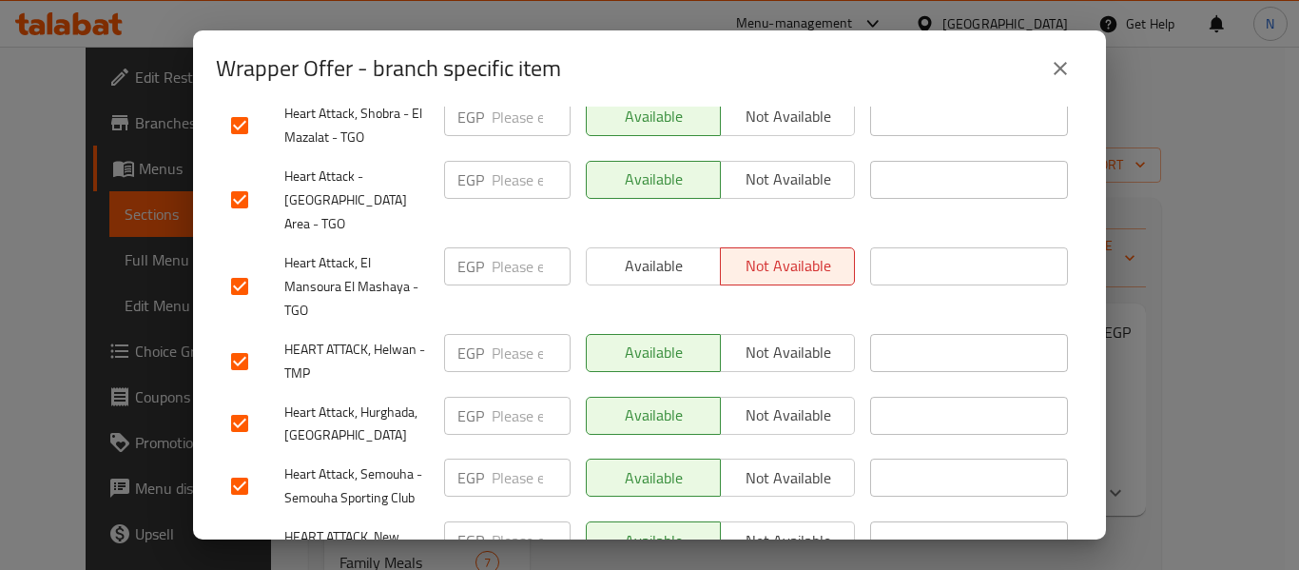
scroll to position [1131, 0]
click at [622, 254] on span "Available" at bounding box center [653, 268] width 119 height 28
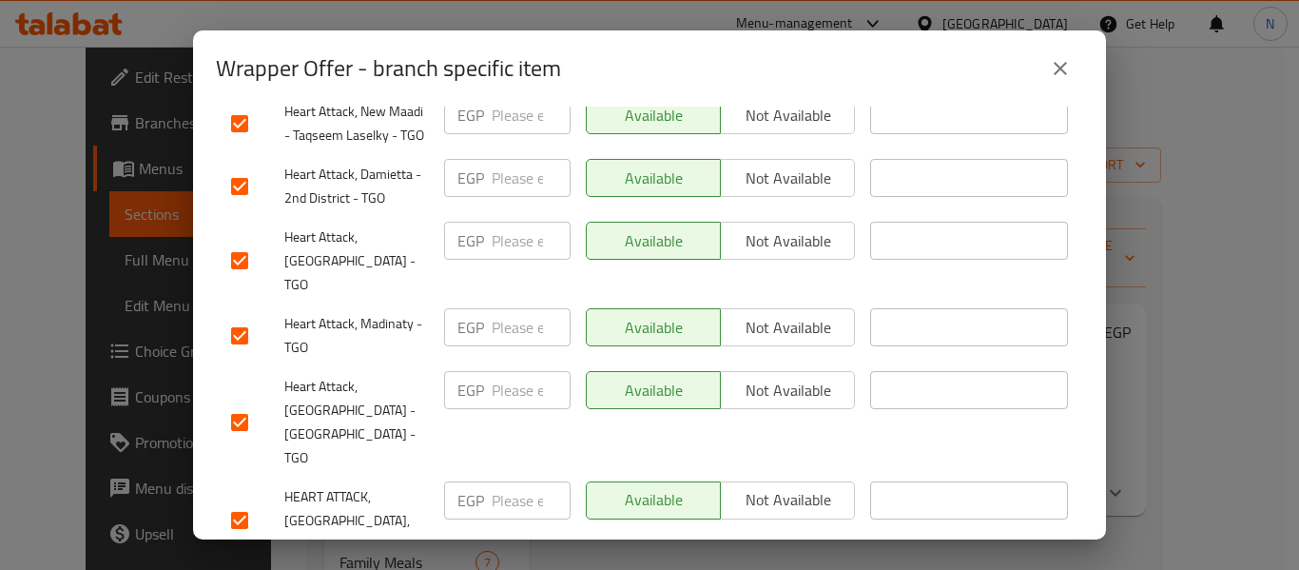
scroll to position [5014, 0]
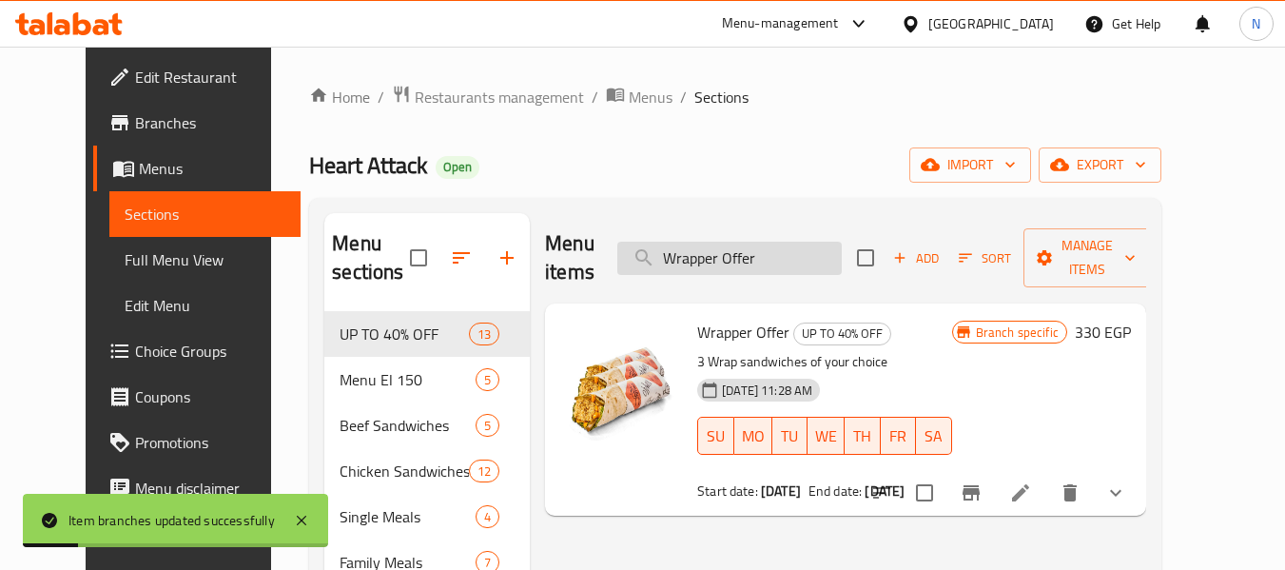
click at [721, 245] on input "Wrapper Offer" at bounding box center [729, 258] width 224 height 33
paste input "Crunchy"
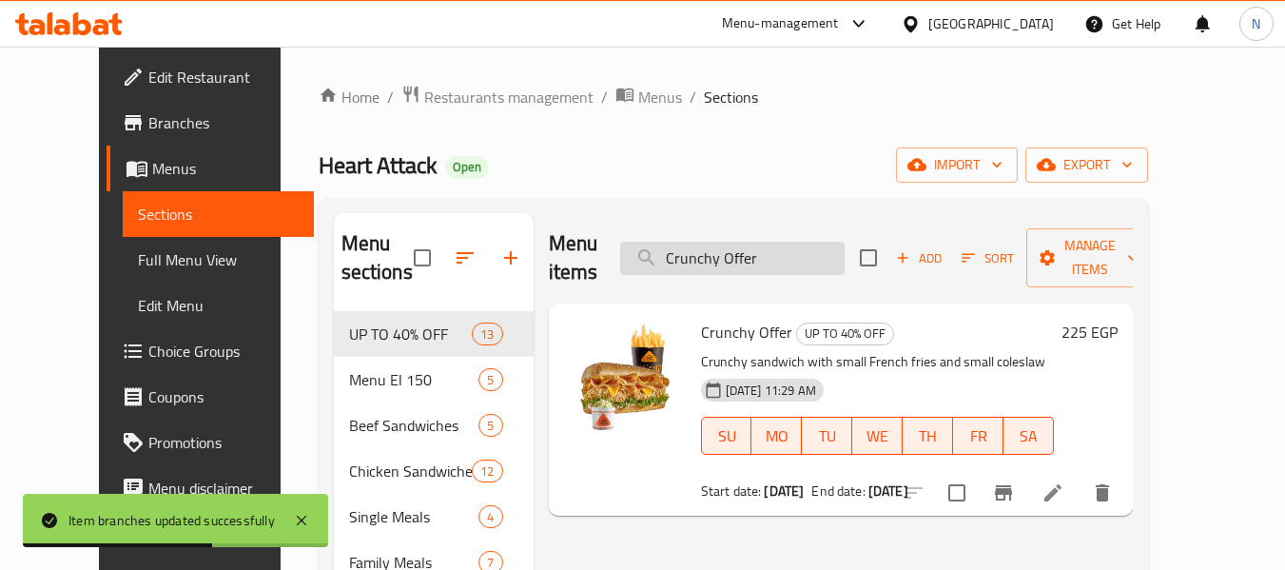
click at [756, 242] on input "Crunchy Offer" at bounding box center [732, 258] width 224 height 33
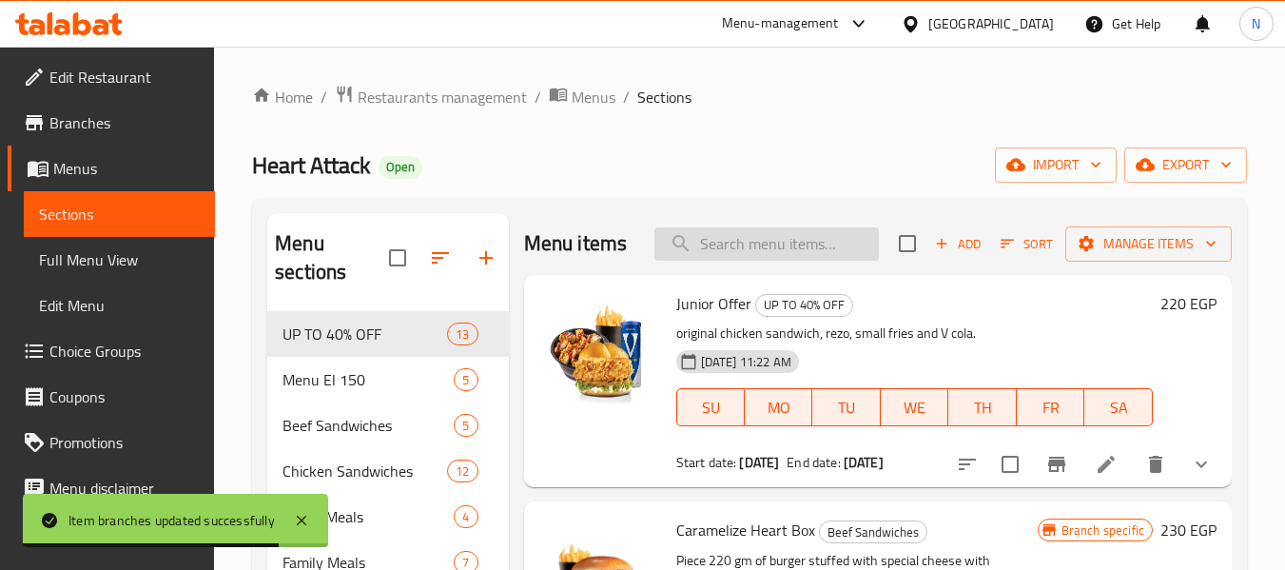
paste input "Classico Offer"
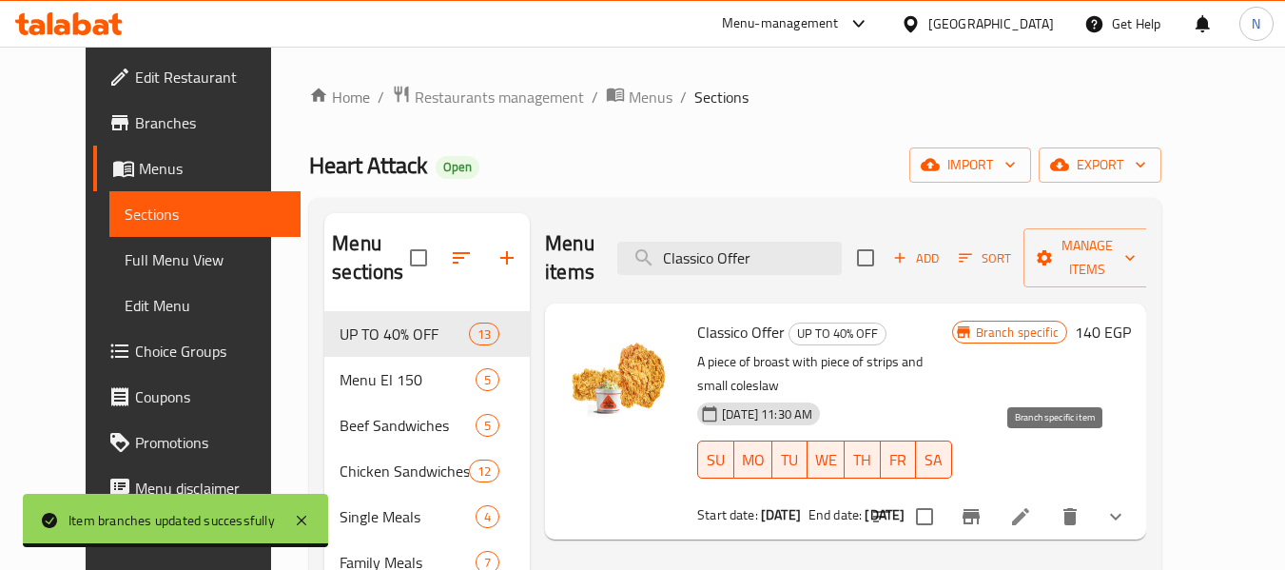
click at [982, 505] on icon "Branch-specific-item" at bounding box center [971, 516] width 23 height 23
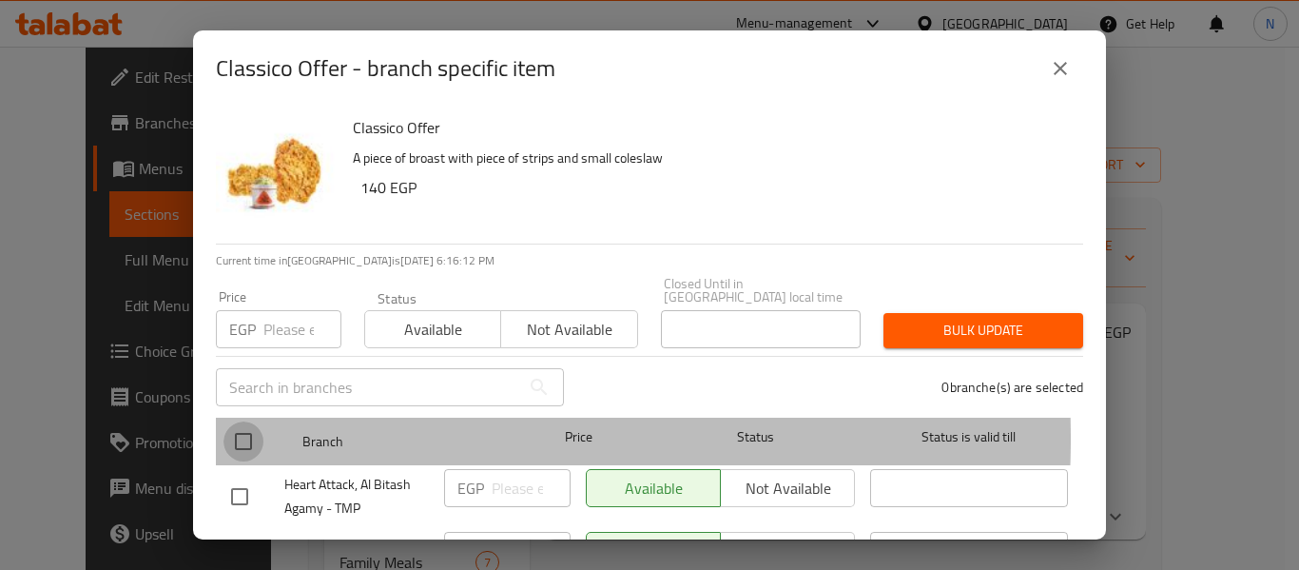
click at [253, 424] on input "checkbox" at bounding box center [243, 441] width 40 height 40
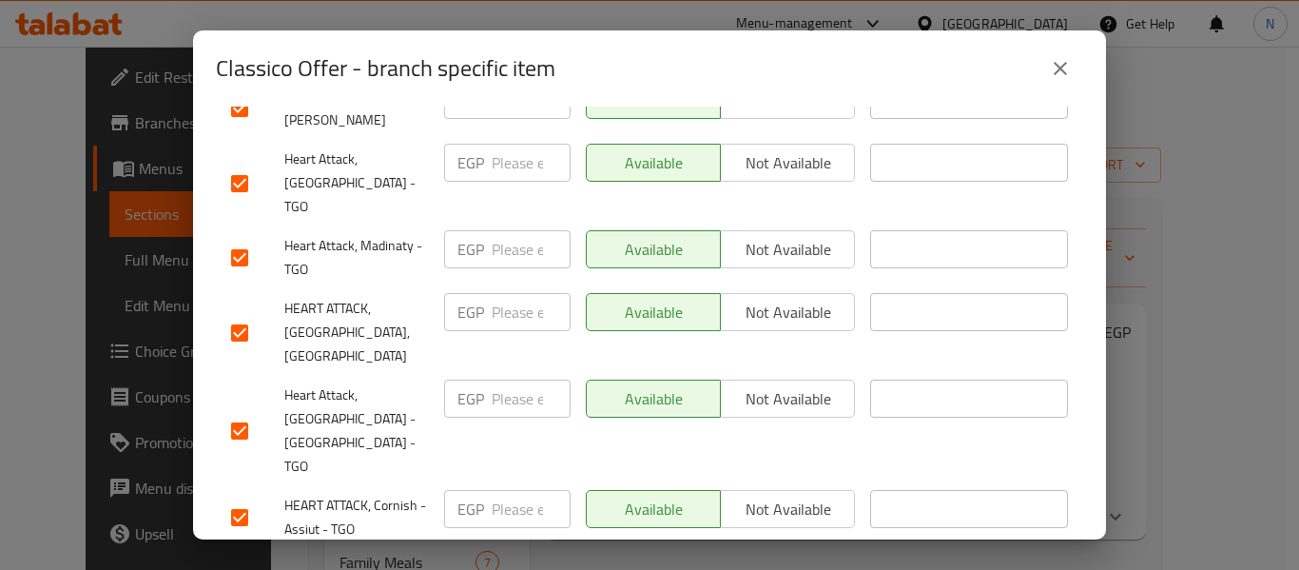
scroll to position [1369, 0]
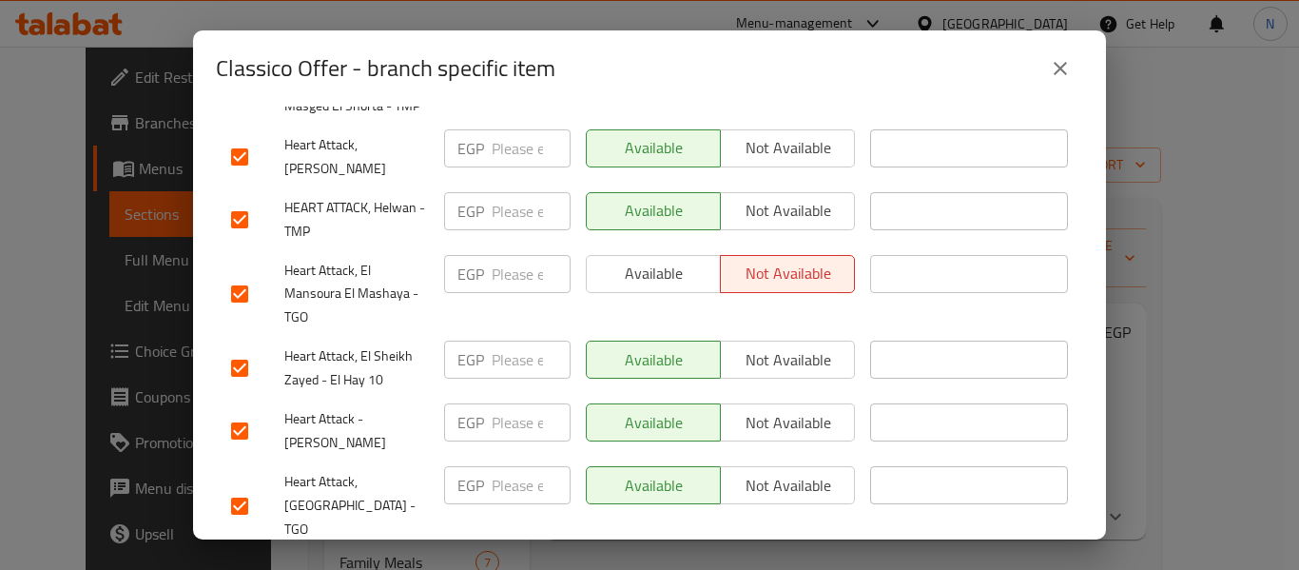
click at [663, 255] on button "Available" at bounding box center [653, 274] width 135 height 38
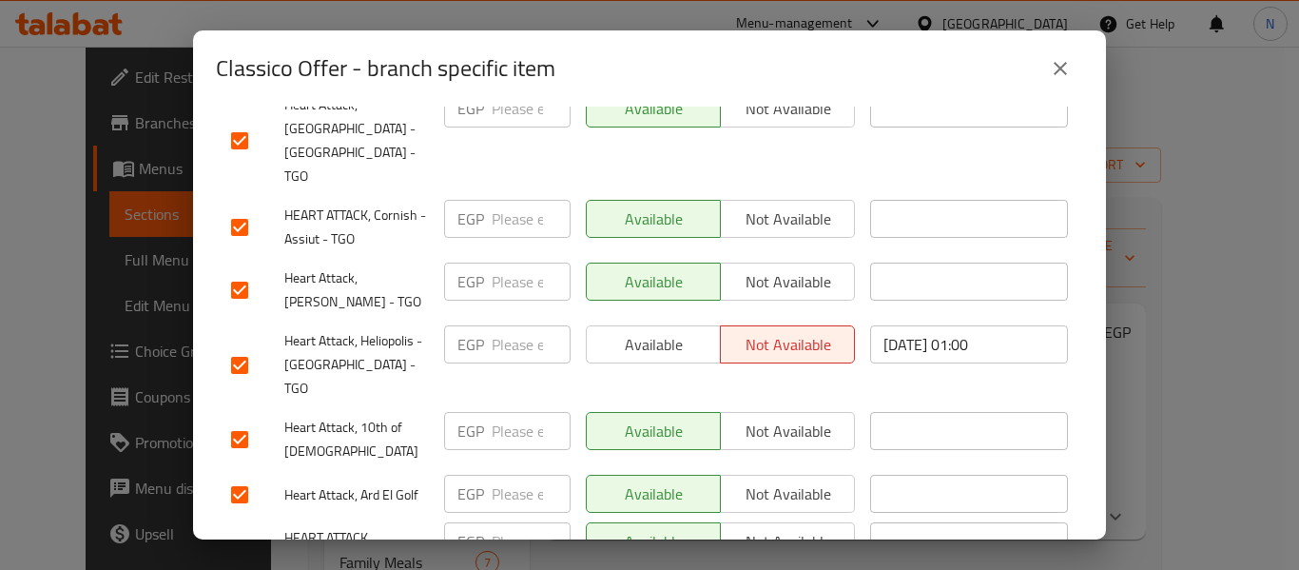
scroll to position [1983, 0]
click at [622, 330] on span "Available" at bounding box center [653, 344] width 119 height 28
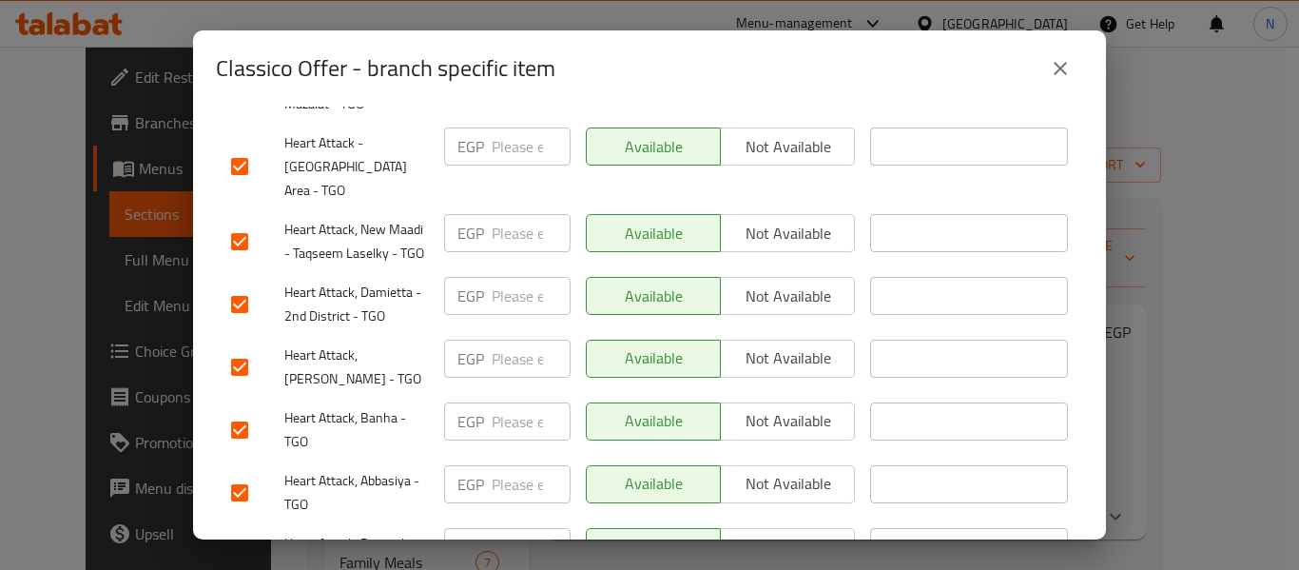
scroll to position [5014, 0]
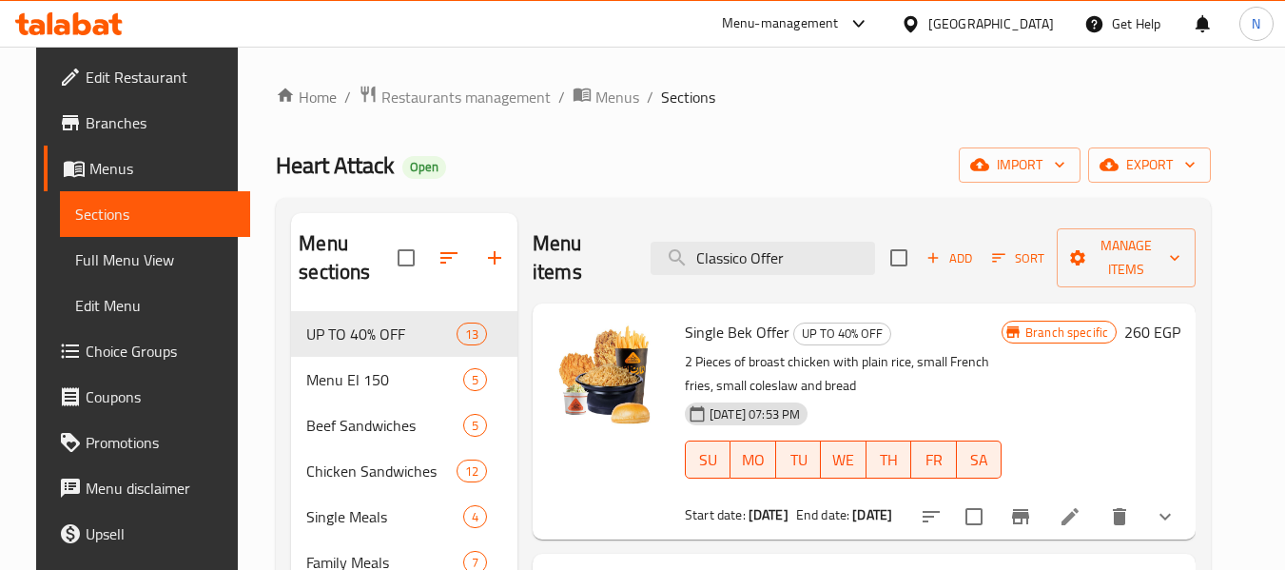
click at [643, 512] on div at bounding box center [608, 421] width 137 height 221
click at [775, 259] on input "Classico Offer" at bounding box center [762, 258] width 224 height 33
click at [798, 245] on input "Classico Offer" at bounding box center [762, 258] width 224 height 33
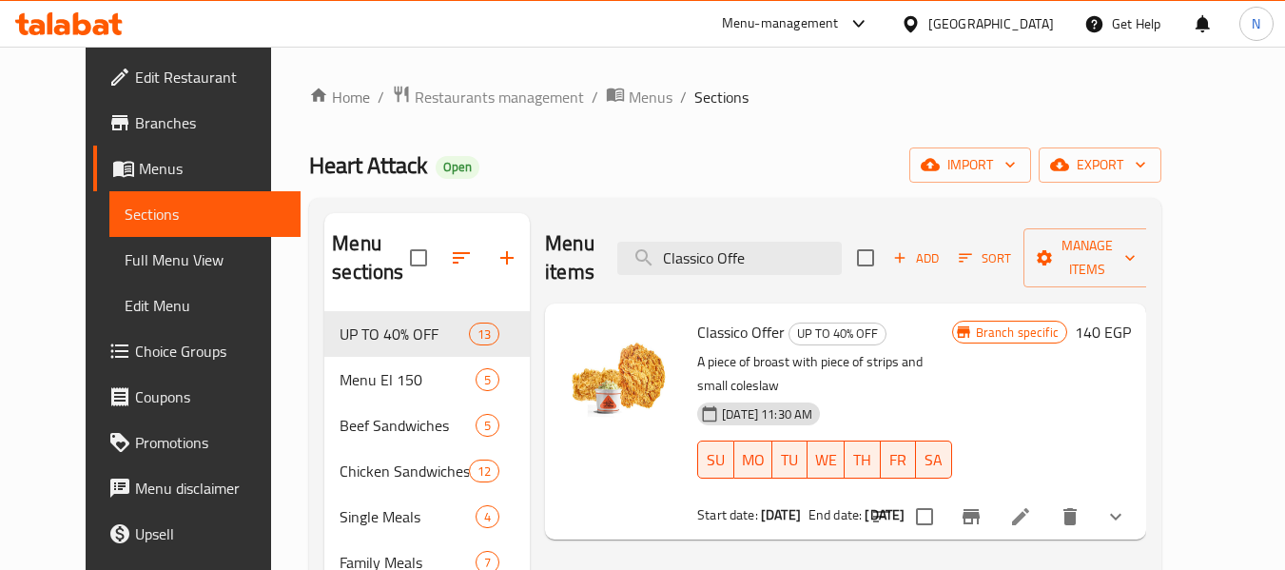
click at [1047, 494] on div at bounding box center [999, 517] width 280 height 46
click at [994, 494] on button "Branch-specific-item" at bounding box center [971, 517] width 46 height 46
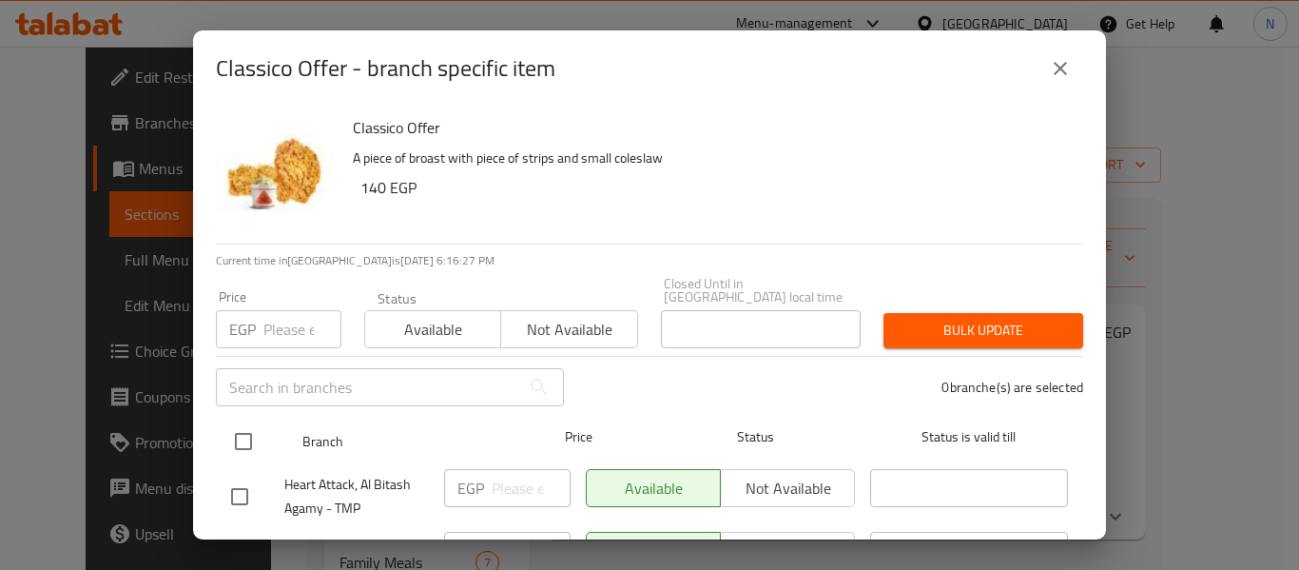
click at [254, 429] on input "checkbox" at bounding box center [243, 441] width 40 height 40
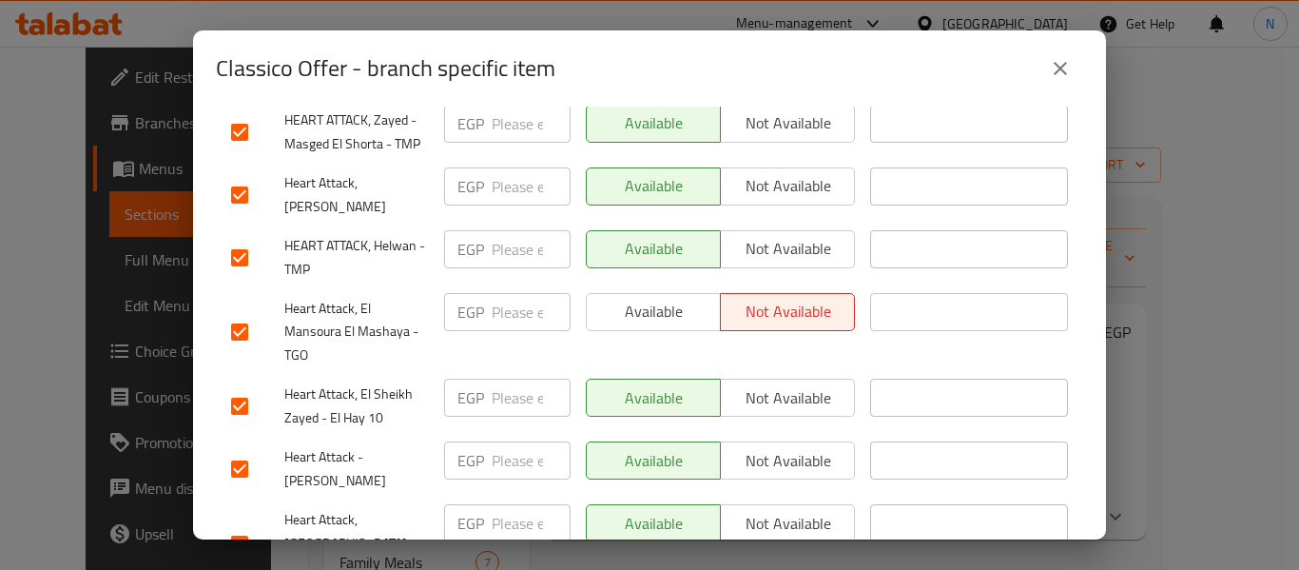
scroll to position [1332, 0]
click at [631, 297] on span "Available" at bounding box center [653, 311] width 119 height 28
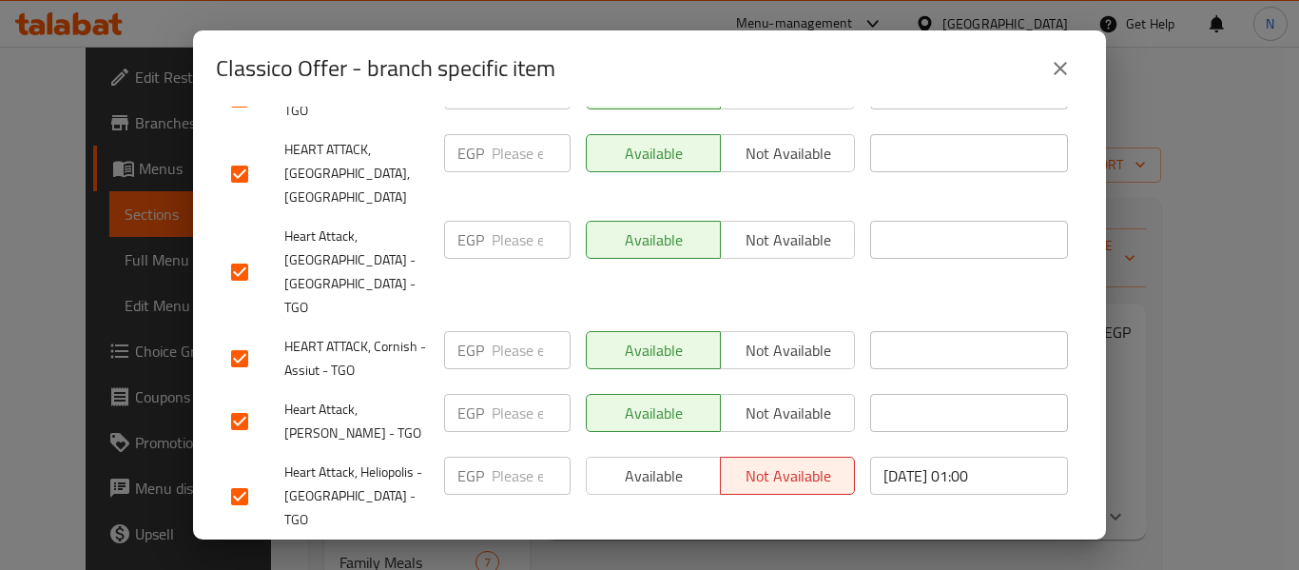
scroll to position [1852, 0]
click at [630, 456] on button "Available" at bounding box center [653, 475] width 135 height 38
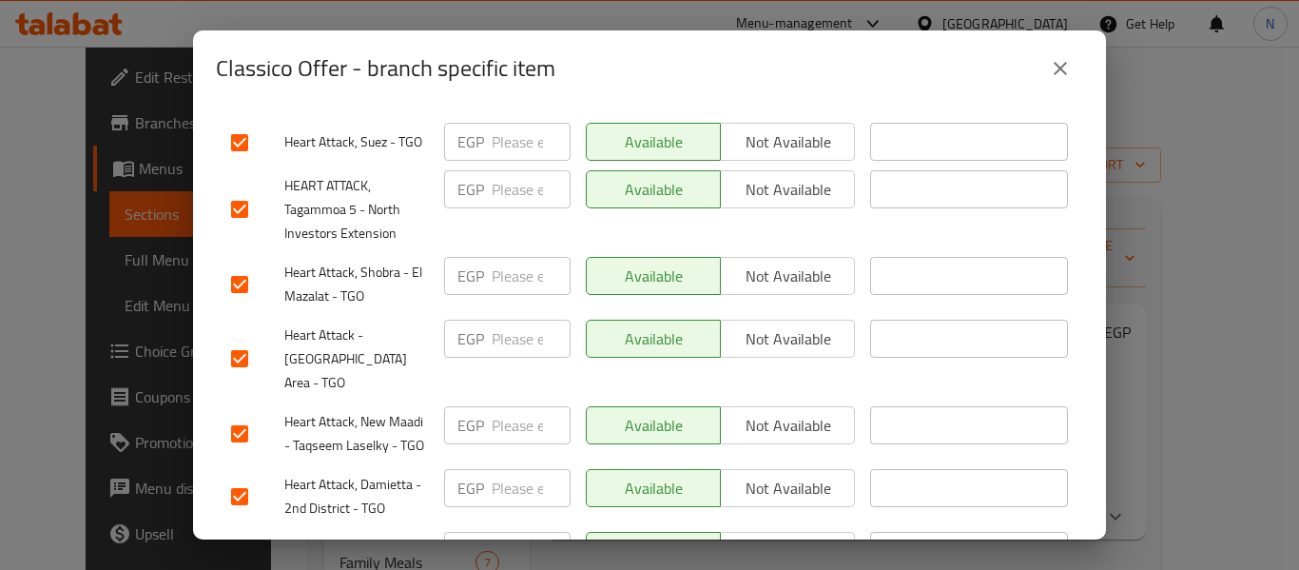
scroll to position [5014, 0]
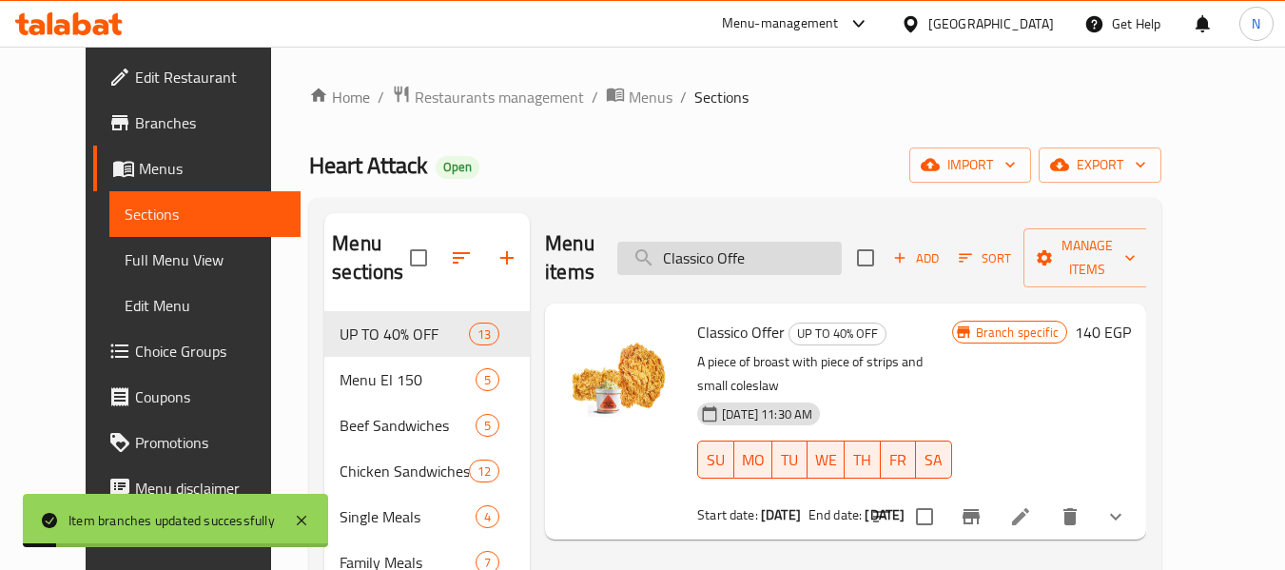
drag, startPoint x: 776, startPoint y: 264, endPoint x: 756, endPoint y: 244, distance: 28.2
click at [756, 244] on div "Menu items Classico Offe Add Sort Manage items" at bounding box center [845, 258] width 601 height 90
click at [756, 244] on input "Classico Offe" at bounding box center [729, 258] width 224 height 33
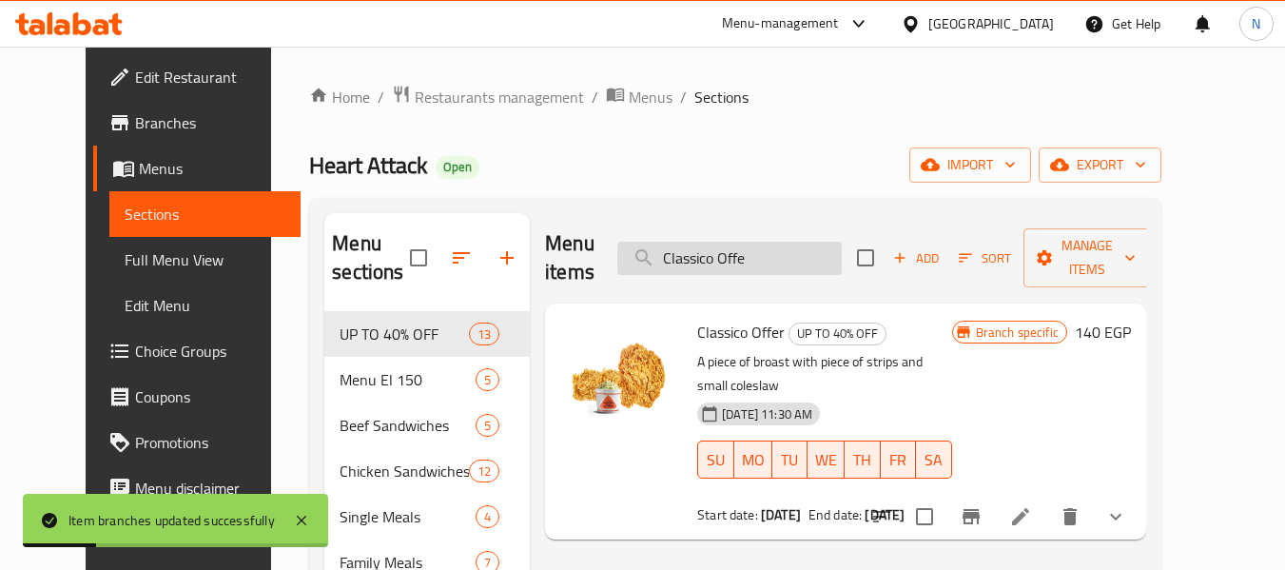
paste input "El Qarmasha Offer"
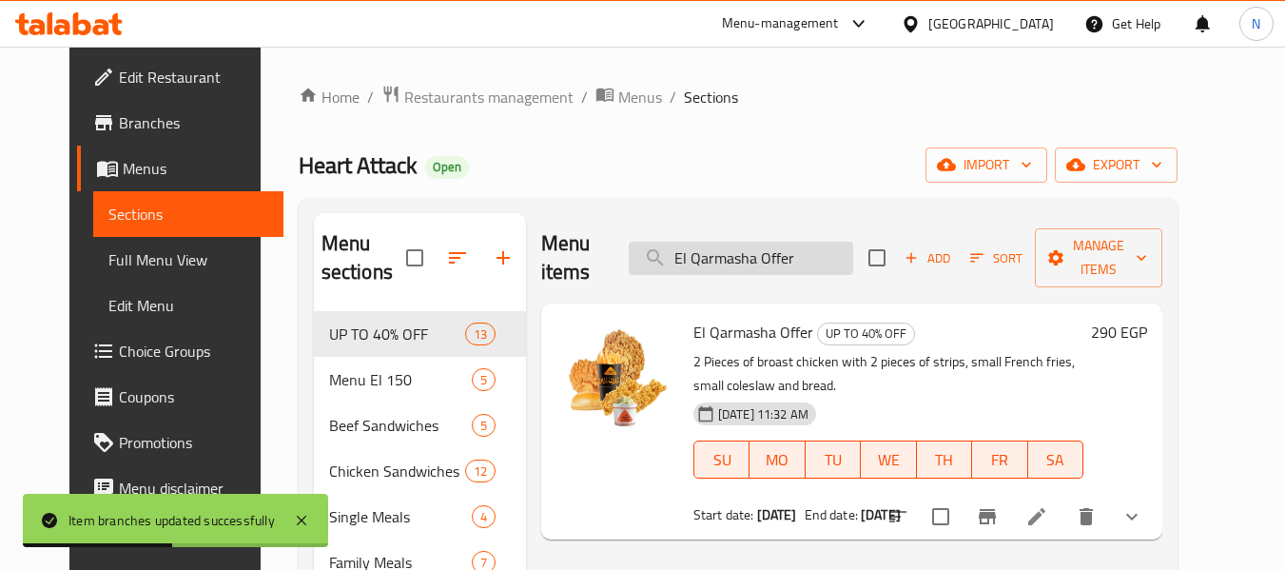
click at [822, 247] on input "El Qarmasha Offer" at bounding box center [741, 258] width 224 height 33
click at [822, 247] on input "search" at bounding box center [741, 258] width 224 height 33
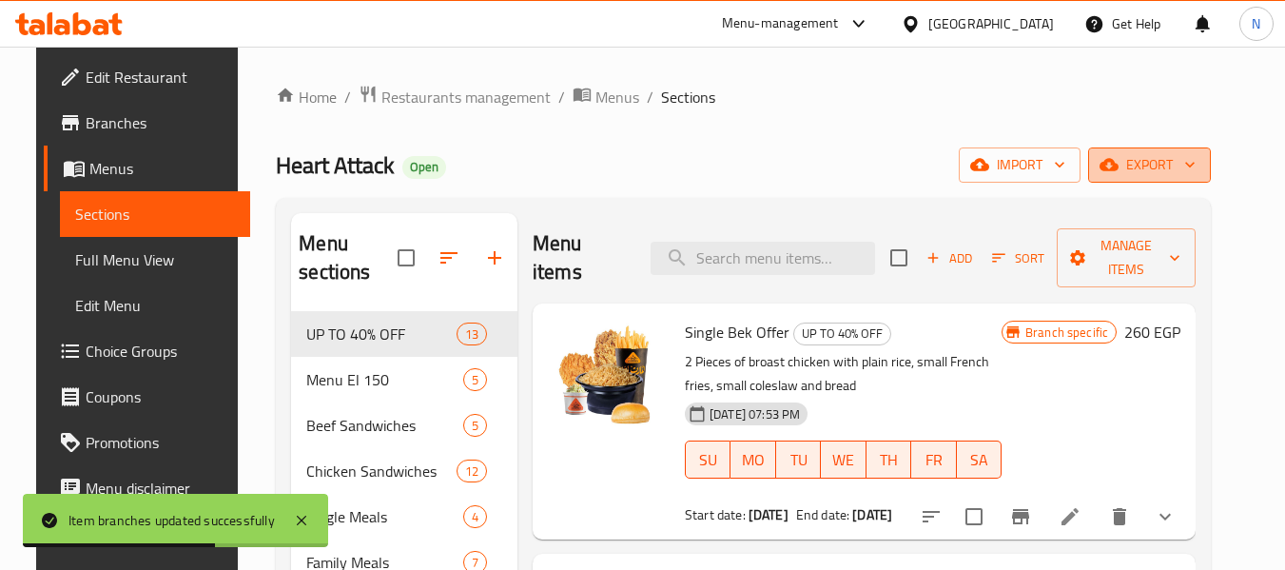
click at [1155, 150] on button "export" at bounding box center [1149, 164] width 123 height 35
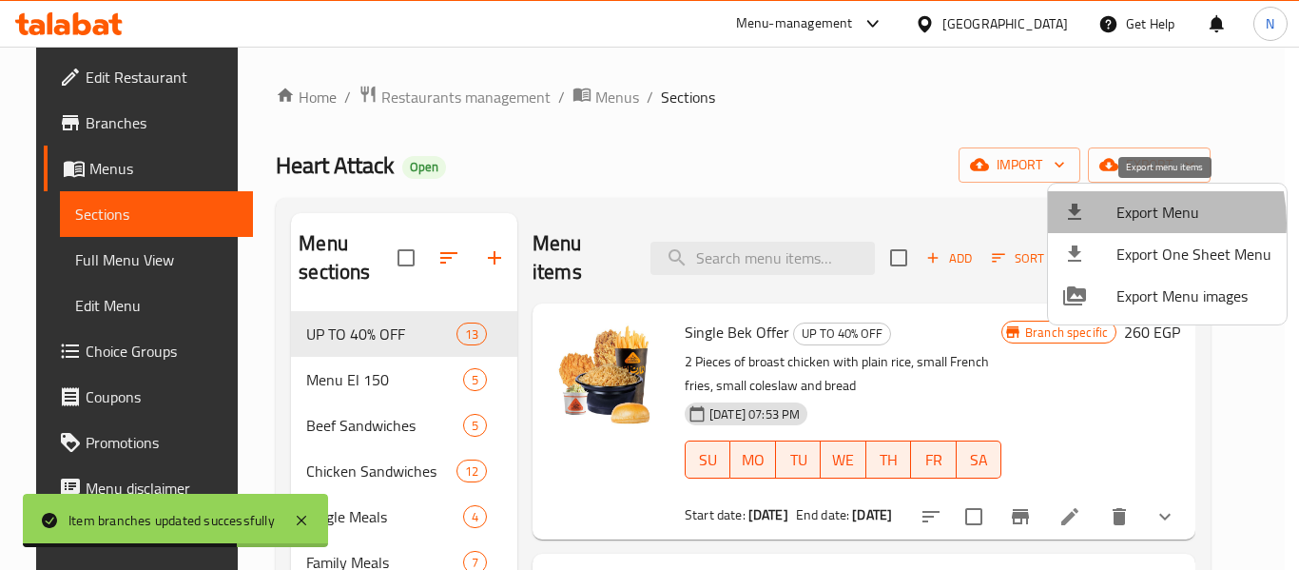
click at [1116, 223] on span "Export Menu" at bounding box center [1193, 212] width 155 height 23
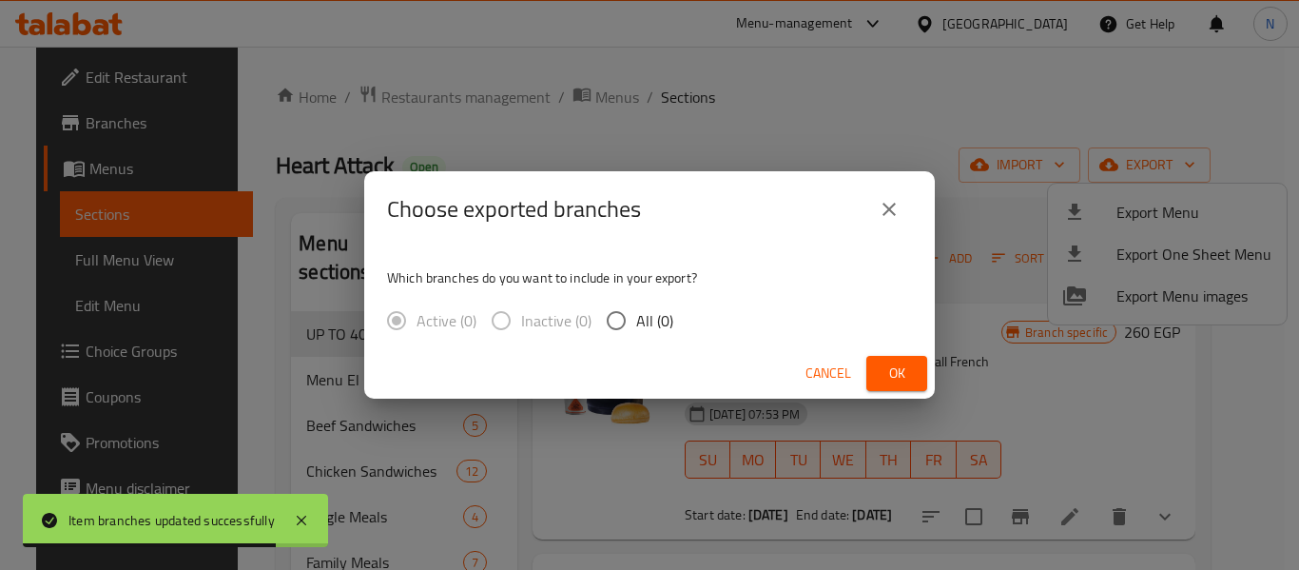
click at [650, 324] on span "All (0)" at bounding box center [654, 320] width 37 height 23
click at [636, 324] on input "All (0)" at bounding box center [616, 321] width 40 height 40
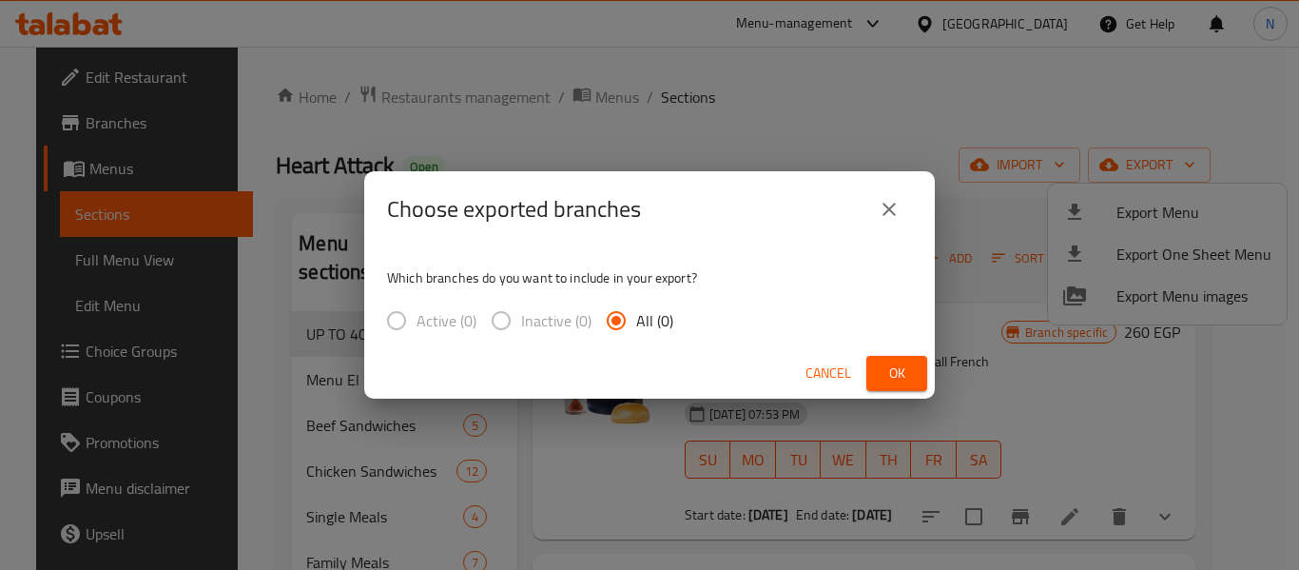
click at [903, 393] on div "Cancel Ok" at bounding box center [649, 373] width 571 height 50
click at [895, 224] on button "close" at bounding box center [889, 209] width 46 height 46
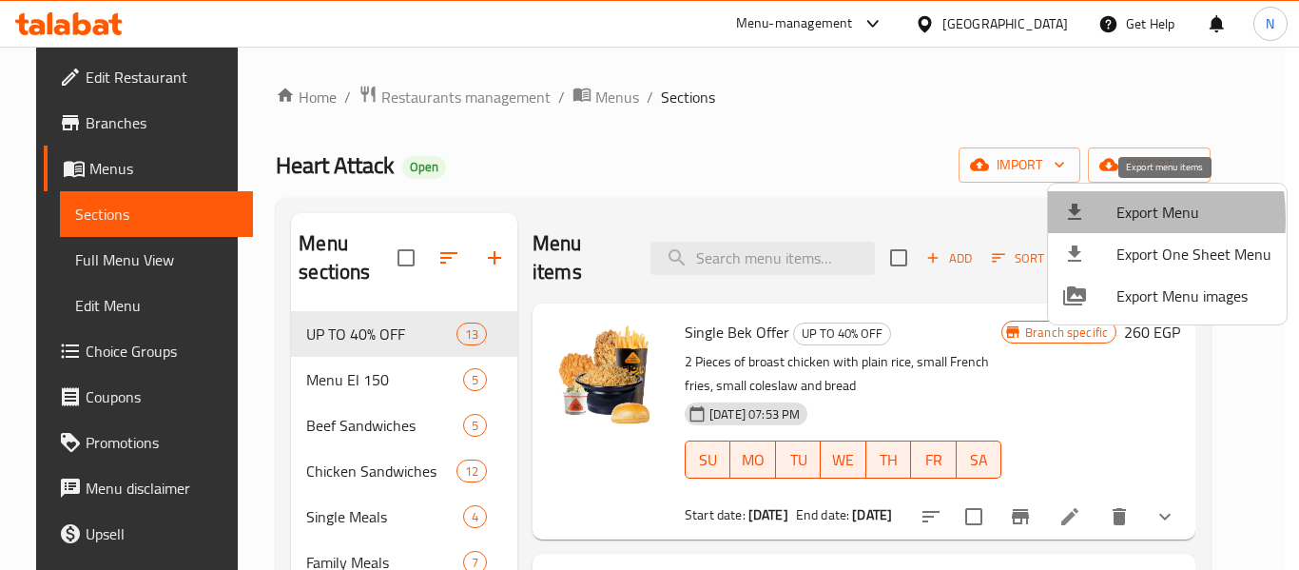
click at [1067, 219] on icon at bounding box center [1074, 212] width 23 height 23
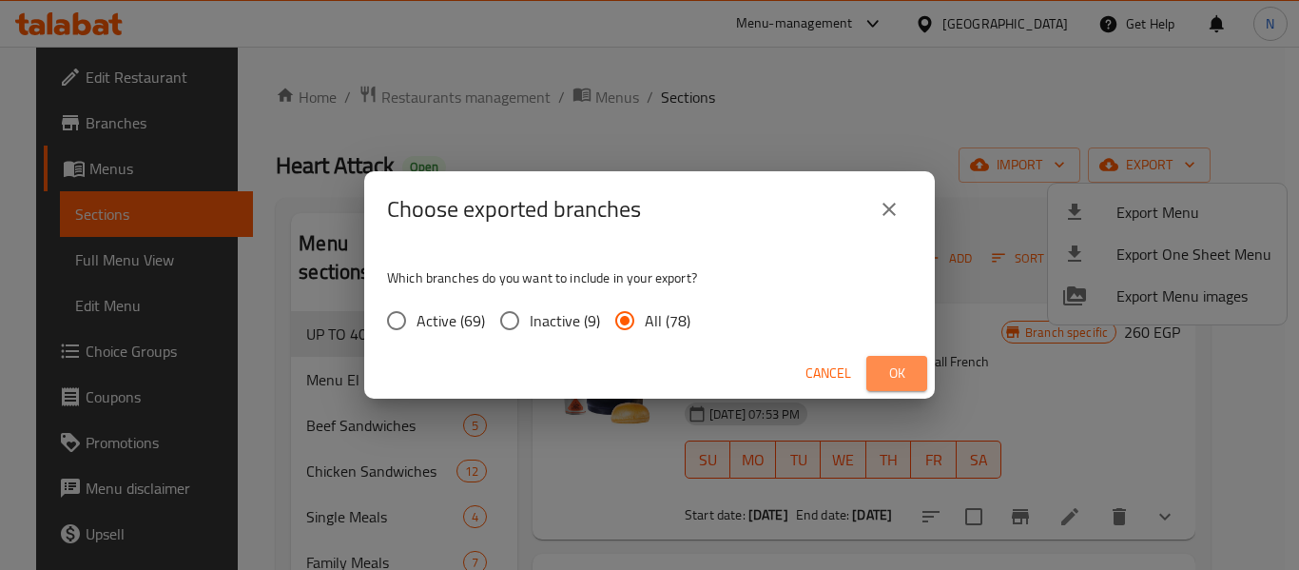
click at [915, 384] on button "Ok" at bounding box center [896, 373] width 61 height 35
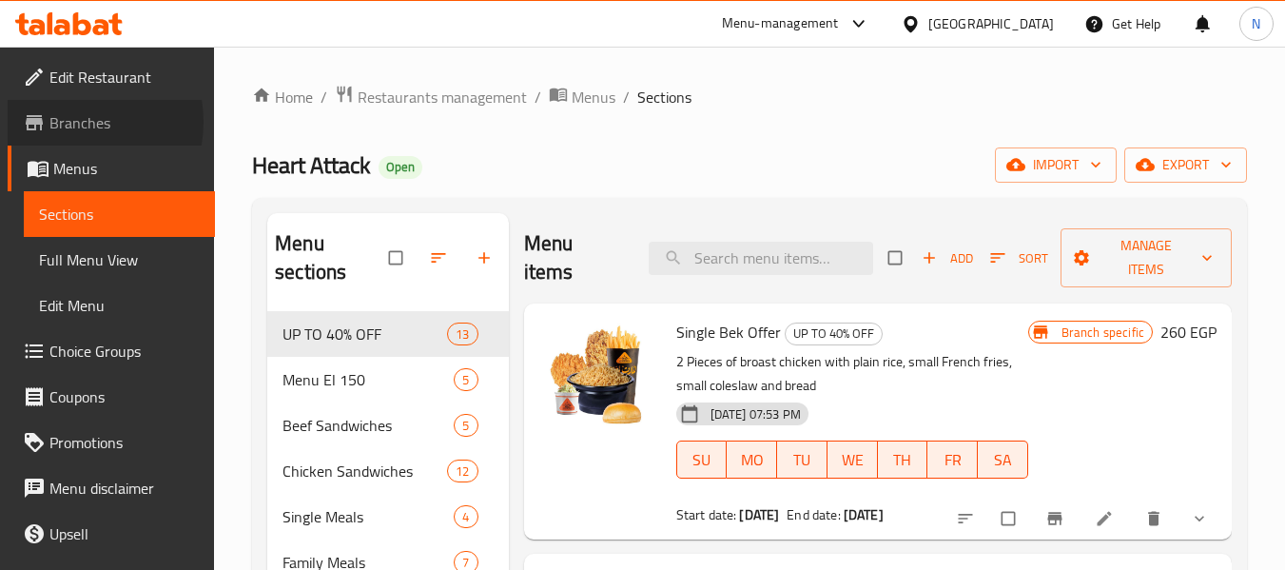
click at [68, 122] on span "Branches" at bounding box center [124, 122] width 150 height 23
